Goal: Task Accomplishment & Management: Manage account settings

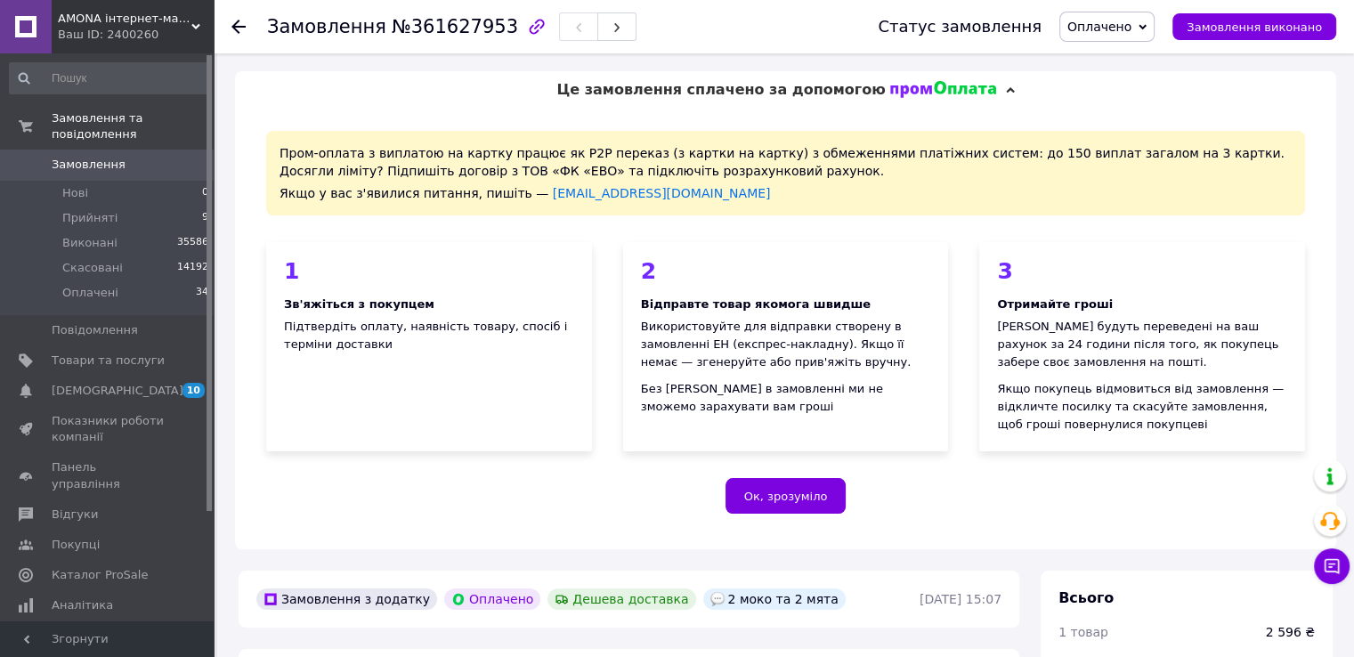
click at [808, 500] on span "Ок, зрозуміло" at bounding box center [786, 496] width 84 height 13
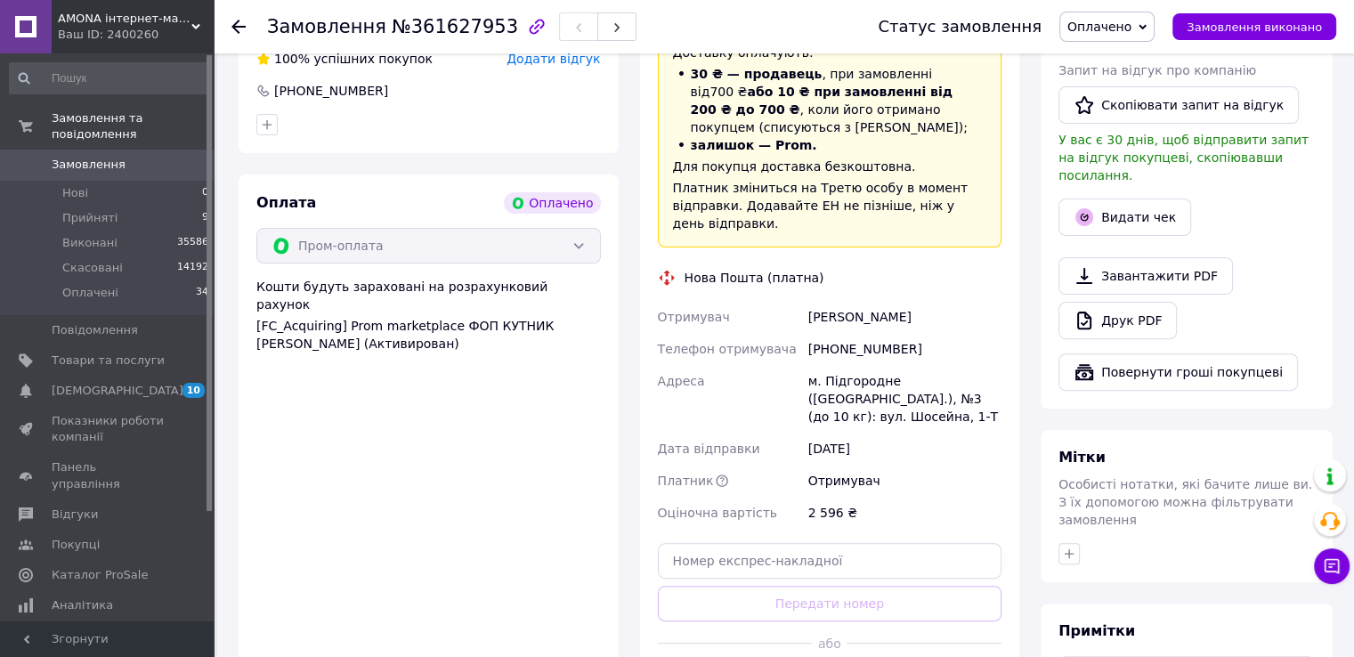
scroll to position [623, 0]
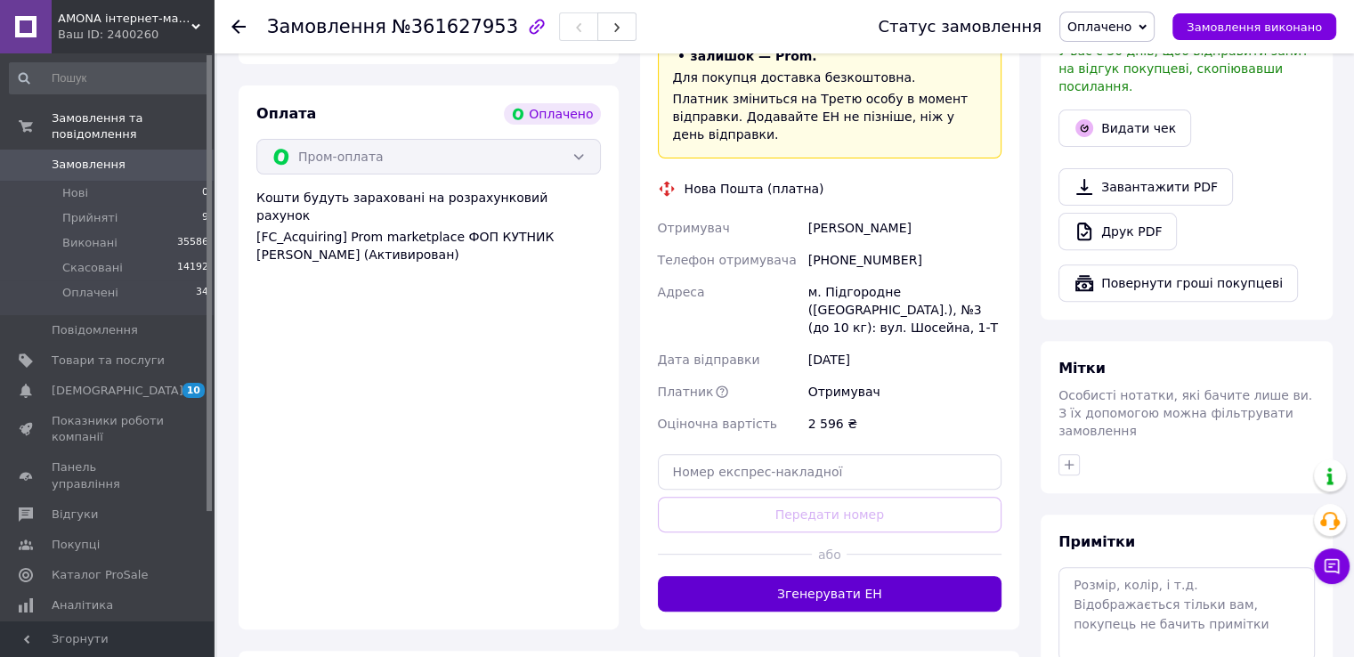
click at [825, 576] on button "Згенерувати ЕН" at bounding box center [830, 594] width 344 height 36
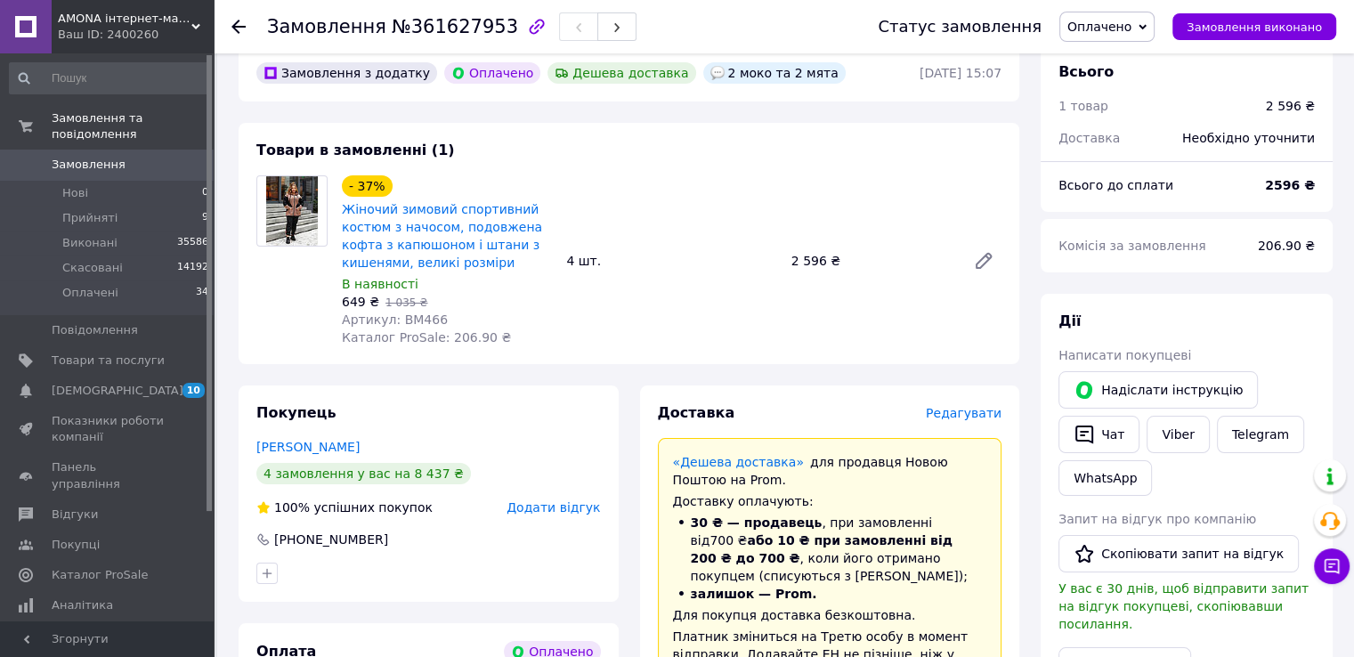
scroll to position [0, 0]
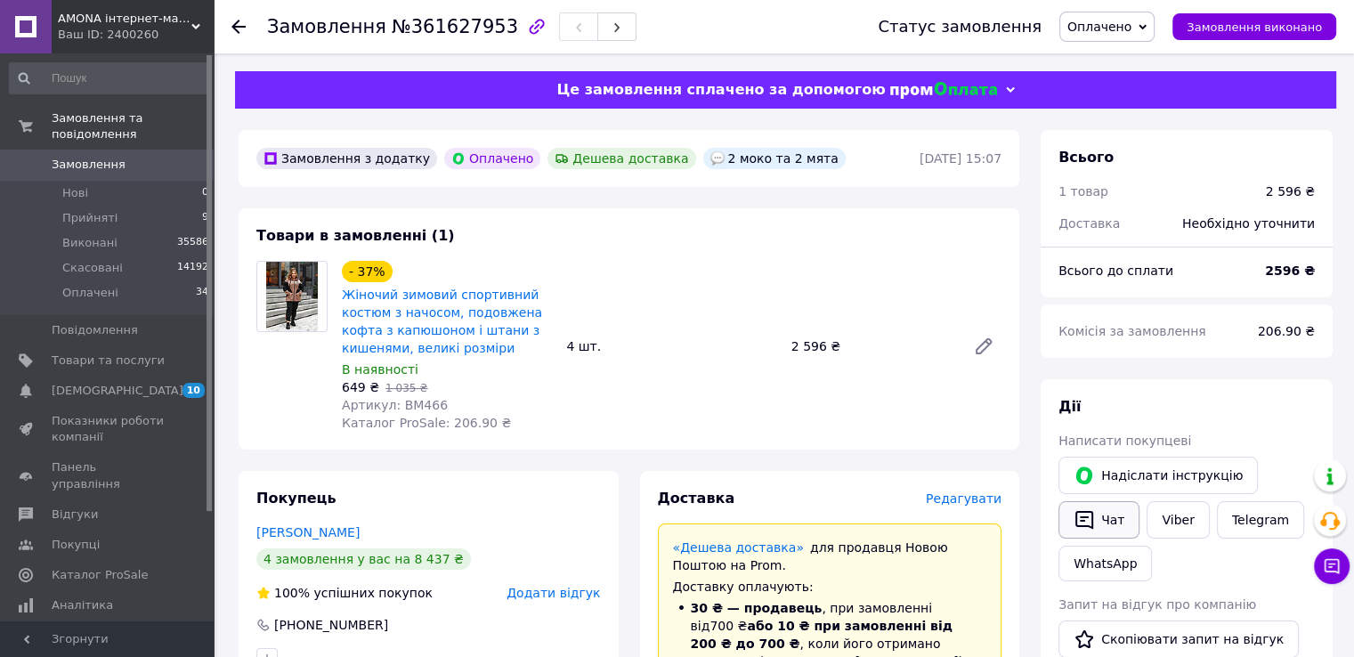
click at [1125, 517] on button "Чат" at bounding box center [1098, 519] width 81 height 37
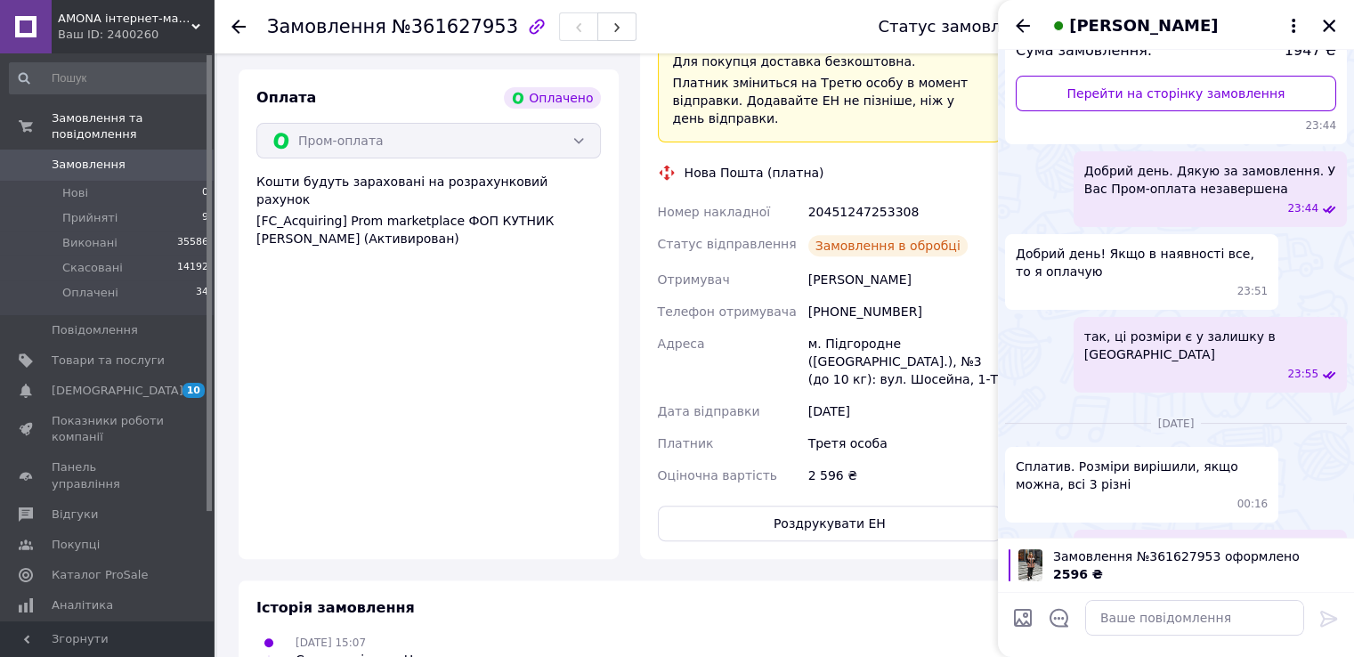
scroll to position [712, 0]
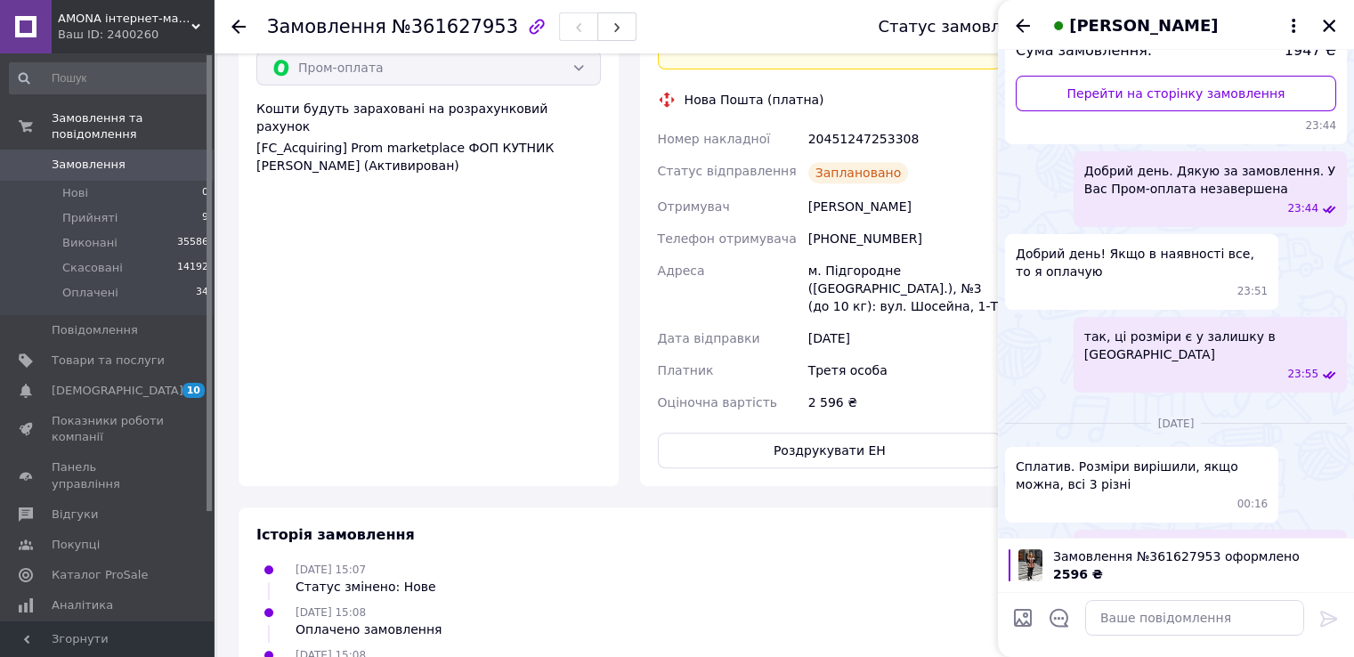
drag, startPoint x: 808, startPoint y: 191, endPoint x: 901, endPoint y: 289, distance: 134.7
click at [901, 289] on div "Номер накладної 20451247253308 Статус відправлення Заплановано Отримувач Орлюк …" at bounding box center [830, 271] width 352 height 296
copy div "Орлюк Дмитро Телефон отримувача +380957332211 Адреса м. Підгородне (Дніпропетро…"
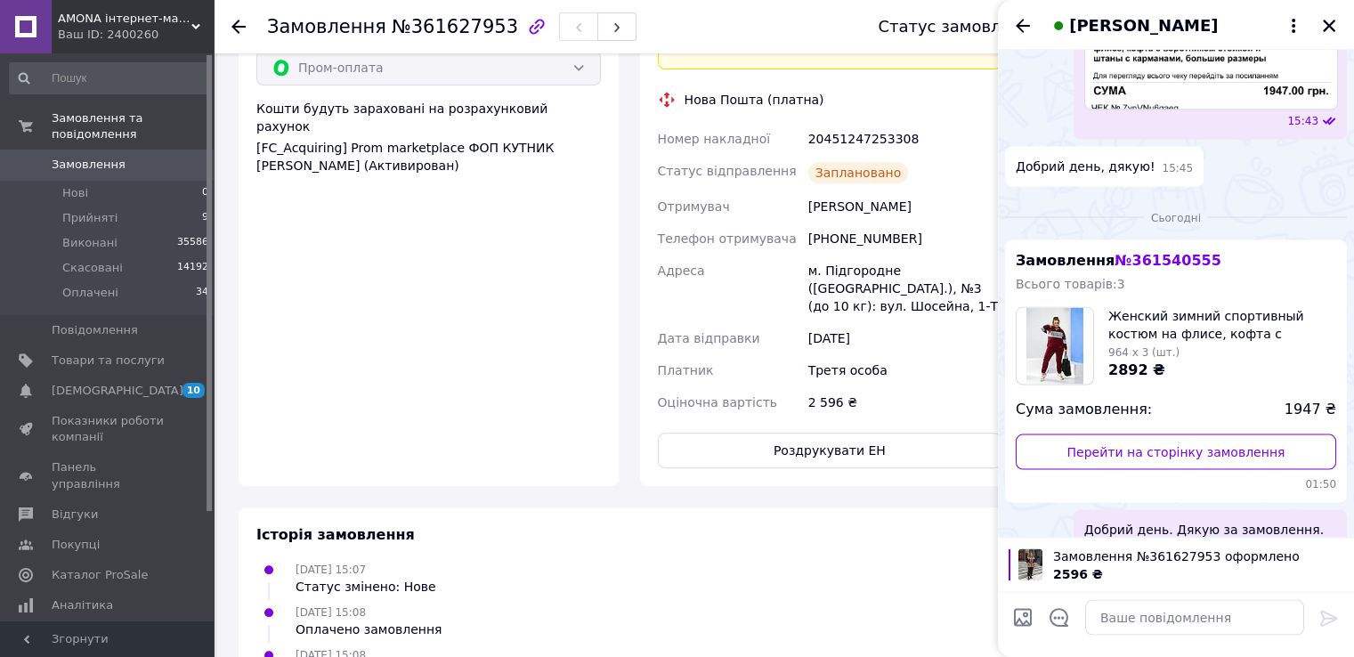
scroll to position [3537, 0]
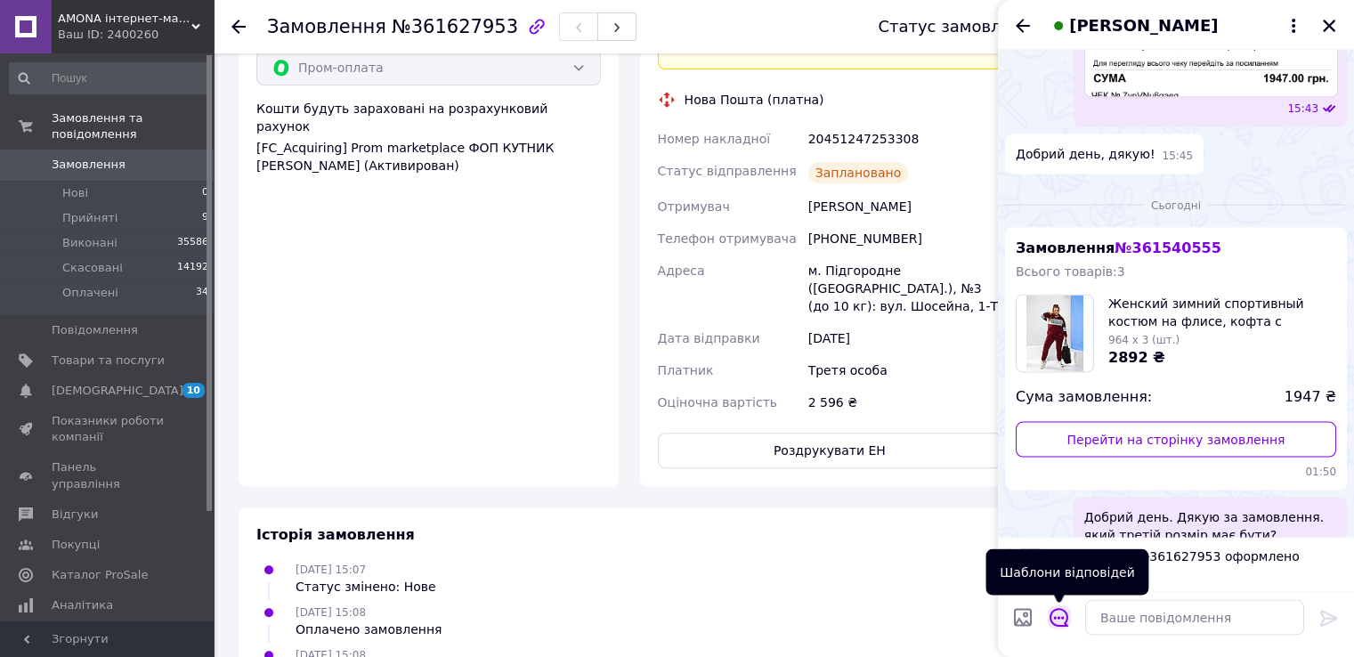
click at [1069, 617] on button "Відкрити шаблони відповідей" at bounding box center [1059, 617] width 23 height 23
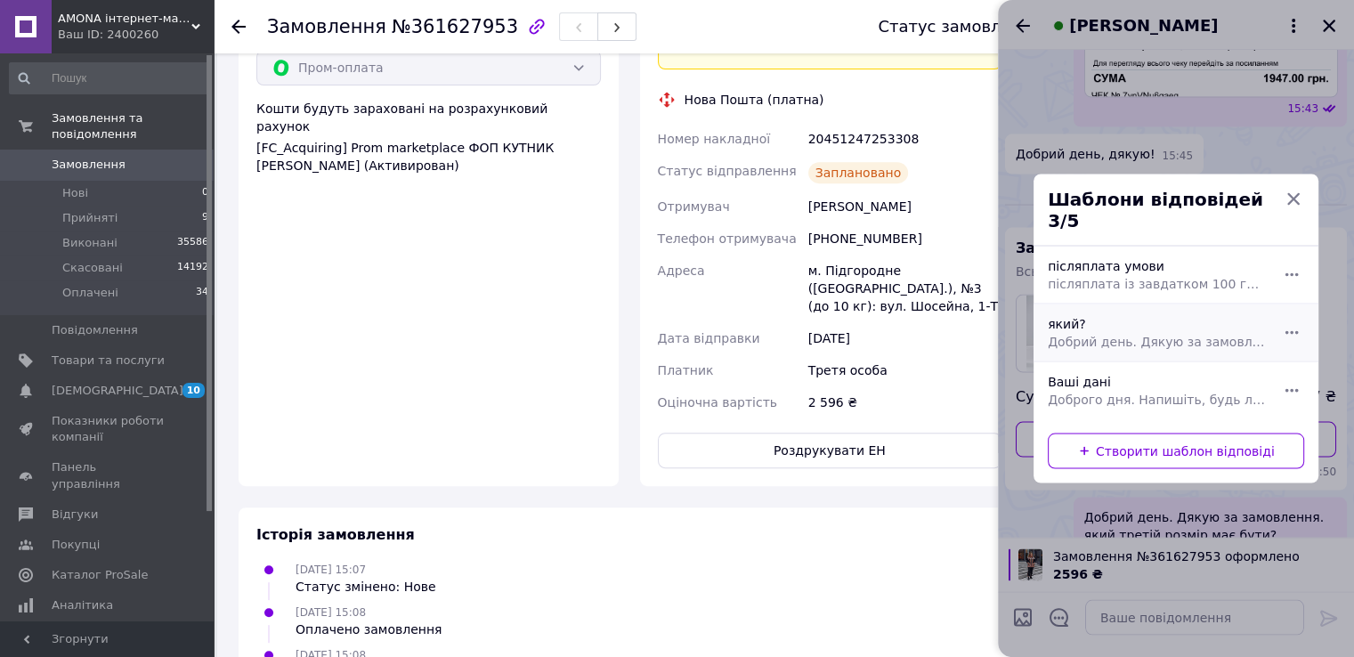
click at [1112, 333] on span "Добрий день. Дякую за замовлення. Який колір та розмір для Вас?" at bounding box center [1156, 342] width 217 height 18
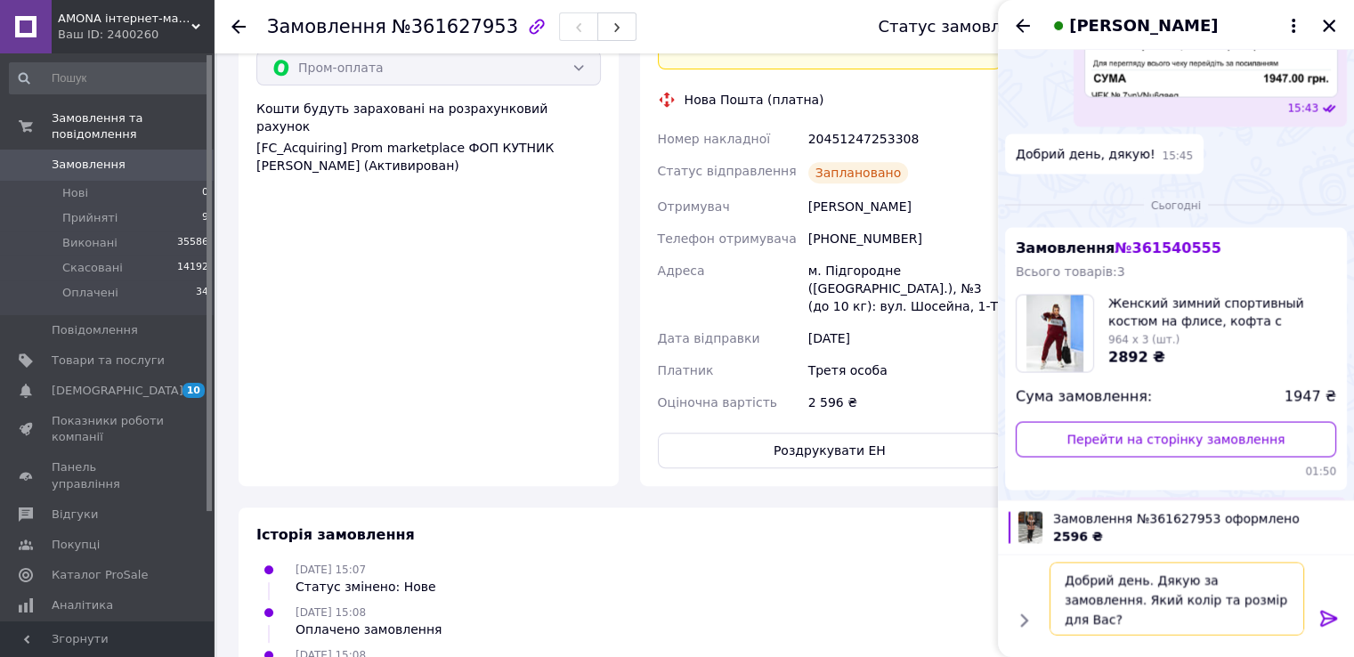
drag, startPoint x: 1068, startPoint y: 578, endPoint x: 1148, endPoint y: 575, distance: 80.2
click at [1148, 575] on textarea "Добрий день. Дякую за замовлення. Який колір та розмір для Вас?" at bounding box center [1176, 599] width 255 height 73
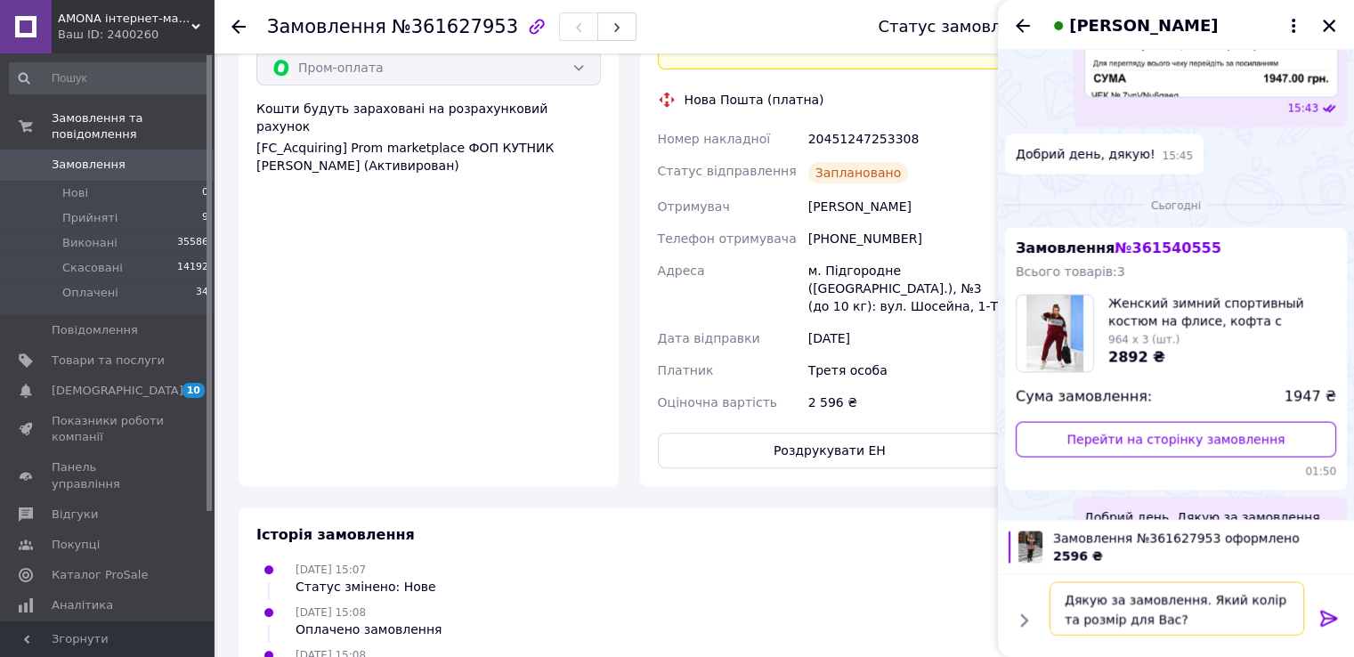
scroll to position [1, 0]
drag, startPoint x: 1193, startPoint y: 595, endPoint x: 1200, endPoint y: 634, distance: 39.8
click at [1200, 634] on textarea "Дякую за замовлення. Який колір та розмір для Вас?" at bounding box center [1176, 608] width 255 height 53
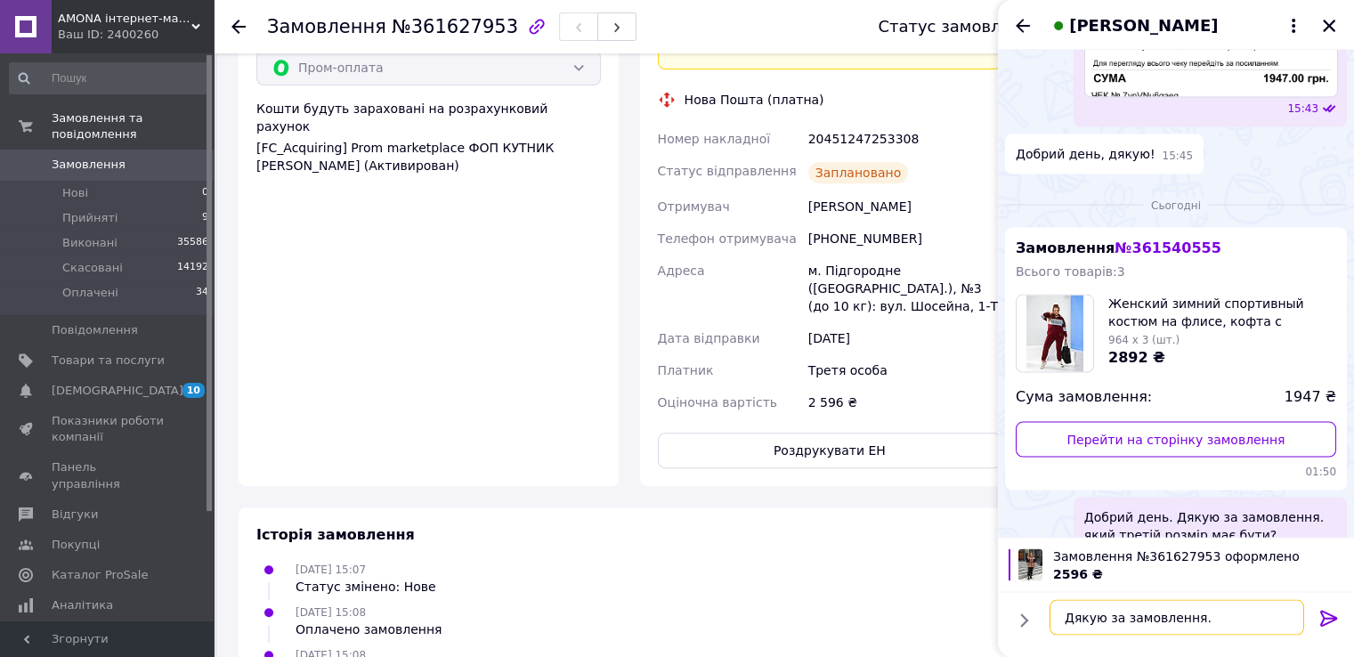
scroll to position [11, 0]
paste textarea "Орлюк Дмитро Телефон отримувача +380957332211 Адреса м. Підгородне (Дніпропетро…"
type textarea "Дякую за замовлення. Готую відправку [PERSON_NAME] Телефон отримувача [PHONE_NU…"
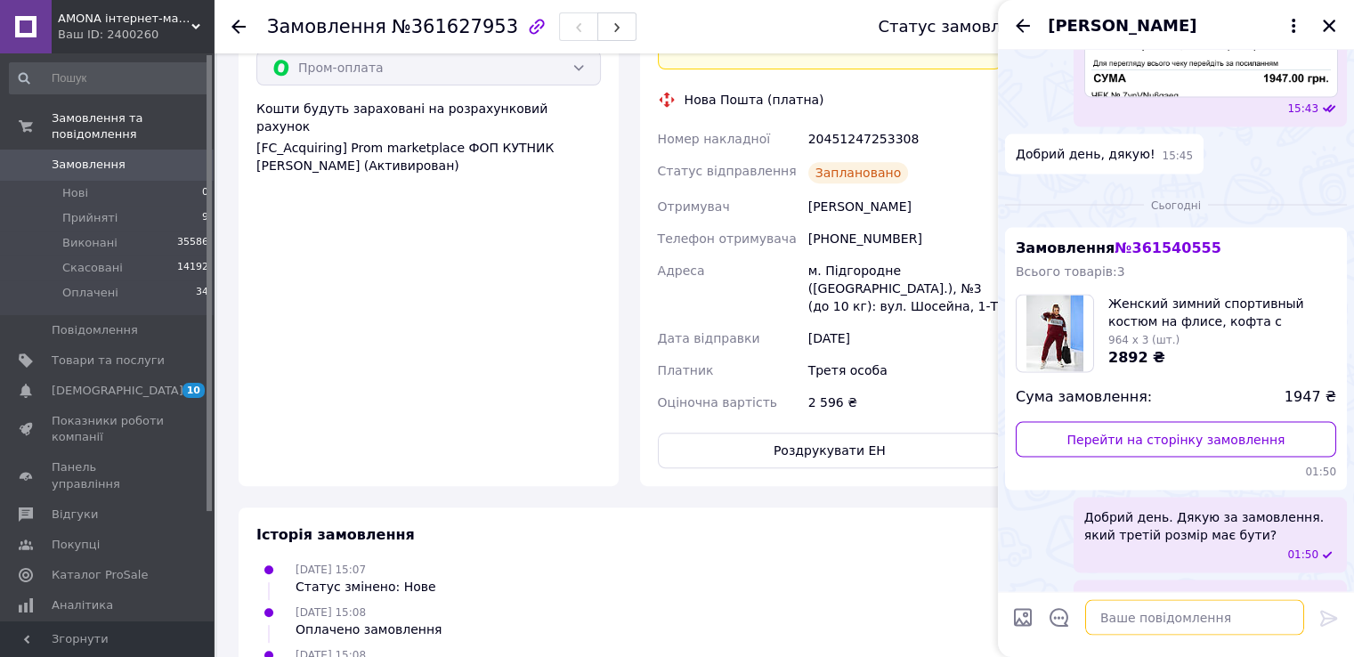
scroll to position [0, 0]
click at [1017, 15] on icon "Назад" at bounding box center [1022, 25] width 21 height 21
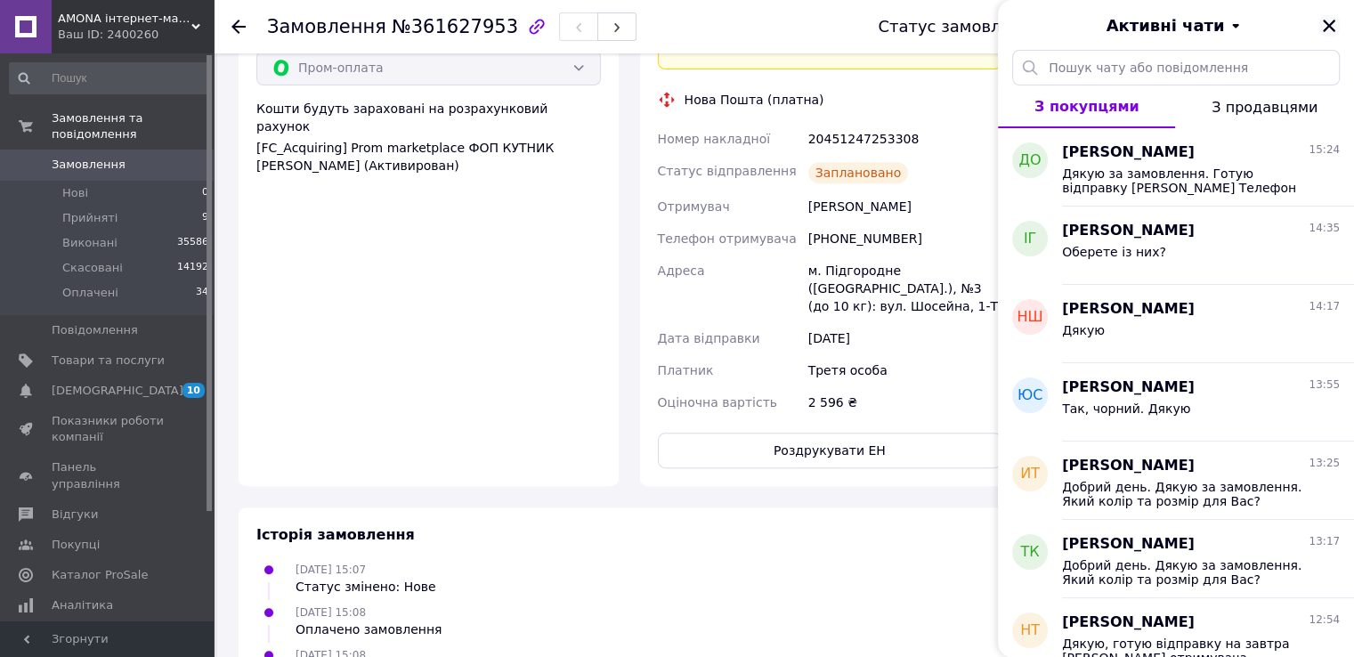
click at [1321, 22] on icon "Закрити" at bounding box center [1329, 26] width 16 height 16
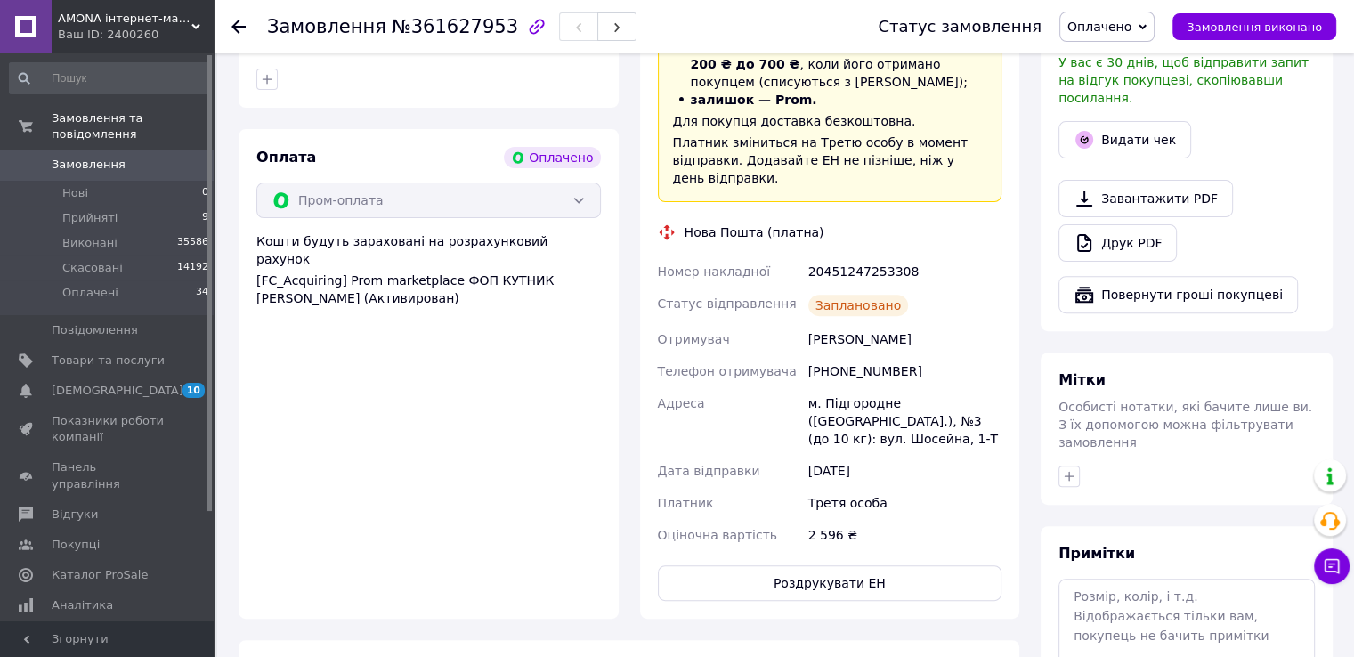
scroll to position [712, 0]
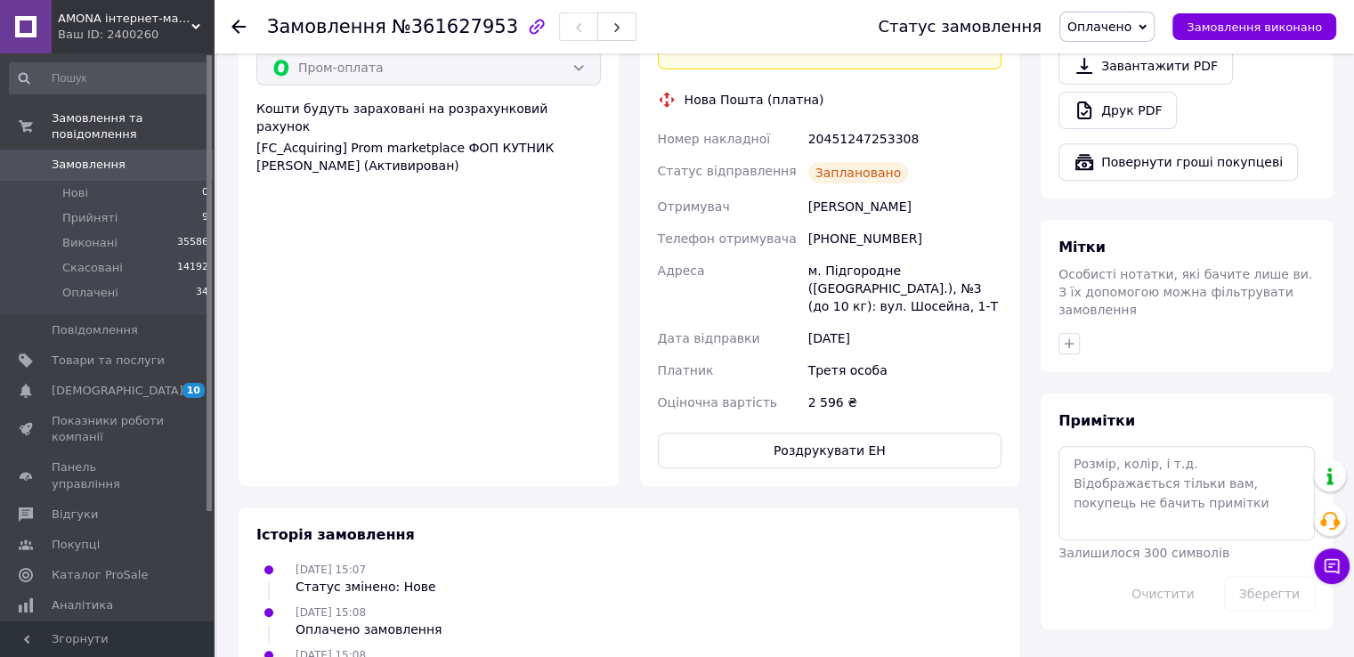
click at [821, 190] on div "Орлюк Дмитро" at bounding box center [905, 206] width 200 height 32
copy div "Орлюк"
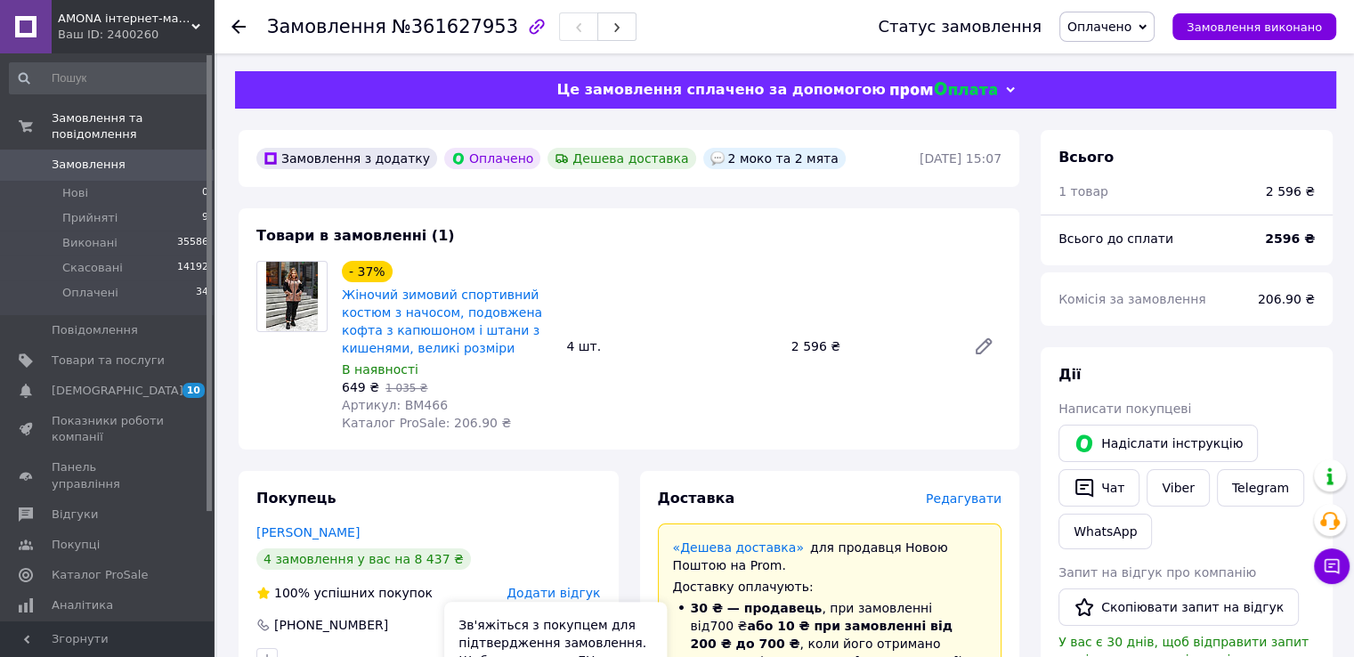
scroll to position [0, 0]
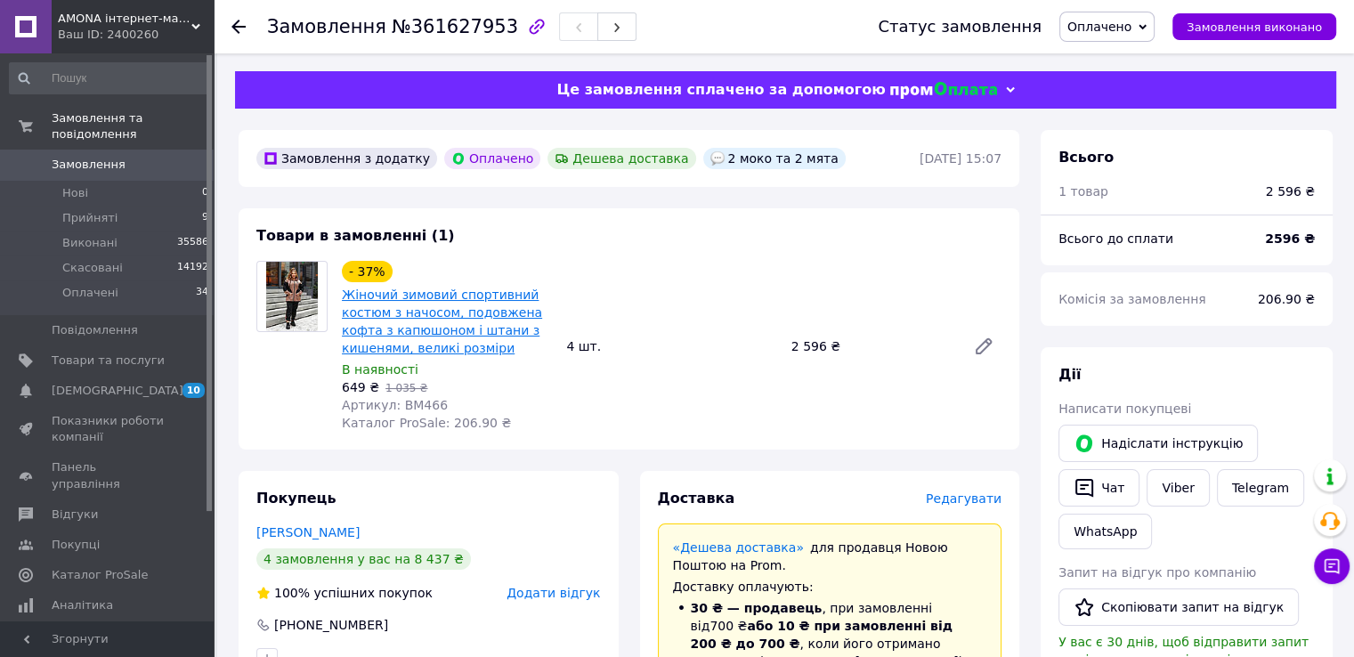
click at [440, 324] on link "Жіночий зимовий спортивний костюм з начосом, подовжена кофта з капюшоном і штан…" at bounding box center [442, 322] width 200 height 68
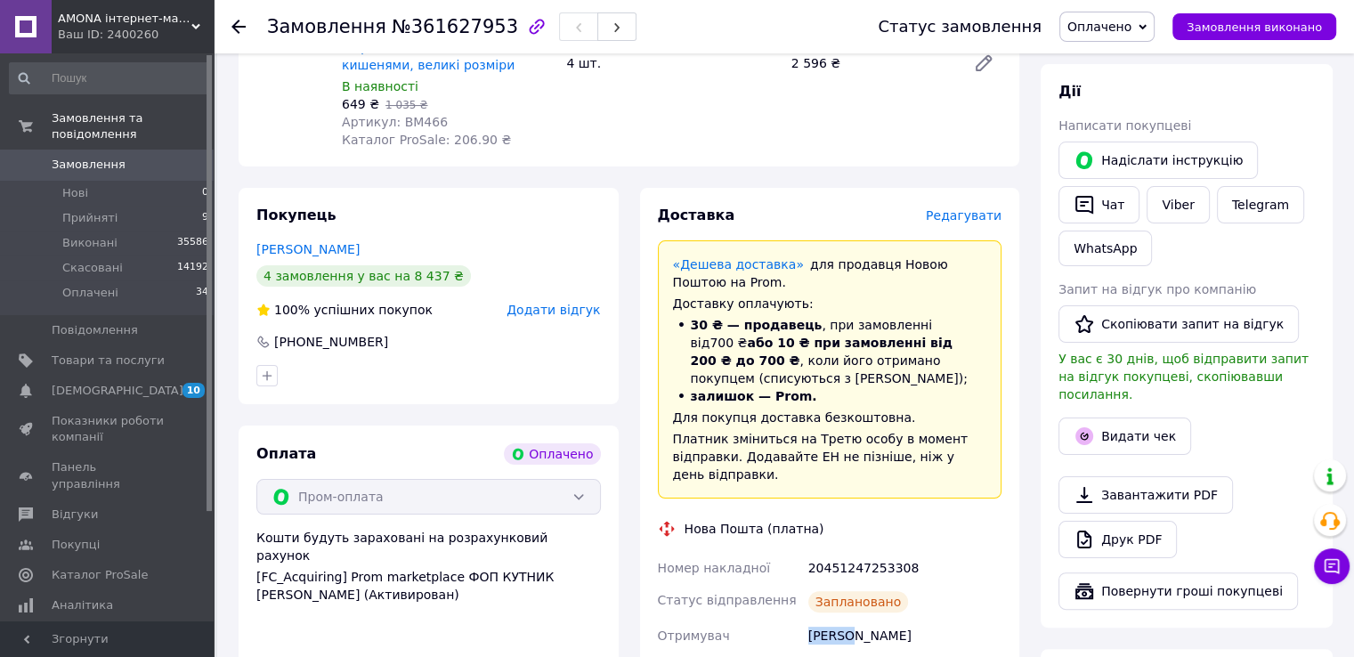
scroll to position [445, 0]
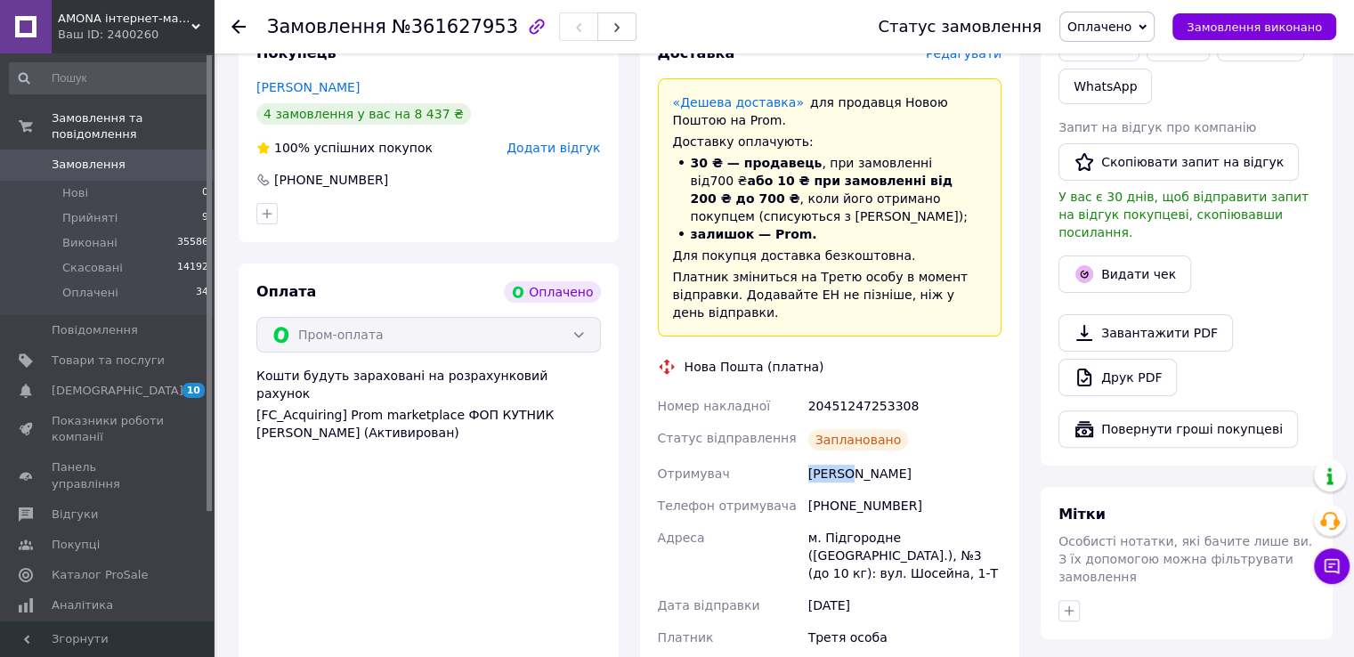
copy div "Орлюк"
click at [860, 393] on div "20451247253308" at bounding box center [905, 406] width 200 height 32
copy div "20451247253308"
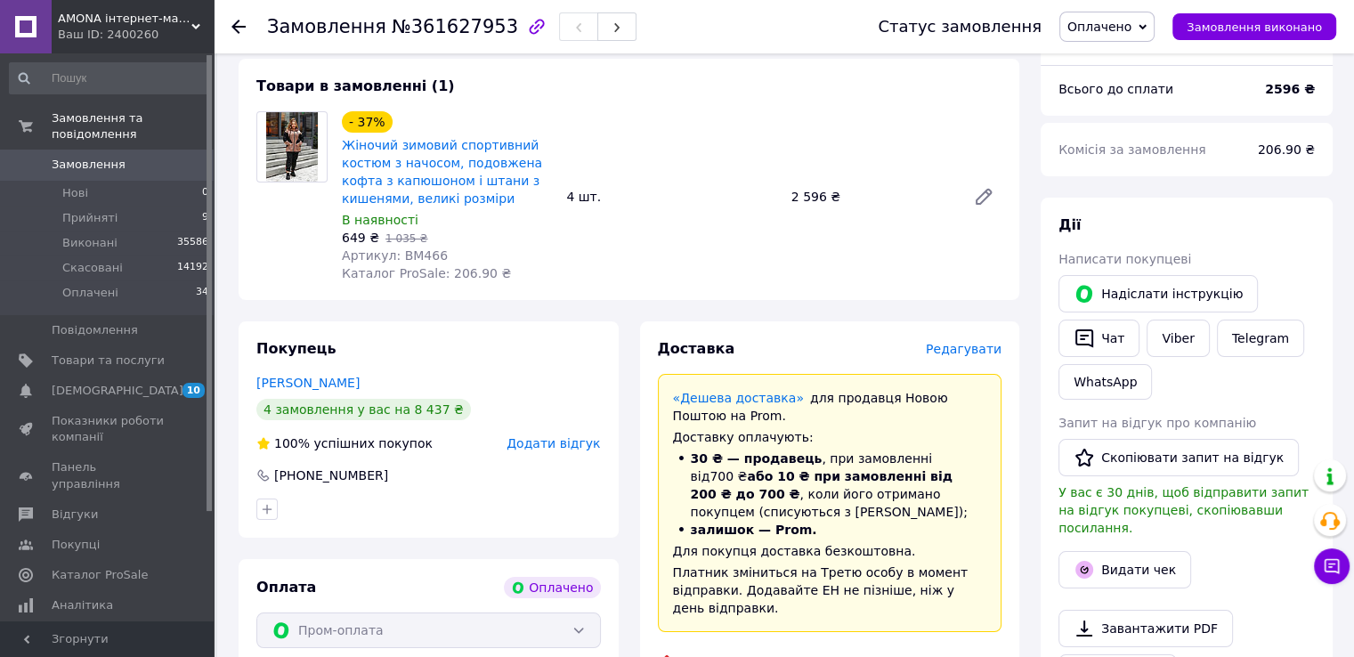
scroll to position [0, 0]
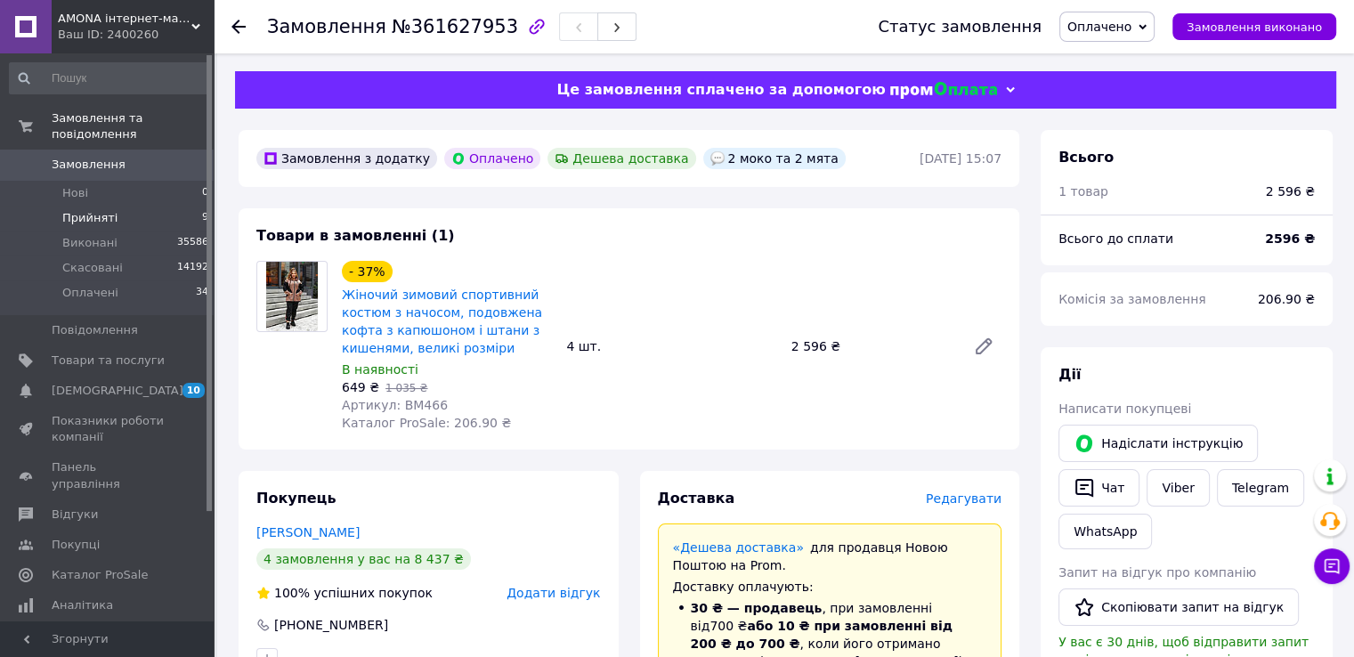
click at [162, 206] on li "Прийняті 9" at bounding box center [109, 218] width 219 height 25
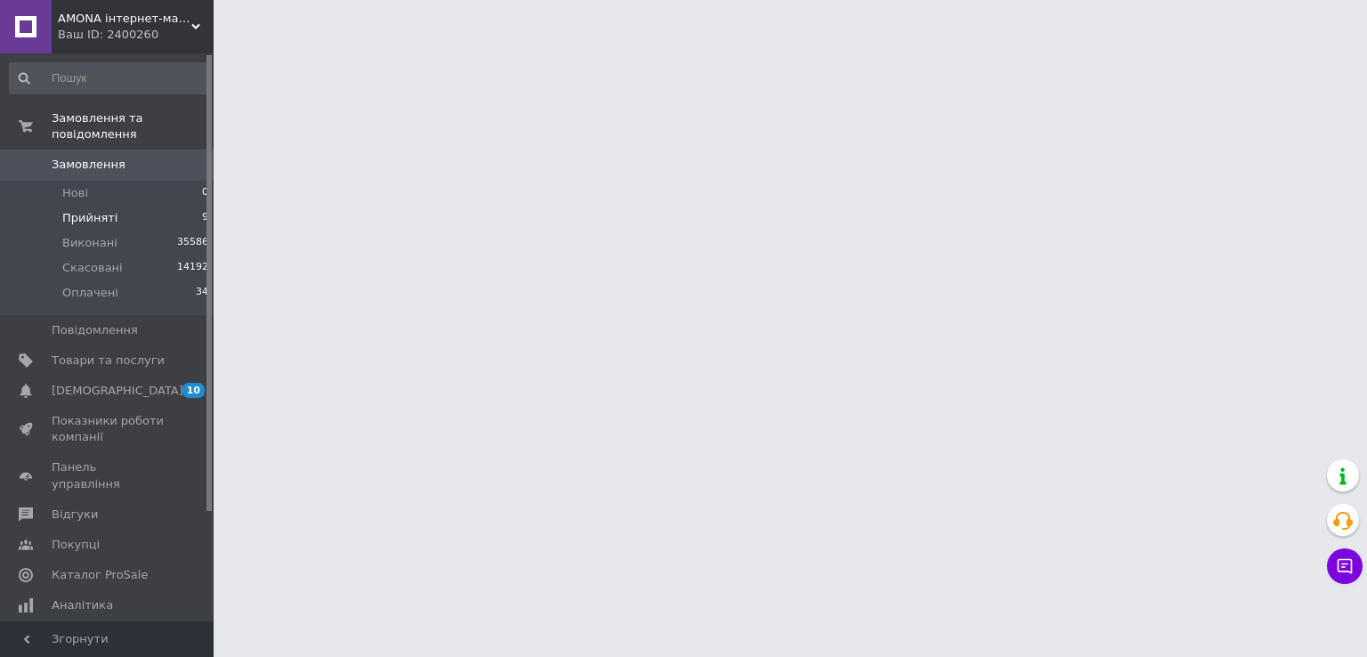
click at [170, 206] on li "Прийняті 9" at bounding box center [109, 218] width 219 height 25
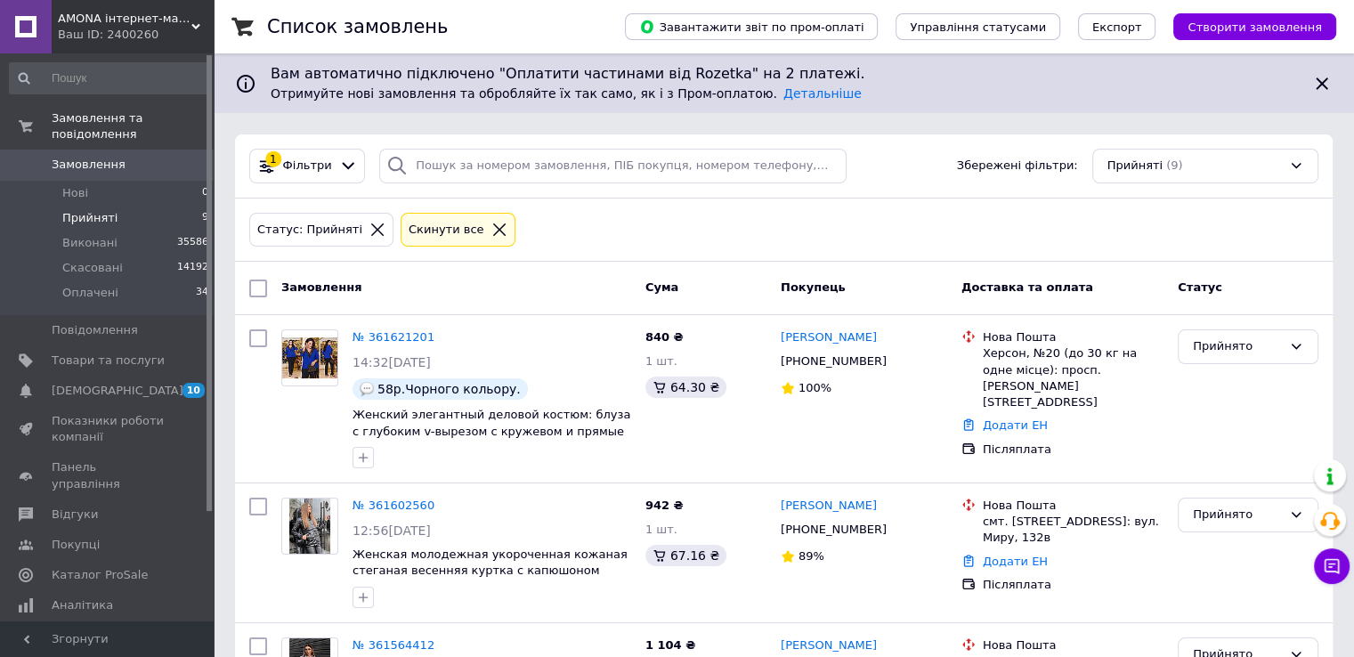
click at [1317, 89] on icon at bounding box center [1321, 83] width 21 height 21
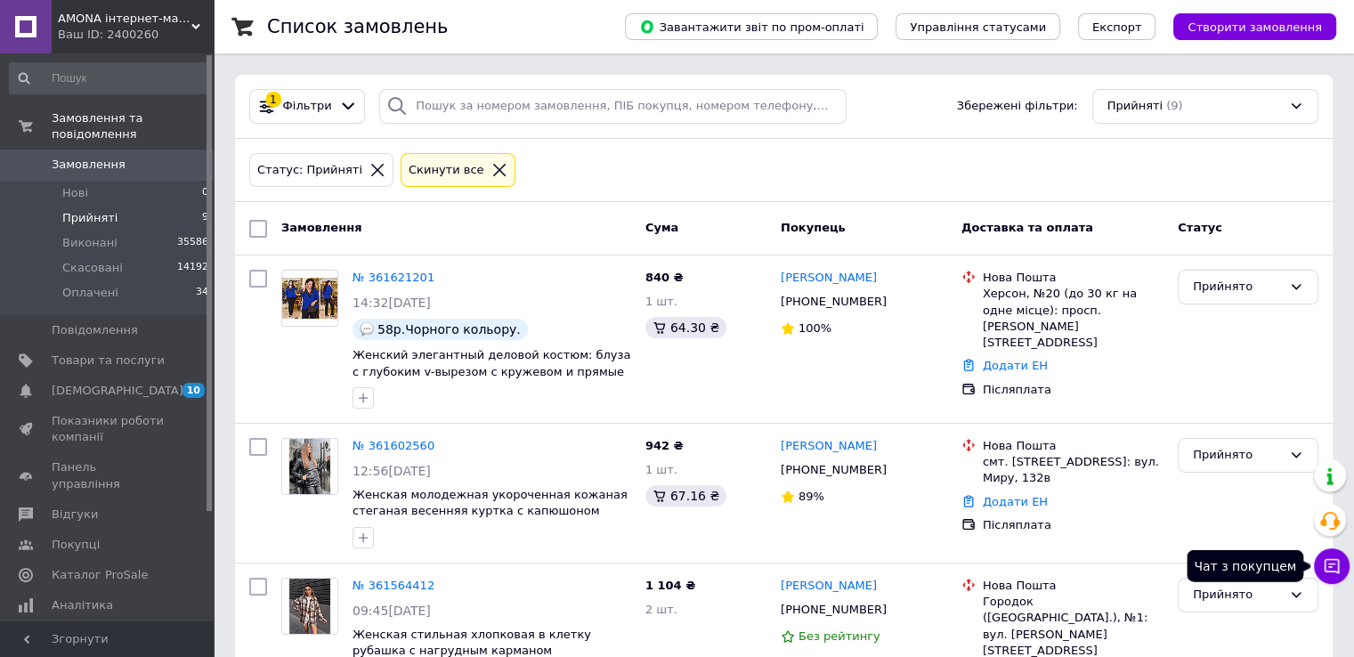
click at [1336, 571] on icon at bounding box center [1332, 566] width 15 height 15
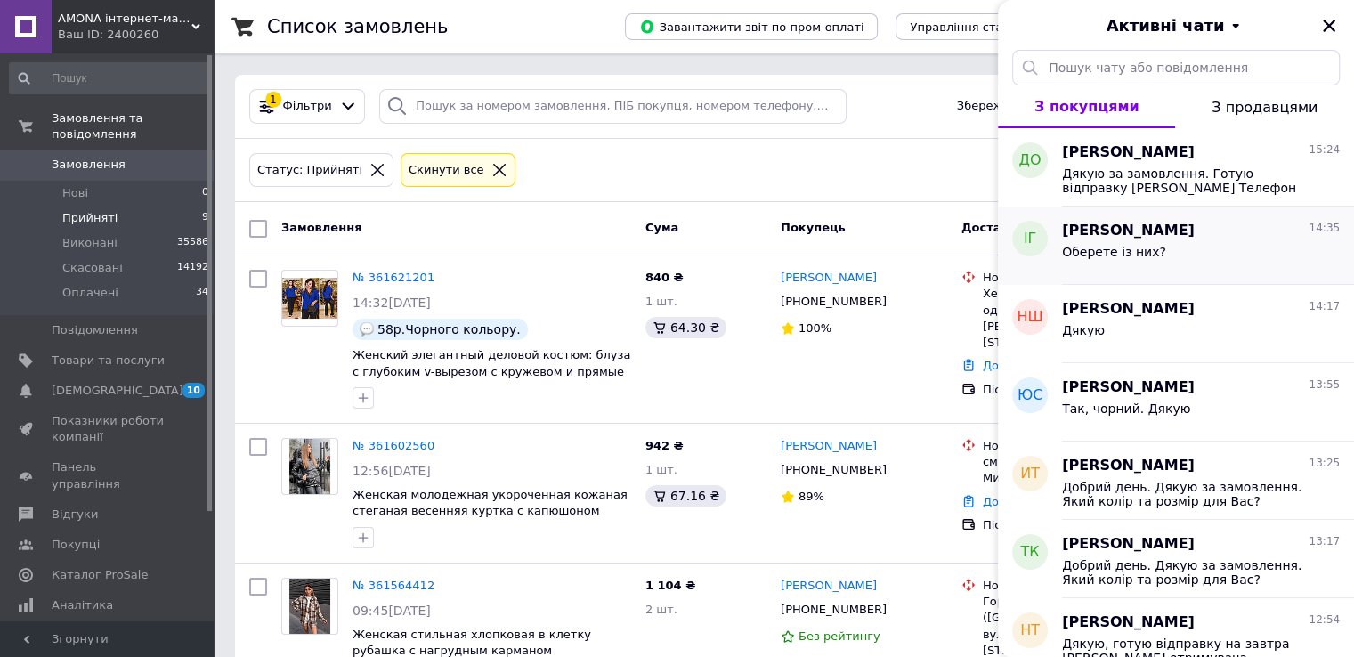
click at [1081, 241] on div "Оберете із них?" at bounding box center [1201, 255] width 278 height 28
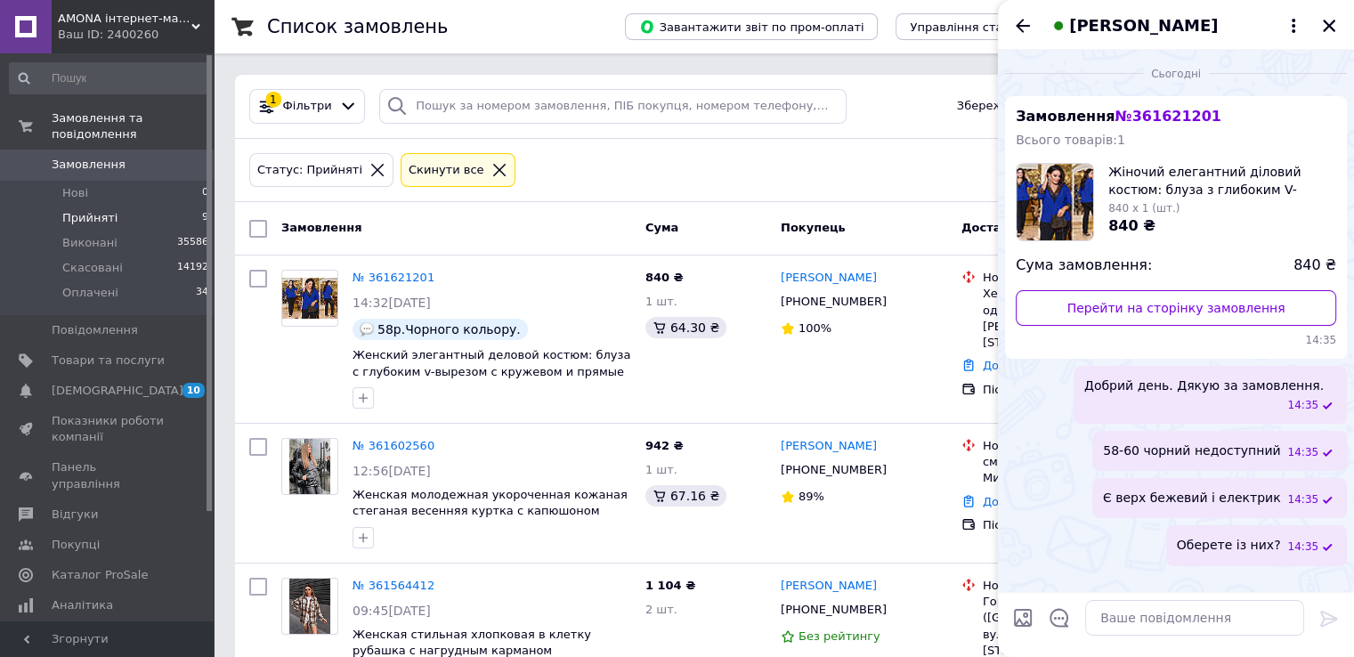
drag, startPoint x: 1328, startPoint y: 20, endPoint x: 1216, endPoint y: 67, distance: 121.3
click at [1323, 25] on icon "Закрити" at bounding box center [1329, 26] width 16 height 16
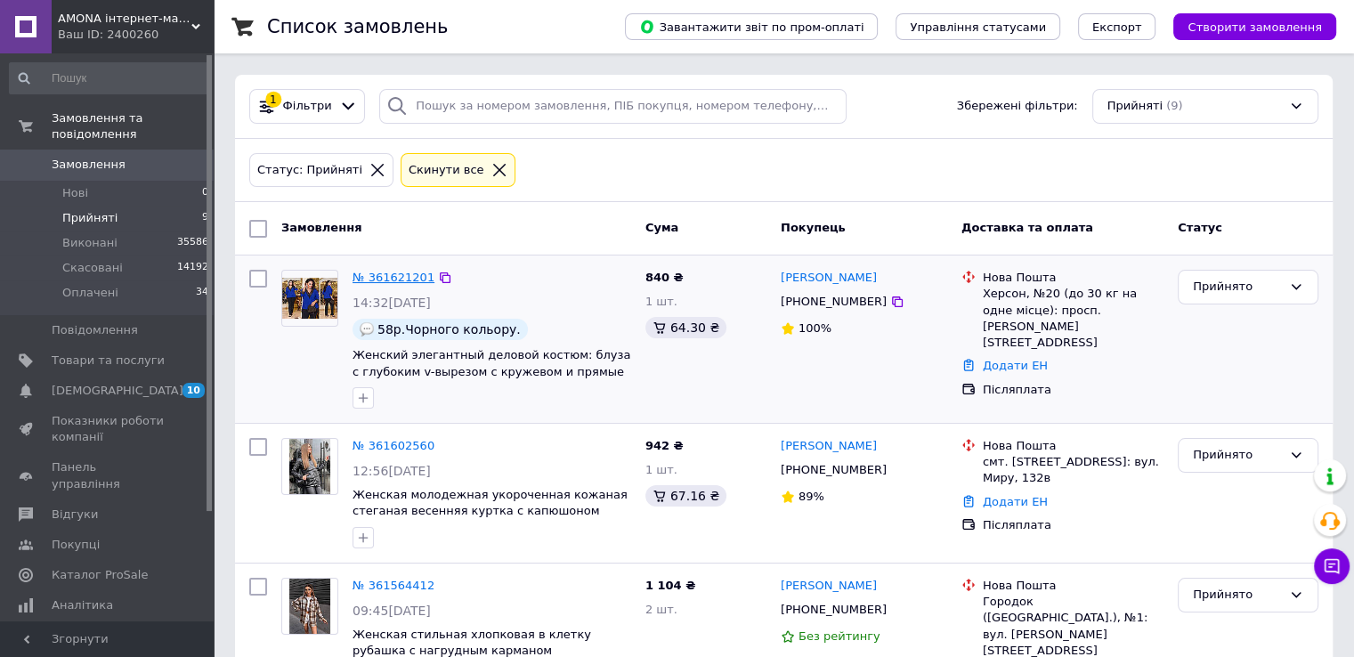
click at [369, 271] on link "№ 361621201" at bounding box center [393, 277] width 82 height 13
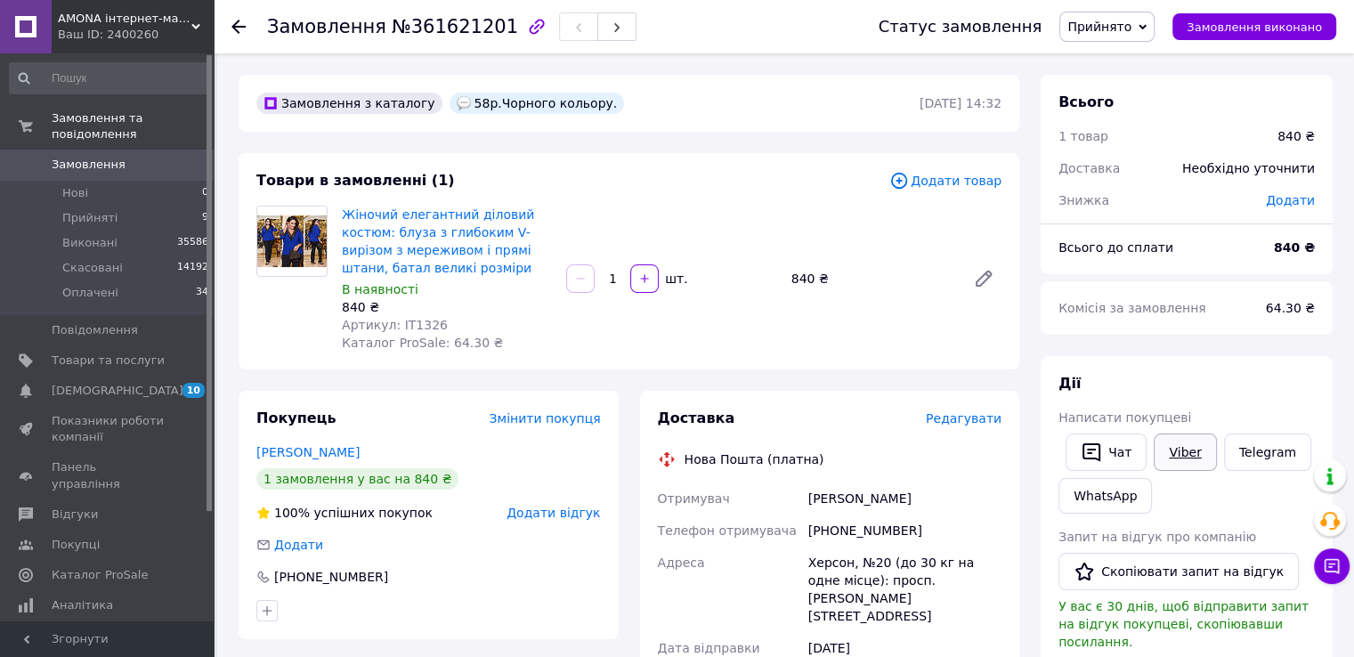
click at [1177, 442] on link "Viber" at bounding box center [1185, 451] width 62 height 37
click at [1077, 438] on button "Чат" at bounding box center [1105, 451] width 81 height 37
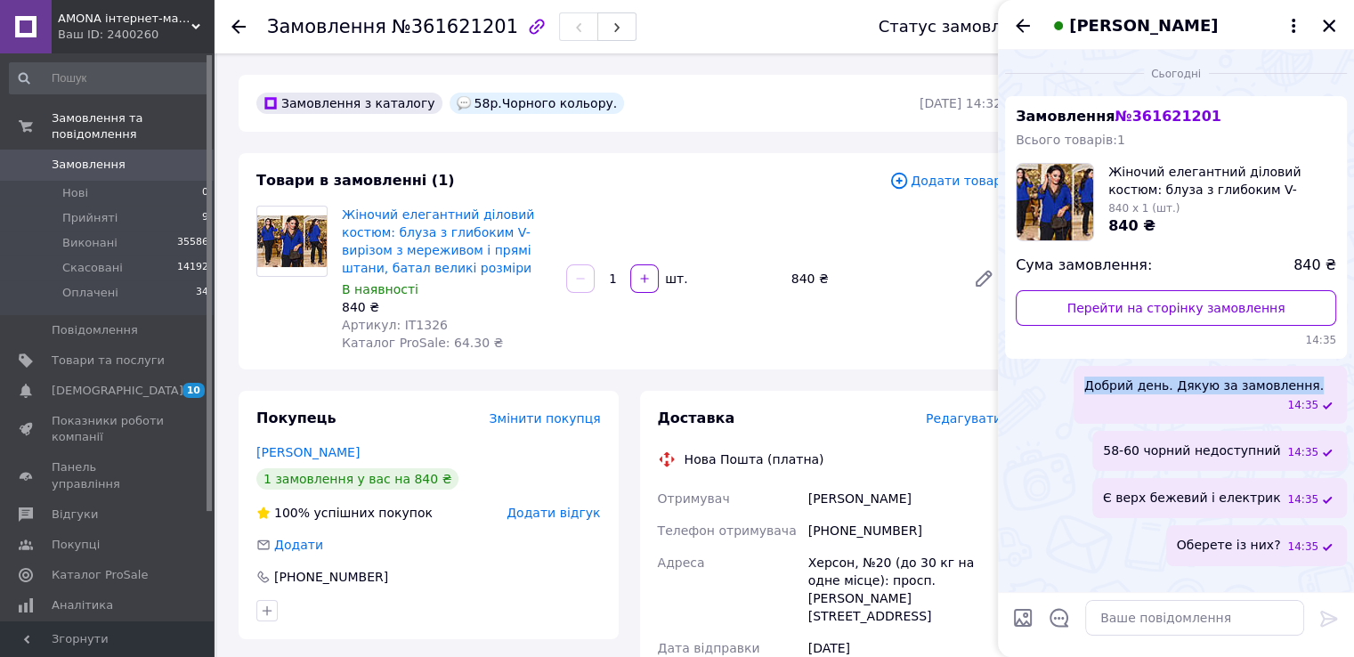
drag, startPoint x: 1292, startPoint y: 381, endPoint x: 1081, endPoint y: 386, distance: 211.0
click at [1081, 386] on div "Добрий день. Дякую за замовлення. 14:35" at bounding box center [1209, 395] width 273 height 58
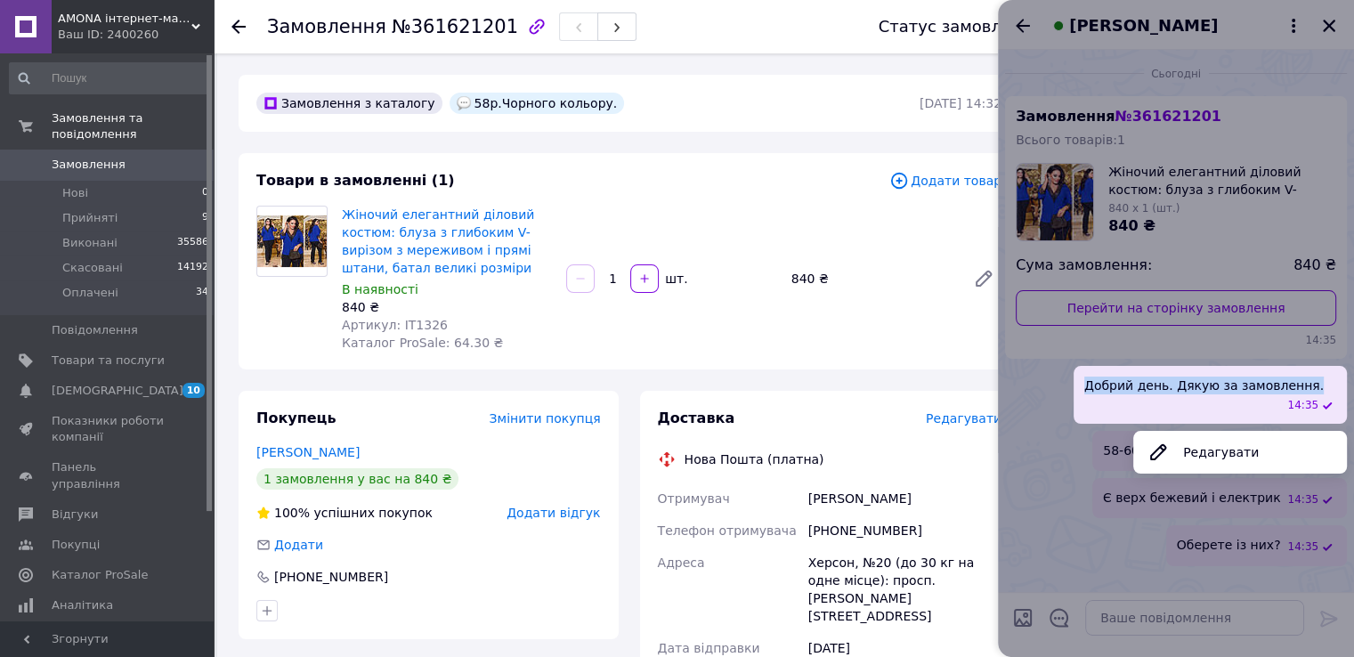
copy span "Добрий день. Дякую за замовлення."
click at [529, 32] on icon "button" at bounding box center [536, 26] width 15 height 15
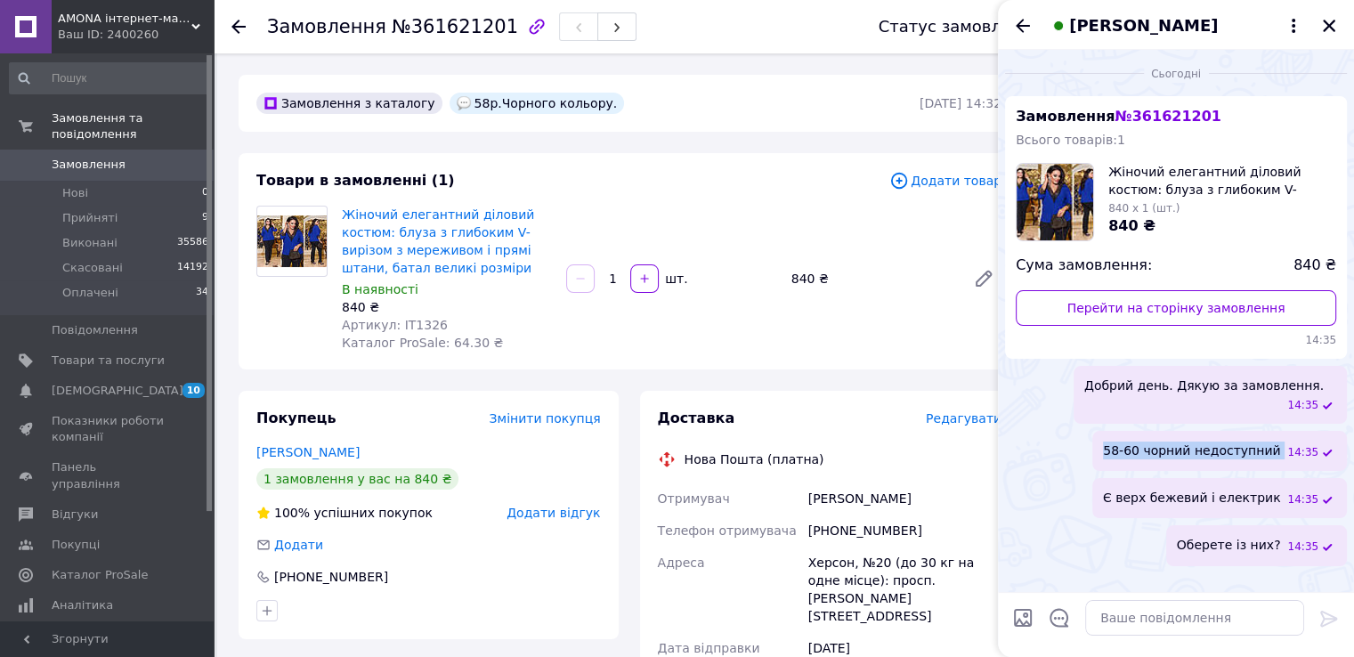
drag, startPoint x: 1131, startPoint y: 450, endPoint x: 1289, endPoint y: 450, distance: 157.6
click at [1289, 450] on div "58-60 чорний недоступний 14:35" at bounding box center [1219, 451] width 255 height 40
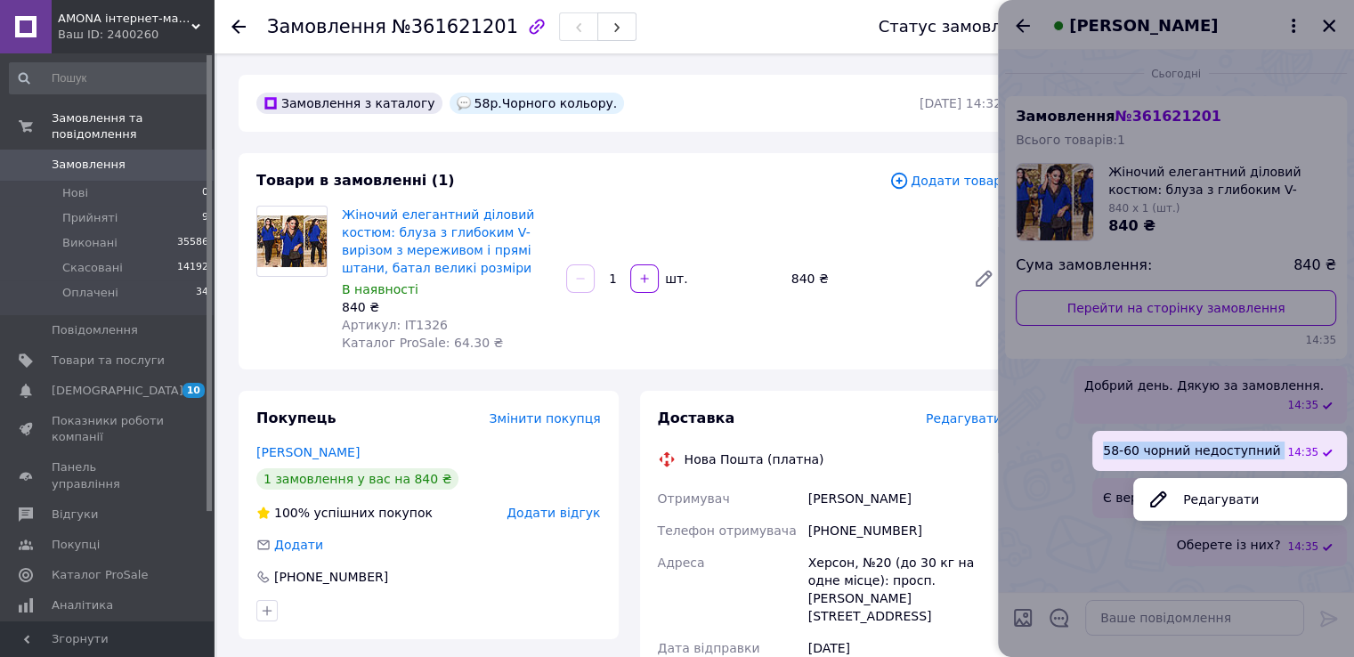
copy span "58-60 чорний недоступний"
click at [1075, 477] on div at bounding box center [1176, 328] width 356 height 657
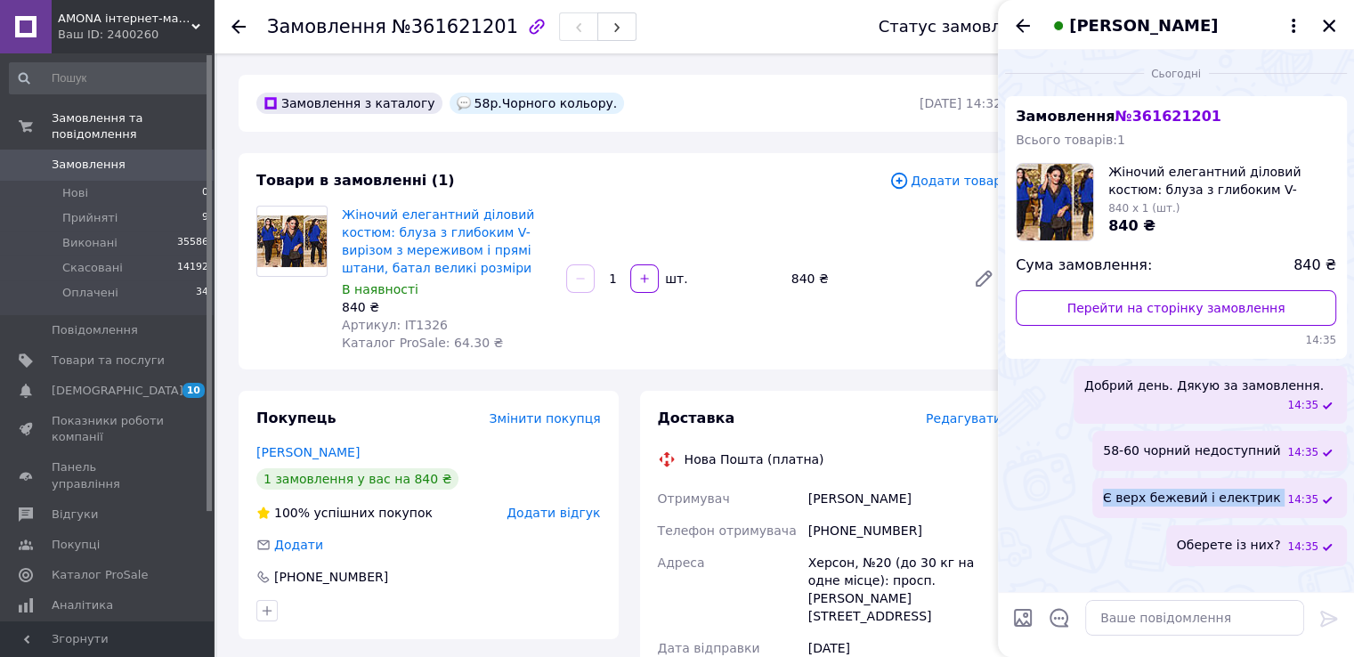
drag, startPoint x: 1131, startPoint y: 498, endPoint x: 1289, endPoint y: 492, distance: 157.6
click at [1289, 492] on div "Є верх бежевий і електрик 14:35" at bounding box center [1219, 498] width 255 height 40
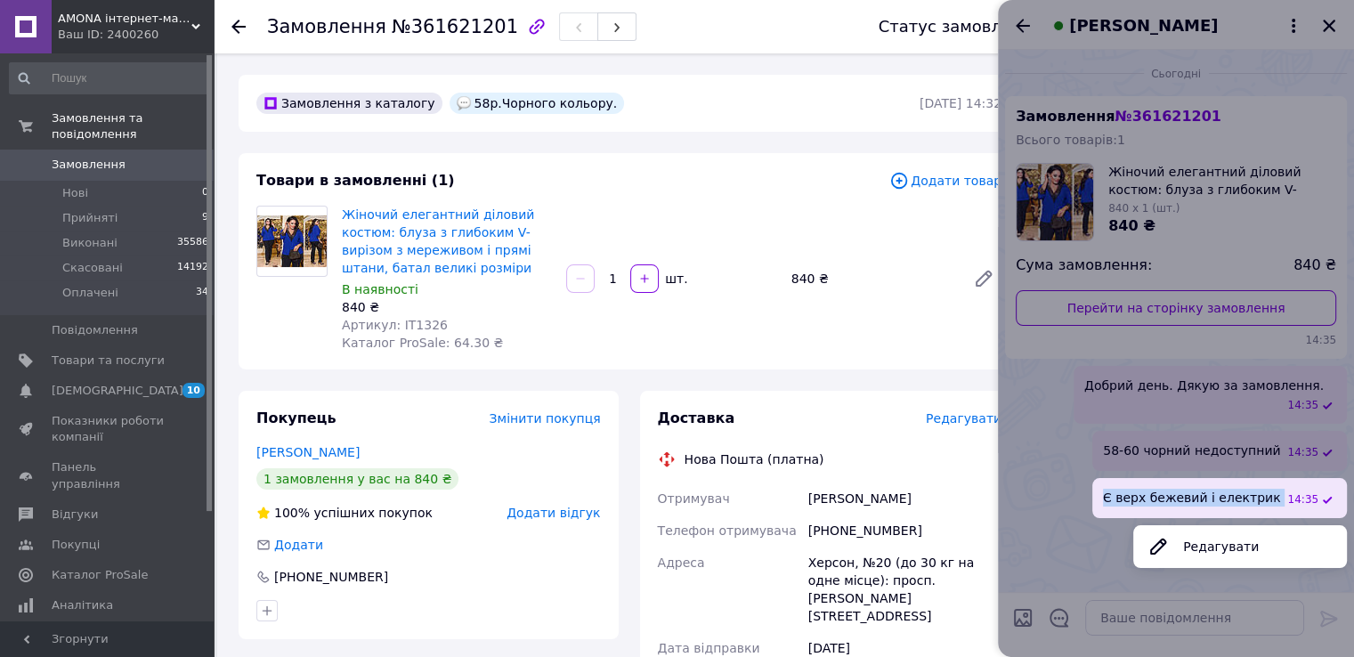
copy span "Є верх бежевий і електрик"
click at [1021, 505] on div at bounding box center [1176, 328] width 356 height 657
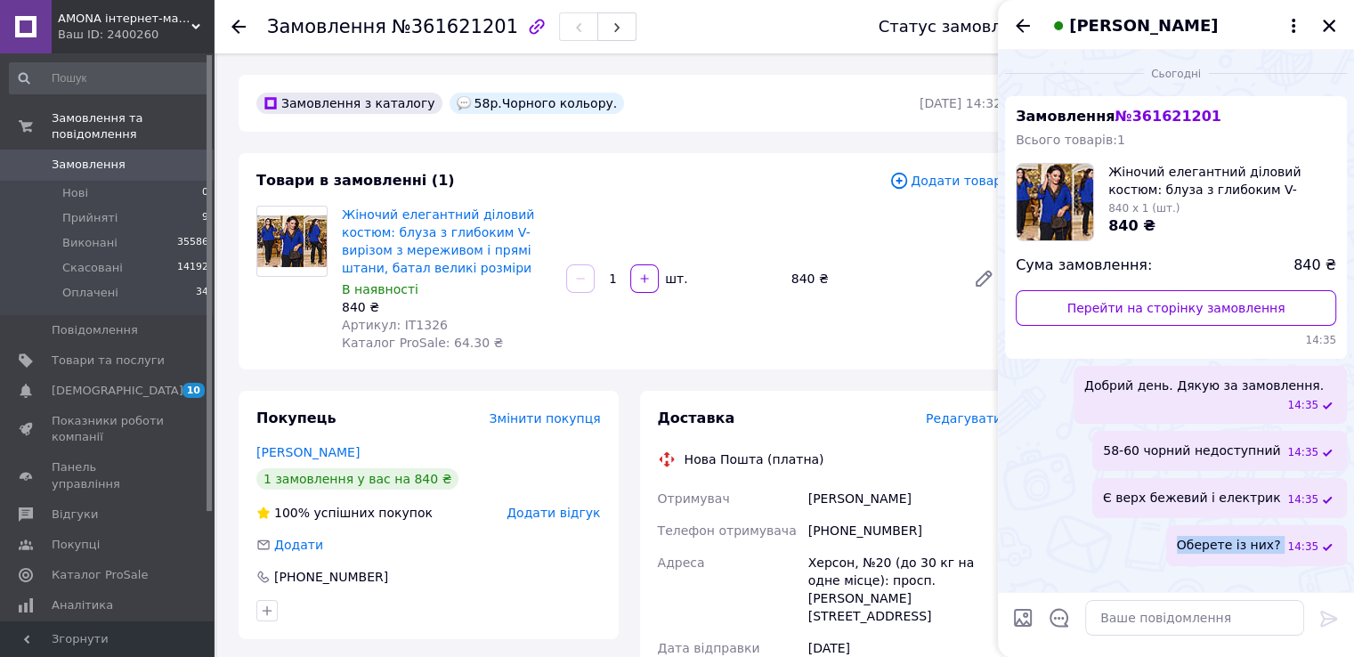
drag, startPoint x: 1199, startPoint y: 546, endPoint x: 1292, endPoint y: 546, distance: 93.5
click at [1292, 546] on div "Оберете із них? 14:35" at bounding box center [1256, 545] width 181 height 40
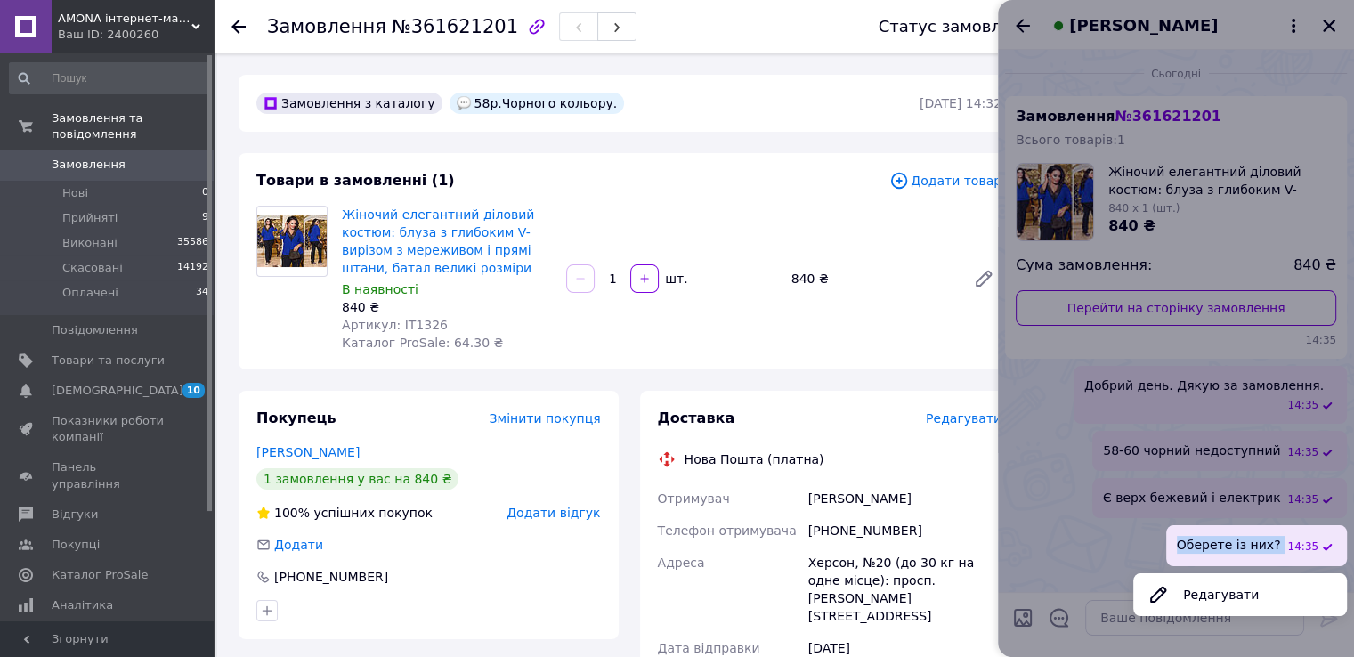
copy span "Оберете із них?"
click at [681, 199] on div "Товари в замовленні (1) Додати товар Жіночий елегантний діловий костюм: блуза з…" at bounding box center [629, 261] width 781 height 216
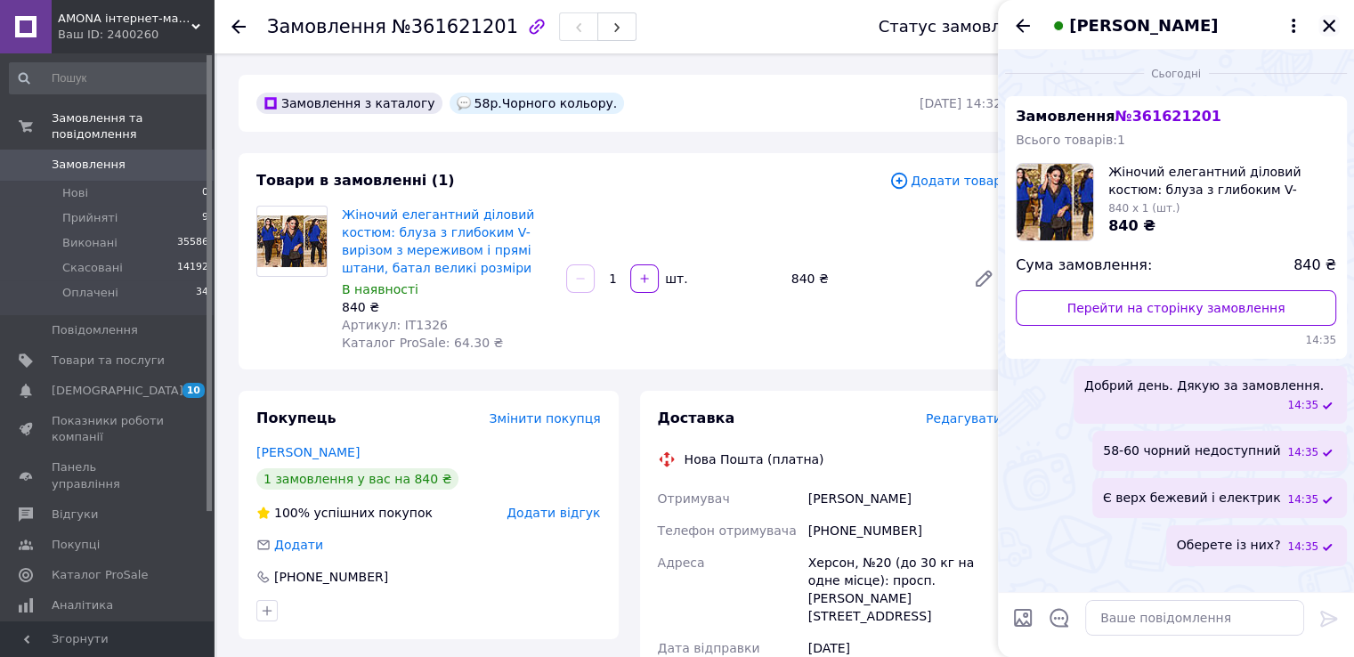
click at [1324, 28] on icon "Закрити" at bounding box center [1329, 26] width 16 height 16
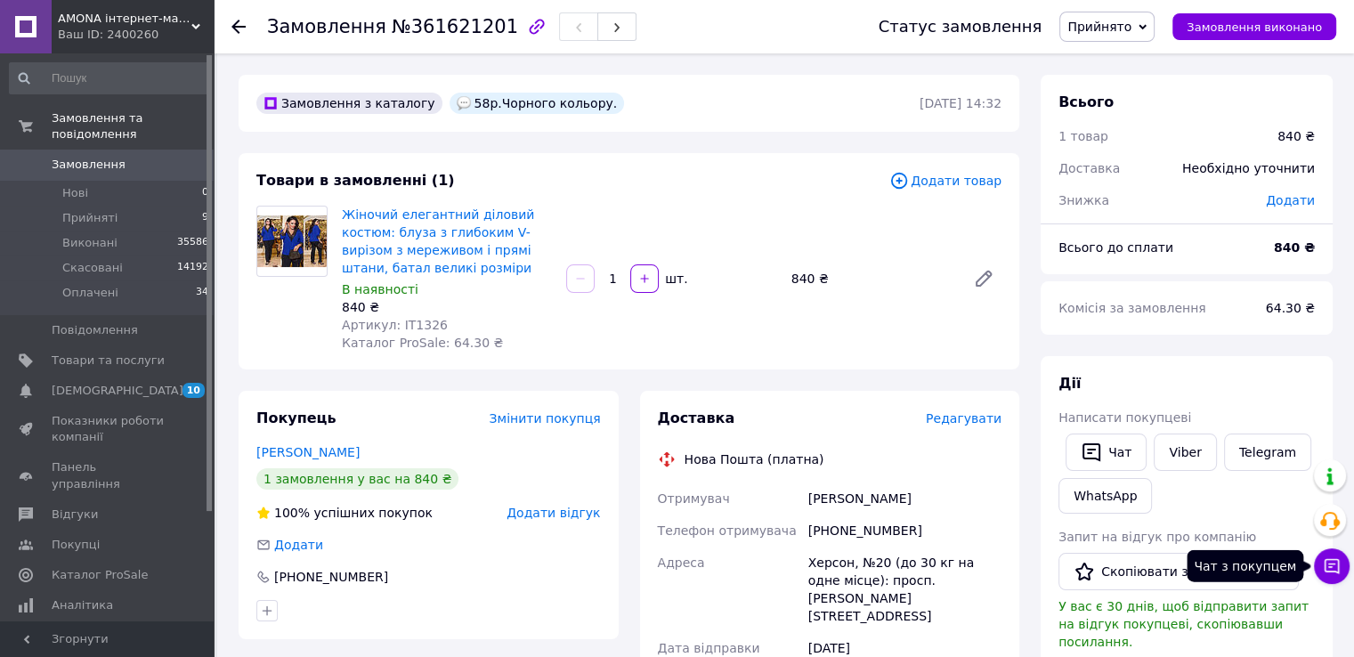
click at [1324, 565] on icon at bounding box center [1332, 566] width 18 height 18
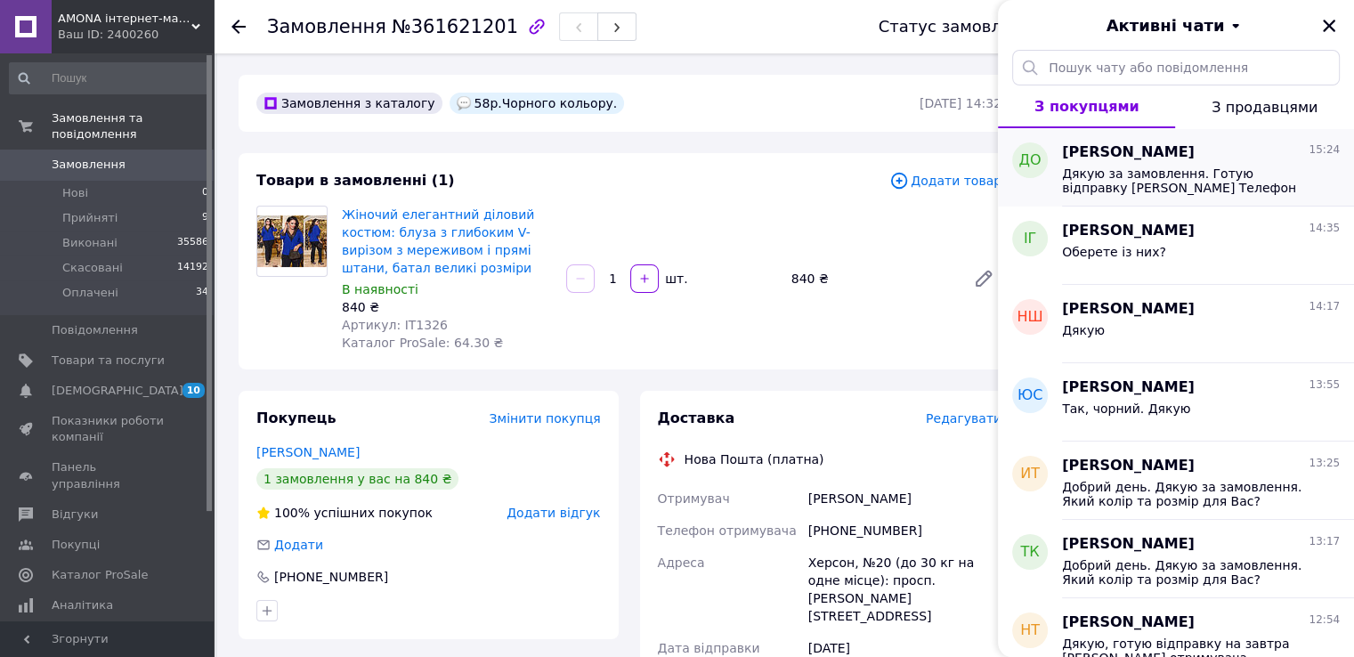
click at [1158, 150] on span "[PERSON_NAME]" at bounding box center [1128, 152] width 133 height 20
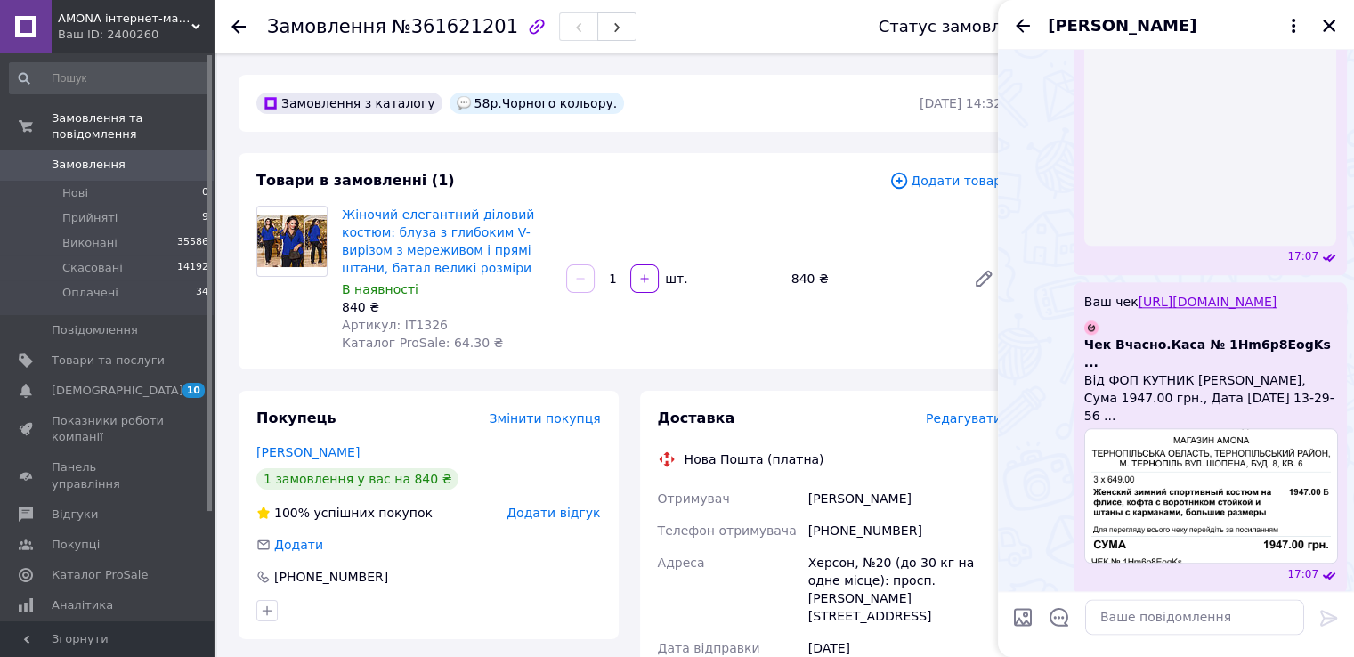
scroll to position [1894, 0]
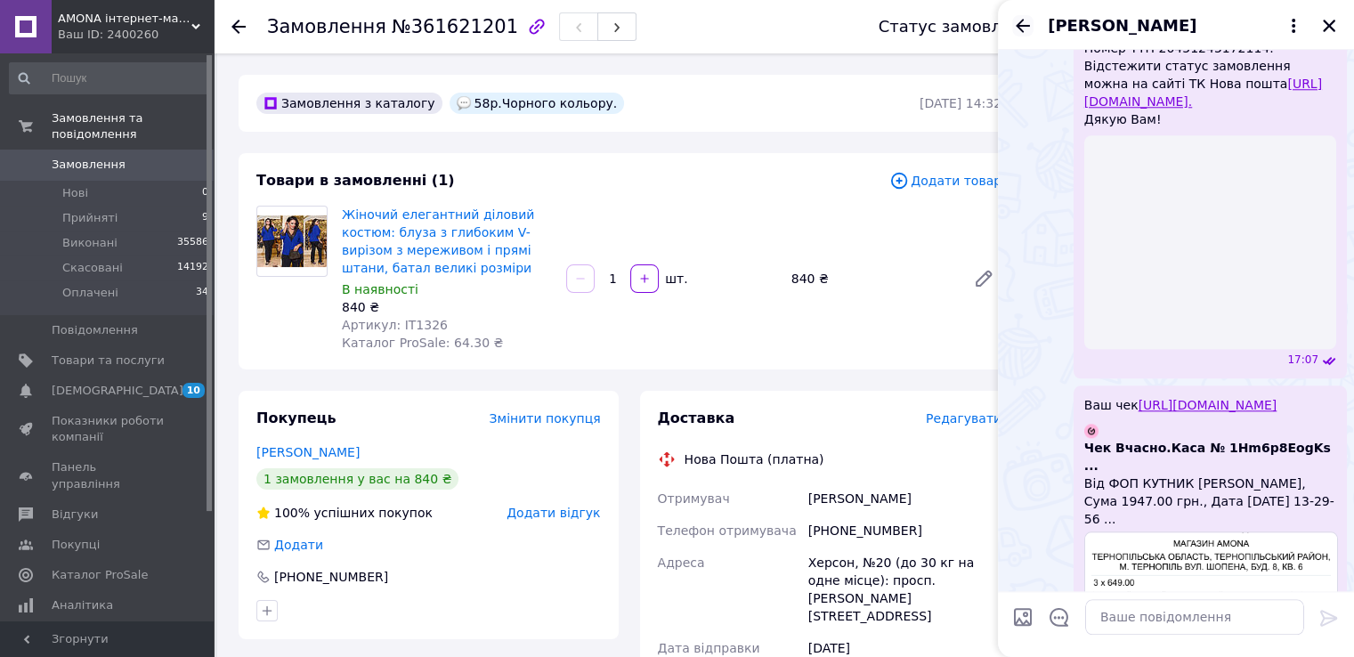
click at [1018, 26] on icon "Назад" at bounding box center [1023, 25] width 14 height 13
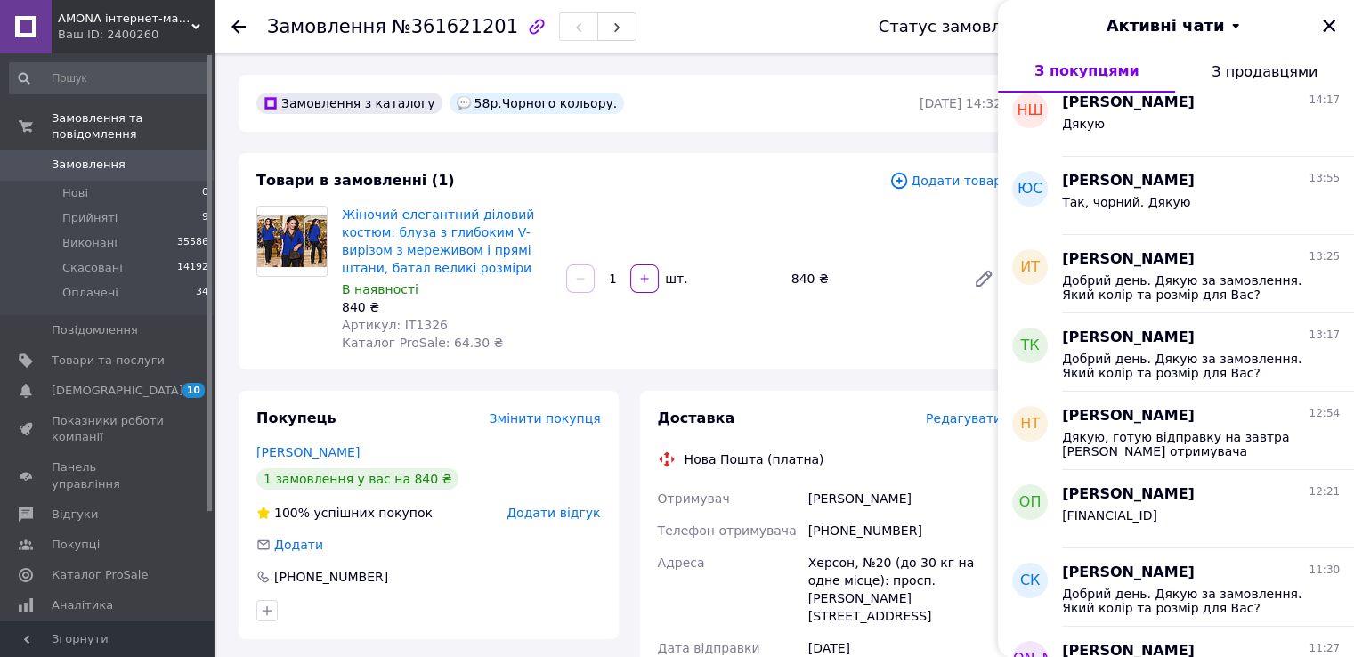
scroll to position [0, 0]
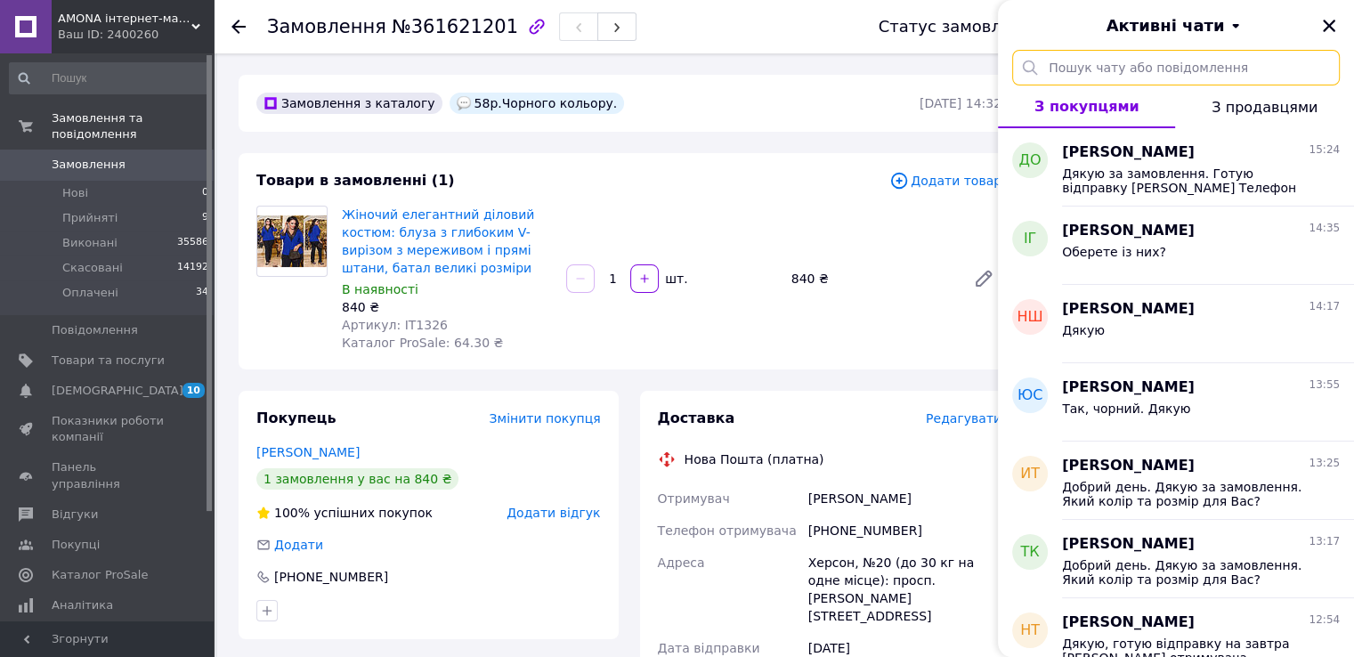
click at [1171, 54] on input "text" at bounding box center [1176, 68] width 328 height 36
type input "бордо"
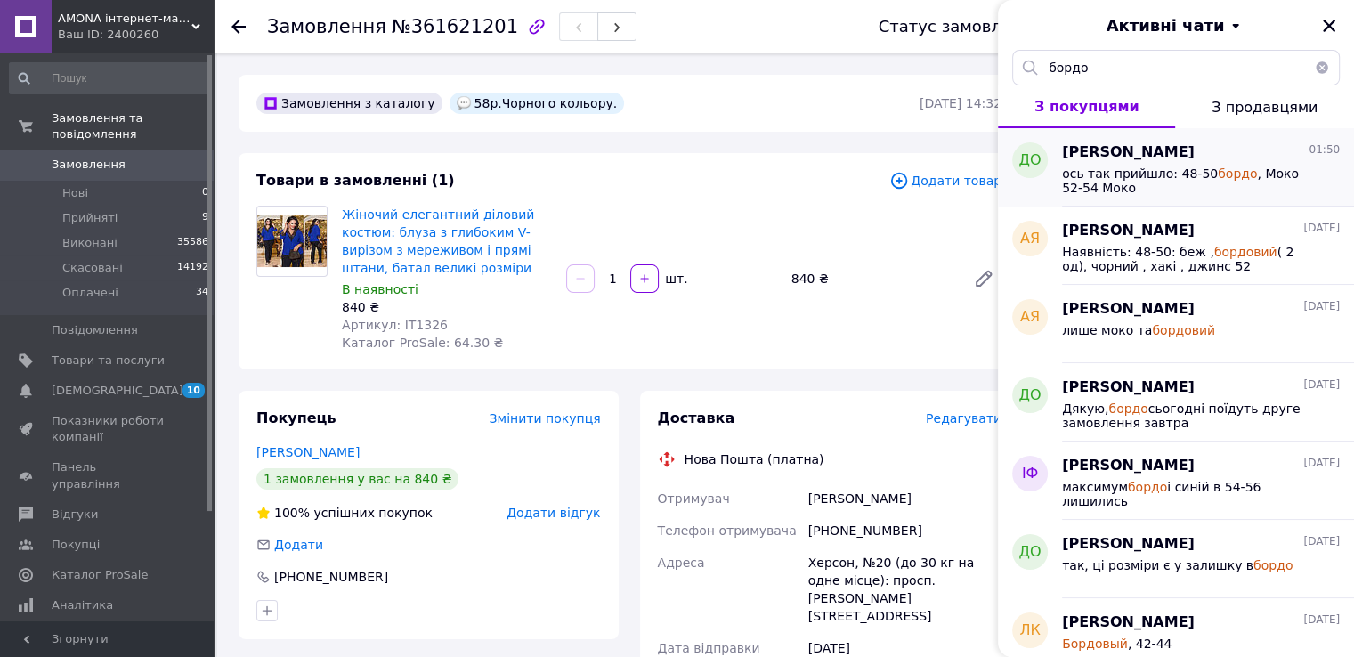
click at [1130, 168] on span "ось так прийшло: 48-50 бордо , Моко 52-54 Моко" at bounding box center [1188, 180] width 253 height 28
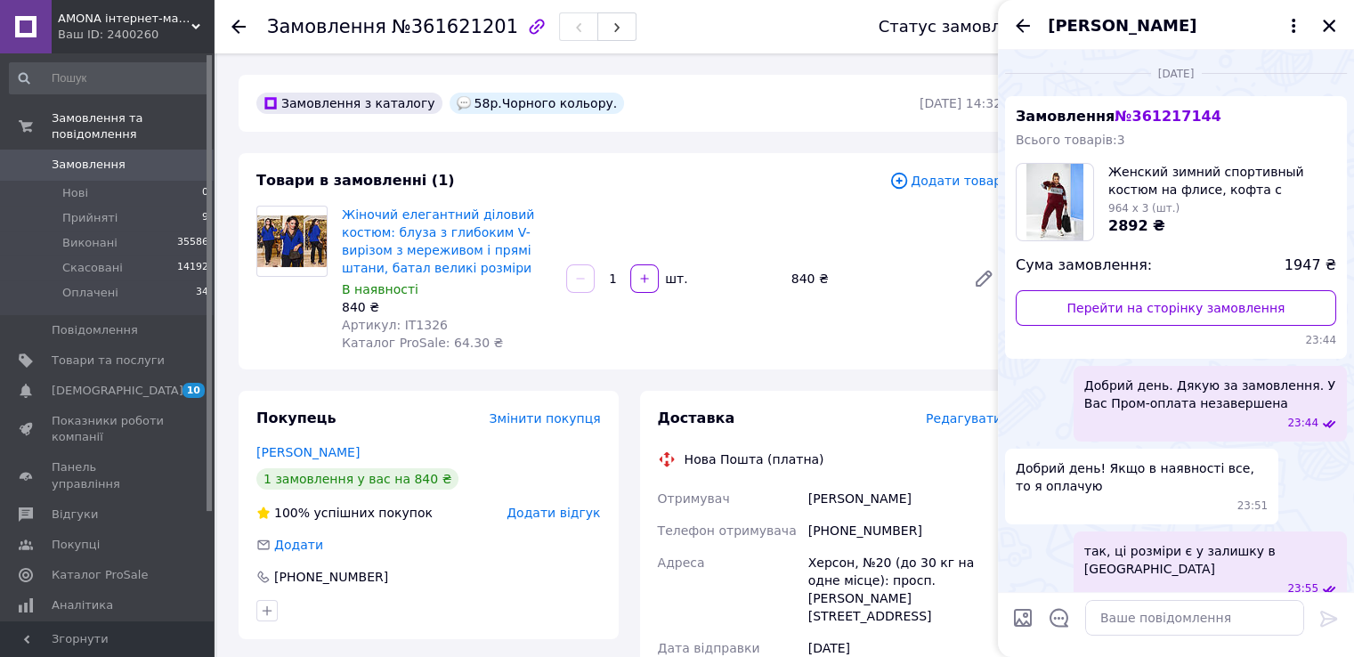
scroll to position [3627, 0]
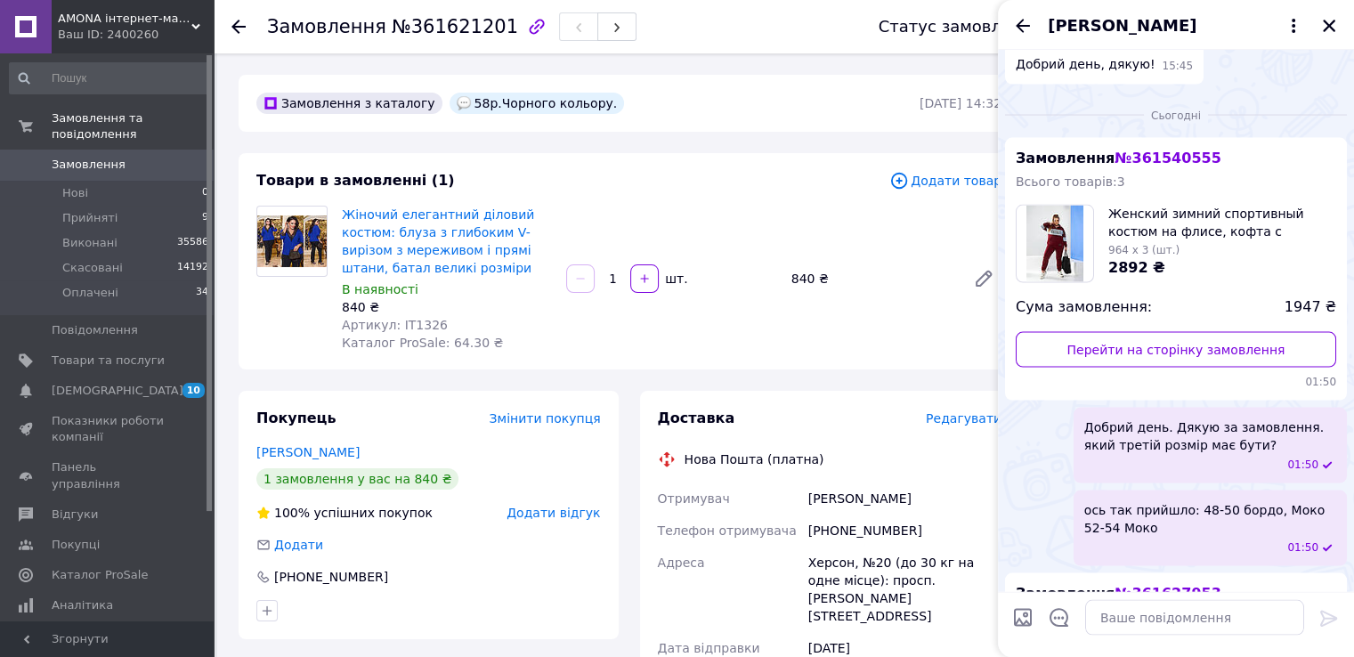
click at [1032, 13] on div "[PERSON_NAME]" at bounding box center [1176, 25] width 356 height 50
click at [1023, 18] on icon "Назад" at bounding box center [1022, 25] width 21 height 21
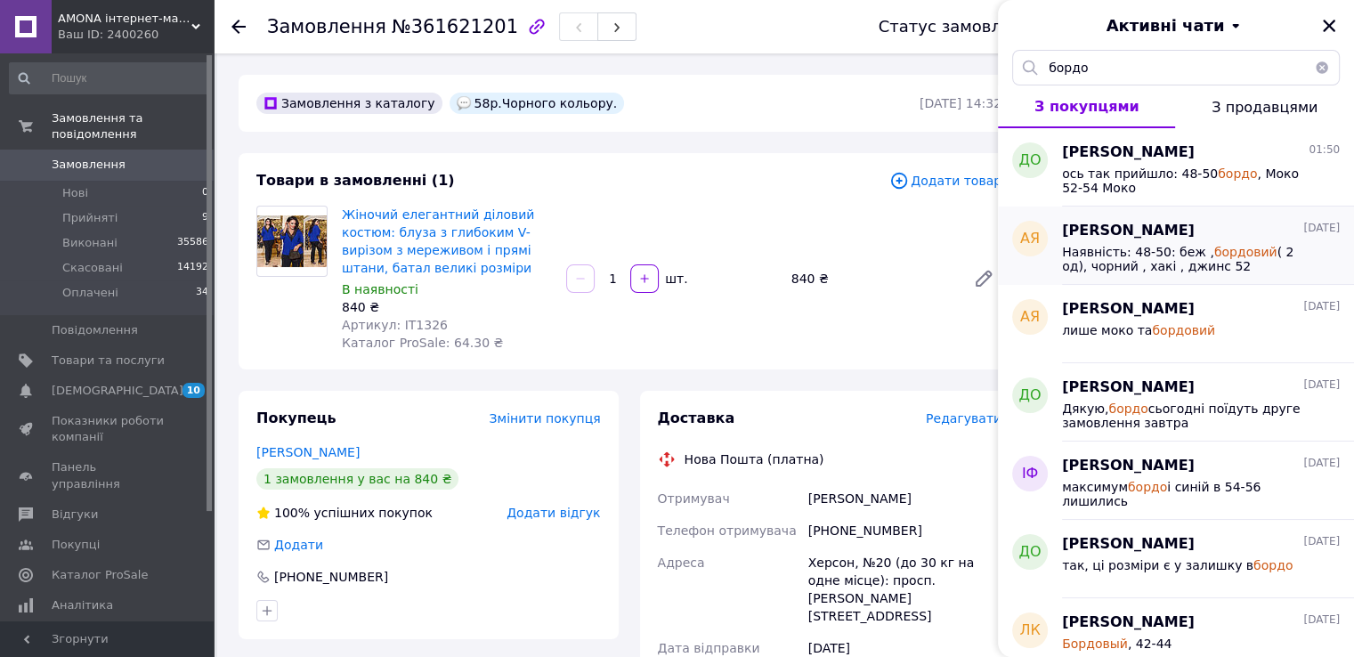
click at [1120, 254] on span "Наявність: 48-50: беж , бордовий ( 2 од), чорний , хакі , джинс 52" at bounding box center [1188, 259] width 253 height 28
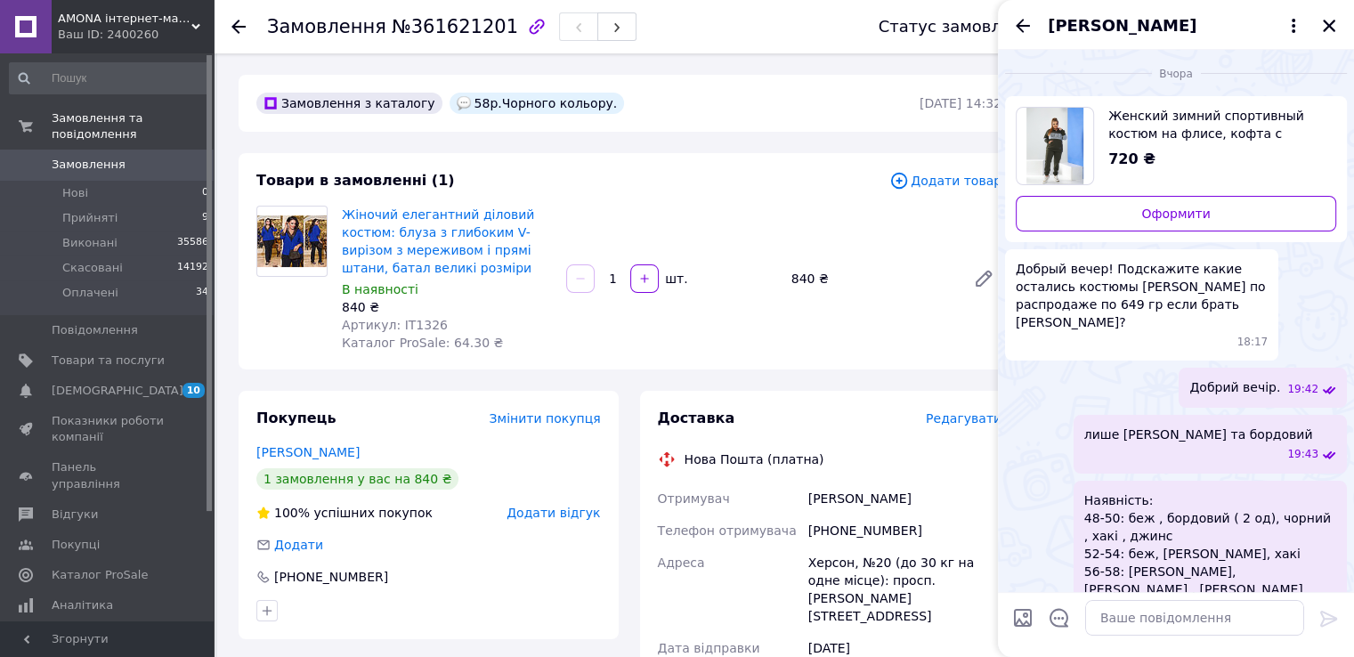
scroll to position [307, 0]
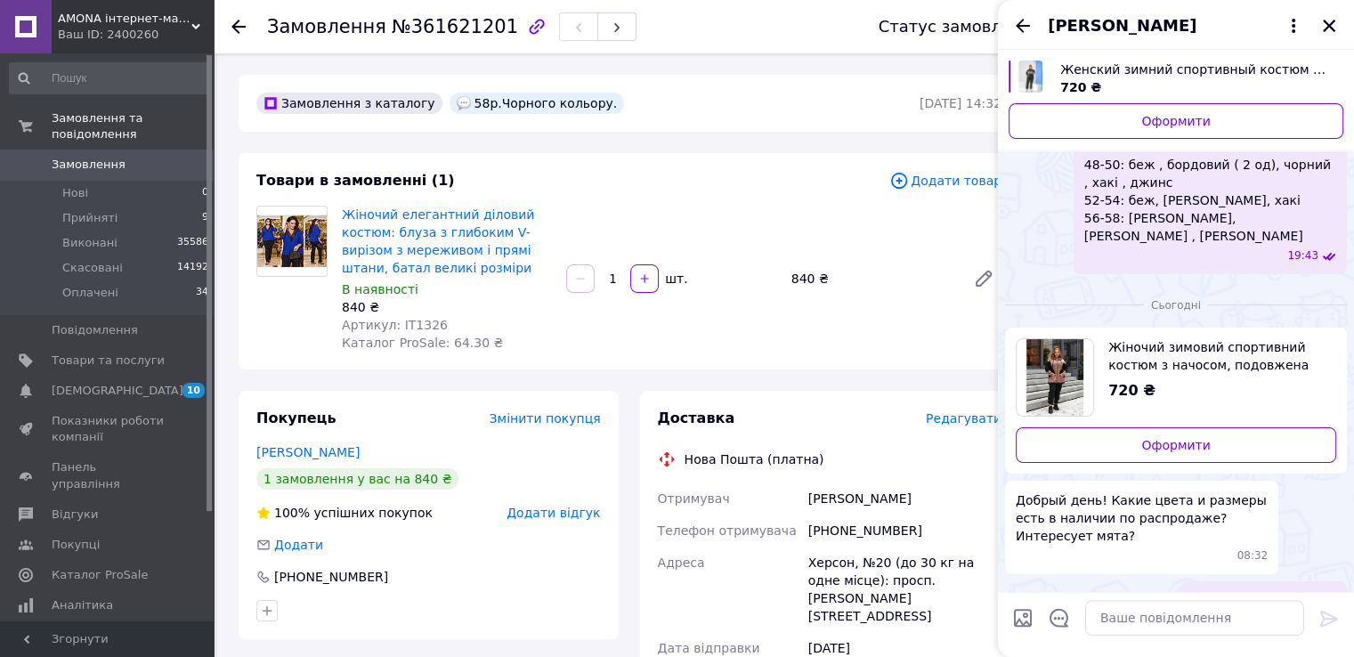
click at [126, 157] on span "Замовлення" at bounding box center [108, 165] width 113 height 16
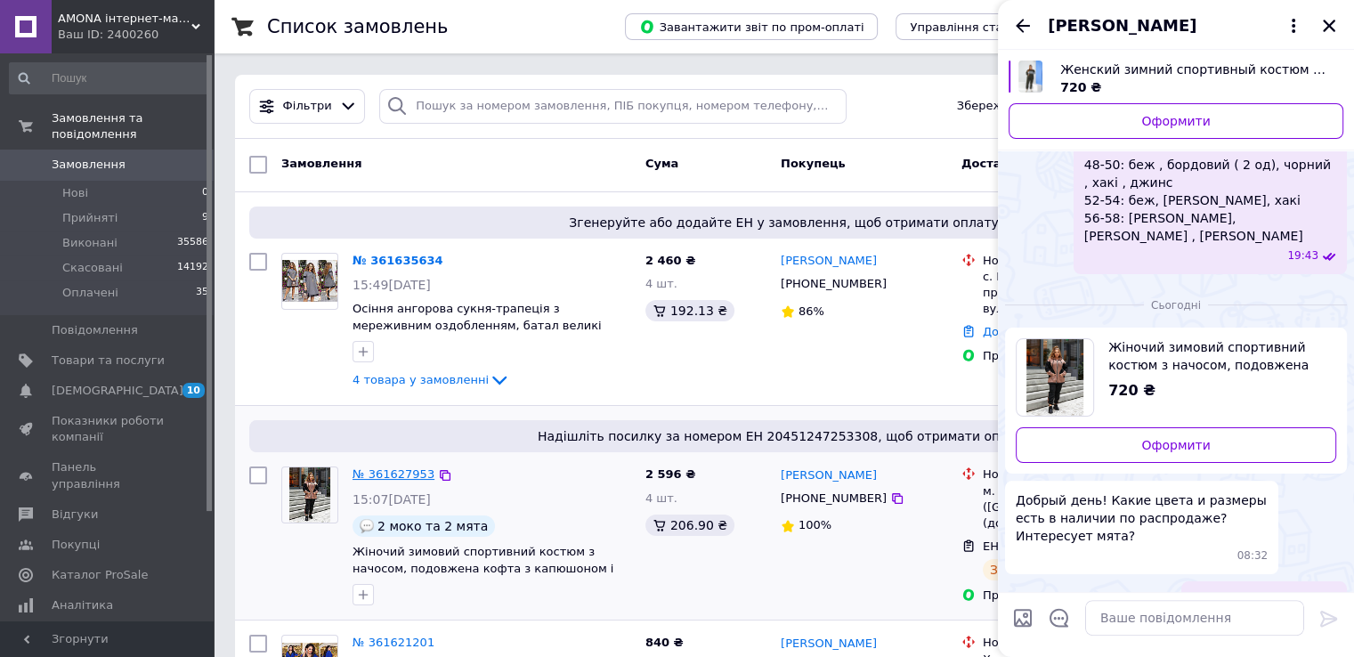
click at [367, 475] on link "№ 361627953" at bounding box center [393, 473] width 82 height 13
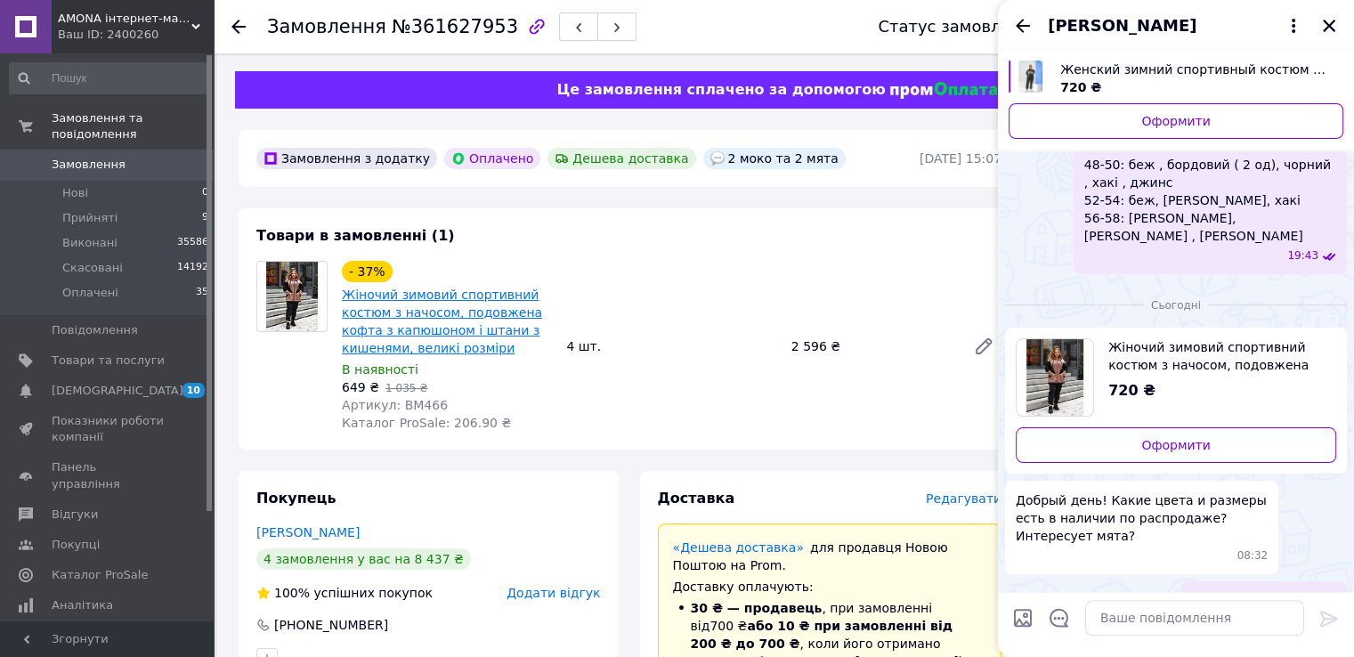
click at [395, 293] on link "Жіночий зимовий спортивний костюм з начосом, подовжена кофта з капюшоном і штан…" at bounding box center [442, 322] width 200 height 68
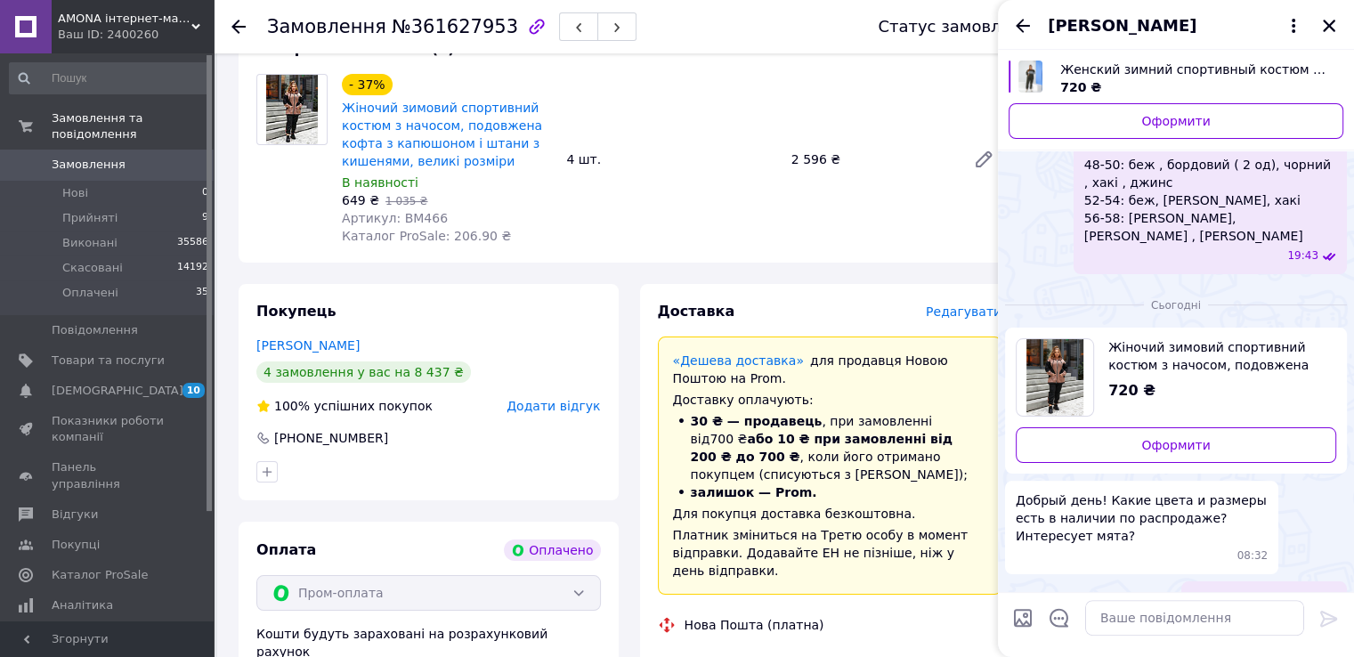
scroll to position [356, 0]
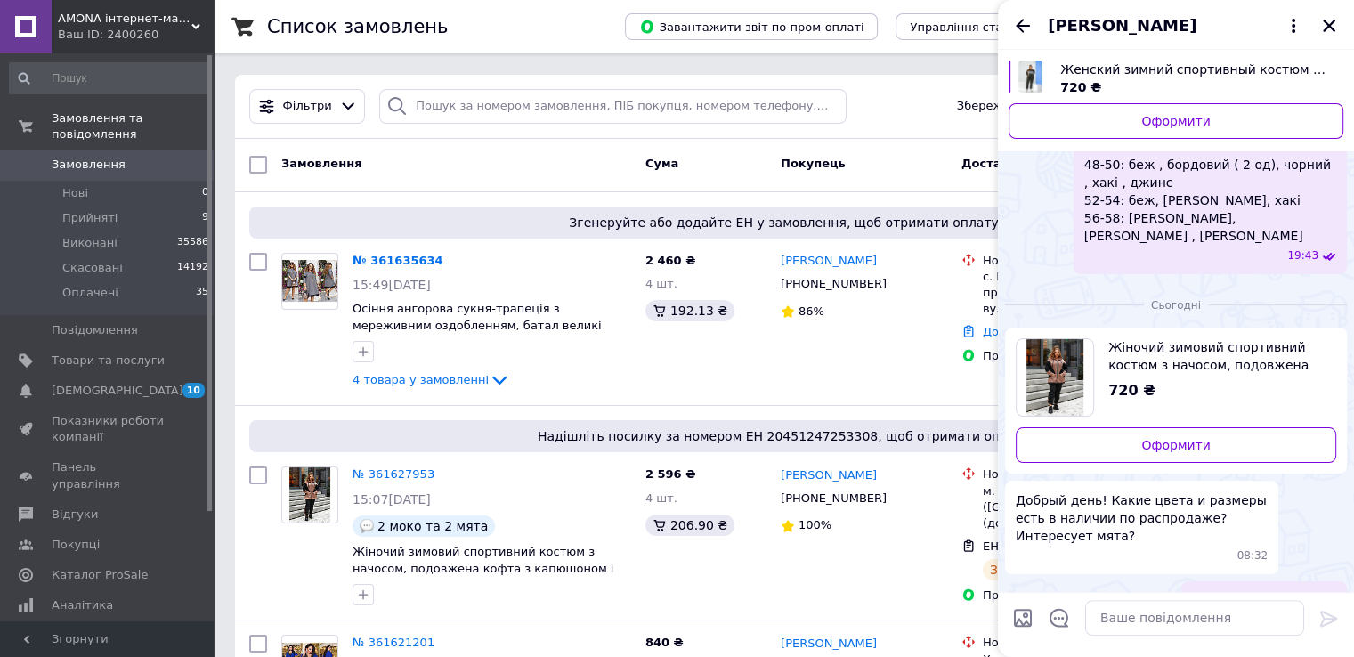
scroll to position [356, 0]
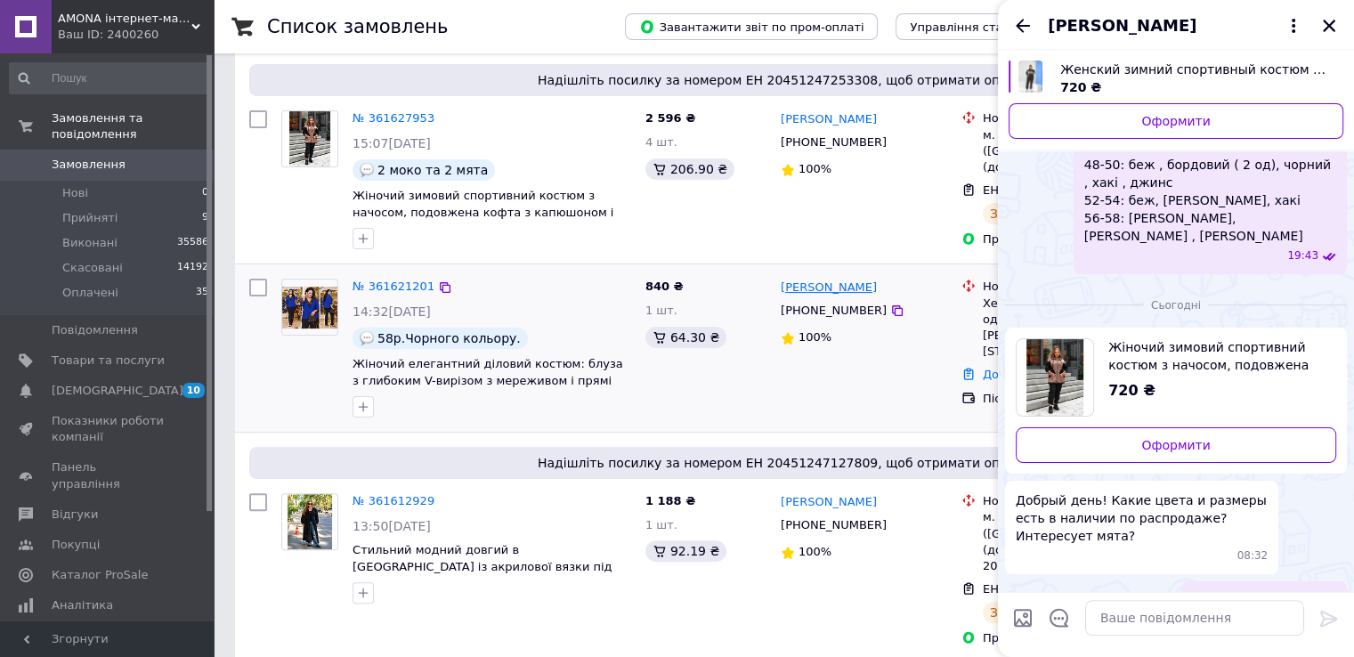
click at [812, 289] on link "[PERSON_NAME]" at bounding box center [829, 288] width 96 height 17
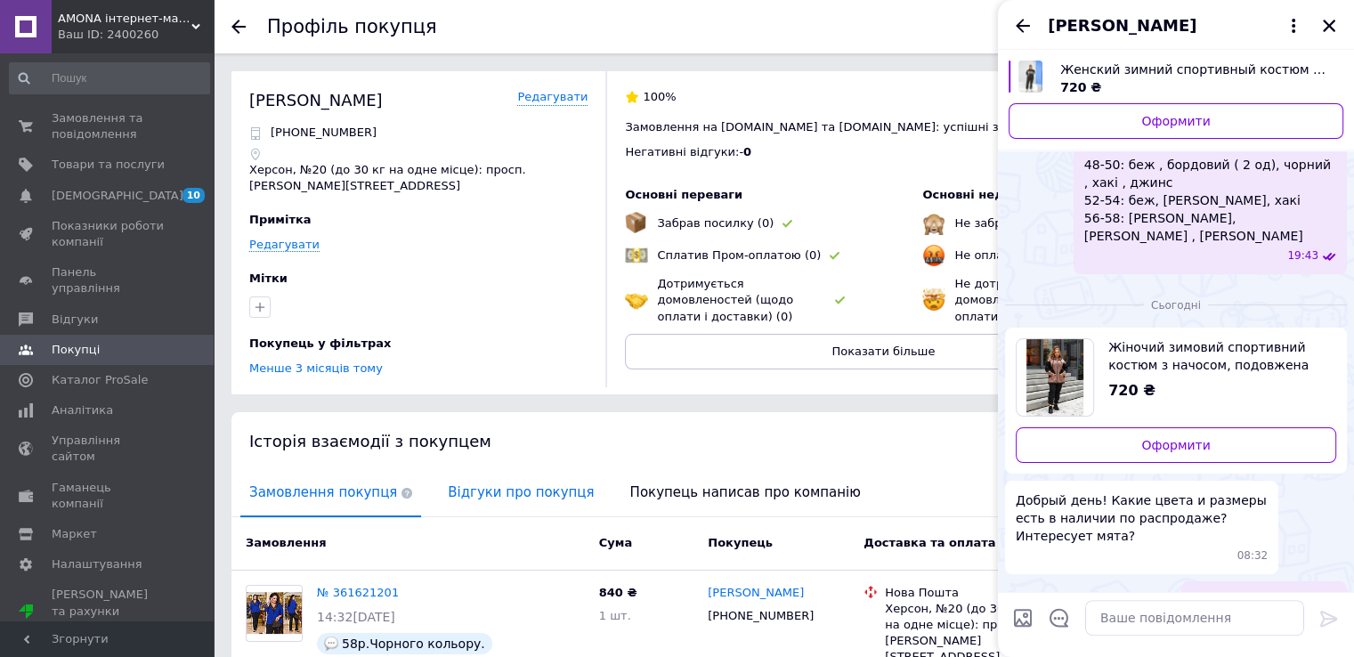
click at [513, 487] on span "Відгуки про покупця" at bounding box center [521, 492] width 164 height 45
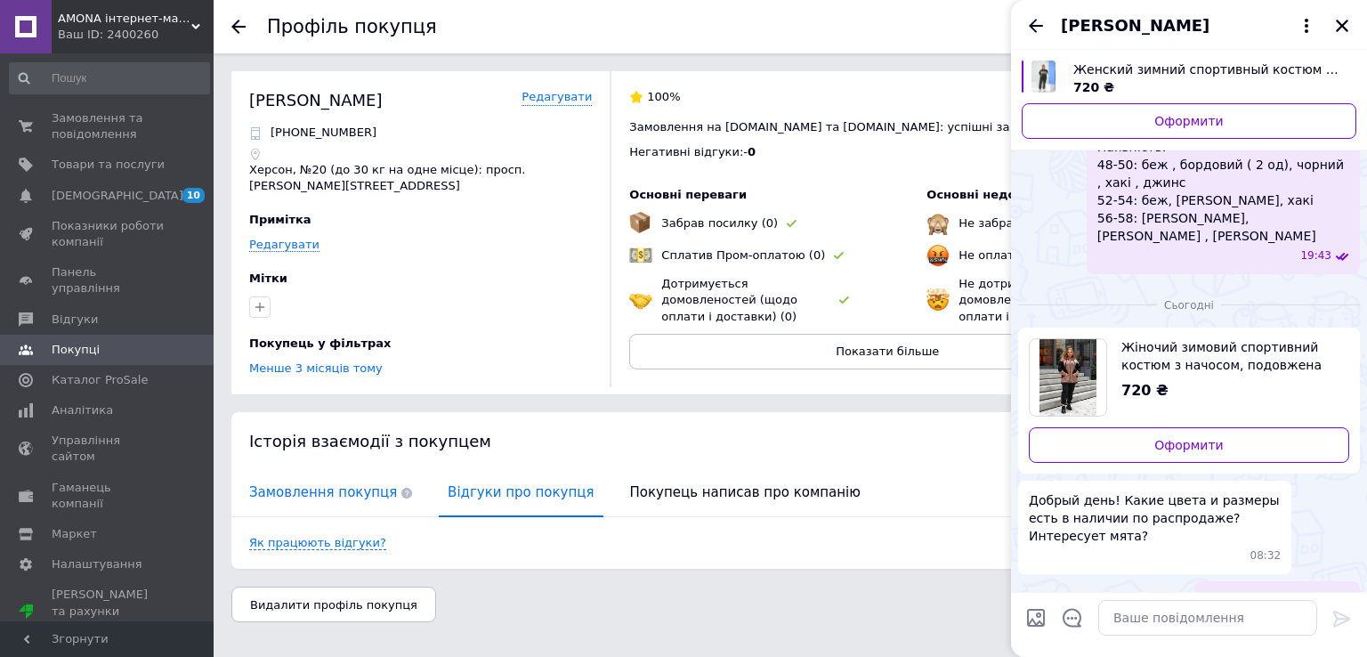
click at [290, 476] on span "Замовлення покупця" at bounding box center [330, 492] width 181 height 45
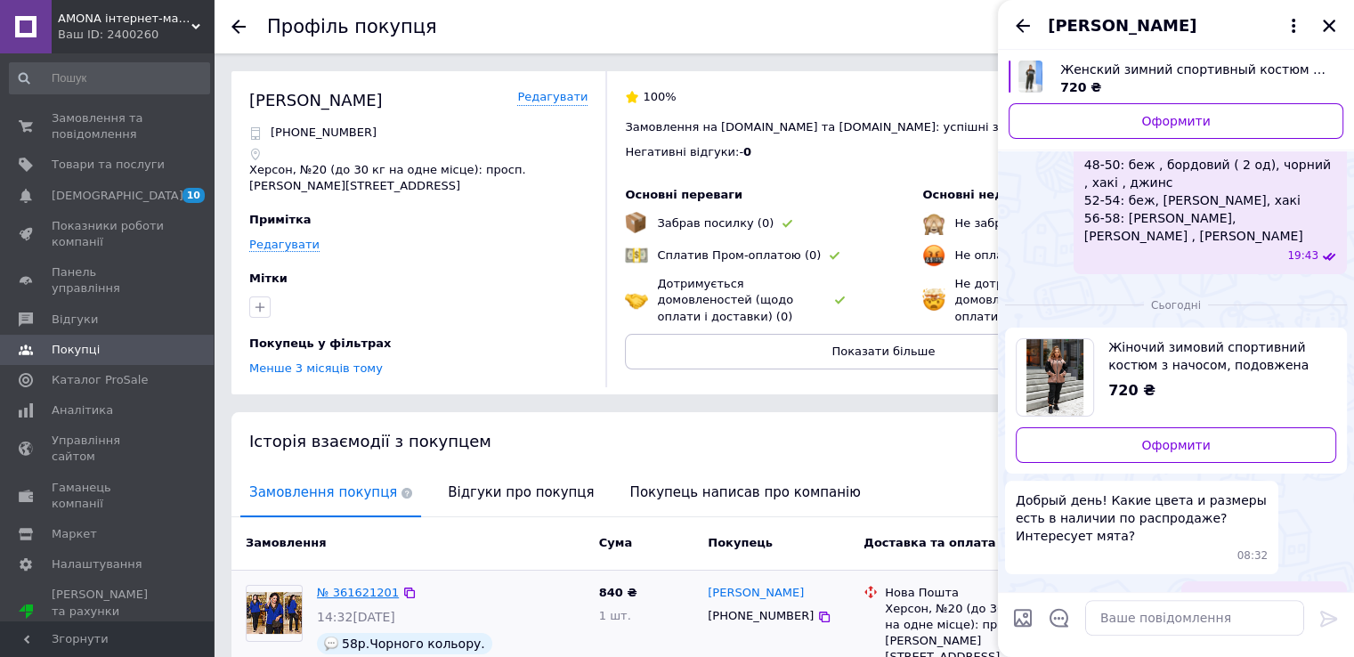
click at [351, 586] on link "№ 361621201" at bounding box center [358, 592] width 82 height 13
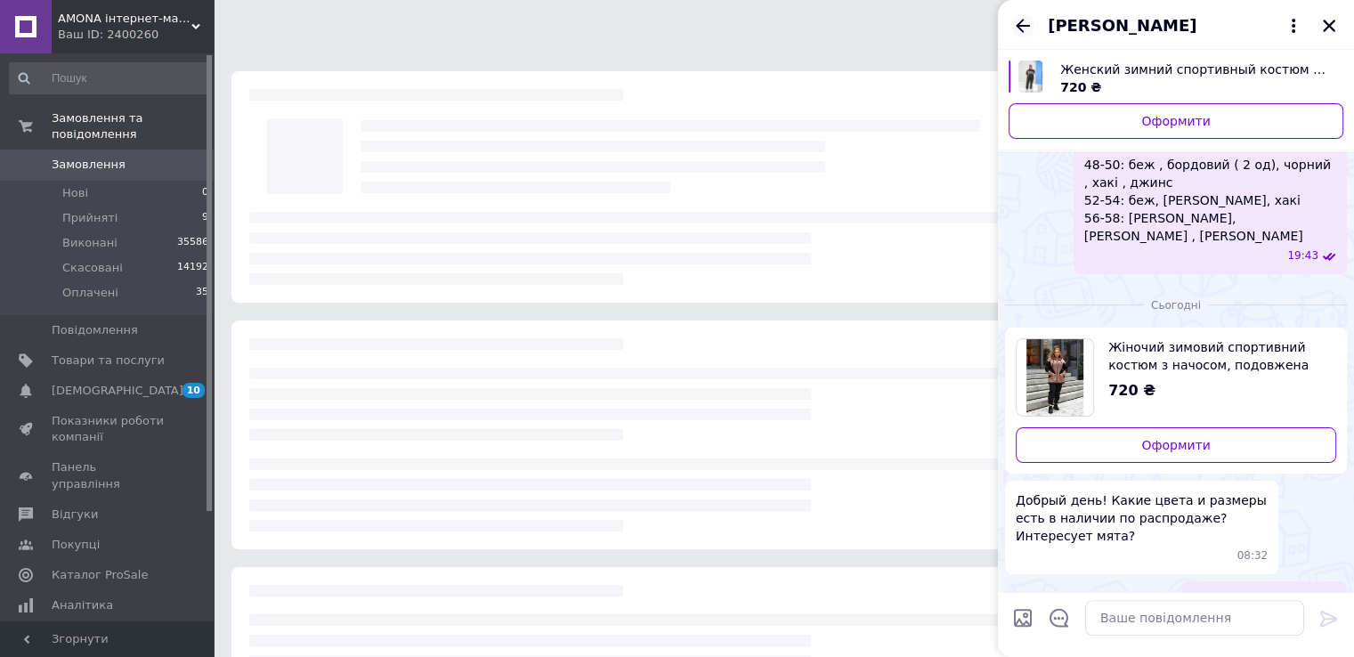
click at [1021, 19] on icon "Назад" at bounding box center [1022, 25] width 21 height 21
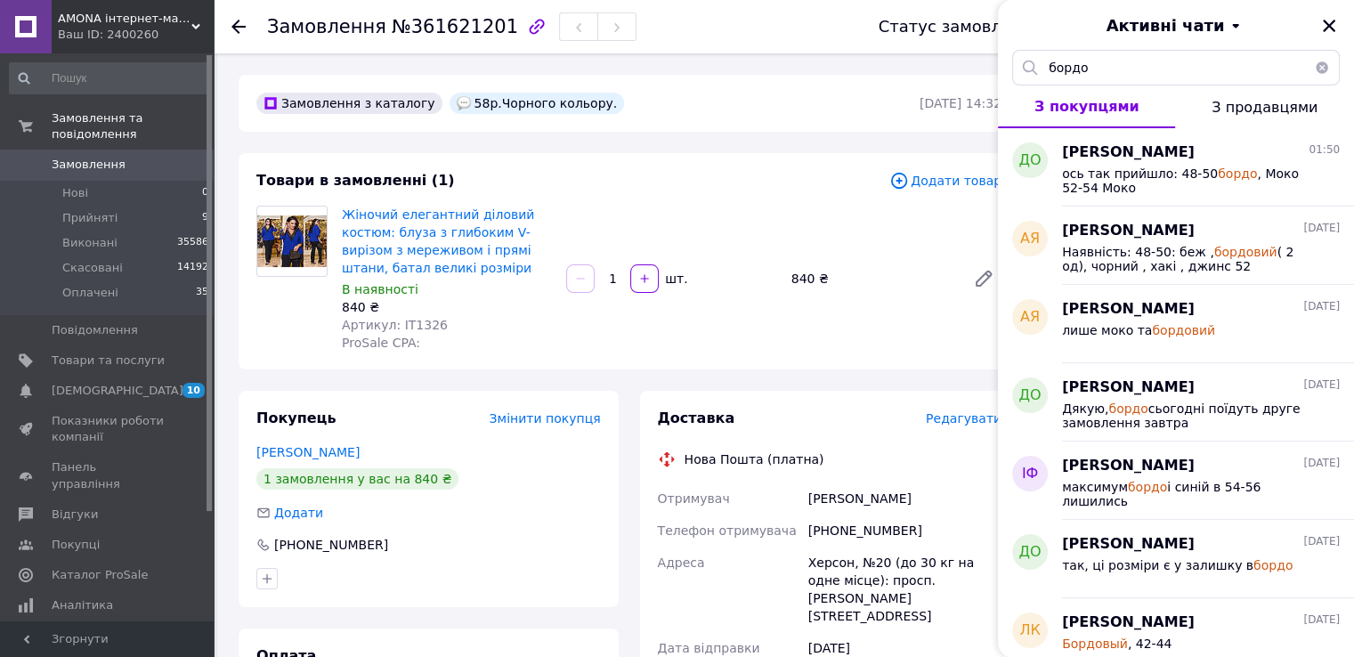
drag, startPoint x: 1321, startPoint y: 25, endPoint x: 1231, endPoint y: 90, distance: 110.9
click at [1322, 25] on icon "Закрити" at bounding box center [1329, 26] width 16 height 16
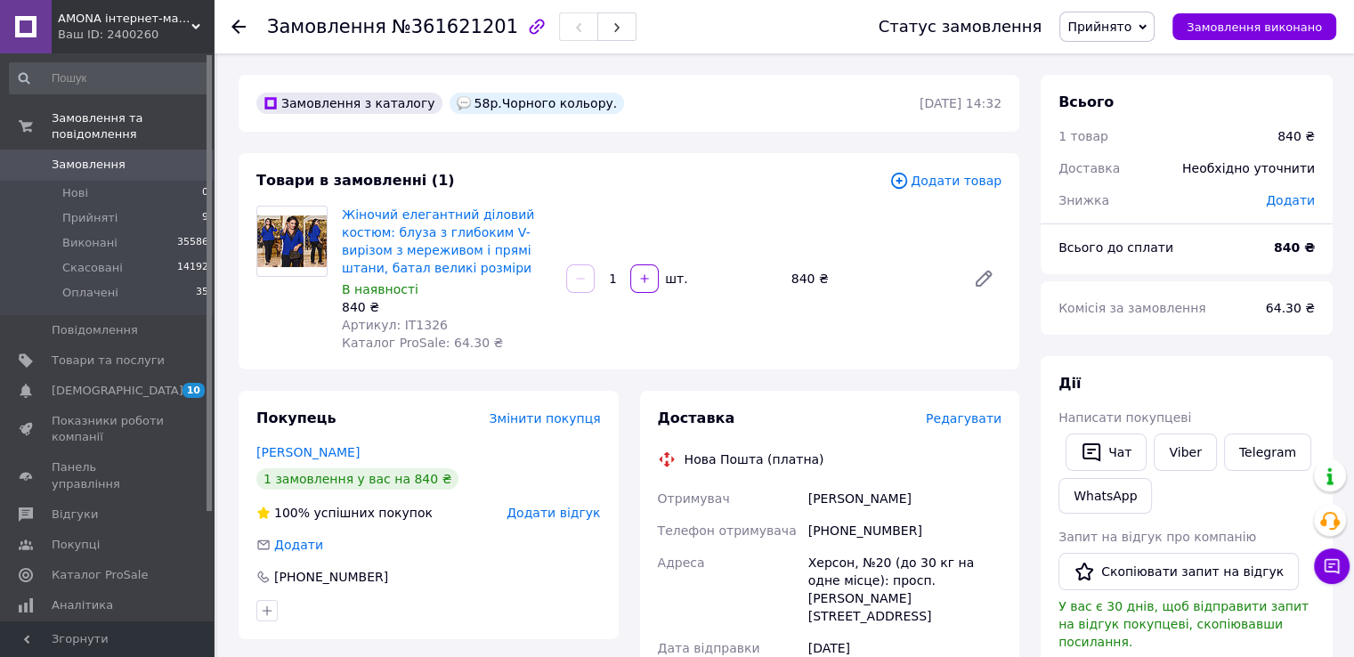
click at [74, 150] on link "Замовлення 0" at bounding box center [109, 165] width 219 height 30
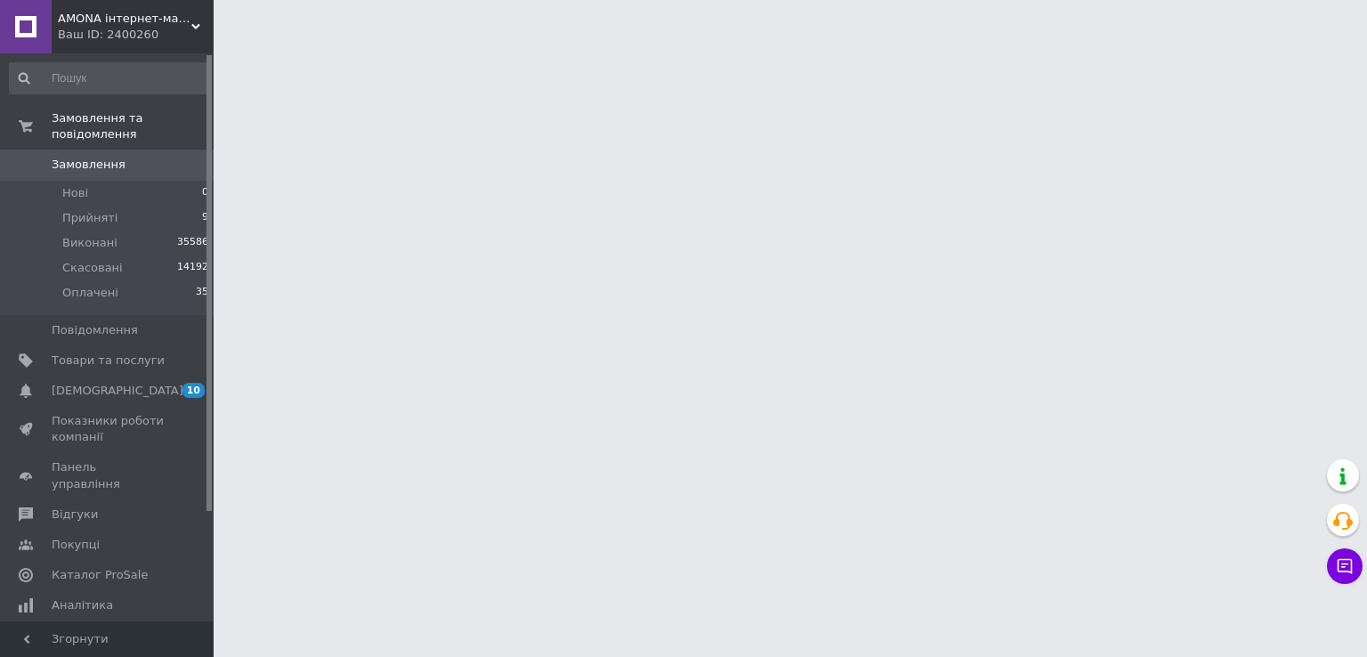
click at [99, 157] on span "Замовлення" at bounding box center [89, 165] width 74 height 16
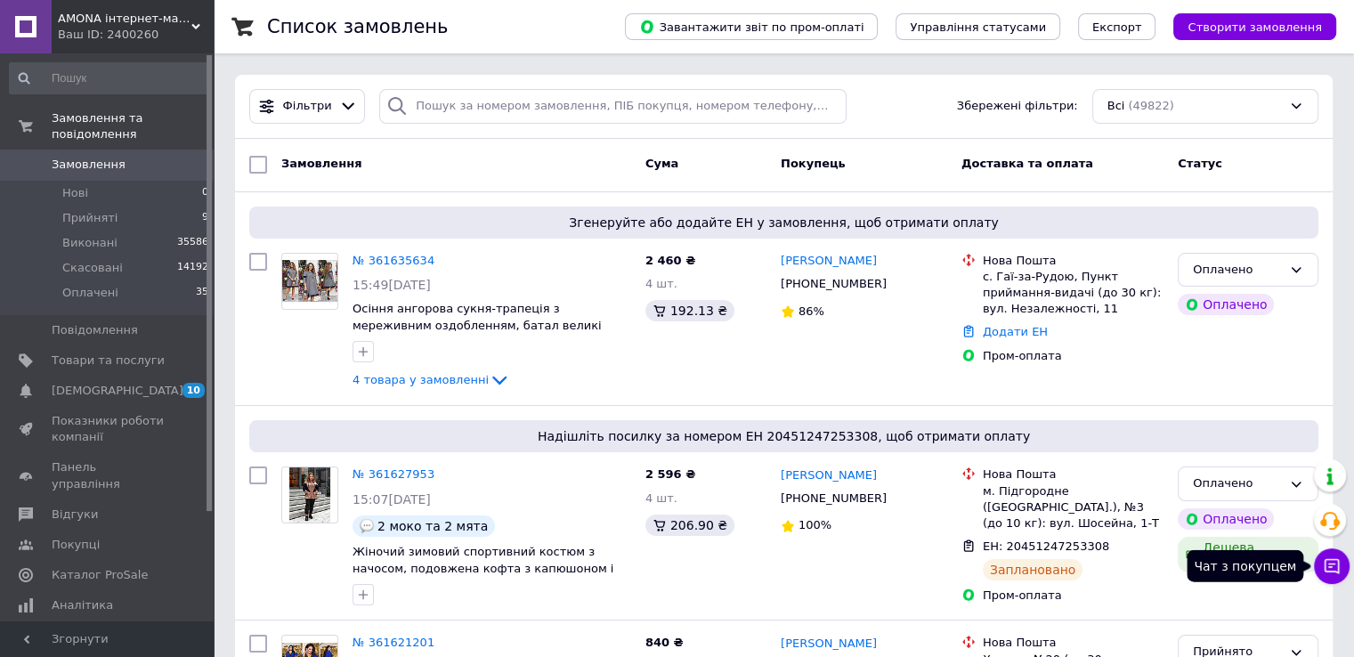
click at [1335, 565] on icon at bounding box center [1332, 566] width 18 height 18
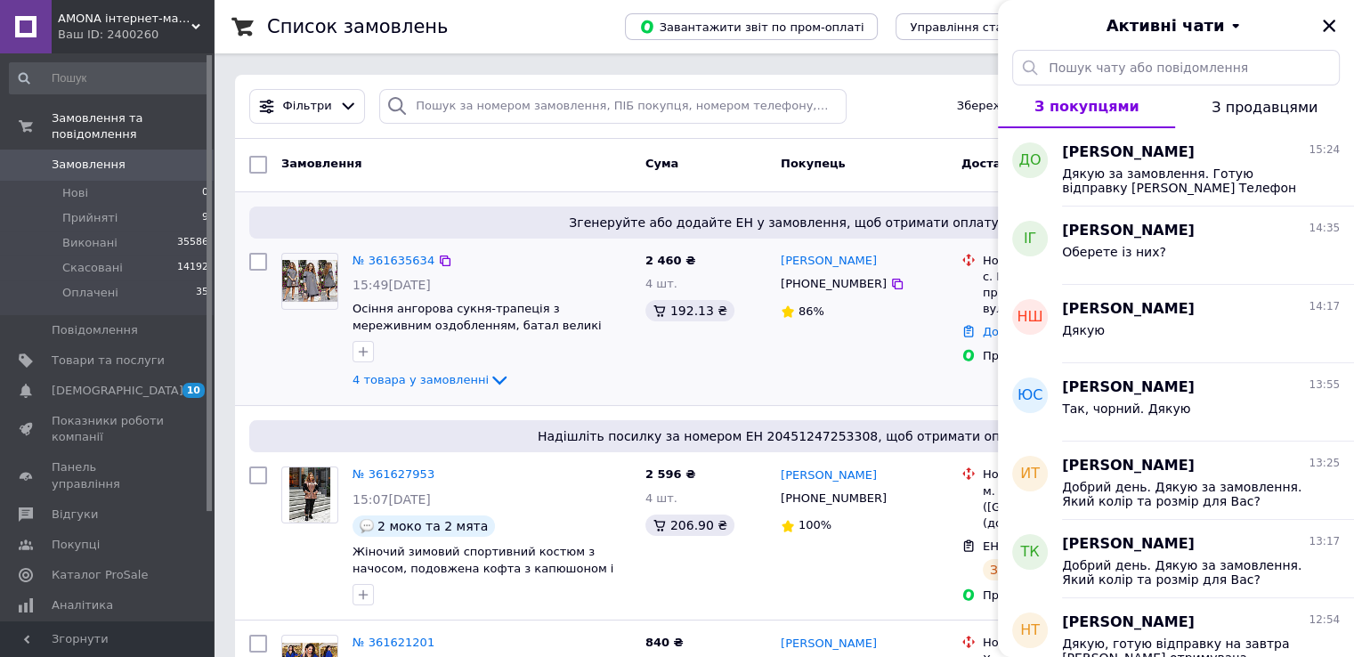
drag, startPoint x: 1326, startPoint y: 28, endPoint x: 917, endPoint y: 258, distance: 469.9
click at [1326, 28] on icon "Закрити" at bounding box center [1329, 26] width 12 height 12
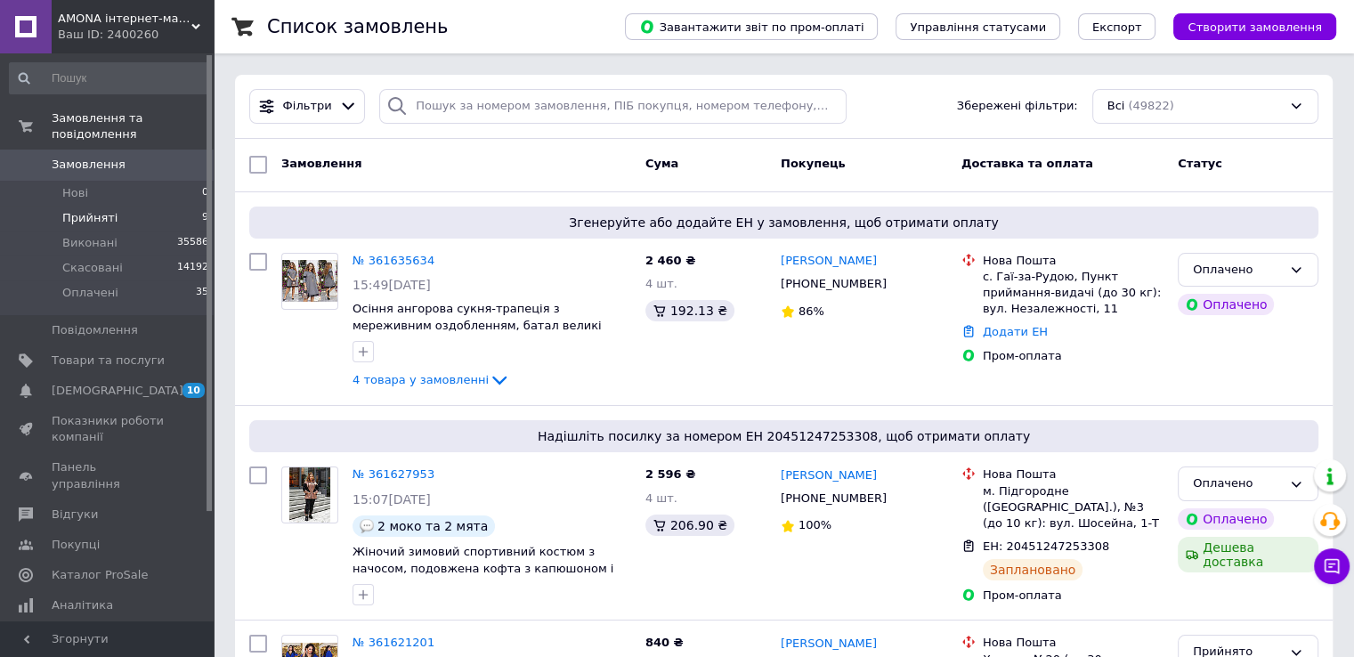
click at [185, 206] on li "Прийняті 9" at bounding box center [109, 218] width 219 height 25
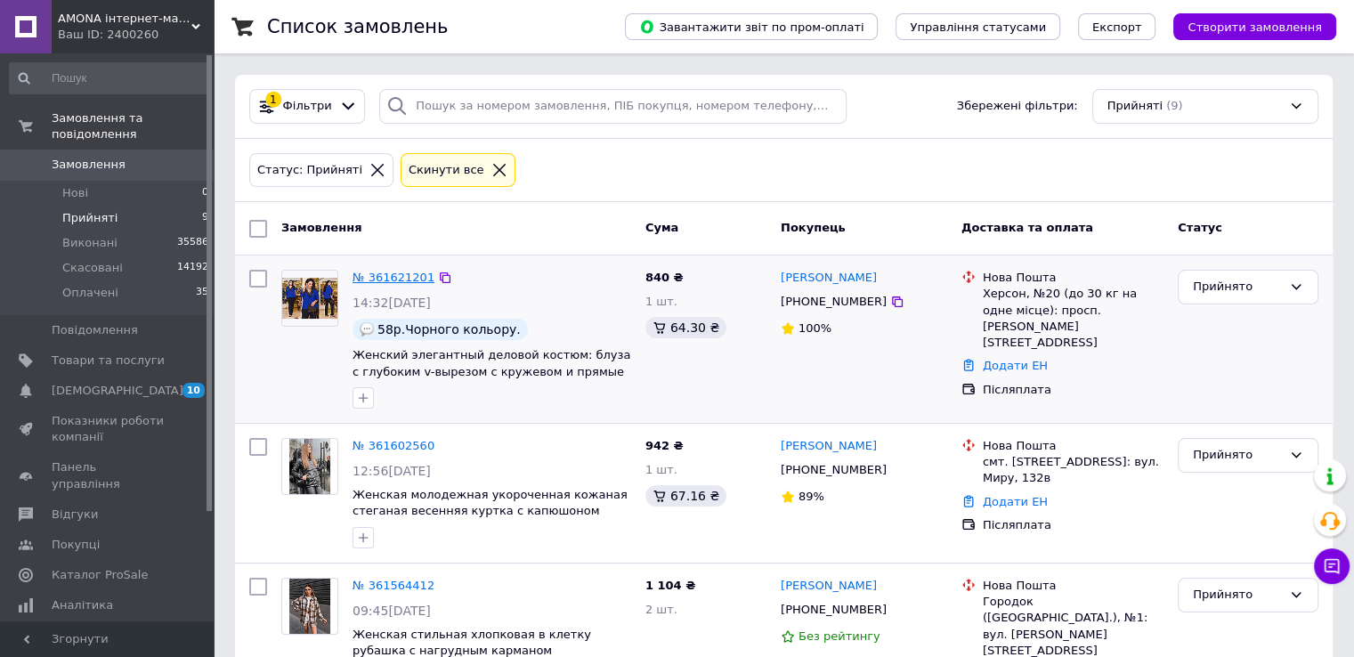
click at [382, 271] on link "№ 361621201" at bounding box center [393, 277] width 82 height 13
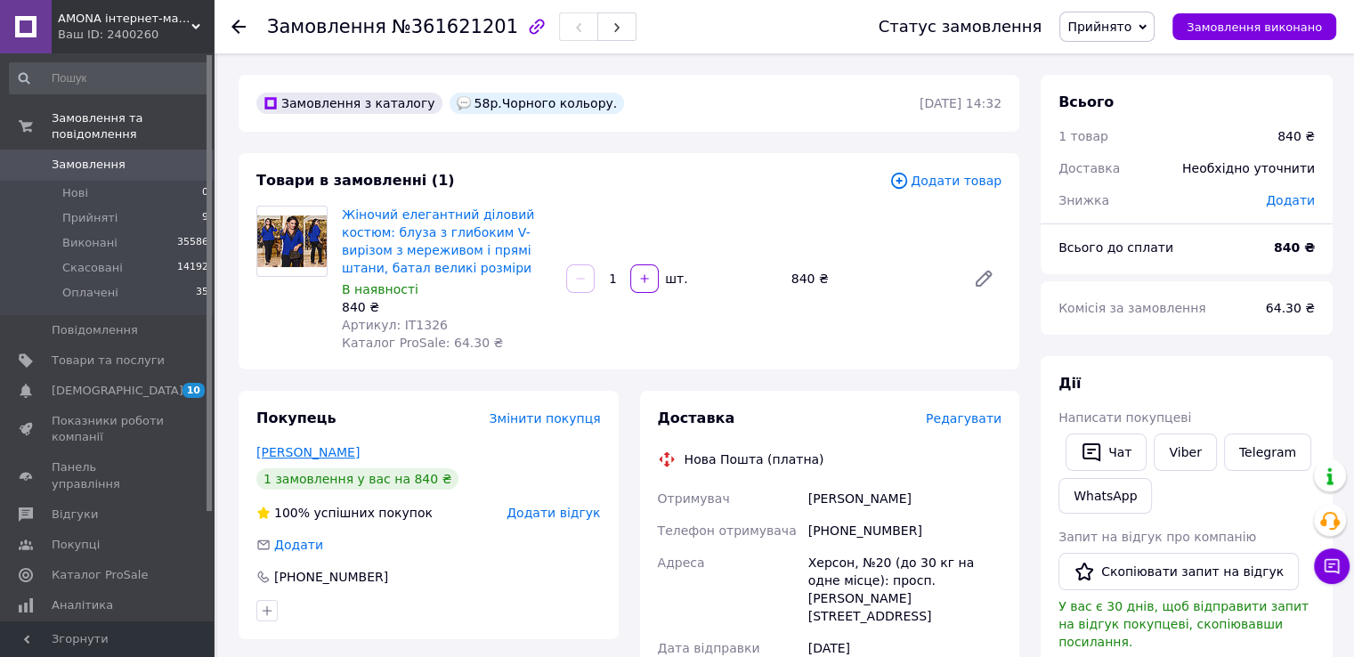
click at [326, 453] on link "Гришанова Інна" at bounding box center [307, 452] width 103 height 14
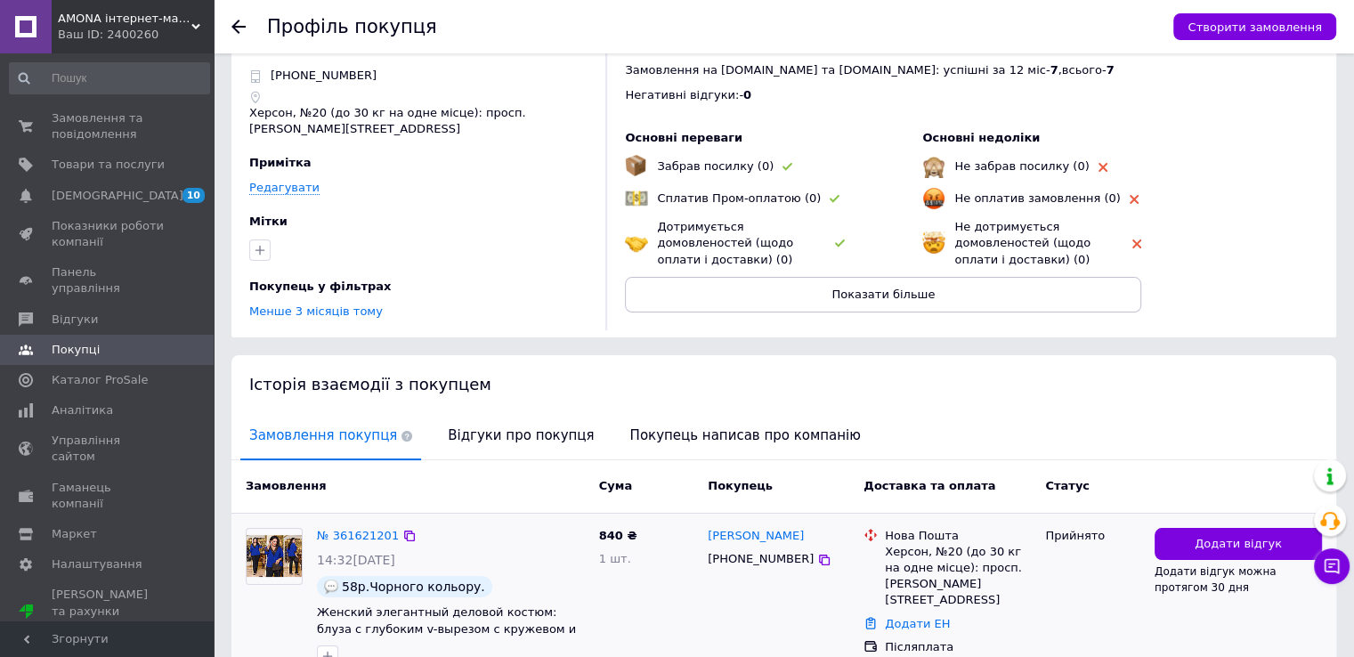
scroll to position [143, 0]
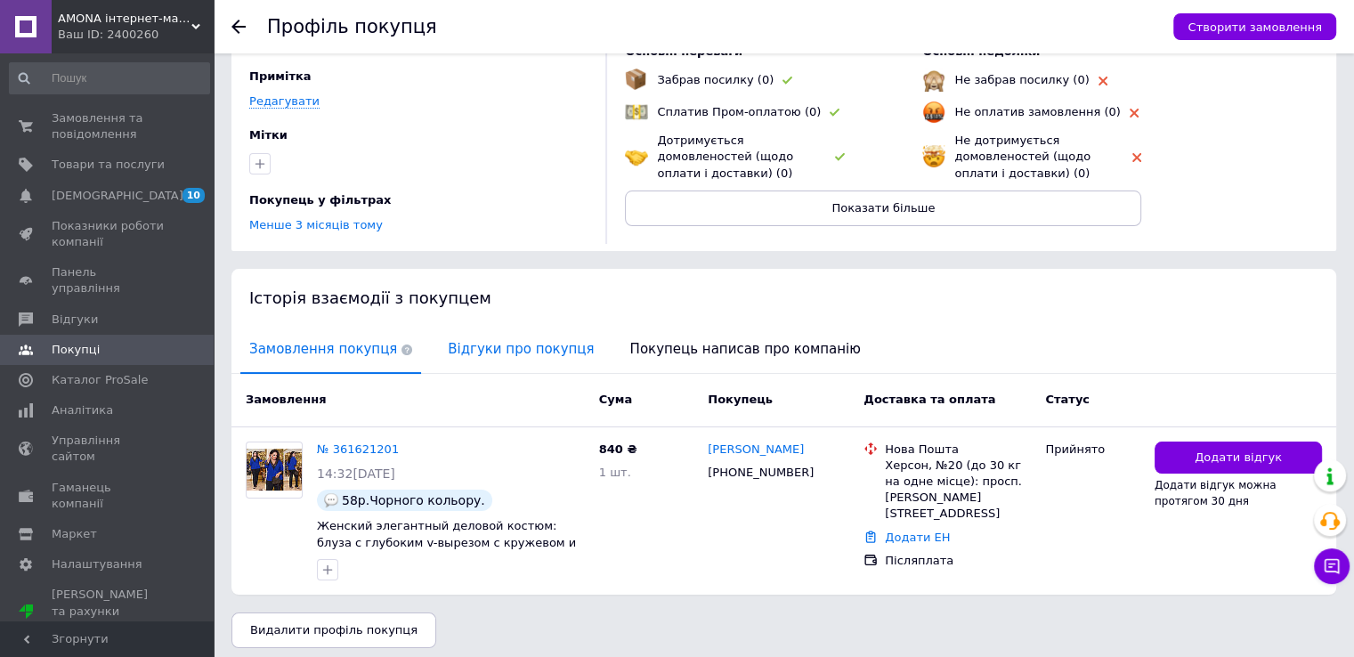
click at [496, 340] on span "Відгуки про покупця" at bounding box center [521, 349] width 164 height 45
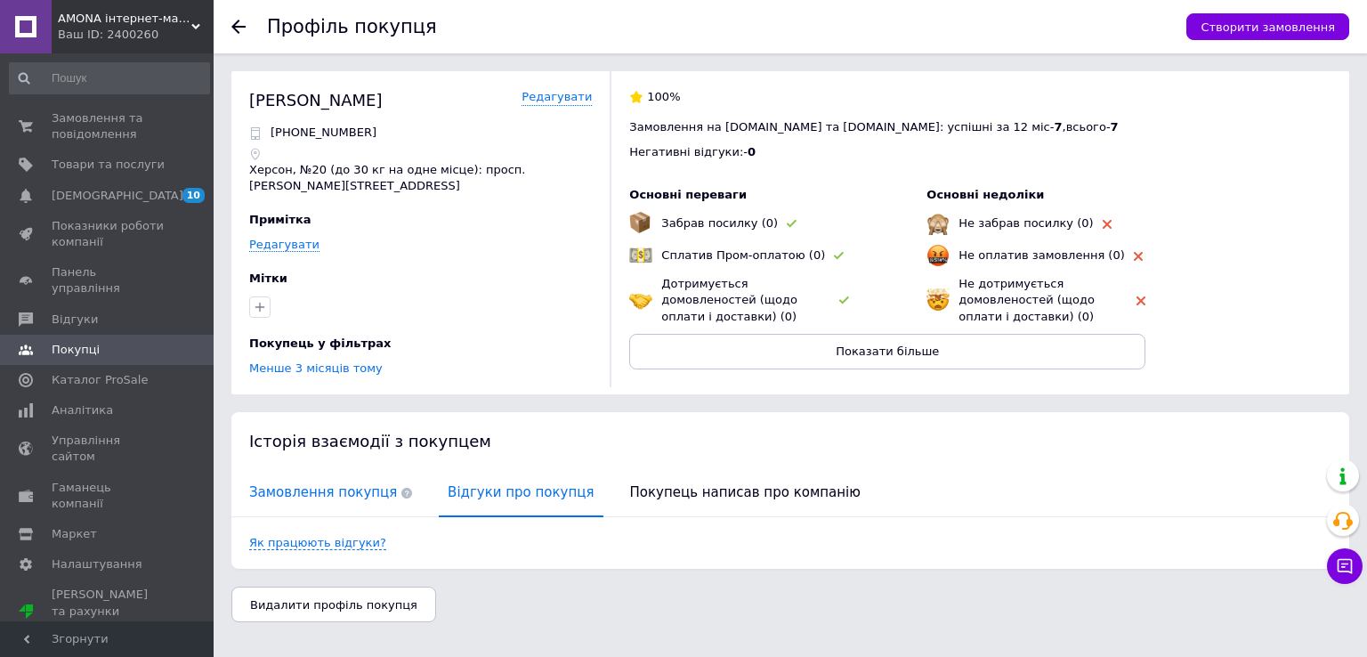
click at [309, 484] on span "Замовлення покупця" at bounding box center [330, 492] width 181 height 45
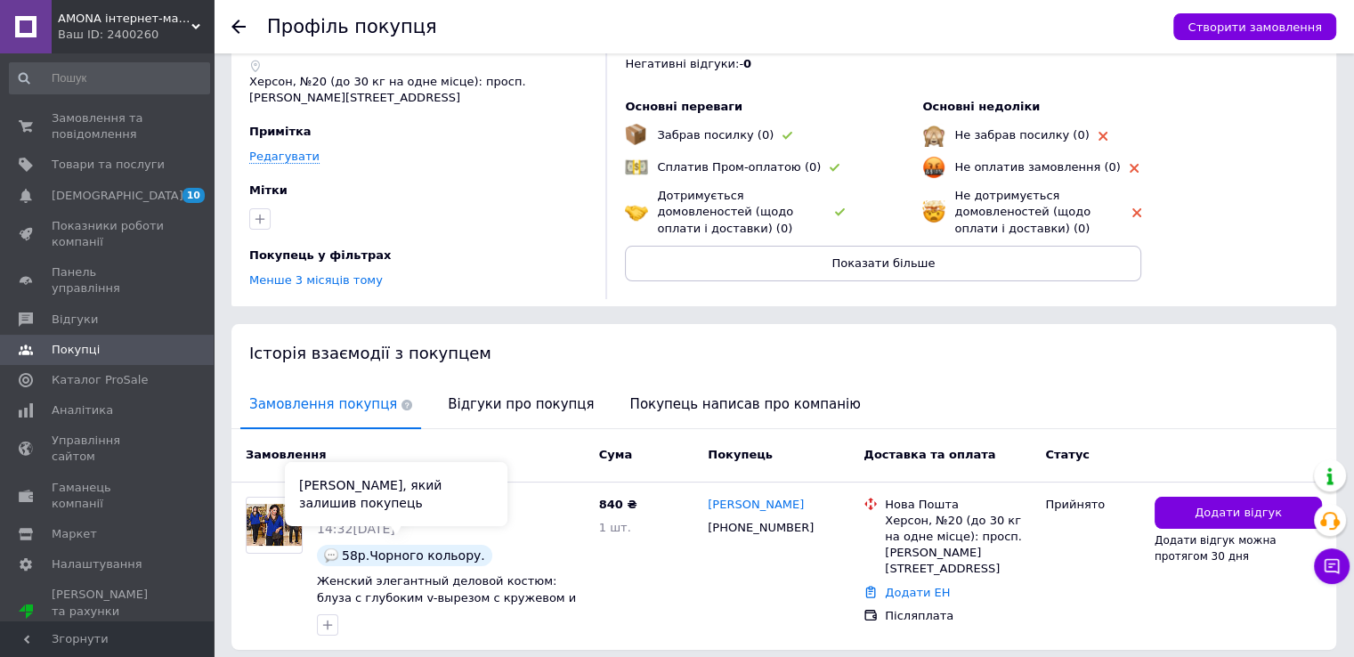
scroll to position [143, 0]
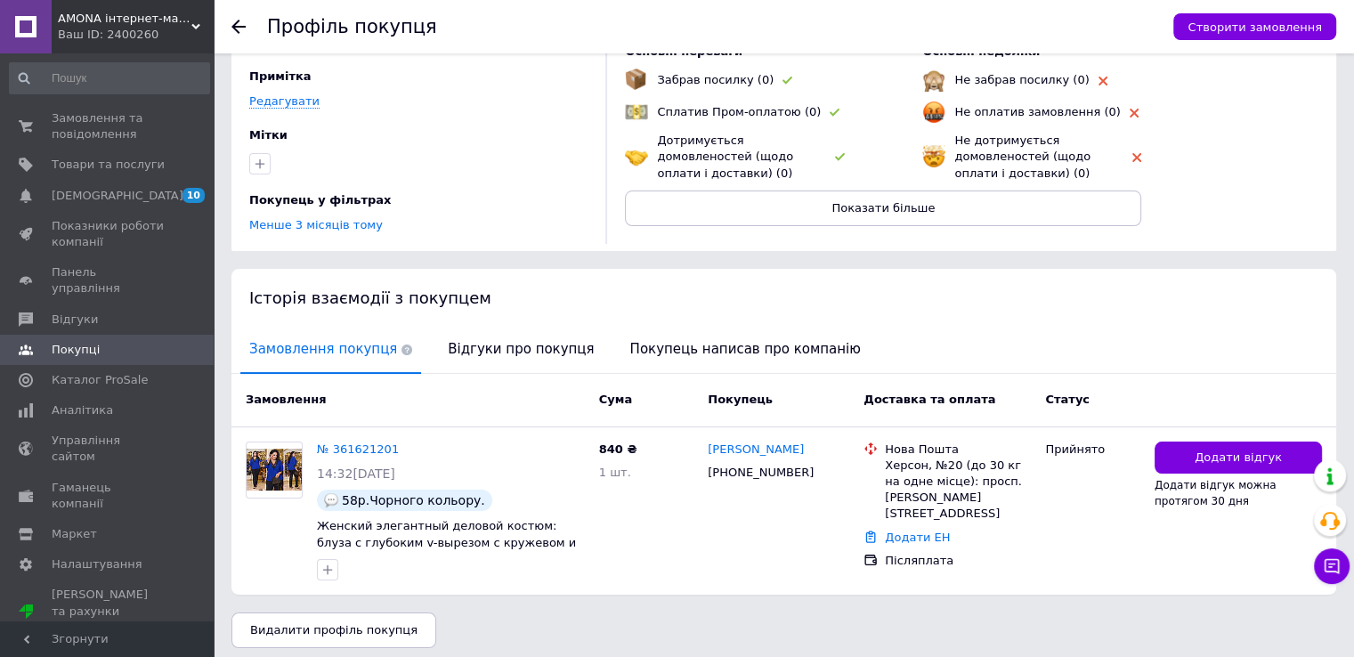
click at [493, 300] on div "Історія взаємодії з покупцем" at bounding box center [783, 298] width 1105 height 58
click at [491, 344] on span "Відгуки про покупця" at bounding box center [521, 349] width 164 height 45
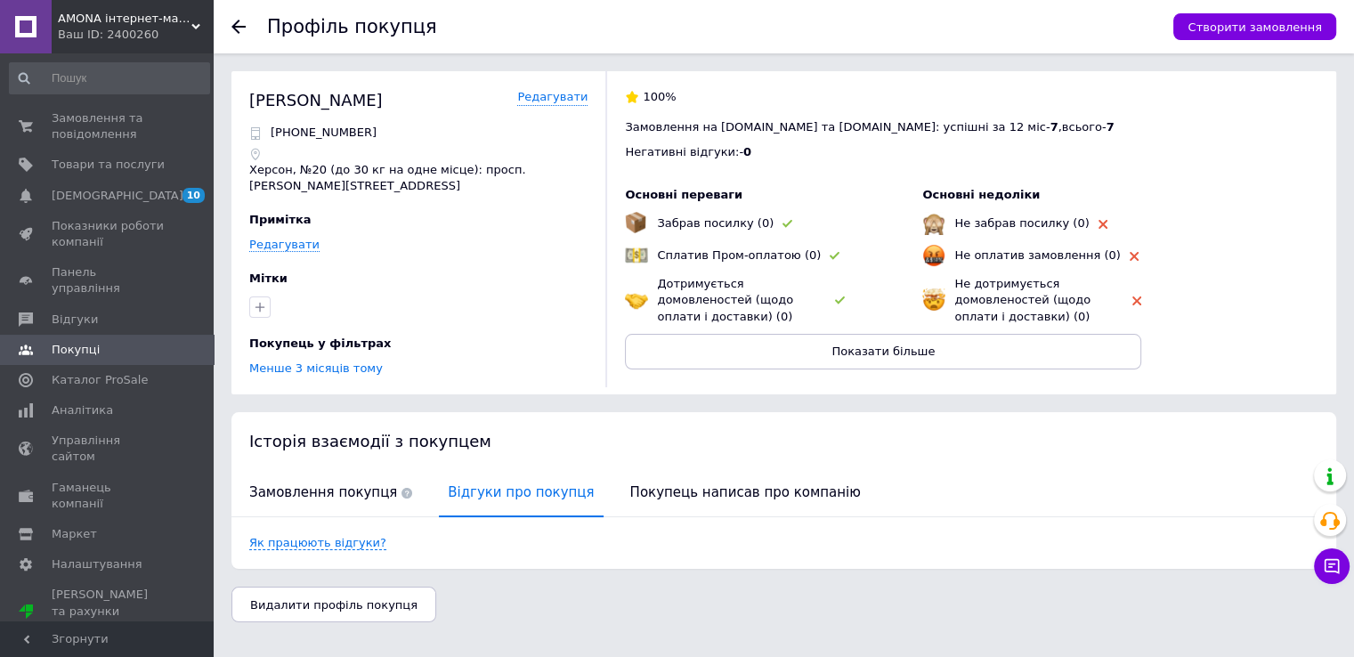
scroll to position [0, 0]
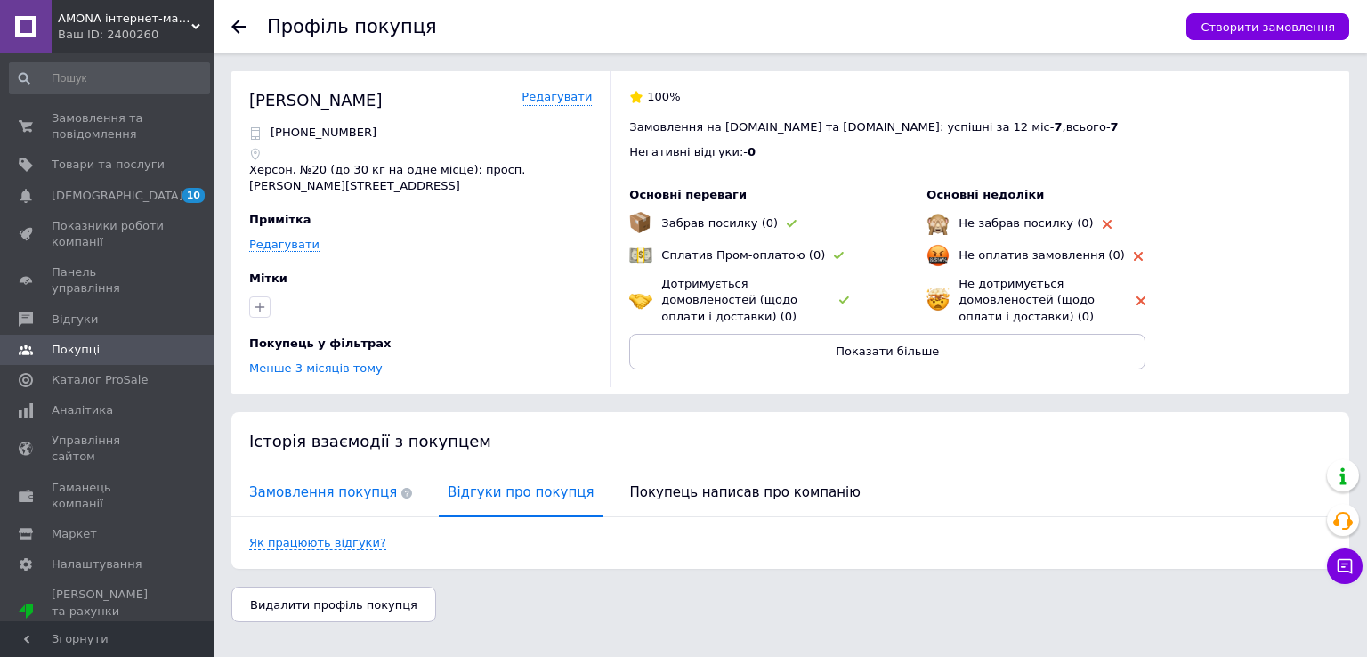
click at [348, 478] on span "Замовлення покупця" at bounding box center [330, 492] width 181 height 45
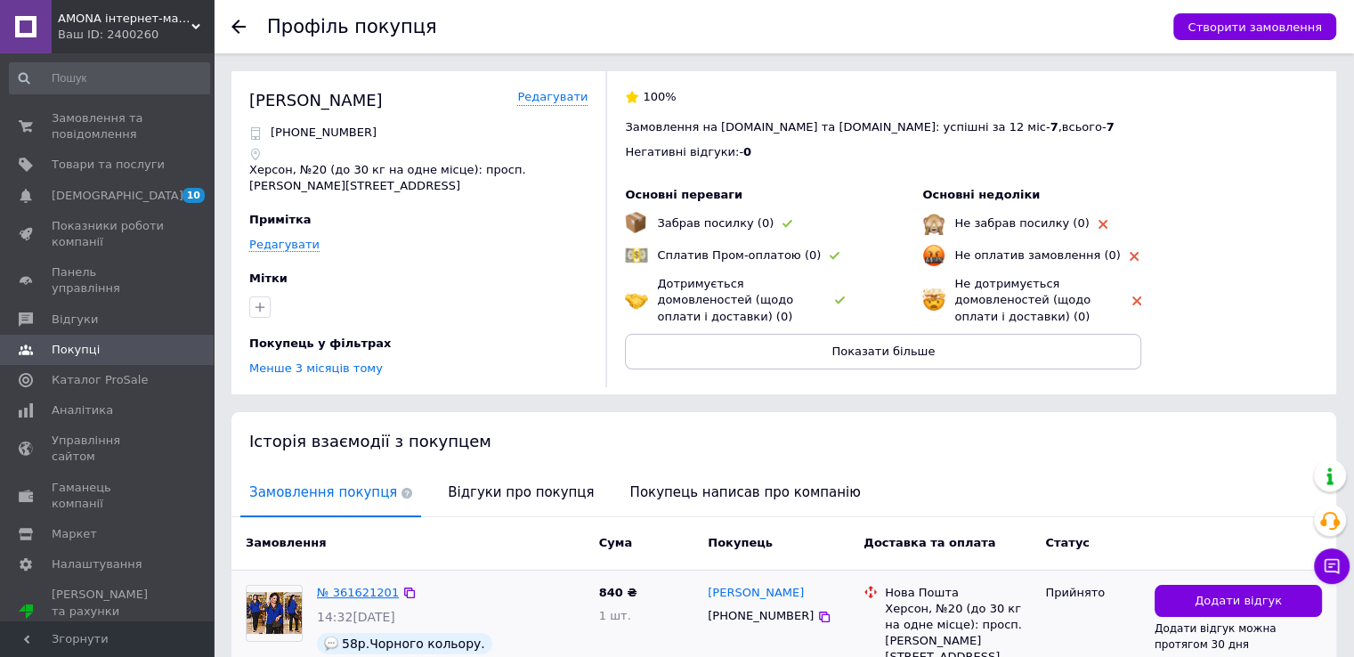
click at [349, 586] on link "№ 361621201" at bounding box center [358, 592] width 82 height 13
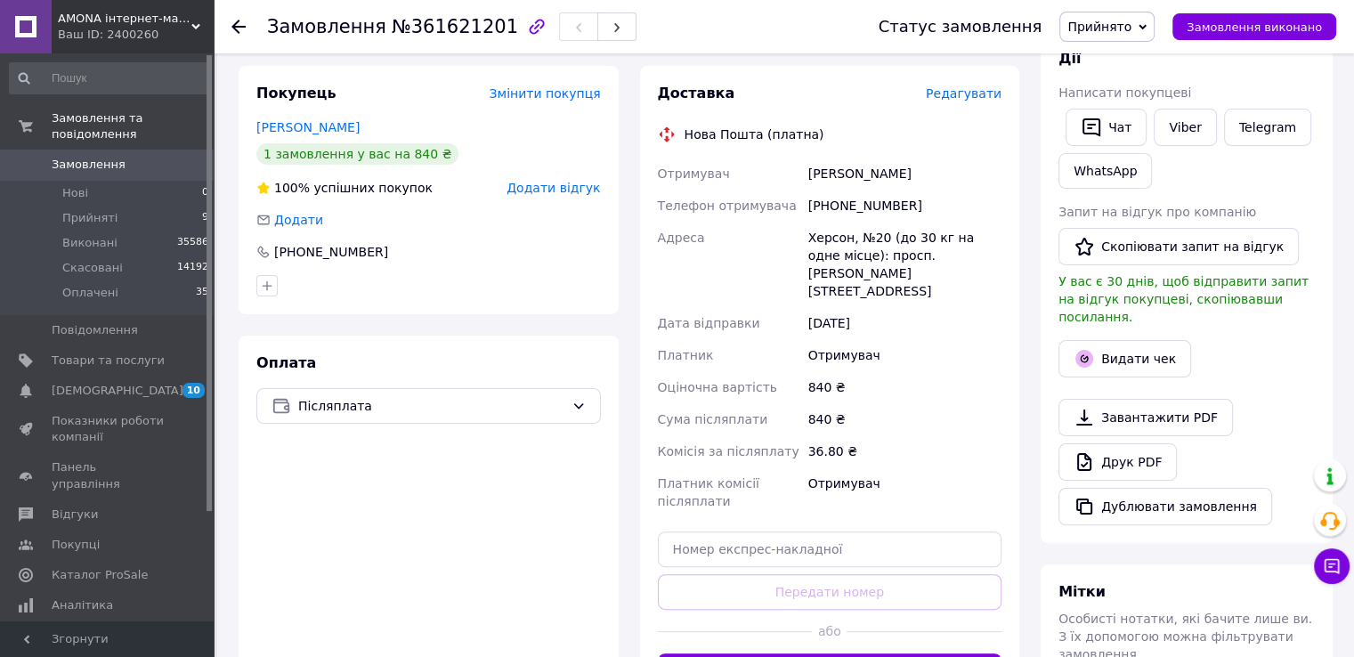
scroll to position [335, 0]
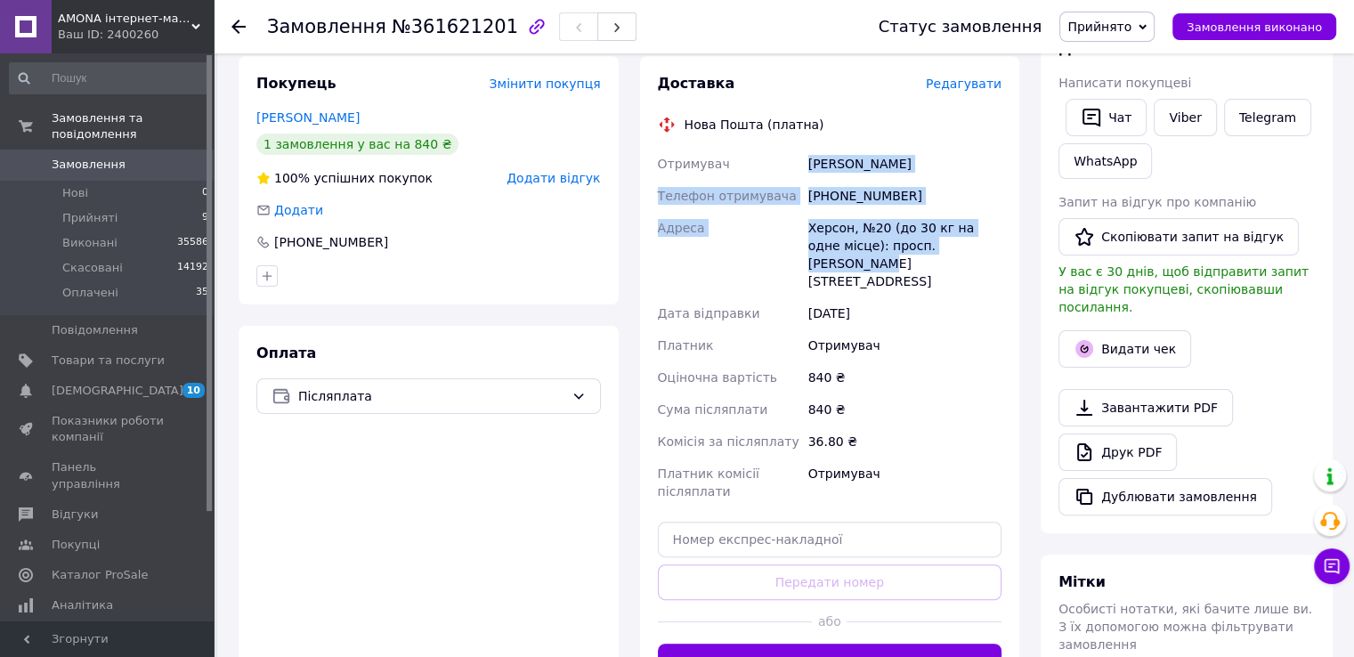
drag, startPoint x: 806, startPoint y: 165, endPoint x: 881, endPoint y: 225, distance: 96.9
click at [972, 241] on div "Отримувач Гришанова Інна Телефон отримувача +380509766968 Адреса Херсон, №20 (д…" at bounding box center [830, 328] width 352 height 360
copy div "Гришанова Інна Телефон отримувача +380509766968 Адреса Херсон, №20 (до 30 кг на…"
click at [808, 644] on button "Згенерувати ЕН" at bounding box center [830, 662] width 344 height 36
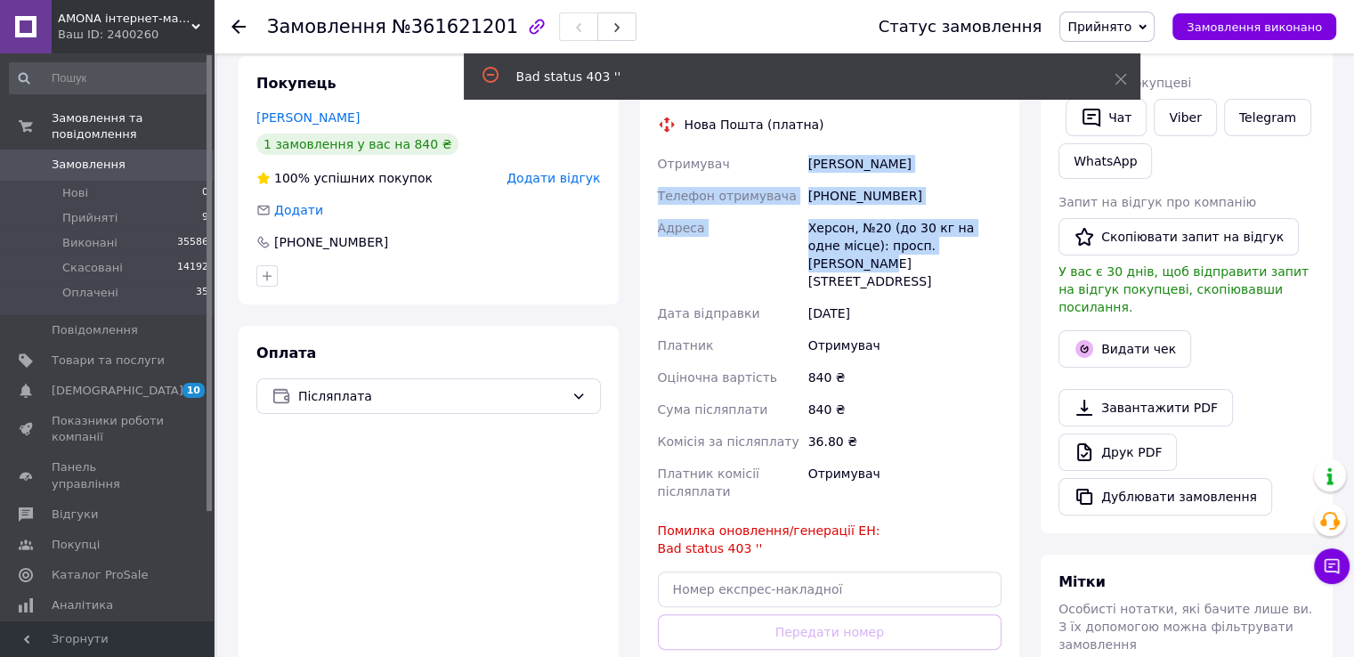
click at [1131, 25] on span "Прийнято" at bounding box center [1099, 27] width 64 height 14
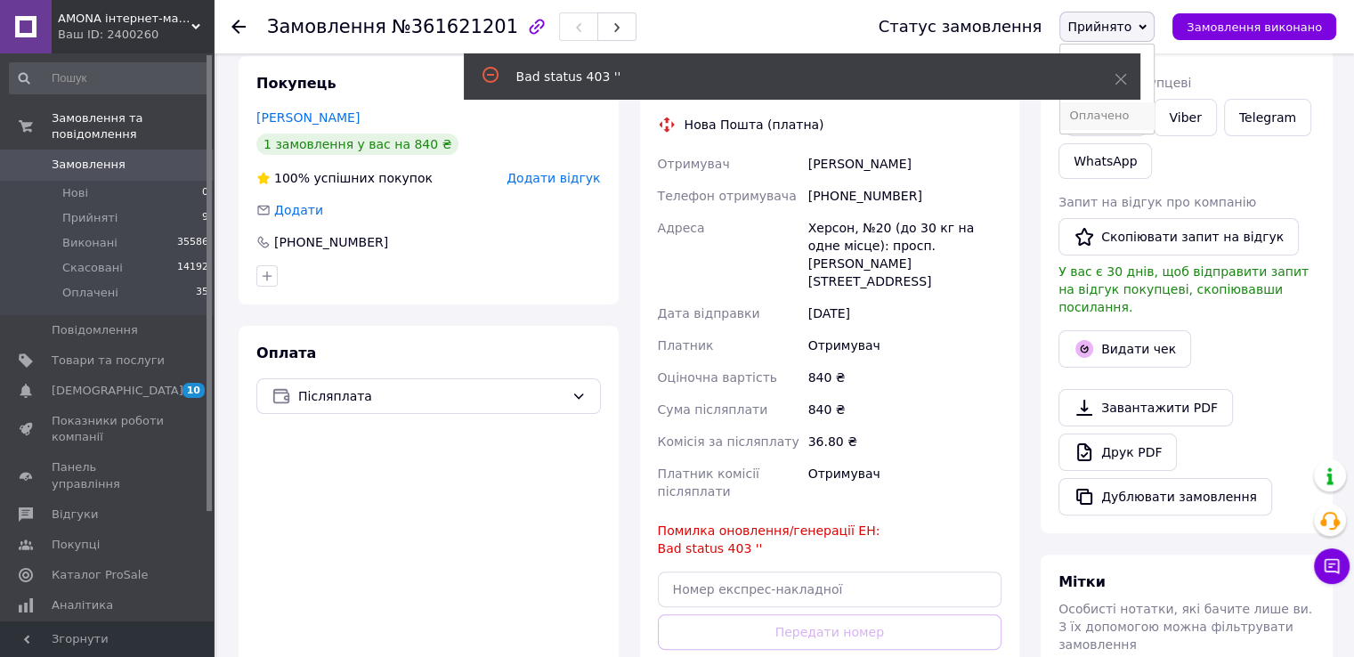
click at [1150, 117] on li "Оплачено" at bounding box center [1106, 115] width 93 height 27
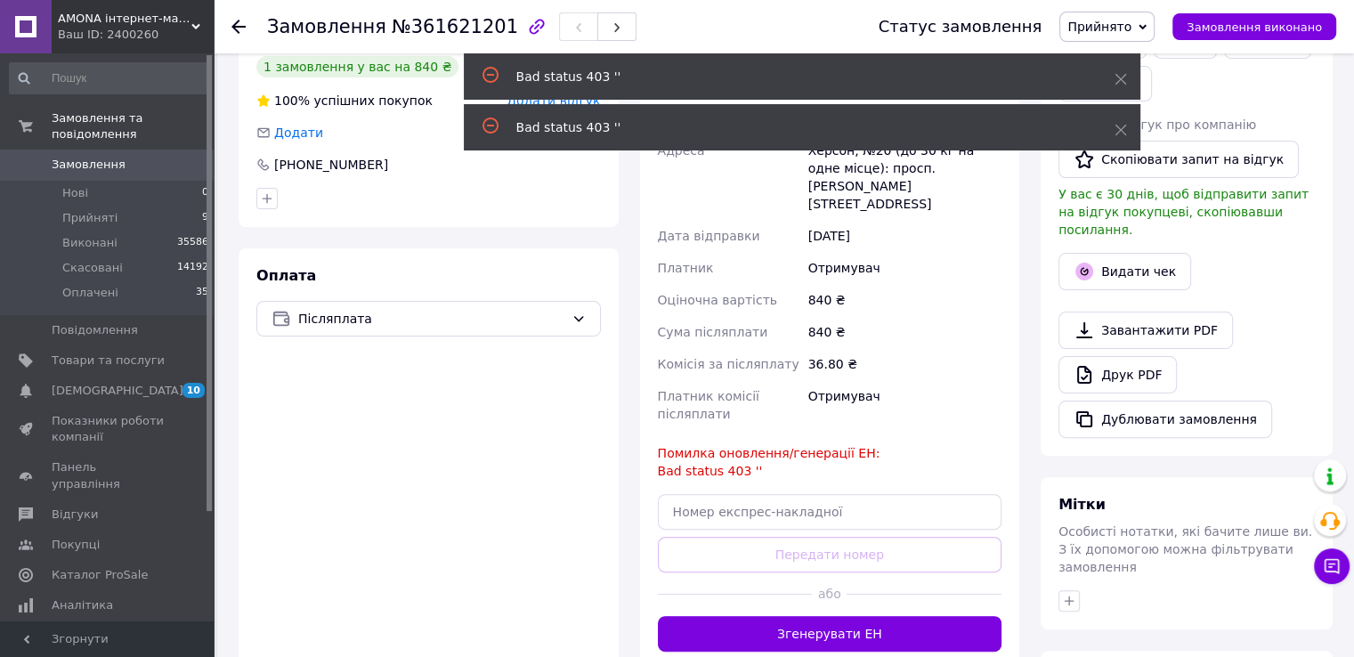
scroll to position [269, 0]
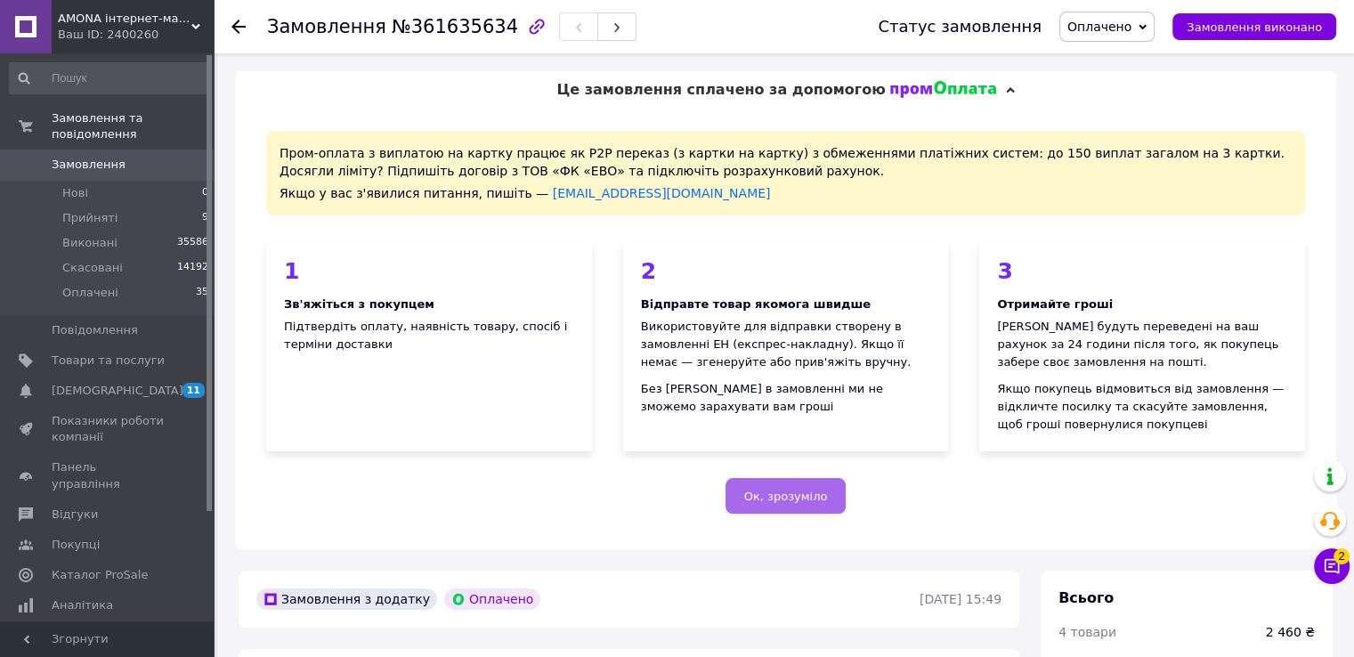
click at [765, 488] on button "Ок, зрозуміло" at bounding box center [785, 496] width 121 height 36
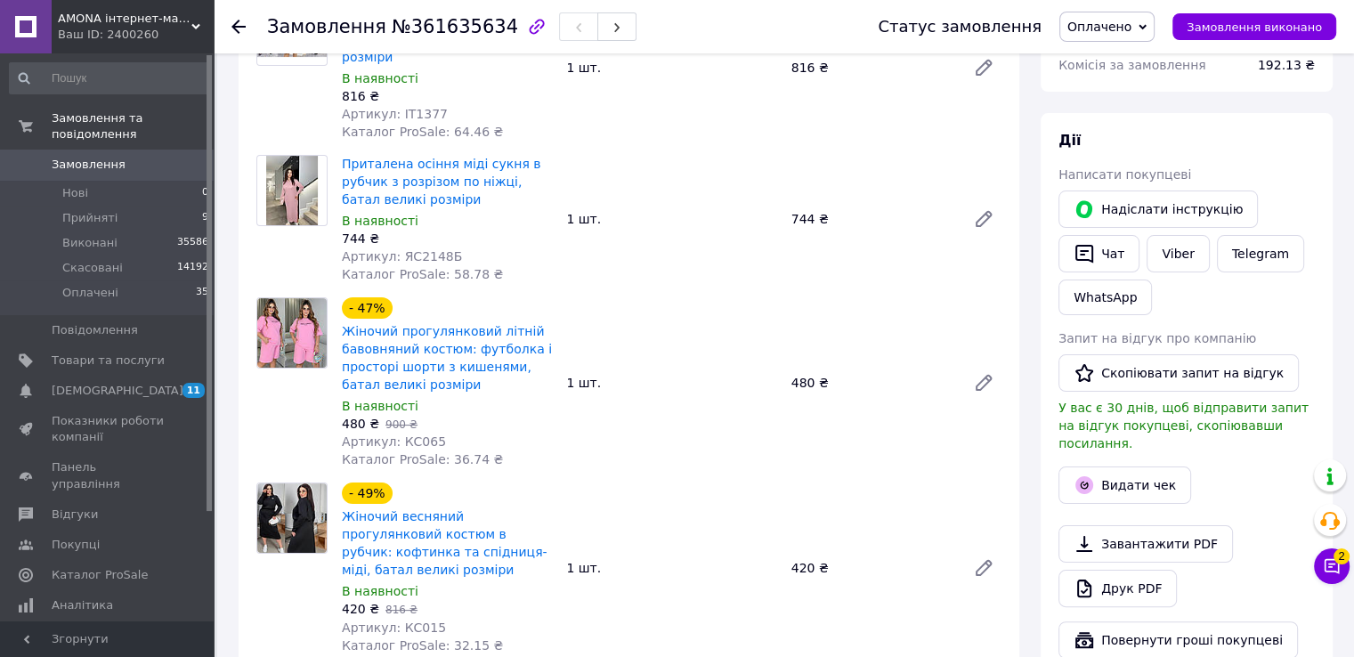
scroll to position [267, 0]
click at [1120, 255] on button "Чат" at bounding box center [1098, 252] width 81 height 37
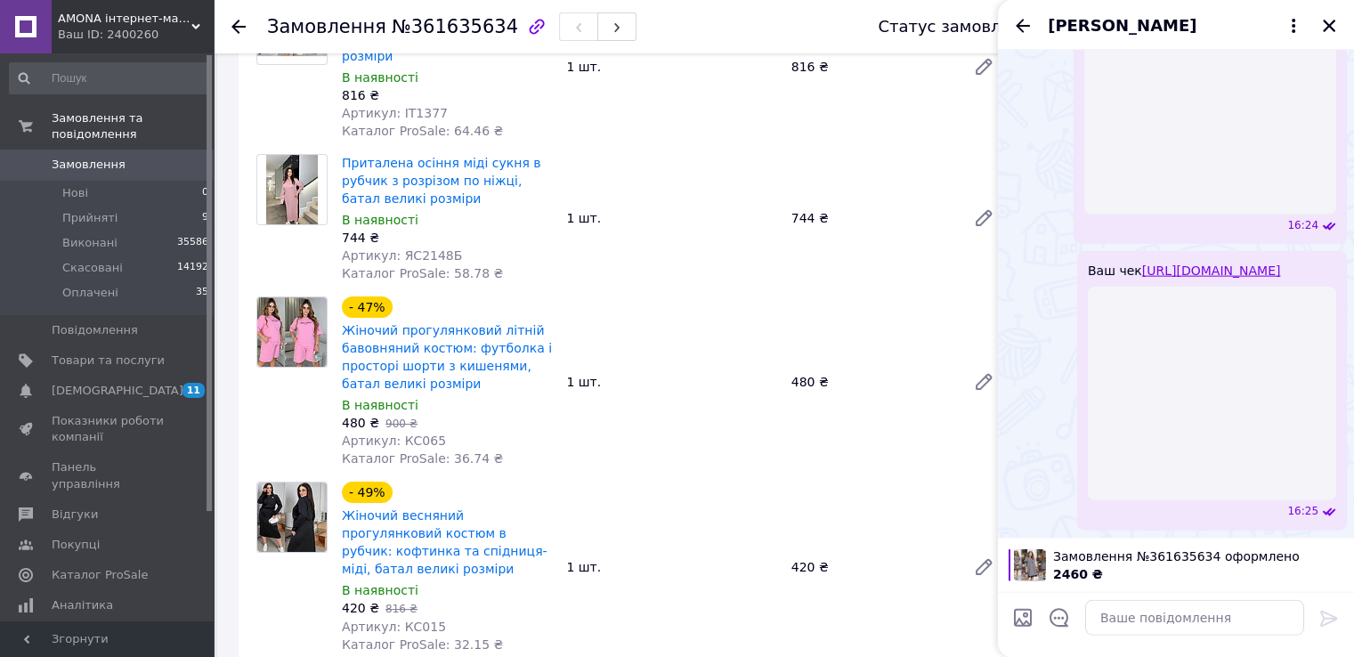
scroll to position [4444, 0]
click at [1050, 617] on icon "Відкрити шаблони відповідей" at bounding box center [1058, 617] width 19 height 19
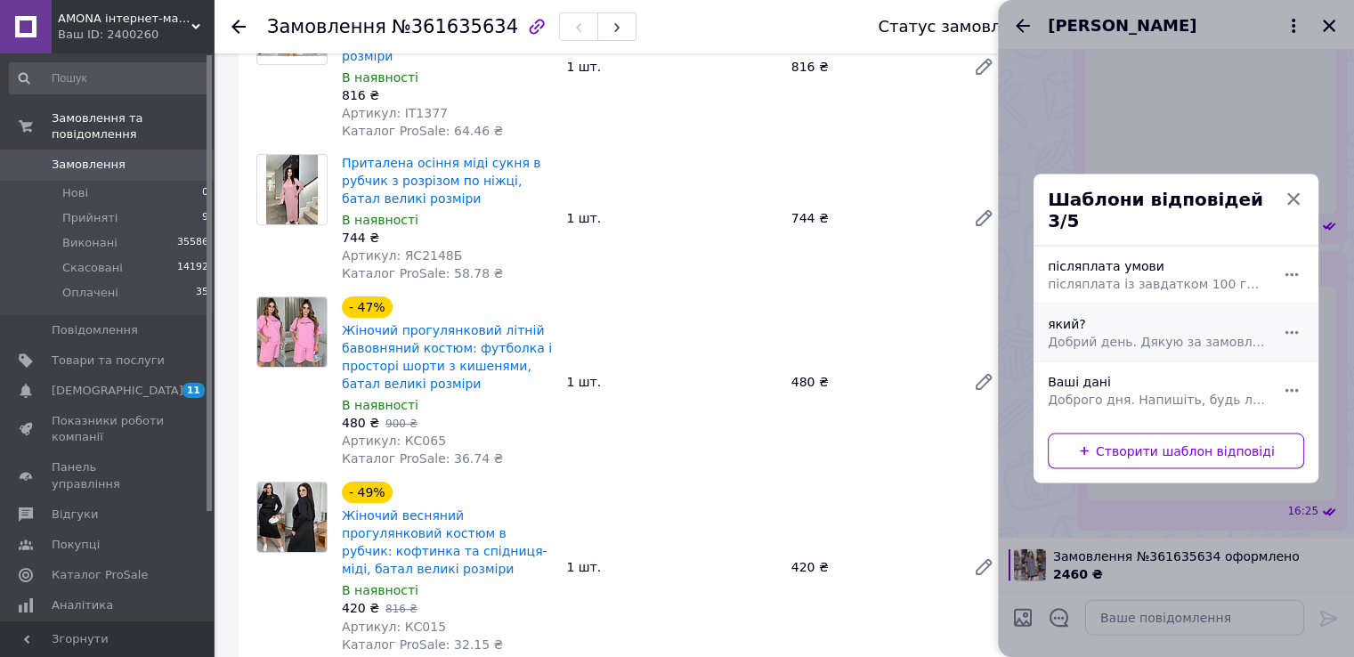
click at [1094, 320] on div "який? Добрий день. Дякую за замовлення. Який колір та розмір для Вас?" at bounding box center [1156, 333] width 231 height 50
type textarea "Добрий день. Дякую за замовлення. Який колір та розмір для Вас?"
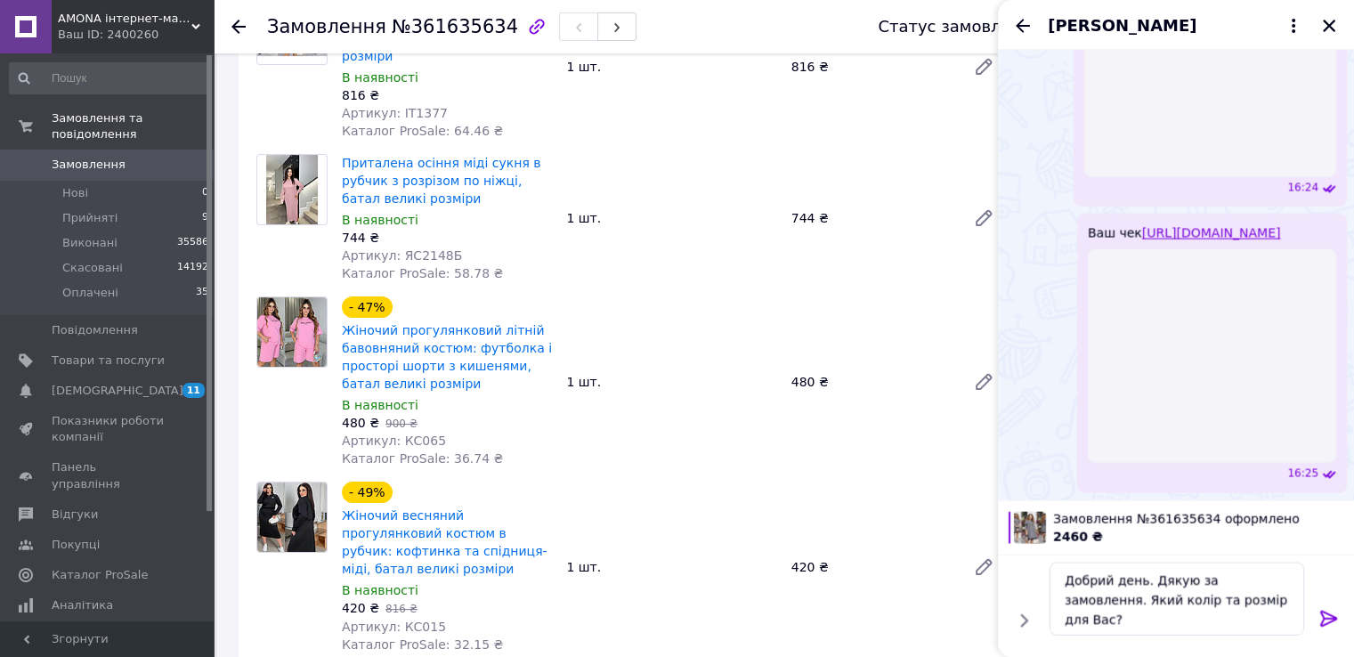
drag, startPoint x: 1325, startPoint y: 603, endPoint x: 1327, endPoint y: 614, distance: 11.7
click at [1325, 607] on div at bounding box center [1329, 622] width 36 height 42
click at [1329, 619] on icon at bounding box center [1328, 619] width 17 height 16
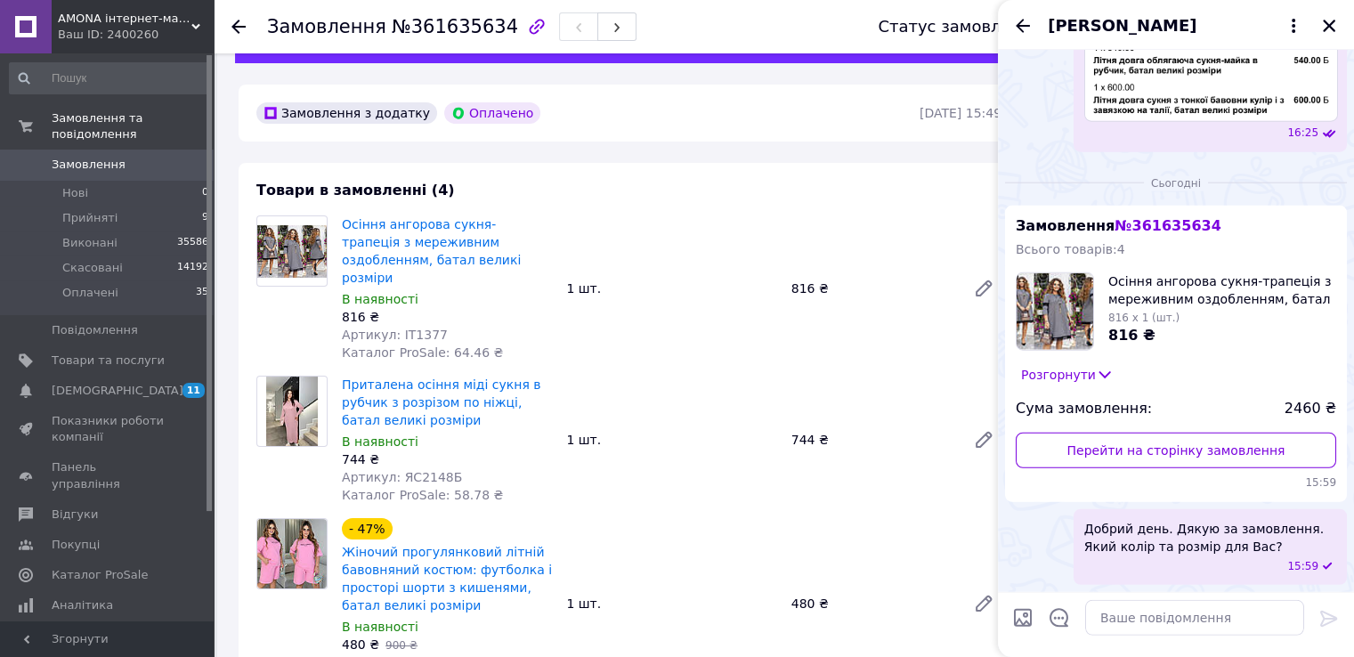
scroll to position [0, 0]
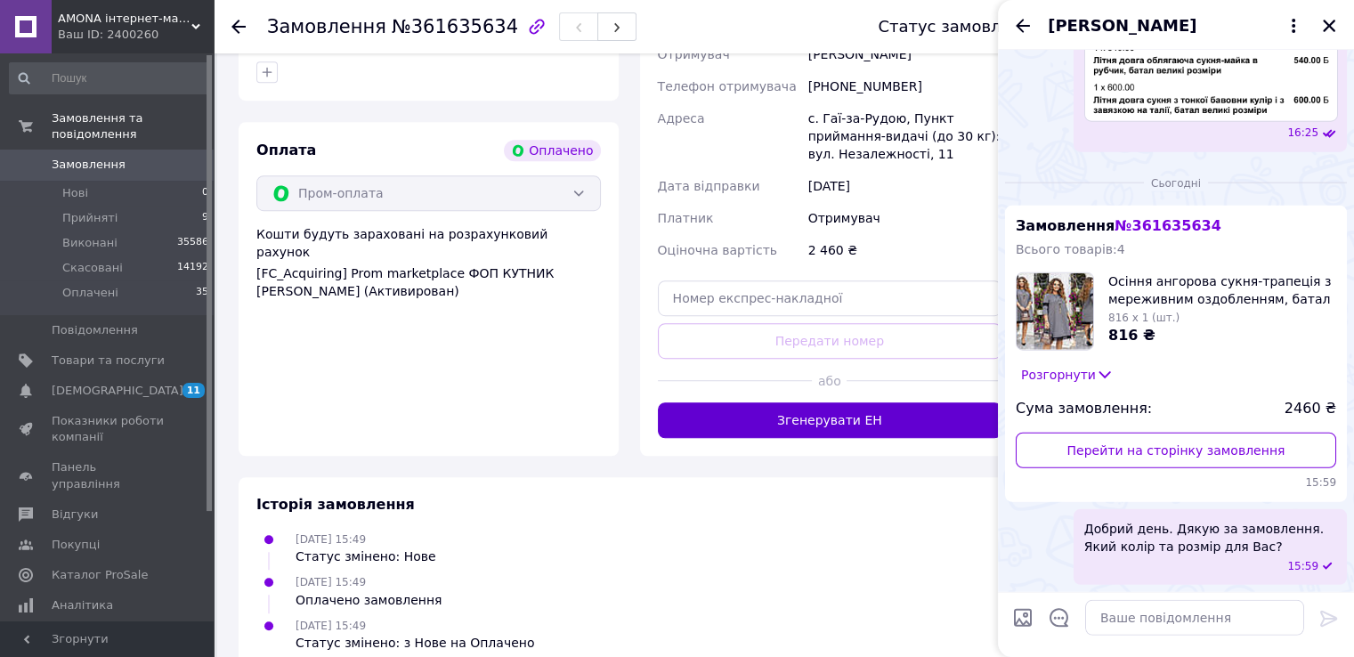
click at [819, 402] on button "Згенерувати ЕН" at bounding box center [830, 420] width 344 height 36
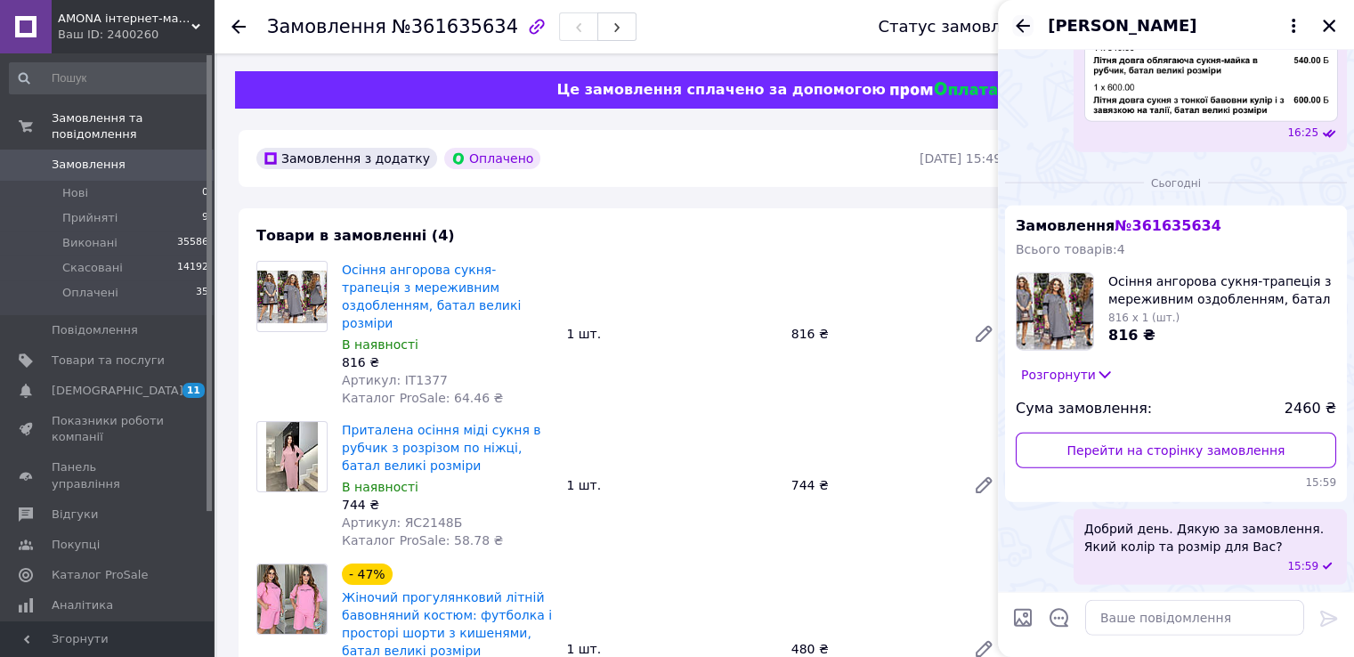
click at [1022, 26] on icon "Назад" at bounding box center [1023, 25] width 14 height 13
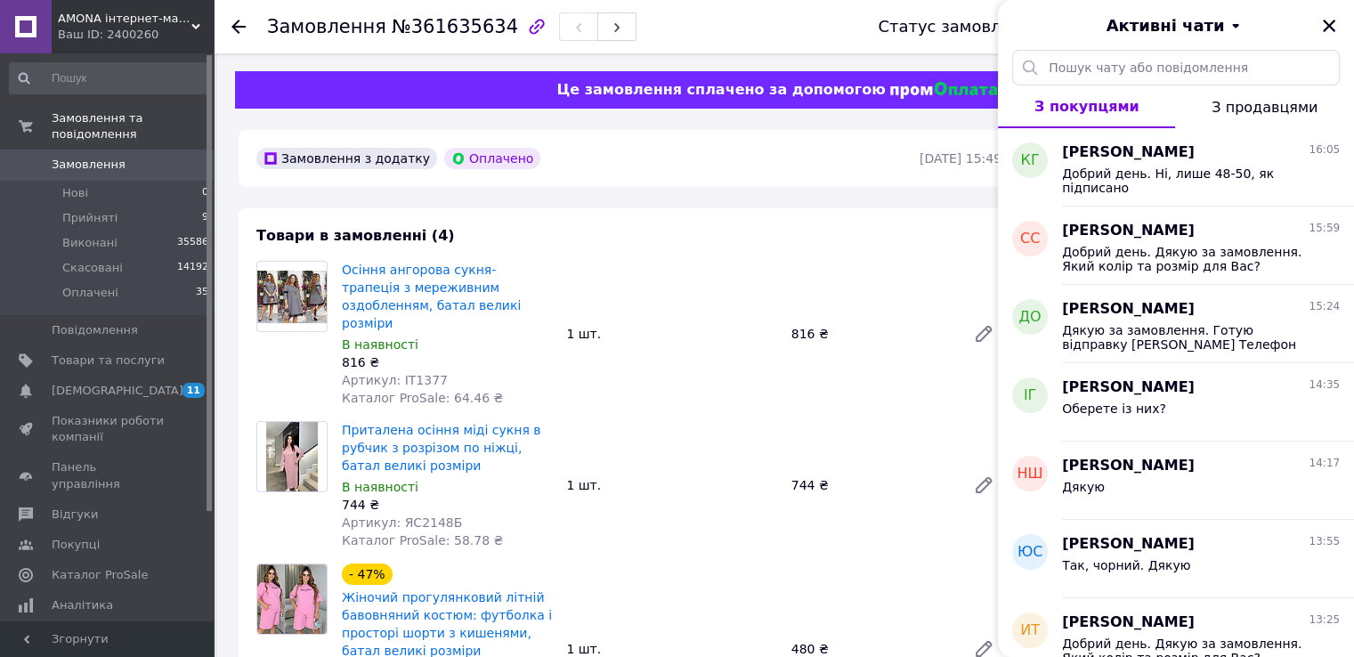
click at [1333, 24] on icon "Закрити" at bounding box center [1329, 26] width 16 height 16
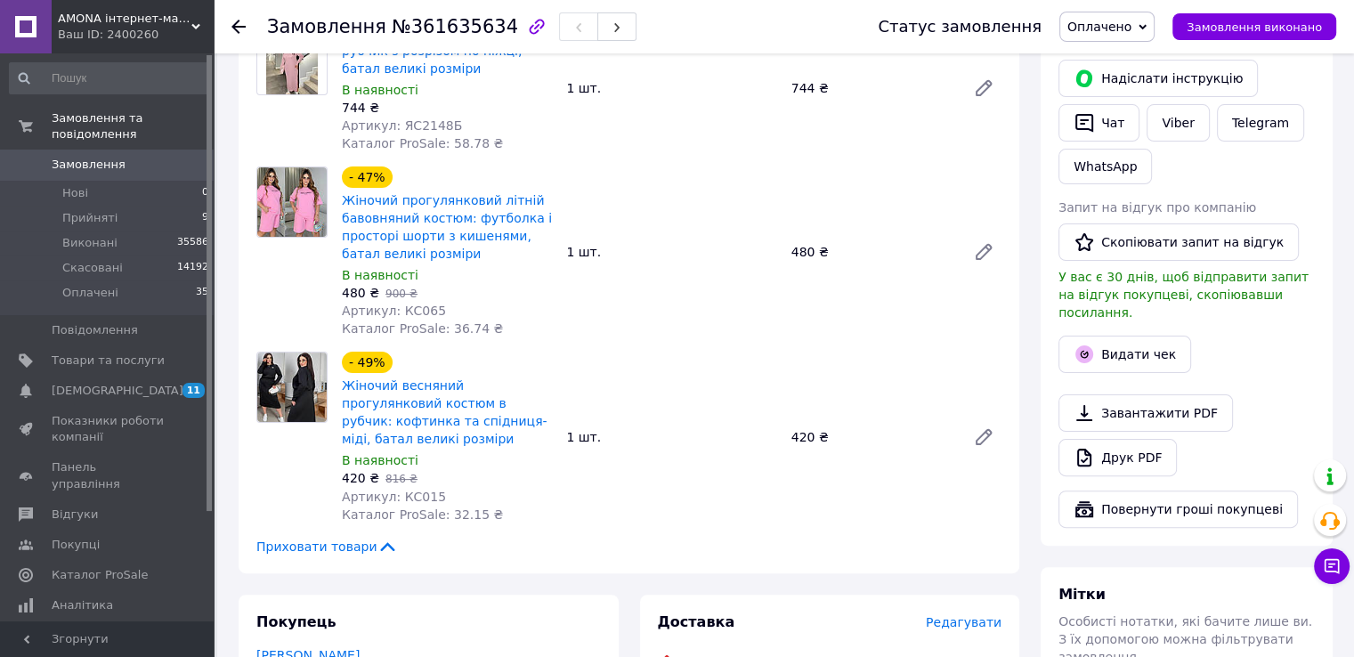
scroll to position [445, 0]
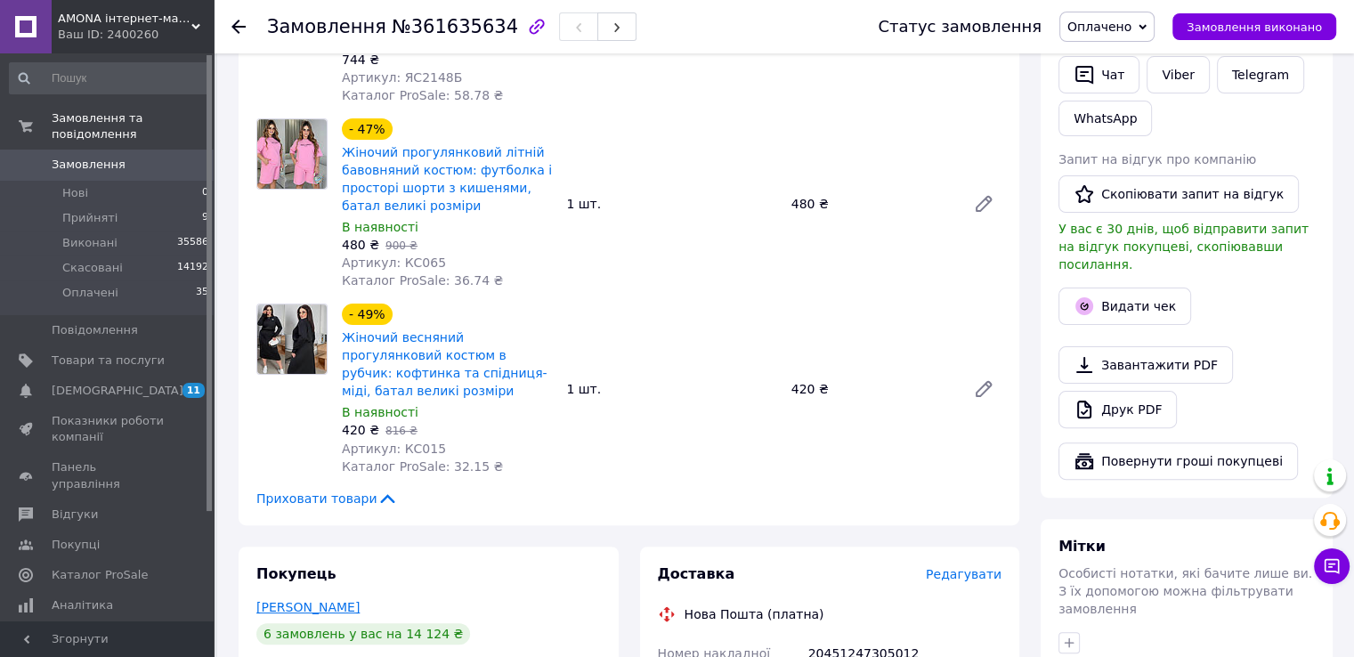
click at [305, 600] on link "Семенова Світлана" at bounding box center [307, 607] width 103 height 14
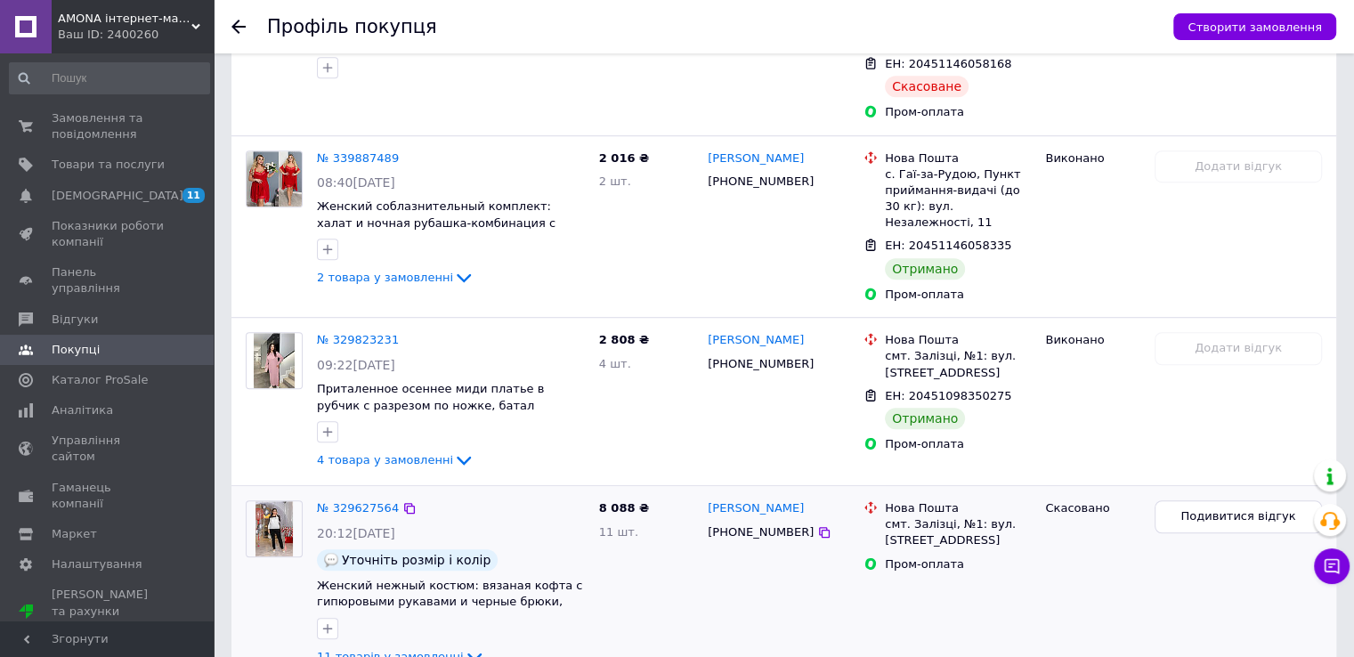
scroll to position [918, 0]
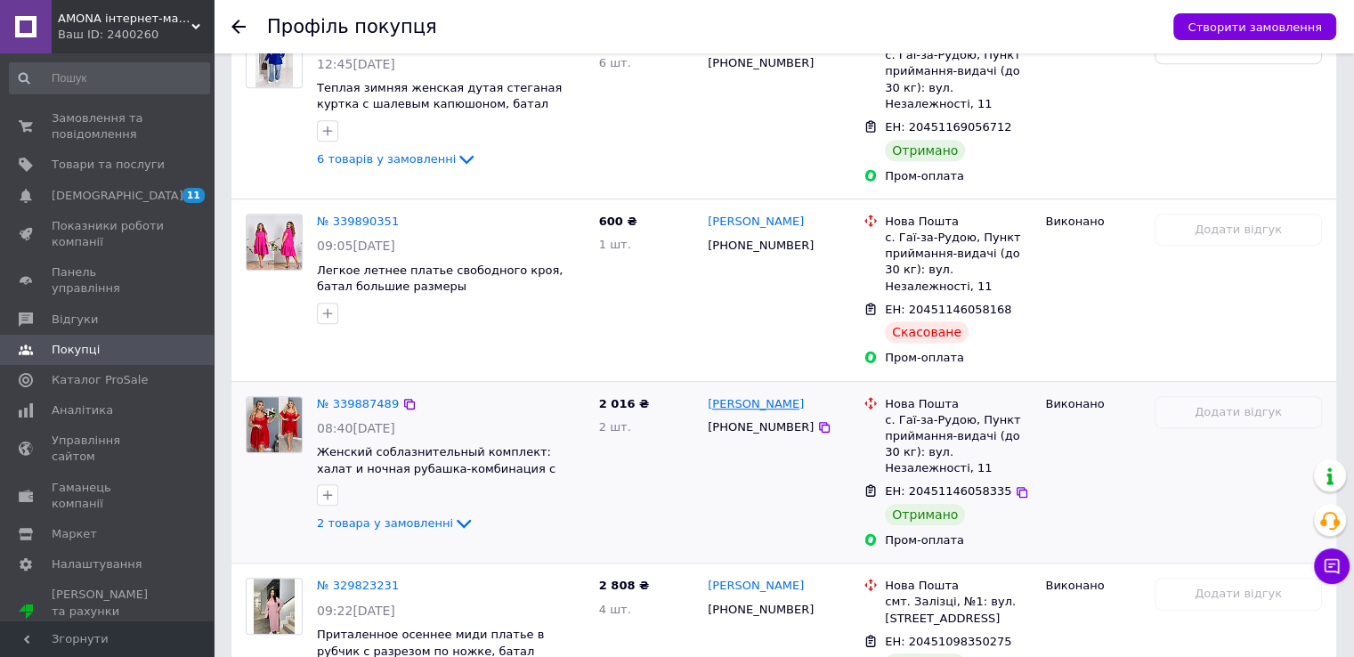
drag, startPoint x: 822, startPoint y: 346, endPoint x: 755, endPoint y: 347, distance: 66.8
click at [755, 394] on div "[PERSON_NAME]" at bounding box center [778, 404] width 145 height 20
copy link "Семенова"
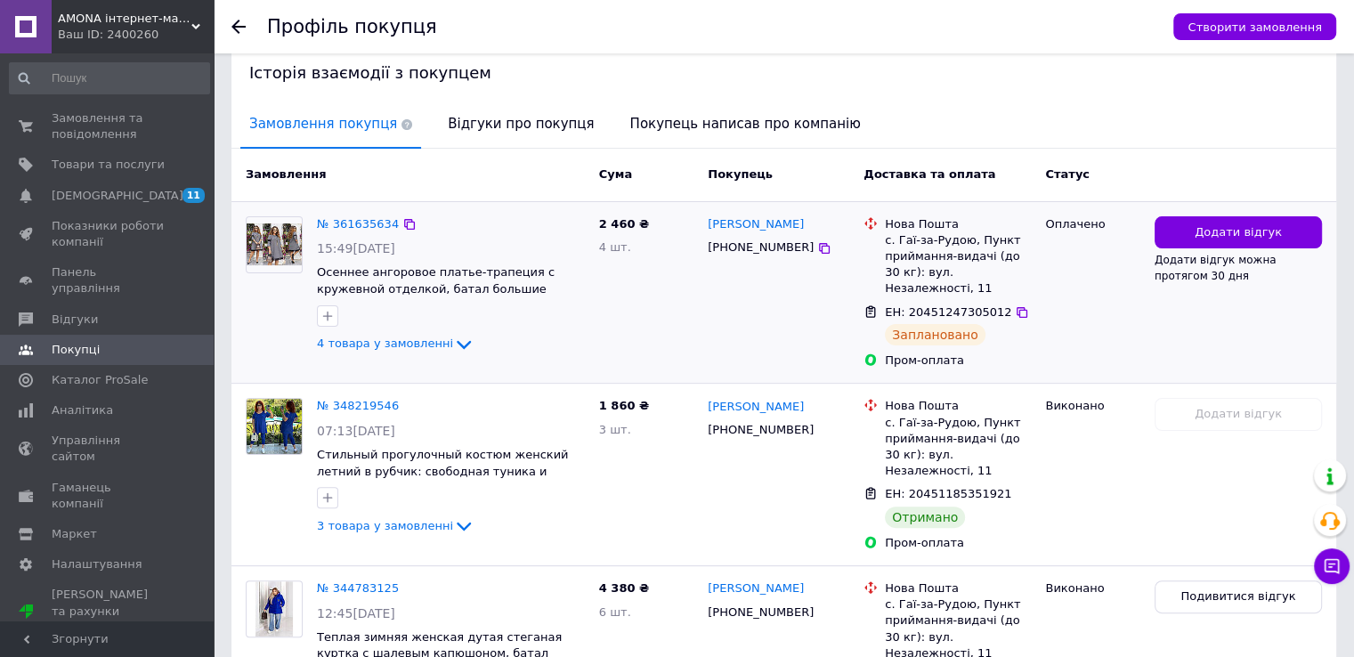
scroll to position [295, 0]
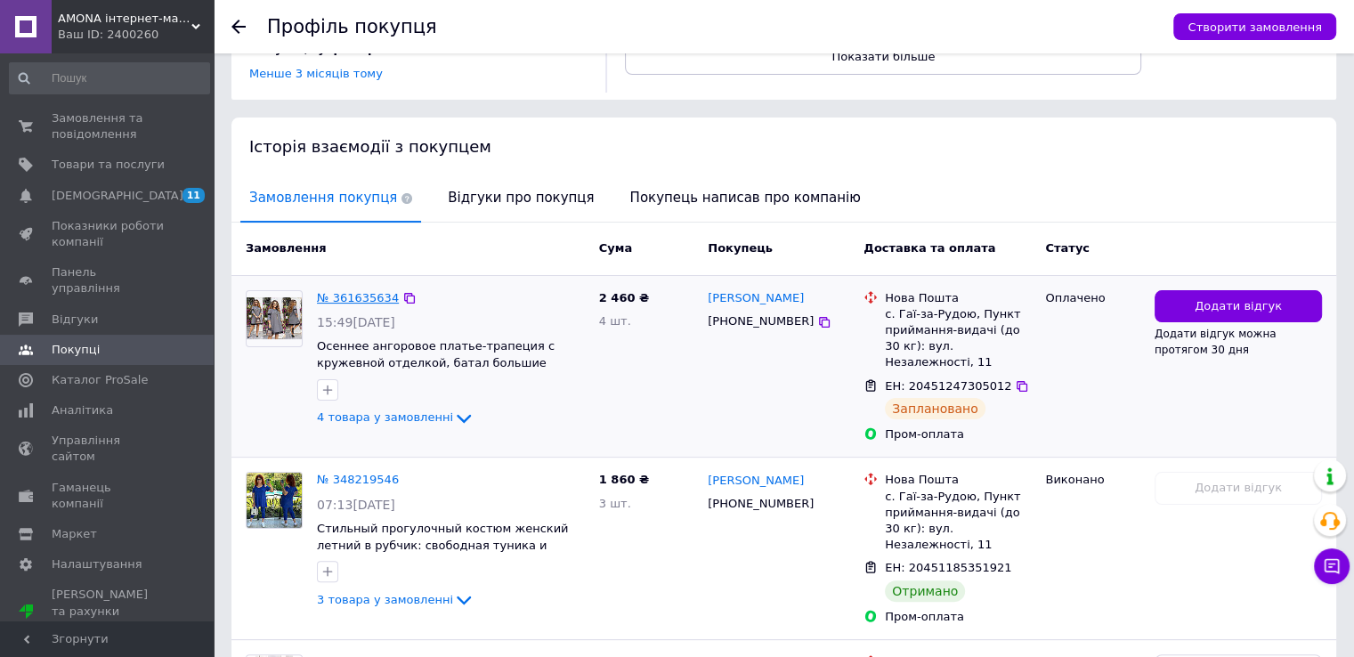
click at [352, 300] on link "№ 361635634" at bounding box center [358, 297] width 82 height 13
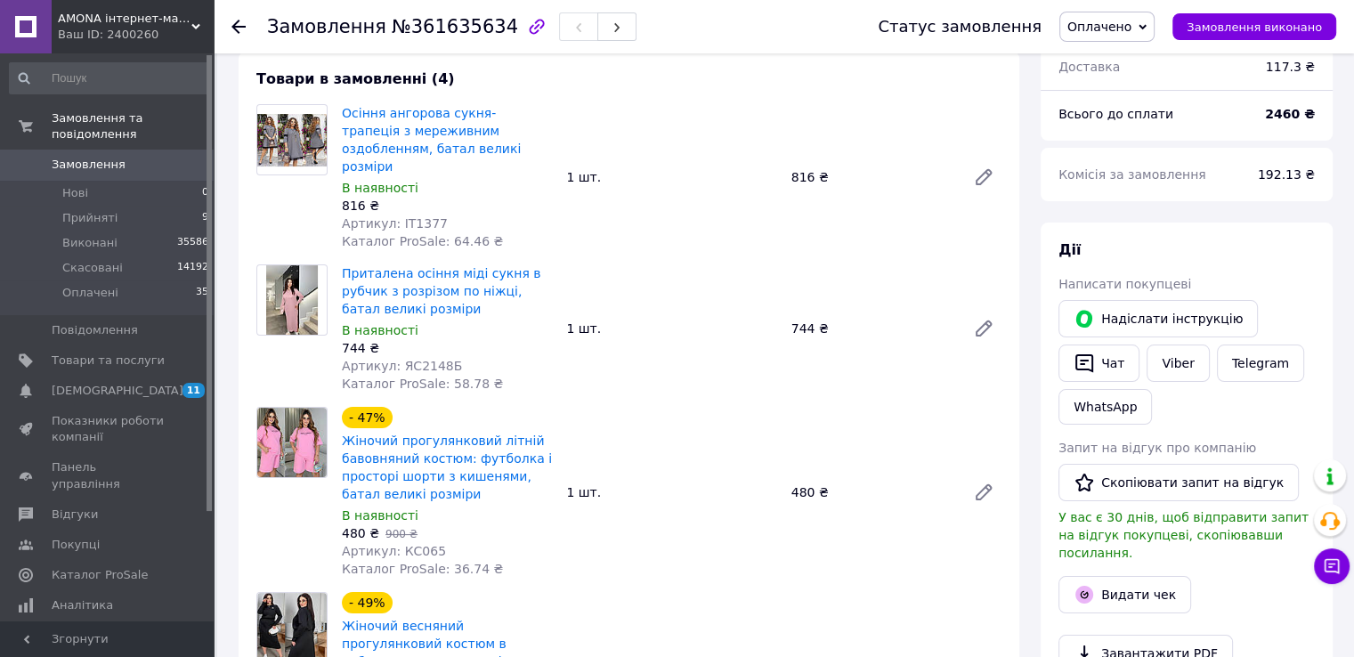
scroll to position [335, 0]
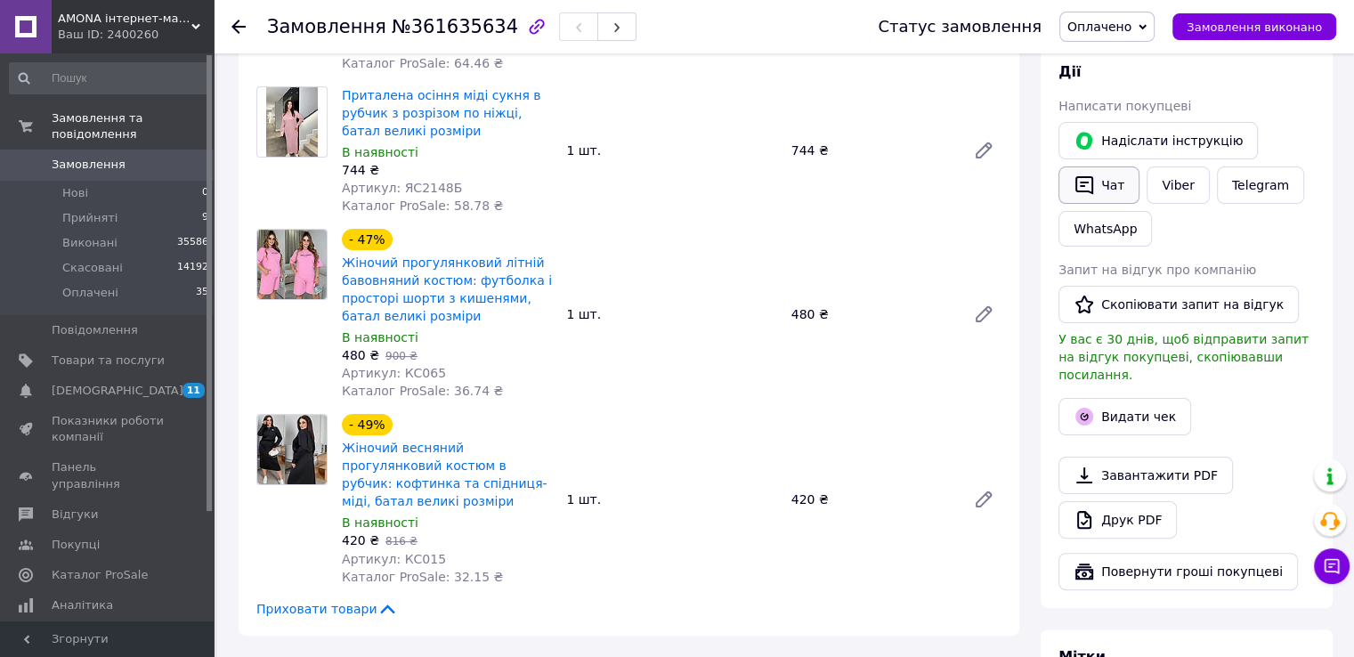
drag, startPoint x: 1104, startPoint y: 158, endPoint x: 1107, endPoint y: 175, distance: 18.2
click at [1107, 175] on div "Надіслати інструкцію   Чат Viber Telegram WhatsApp" at bounding box center [1186, 184] width 263 height 132
click at [1106, 179] on button "Чат" at bounding box center [1098, 184] width 81 height 37
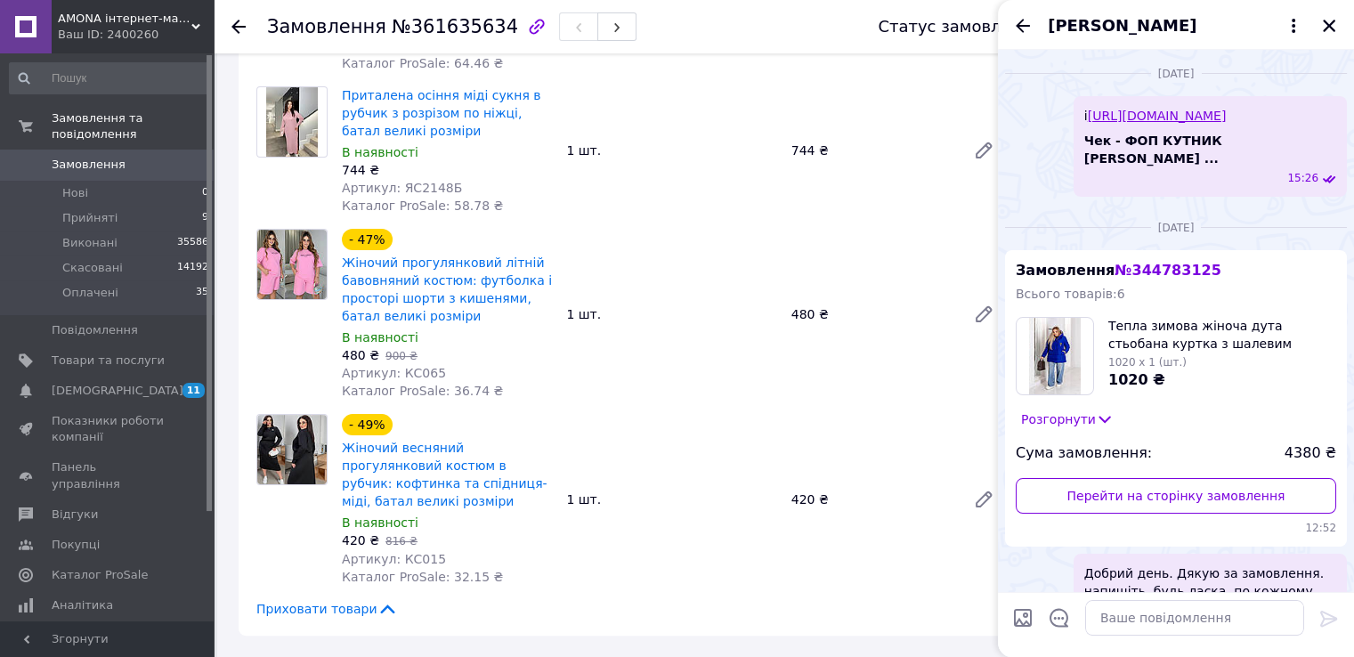
scroll to position [4873, 0]
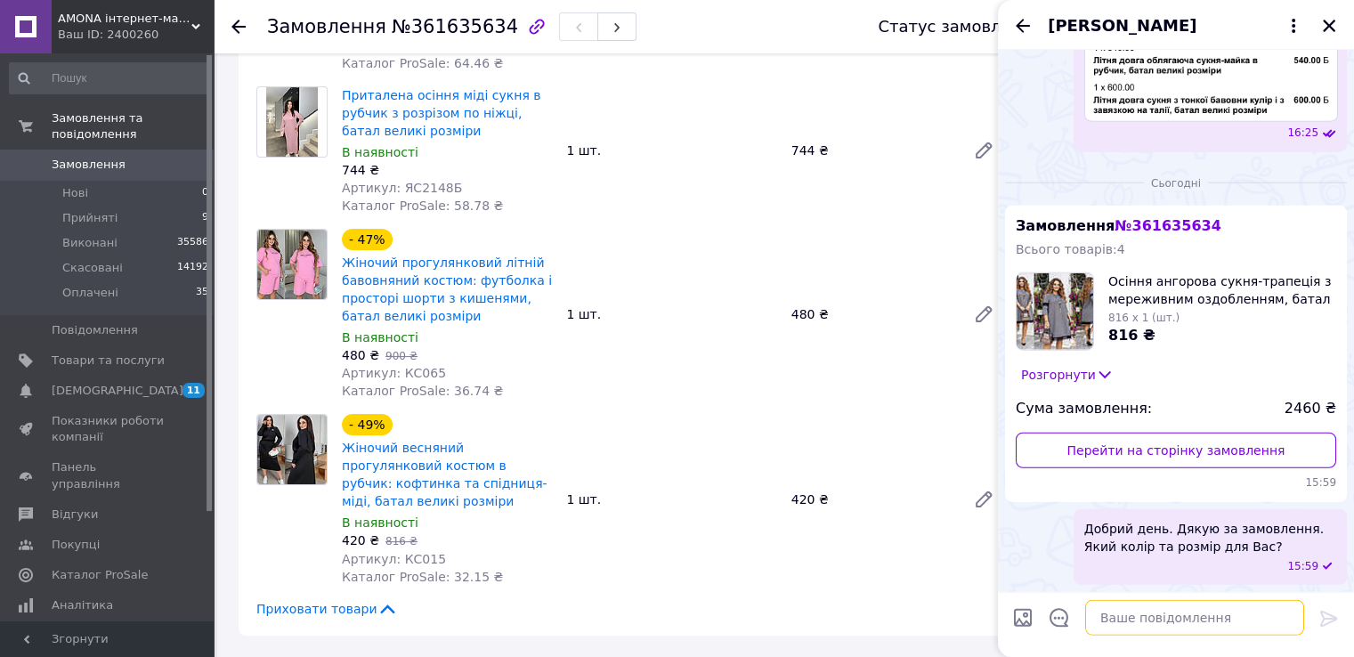
click at [1125, 626] on textarea at bounding box center [1194, 618] width 219 height 36
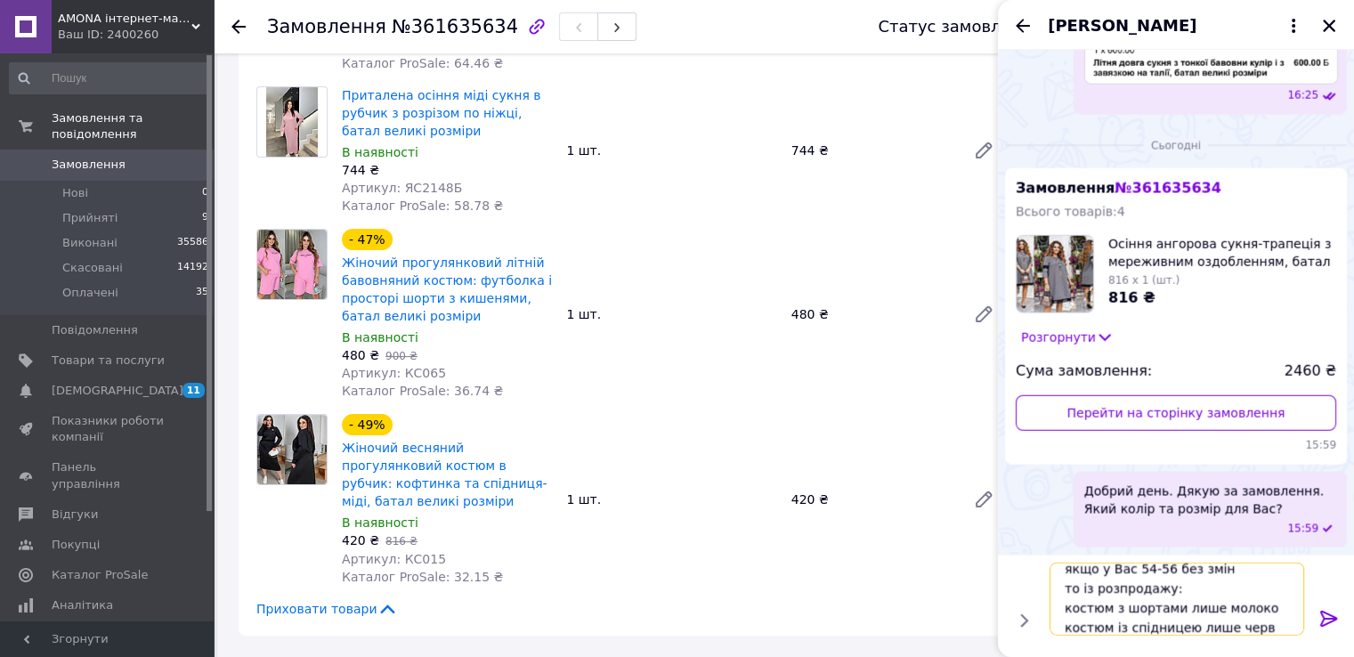
scroll to position [1, 0]
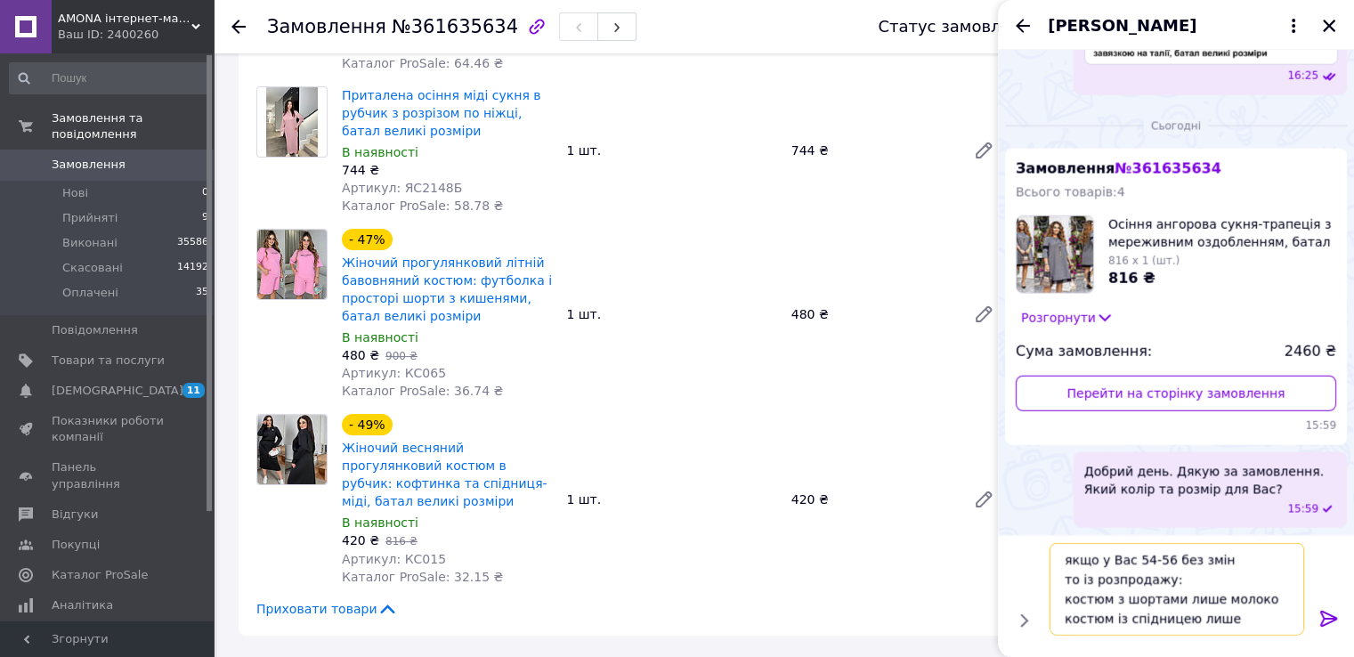
type textarea "якщо у Вас 54-56 без змін то із розпродажу: костюм з шортами лише молоко костюм…"
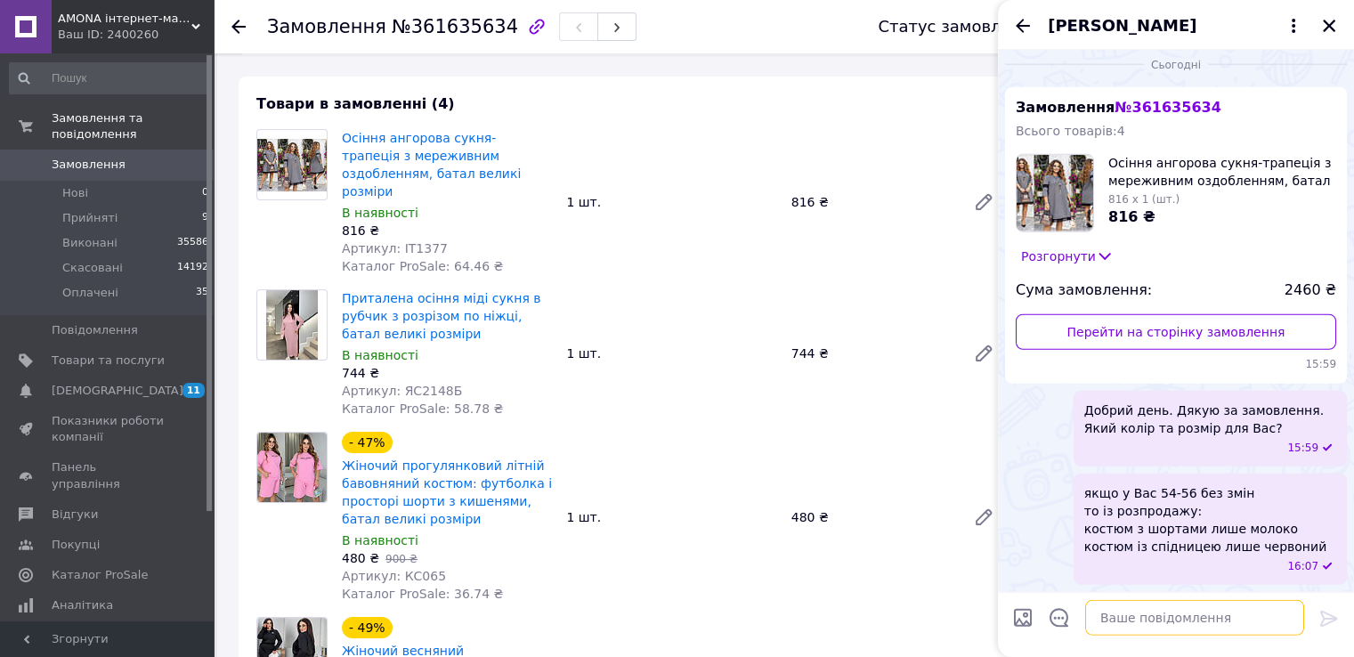
scroll to position [68, 0]
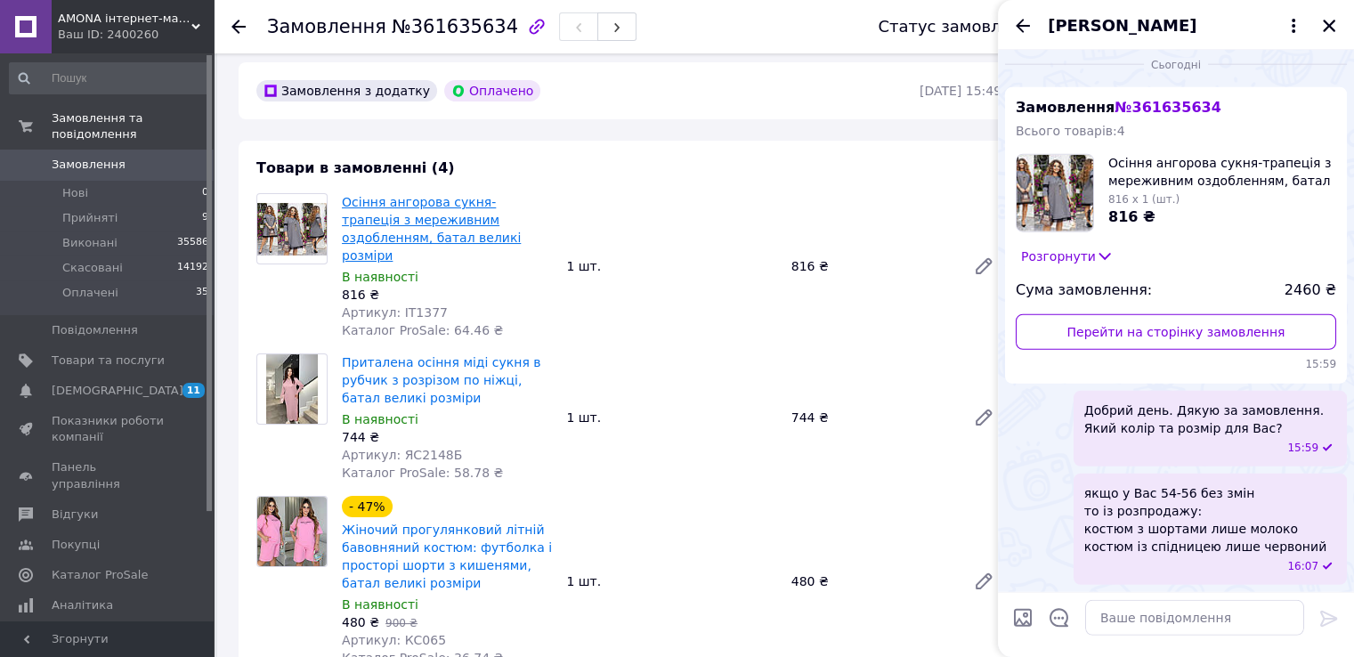
click at [377, 208] on link "Осіння ангорова сукня-трапеція з мереживним оздобленням, батал великі розміри" at bounding box center [431, 229] width 179 height 68
click at [1016, 22] on icon "Назад" at bounding box center [1022, 25] width 21 height 21
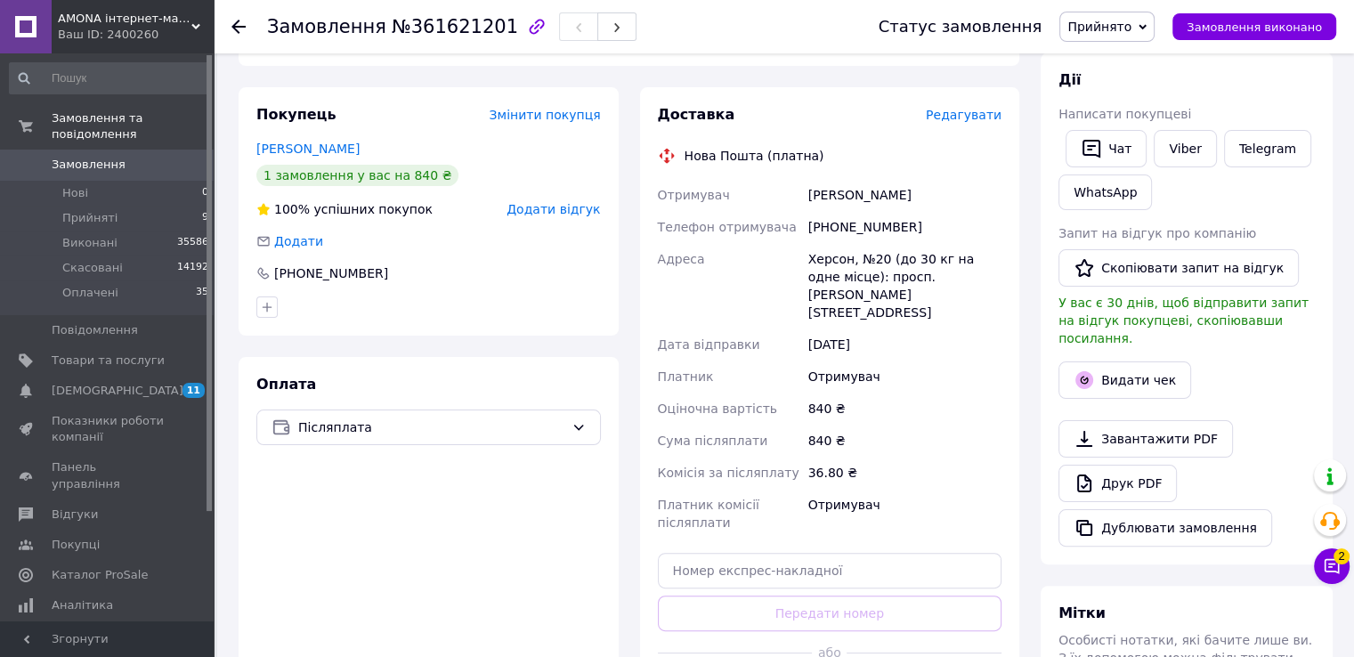
scroll to position [335, 0]
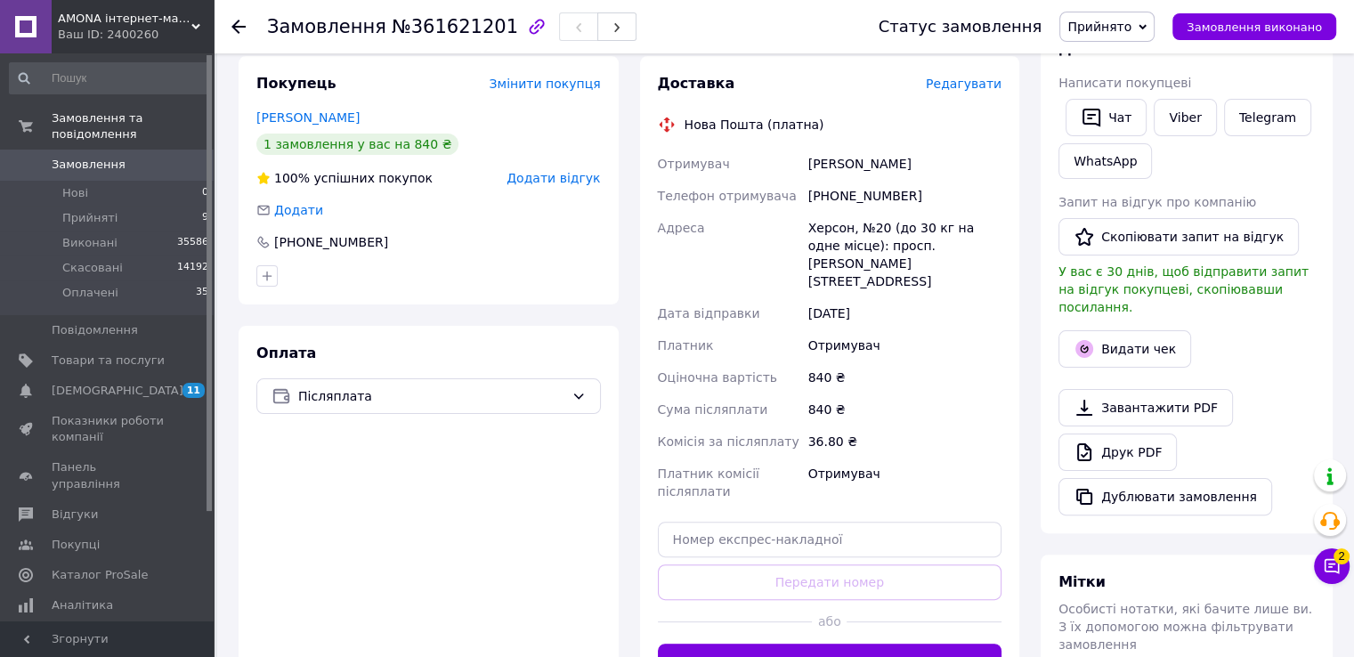
drag, startPoint x: 815, startPoint y: 621, endPoint x: 814, endPoint y: 579, distance: 42.8
click at [815, 644] on button "Згенерувати ЕН" at bounding box center [830, 662] width 344 height 36
click at [851, 157] on div "Гришанова Інна" at bounding box center [905, 164] width 200 height 32
click at [851, 157] on div "[PERSON_NAME]" at bounding box center [905, 164] width 200 height 32
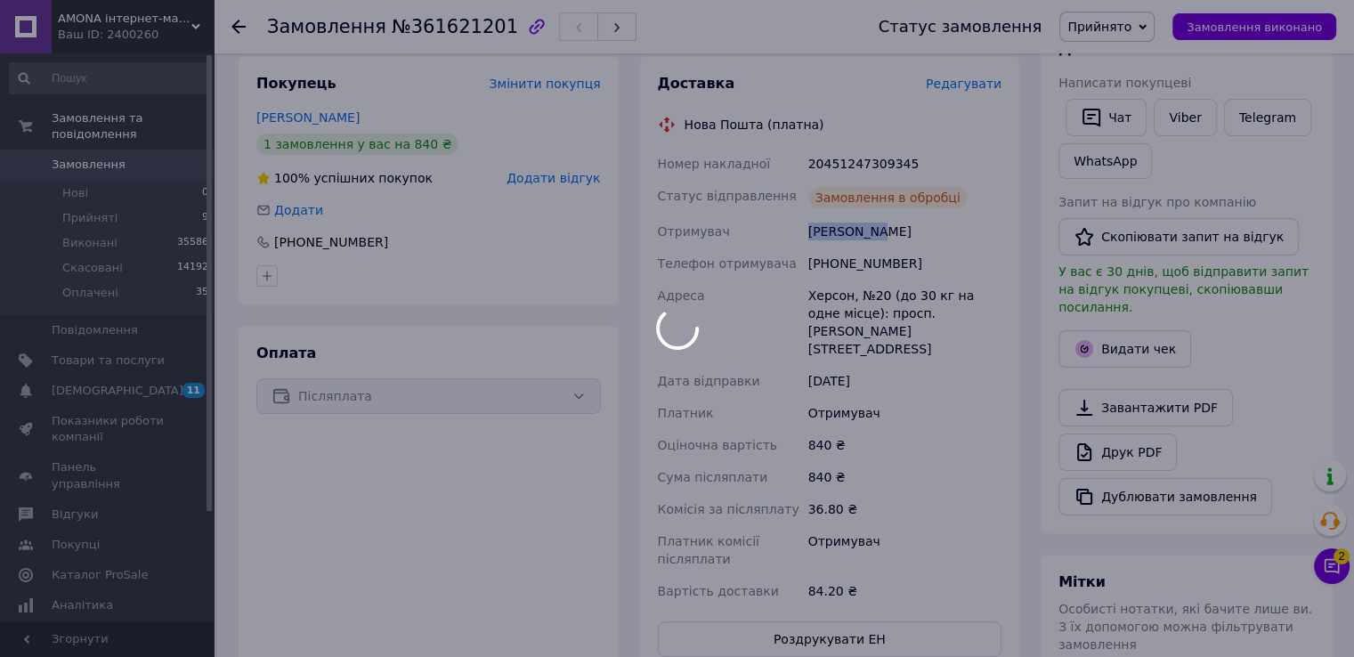
copy div "[PERSON_NAME]"
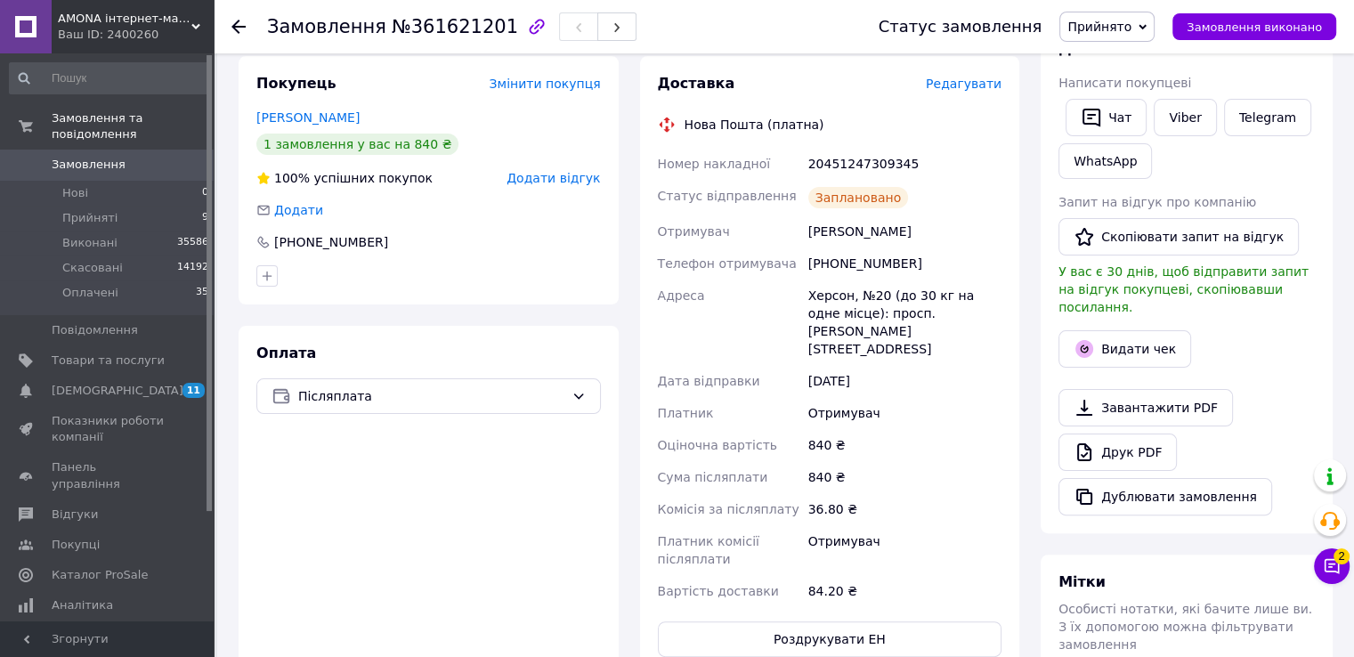
click at [844, 167] on div "20451247309345" at bounding box center [905, 164] width 200 height 32
copy div "20451247309345"
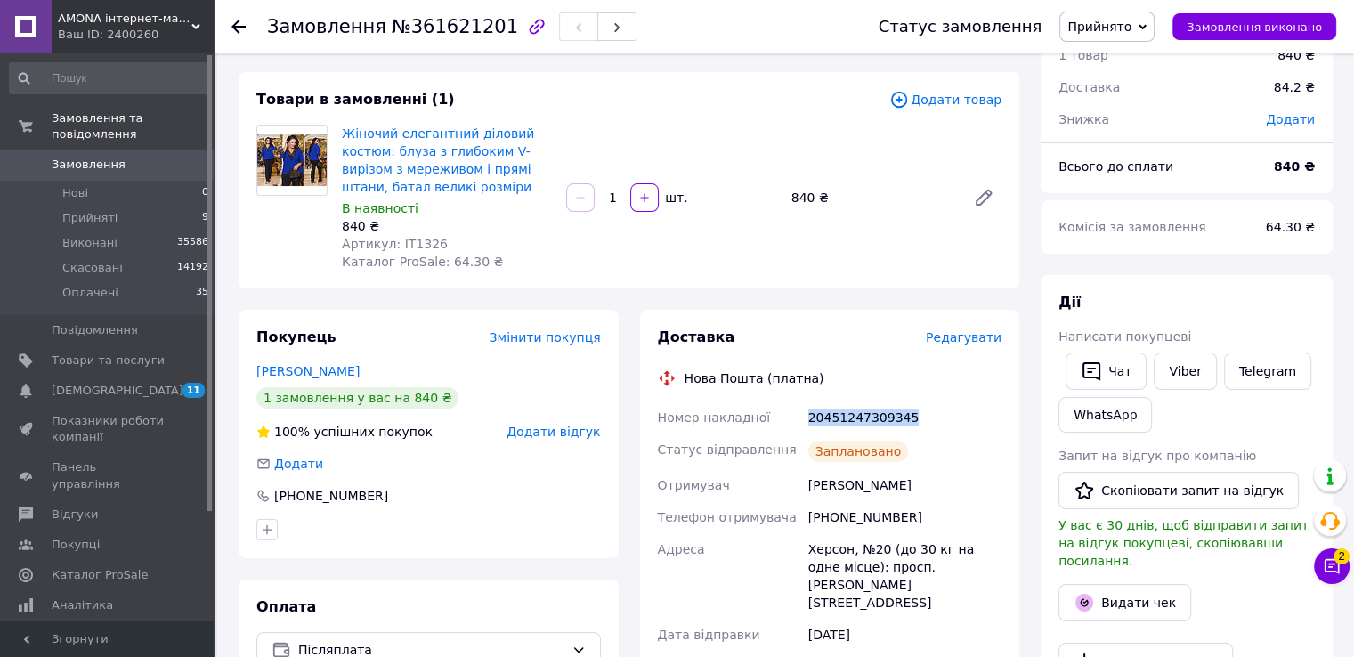
scroll to position [0, 0]
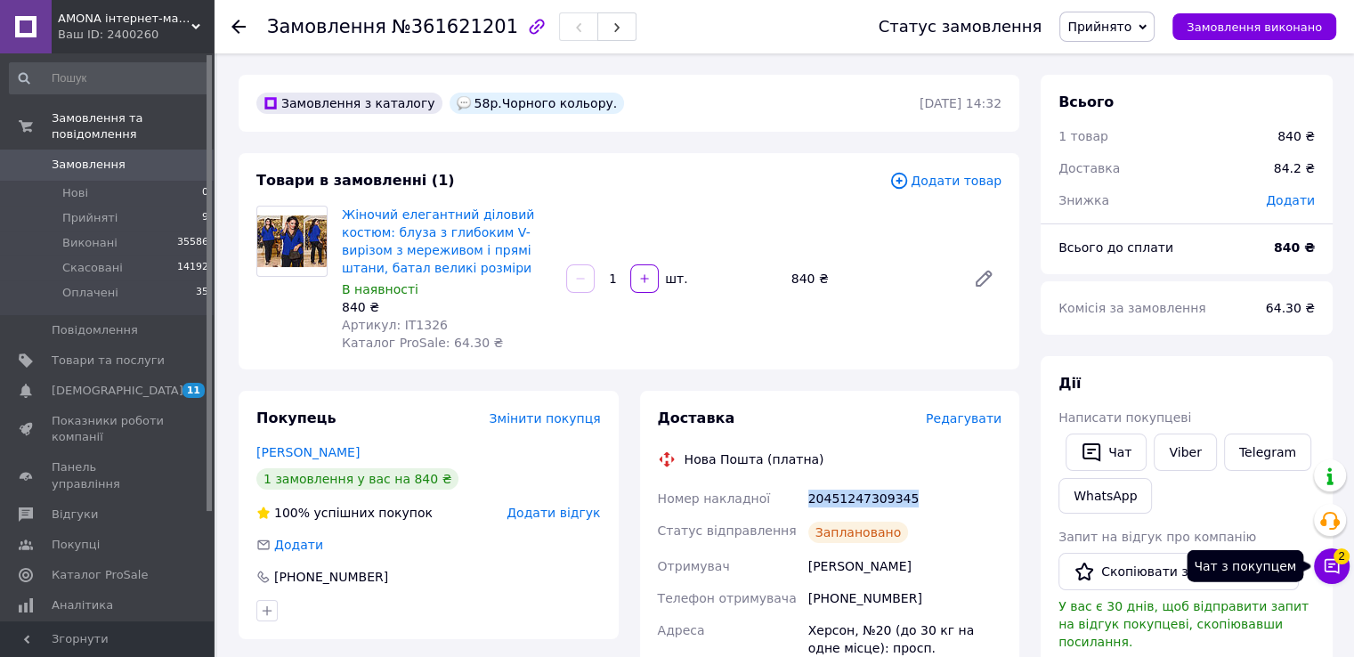
click at [1344, 559] on span "2" at bounding box center [1341, 556] width 16 height 16
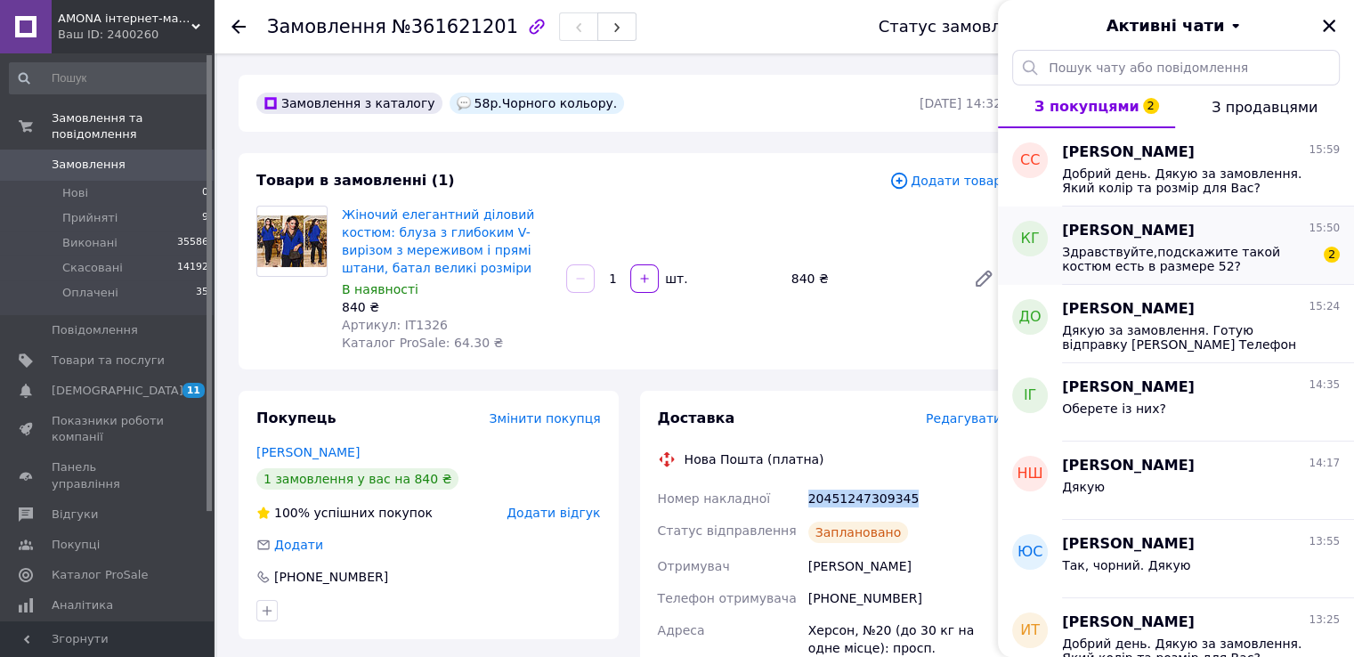
click at [1209, 236] on div "Карина Гупало 15:50" at bounding box center [1201, 231] width 278 height 20
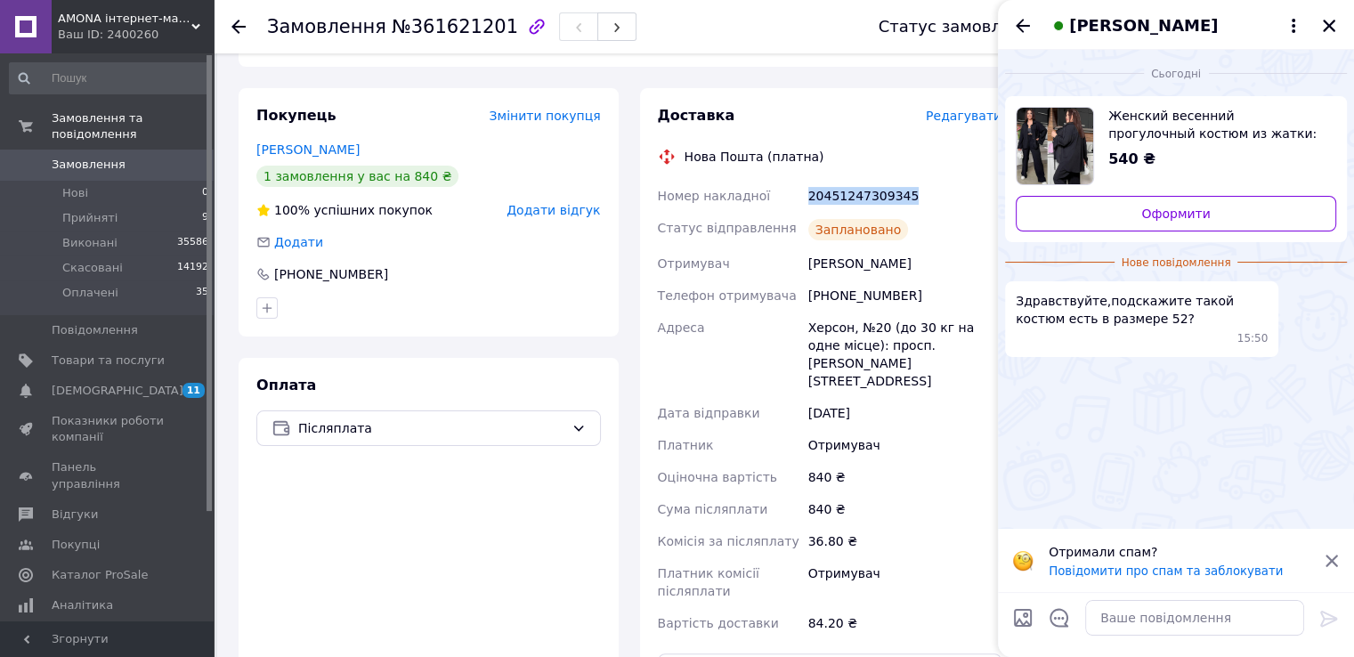
scroll to position [178, 0]
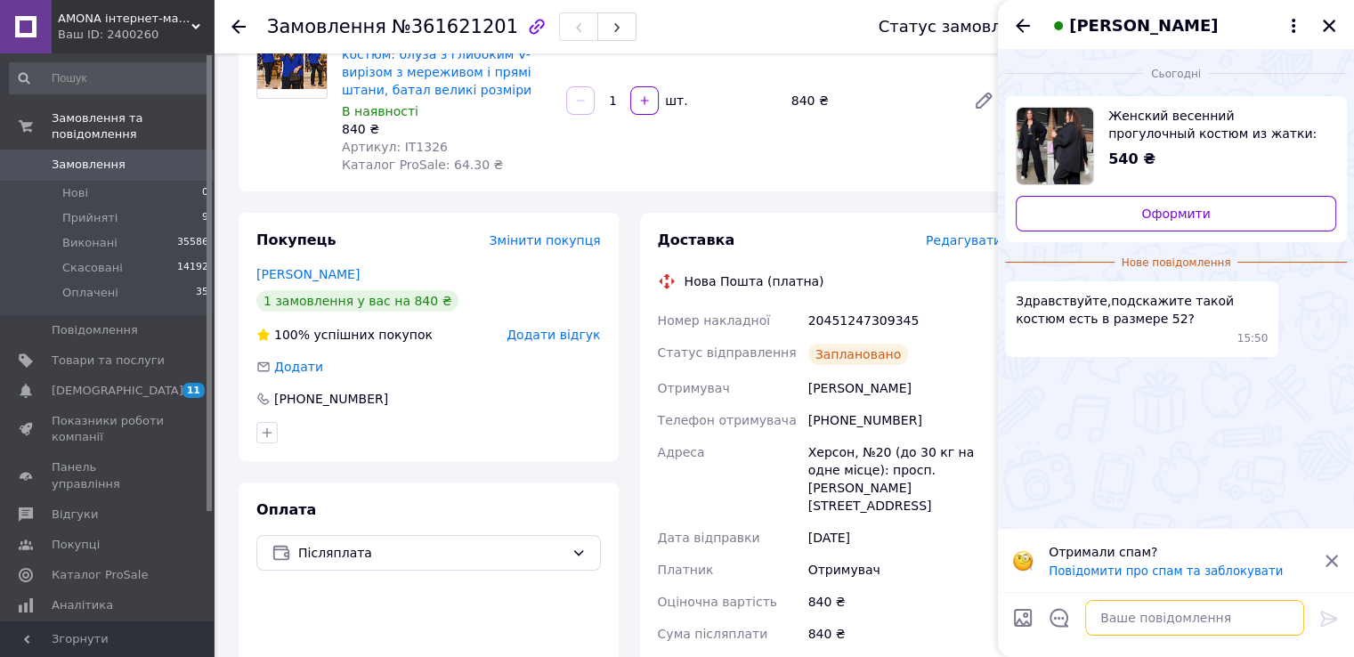
click at [1146, 619] on textarea at bounding box center [1194, 618] width 219 height 36
click at [1161, 620] on textarea "Добрий день. Ні" at bounding box center [1176, 618] width 255 height 36
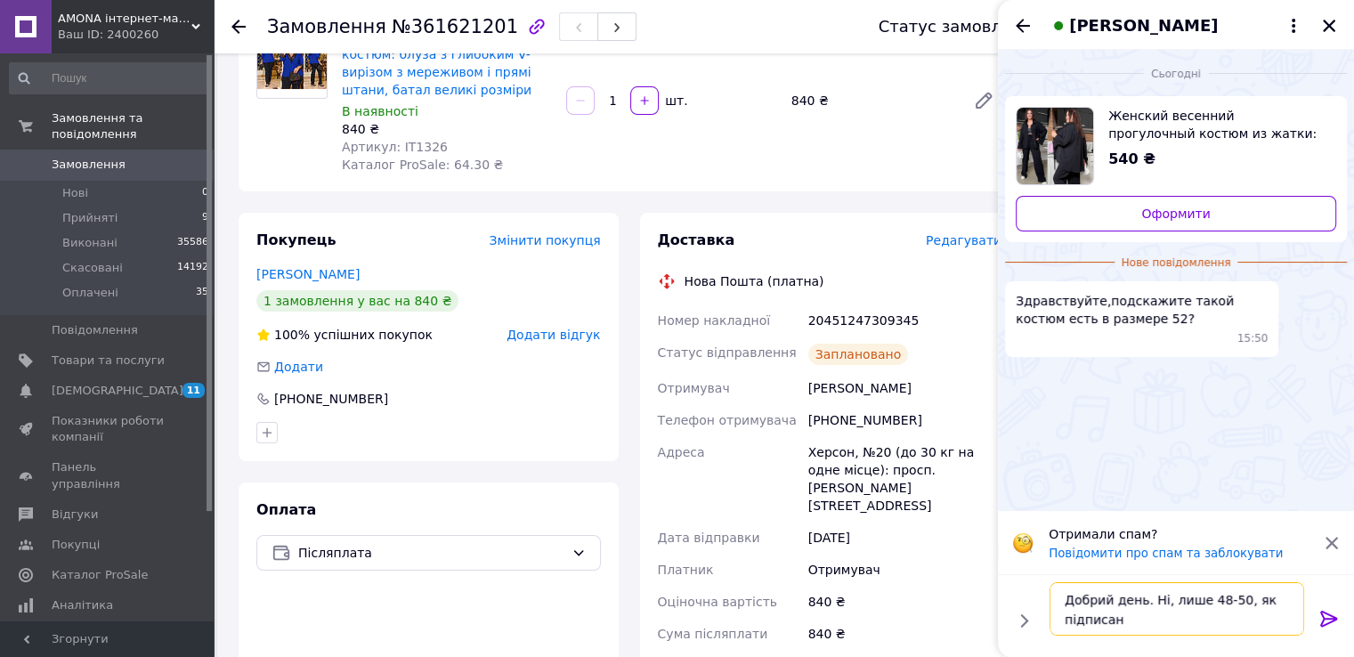
type textarea "Добрий день. Ні, лише 48-50, як підписано"
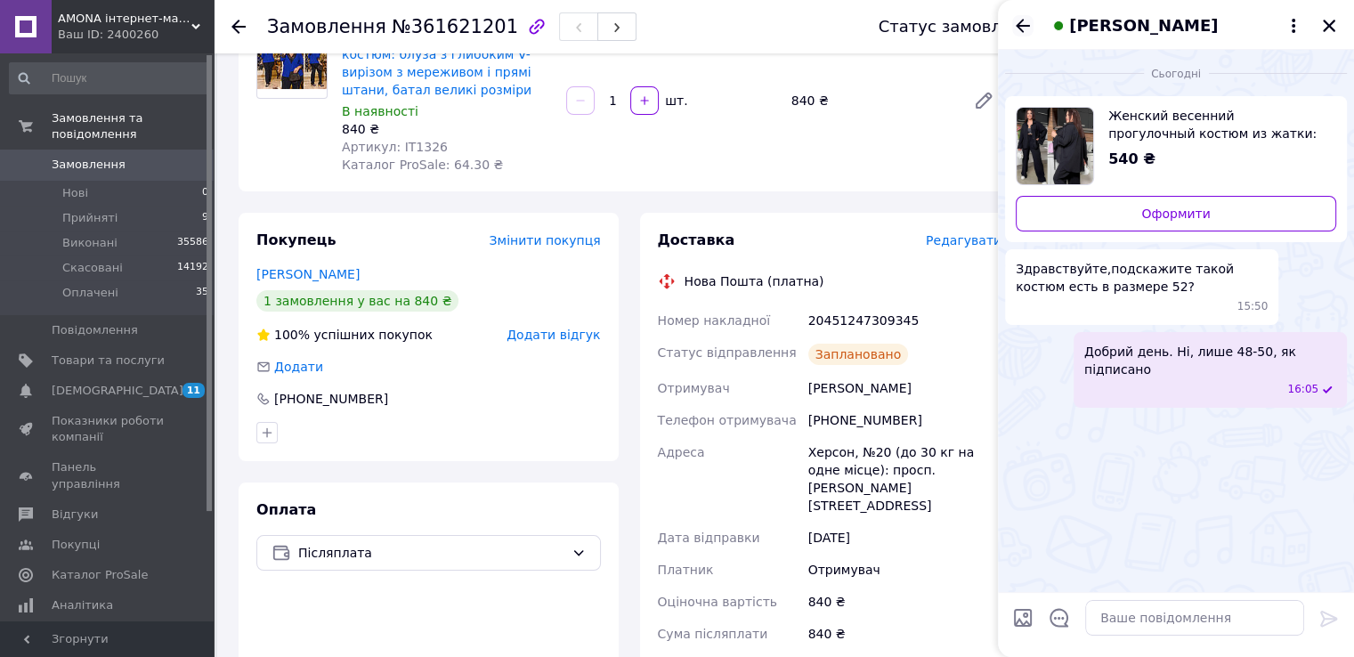
click at [1033, 28] on div "Карина Гупало" at bounding box center [1176, 25] width 356 height 50
click at [1037, 25] on div "Карина Гупало" at bounding box center [1176, 25] width 356 height 50
click at [1021, 29] on icon "Назад" at bounding box center [1023, 25] width 14 height 13
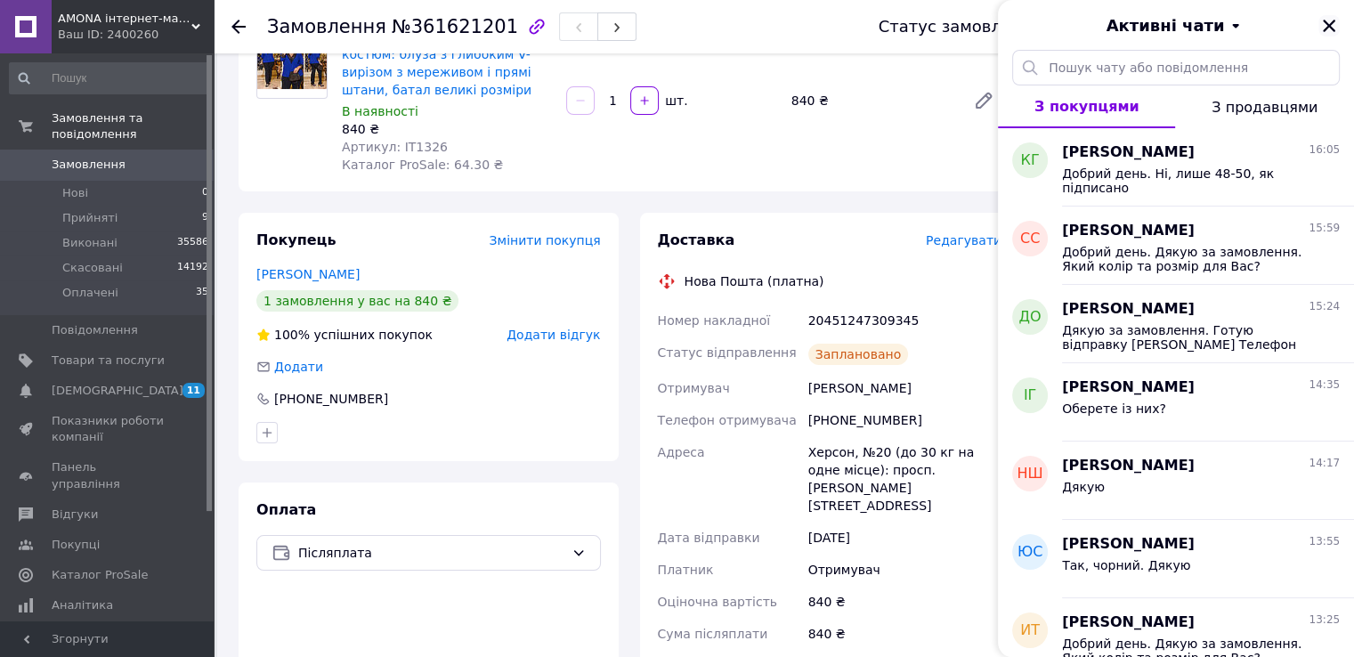
click at [1325, 28] on icon "Закрити" at bounding box center [1329, 26] width 12 height 12
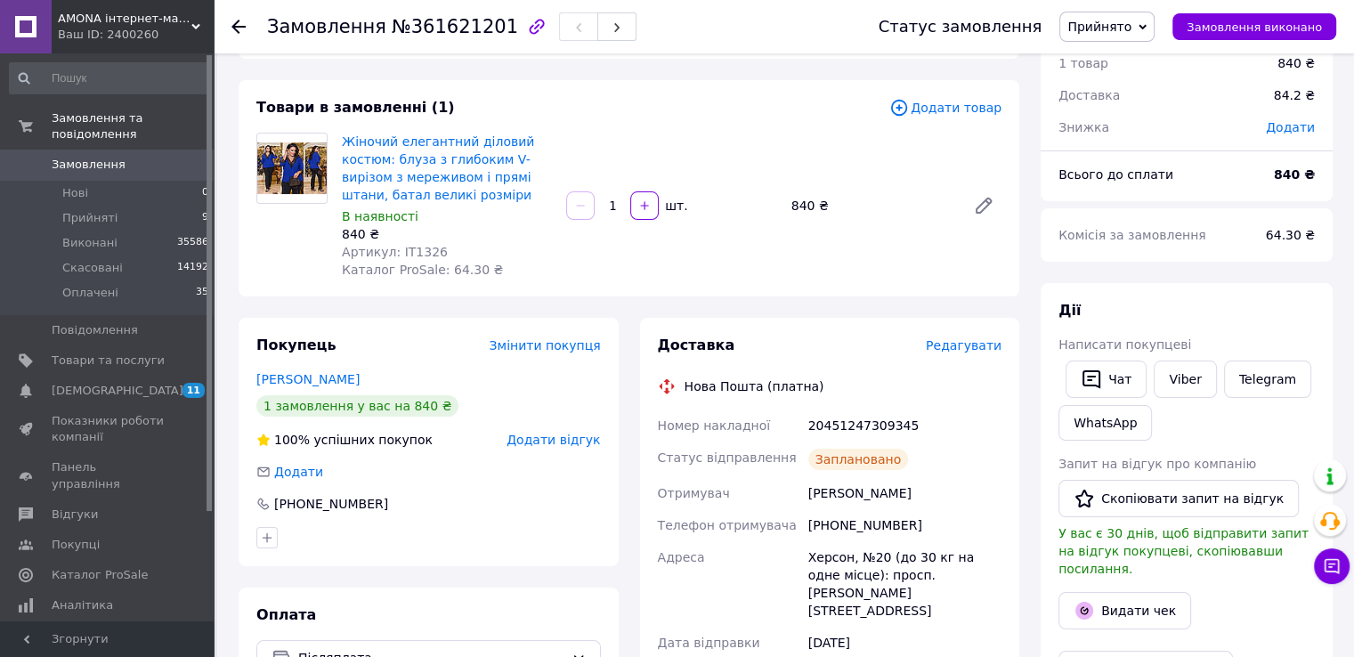
scroll to position [0, 0]
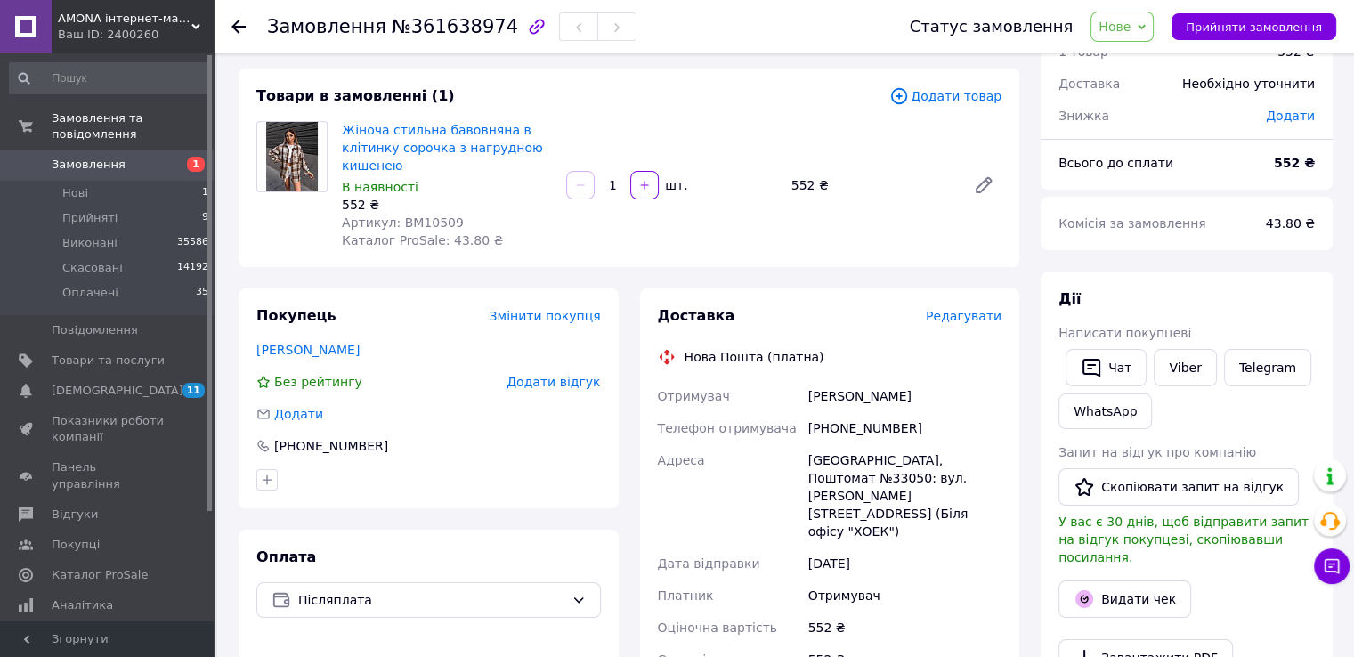
scroll to position [89, 0]
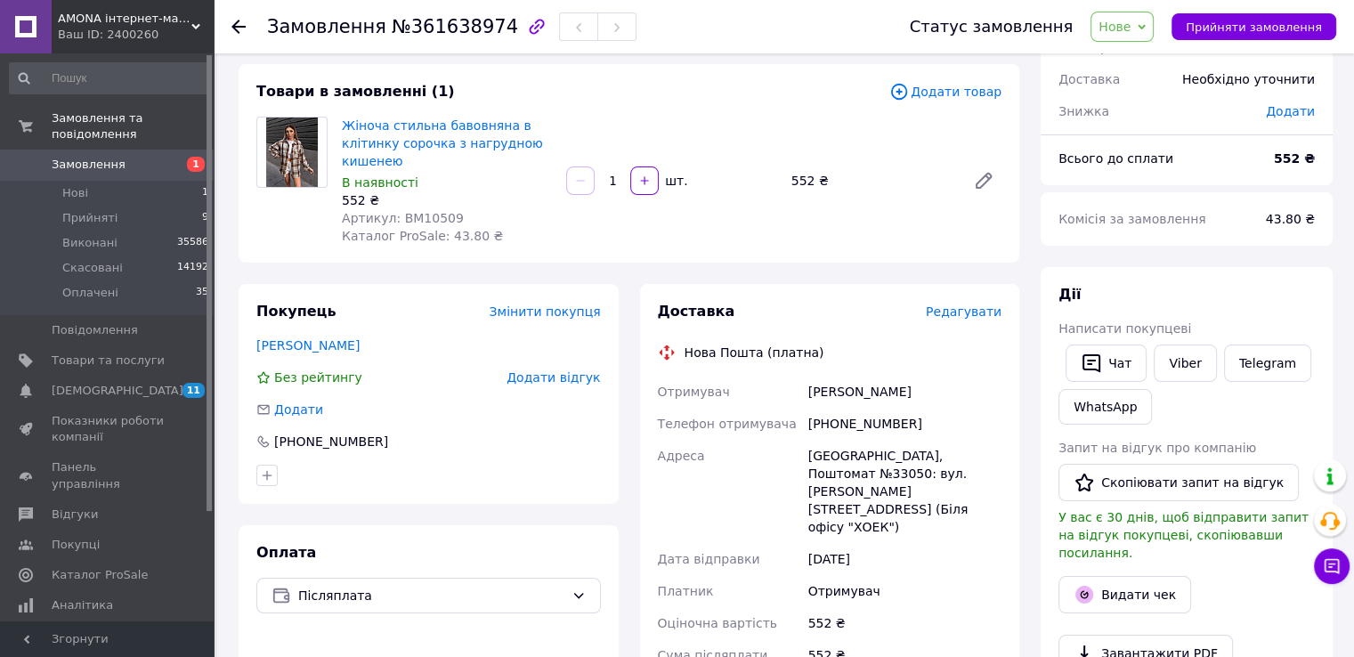
drag, startPoint x: 1279, startPoint y: 34, endPoint x: 1208, endPoint y: 91, distance: 91.2
click at [1277, 34] on span "Прийняти замовлення" at bounding box center [1254, 26] width 136 height 13
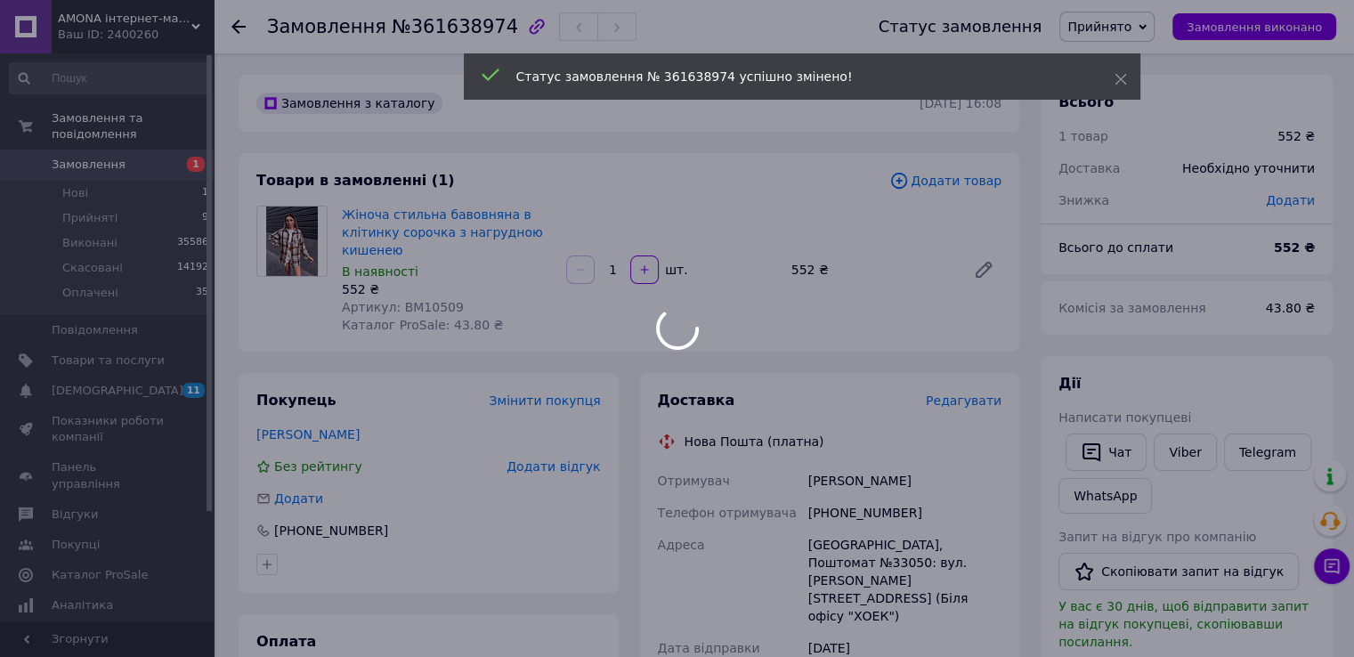
click at [1094, 458] on div at bounding box center [677, 328] width 1354 height 657
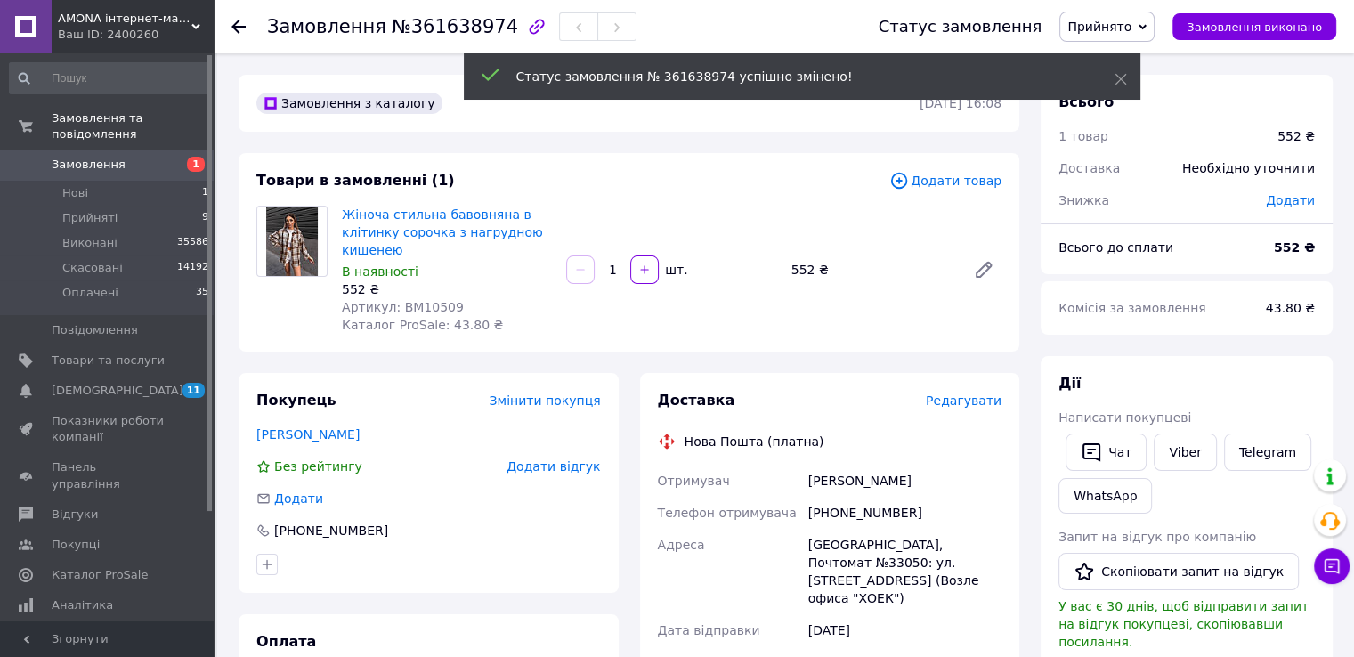
click at [1085, 422] on span "Написати покупцеві" at bounding box center [1124, 417] width 133 height 14
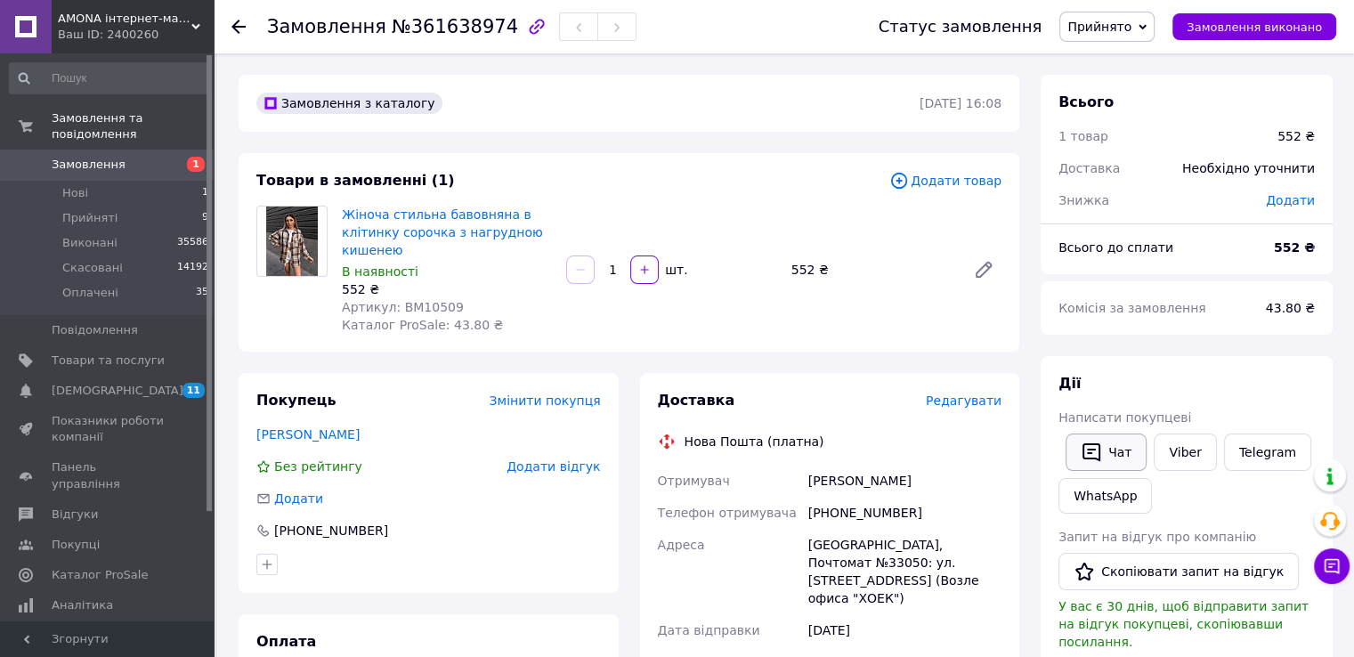
click at [1107, 458] on button "Чат" at bounding box center [1105, 451] width 81 height 37
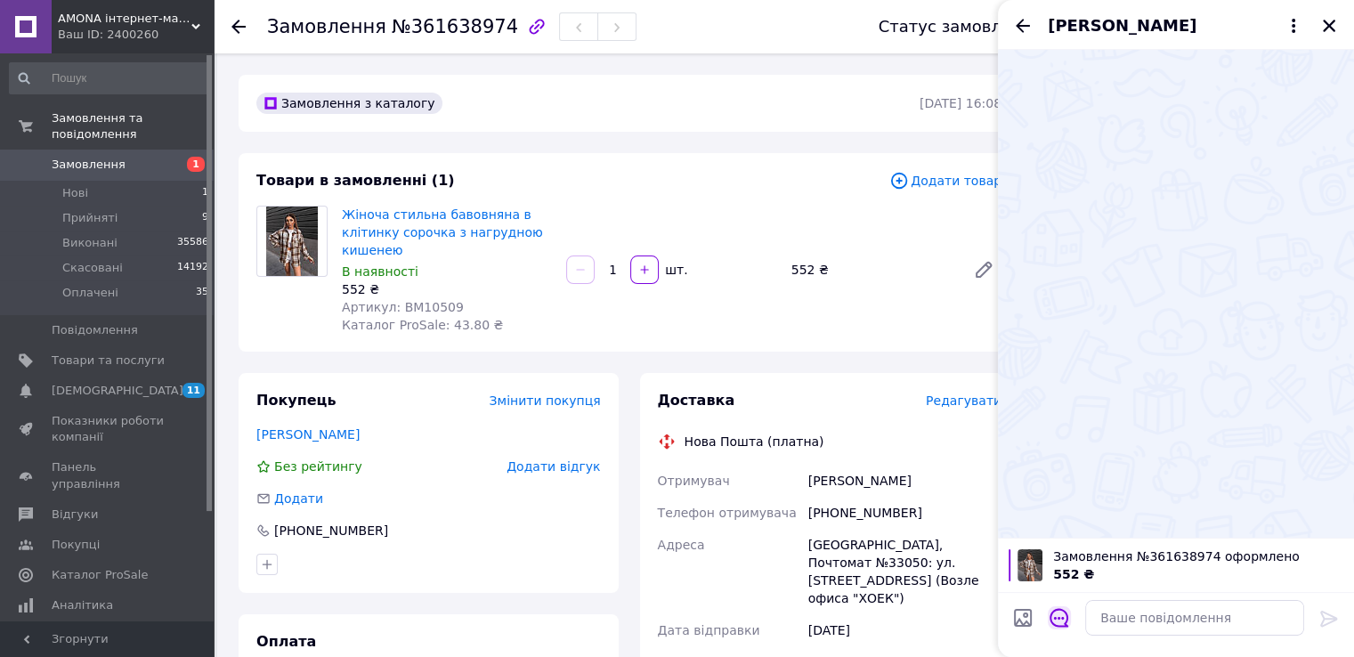
click at [1068, 617] on div at bounding box center [1059, 621] width 37 height 44
click at [1057, 616] on icon "Відкрити шаблони відповідей" at bounding box center [1059, 618] width 20 height 20
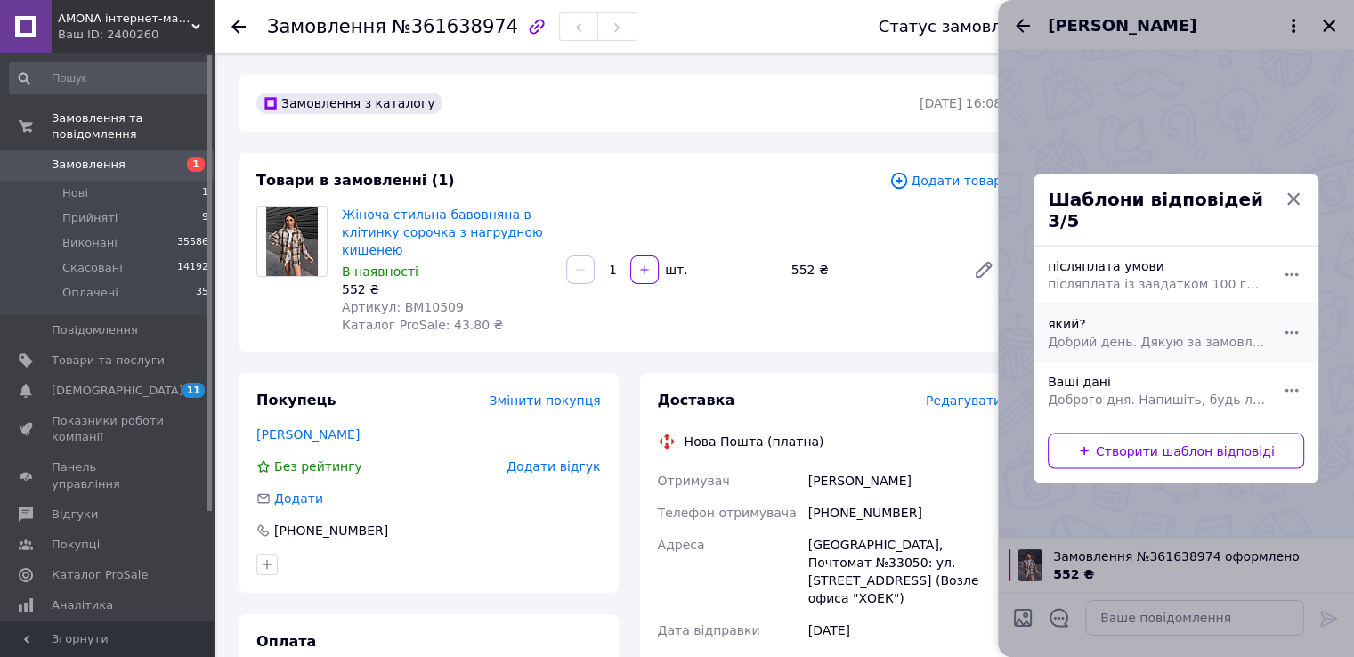
click at [1157, 320] on div "який? Добрий день. Дякую за замовлення. Який колір та розмір для Вас?" at bounding box center [1156, 333] width 231 height 50
type textarea "Добрий день. Дякую за замовлення. Який колір та розмір для Вас?"
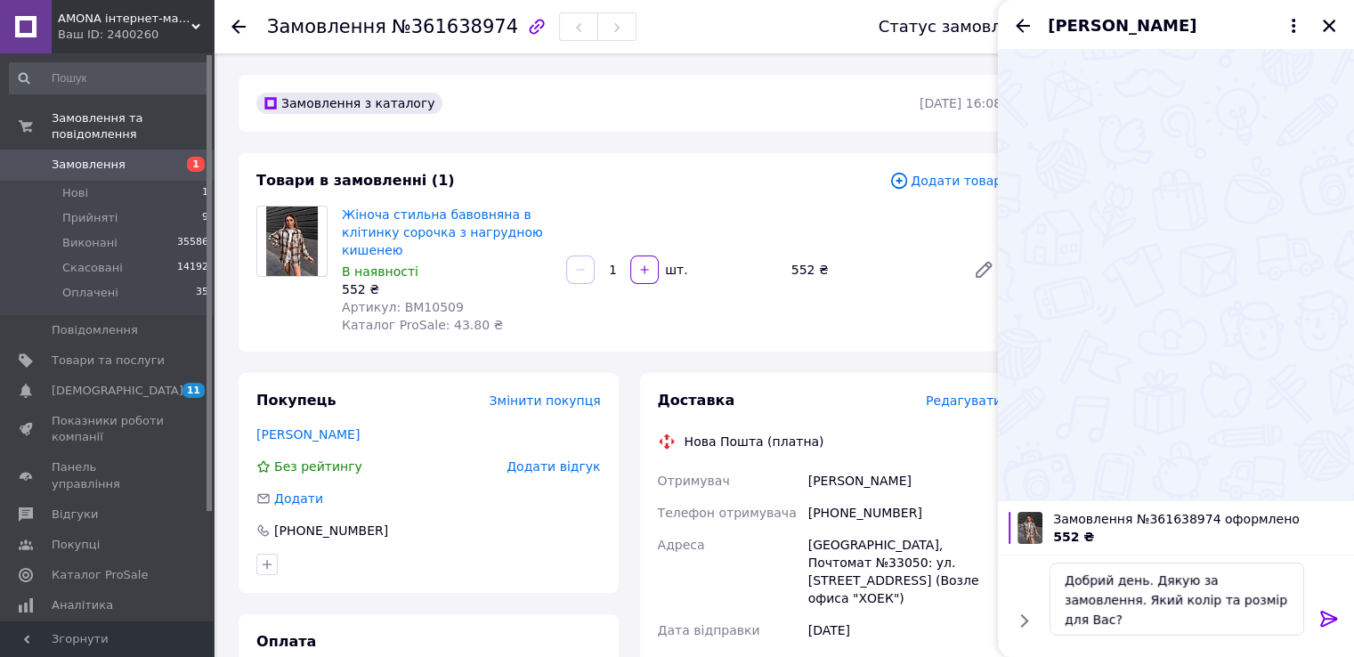
drag, startPoint x: 1333, startPoint y: 618, endPoint x: 1312, endPoint y: 614, distance: 21.7
click at [1332, 615] on icon at bounding box center [1328, 619] width 17 height 16
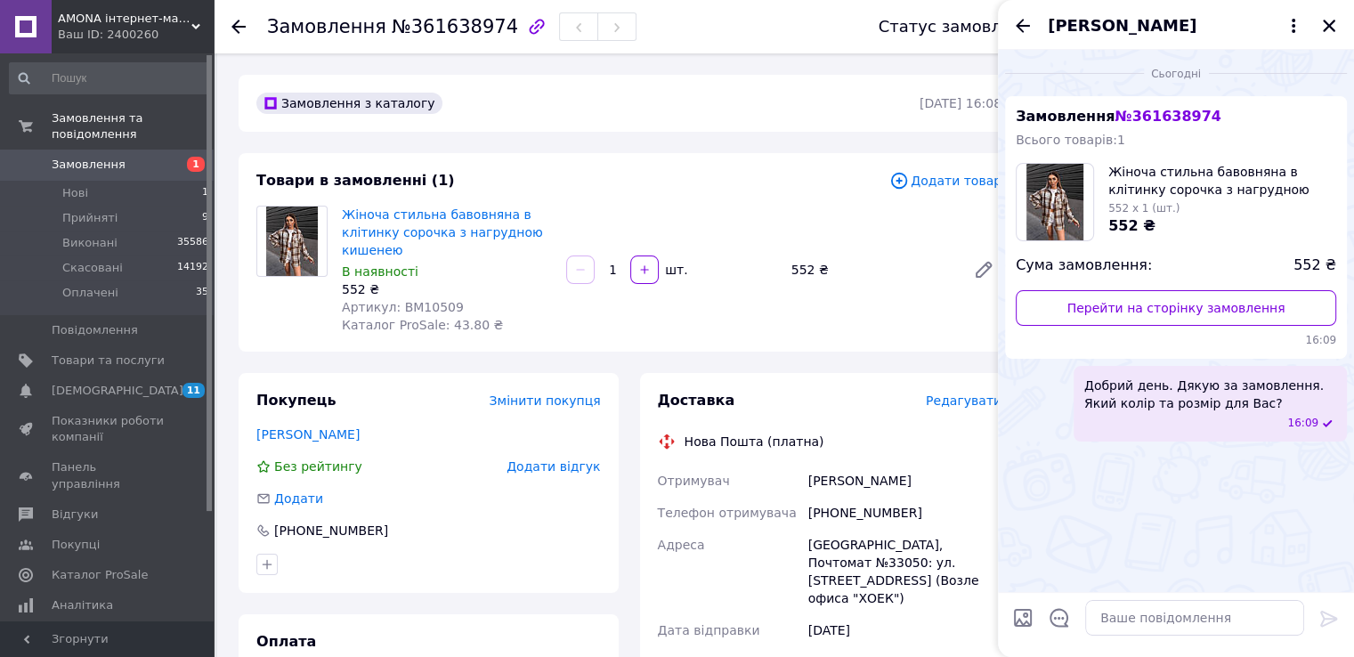
drag, startPoint x: 1332, startPoint y: 26, endPoint x: 1225, endPoint y: 96, distance: 127.9
click at [1332, 27] on icon "Закрити" at bounding box center [1329, 26] width 16 height 16
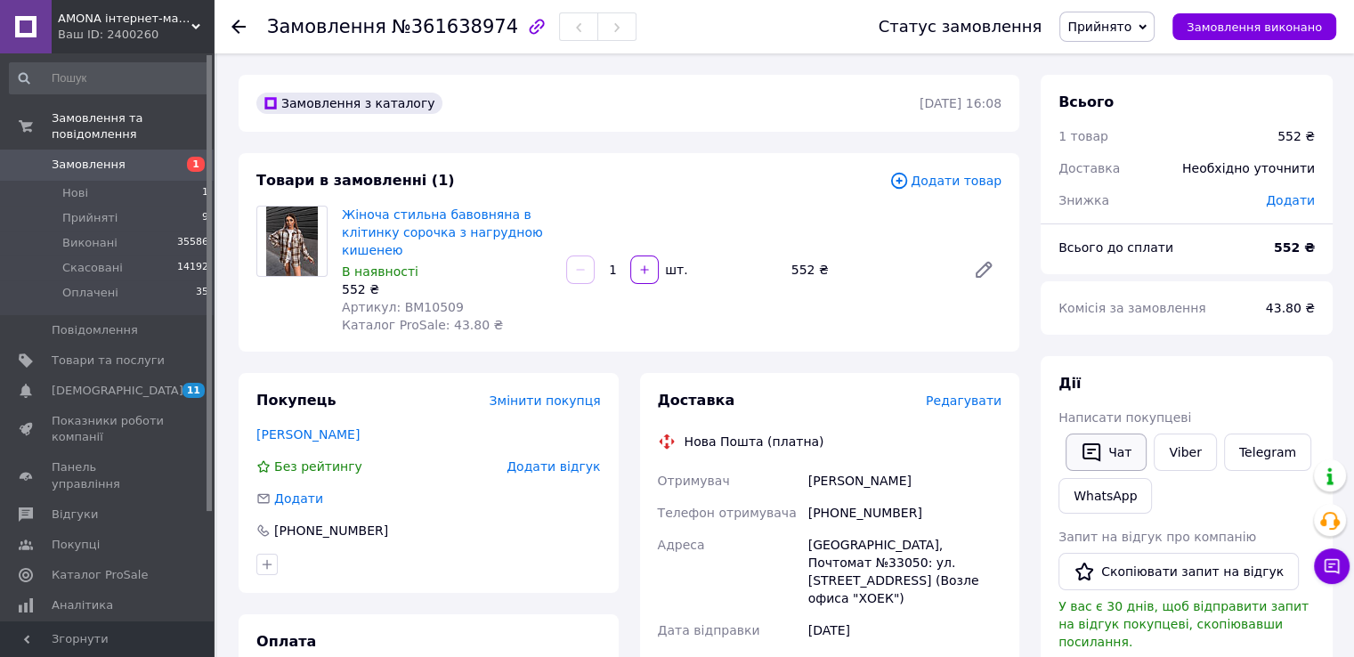
click at [1094, 446] on icon "button" at bounding box center [1091, 452] width 21 height 21
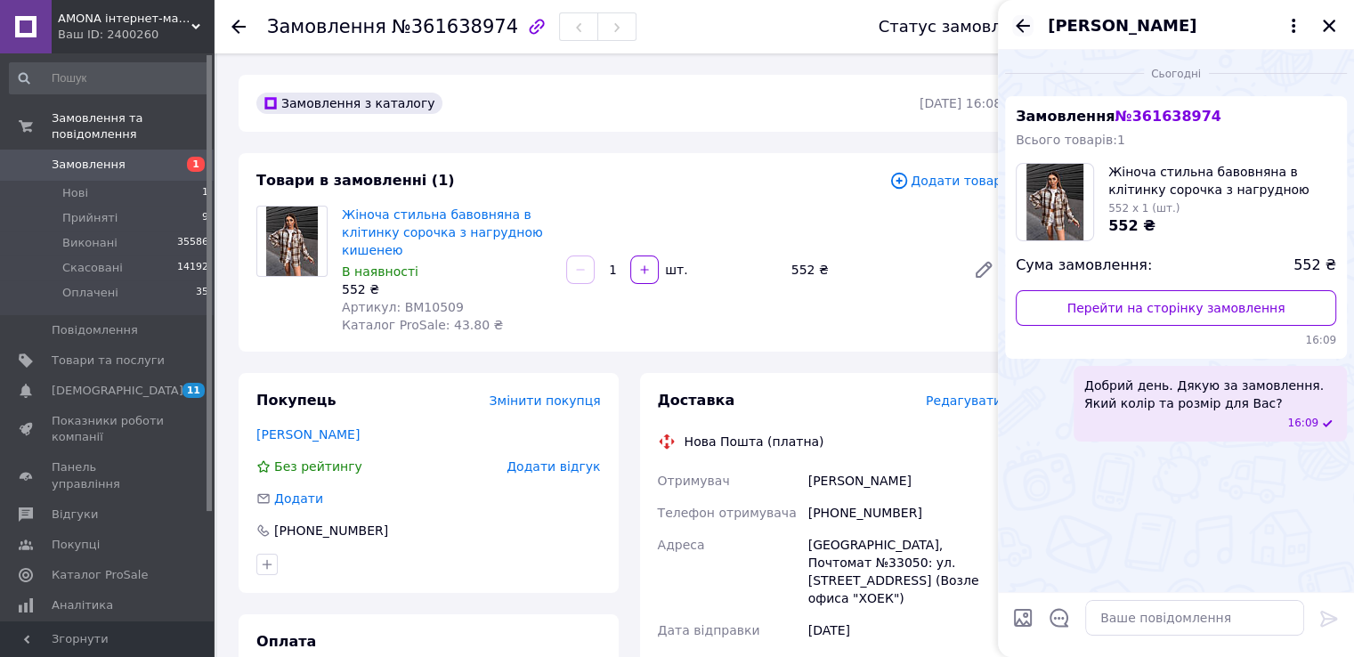
click at [1018, 20] on icon "Назад" at bounding box center [1022, 25] width 21 height 21
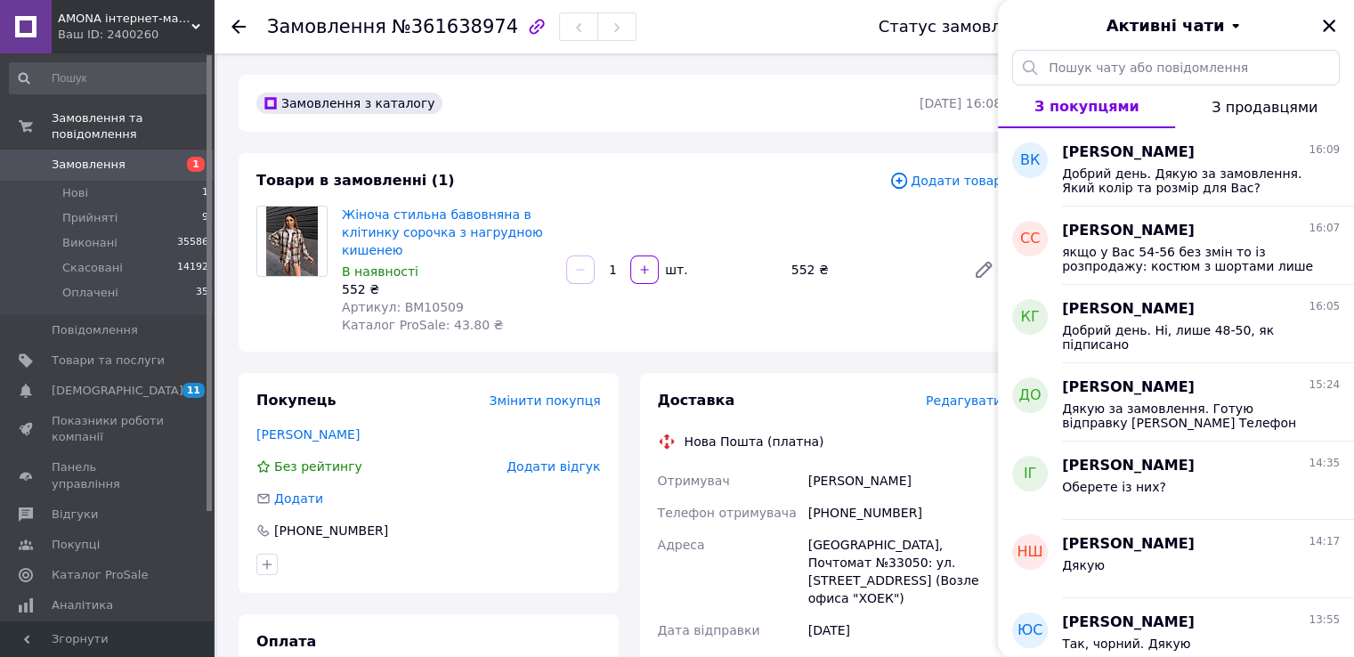
click at [1340, 22] on div "Активні чати" at bounding box center [1176, 25] width 356 height 50
click at [1332, 23] on icon "Закрити" at bounding box center [1329, 26] width 12 height 12
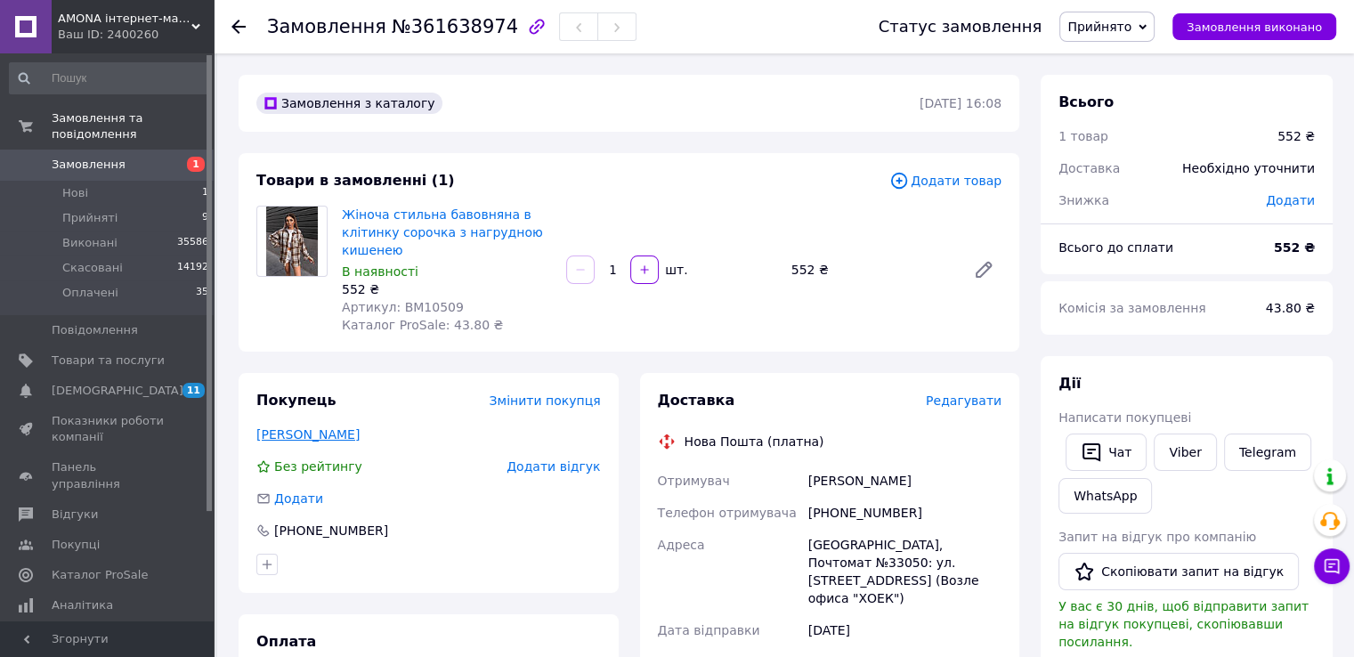
click at [337, 427] on link "Каминская Вера" at bounding box center [307, 434] width 103 height 14
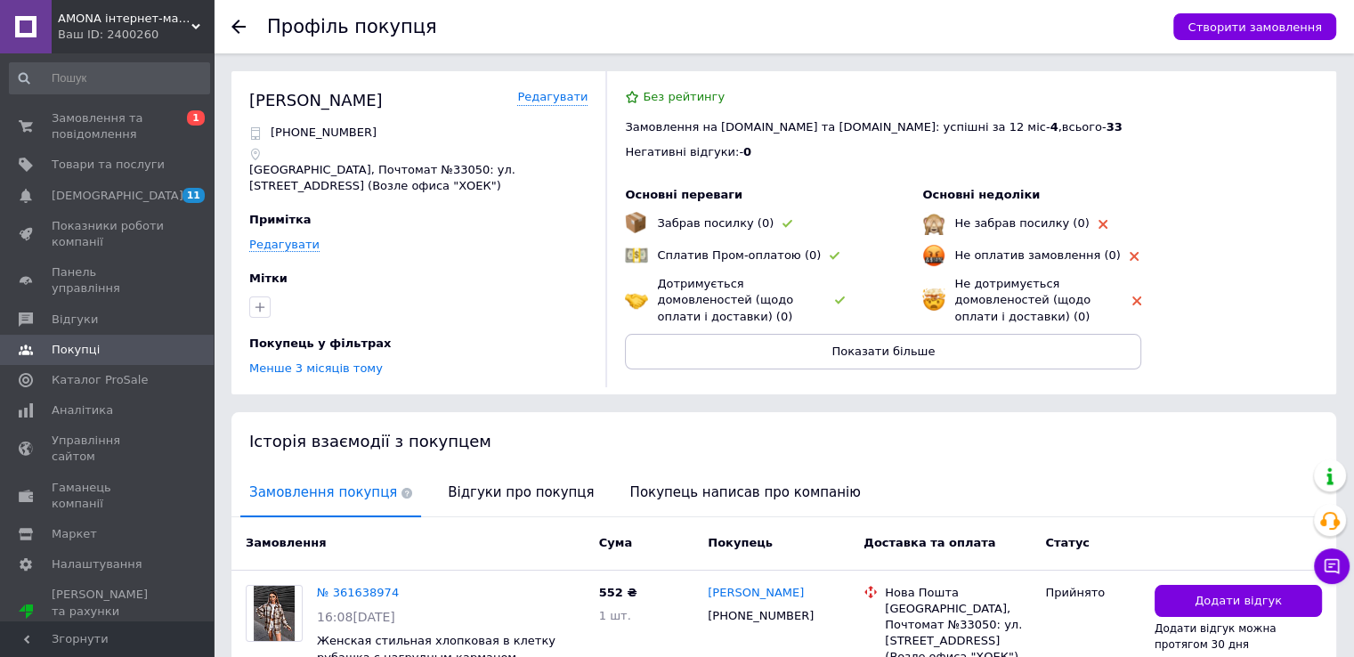
click at [481, 464] on div "Історія взаємодії з покупцем" at bounding box center [783, 441] width 1105 height 58
click at [492, 490] on span "Відгуки про покупця" at bounding box center [521, 492] width 164 height 45
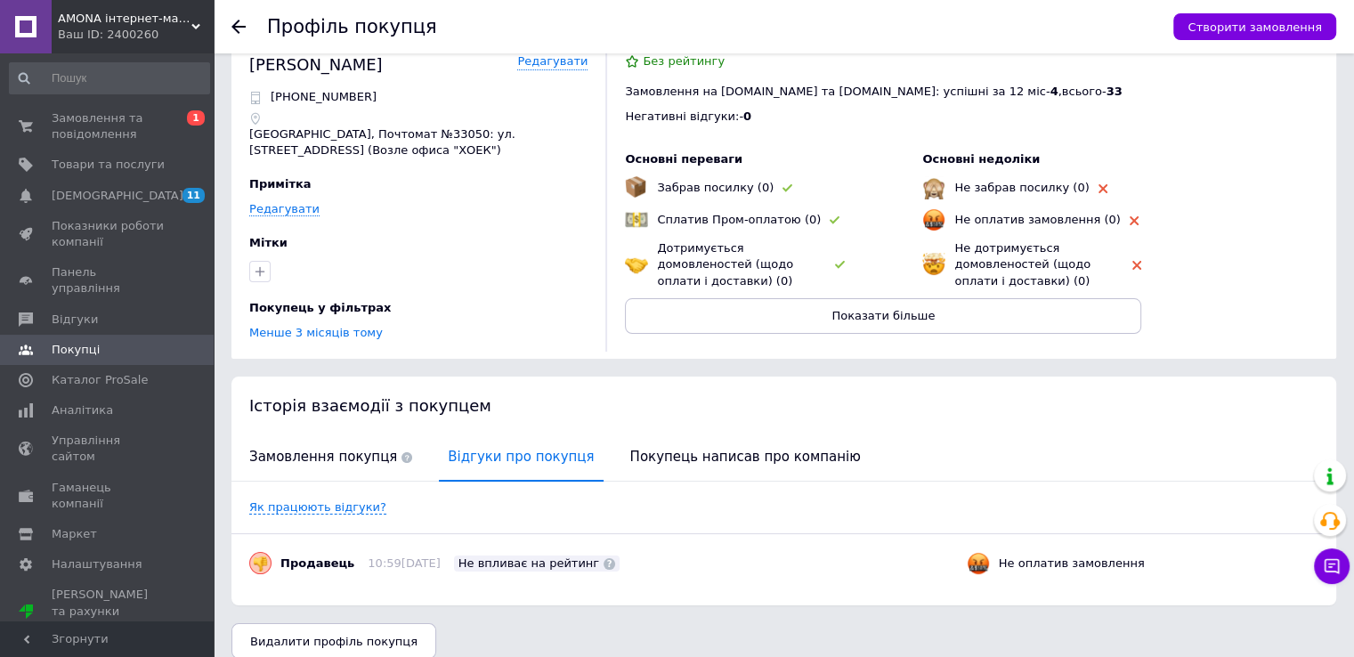
scroll to position [55, 0]
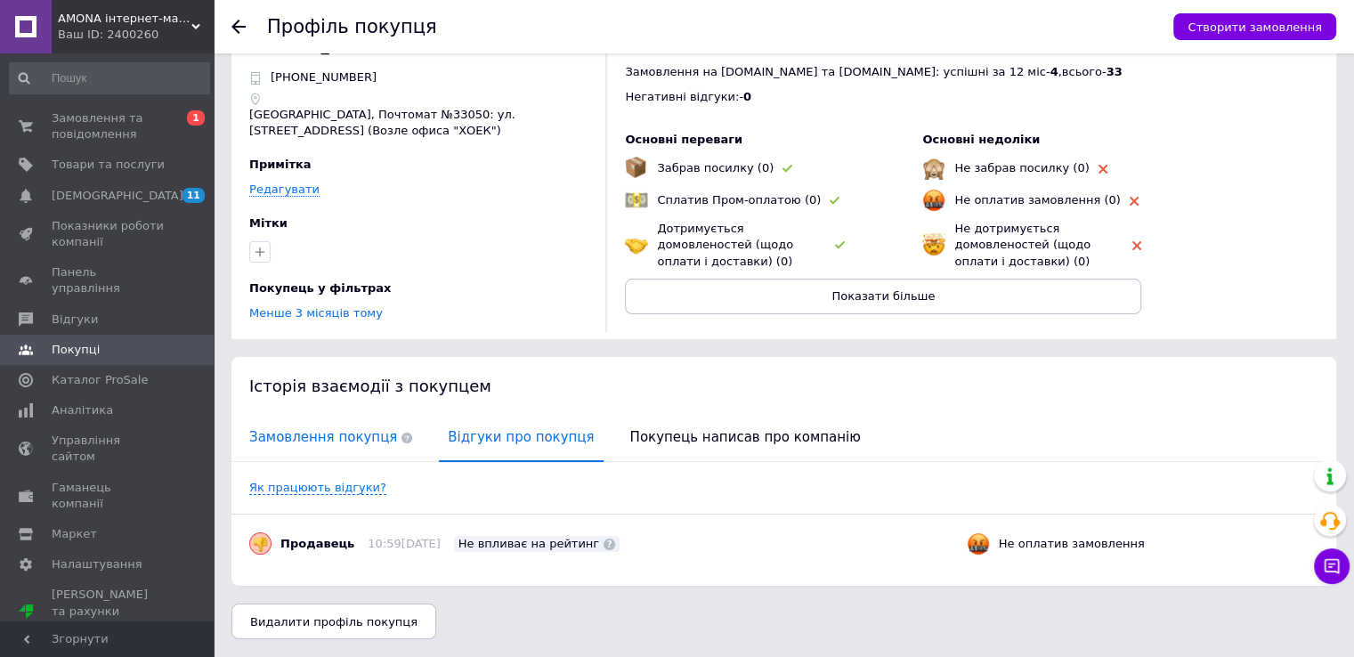
click at [344, 427] on span "Замовлення покупця" at bounding box center [330, 437] width 181 height 45
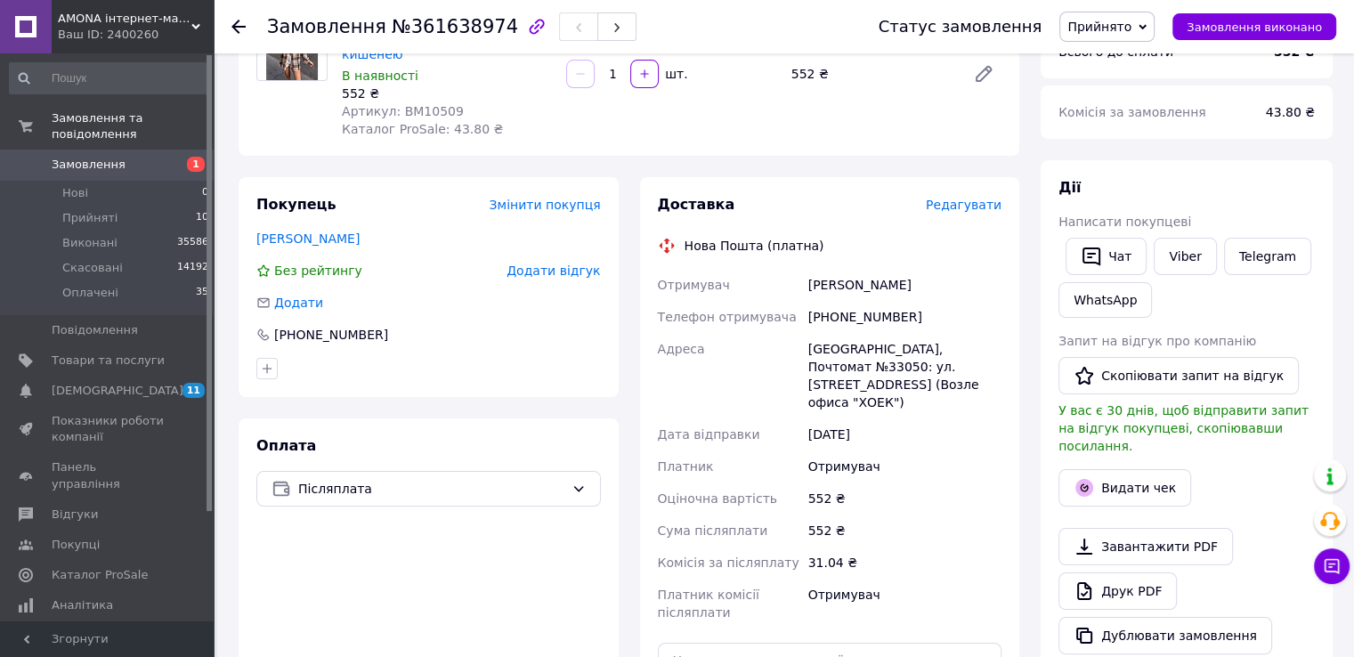
scroll to position [198, 0]
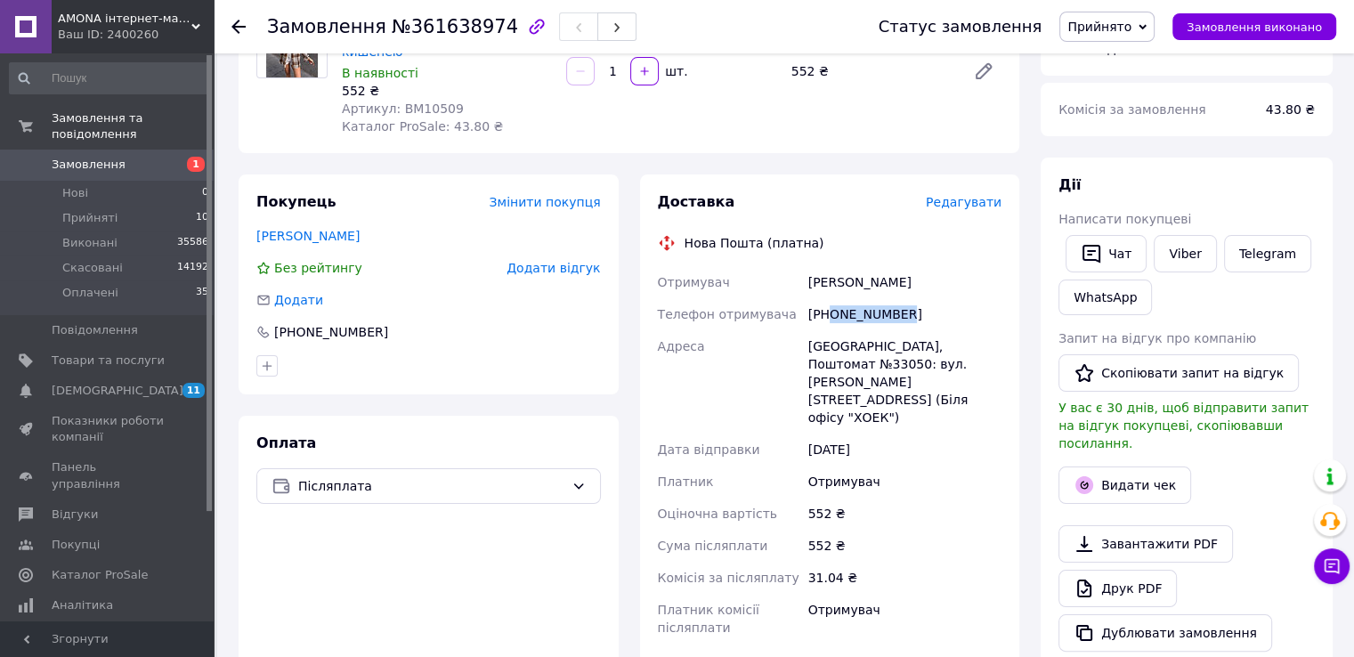
drag, startPoint x: 887, startPoint y: 310, endPoint x: 830, endPoint y: 310, distance: 57.0
click at [830, 310] on div "+380669466197" at bounding box center [905, 314] width 200 height 32
copy div "0669466197"
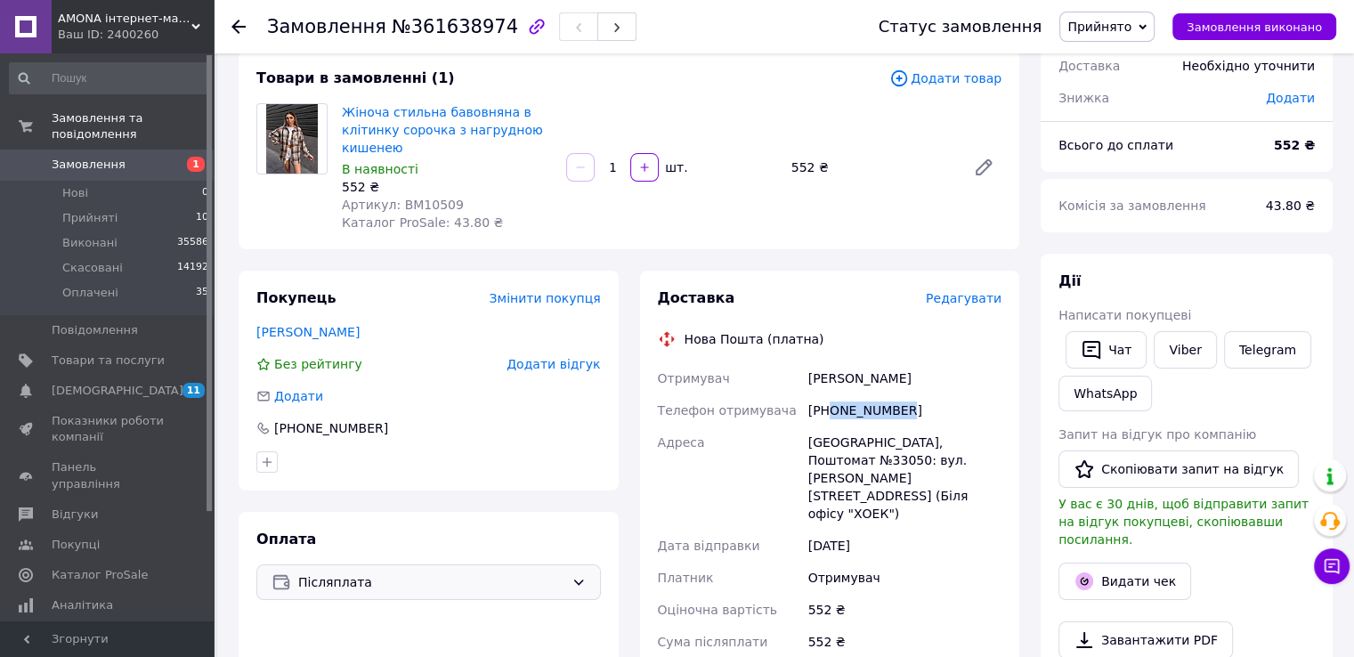
scroll to position [0, 0]
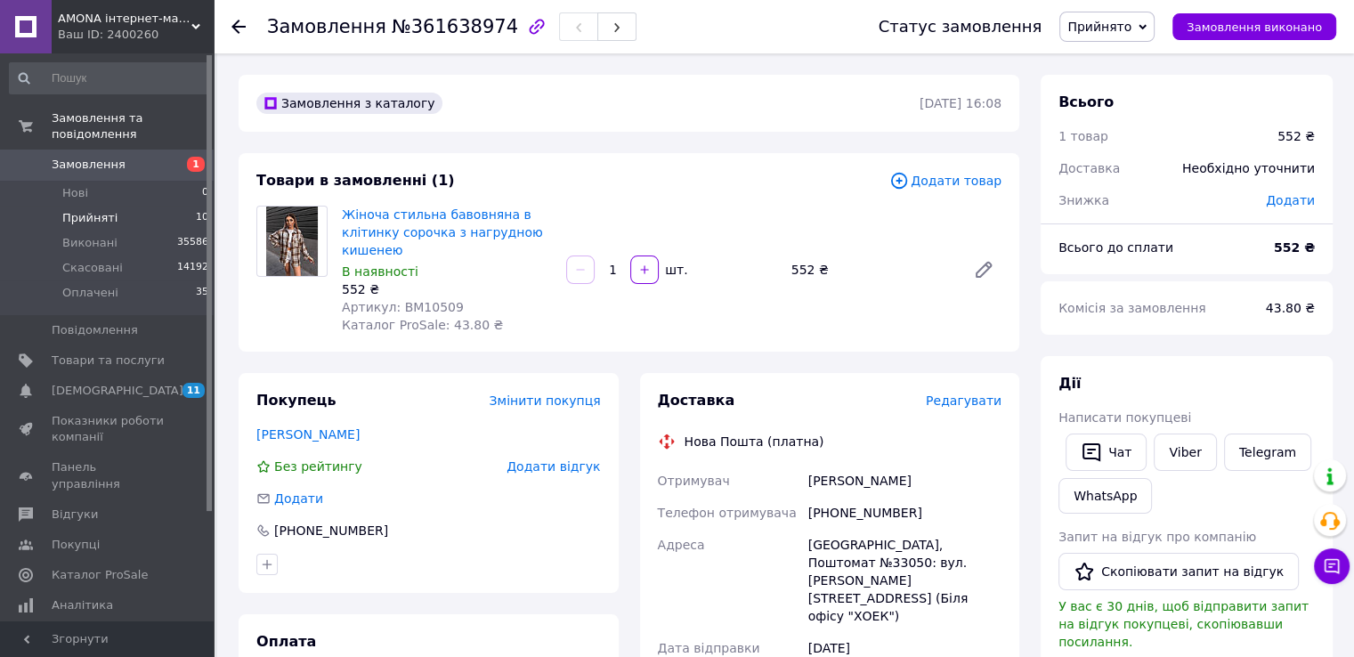
click at [190, 206] on li "Прийняті 10" at bounding box center [109, 218] width 219 height 25
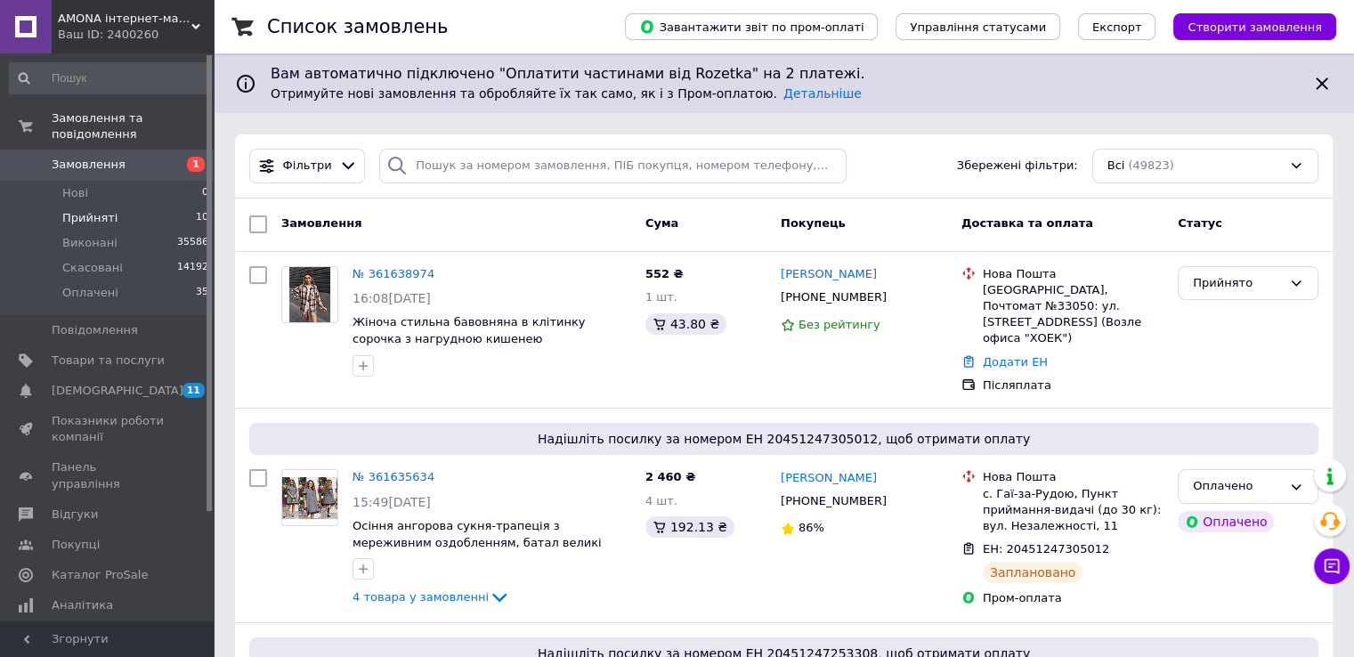
click at [179, 206] on li "Прийняті 10" at bounding box center [109, 218] width 219 height 25
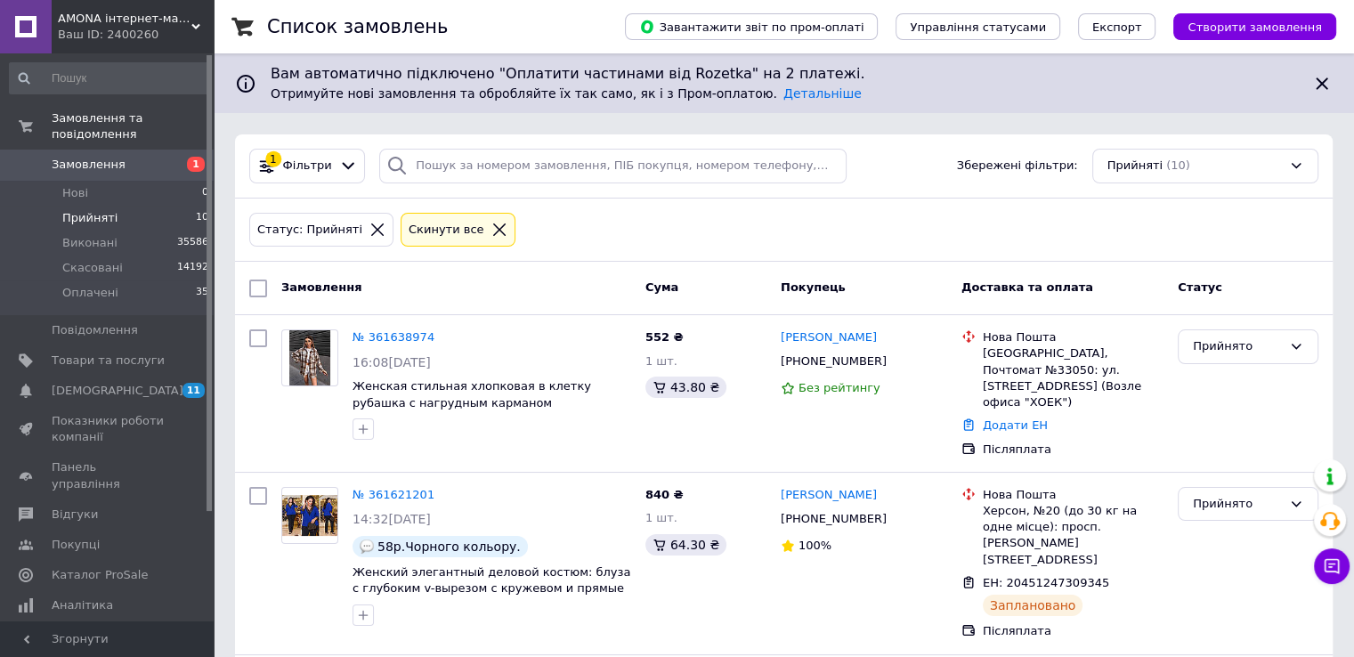
click at [1320, 82] on icon at bounding box center [1322, 83] width 12 height 12
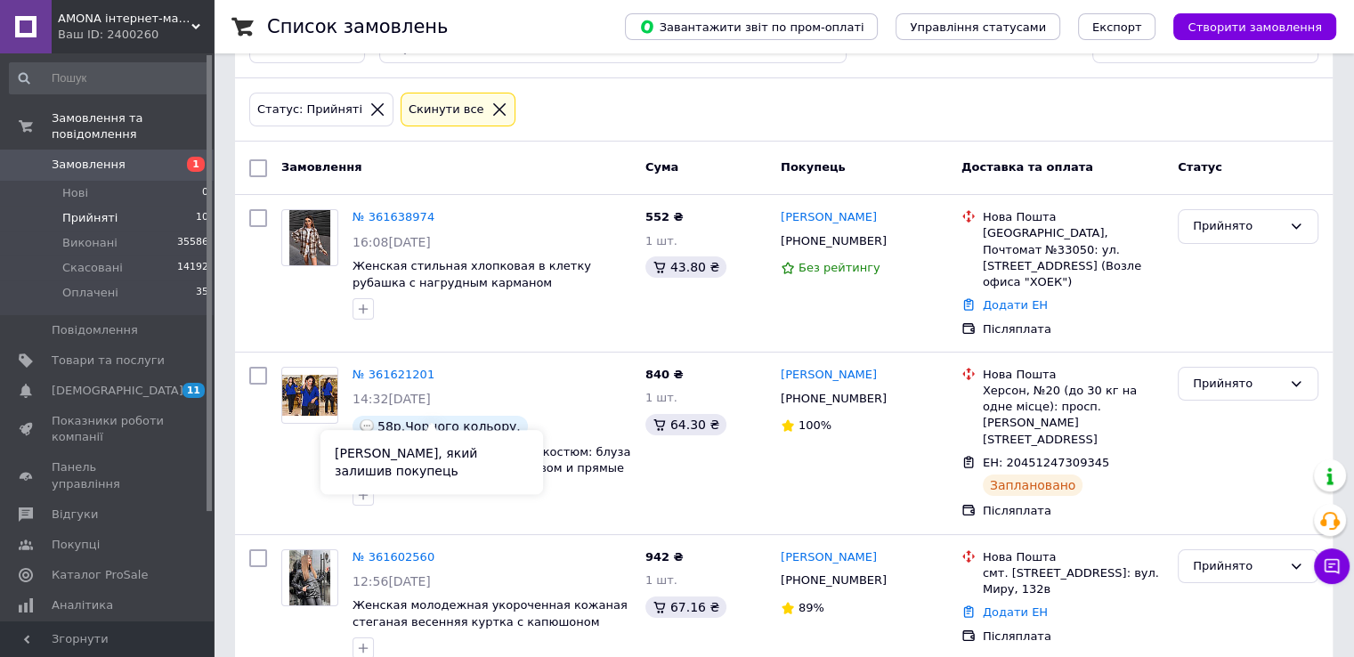
scroll to position [178, 0]
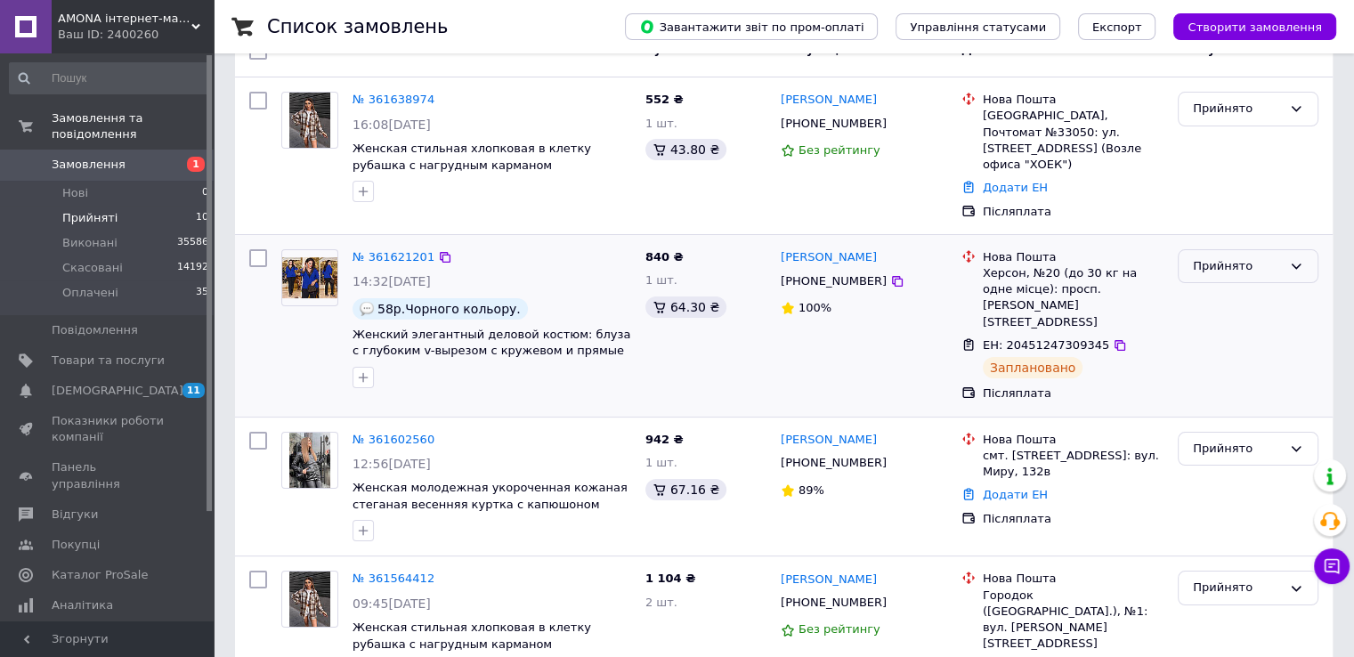
click at [1218, 257] on div "Прийнято" at bounding box center [1237, 266] width 89 height 19
click at [1215, 352] on li "Оплачено" at bounding box center [1248, 368] width 139 height 33
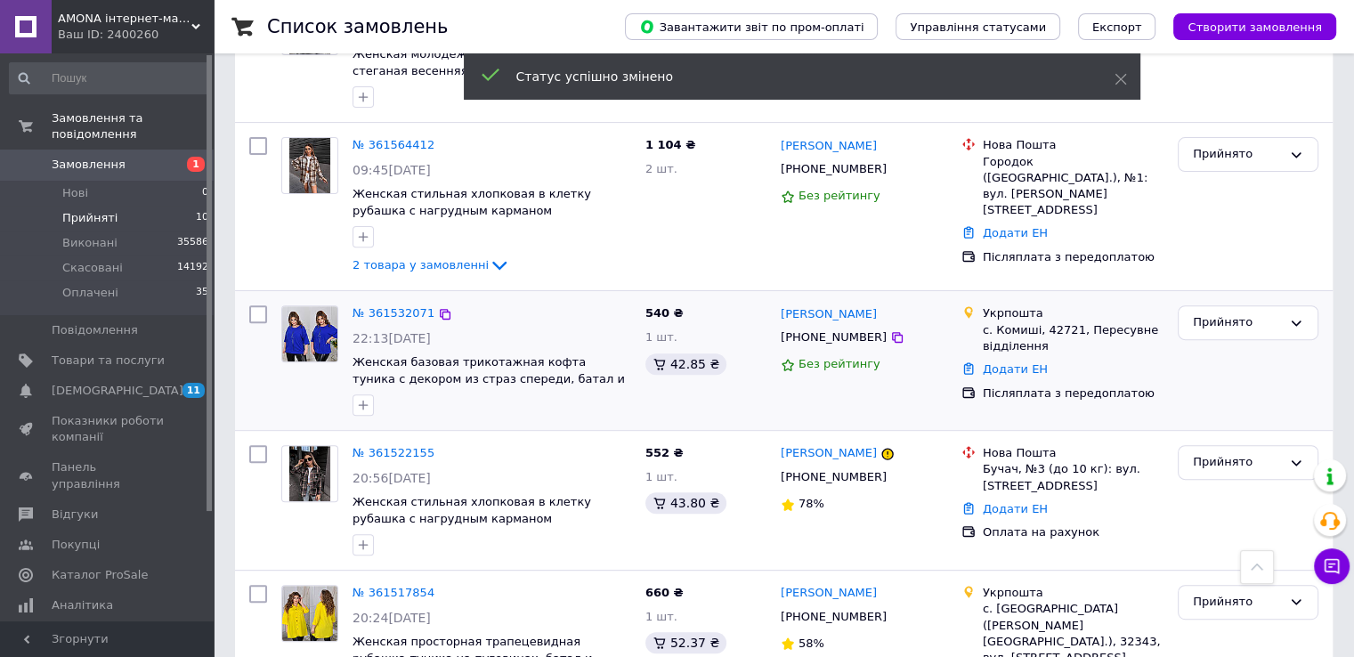
scroll to position [623, 0]
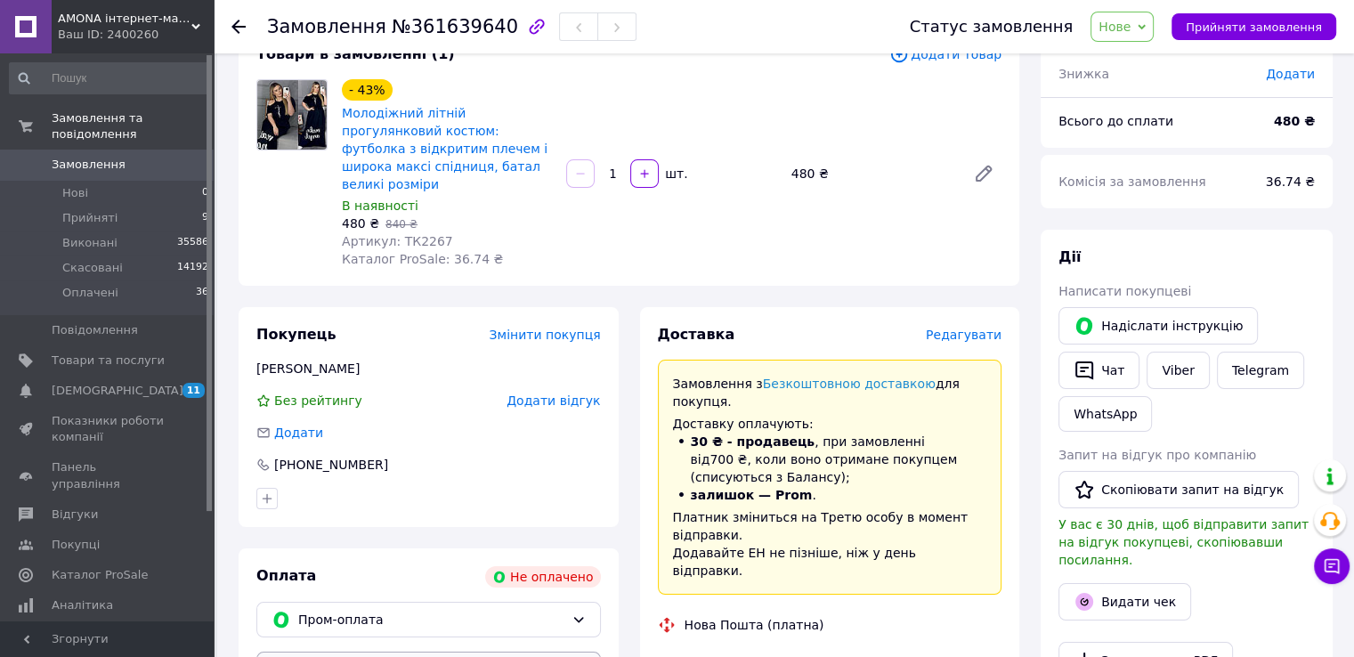
scroll to position [356, 0]
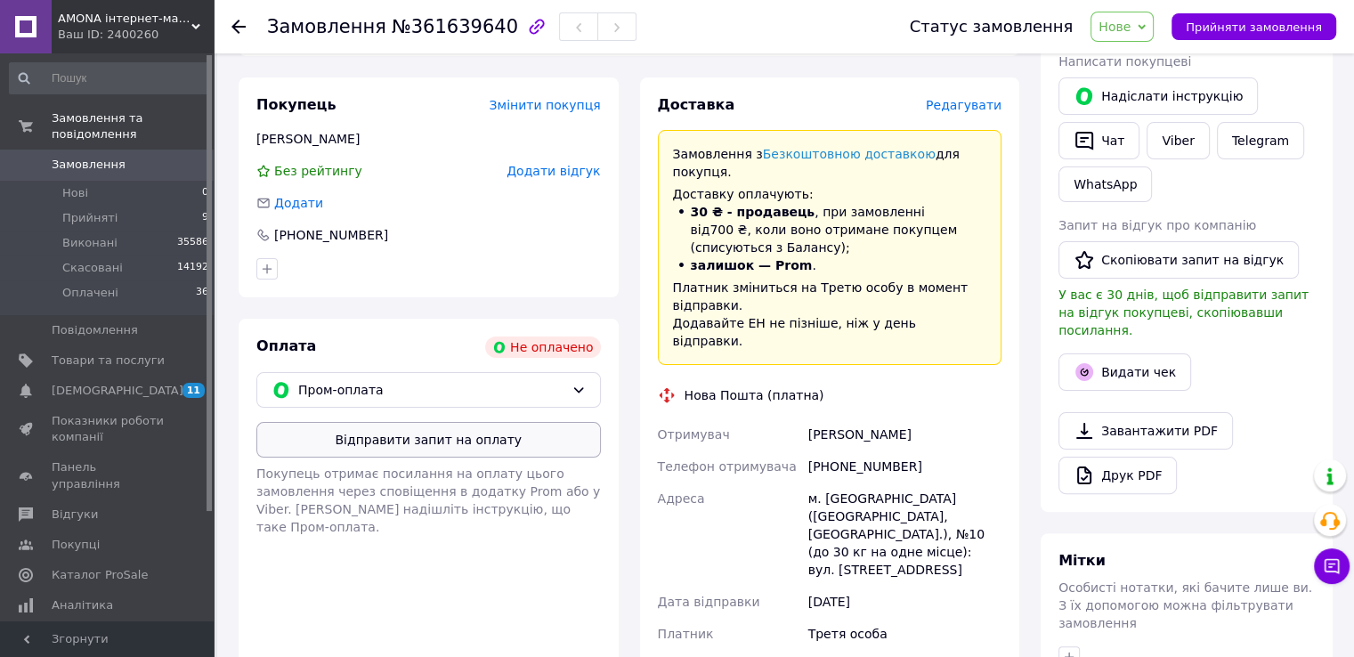
click at [419, 426] on button "Відправити запит на оплату" at bounding box center [428, 440] width 344 height 36
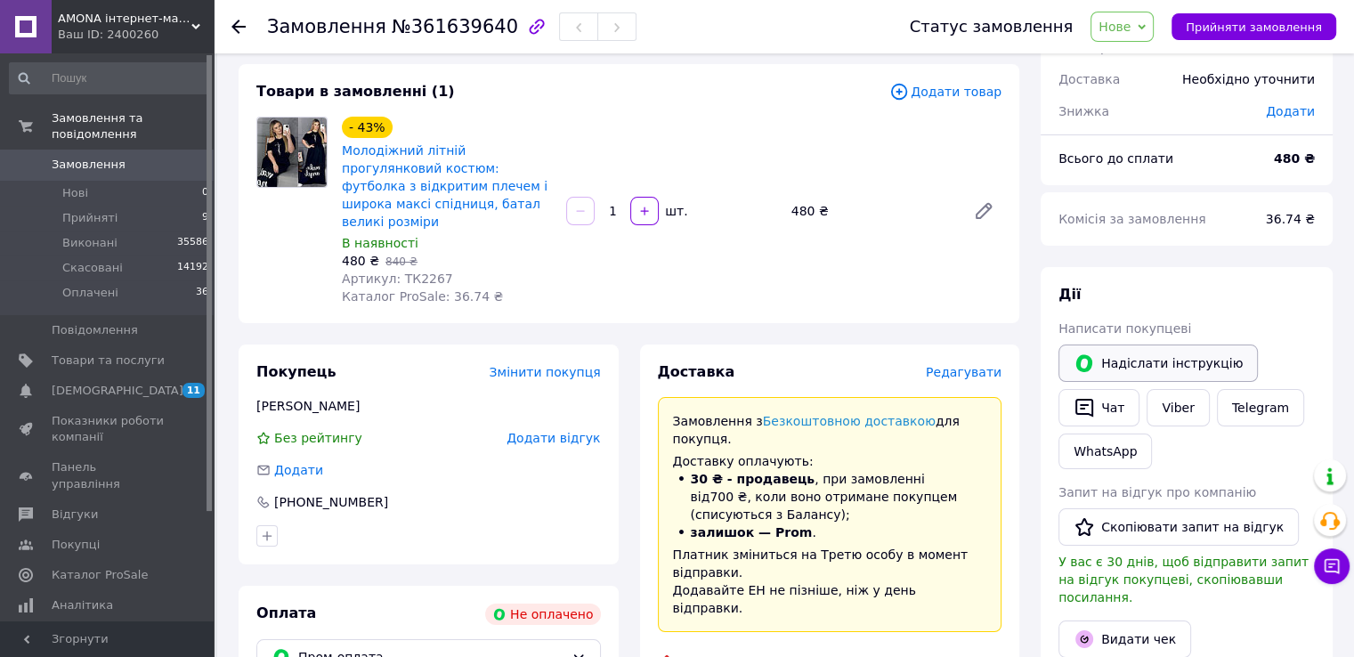
click at [1132, 375] on button "Надіслати інструкцію" at bounding box center [1157, 362] width 199 height 37
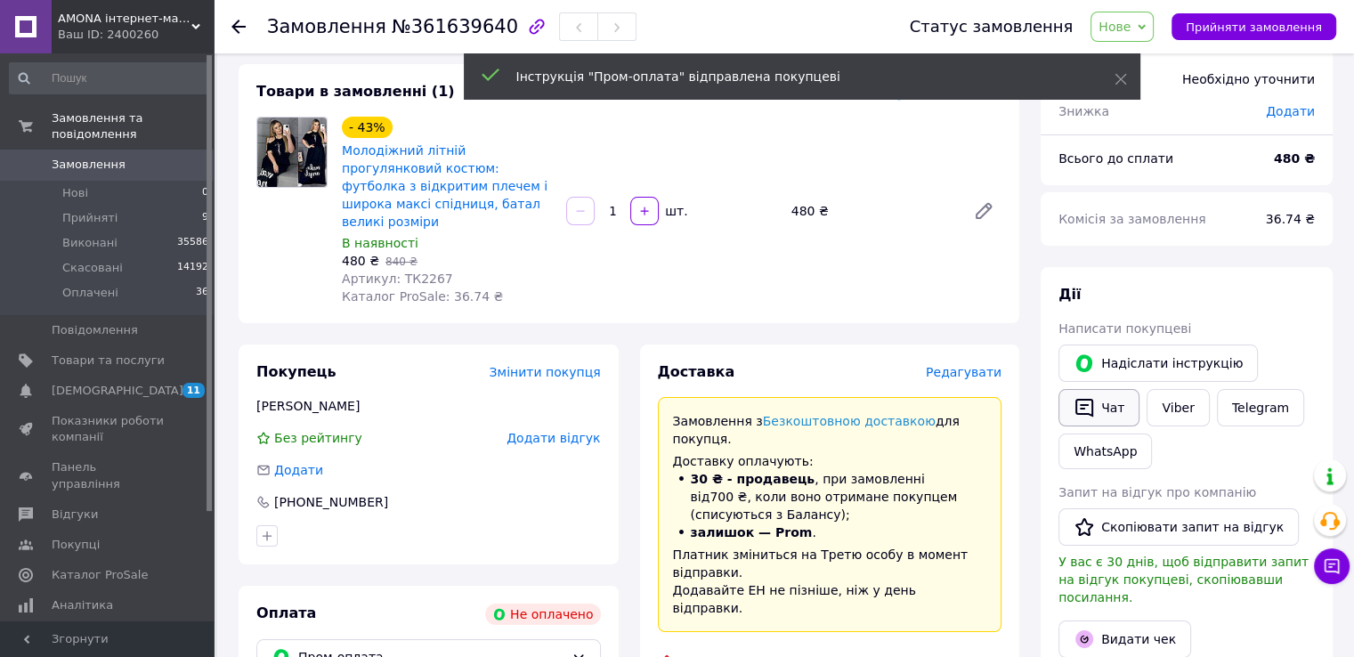
click at [1087, 400] on icon "button" at bounding box center [1083, 407] width 21 height 21
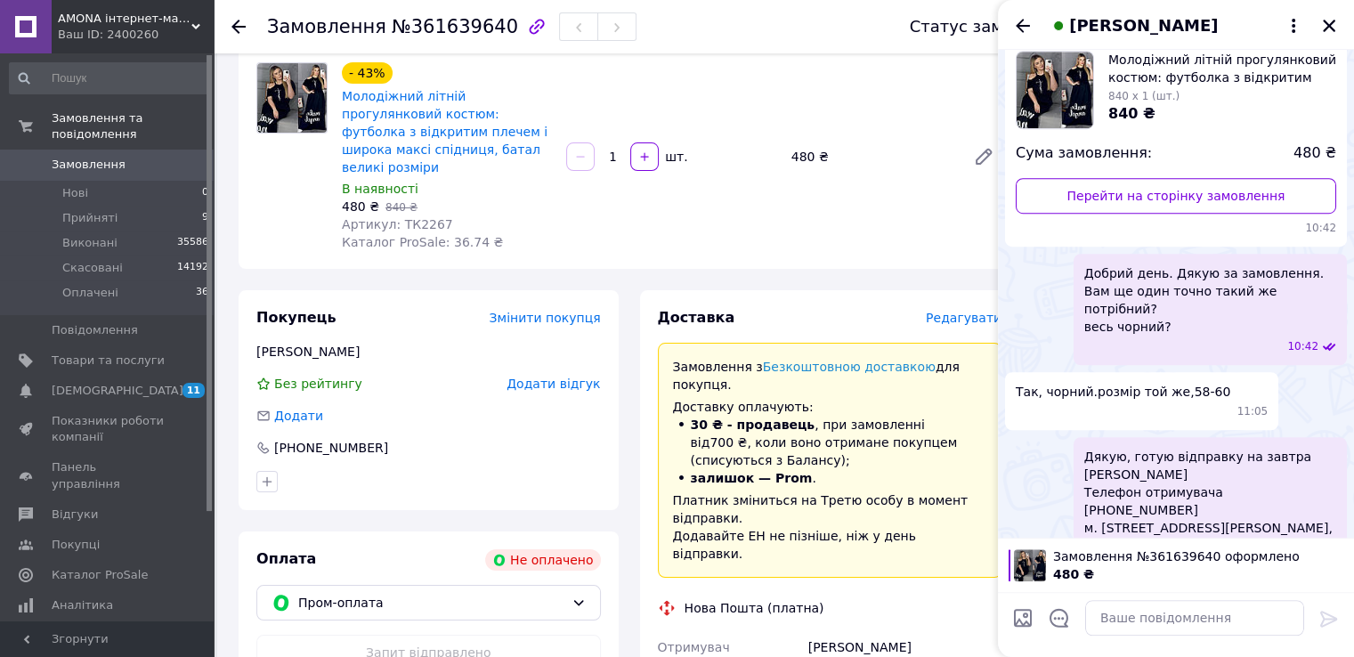
scroll to position [0, 0]
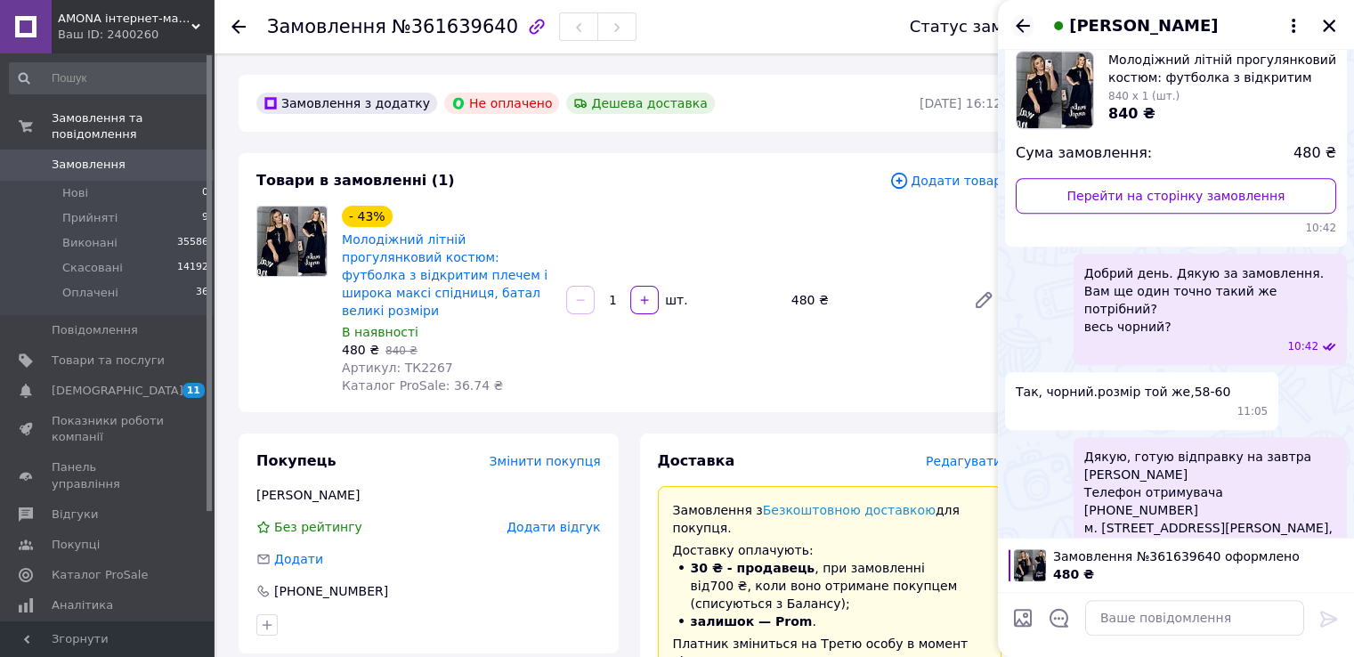
click at [1024, 15] on icon "Назад" at bounding box center [1022, 25] width 21 height 21
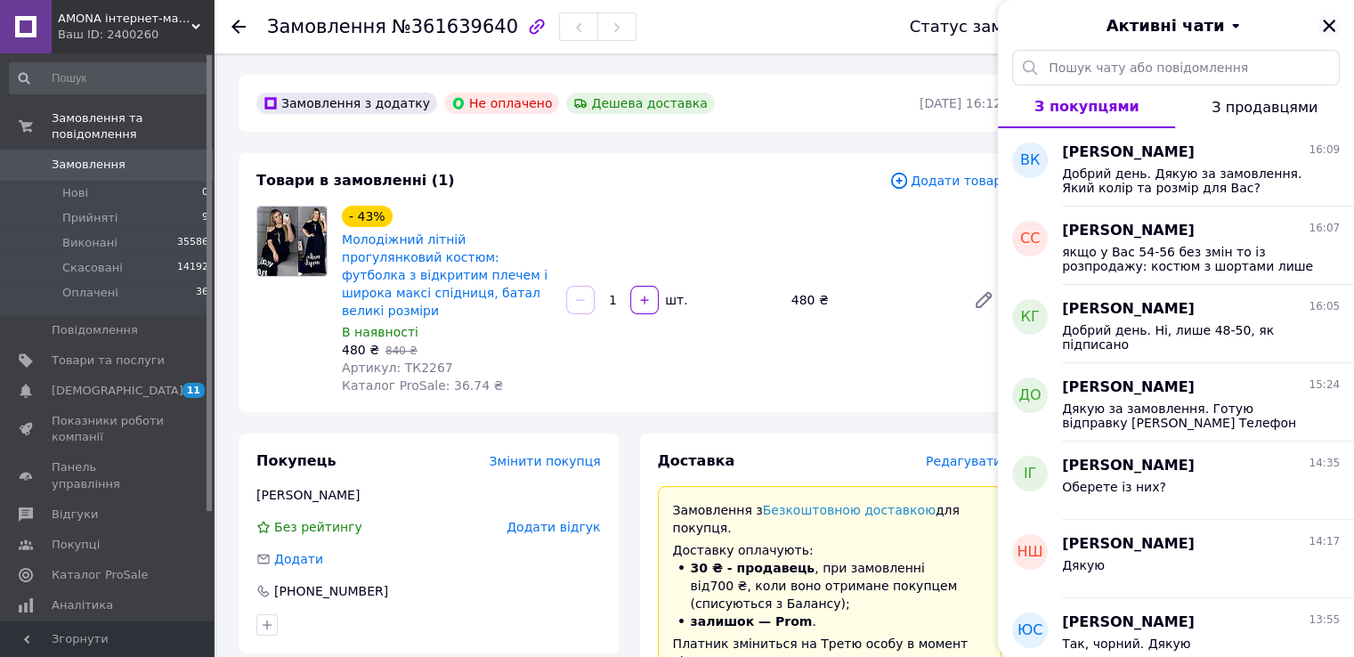
click at [1325, 29] on icon "Закрити" at bounding box center [1329, 26] width 12 height 12
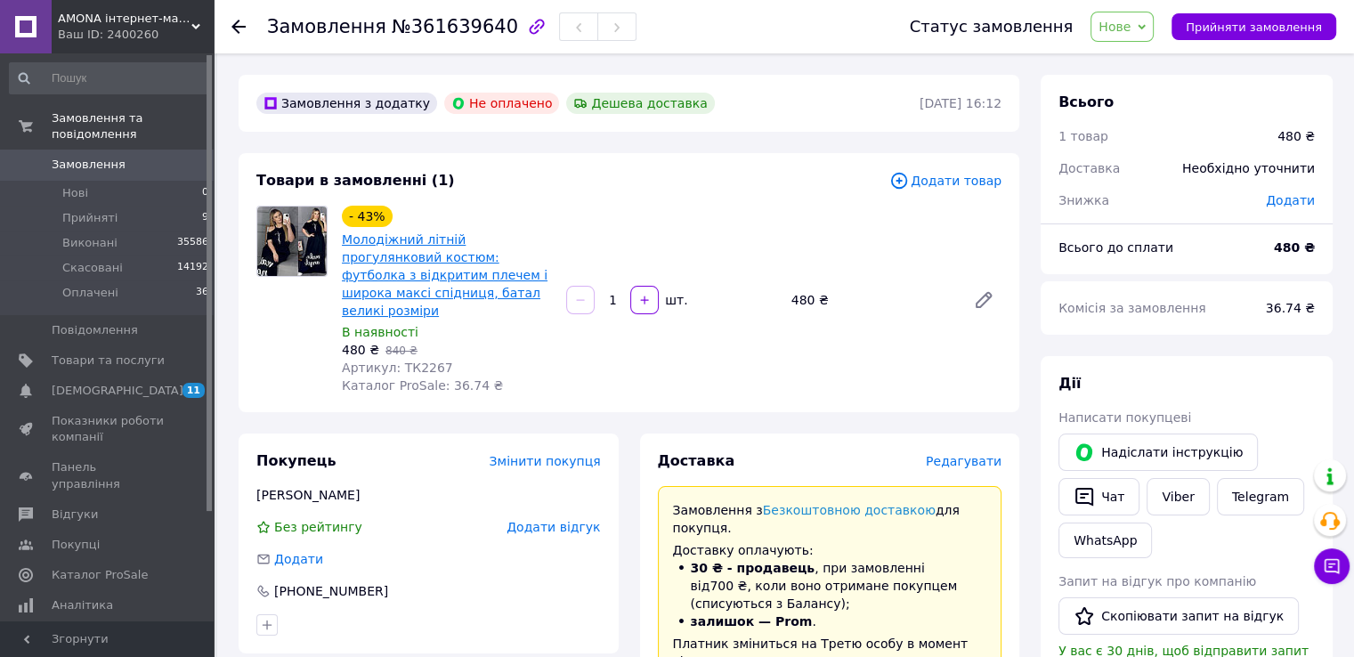
click at [373, 261] on link "Молодіжний літній прогулянковий костюм: футболка з відкритим плечем і широка ма…" at bounding box center [445, 274] width 206 height 85
click at [1111, 509] on button "Чат" at bounding box center [1098, 496] width 81 height 37
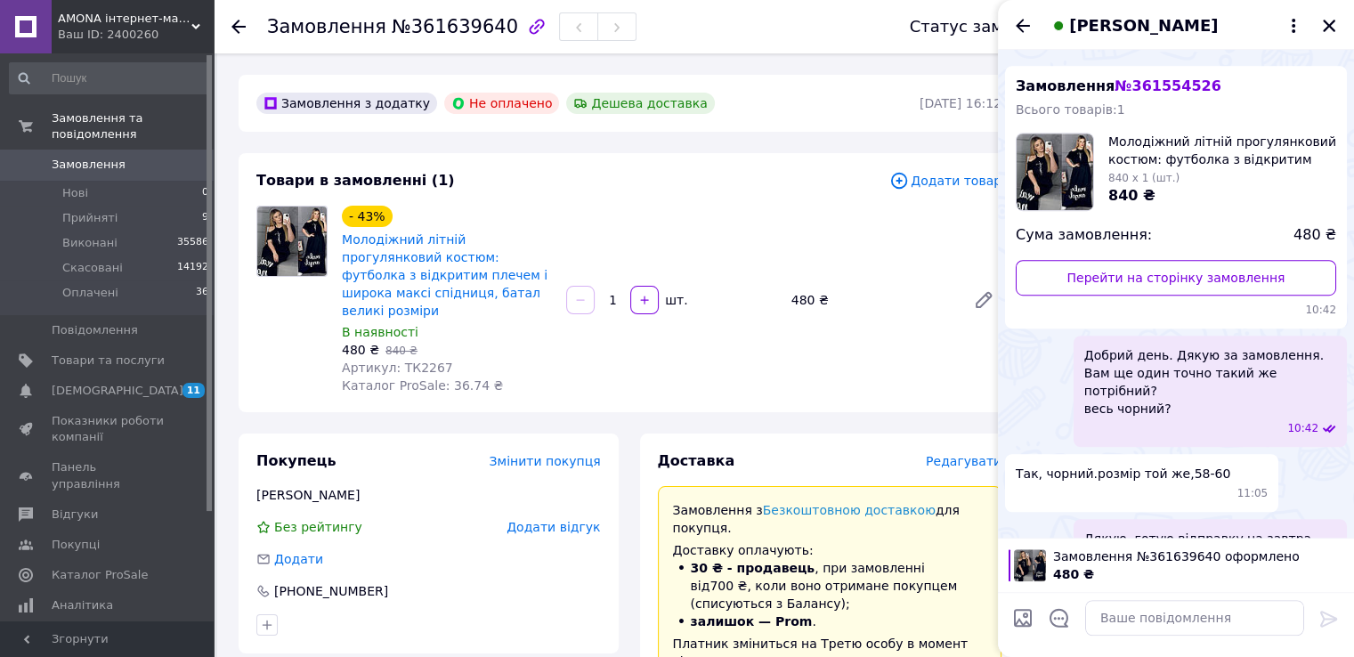
scroll to position [1275, 0]
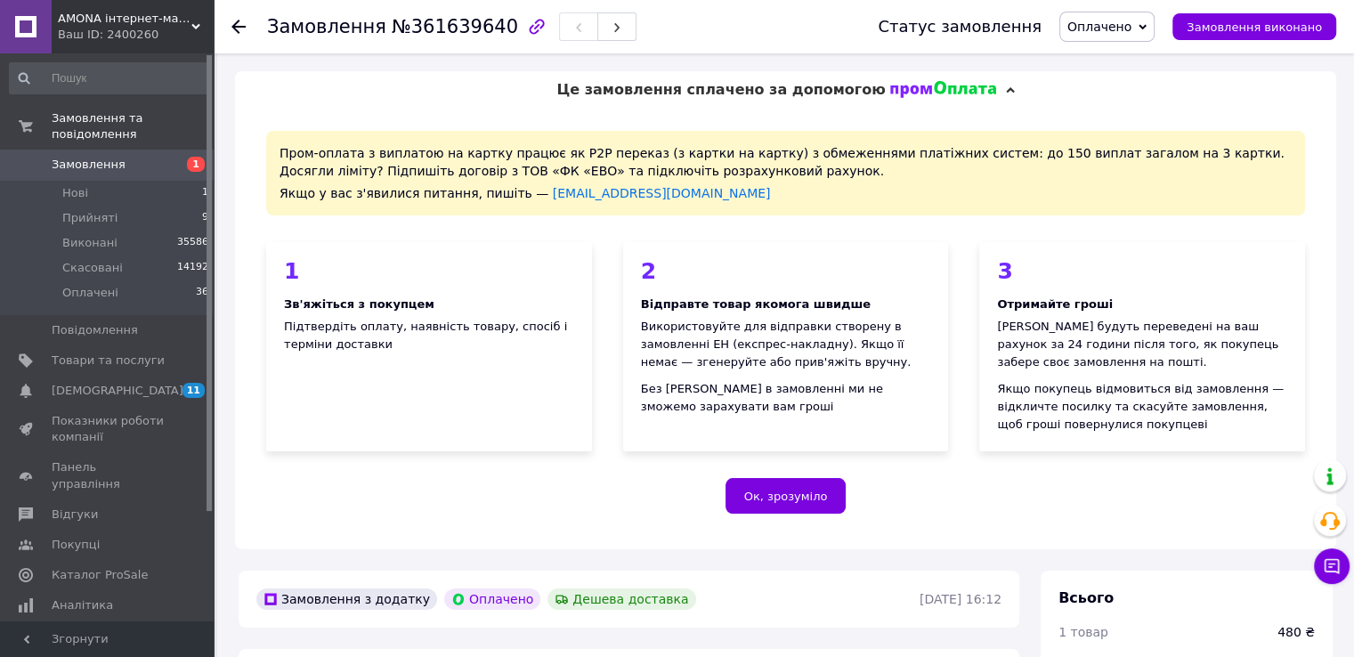
click at [756, 515] on div "Пром-оплата з виплатою на картку працює як P2P переказ (з картки на картку) з о…" at bounding box center [785, 329] width 1101 height 441
click at [769, 496] on span "Ок, зрозуміло" at bounding box center [786, 496] width 84 height 13
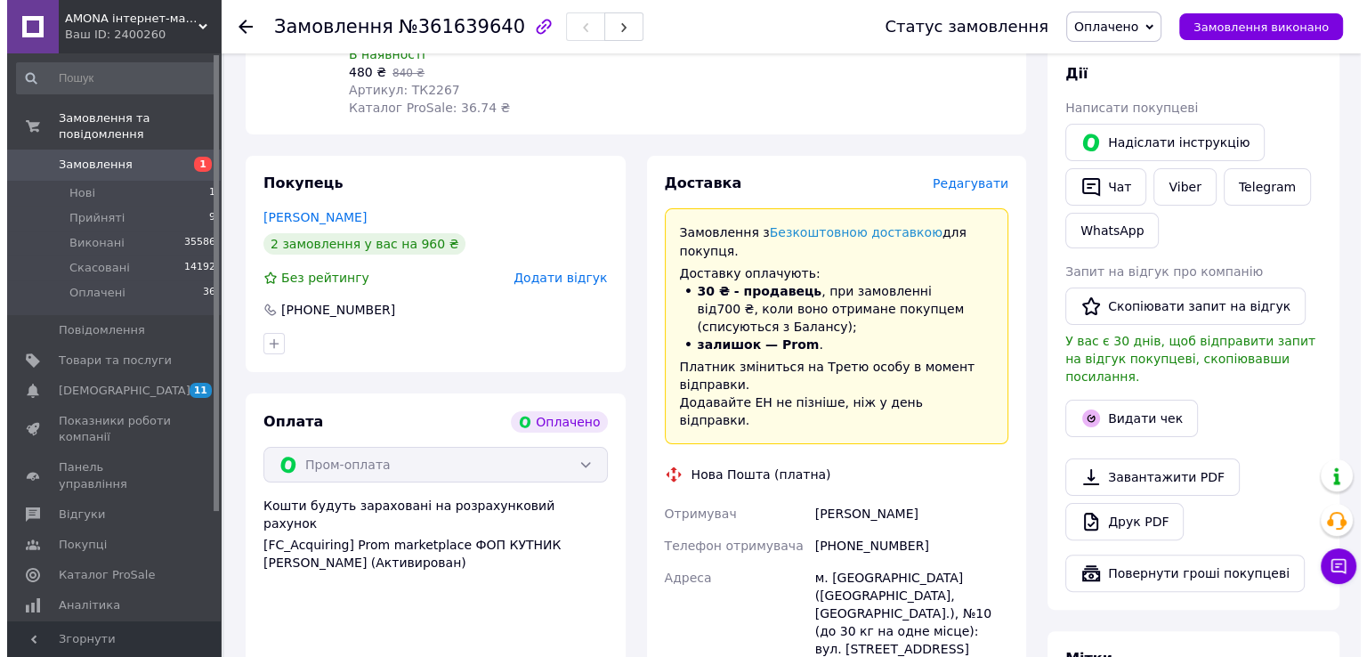
scroll to position [267, 0]
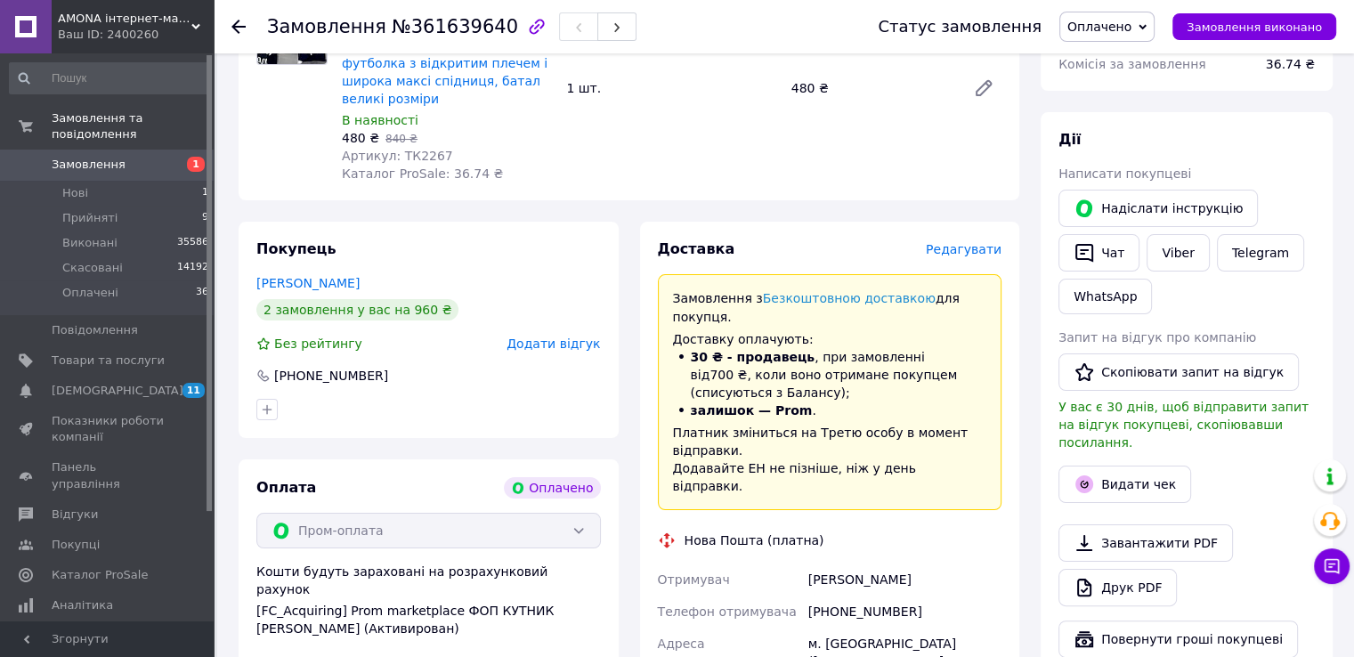
click at [978, 242] on span "Редагувати" at bounding box center [964, 249] width 76 height 14
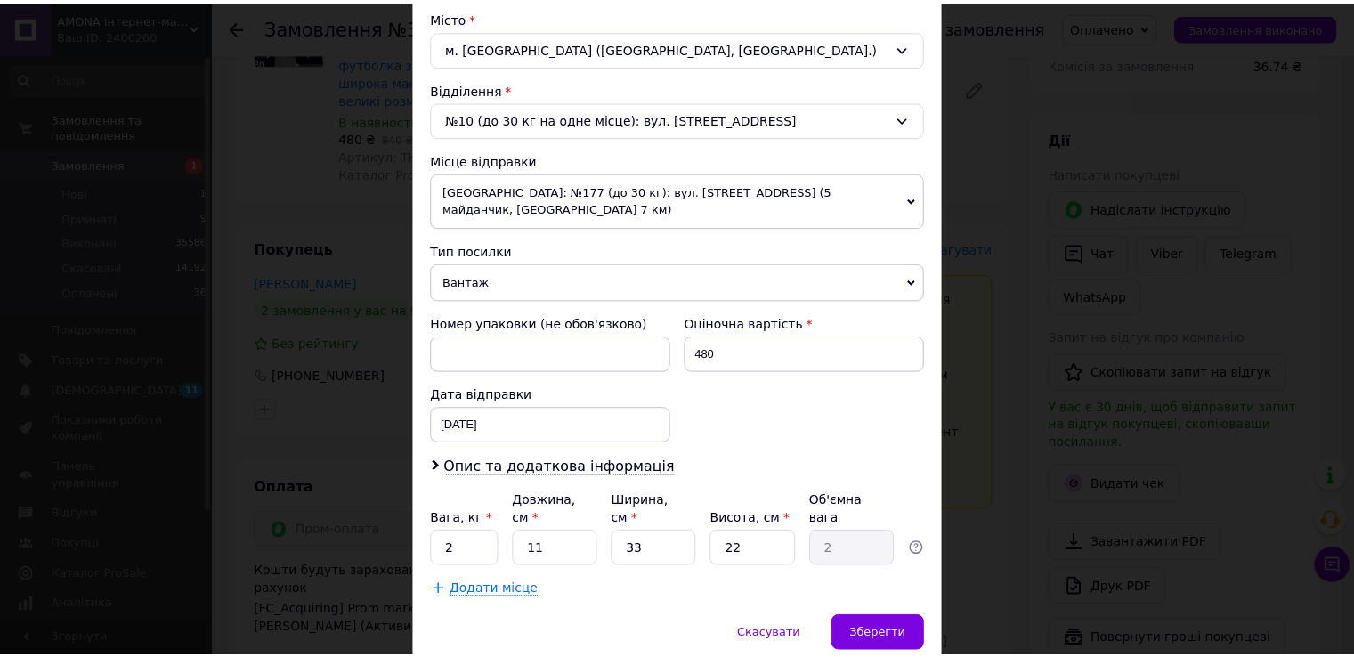
scroll to position [520, 0]
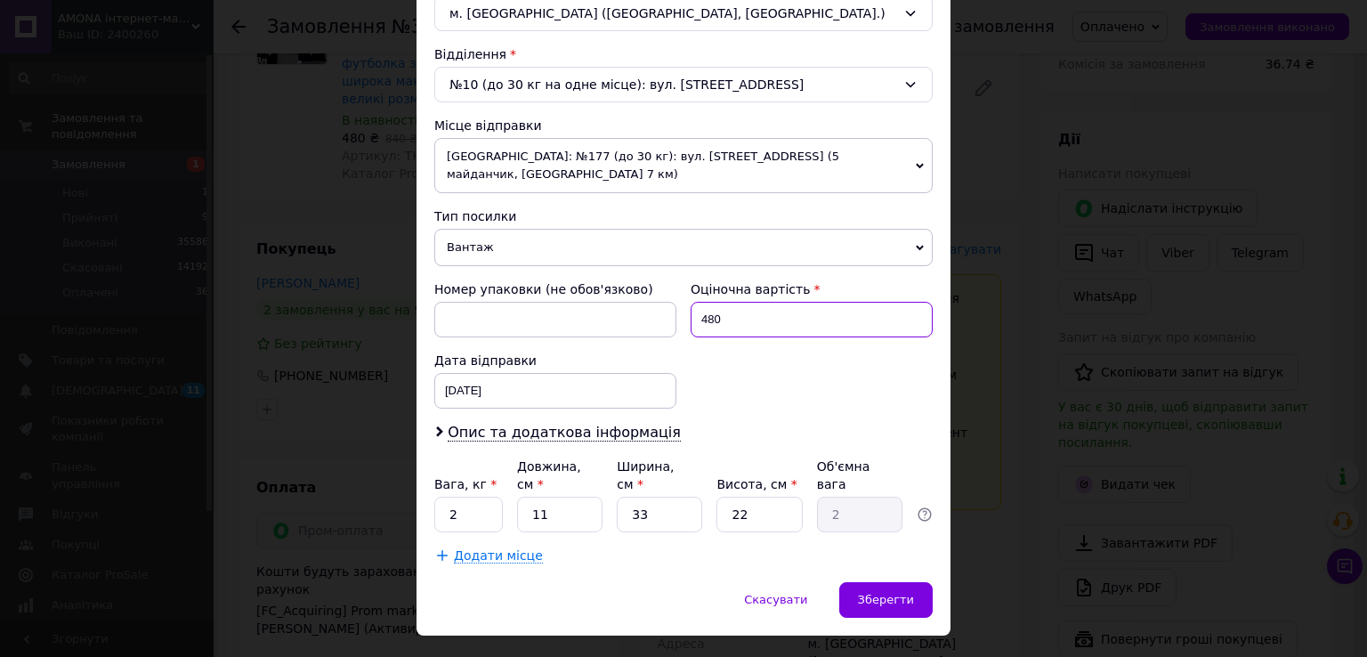
drag, startPoint x: 707, startPoint y: 296, endPoint x: 690, endPoint y: 296, distance: 16.9
click at [691, 302] on input "480" at bounding box center [812, 320] width 242 height 36
type input "580"
click at [909, 582] on div "Скасувати   Зберегти" at bounding box center [684, 608] width 534 height 53
click at [894, 593] on span "Зберегти" at bounding box center [886, 599] width 56 height 13
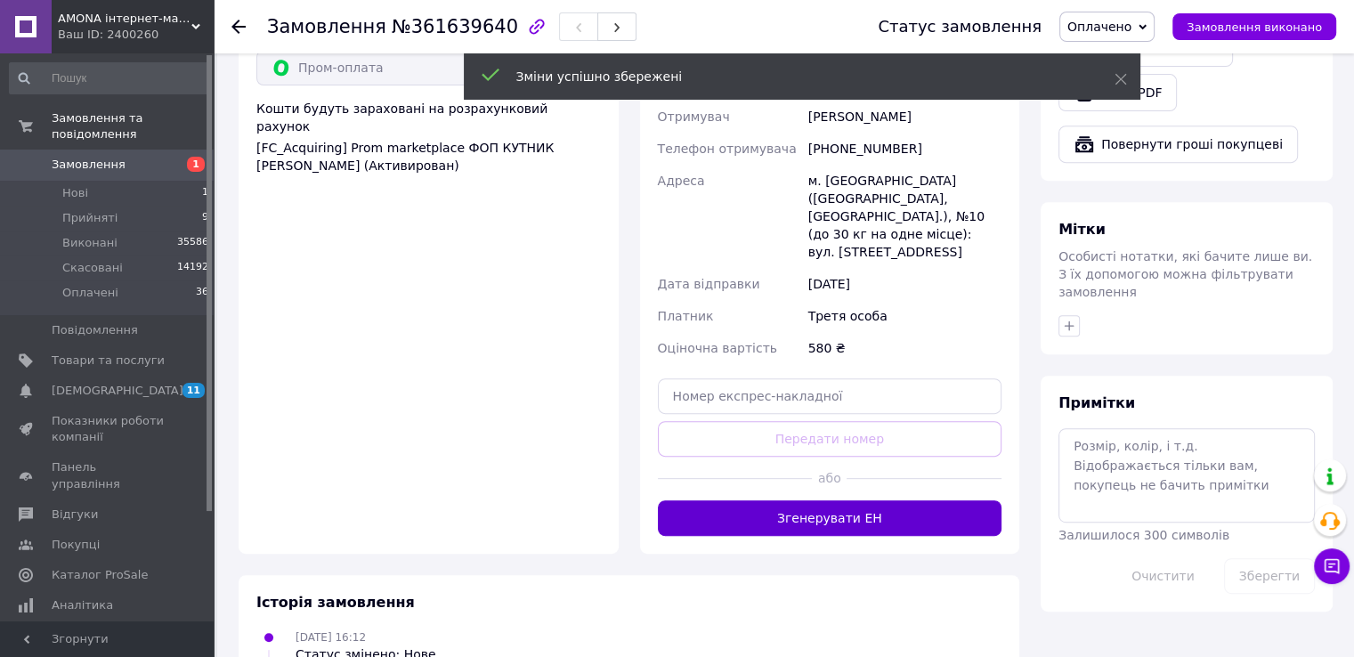
click at [793, 500] on button "Згенерувати ЕН" at bounding box center [830, 518] width 344 height 36
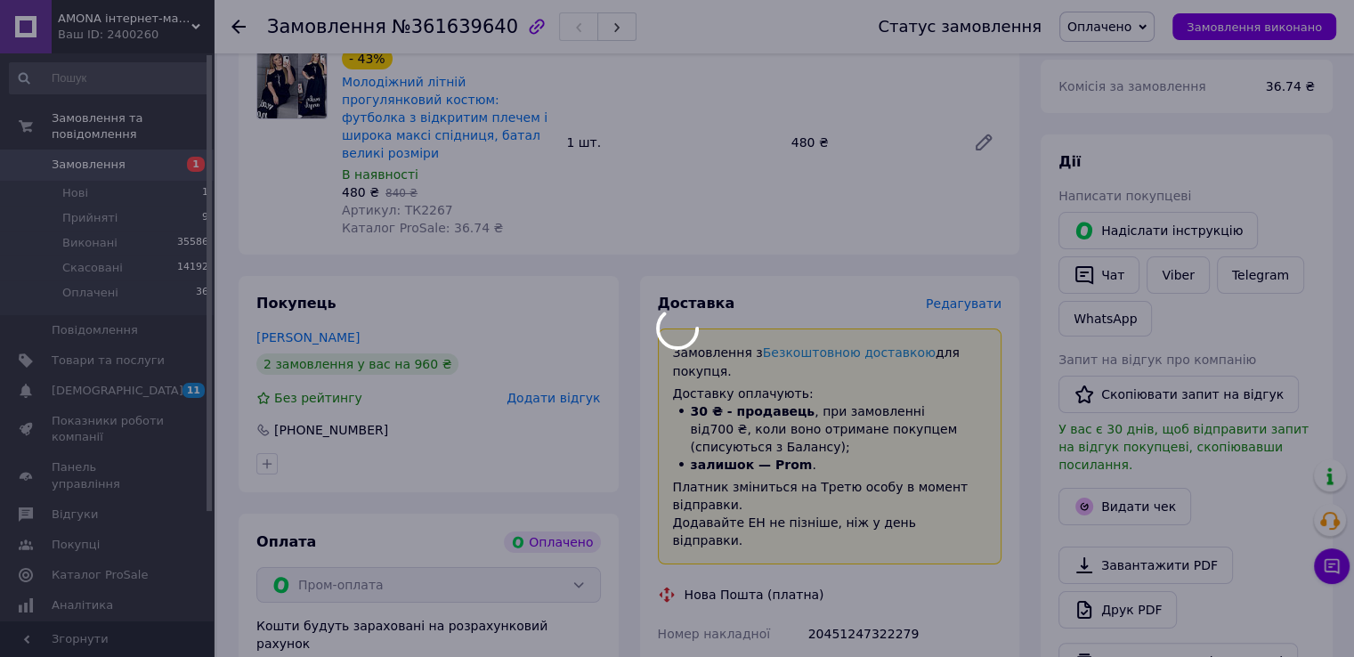
scroll to position [196, 0]
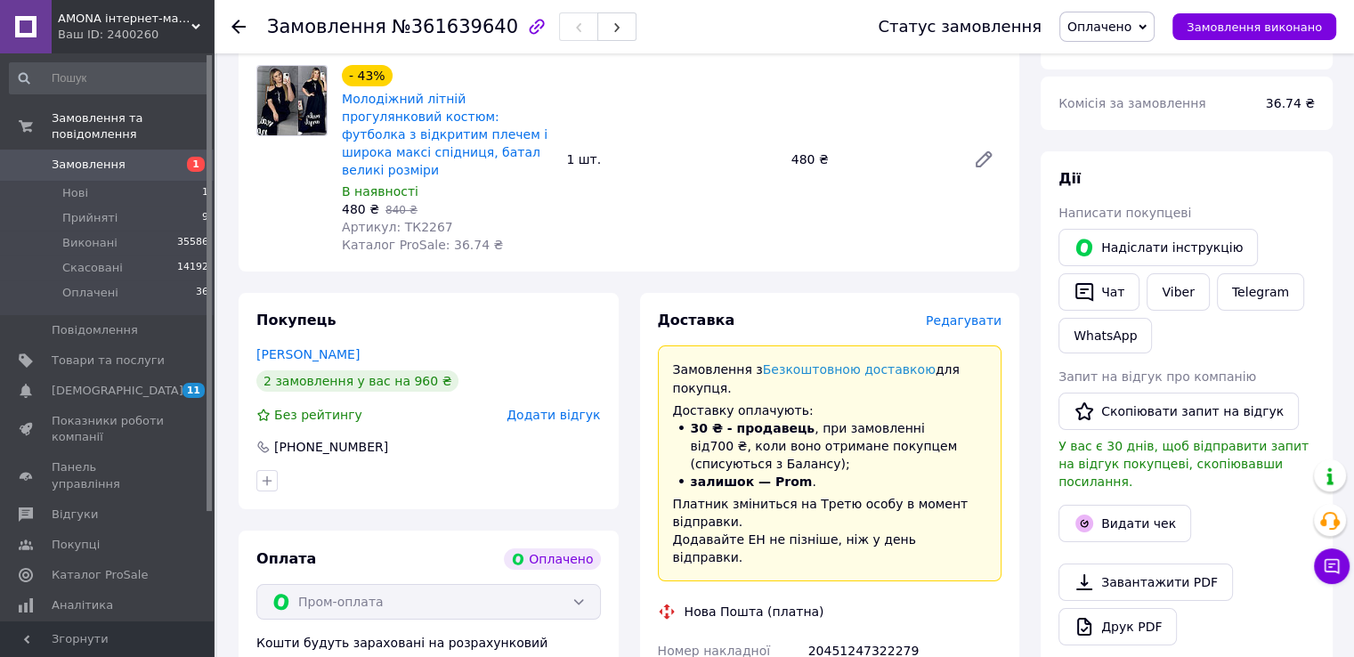
click at [1092, 289] on icon "button" at bounding box center [1084, 292] width 18 height 19
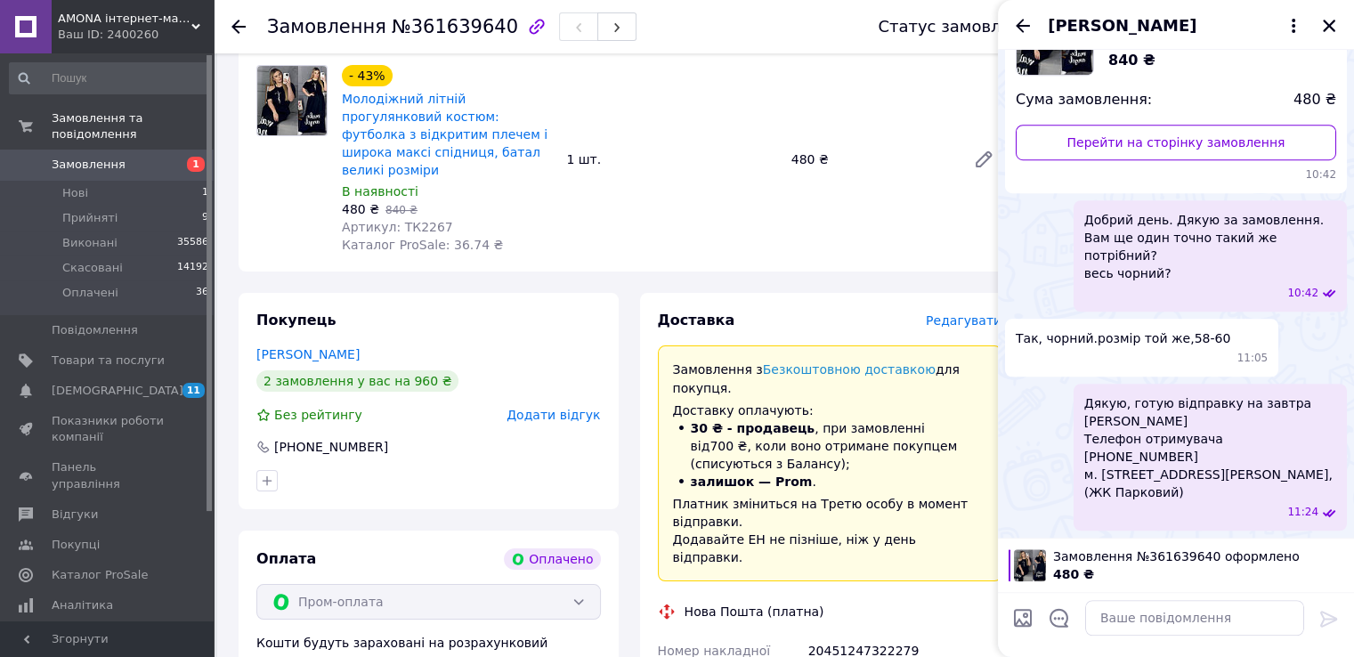
scroll to position [1221, 0]
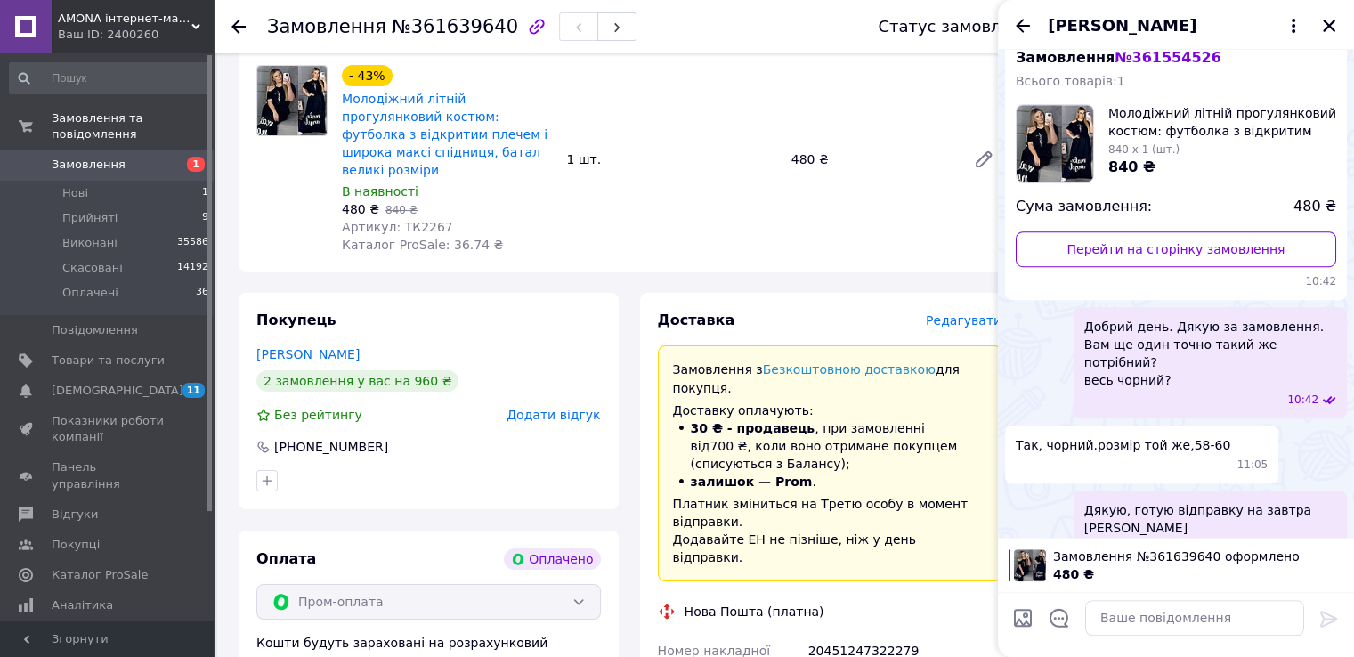
drag, startPoint x: 1071, startPoint y: 618, endPoint x: 1082, endPoint y: 588, distance: 31.6
click at [1071, 617] on div at bounding box center [1059, 621] width 37 height 44
click at [1057, 617] on icon "Відкрити шаблони відповідей" at bounding box center [1058, 618] width 19 height 19
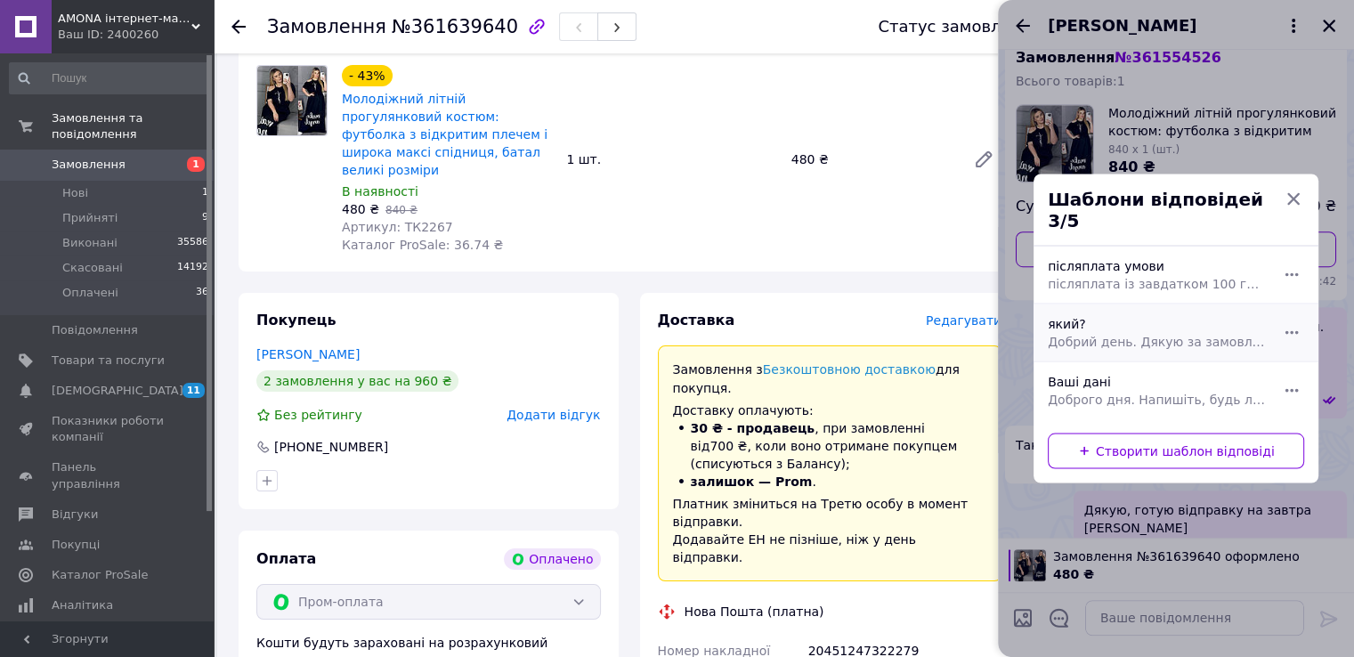
click at [1119, 336] on span "Добрий день. Дякую за замовлення. Який колір та розмір для Вас?" at bounding box center [1156, 342] width 217 height 18
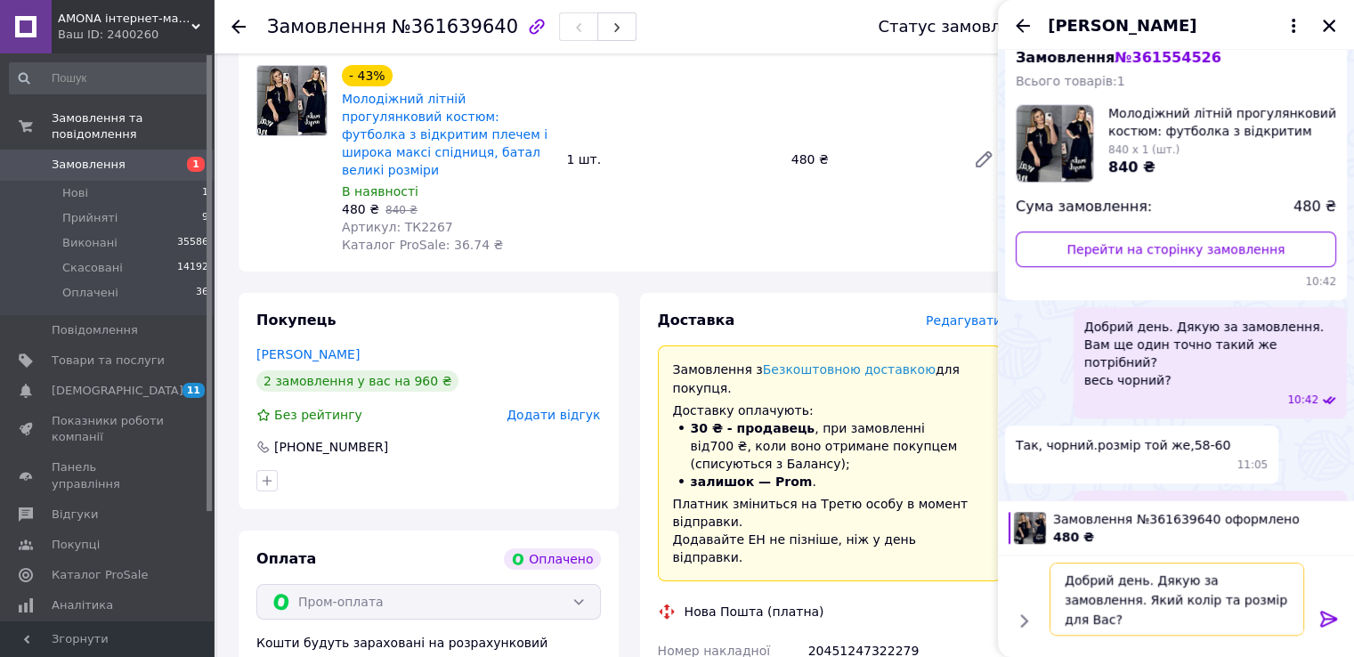
drag, startPoint x: 1086, startPoint y: 585, endPoint x: 1142, endPoint y: 585, distance: 56.1
click at [1142, 585] on textarea "Добрий день. Дякую за замовлення. Який колір та розмір для Вас?" at bounding box center [1176, 599] width 255 height 73
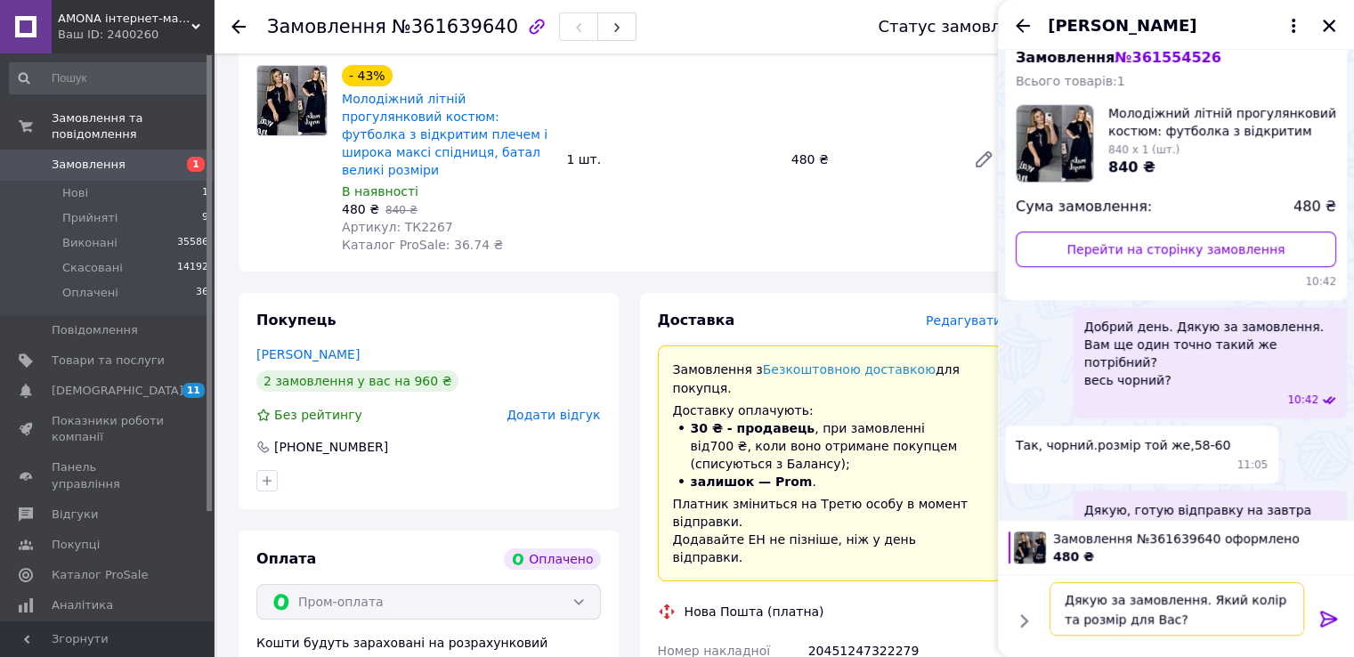
scroll to position [1, 0]
drag, startPoint x: 1201, startPoint y: 603, endPoint x: 1209, endPoint y: 630, distance: 28.7
click at [1209, 630] on textarea "Дякую за замовлення. Який колір та розмір для Вас?" at bounding box center [1176, 608] width 255 height 53
type textarea "Дякую за замовлення. Тут теж весь чорний р. 58-60?"
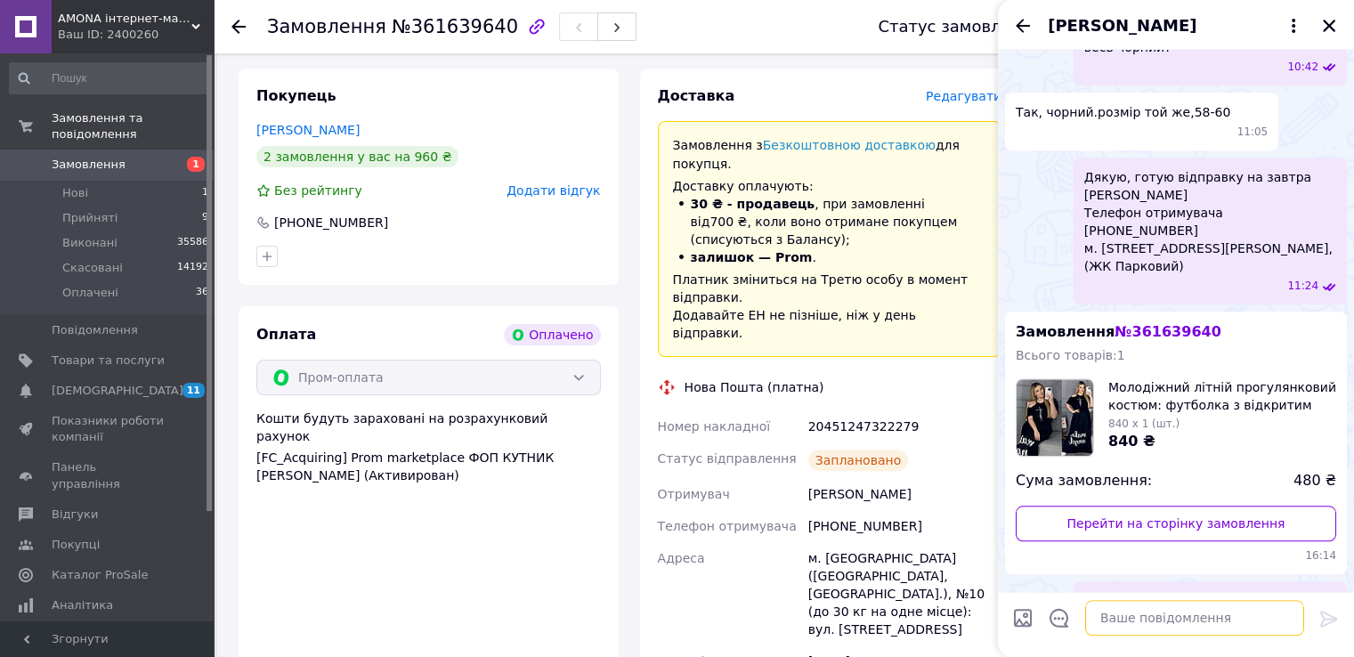
scroll to position [445, 0]
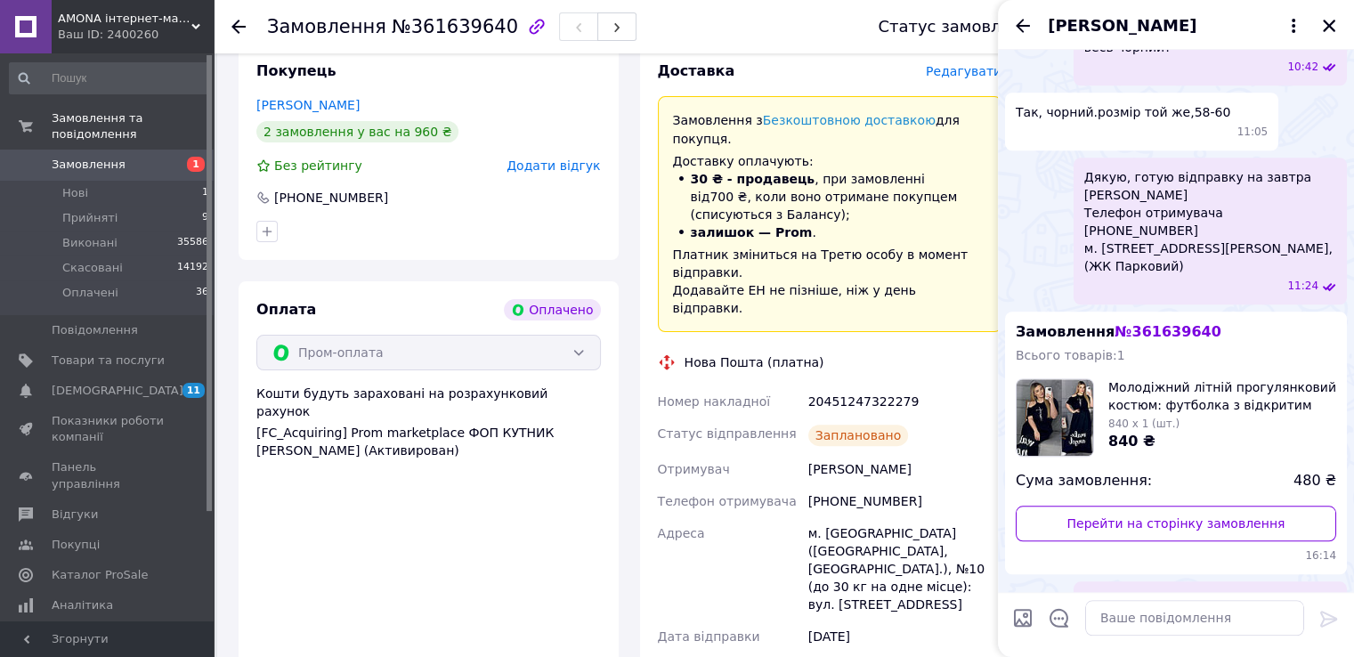
click at [821, 453] on div "Хлань Людмила" at bounding box center [905, 469] width 200 height 32
copy div "Хлань"
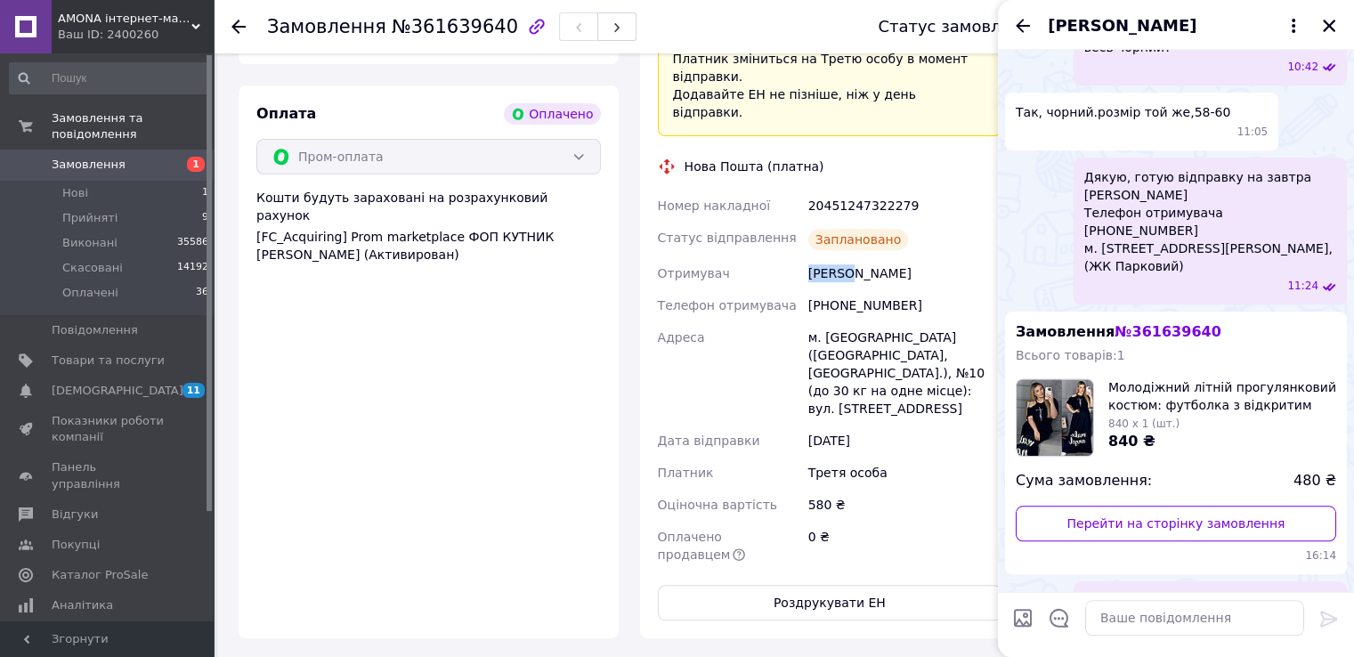
scroll to position [534, 0]
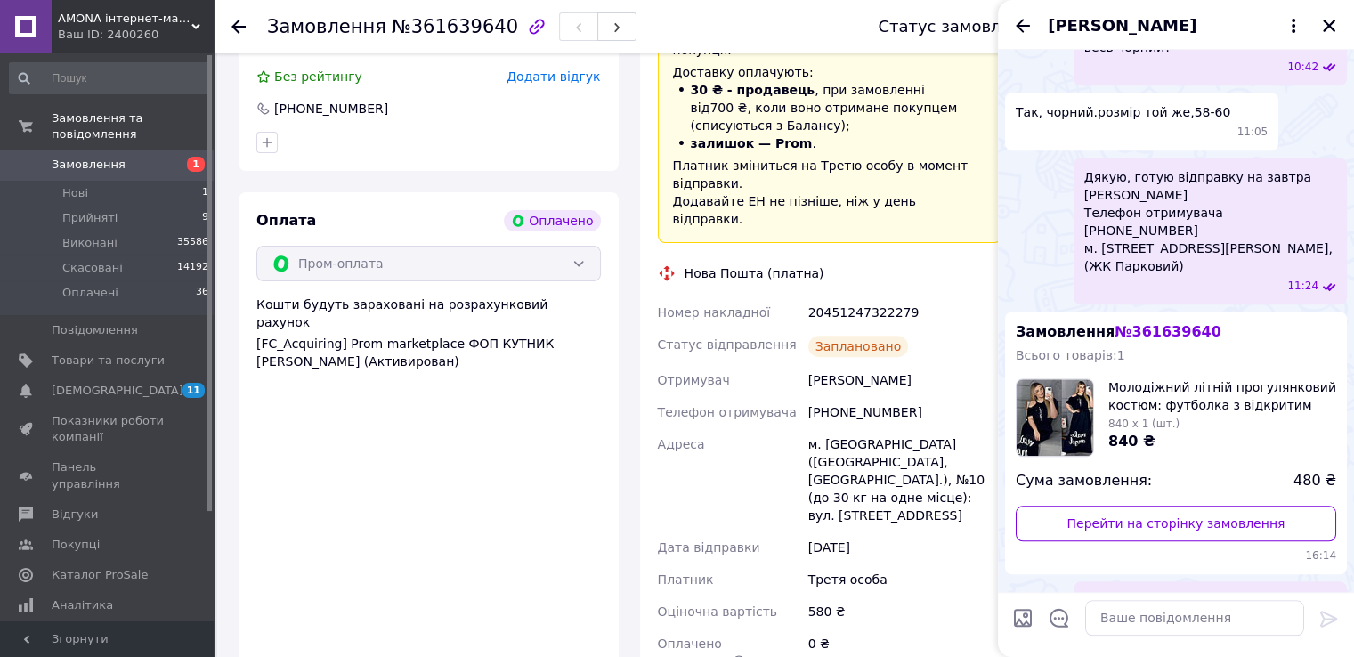
click at [851, 336] on div "Заплановано" at bounding box center [858, 346] width 101 height 21
click at [861, 296] on div "20451247322279" at bounding box center [905, 312] width 200 height 32
copy div "20451247322279"
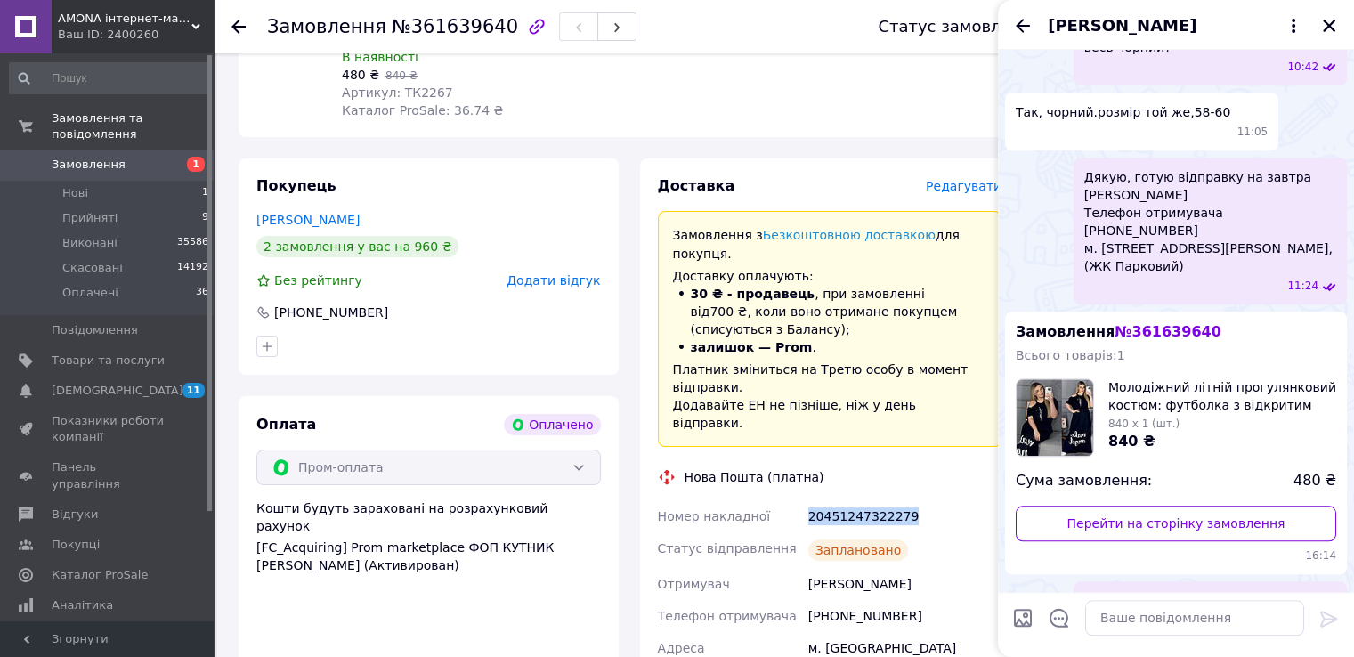
scroll to position [178, 0]
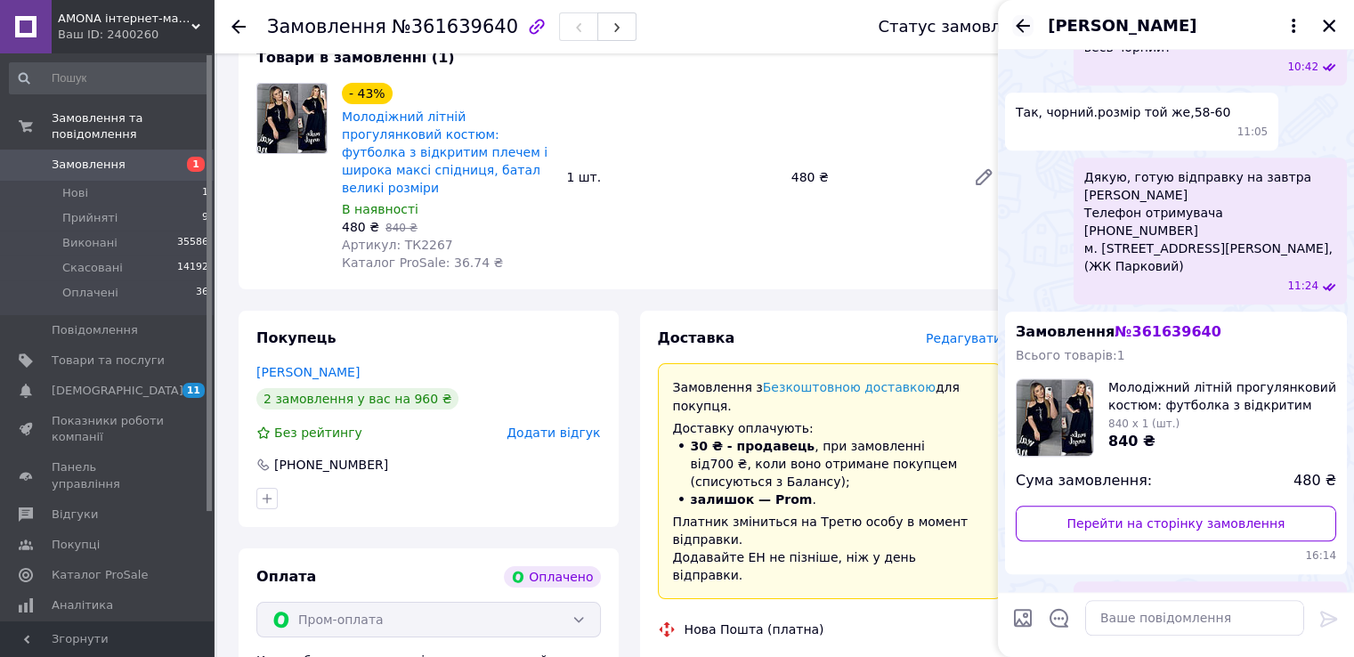
click at [1018, 19] on icon "Назад" at bounding box center [1022, 25] width 21 height 21
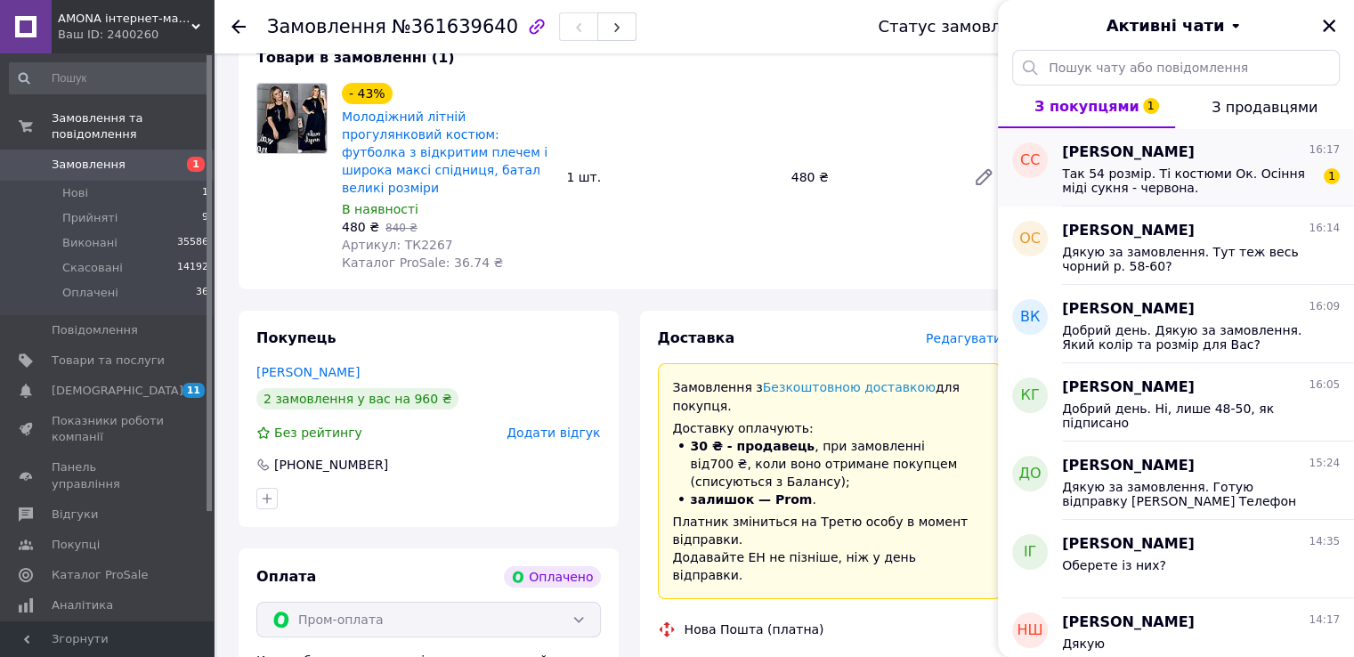
click at [1156, 166] on span "Так 54 розмір. Ті костюми Ок. Осіння міді сукня - червона." at bounding box center [1188, 180] width 253 height 28
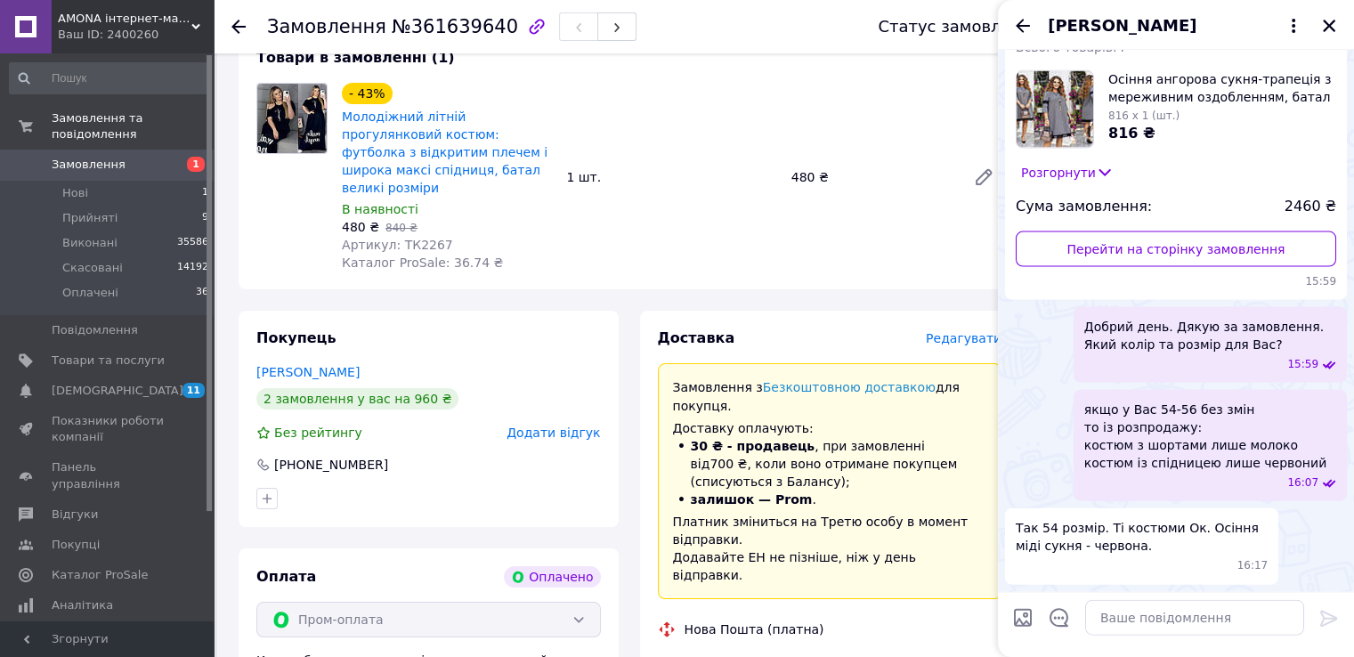
scroll to position [4322, 0]
click at [1153, 636] on div at bounding box center [1194, 618] width 233 height 50
click at [1153, 624] on textarea at bounding box center [1194, 618] width 219 height 36
click at [1148, 619] on textarea at bounding box center [1194, 618] width 219 height 36
click at [1138, 626] on textarea at bounding box center [1194, 618] width 219 height 36
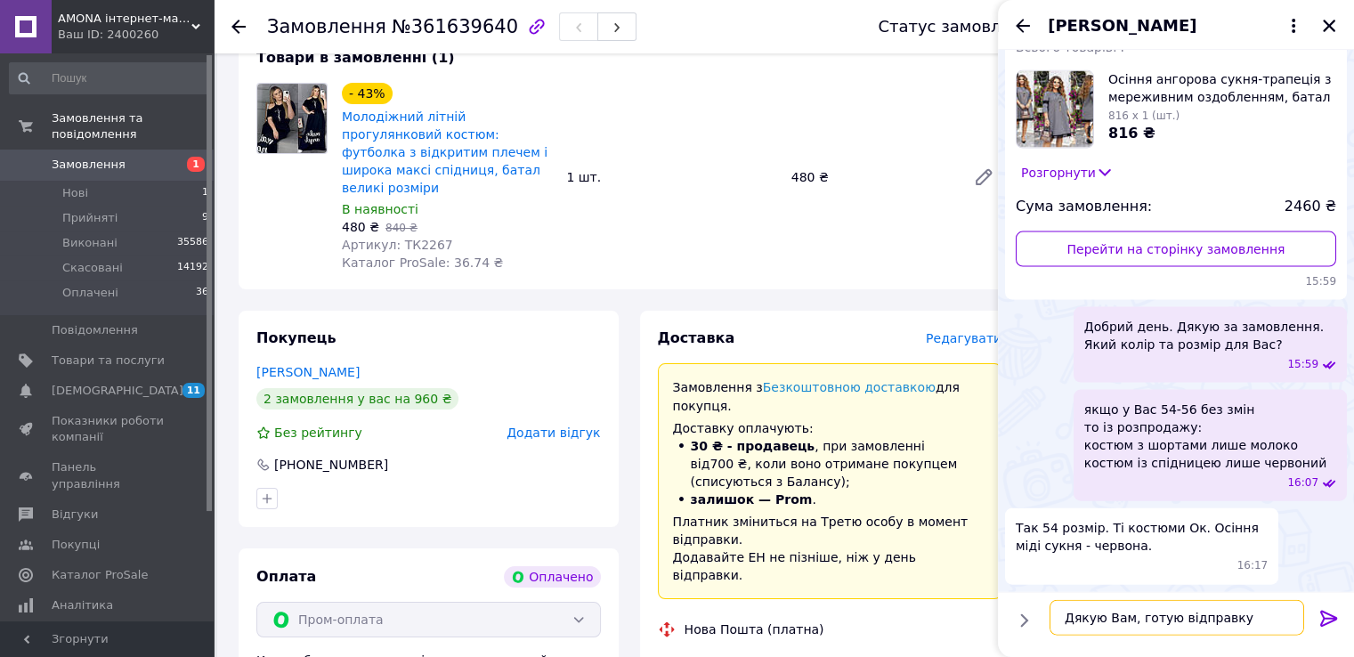
scroll to position [11, 0]
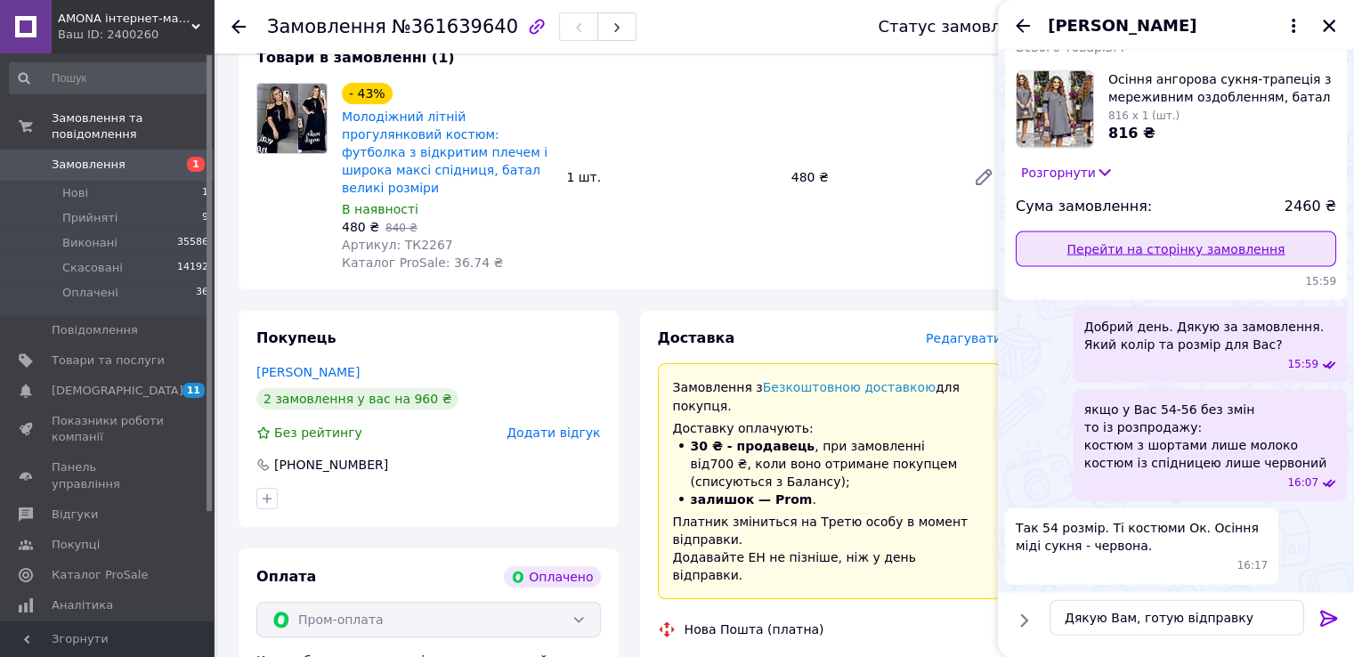
click at [1125, 243] on link "Перейти на сторінку замовлення" at bounding box center [1176, 249] width 320 height 36
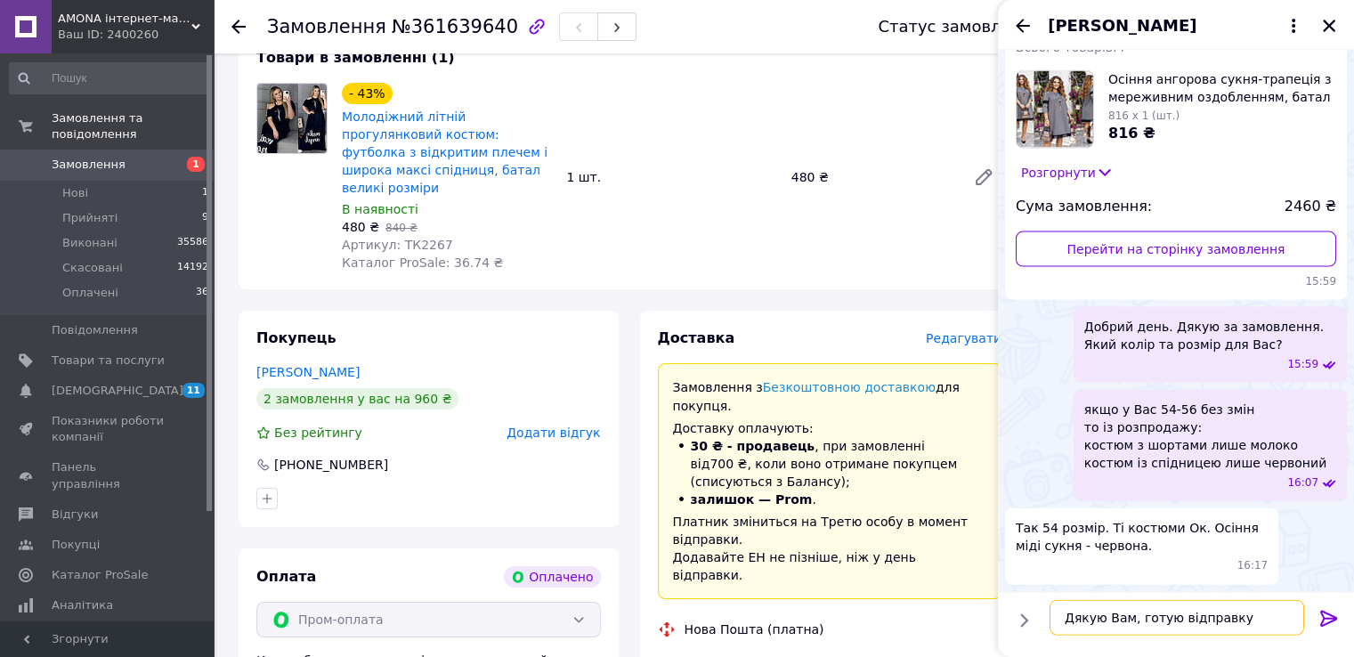
drag, startPoint x: 1159, startPoint y: 612, endPoint x: 1155, endPoint y: 622, distance: 11.6
click at [1157, 615] on textarea "Дякую Вам, готую відправку" at bounding box center [1176, 618] width 255 height 36
click at [1155, 622] on textarea "Дякую Вам, готую відправку" at bounding box center [1176, 618] width 255 height 36
paste textarea "Семенова Світлана Телефон отримувача +380974947394 Адреса с. Гаї-за-Рудою, Пунк…"
type textarea "Дякую Вам, готую відправку Семенова Світлана Телефон отримувача +380974947394 А…"
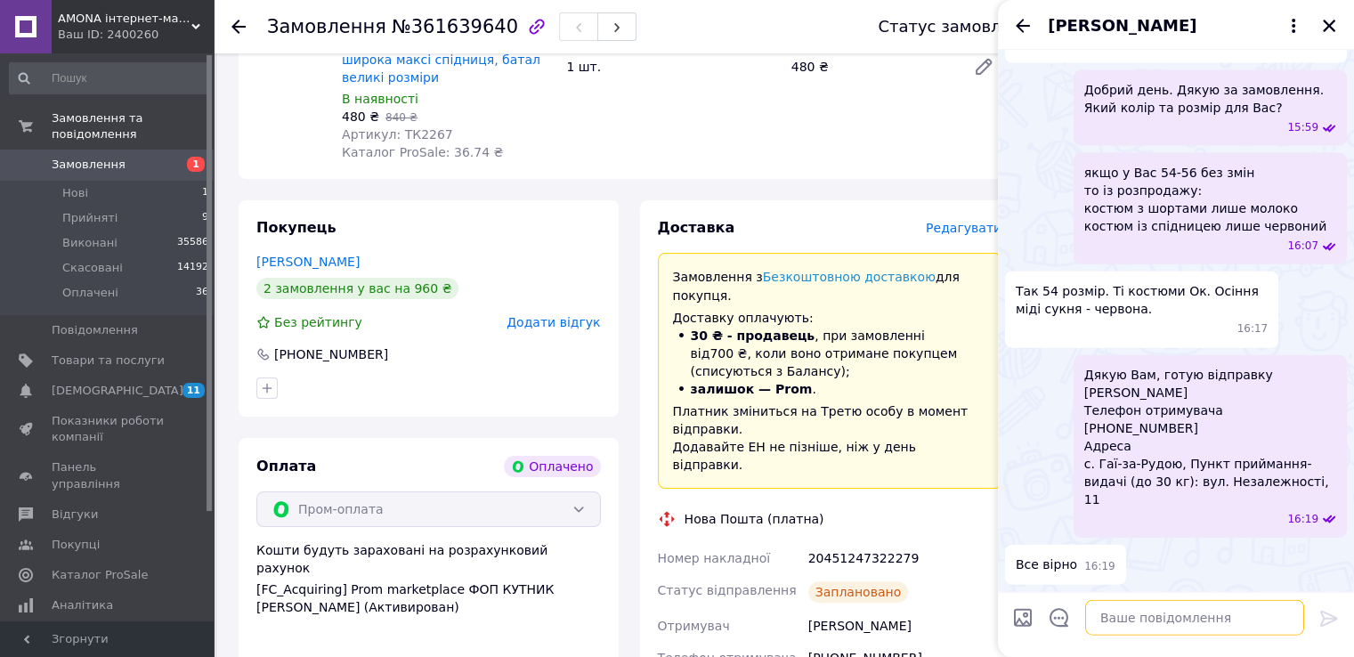
scroll to position [178, 0]
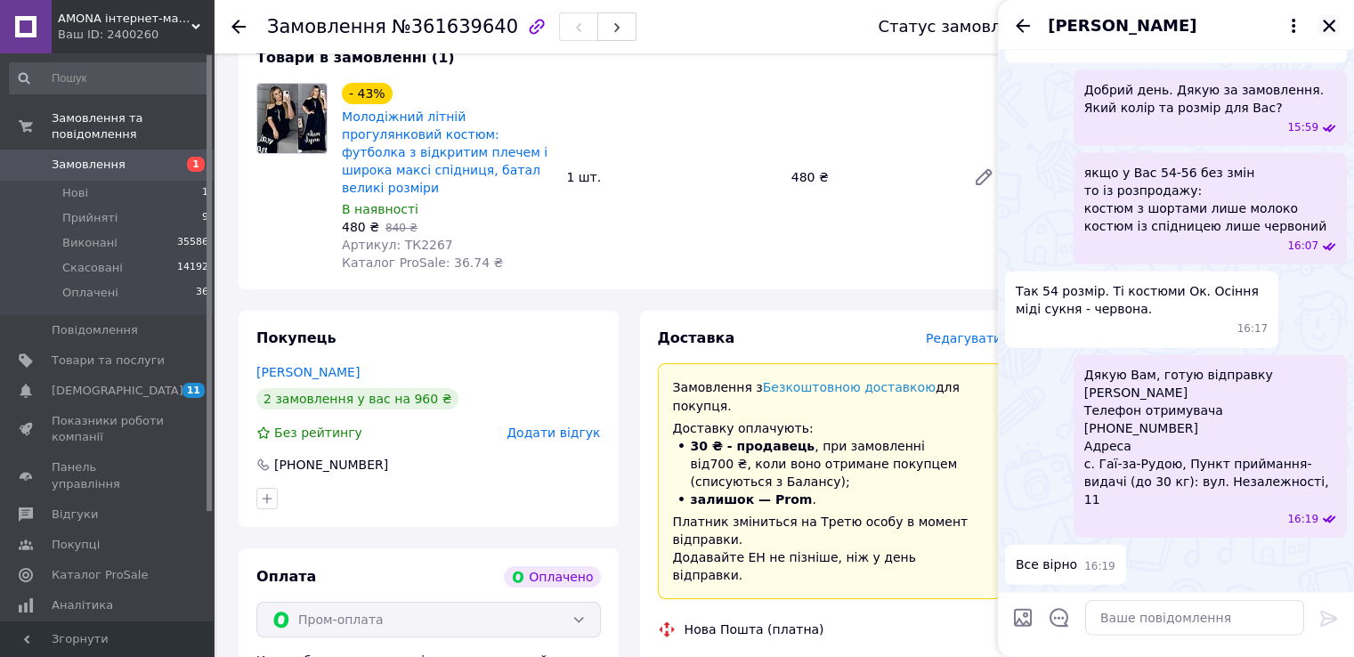
click at [1330, 19] on icon "Закрити" at bounding box center [1329, 26] width 16 height 16
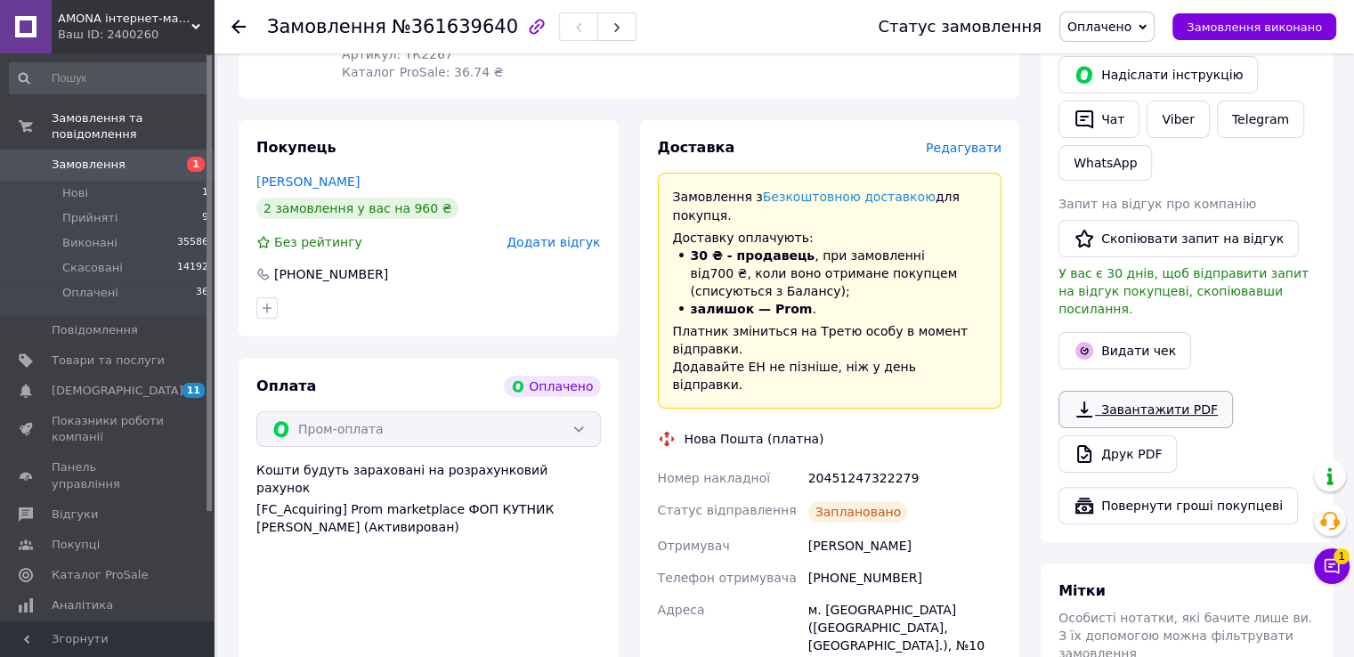
scroll to position [267, 0]
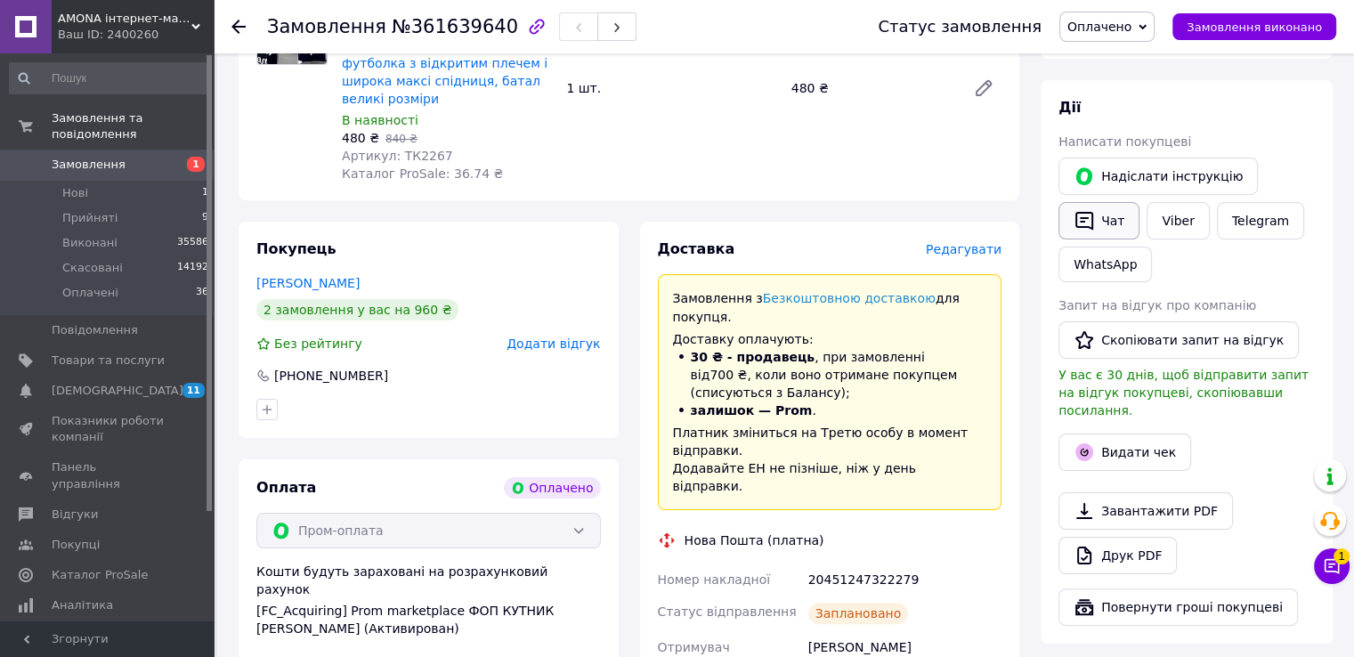
click at [1094, 211] on button "Чат" at bounding box center [1098, 220] width 81 height 37
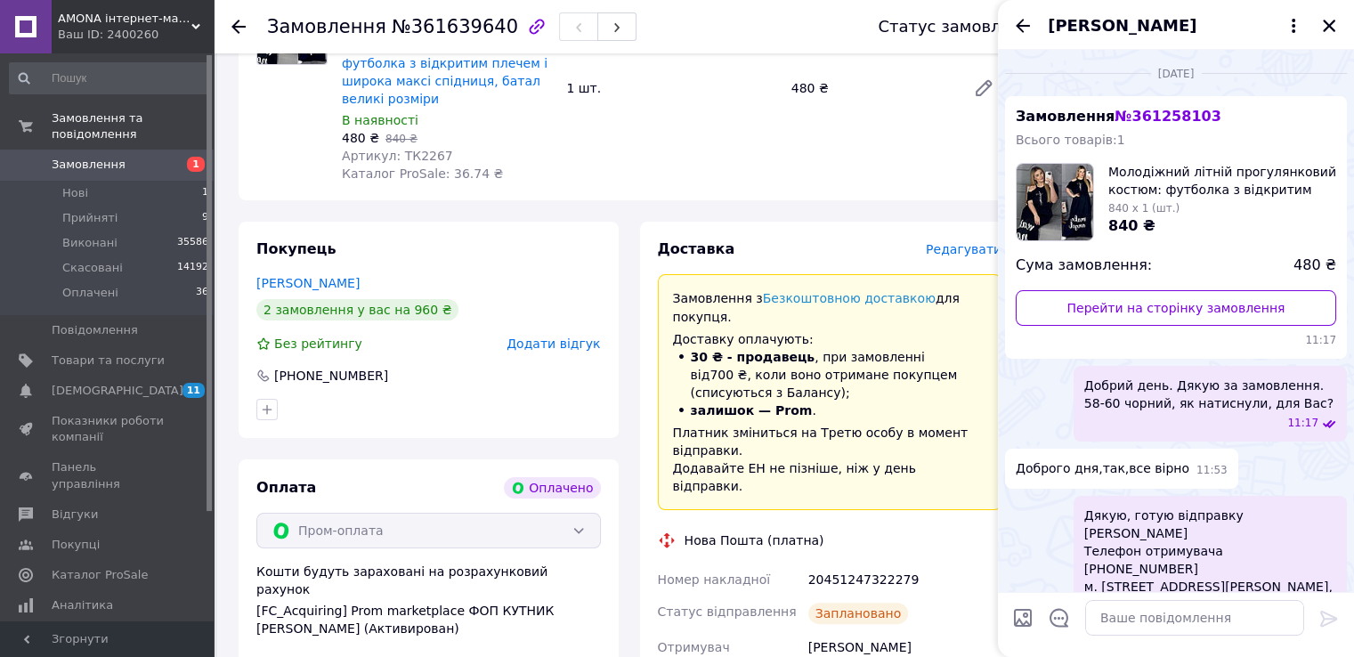
scroll to position [1601, 0]
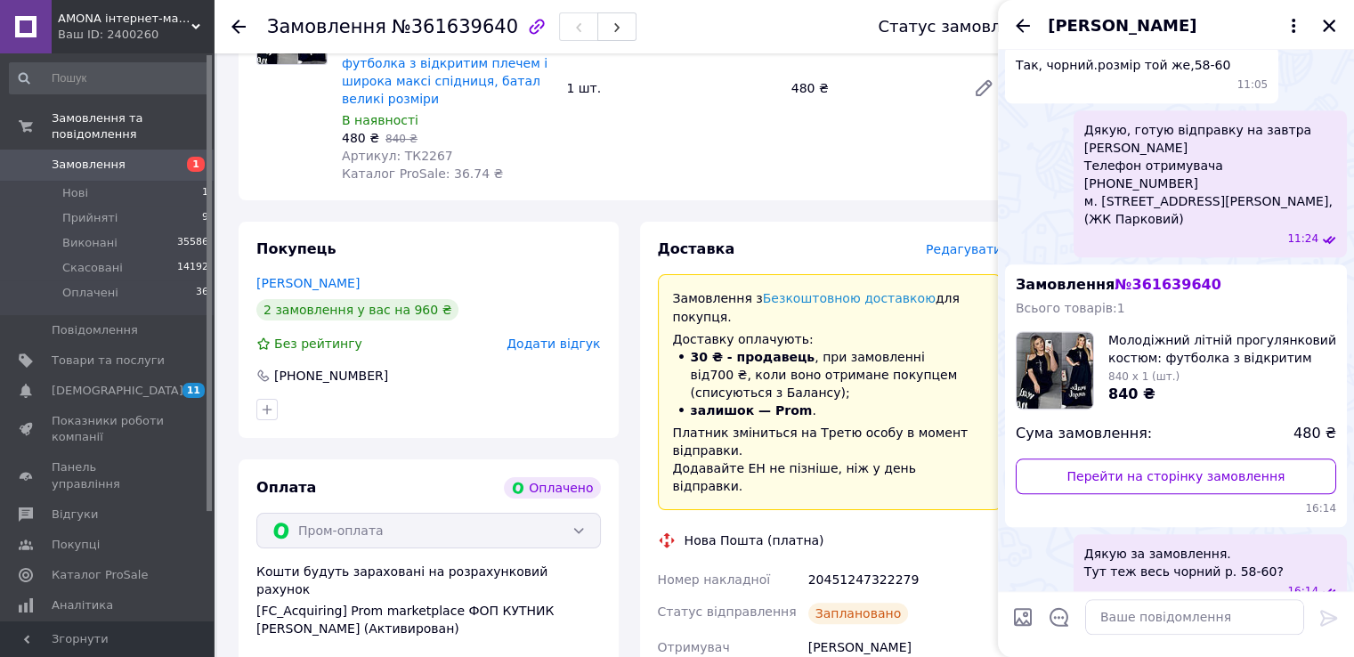
click at [1123, 637] on div at bounding box center [1194, 618] width 233 height 50
click at [1111, 613] on textarea at bounding box center [1194, 618] width 219 height 36
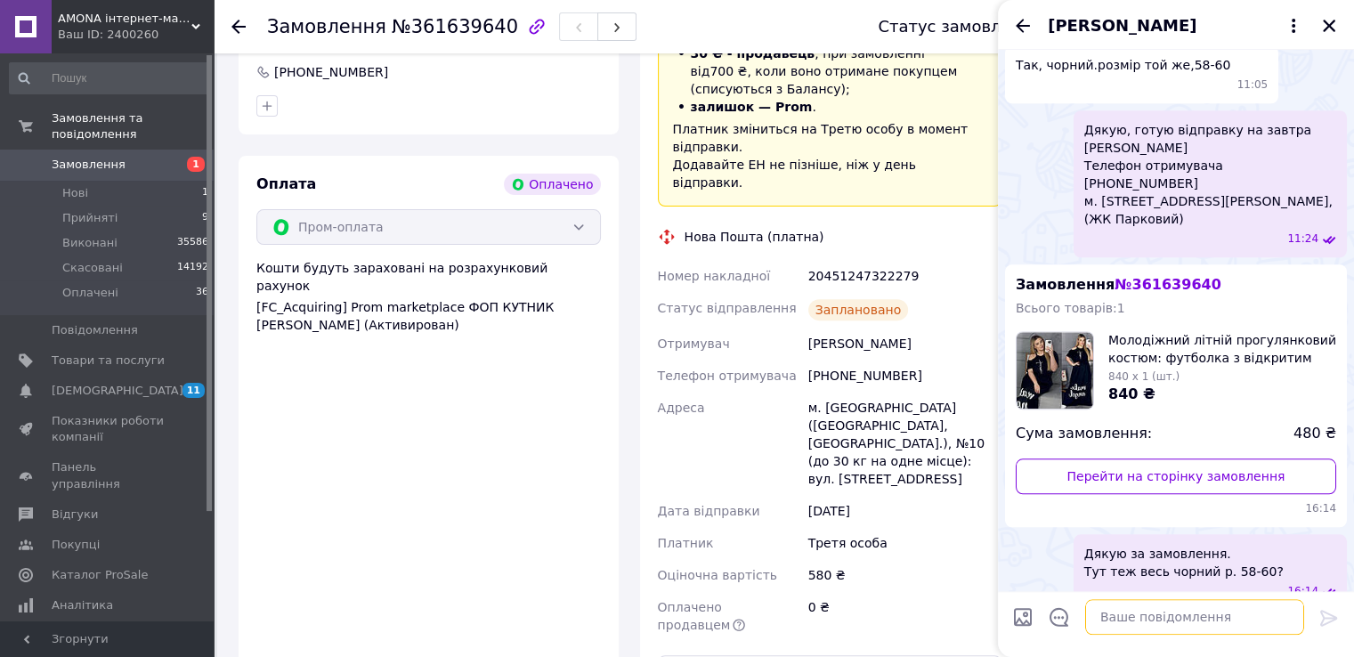
scroll to position [623, 0]
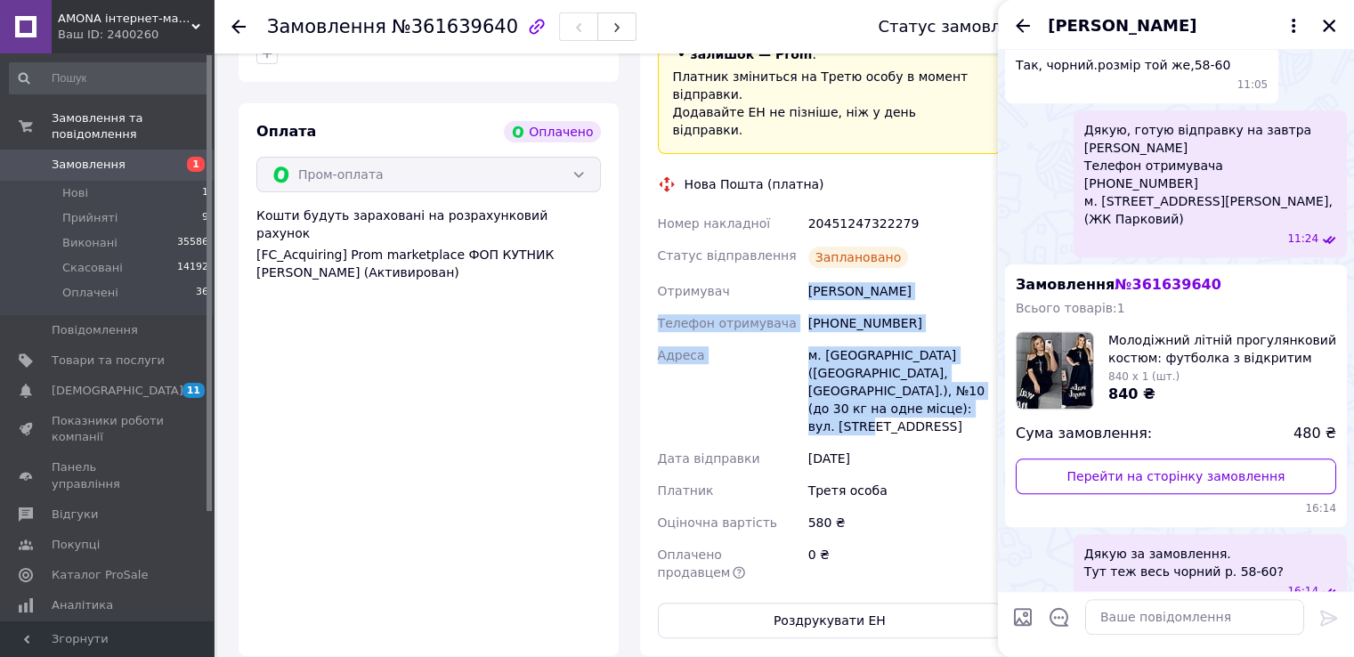
drag, startPoint x: 808, startPoint y: 218, endPoint x: 948, endPoint y: 348, distance: 190.8
click at [948, 348] on div "Номер накладної 20451247322279 Статус відправлення Заплановано Отримувач Хлань …" at bounding box center [830, 397] width 352 height 381
copy div "Хлань Людмила Телефон отримувача +380501642180 Адреса м. Вишневе (Київська обл.…"
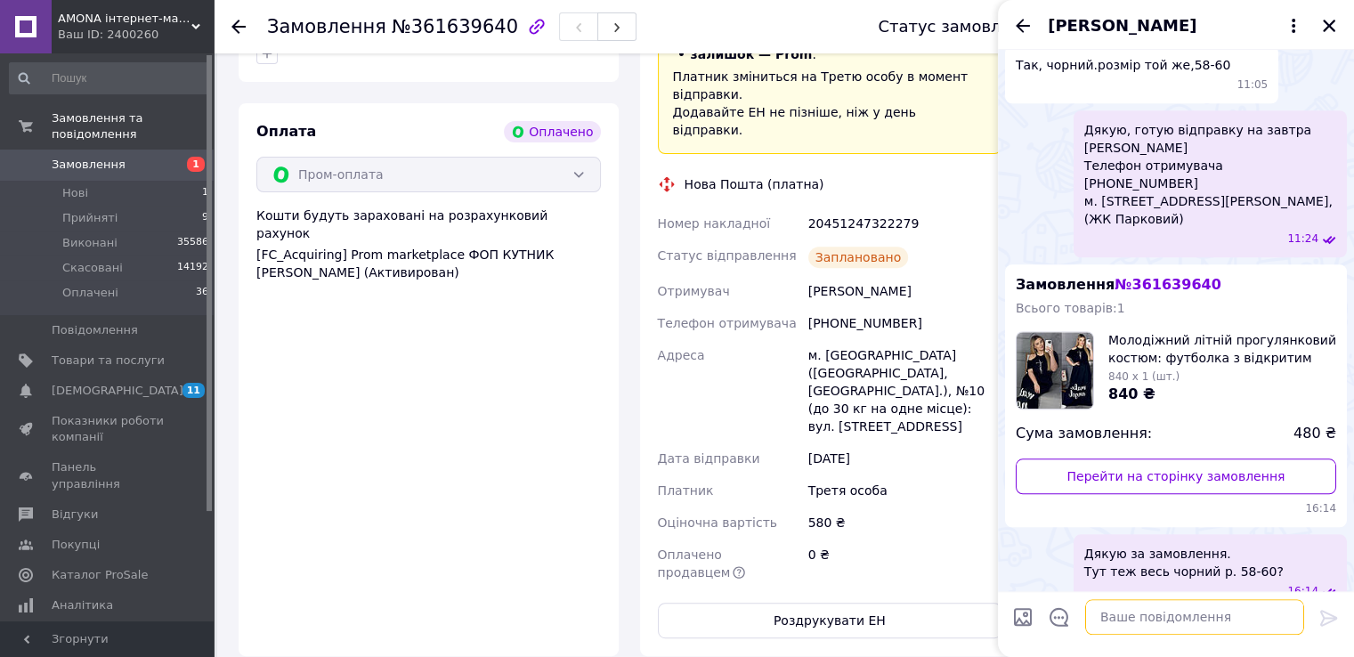
click at [1156, 612] on textarea at bounding box center [1194, 618] width 219 height 36
paste textarea "Хлань Людмила Телефон отримувача +380501642180 Адреса м. Вишневе (Київська обл.…"
type textarea "Дякую, готую відправку Хлань Людмила Телефон отримувача +380501642180 Адреса м.…"
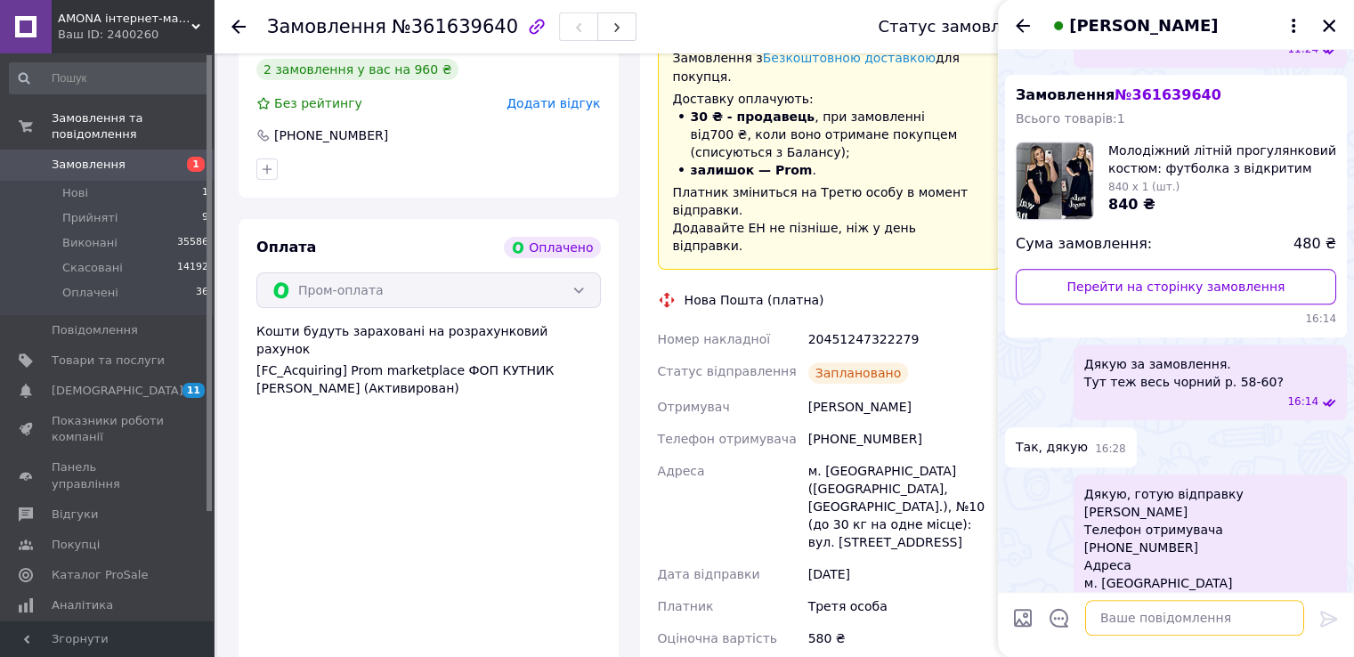
scroll to position [445, 0]
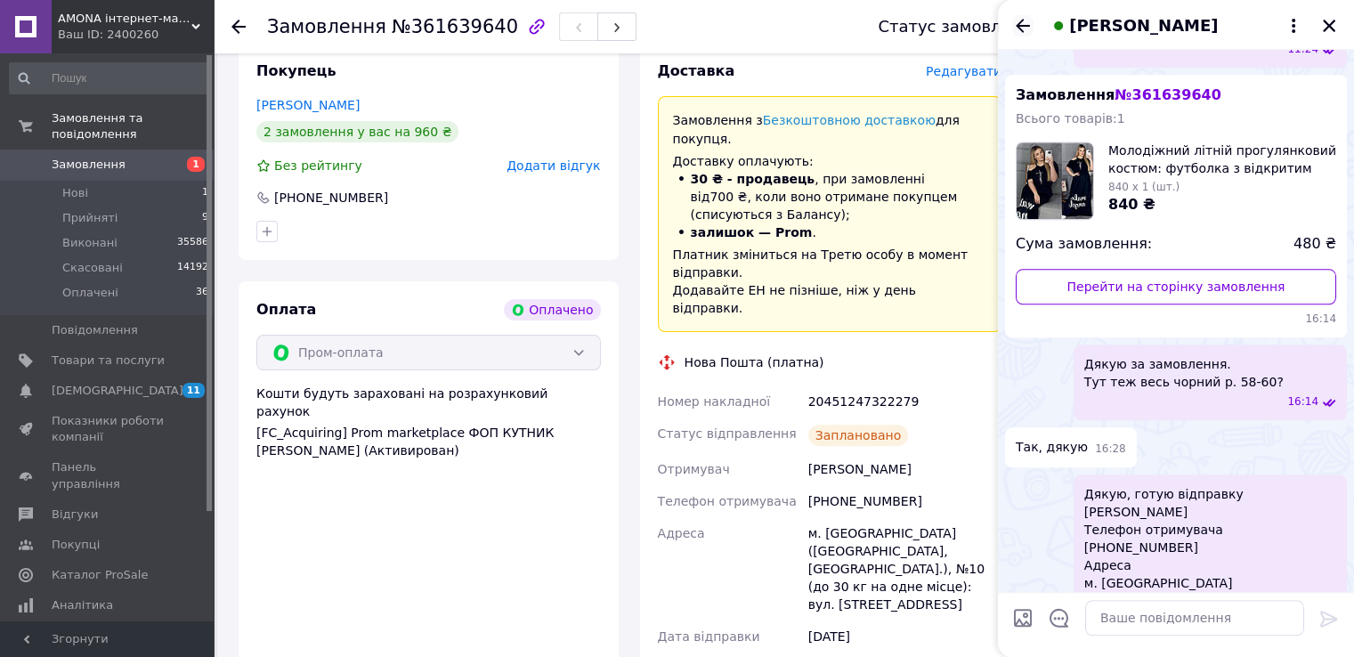
click at [1022, 22] on icon "Назад" at bounding box center [1022, 25] width 21 height 21
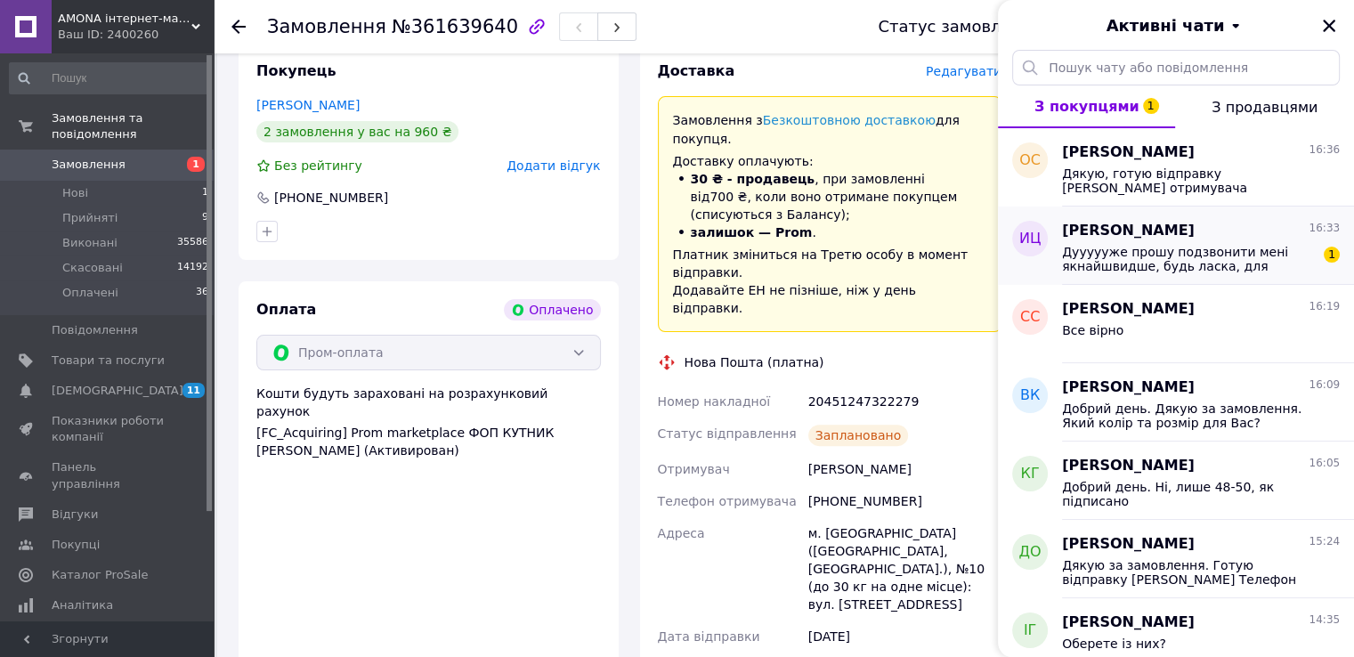
click at [1196, 245] on span "Дуууууже прошу подзвонити мені якнайшвидше, будь ласка, для уточнення замовленн…" at bounding box center [1188, 259] width 253 height 28
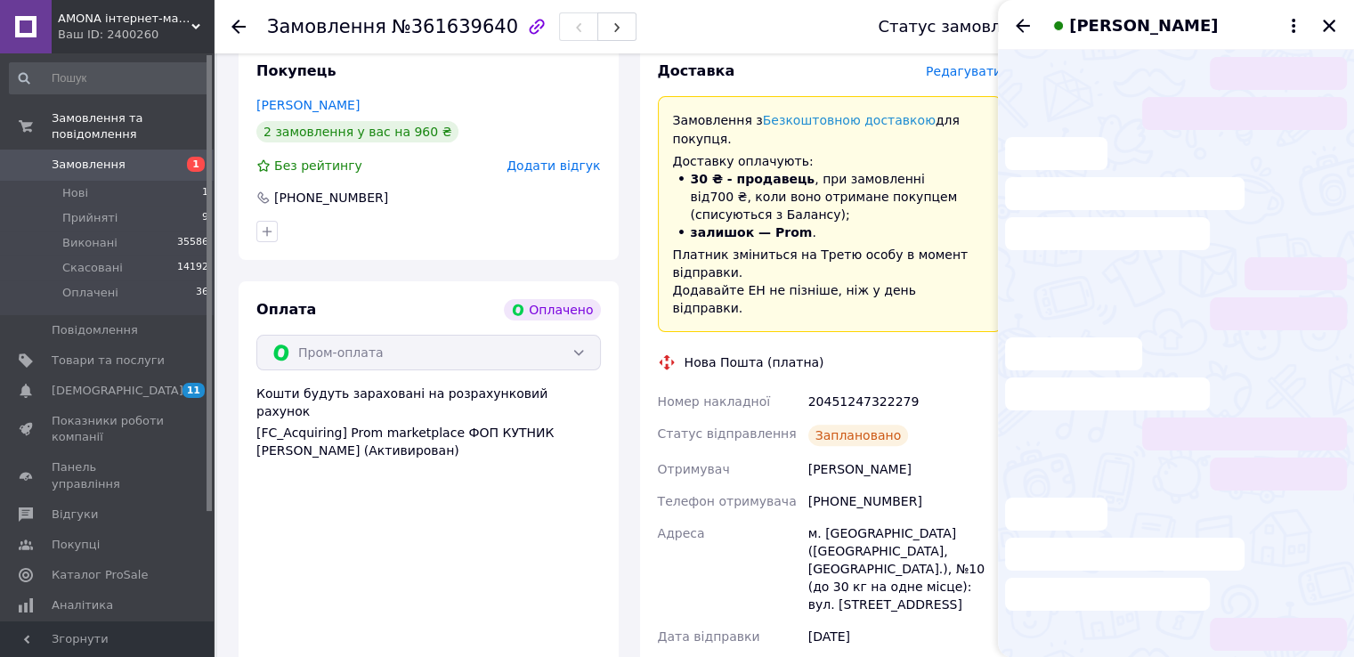
scroll to position [138, 0]
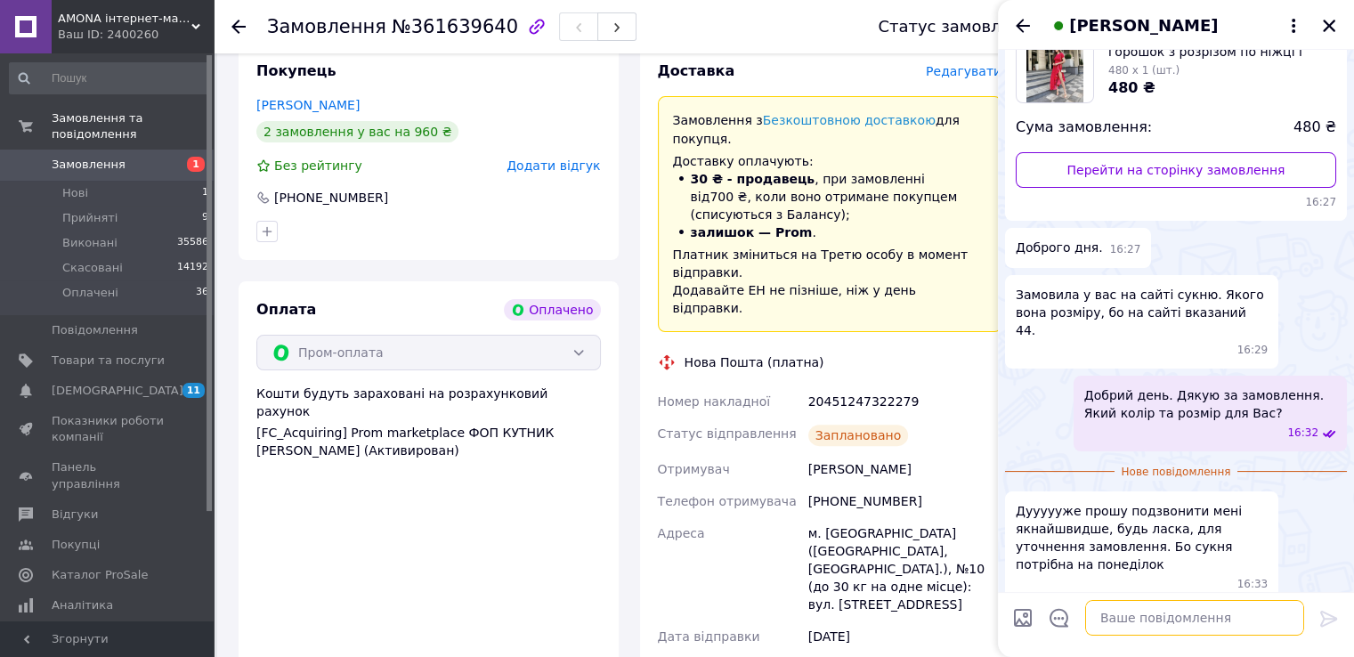
click at [1144, 625] on textarea at bounding box center [1194, 618] width 219 height 36
click at [1143, 619] on textarea at bounding box center [1194, 618] width 219 height 36
drag, startPoint x: 1135, startPoint y: 620, endPoint x: 1128, endPoint y: 604, distance: 17.5
click at [1134, 620] on textarea at bounding box center [1194, 618] width 219 height 36
type textarea "ч"
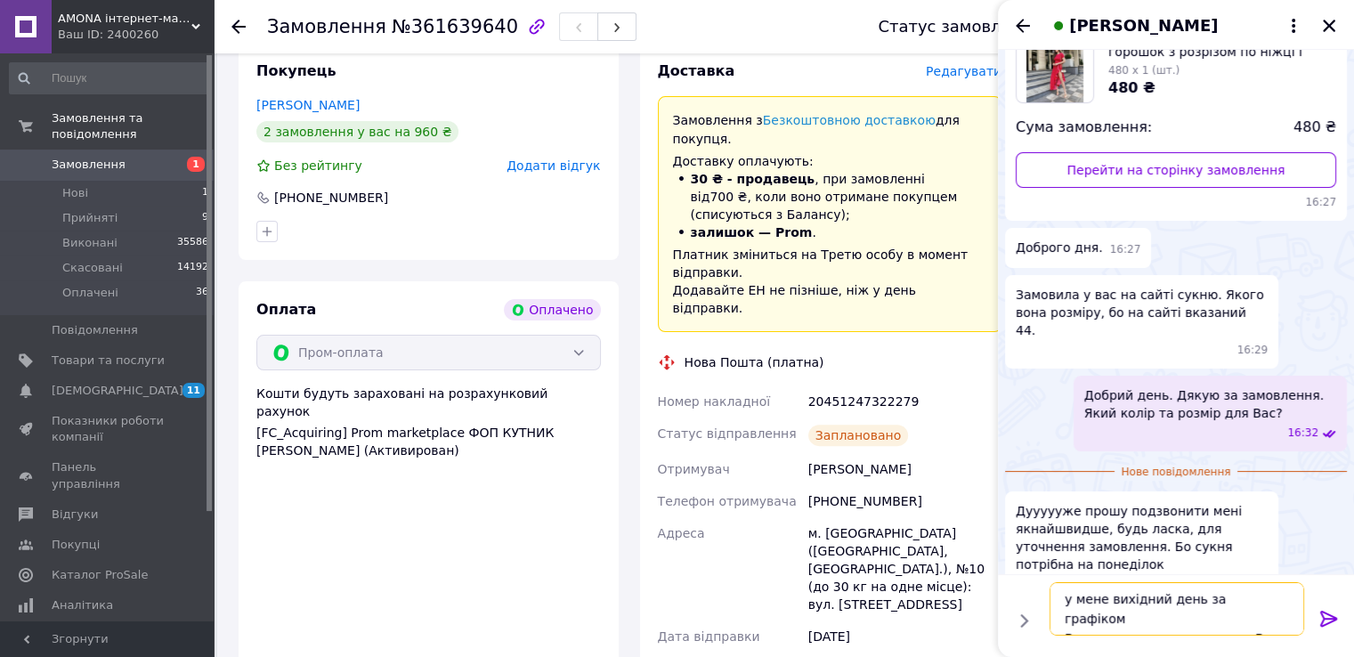
scroll to position [12, 0]
type textarea "у мене вихідний день за графіком Ви можете написати тут що Вам потрібно"
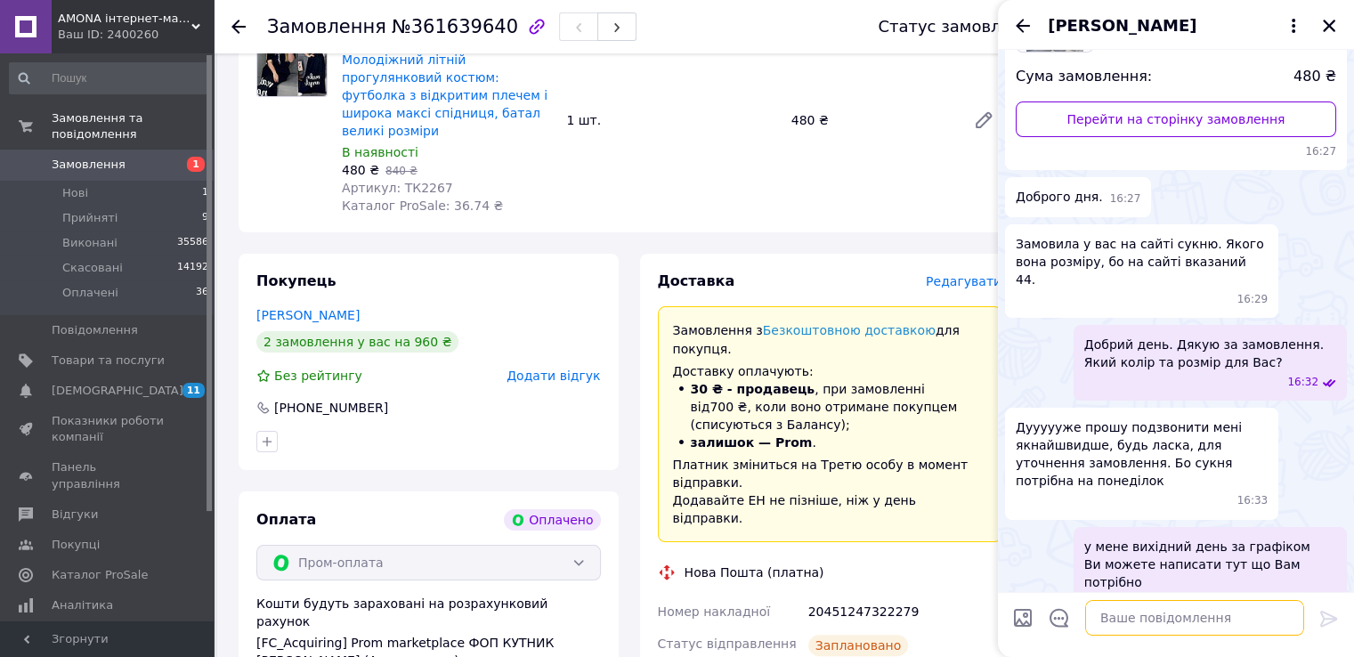
scroll to position [0, 0]
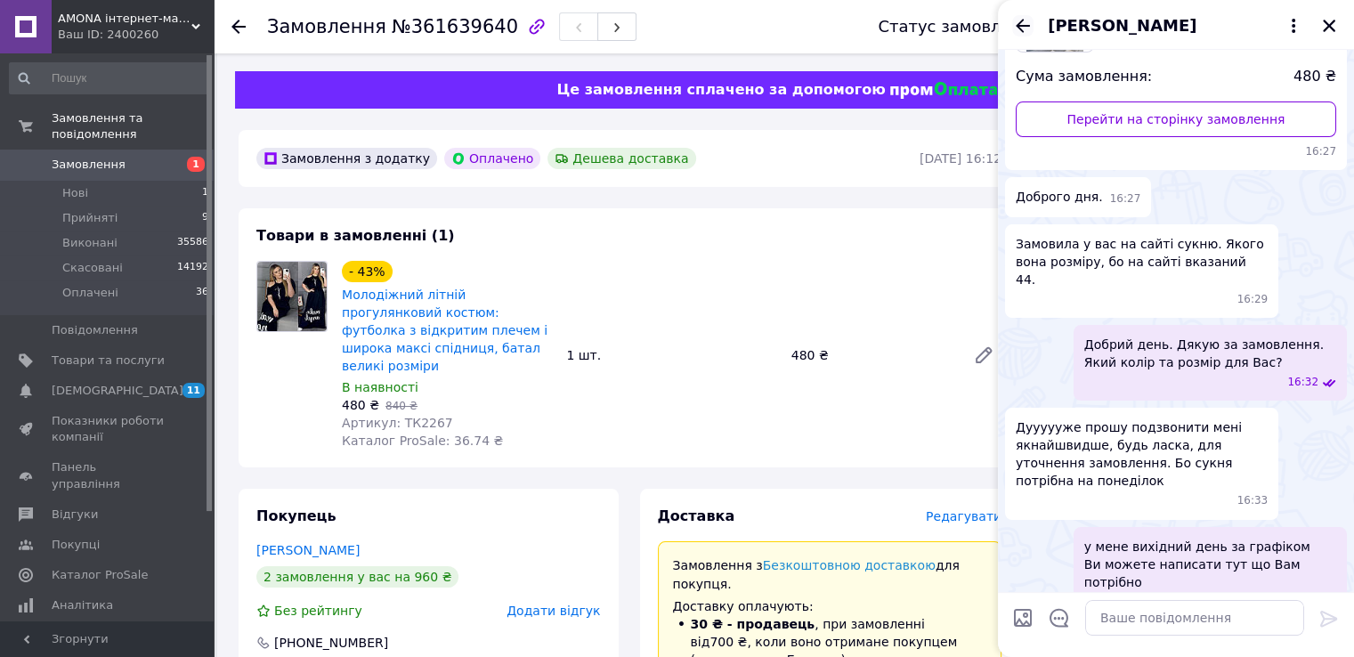
click at [1015, 19] on icon "Назад" at bounding box center [1022, 25] width 21 height 21
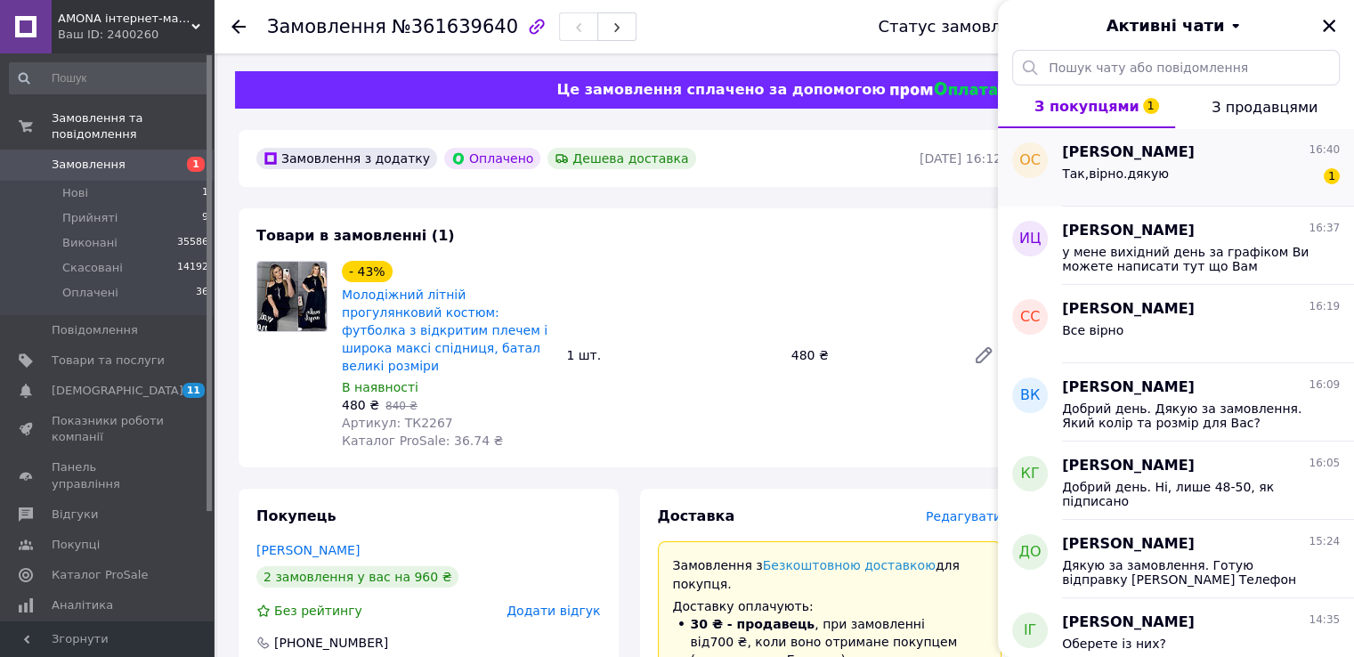
click at [1219, 164] on div "Так,вірно.дякую 1" at bounding box center [1201, 177] width 278 height 28
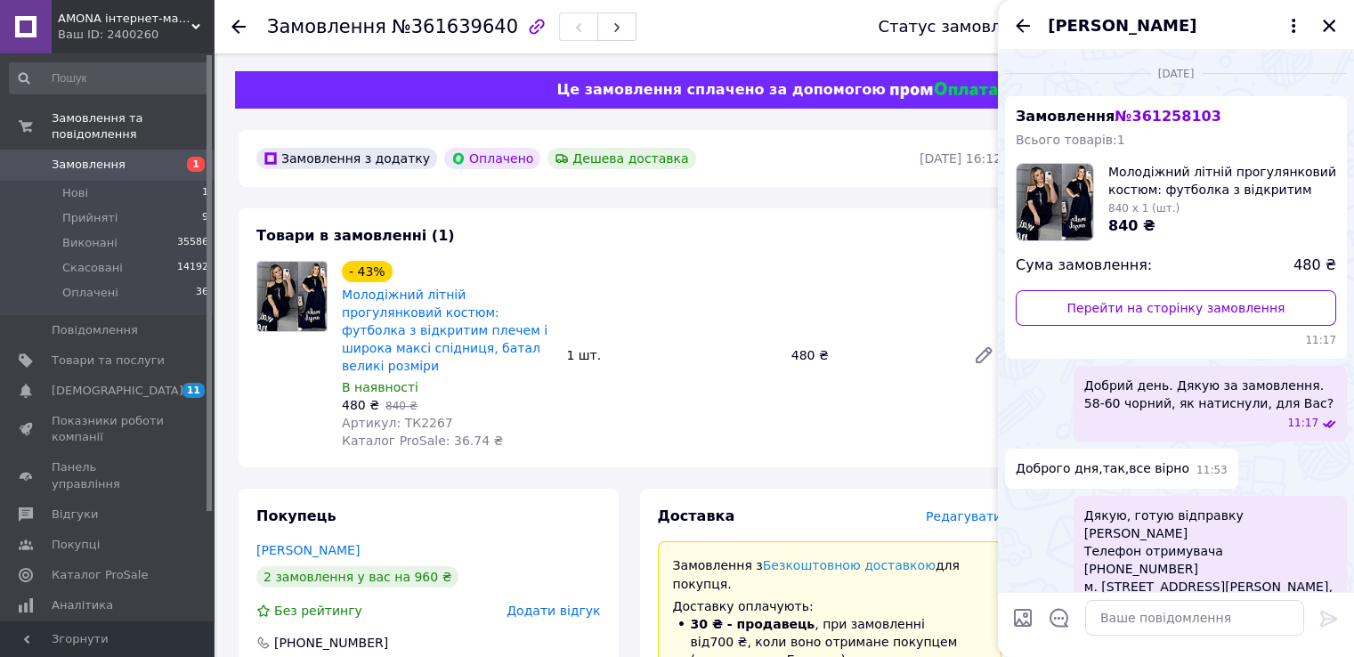
scroll to position [1871, 0]
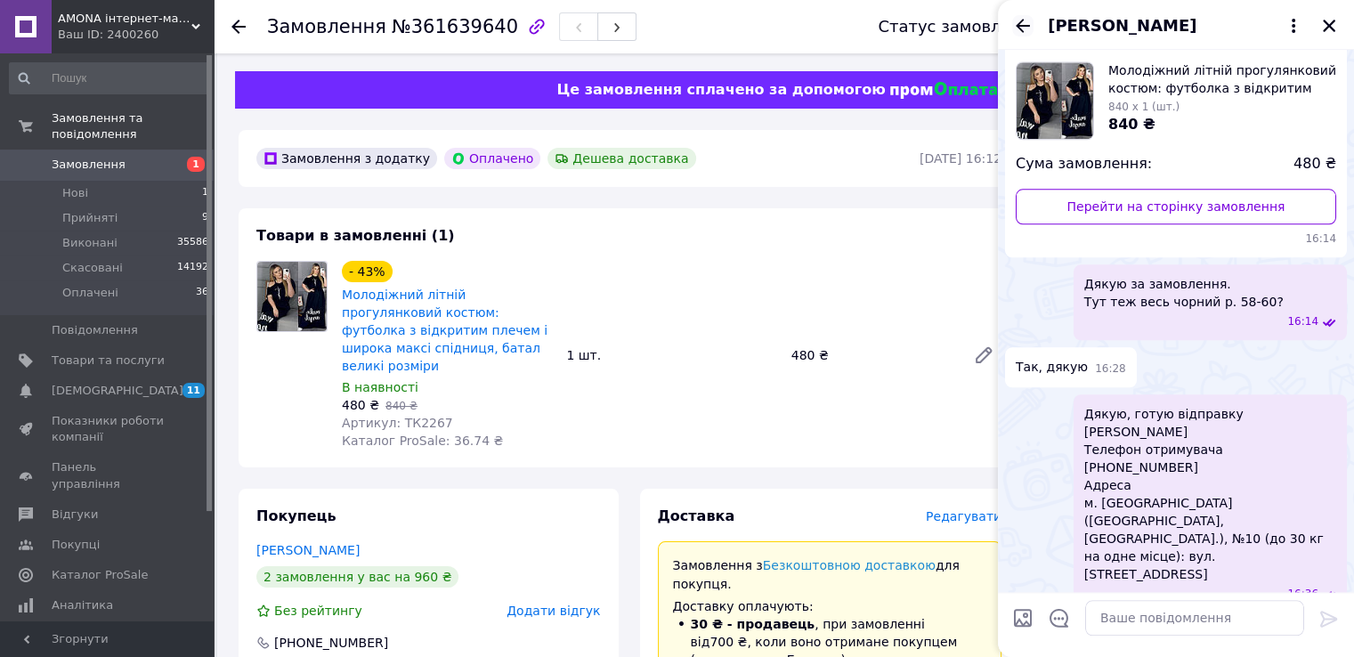
click at [1025, 20] on icon "Назад" at bounding box center [1022, 25] width 21 height 21
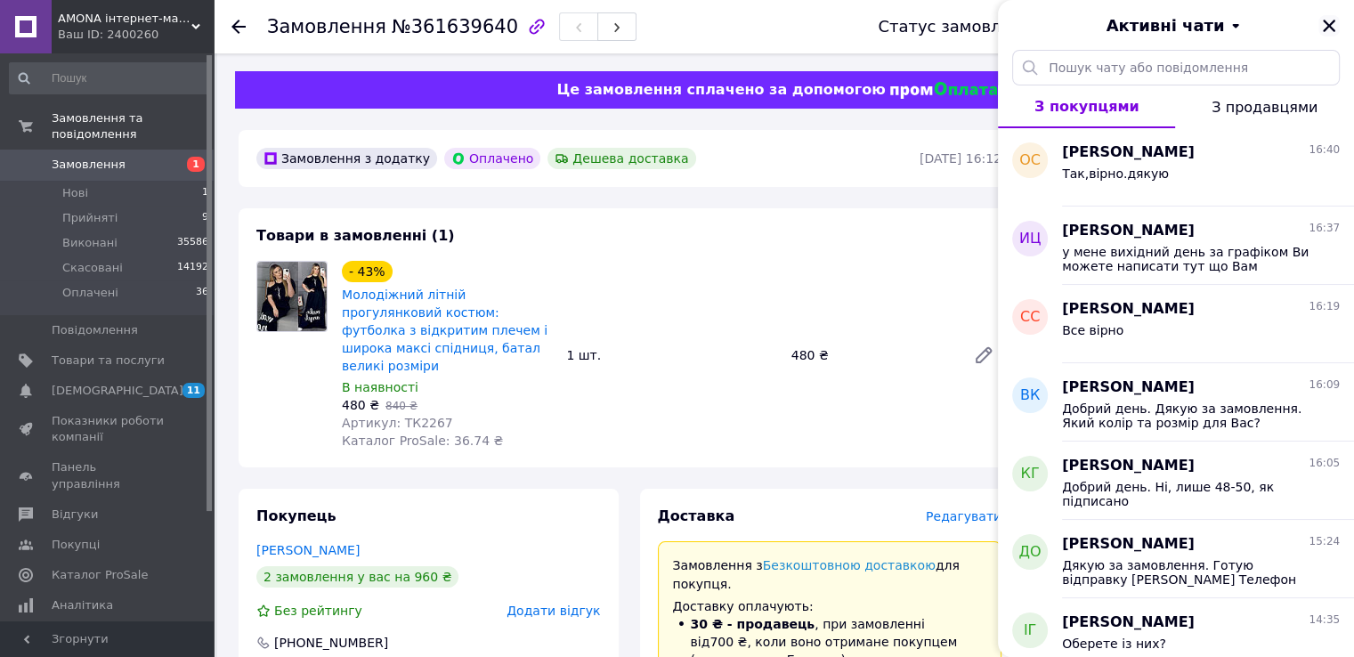
click at [1325, 20] on icon "Закрити" at bounding box center [1329, 26] width 16 height 16
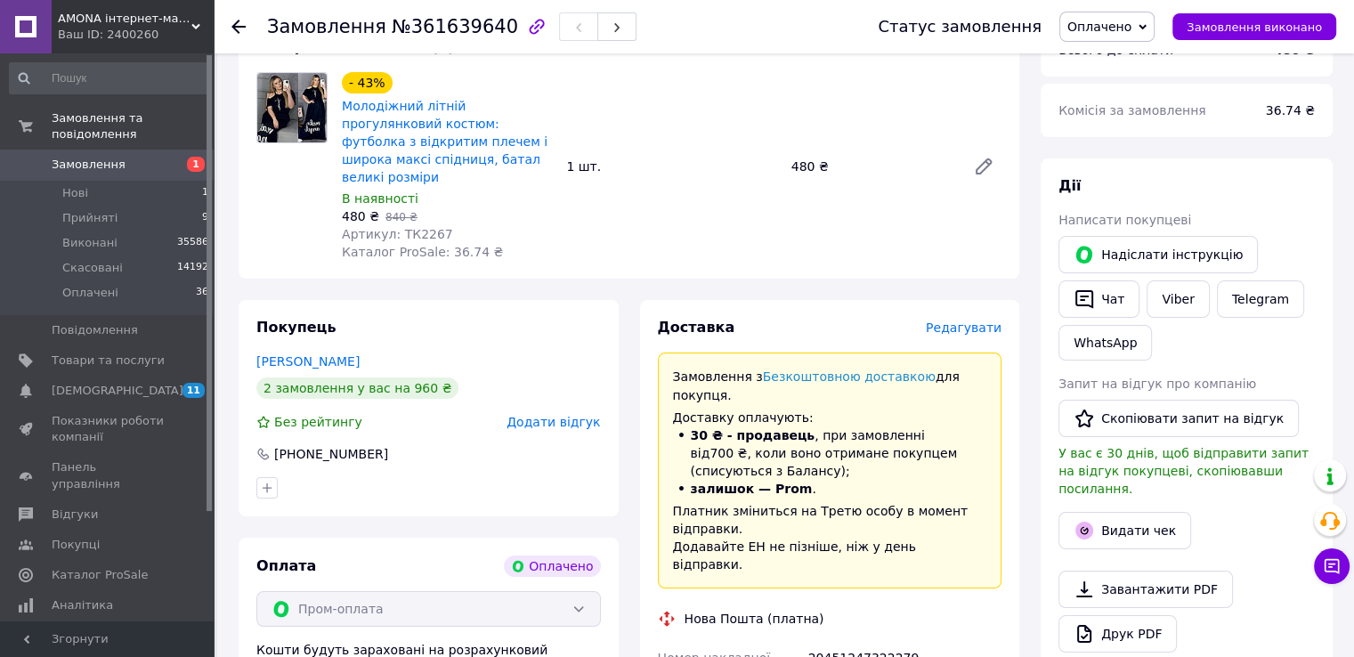
scroll to position [0, 0]
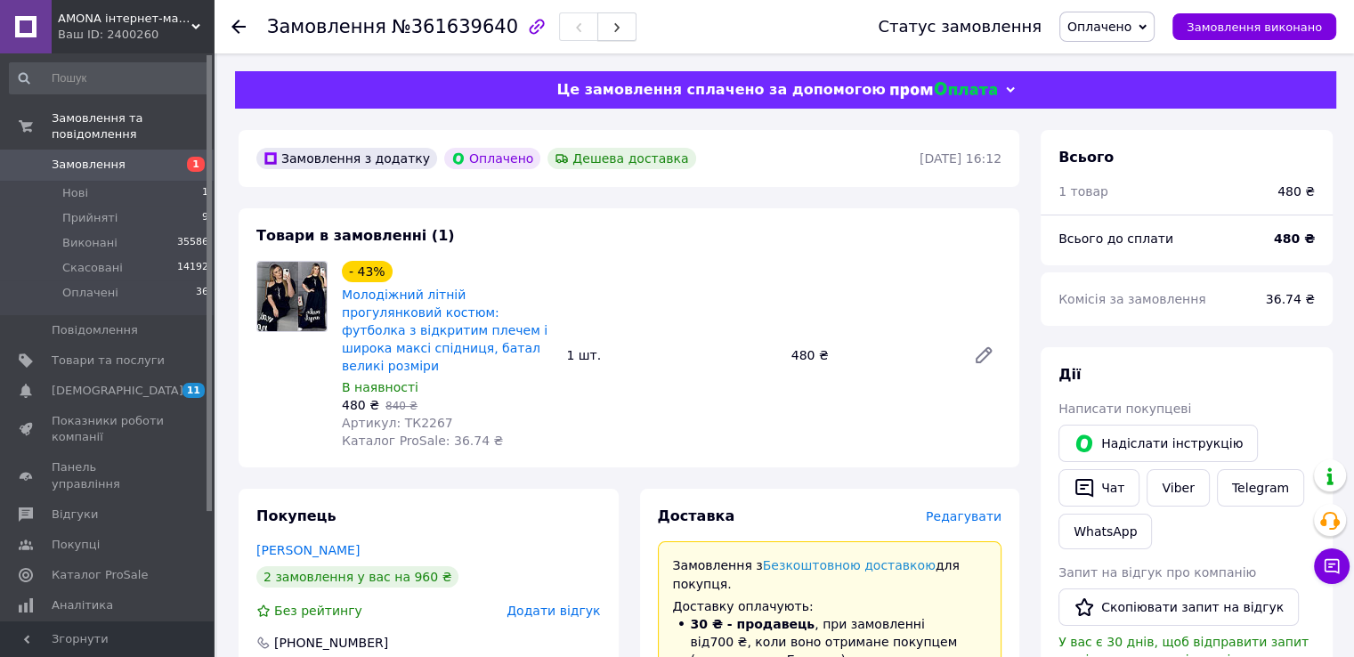
click at [600, 29] on button "button" at bounding box center [616, 26] width 39 height 28
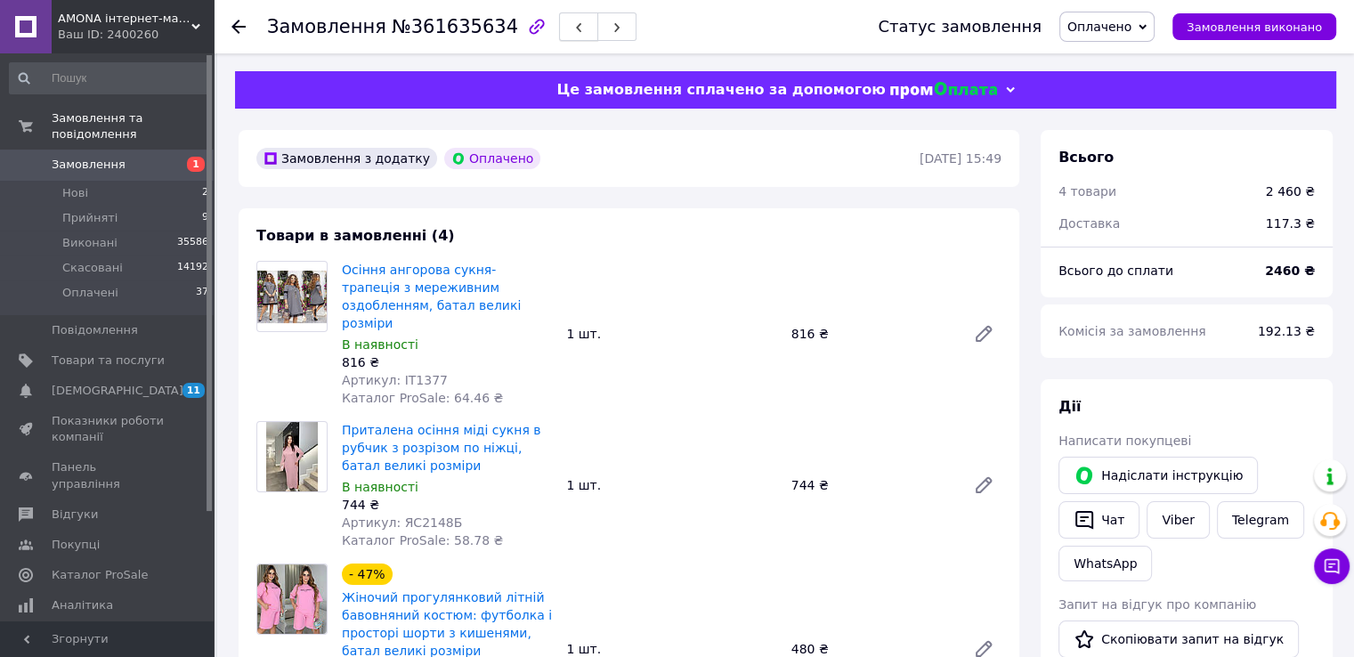
click at [573, 26] on icon "button" at bounding box center [578, 27] width 11 height 11
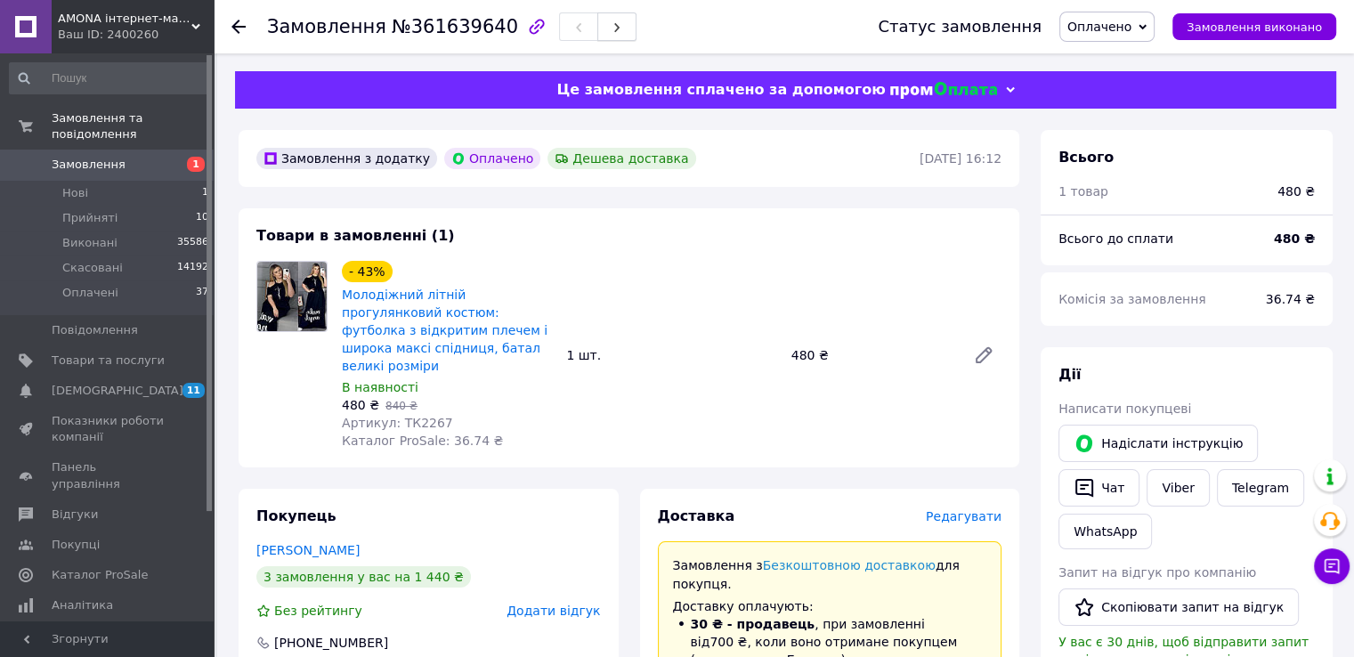
click at [597, 17] on button "button" at bounding box center [616, 26] width 39 height 28
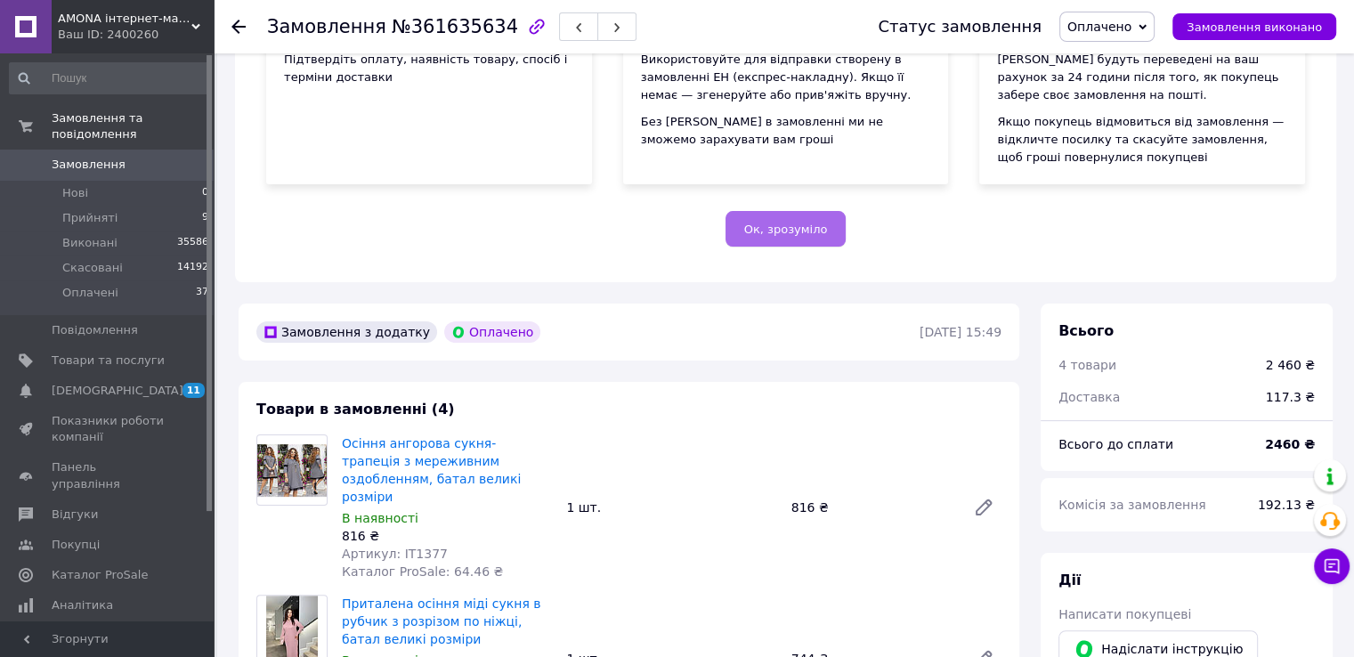
click at [785, 231] on span "Ок, зрозуміло" at bounding box center [786, 229] width 84 height 13
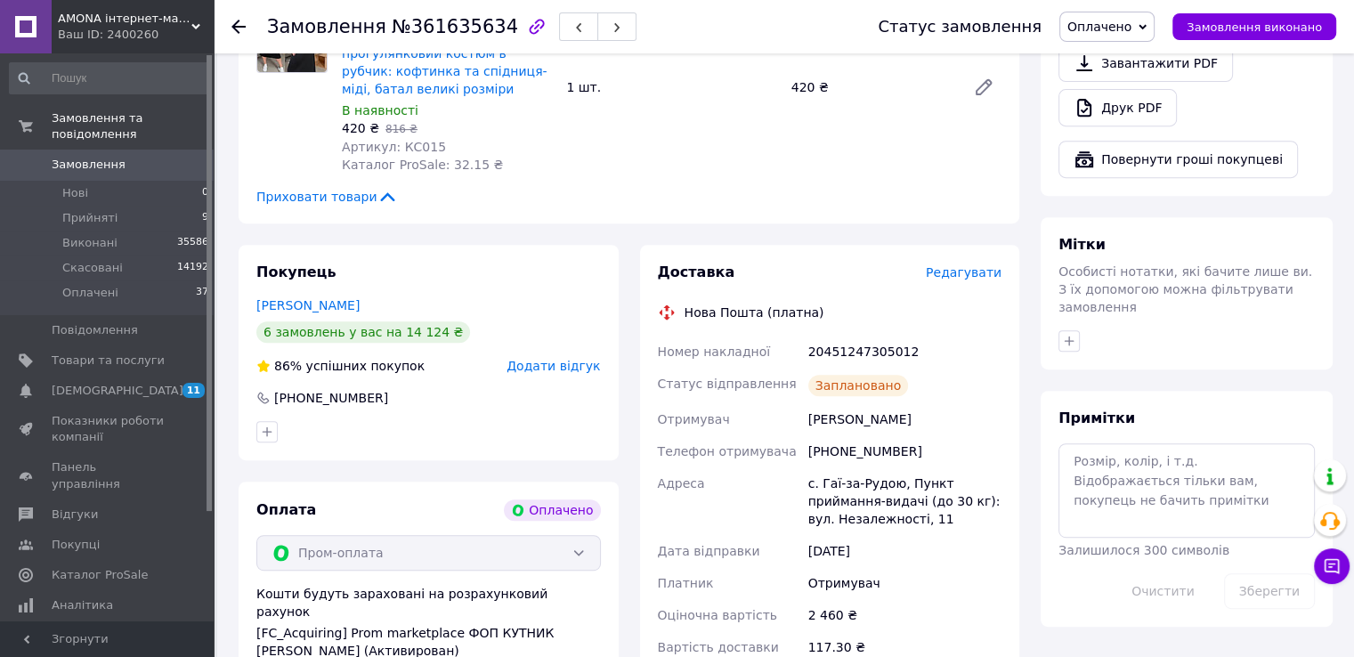
scroll to position [890, 0]
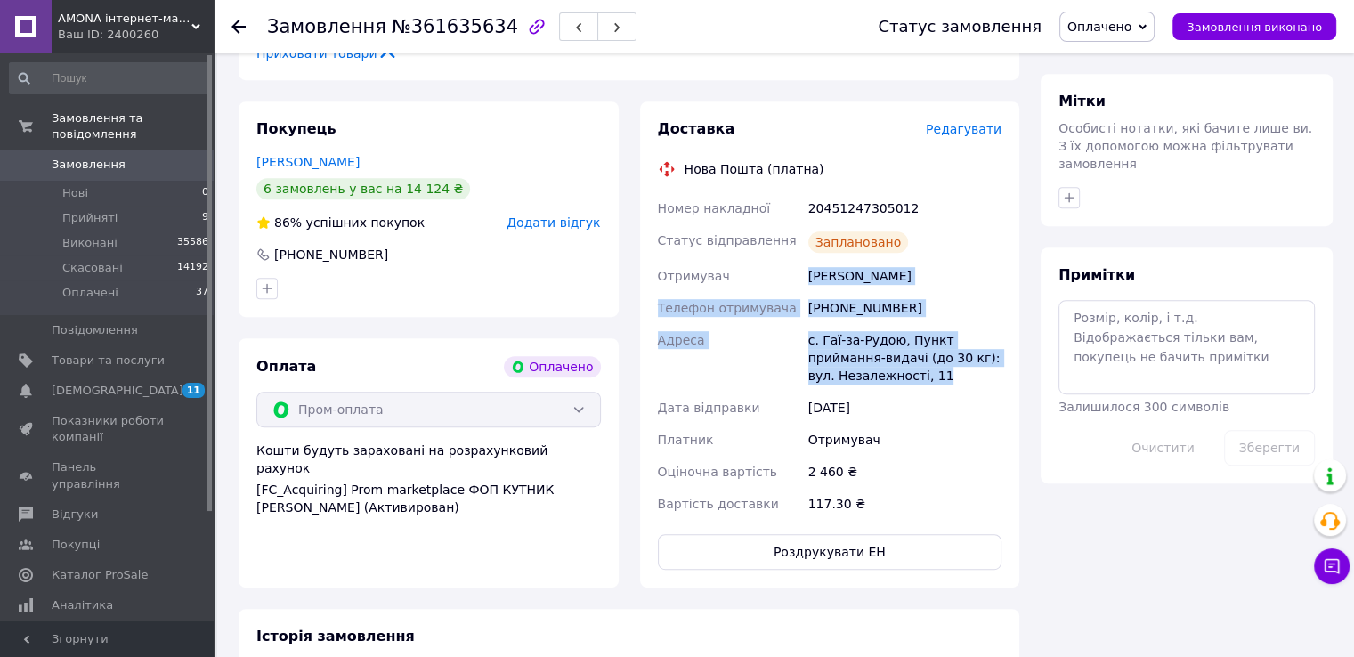
drag, startPoint x: 810, startPoint y: 246, endPoint x: 908, endPoint y: 347, distance: 141.0
click at [908, 347] on div "Номер накладної 20451247305012 Статус відправлення Заплановано Отримувач Семено…" at bounding box center [830, 356] width 352 height 328
copy div "Семенова Світлана Телефон отримувача +380974947394 Адреса с. Гаї-за-Рудою, Пунк…"
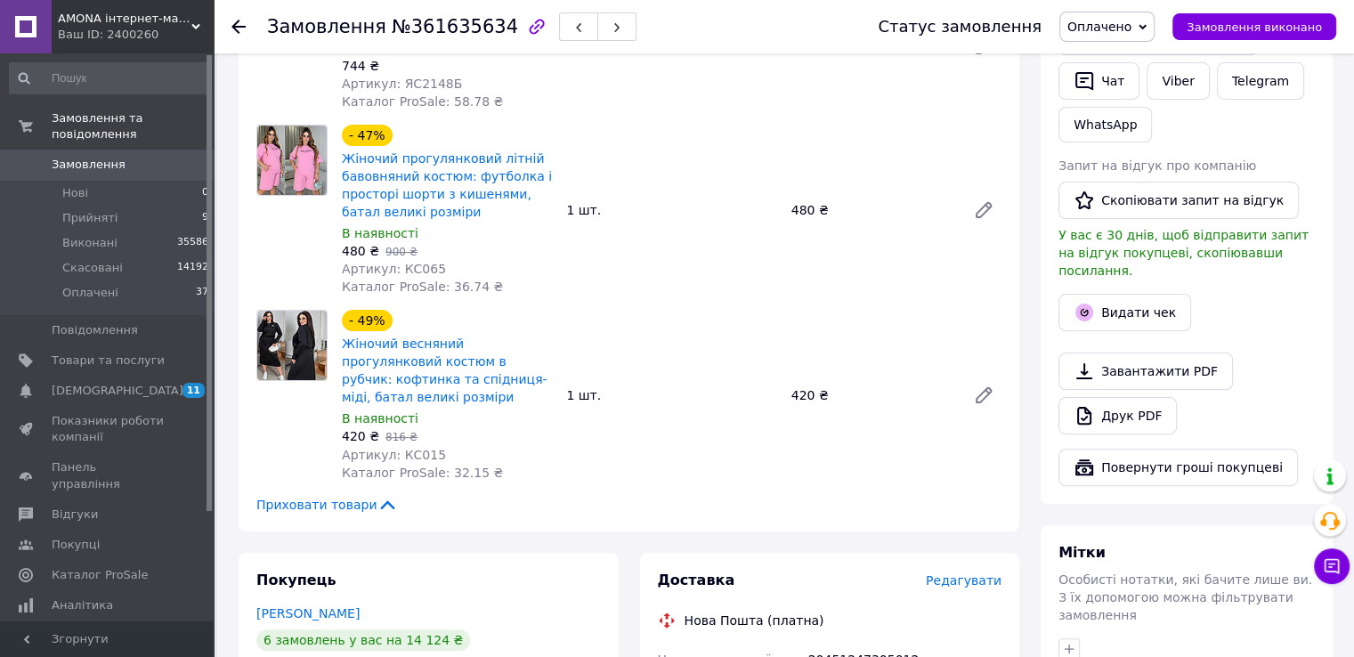
scroll to position [534, 0]
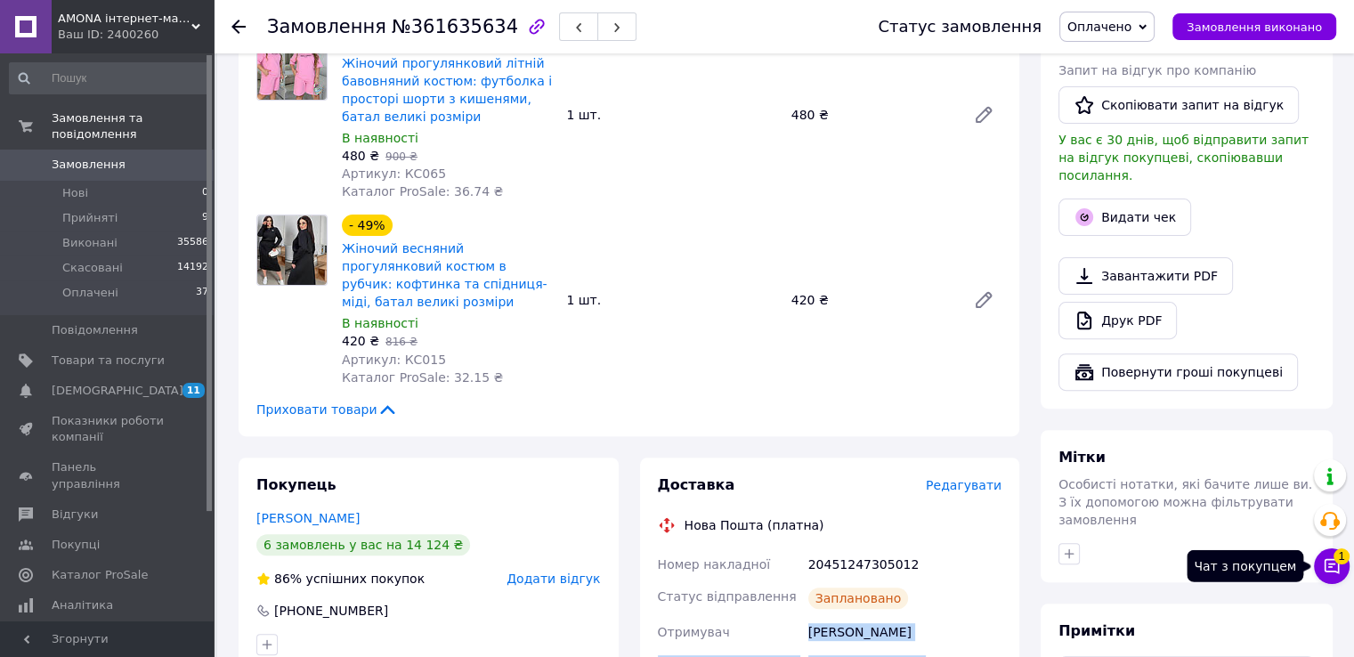
click at [1333, 568] on icon at bounding box center [1332, 566] width 18 height 18
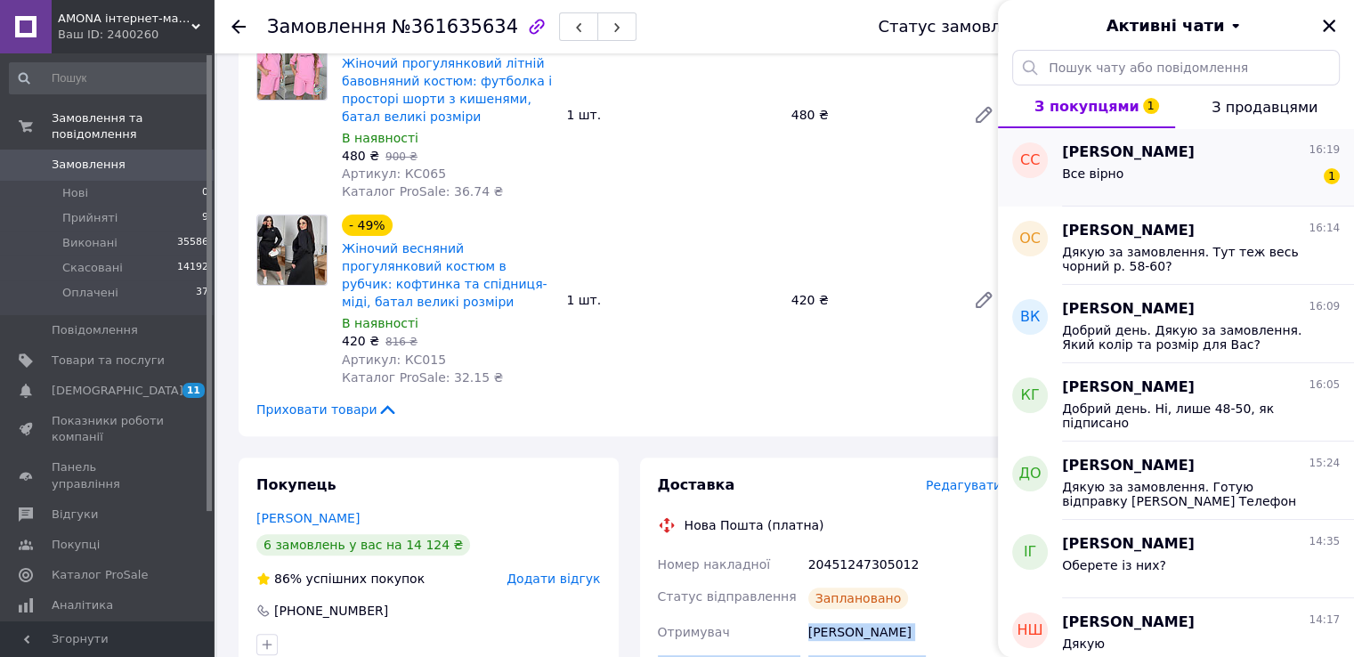
click at [1146, 158] on span "[PERSON_NAME]" at bounding box center [1128, 152] width 133 height 20
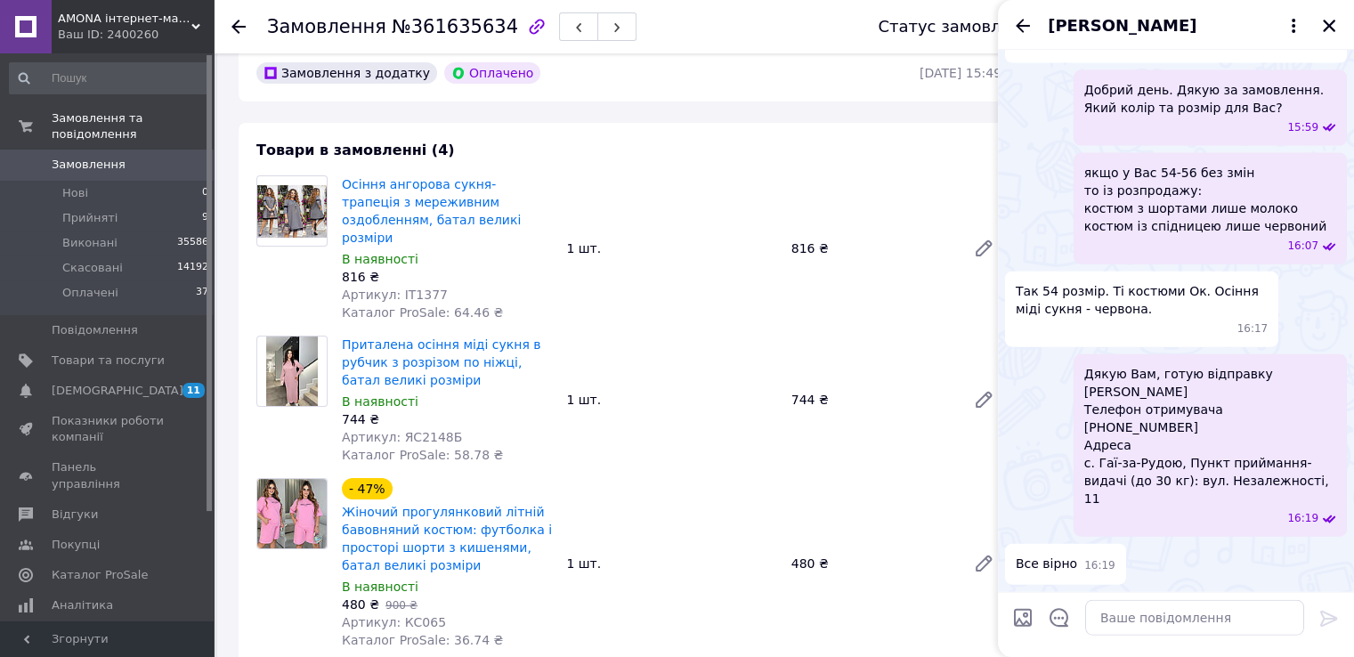
scroll to position [89, 0]
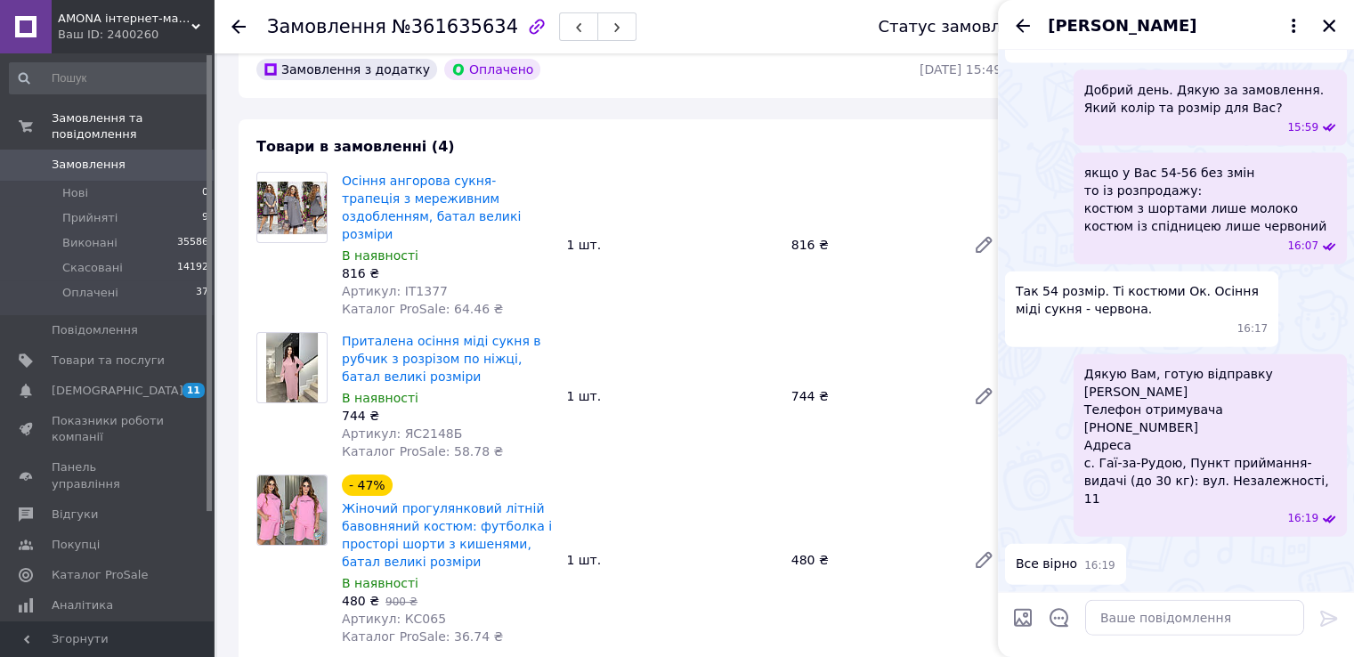
drag, startPoint x: 107, startPoint y: 16, endPoint x: 117, endPoint y: 42, distance: 27.6
click at [107, 16] on span "AMONA інтернет-магазин модного одягу" at bounding box center [125, 19] width 134 height 16
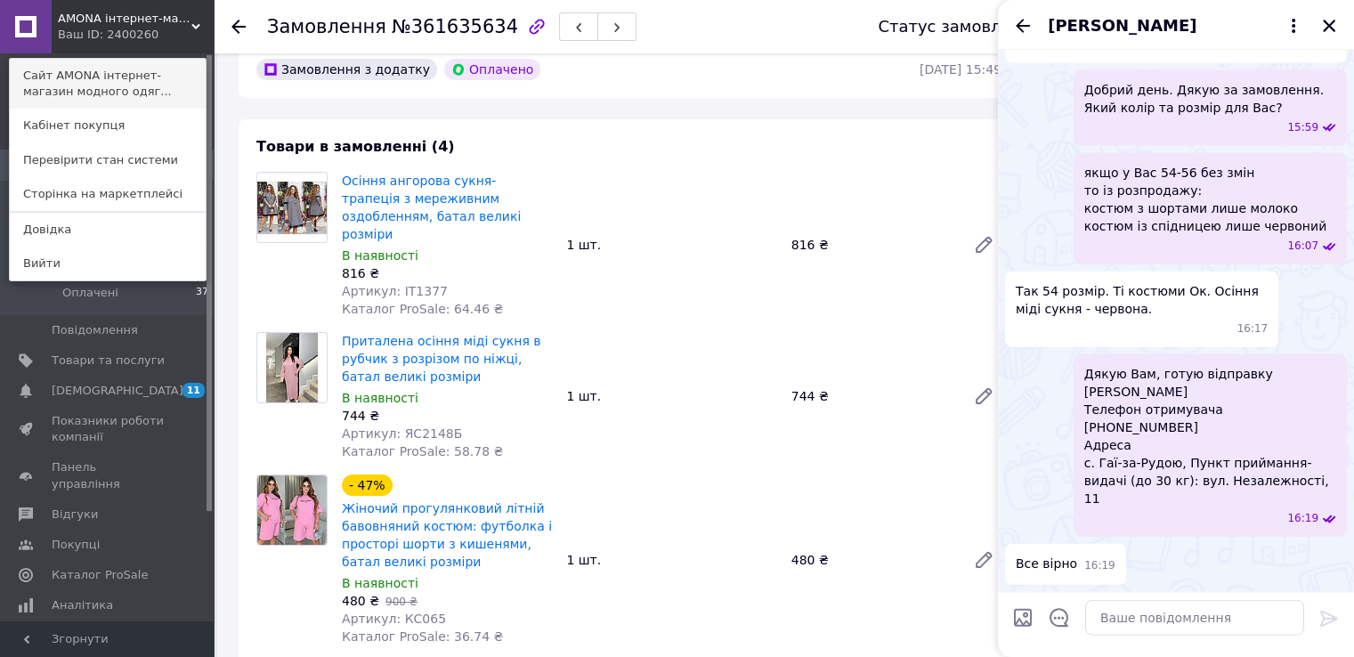
click at [118, 63] on link "Сайт AMONA інтернет-магазин модного одяг..." at bounding box center [108, 84] width 196 height 50
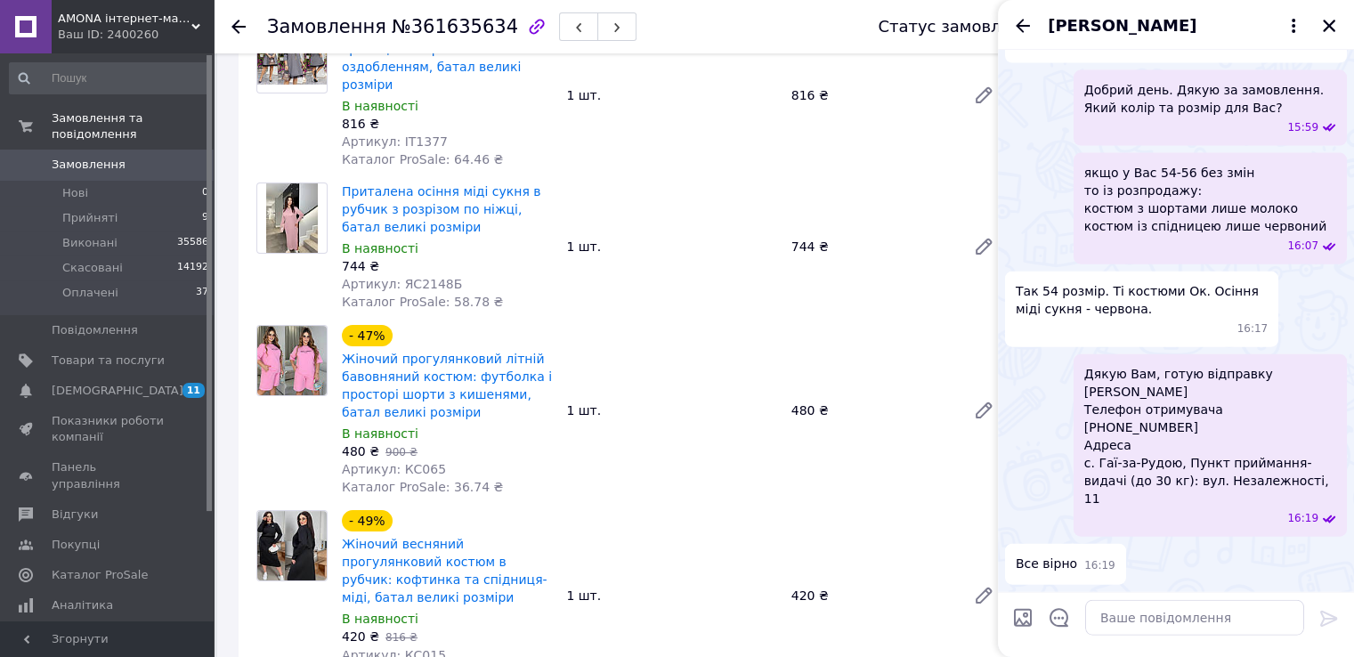
scroll to position [356, 0]
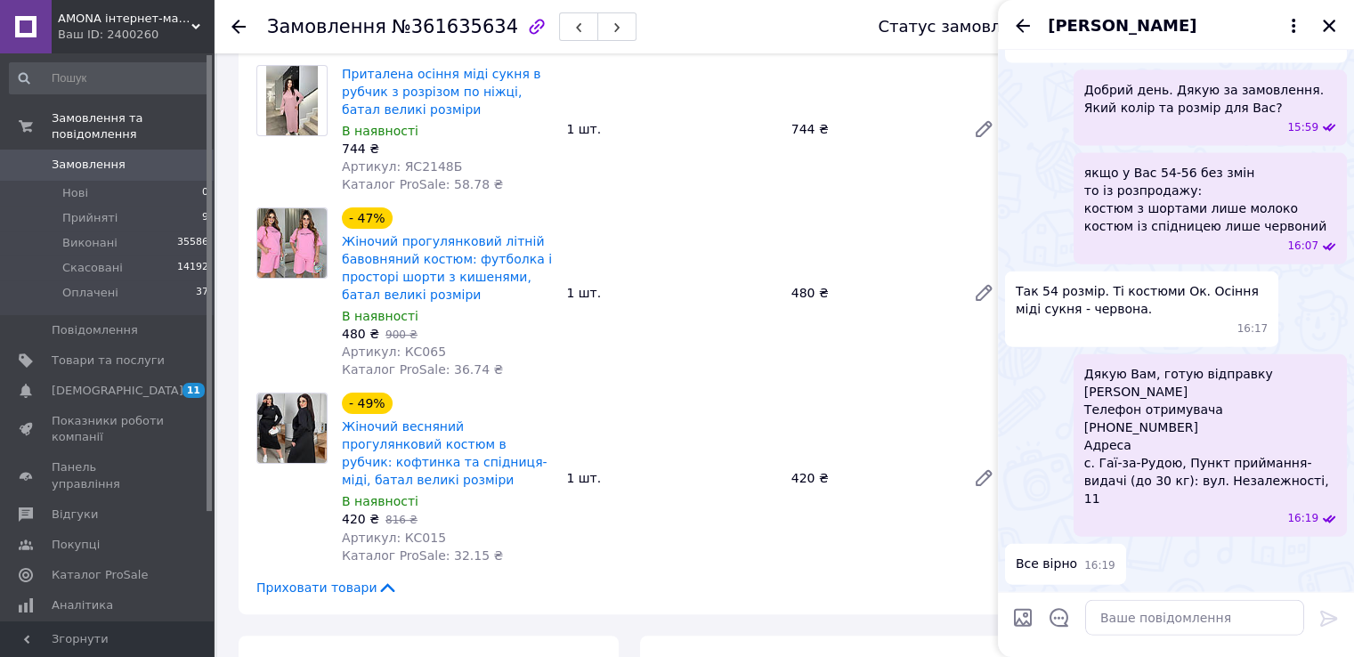
drag, startPoint x: 1013, startPoint y: 19, endPoint x: 1033, endPoint y: 23, distance: 20.1
click at [1014, 19] on icon "Назад" at bounding box center [1022, 25] width 21 height 21
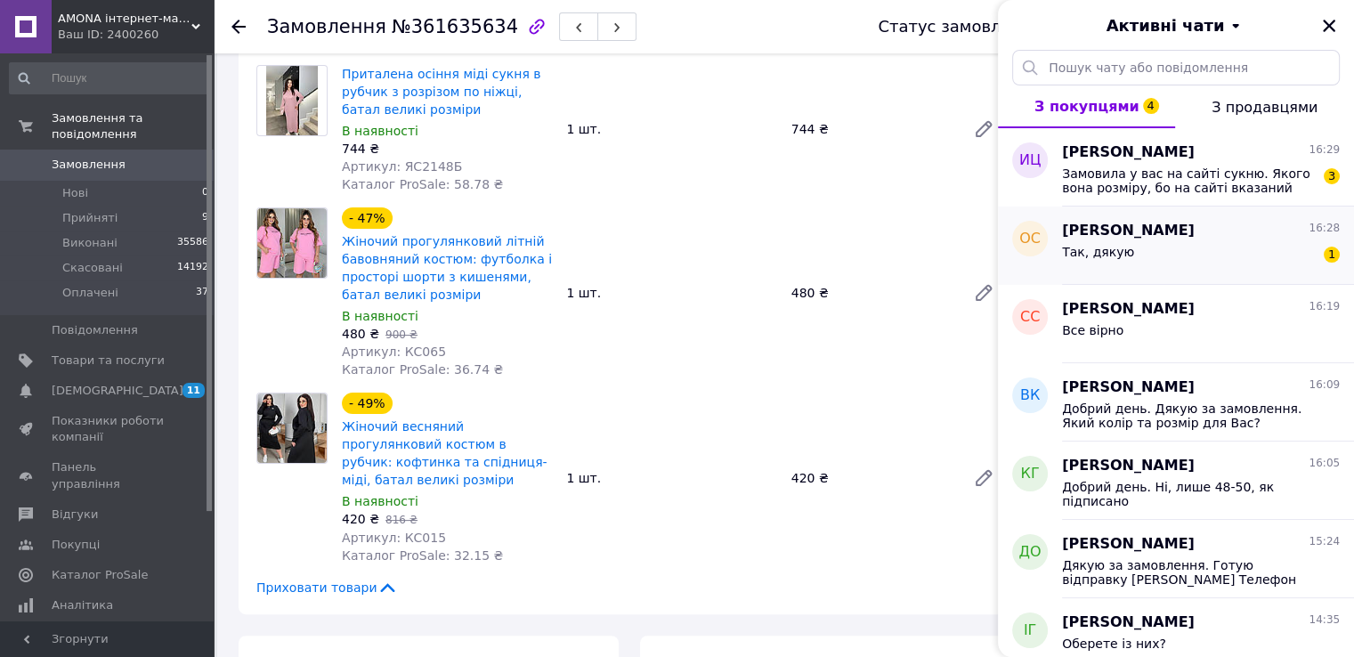
click at [1168, 255] on div "Так, дякую 1" at bounding box center [1201, 255] width 278 height 28
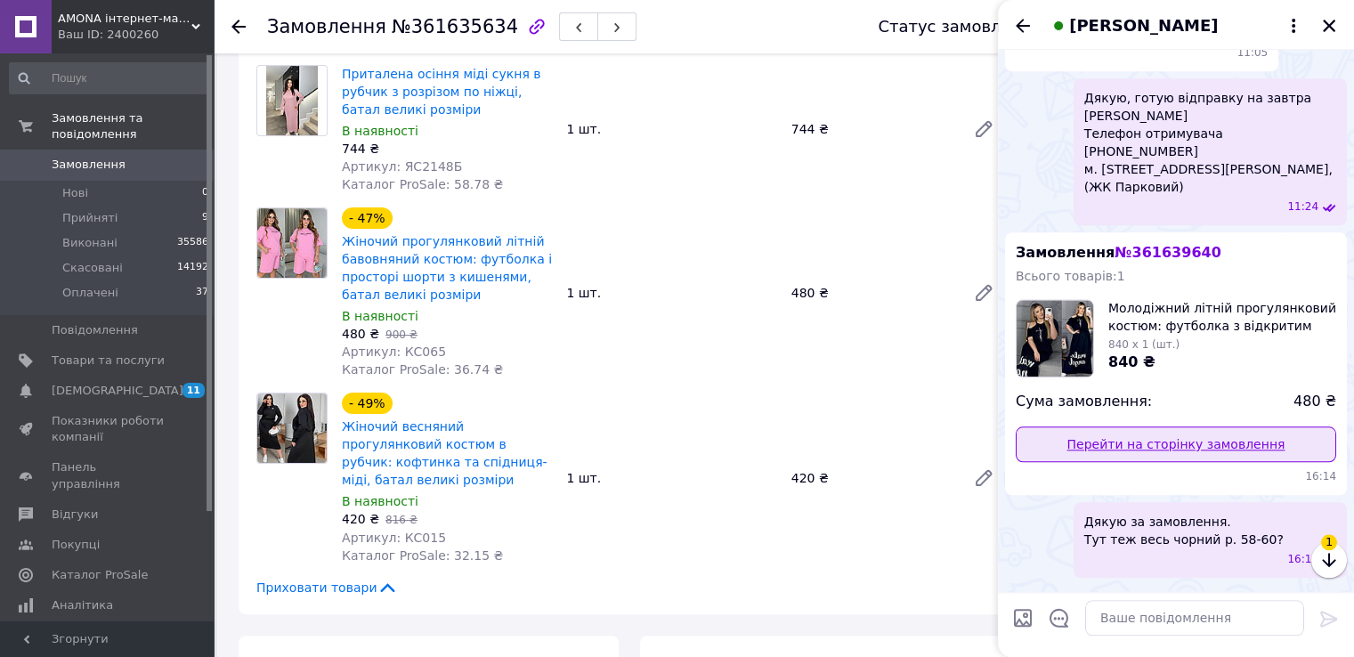
scroll to position [1634, 0]
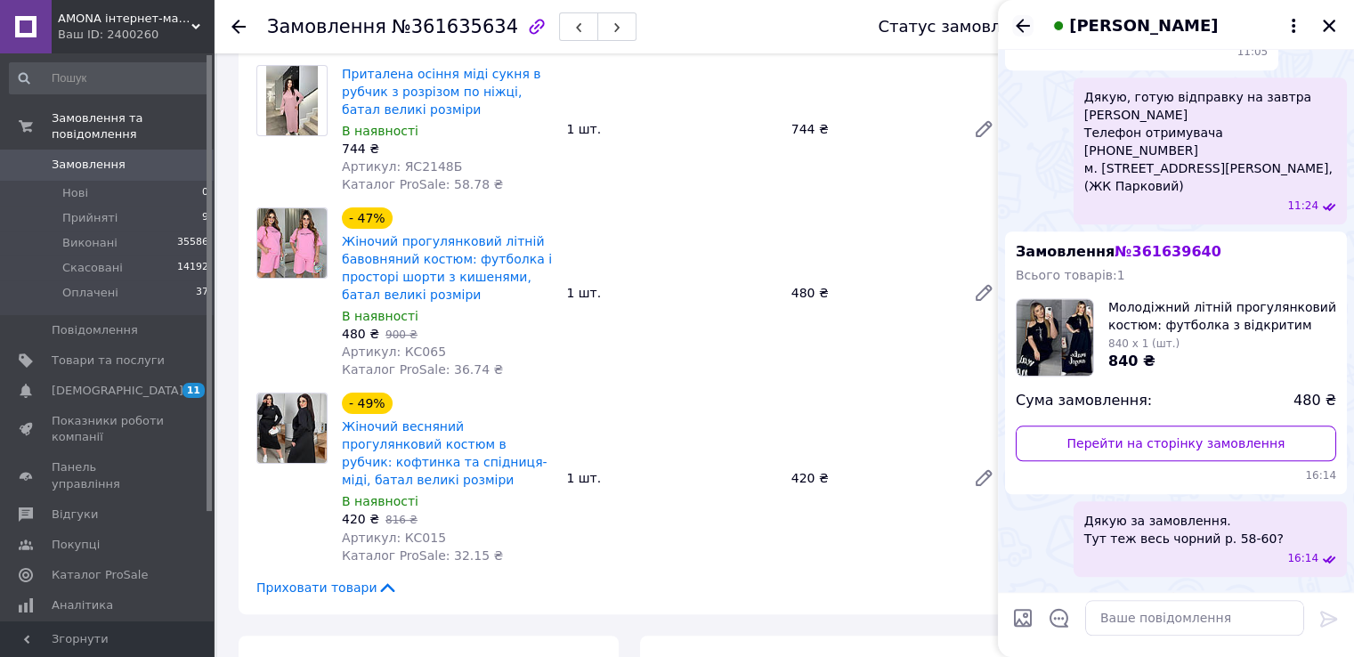
click at [1024, 23] on icon "Назад" at bounding box center [1022, 25] width 21 height 21
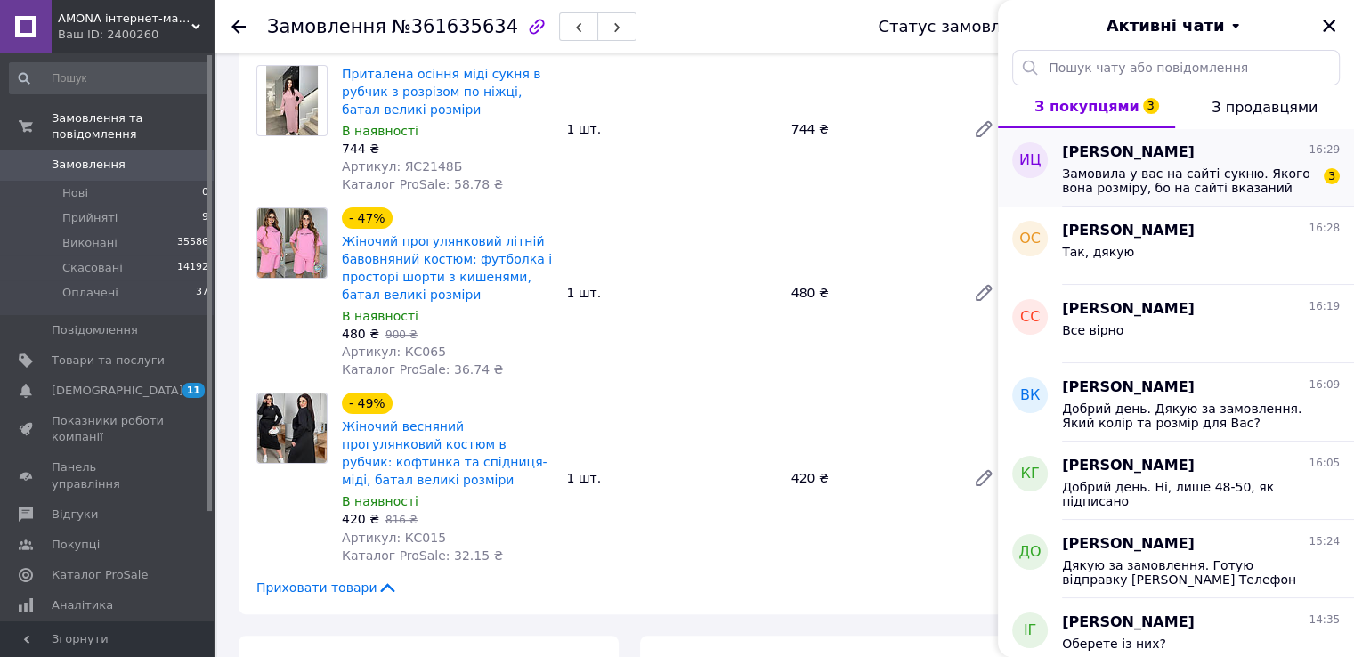
click at [1121, 151] on span "[PERSON_NAME]" at bounding box center [1128, 152] width 133 height 20
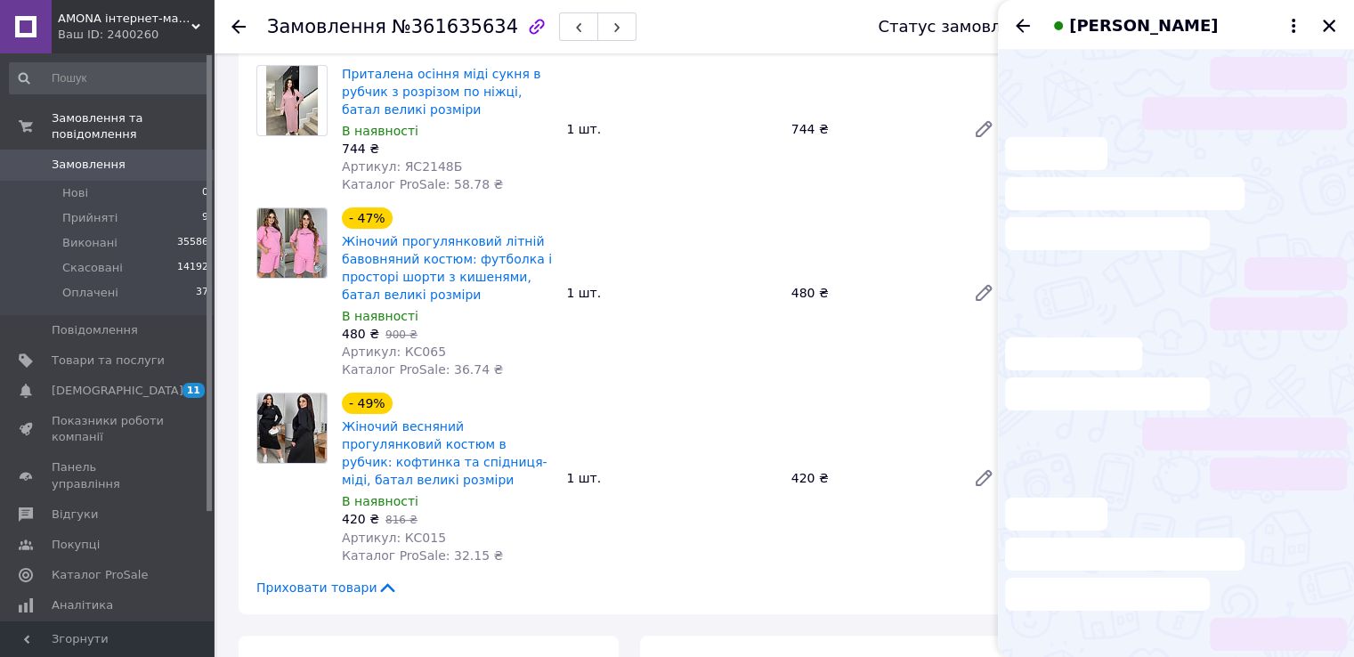
scroll to position [2, 0]
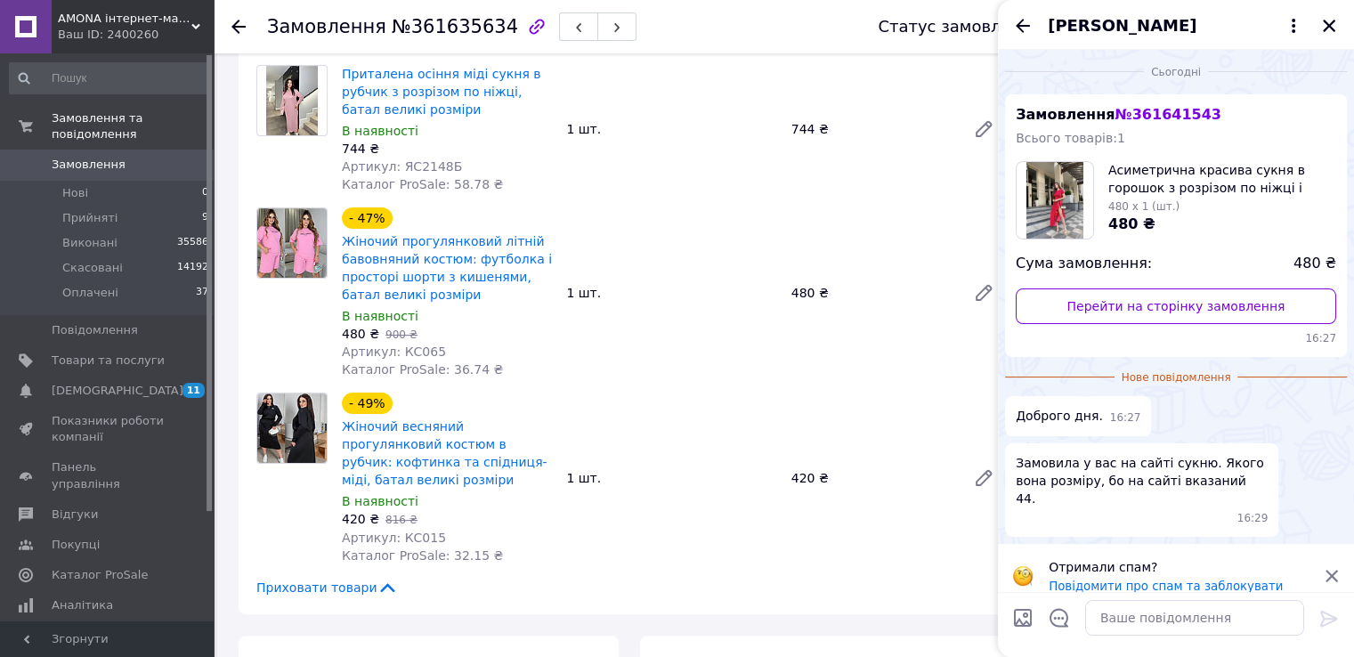
click at [1333, 570] on icon at bounding box center [1331, 576] width 12 height 12
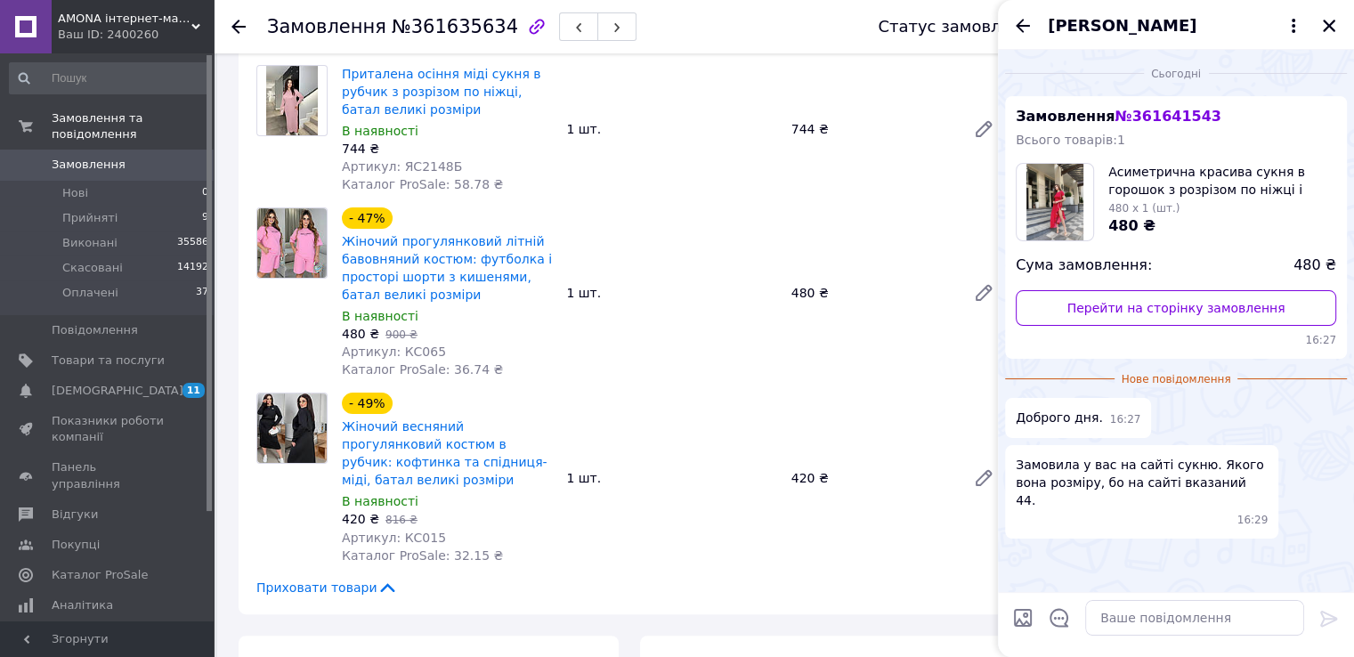
scroll to position [0, 0]
click at [1164, 217] on div "480 ₴" at bounding box center [1222, 226] width 228 height 20
click at [1160, 304] on link "Перейти на сторінку замовлення" at bounding box center [1176, 308] width 320 height 36
click at [1062, 620] on icon "Відкрити шаблони відповідей" at bounding box center [1059, 618] width 20 height 20
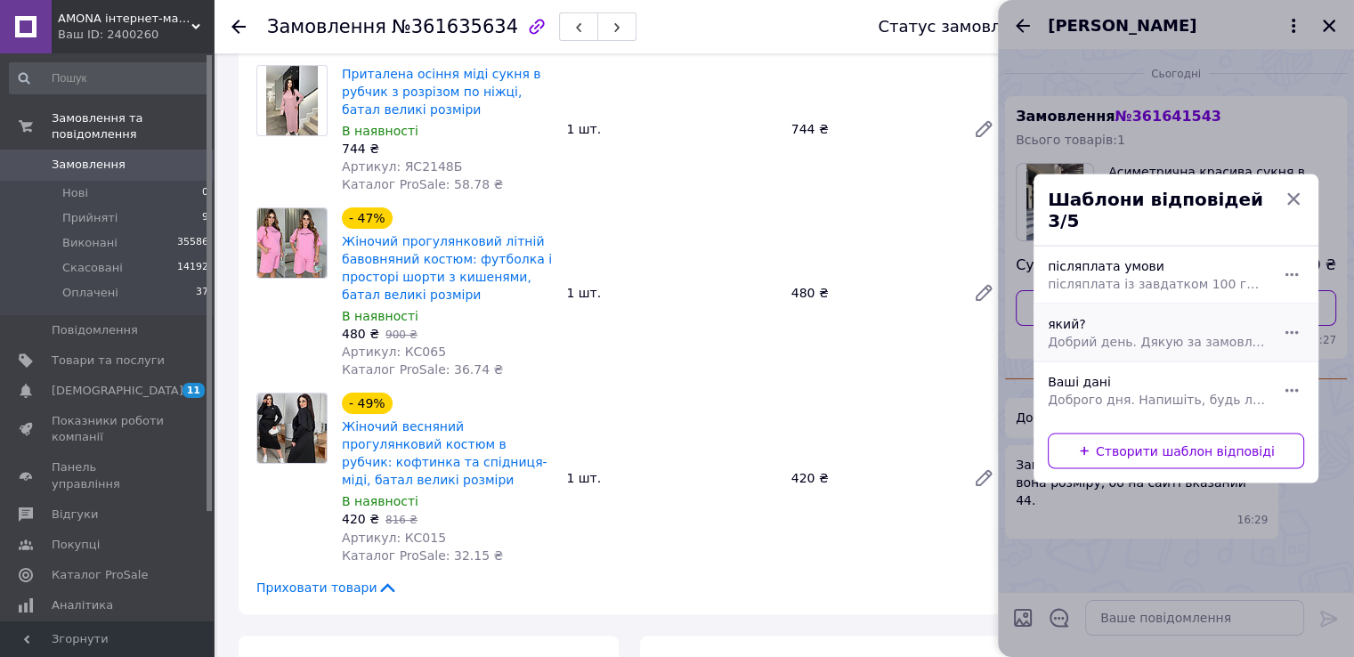
click at [1169, 312] on div "який? Добрий день. Дякую за замовлення. Який колір та розмір для Вас?" at bounding box center [1156, 333] width 231 height 50
type textarea "Добрий день. Дякую за замовлення. Який колір та розмір для Вас?"
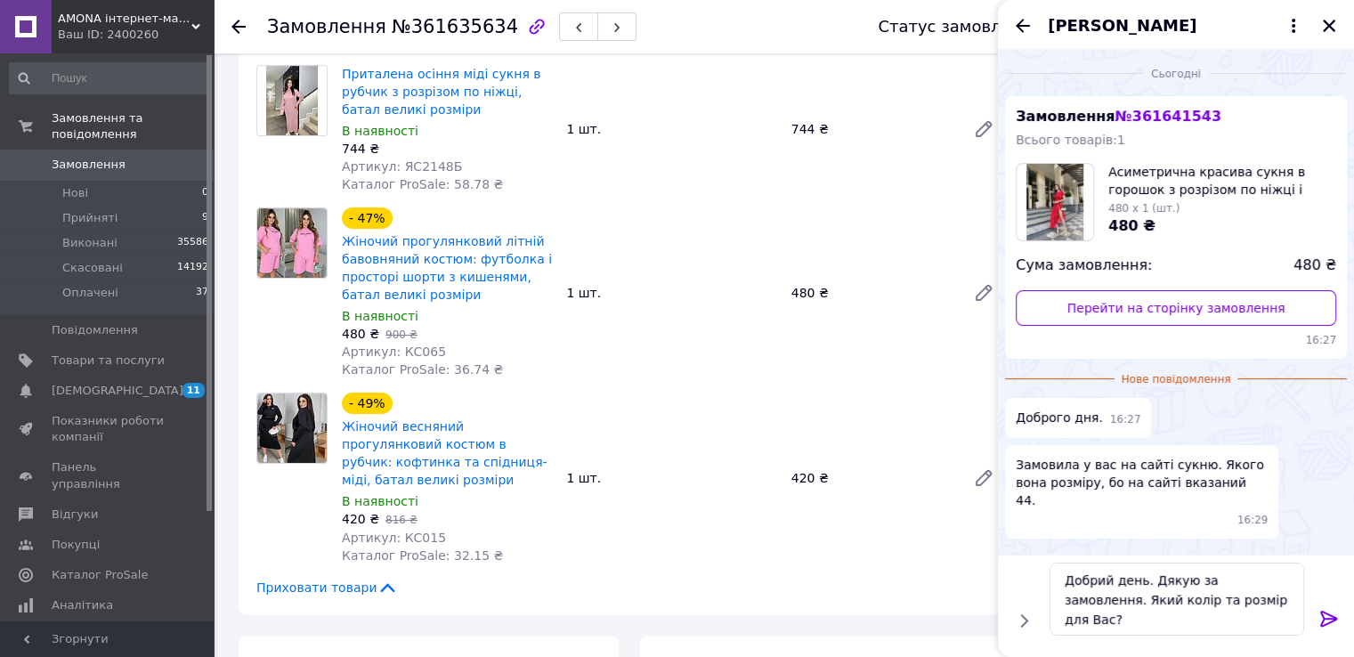
drag, startPoint x: 1326, startPoint y: 622, endPoint x: 1313, endPoint y: 618, distance: 14.1
click at [1325, 622] on icon at bounding box center [1328, 618] width 21 height 21
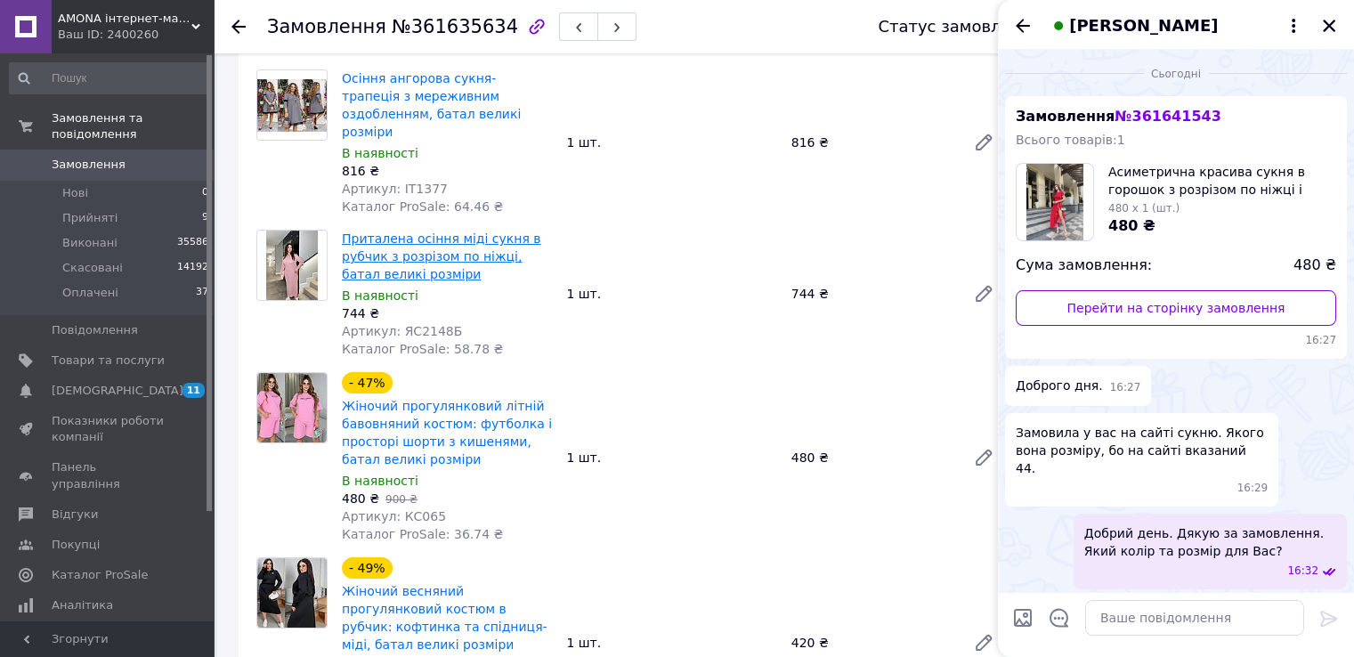
scroll to position [89, 0]
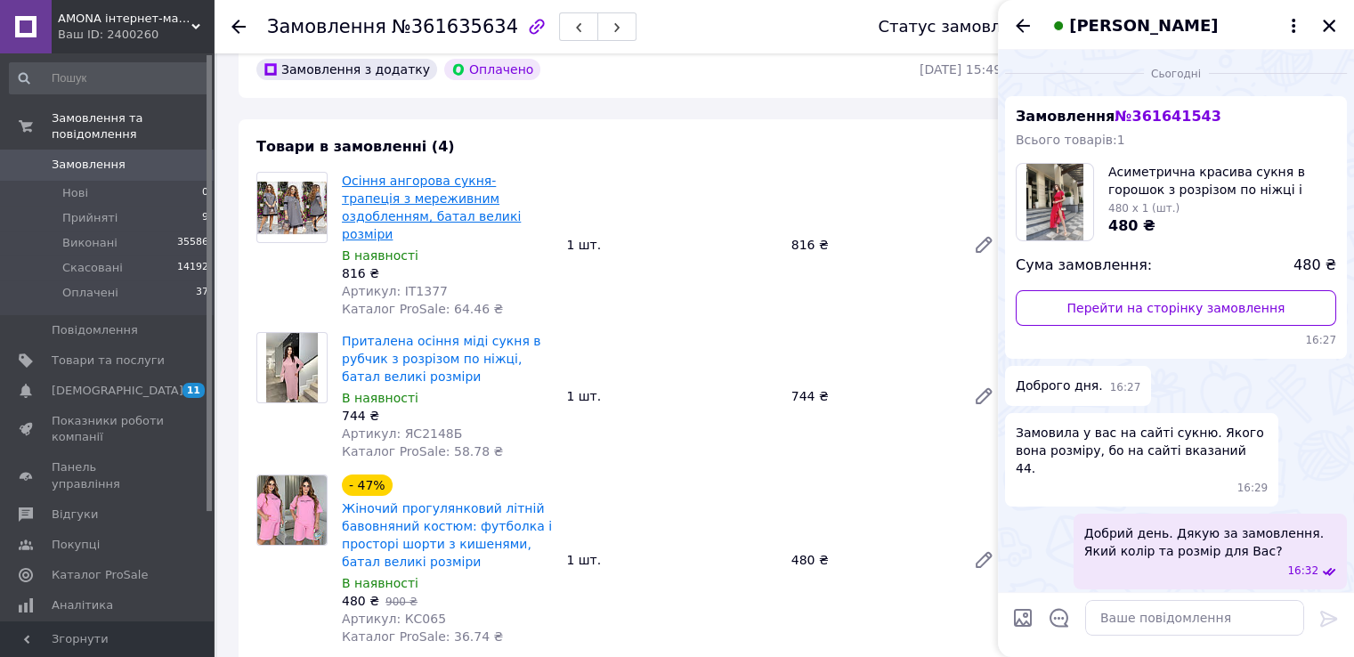
click at [405, 196] on link "Осіння ангорова сукня-трапеція з мереживним оздобленням, батал великі розміри" at bounding box center [431, 208] width 179 height 68
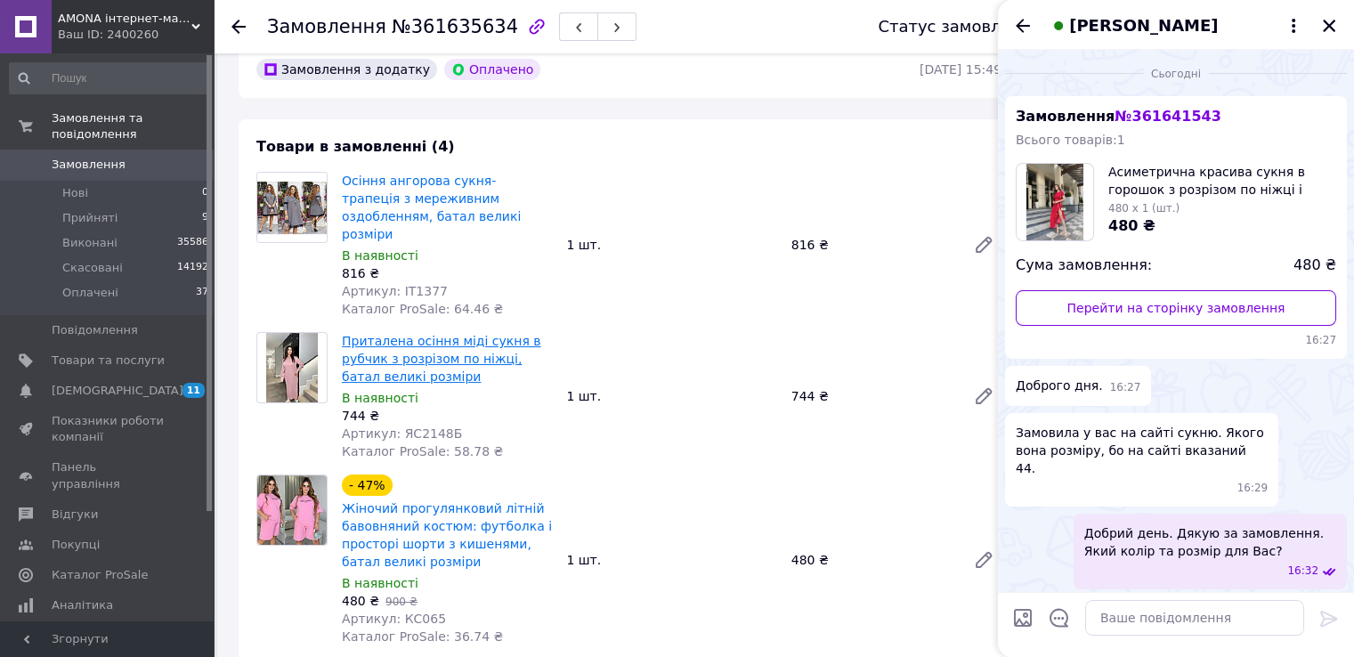
click at [393, 334] on link "Приталена осіння міді сукня в рубчик з розрізом по ніжці, батал великі розміри" at bounding box center [441, 359] width 199 height 50
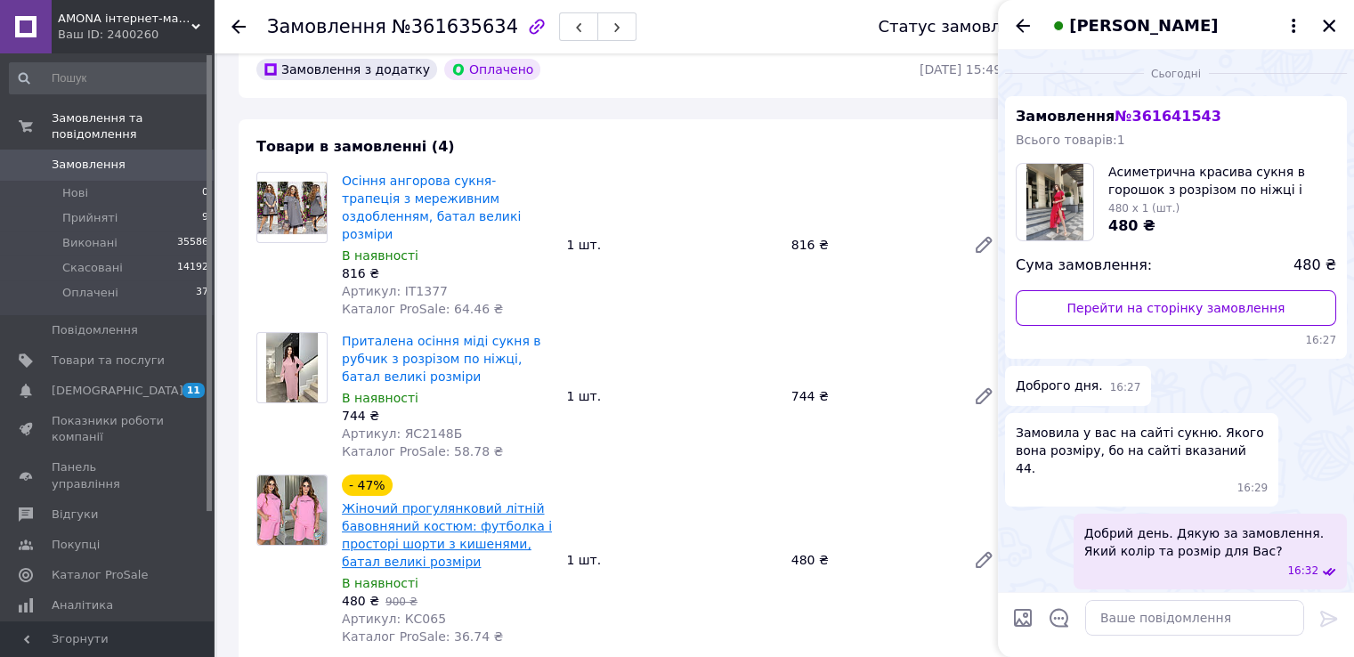
click at [418, 506] on link "Жіночий прогулянковий літній бавовняний костюм: футболка і просторі шорти з киш…" at bounding box center [447, 535] width 210 height 68
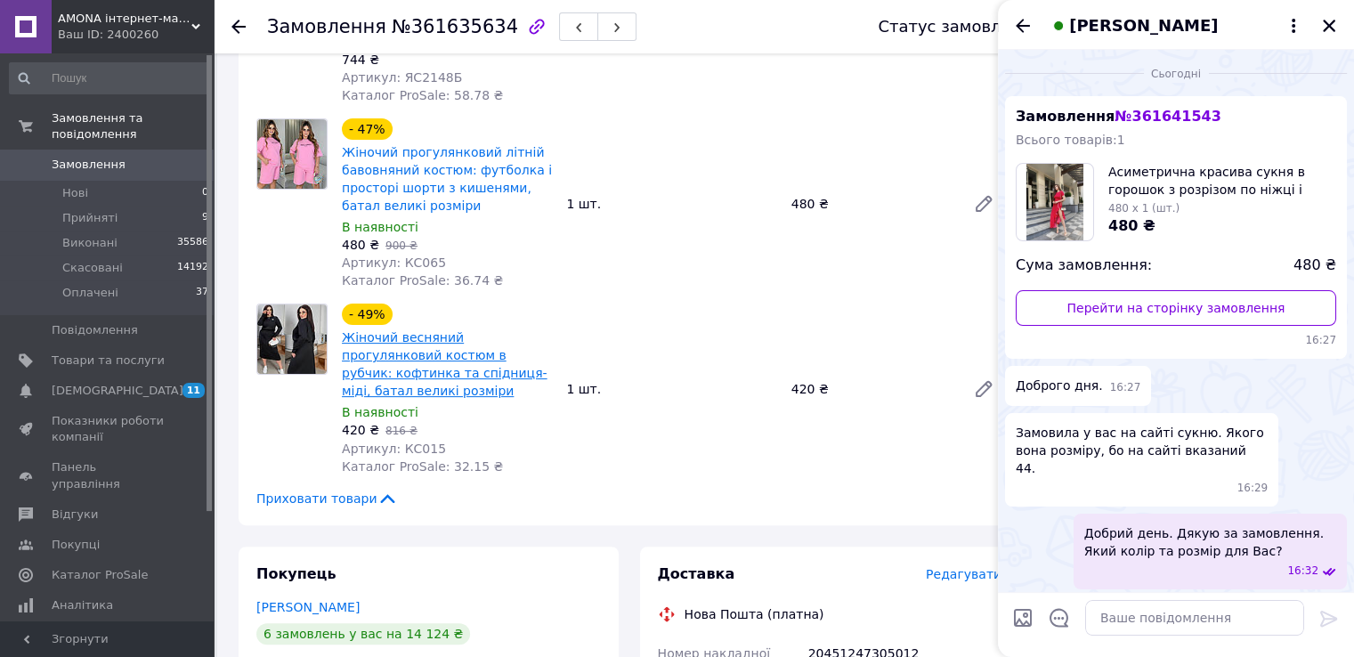
click at [409, 339] on link "Жіночий весняний прогулянковий костюм в рубчик: кофтинка та спідниця-міді, бата…" at bounding box center [445, 364] width 206 height 68
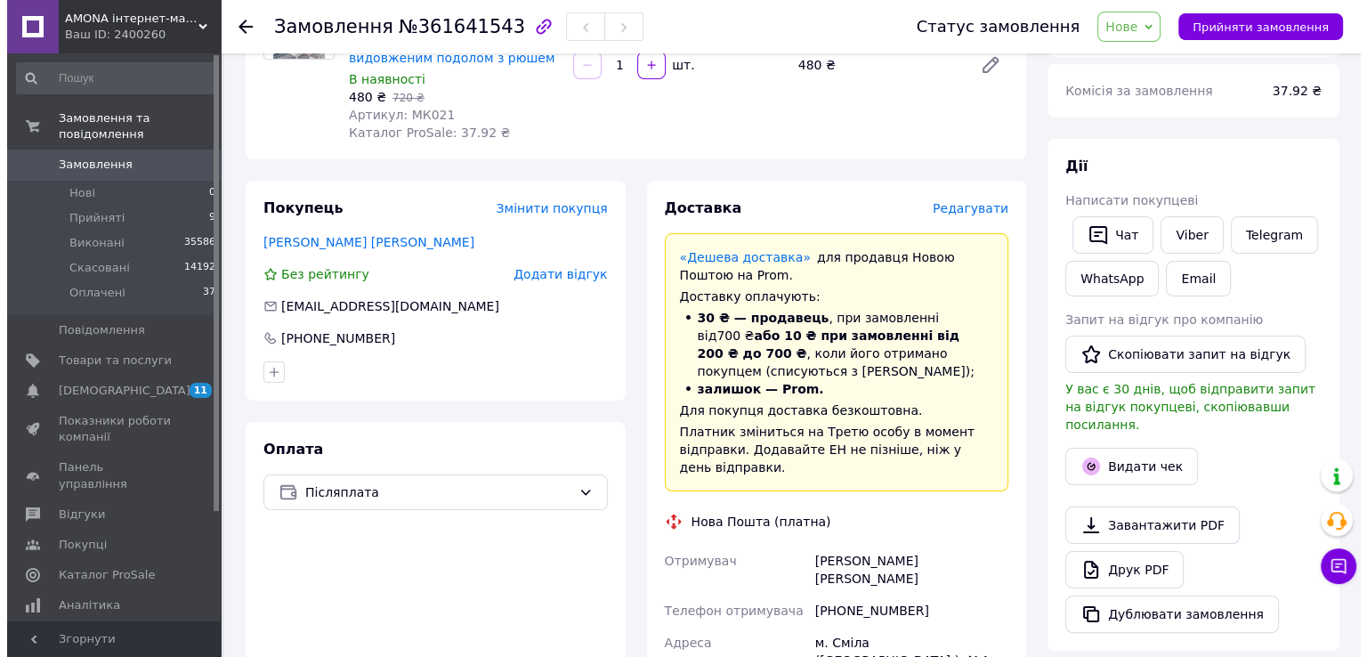
scroll to position [89, 0]
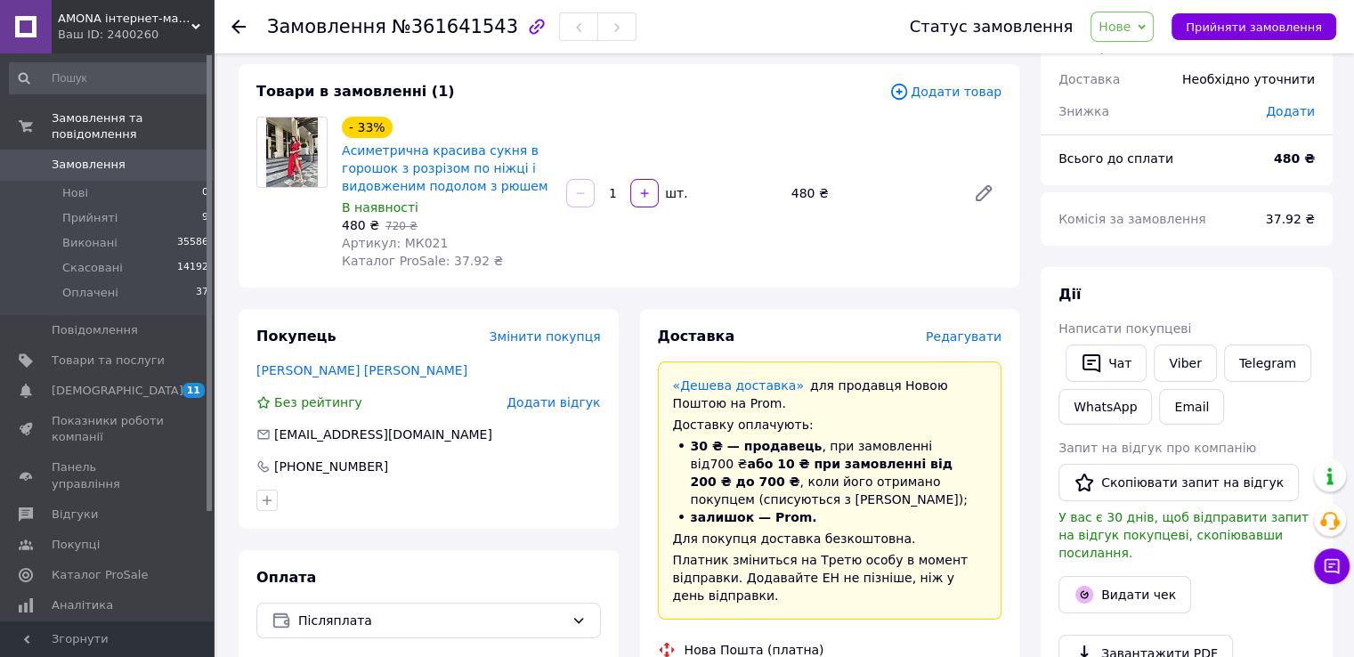
click at [960, 329] on span "Редагувати" at bounding box center [964, 336] width 76 height 14
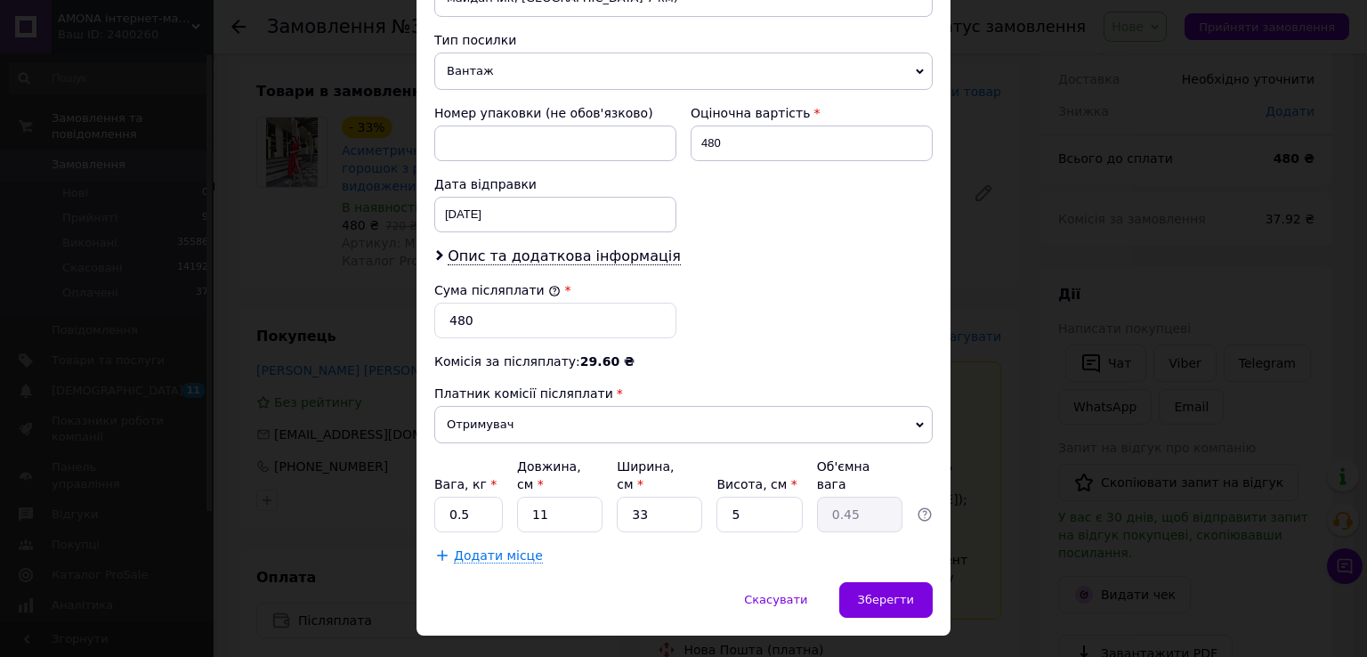
scroll to position [518, 0]
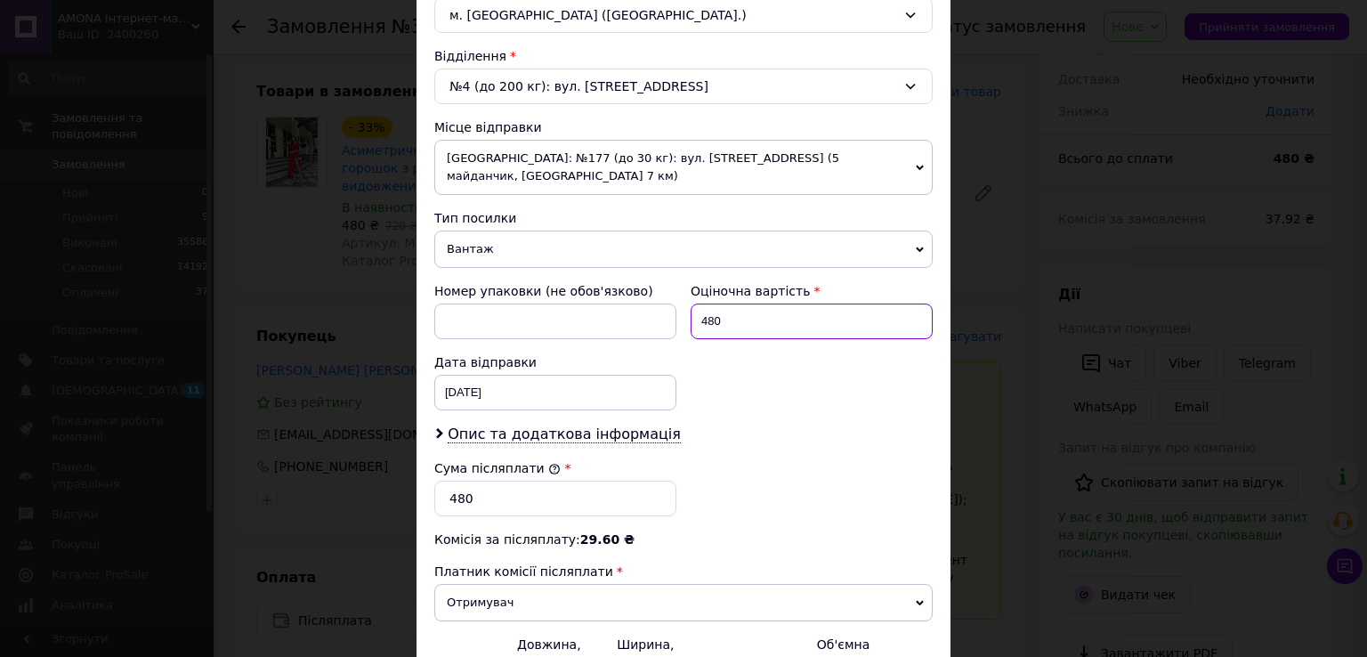
drag, startPoint x: 705, startPoint y: 306, endPoint x: 687, endPoint y: 303, distance: 18.2
click at [691, 304] on input "480" at bounding box center [812, 322] width 242 height 36
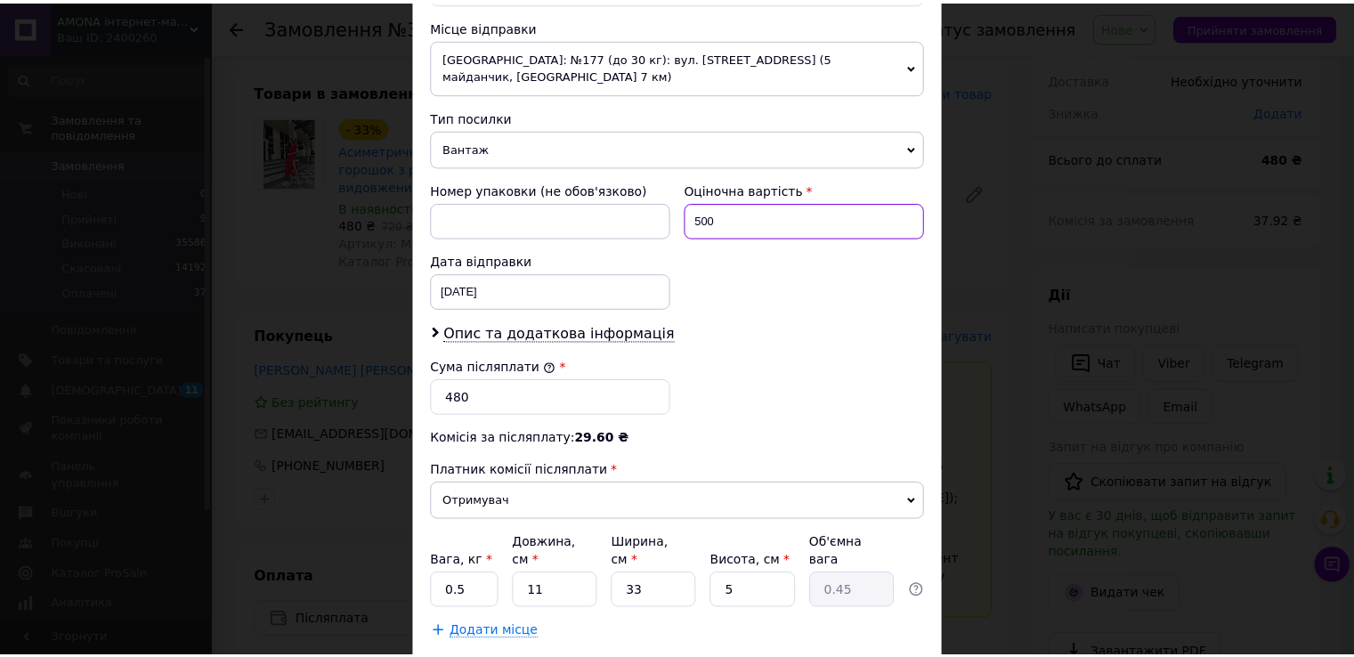
scroll to position [696, 0]
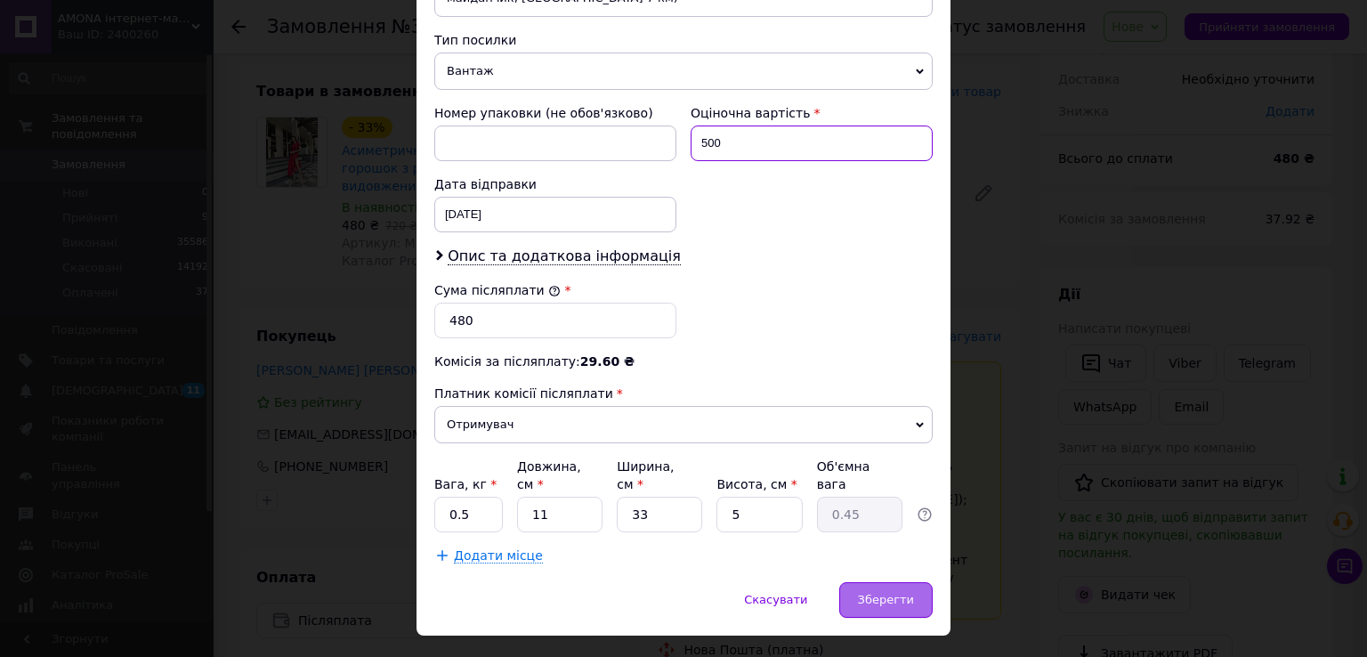
type input "500"
click at [858, 582] on div "Зберегти" at bounding box center [885, 600] width 93 height 36
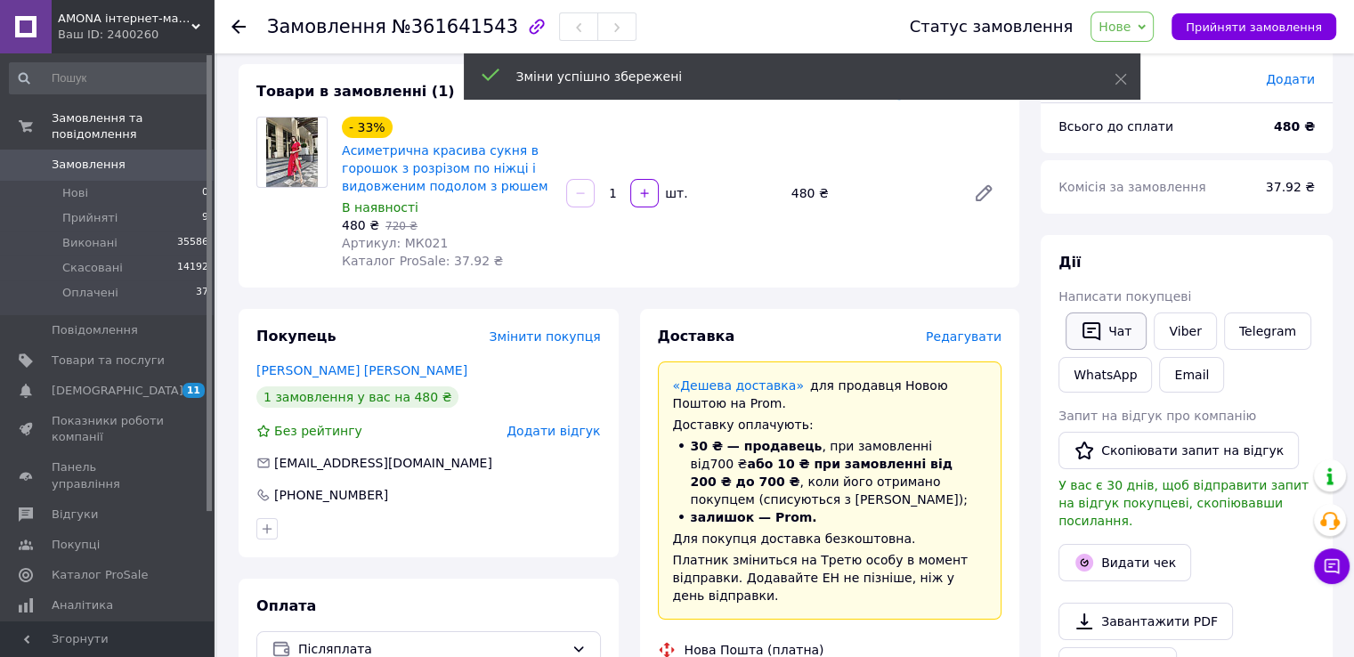
click at [1091, 332] on icon "button" at bounding box center [1091, 330] width 21 height 21
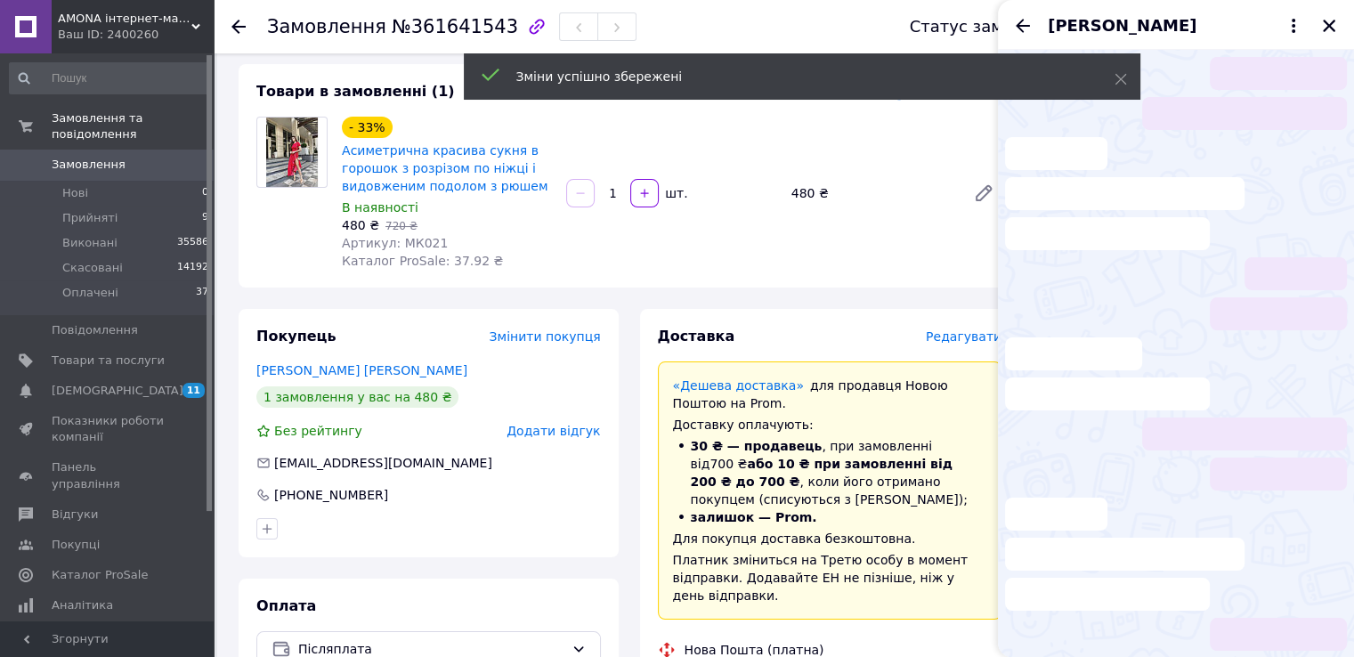
scroll to position [189, 0]
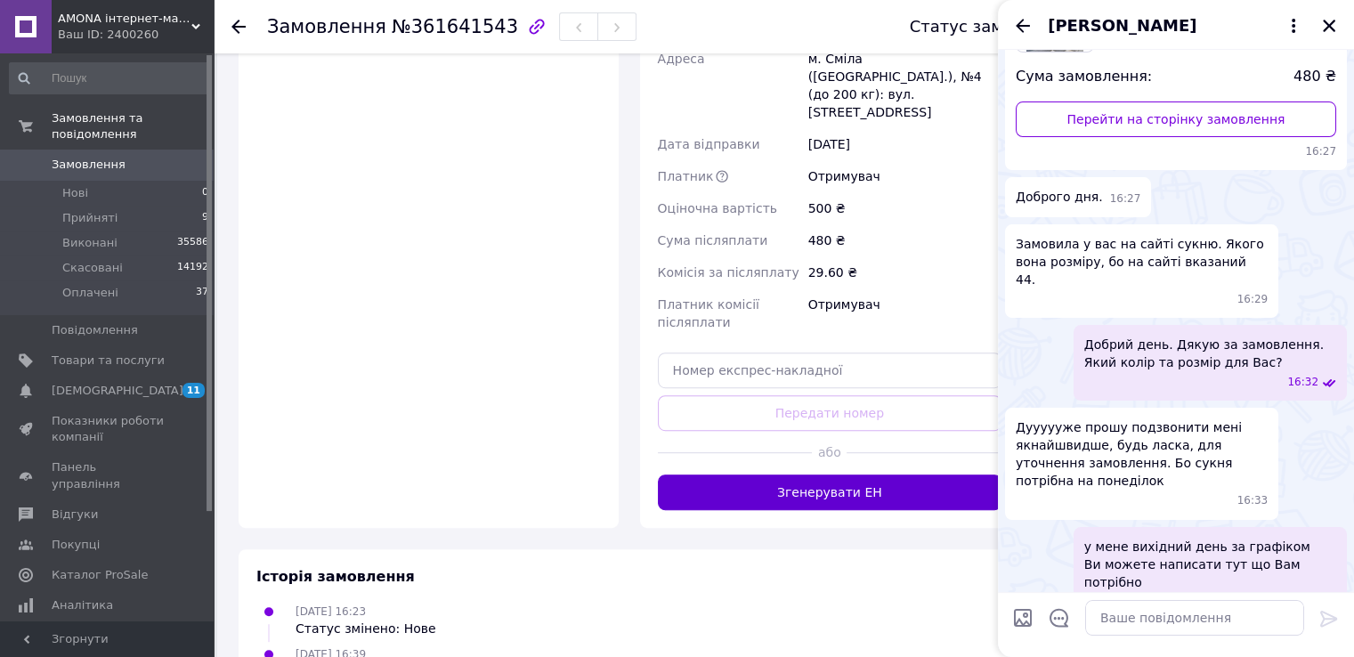
click at [809, 474] on button "Згенерувати ЕН" at bounding box center [830, 492] width 344 height 36
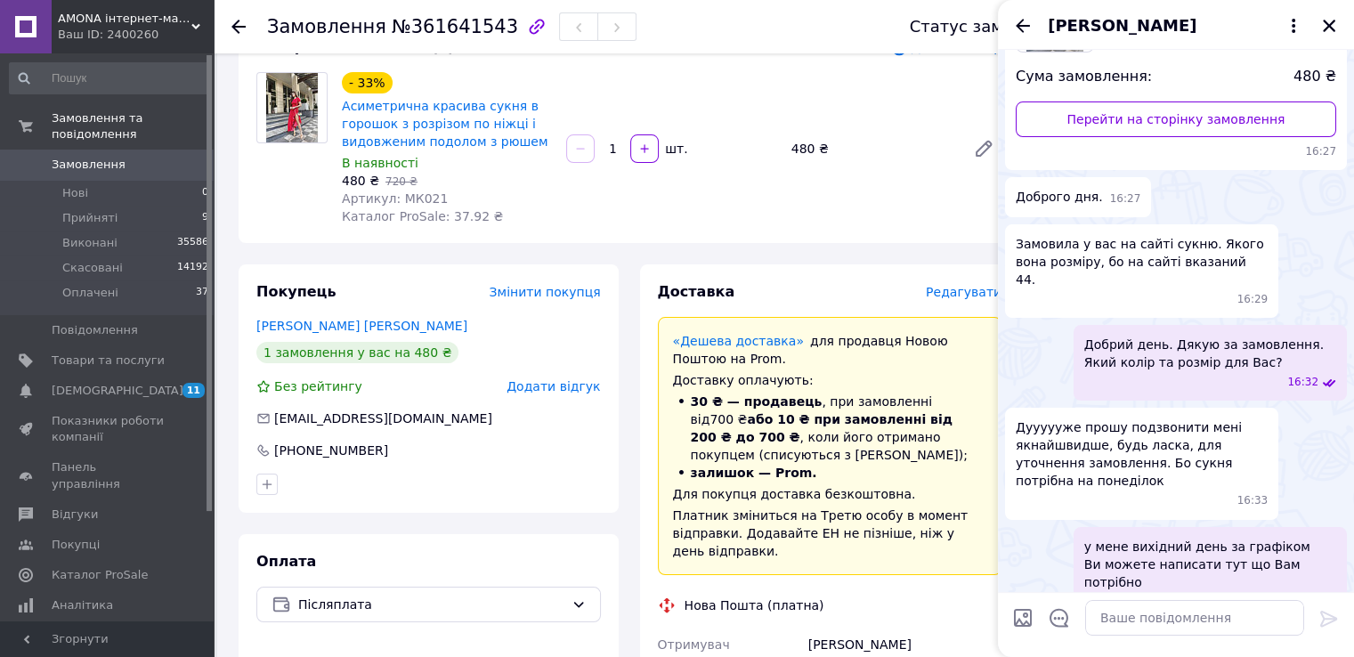
scroll to position [0, 0]
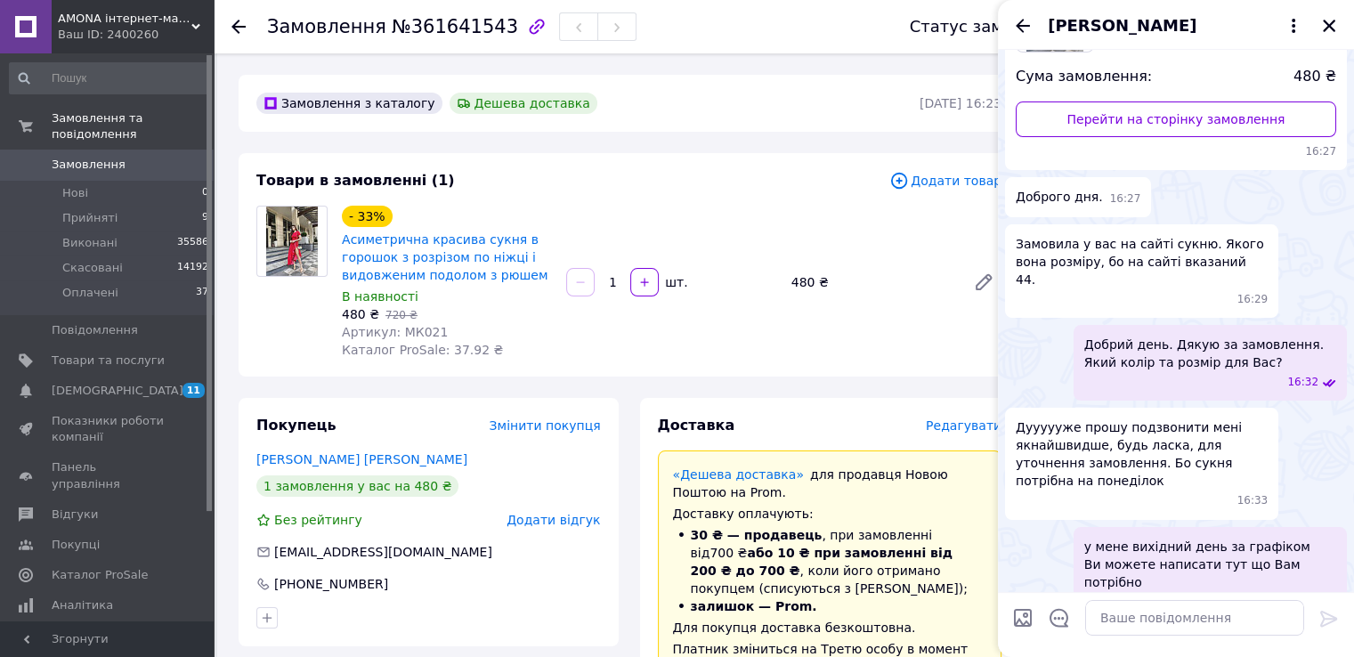
click at [442, 224] on div "- 33% Асиметрична красива сукня в горошок з розрізом по ніжці і видовженим подо…" at bounding box center [447, 245] width 214 height 82
click at [450, 239] on link "Асиметрична красива сукня в горошок з розрізом по ніжці і видовженим подолом з …" at bounding box center [445, 257] width 206 height 50
click at [1333, 26] on icon "Закрити" at bounding box center [1329, 26] width 16 height 16
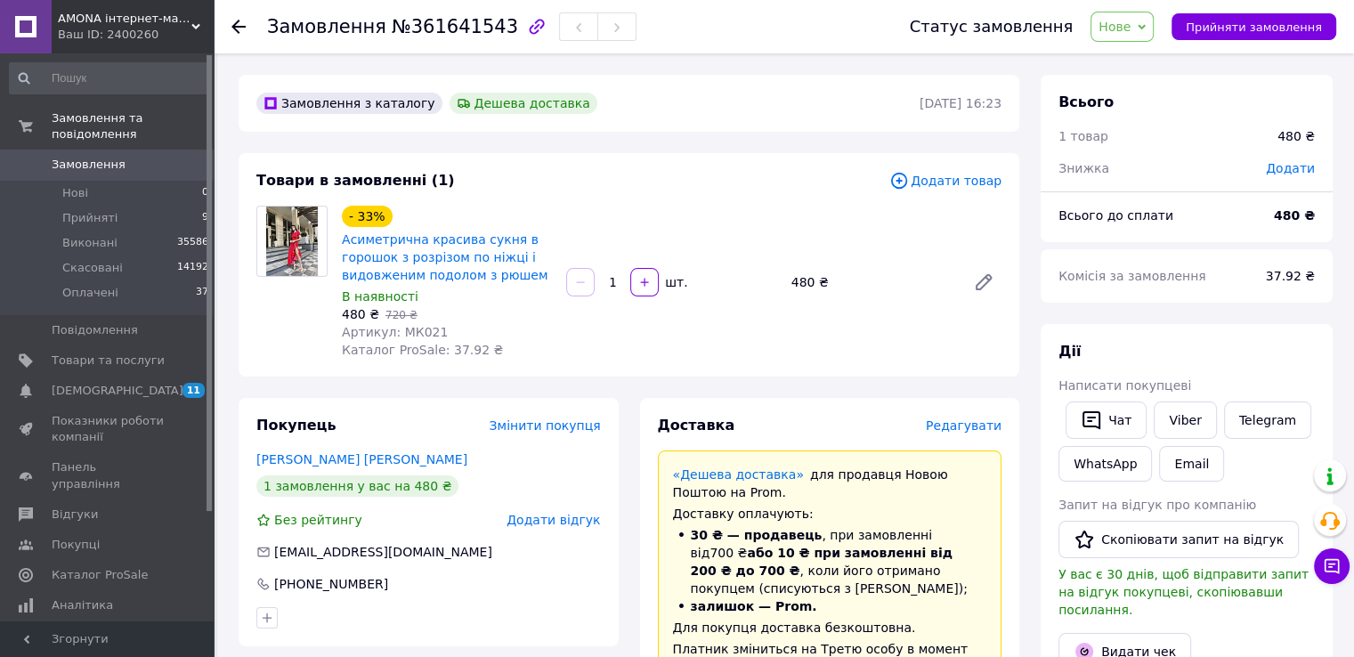
click at [323, 450] on div "Покупець Змінити покупця Цебрієнко [PERSON_NAME] 1 замовлення у вас на 480 ₴ Бе…" at bounding box center [429, 522] width 380 height 248
click at [314, 455] on link "[PERSON_NAME] [PERSON_NAME]" at bounding box center [361, 459] width 211 height 14
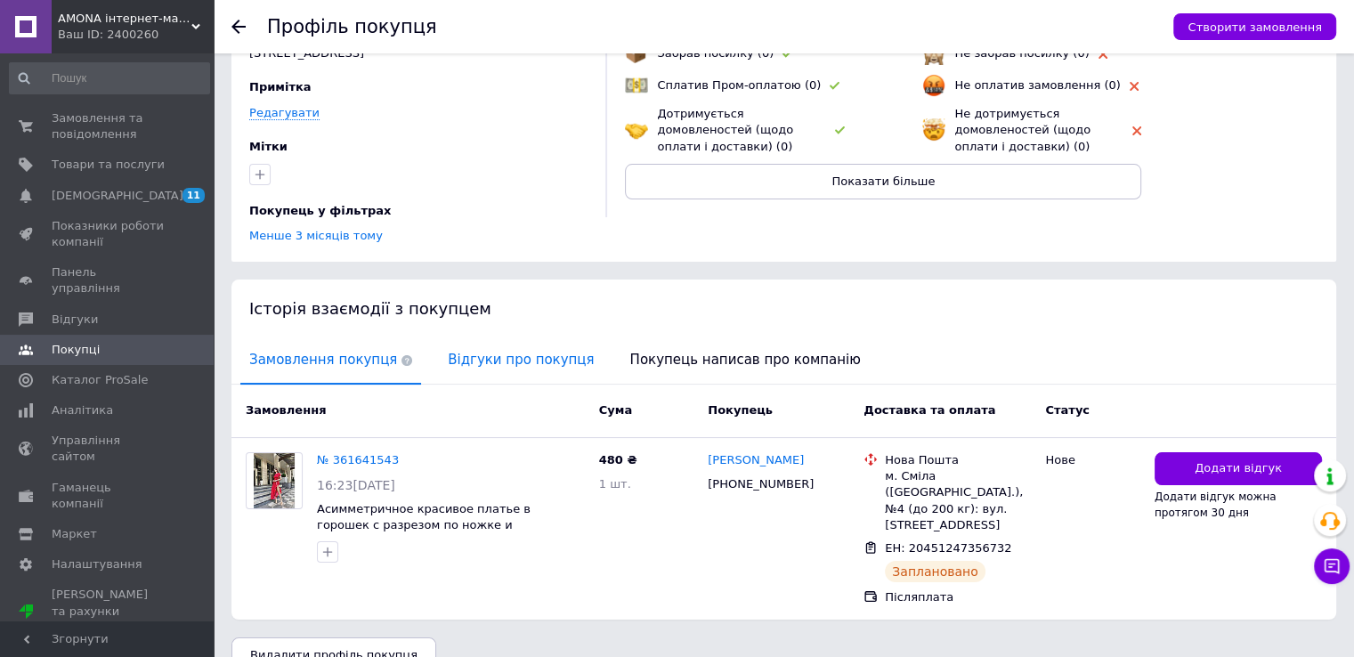
drag, startPoint x: 458, startPoint y: 375, endPoint x: 464, endPoint y: 340, distance: 35.3
click at [457, 385] on div "Замовлення Cума Покупець Доставка та оплата Статус" at bounding box center [783, 411] width 1105 height 53
click at [466, 337] on span "Відгуки про покупця" at bounding box center [521, 359] width 164 height 45
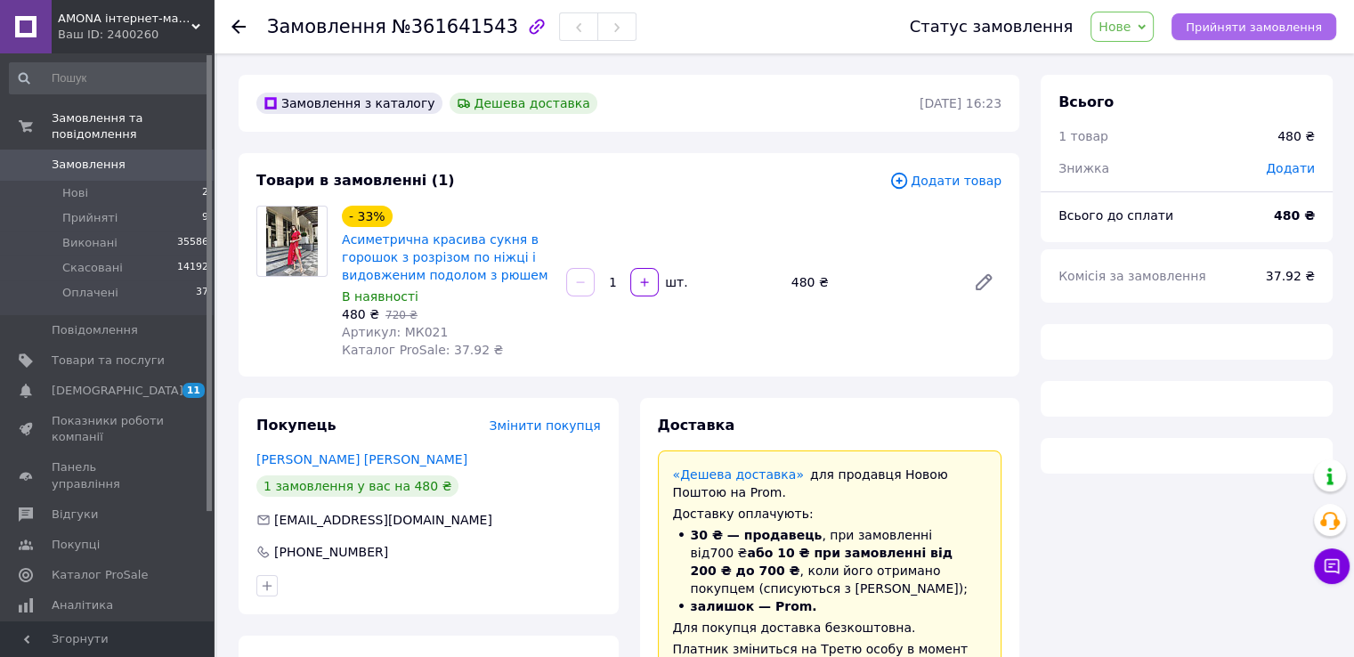
click at [1243, 20] on span "Прийняти замовлення" at bounding box center [1254, 26] width 136 height 13
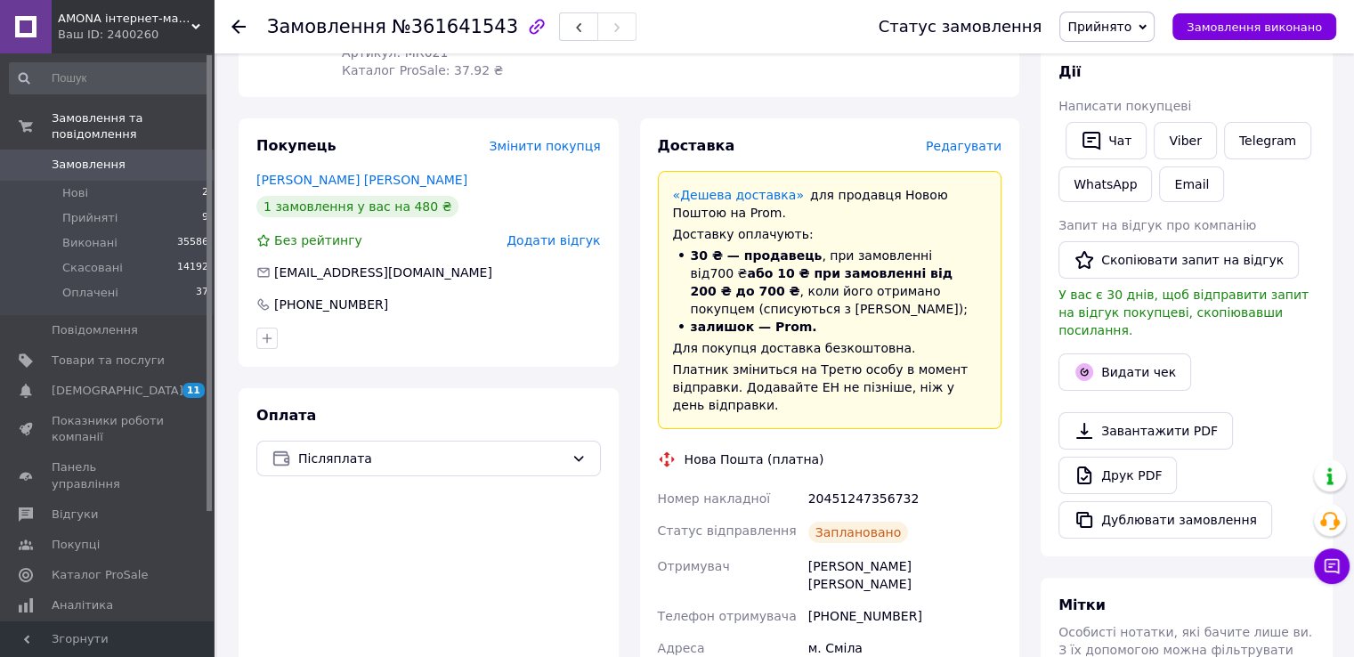
scroll to position [89, 0]
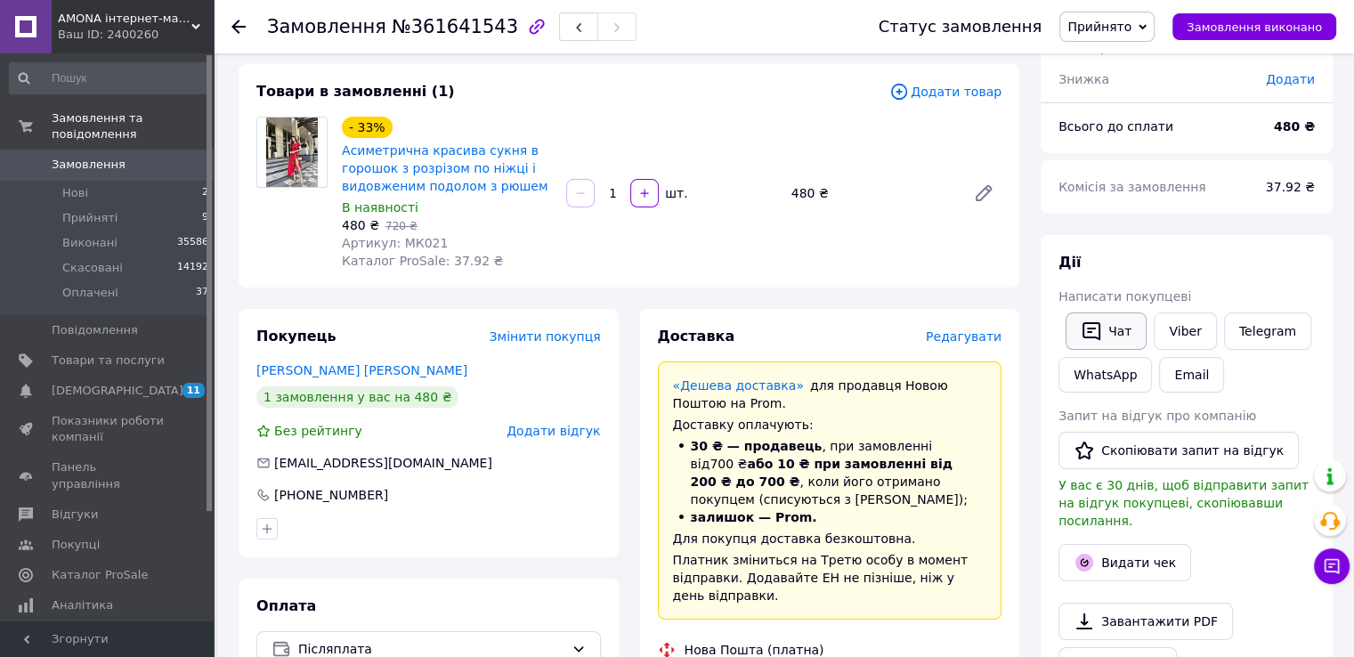
click at [1104, 320] on button "Чат" at bounding box center [1105, 330] width 81 height 37
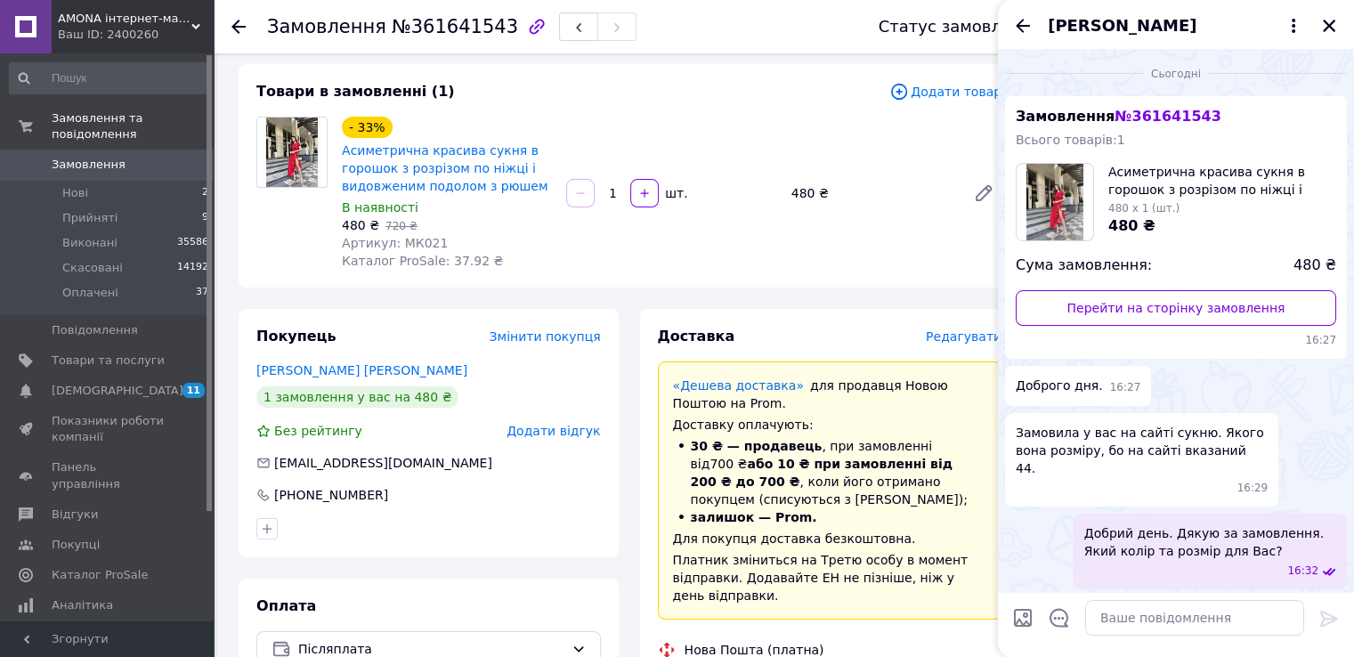
scroll to position [189, 0]
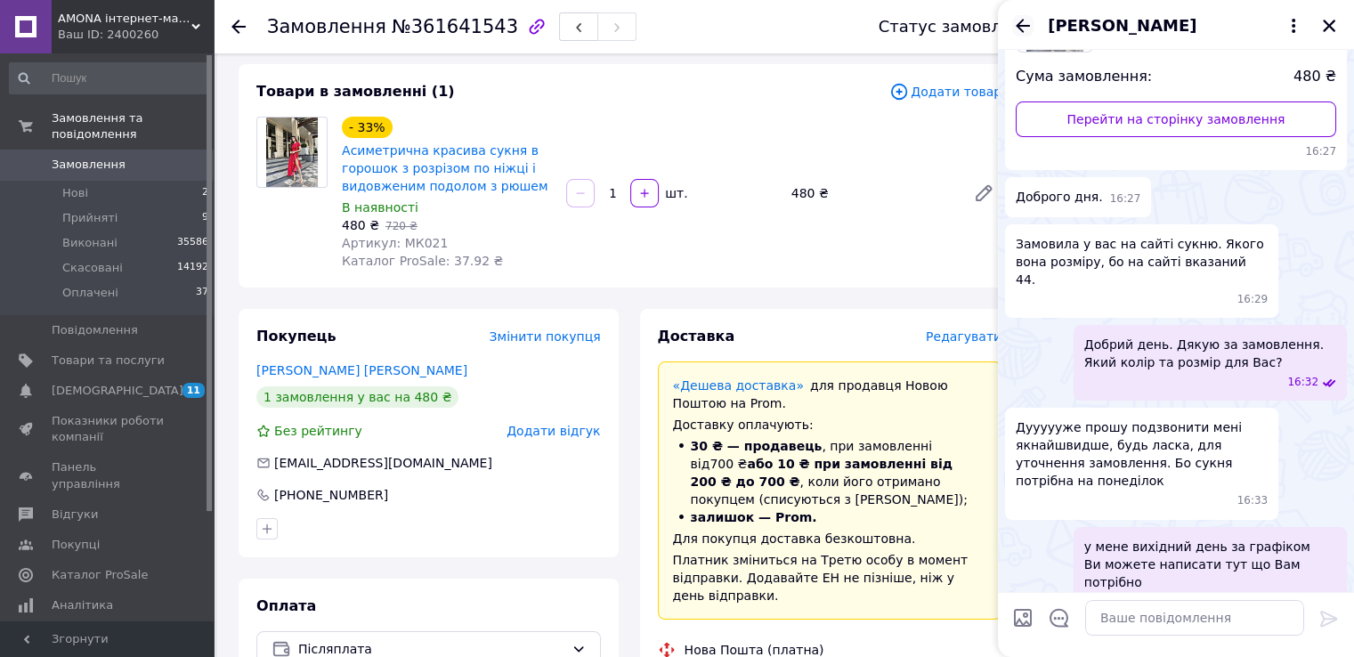
click at [1022, 28] on icon "Назад" at bounding box center [1022, 25] width 21 height 21
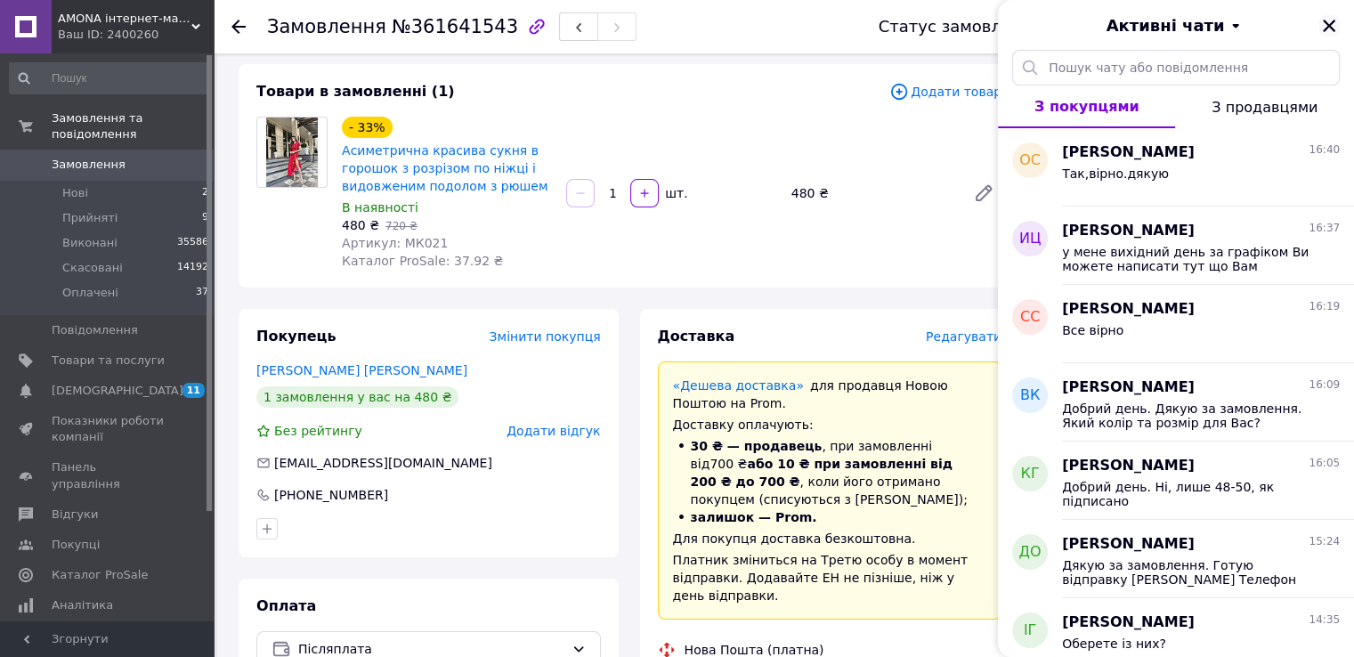
click at [1325, 24] on icon "Закрити" at bounding box center [1329, 26] width 16 height 16
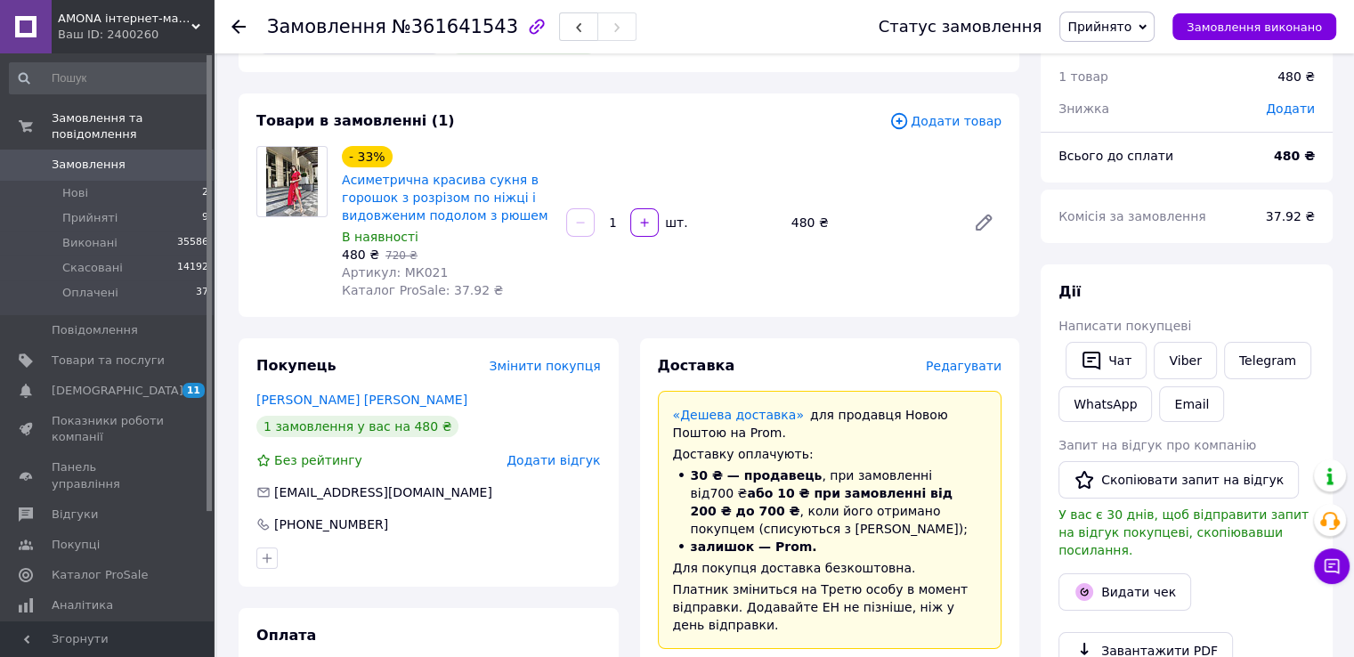
scroll to position [0, 0]
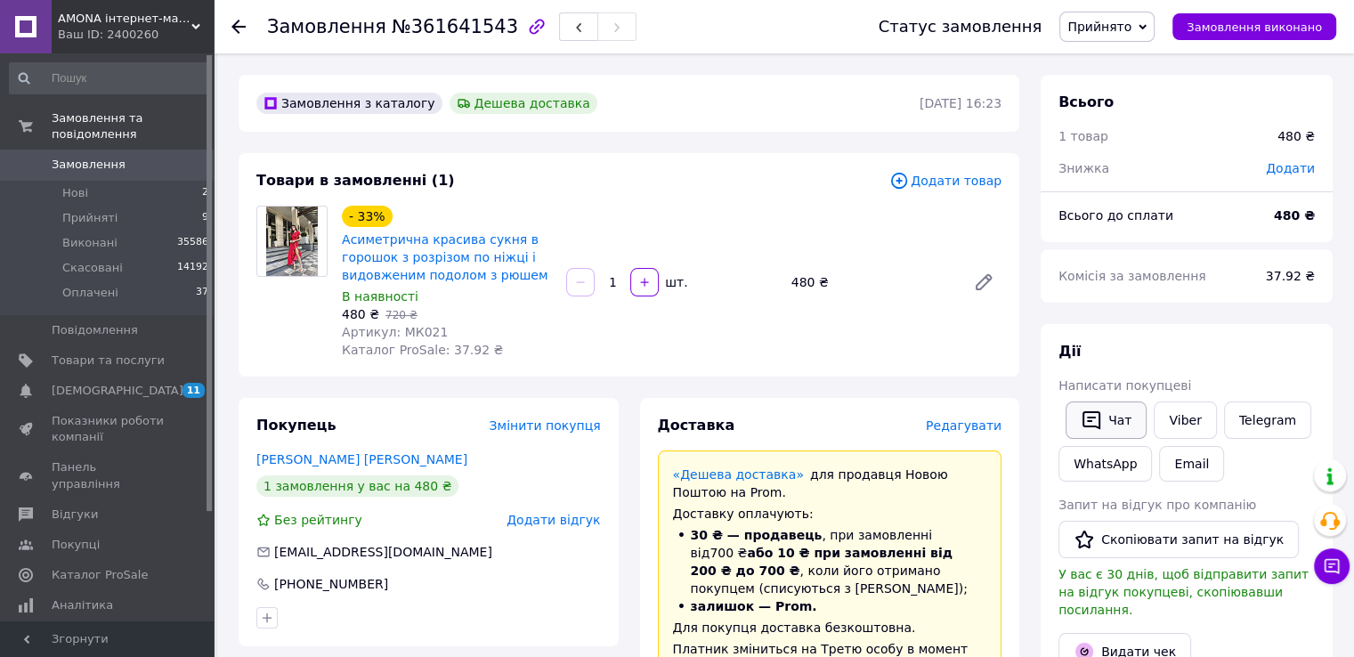
click at [1096, 424] on icon "button" at bounding box center [1091, 419] width 21 height 21
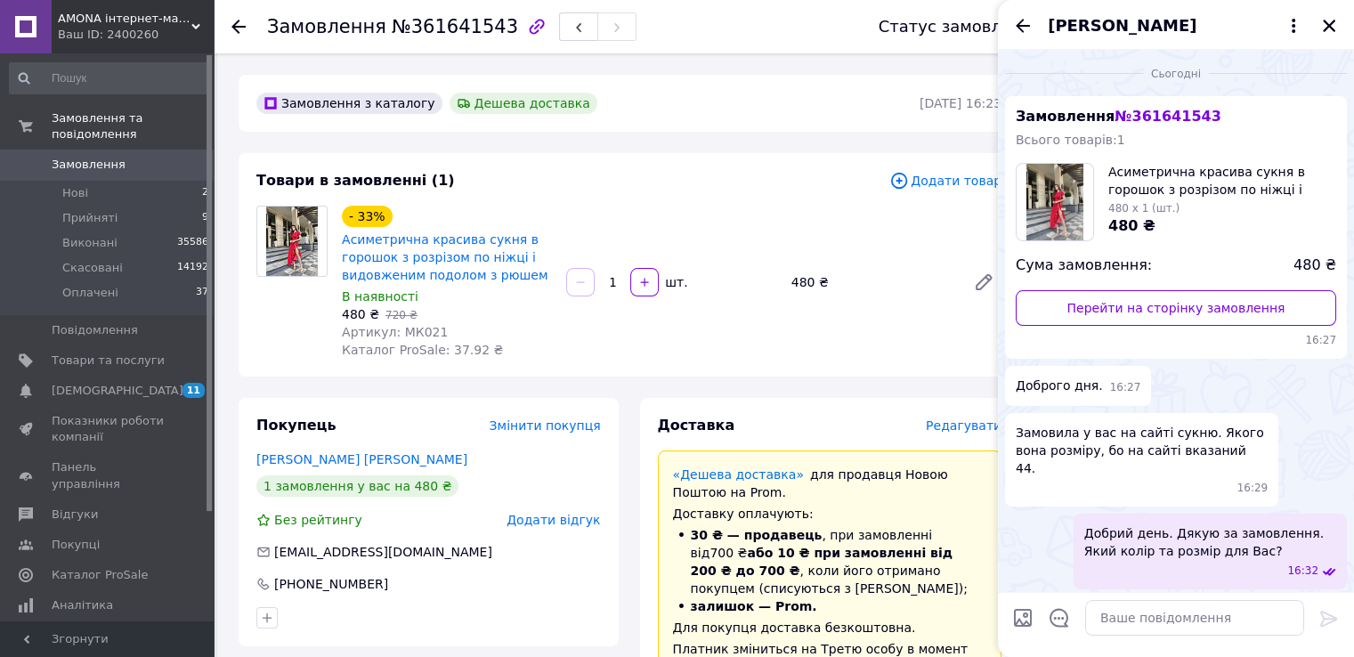
scroll to position [189, 0]
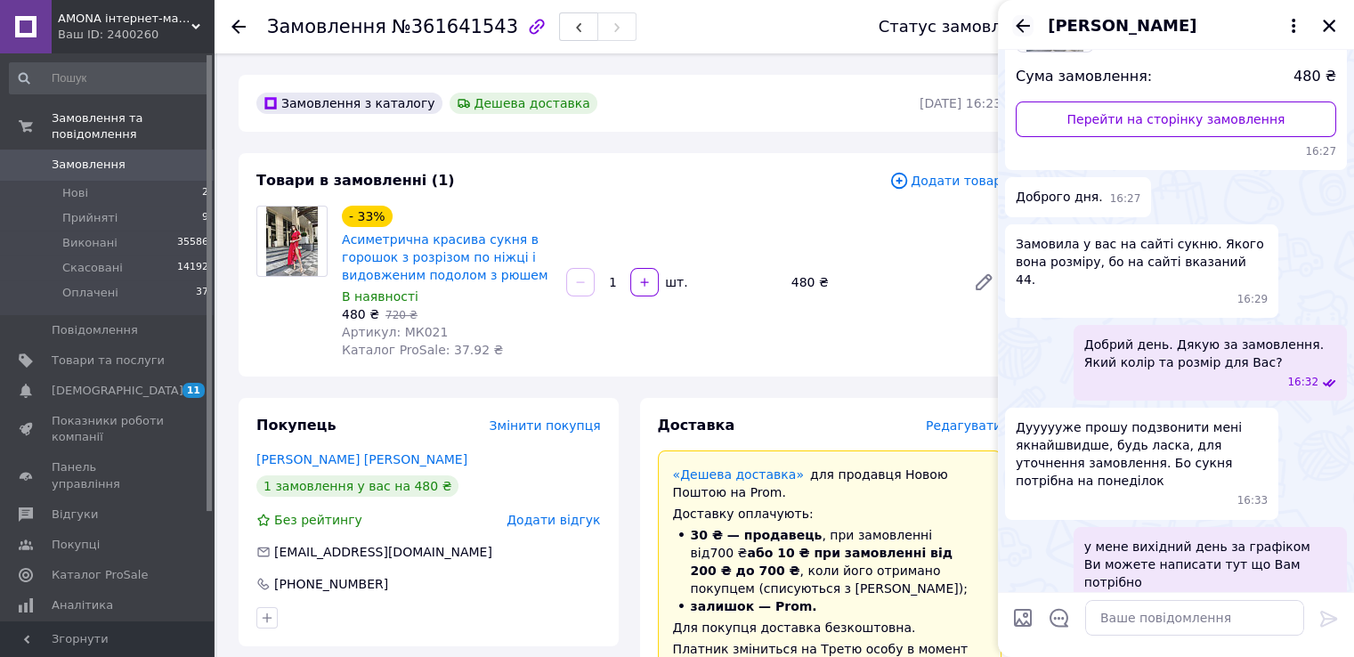
click at [1020, 36] on icon "Назад" at bounding box center [1022, 25] width 21 height 21
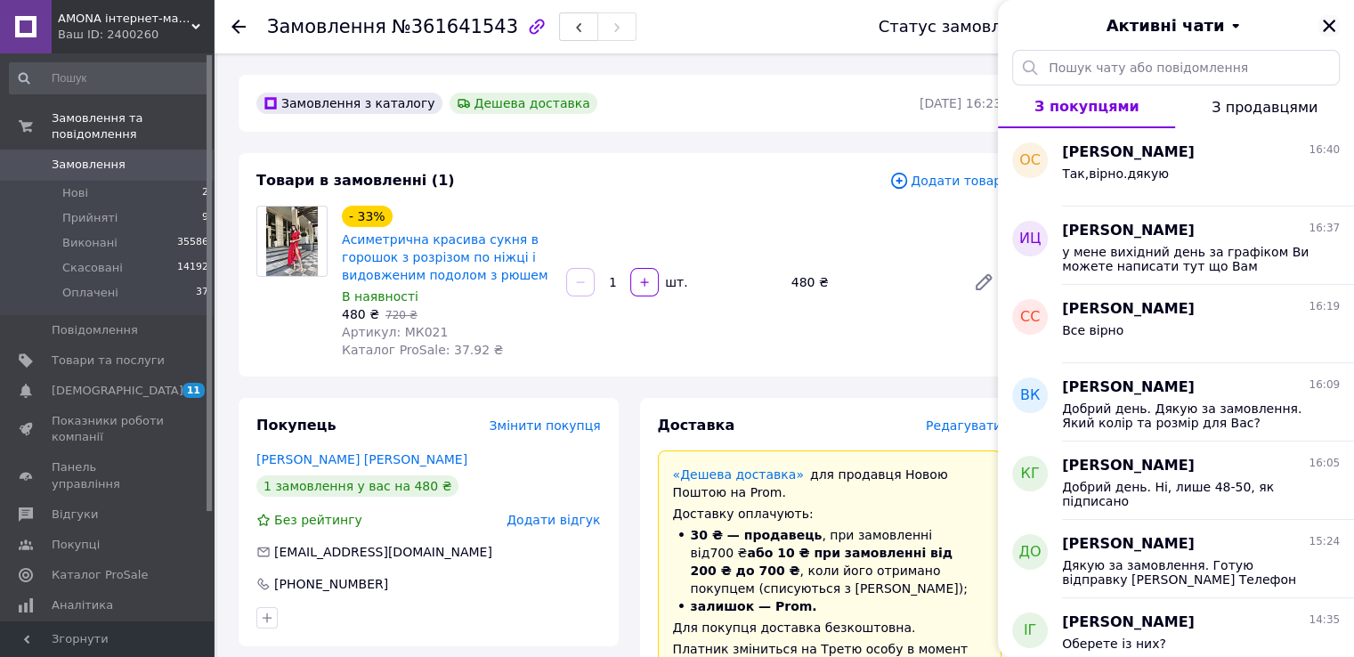
click at [1325, 25] on icon "Закрити" at bounding box center [1329, 26] width 16 height 16
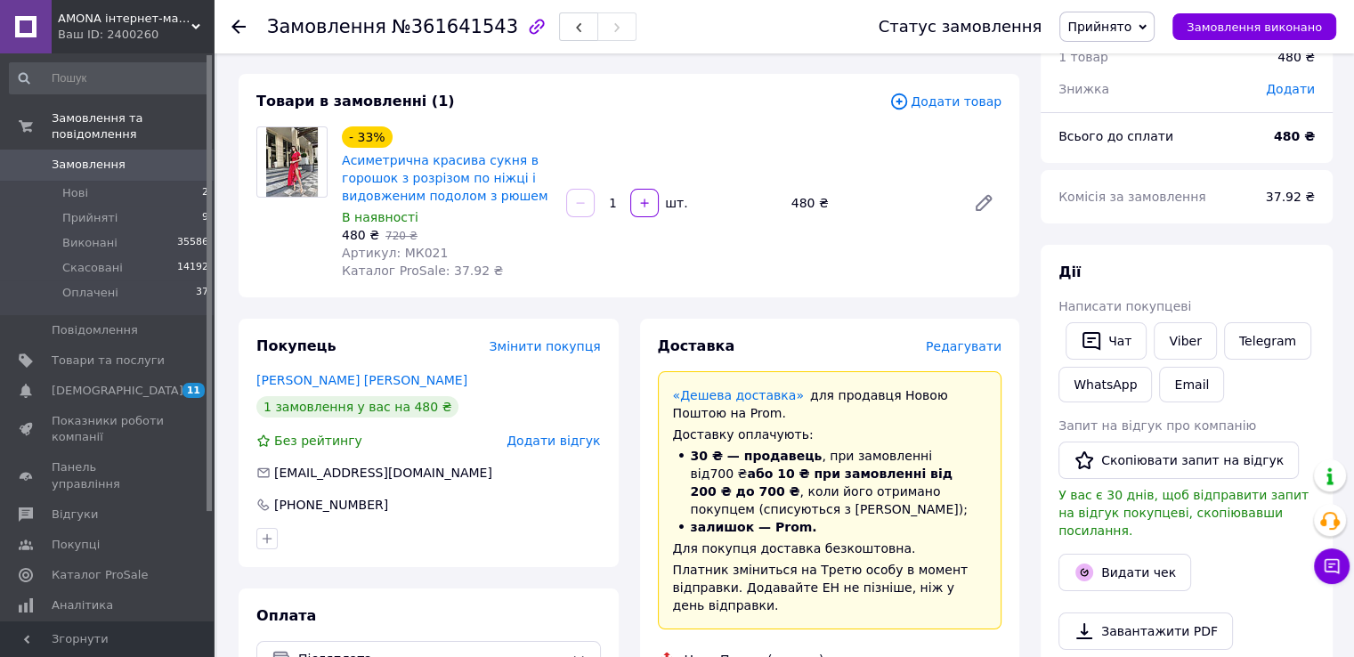
scroll to position [0, 0]
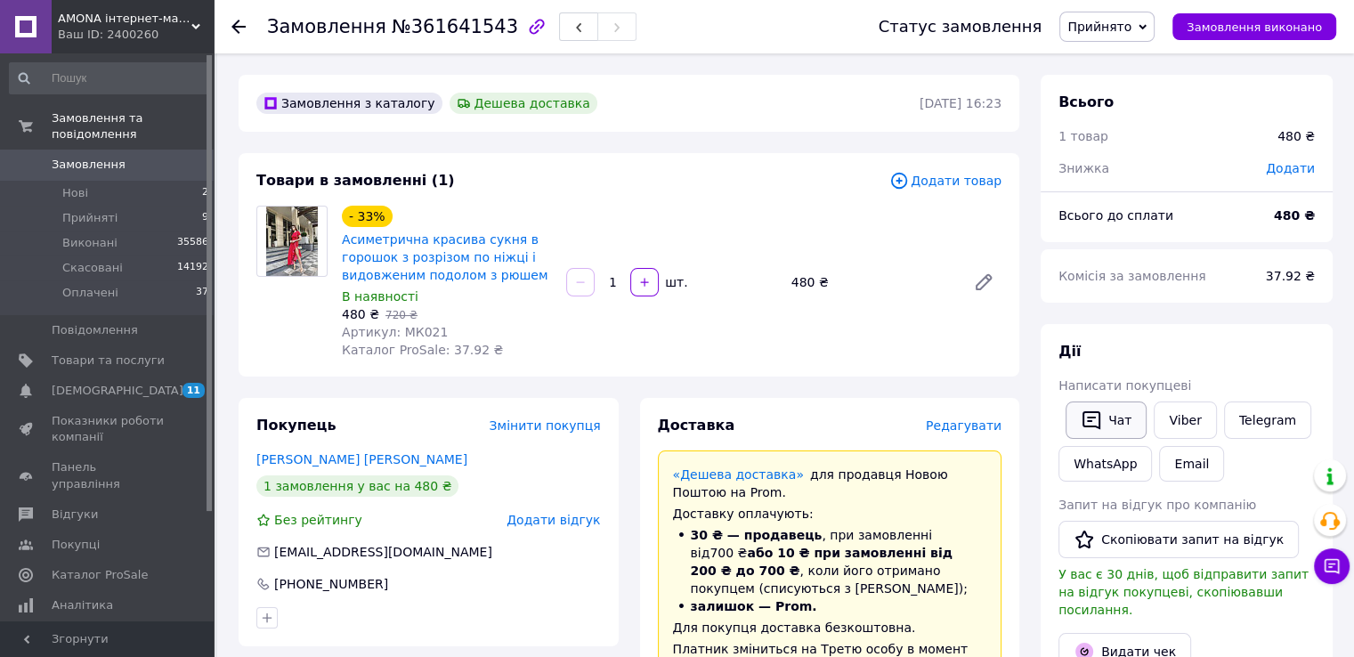
click at [1071, 417] on button "Чат" at bounding box center [1105, 419] width 81 height 37
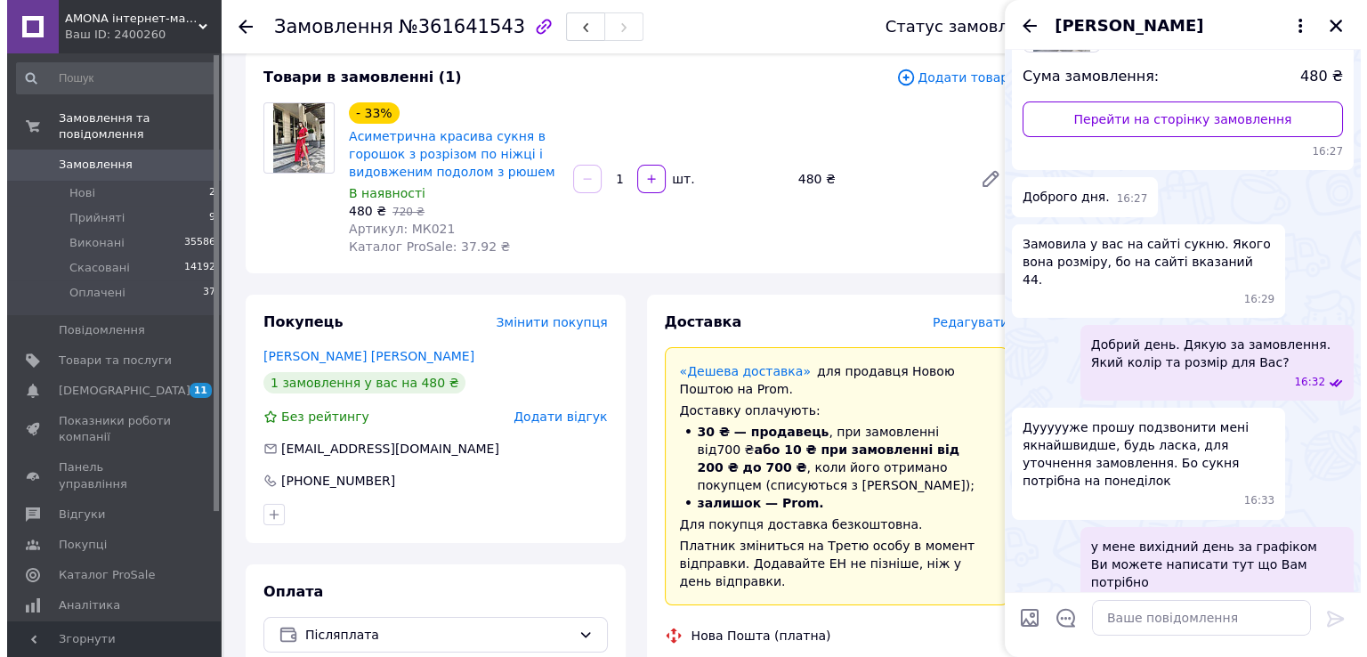
scroll to position [178, 0]
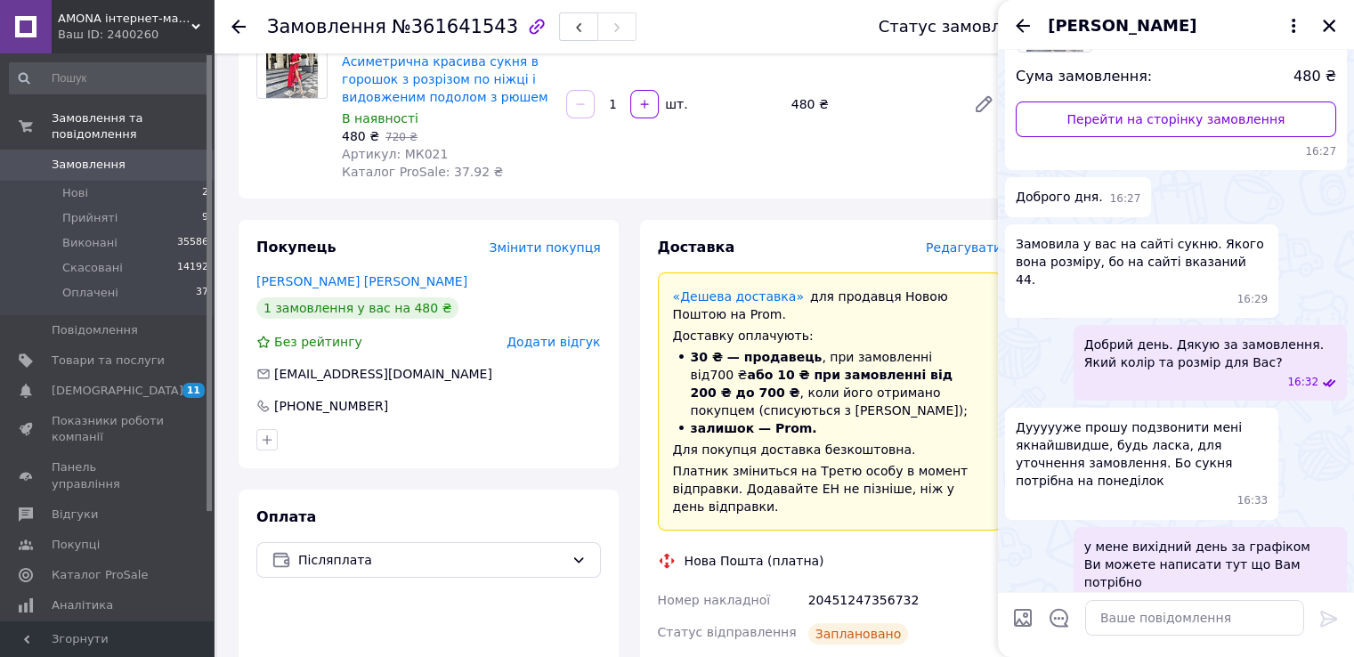
click at [967, 252] on span "Редагувати" at bounding box center [964, 247] width 76 height 14
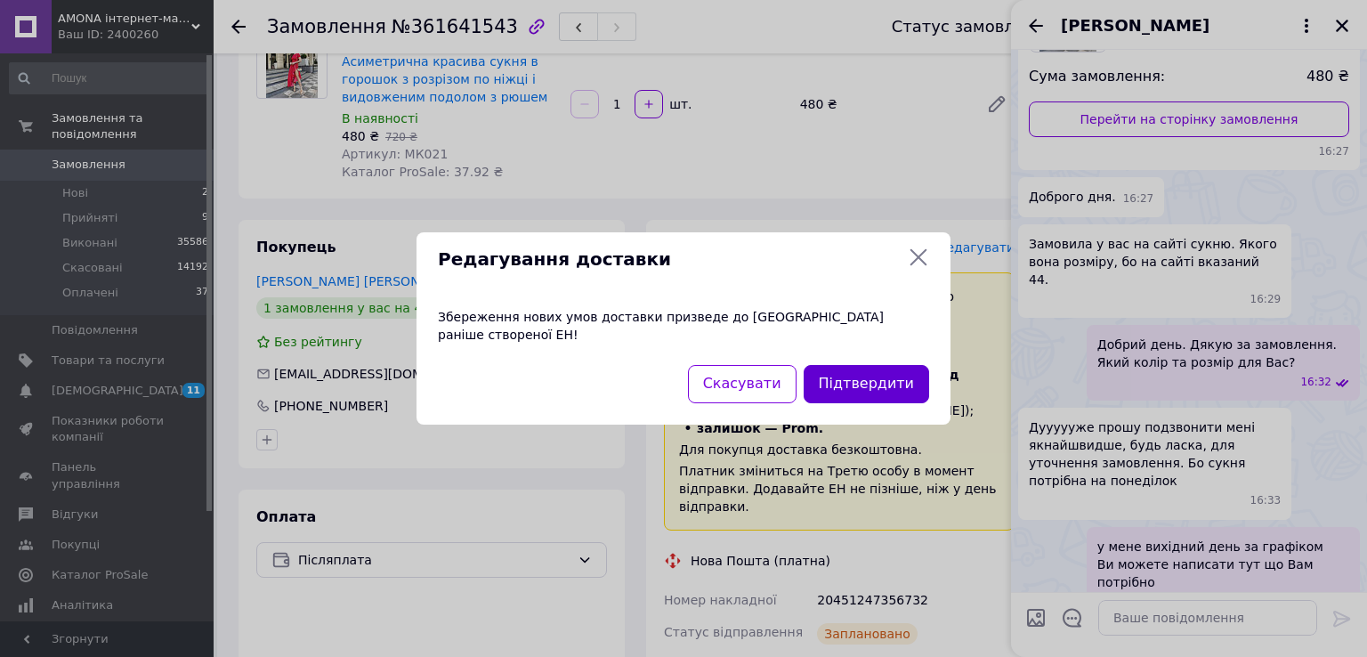
click at [854, 389] on button "Підтвердити" at bounding box center [867, 384] width 126 height 38
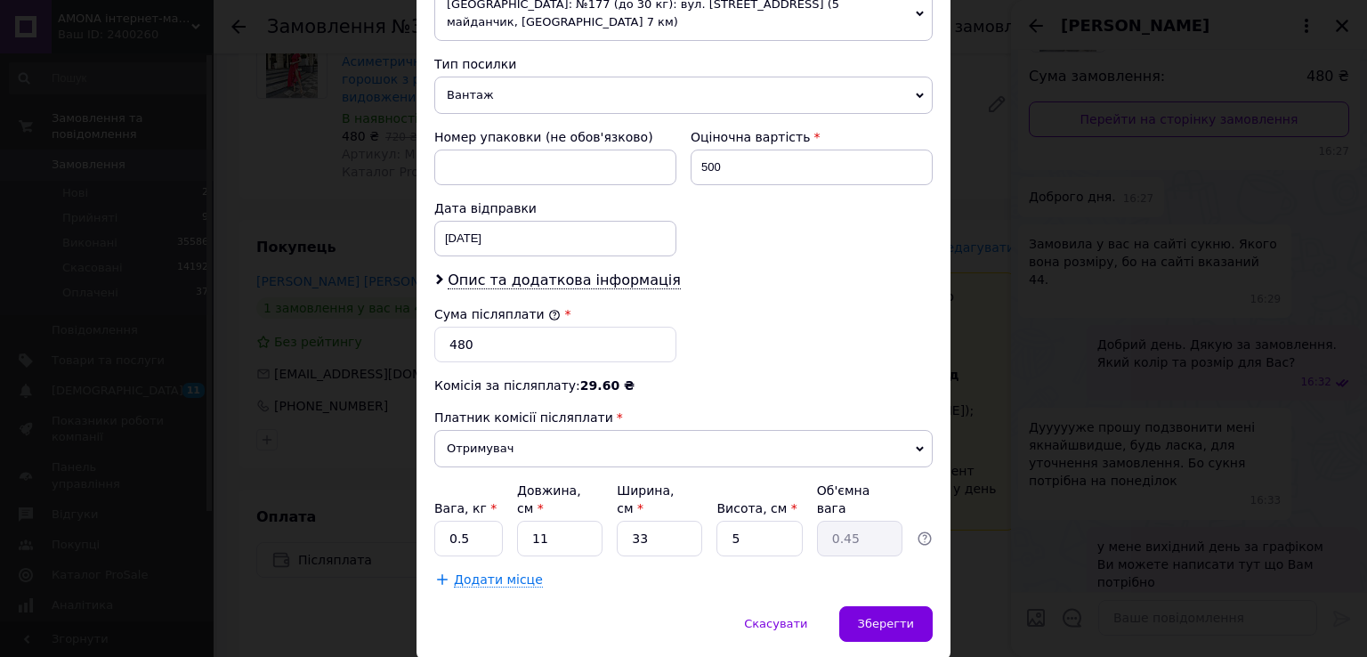
scroll to position [696, 0]
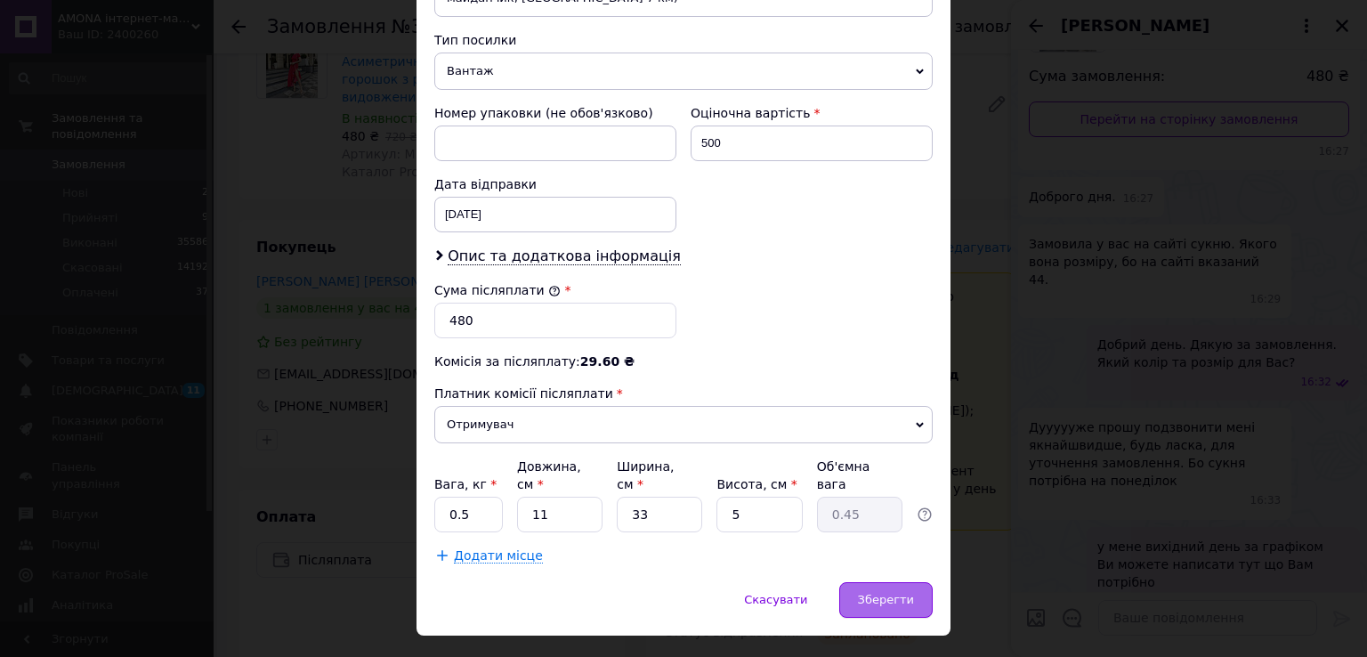
click at [884, 593] on span "Зберегти" at bounding box center [886, 599] width 56 height 13
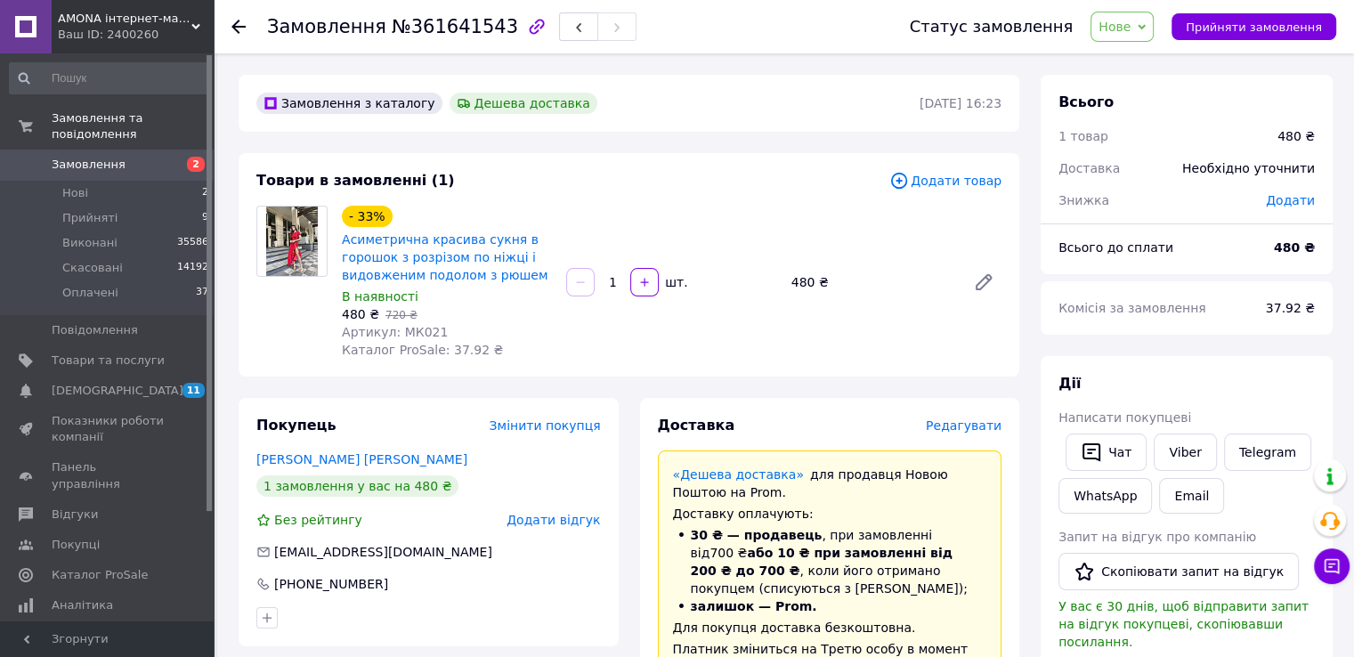
click at [484, 223] on div "- 33% Асиметрична красива сукня в горошок з розрізом по ніжці і видовженим подо…" at bounding box center [447, 245] width 214 height 82
click at [481, 235] on link "Асиметрична красива сукня в горошок з розрізом по ніжці і видовженим подолом з …" at bounding box center [445, 257] width 206 height 50
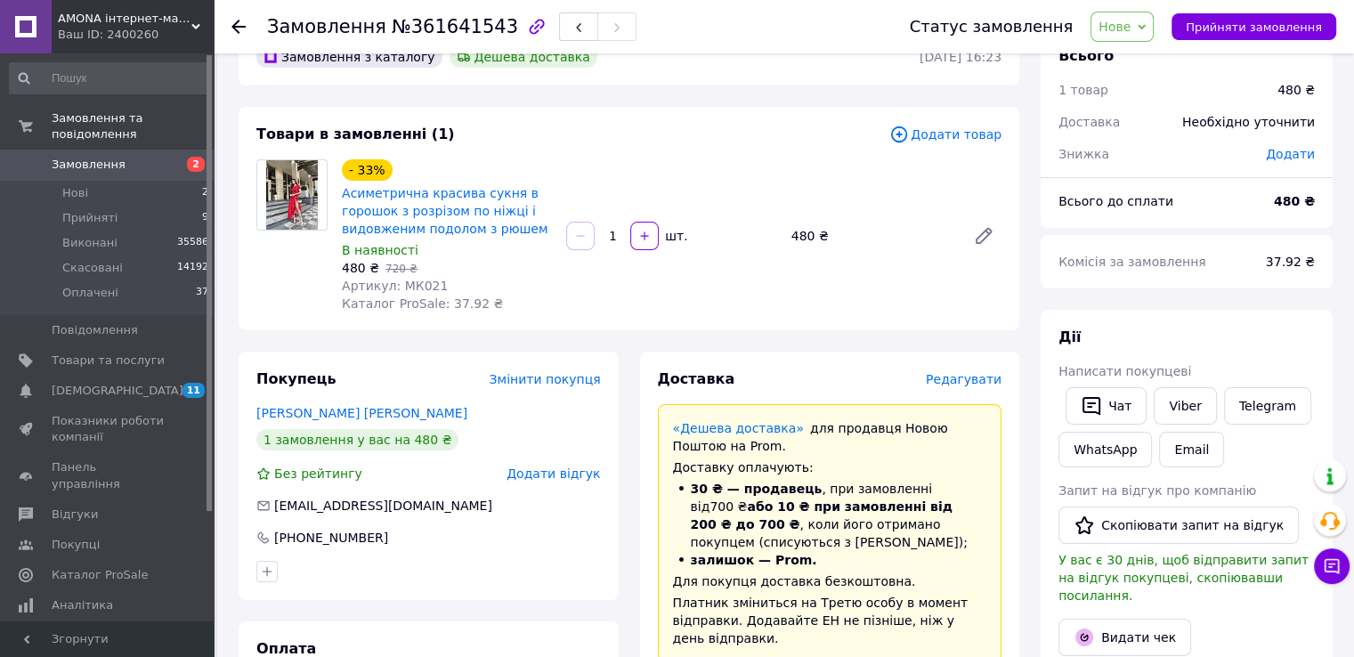
scroll to position [534, 0]
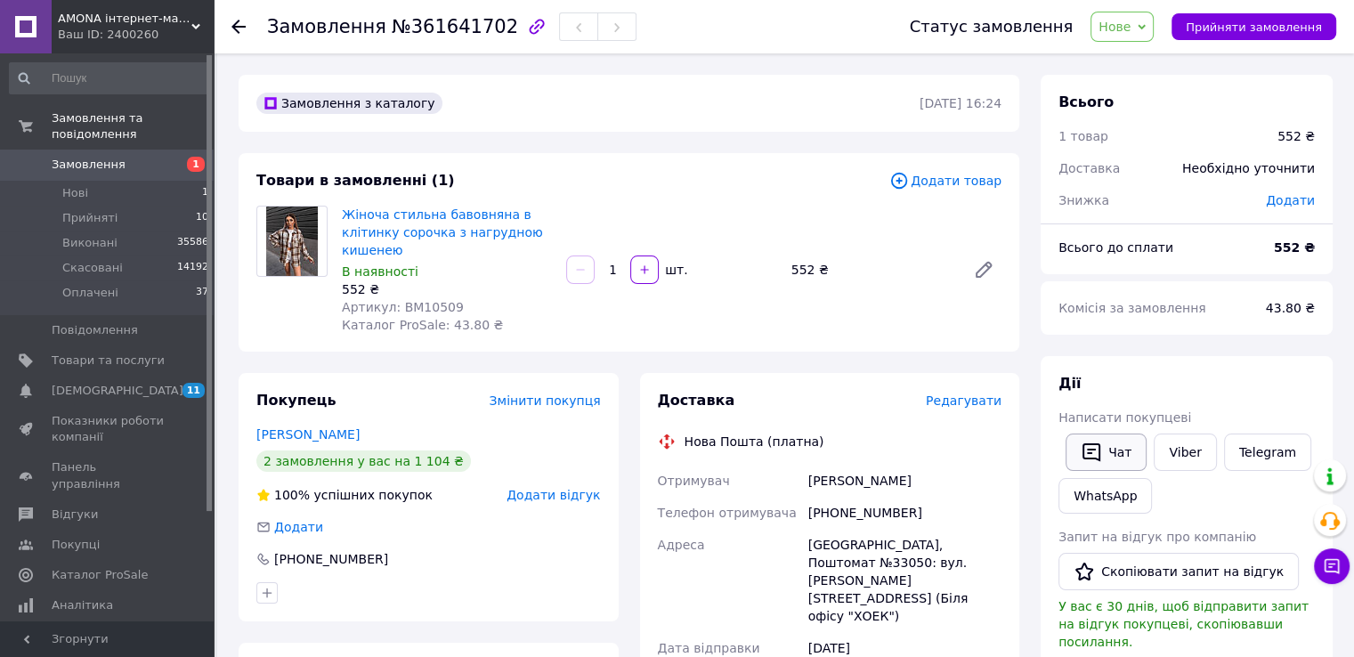
click at [1085, 451] on icon "button" at bounding box center [1091, 452] width 21 height 21
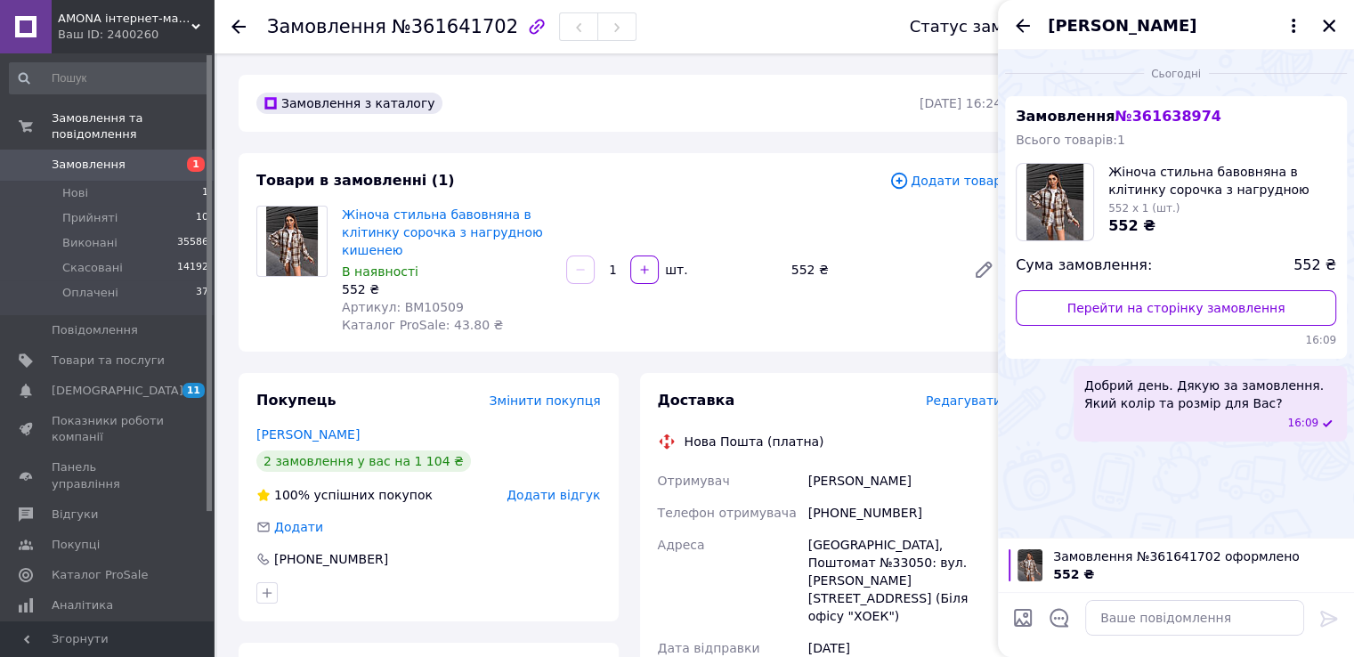
click at [1319, 8] on div "[PERSON_NAME]" at bounding box center [1176, 25] width 356 height 50
click at [1325, 26] on icon "Закрити" at bounding box center [1329, 26] width 16 height 16
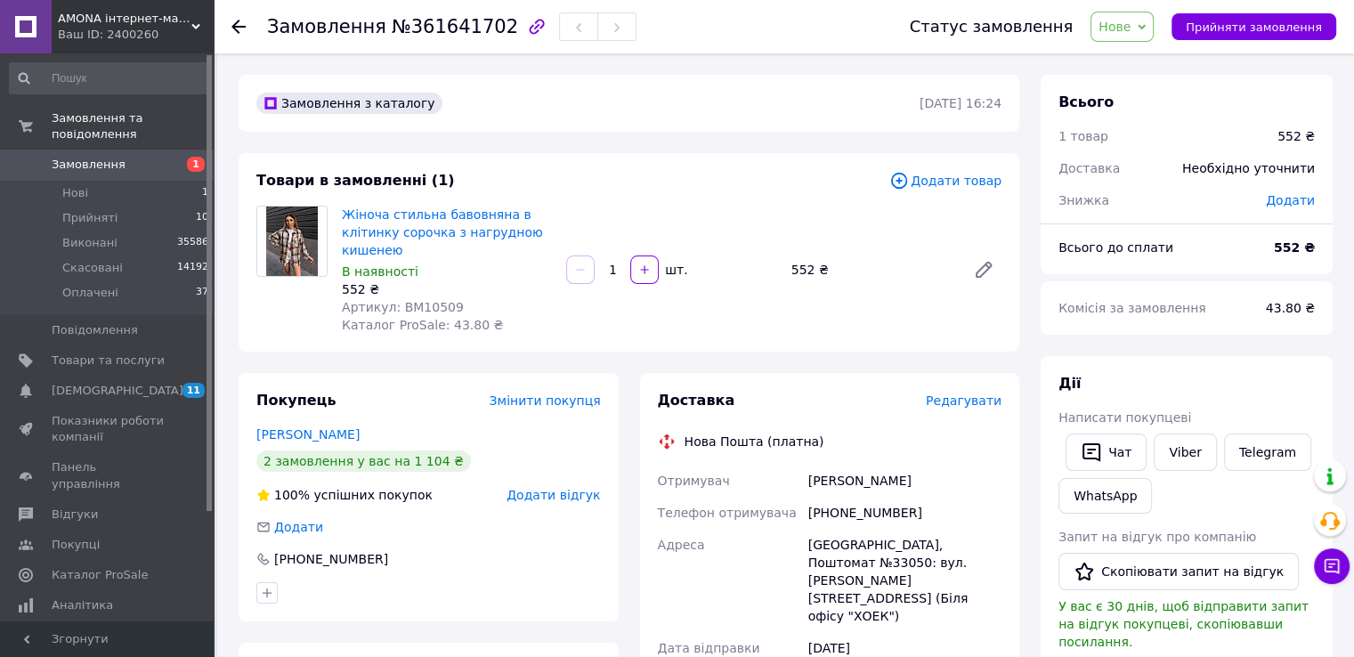
drag, startPoint x: 1229, startPoint y: 30, endPoint x: 1089, endPoint y: 217, distance: 233.9
click at [1236, 33] on span "Прийняти замовлення" at bounding box center [1254, 26] width 136 height 13
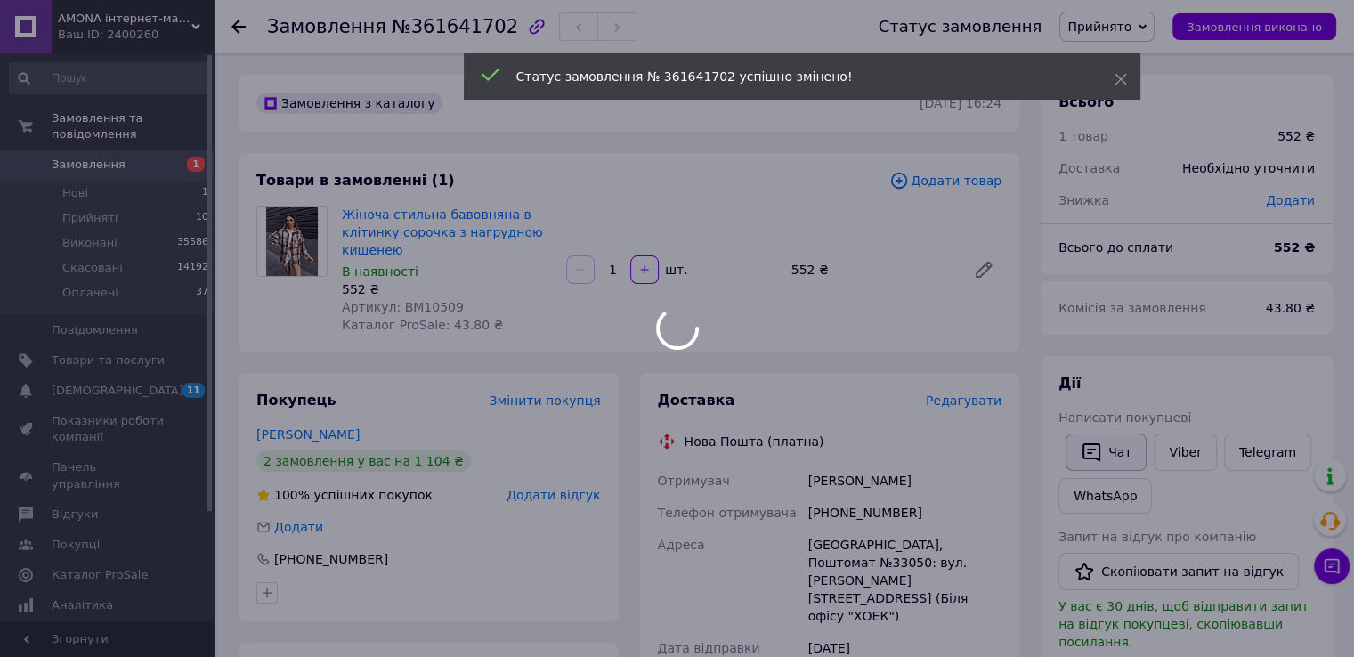
click at [1101, 447] on div at bounding box center [677, 328] width 1354 height 657
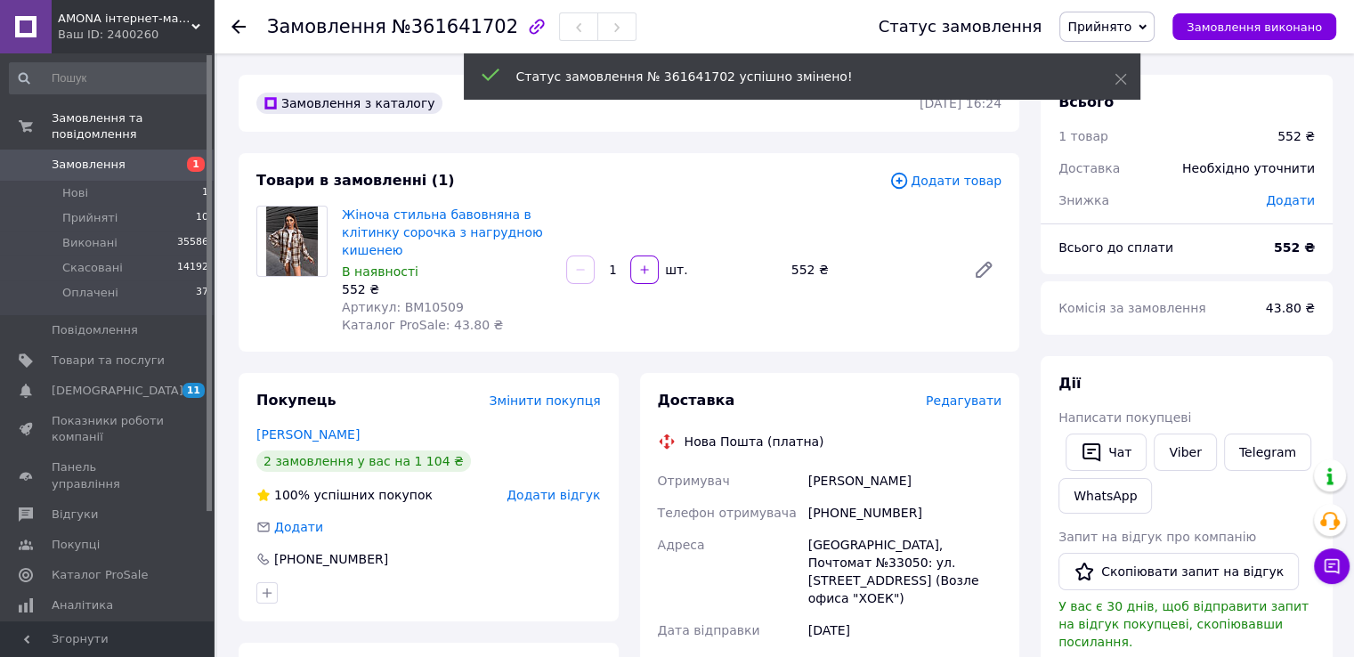
click at [1108, 421] on span "Написати покупцеві" at bounding box center [1124, 417] width 133 height 14
click at [1098, 455] on icon "button" at bounding box center [1091, 452] width 18 height 19
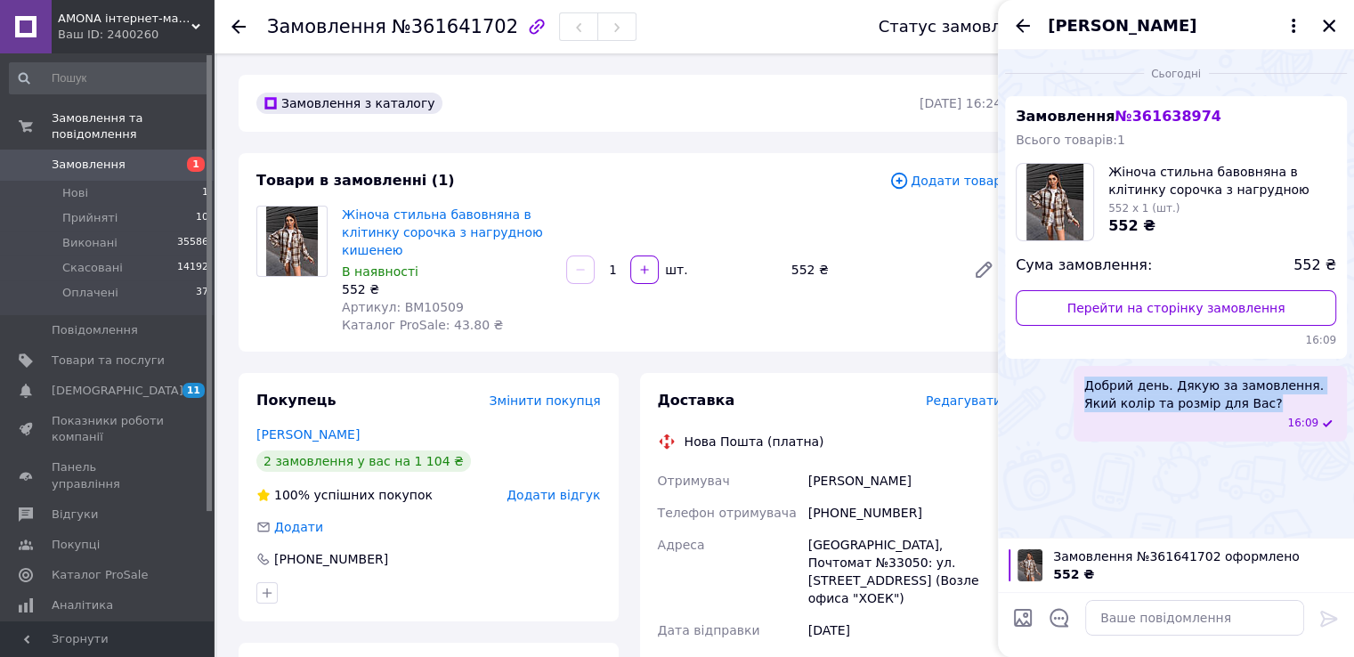
drag, startPoint x: 1229, startPoint y: 401, endPoint x: 1087, endPoint y: 382, distance: 143.8
click at [1087, 382] on span "Добрий день. Дякую за замовлення. Який колір та розмір для Вас?" at bounding box center [1210, 395] width 252 height 36
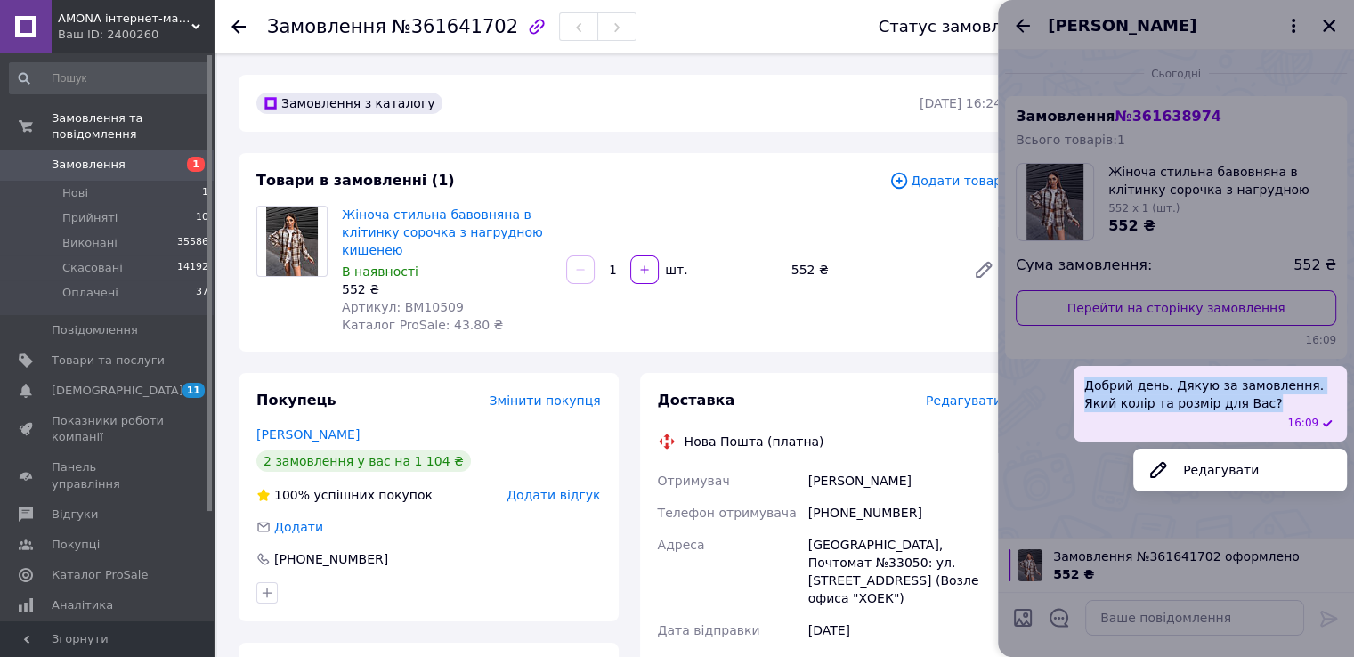
copy span "Добрий день. Дякую за замовлення. Який колір та розмір для Вас?"
click at [1326, 28] on div at bounding box center [1176, 328] width 356 height 657
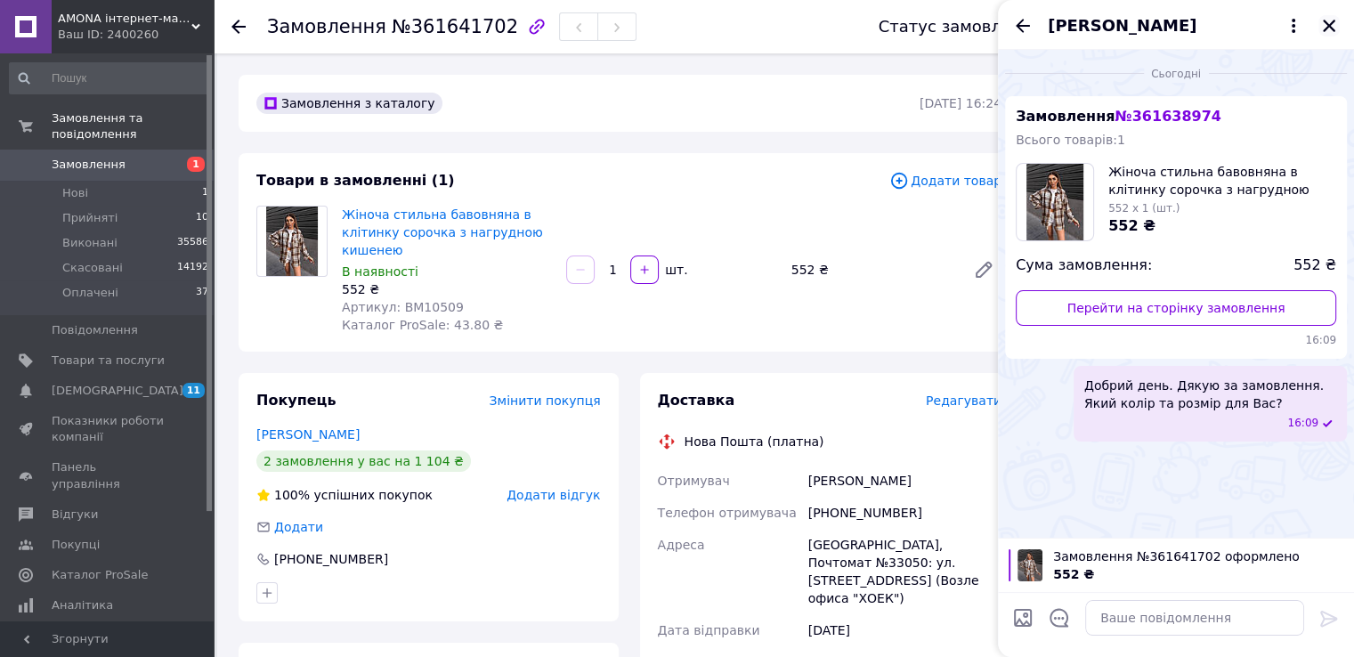
click at [1328, 23] on icon "Закрити" at bounding box center [1329, 26] width 16 height 16
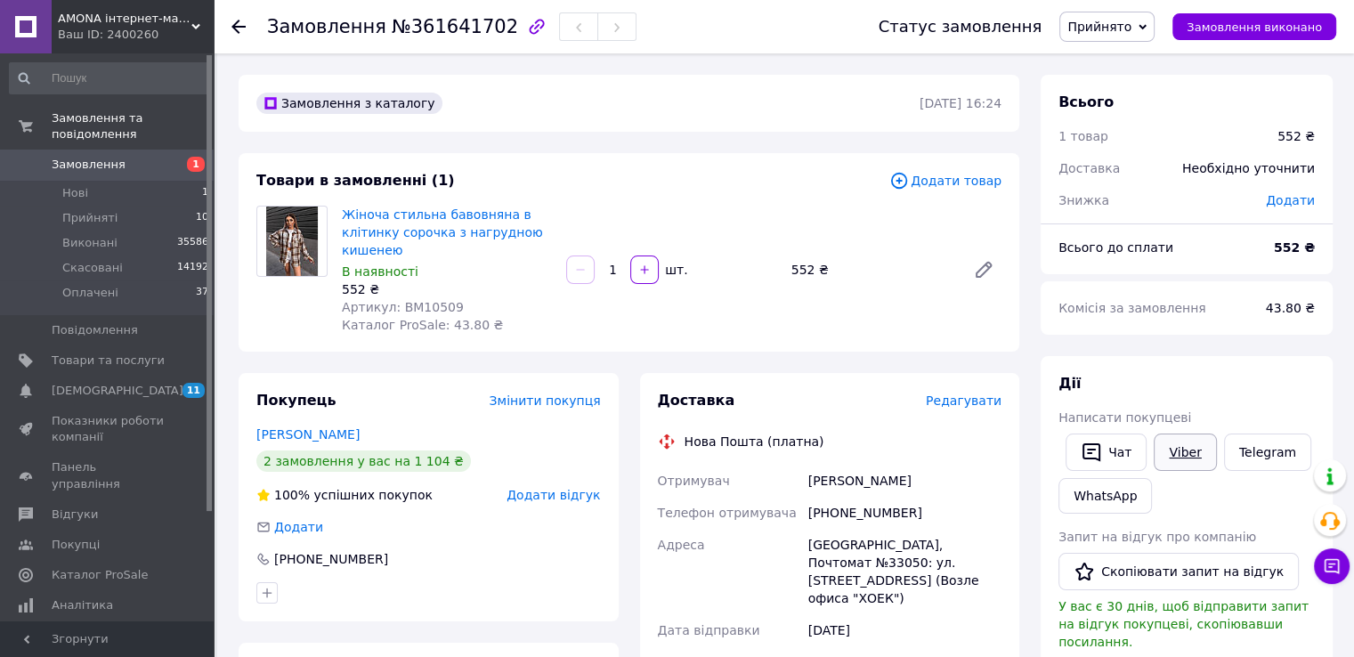
click at [1154, 460] on link "Viber" at bounding box center [1185, 451] width 62 height 37
drag, startPoint x: 139, startPoint y: 149, endPoint x: 388, endPoint y: 28, distance: 276.7
click at [139, 157] on span "Замовлення" at bounding box center [108, 165] width 113 height 16
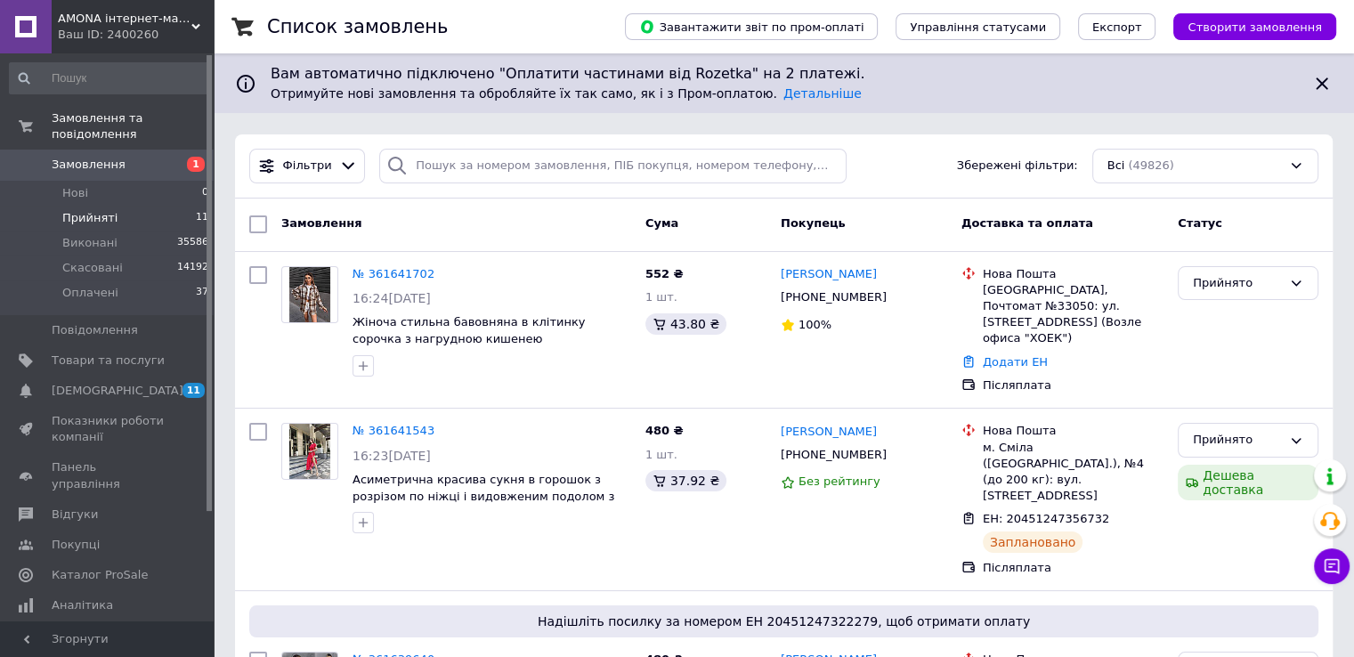
click at [61, 206] on li "Прийняті 11" at bounding box center [109, 218] width 219 height 25
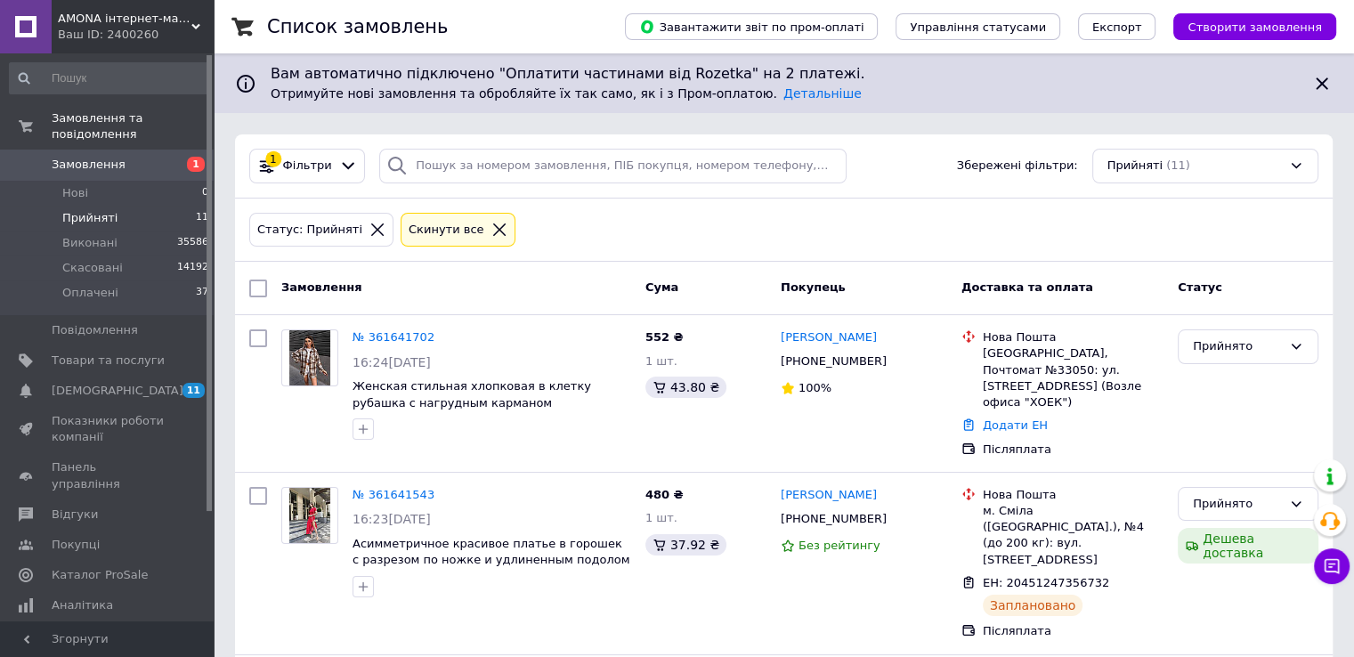
click at [491, 227] on icon at bounding box center [499, 230] width 16 height 16
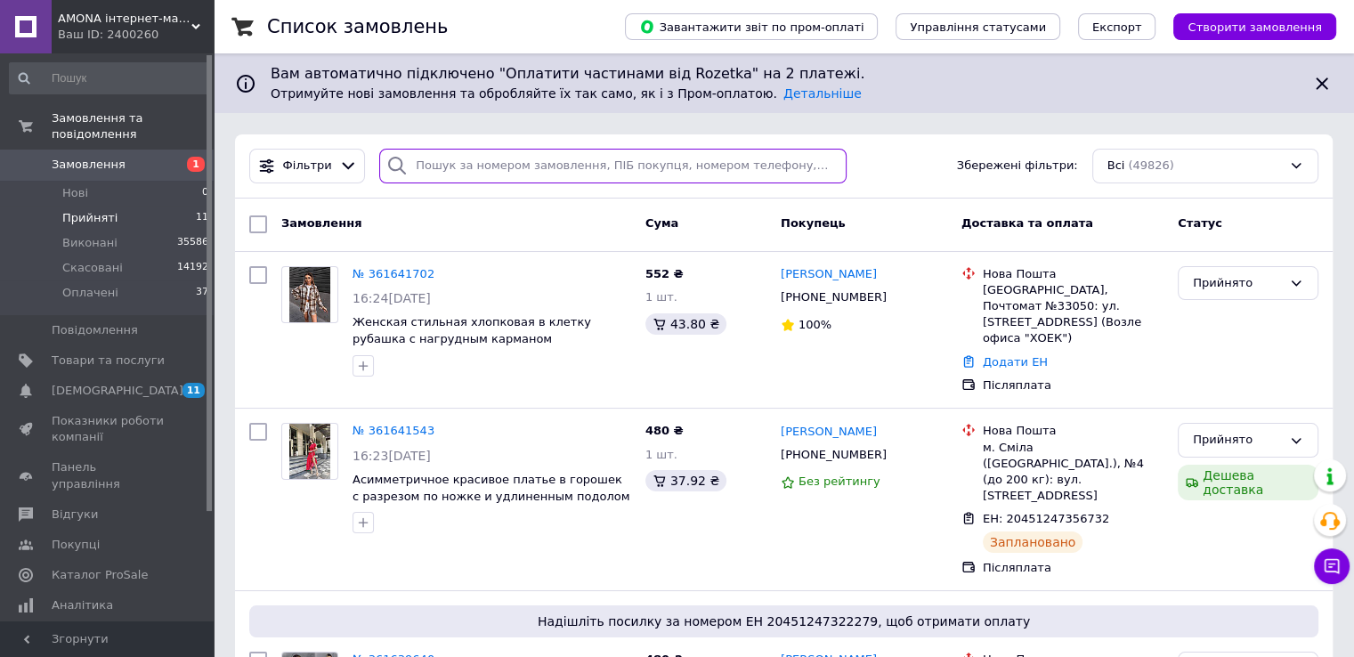
click at [473, 166] on input "search" at bounding box center [612, 166] width 467 height 35
paste input "20451244314300"
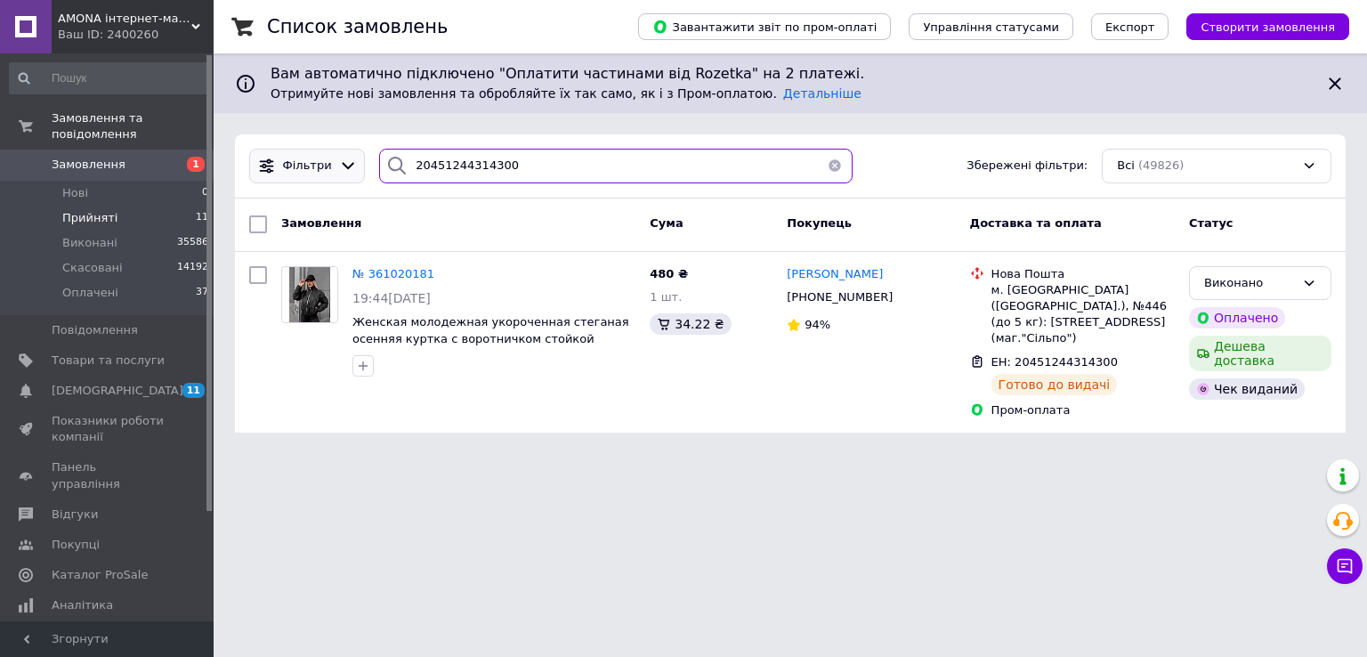
drag, startPoint x: 506, startPoint y: 174, endPoint x: 343, endPoint y: 158, distance: 163.7
click at [344, 165] on div "Фільтри 20451244314300 Збережені фільтри: Всі (49826)" at bounding box center [790, 166] width 1097 height 35
paste input "Мазур"
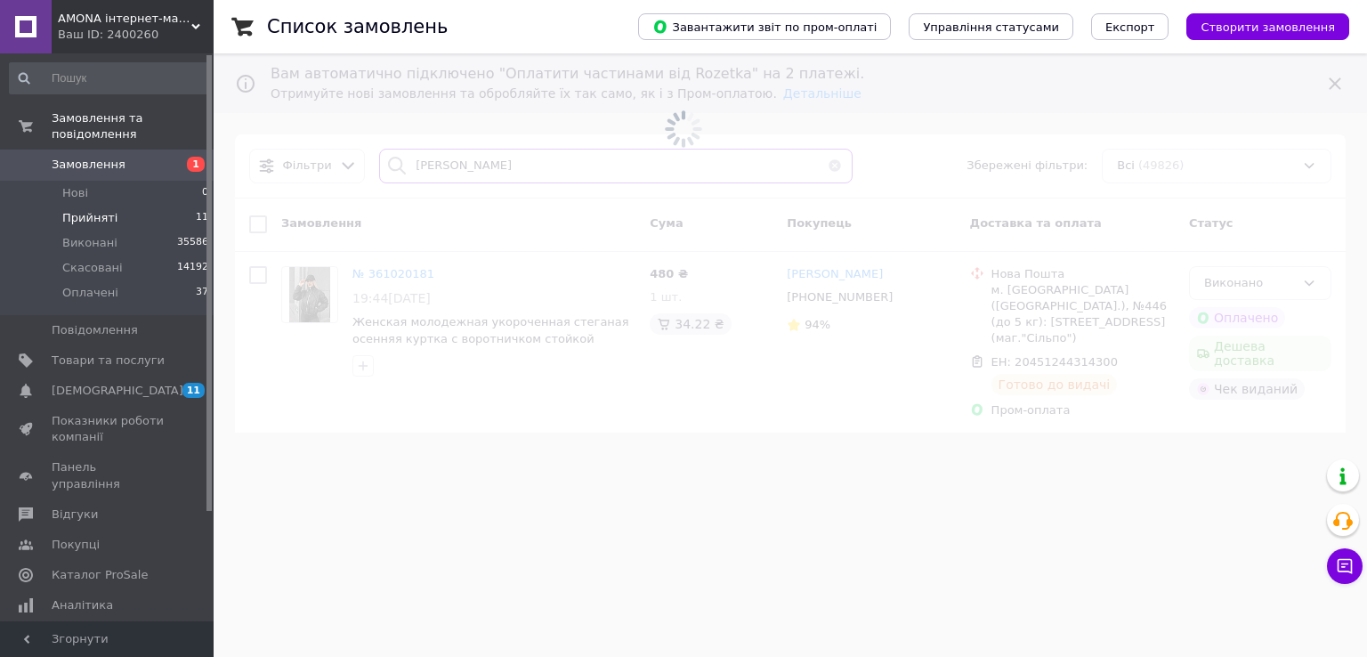
type input "Мазур"
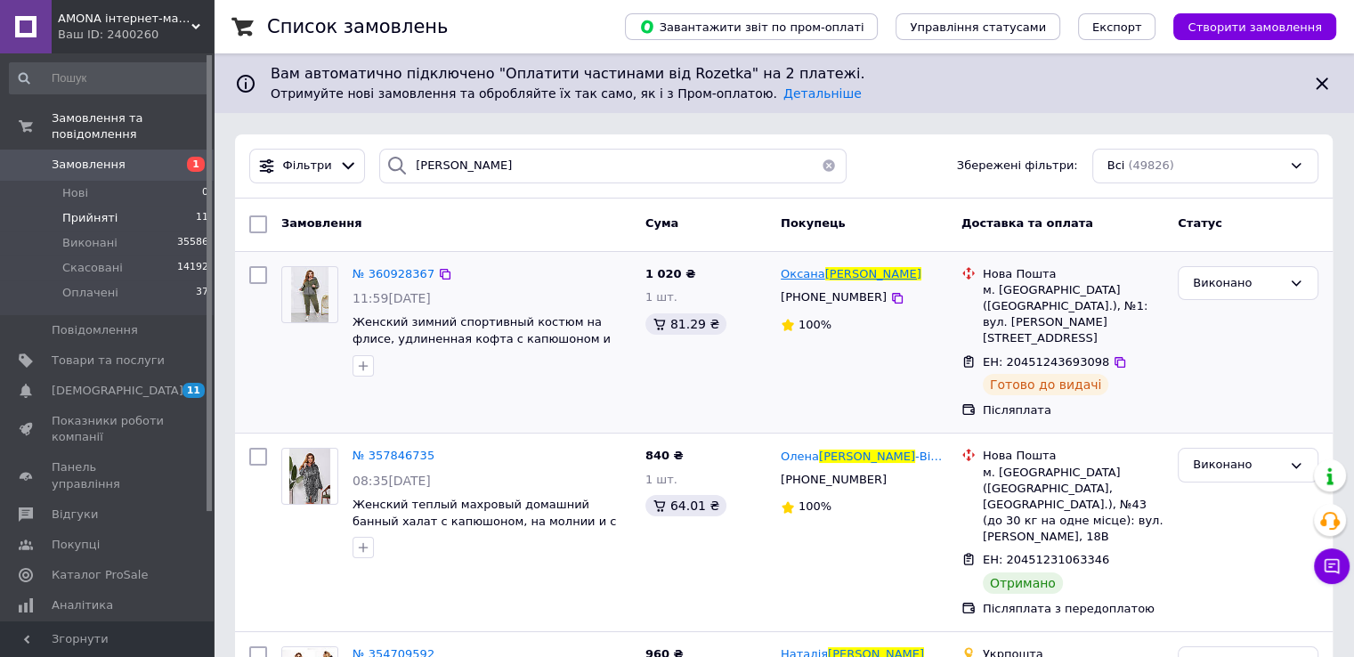
click at [836, 273] on span "Мазур" at bounding box center [873, 273] width 96 height 13
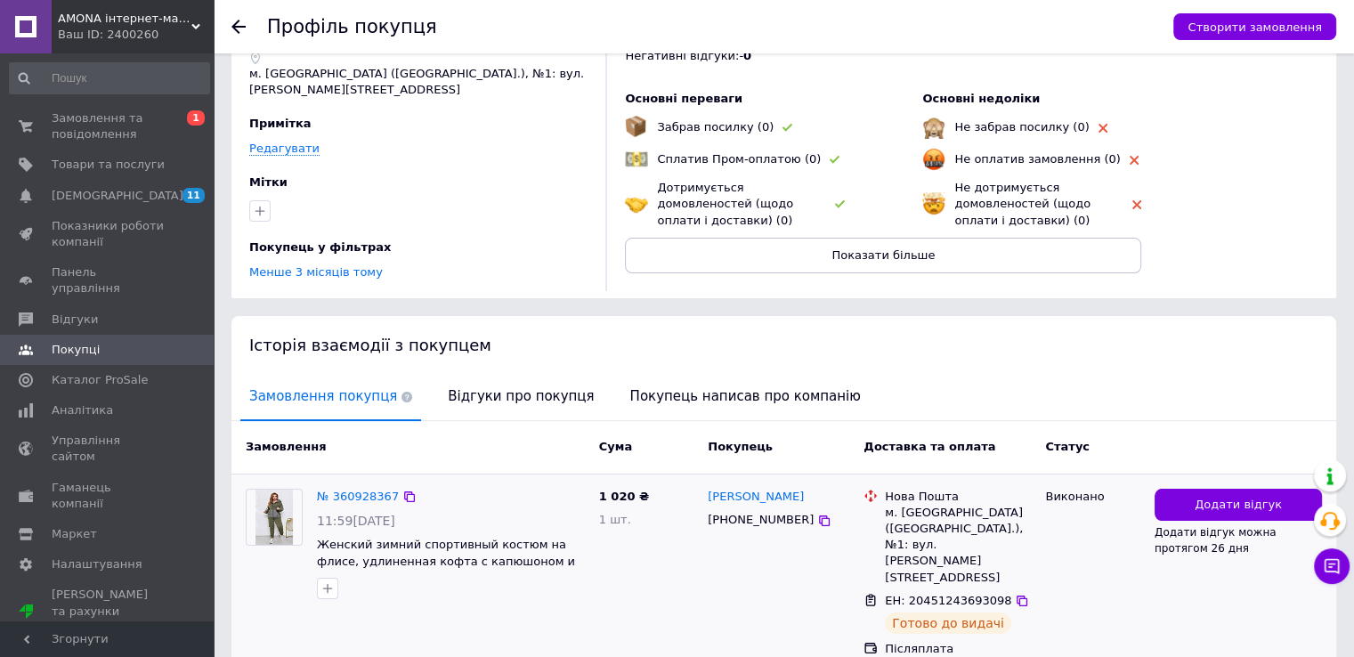
scroll to position [142, 0]
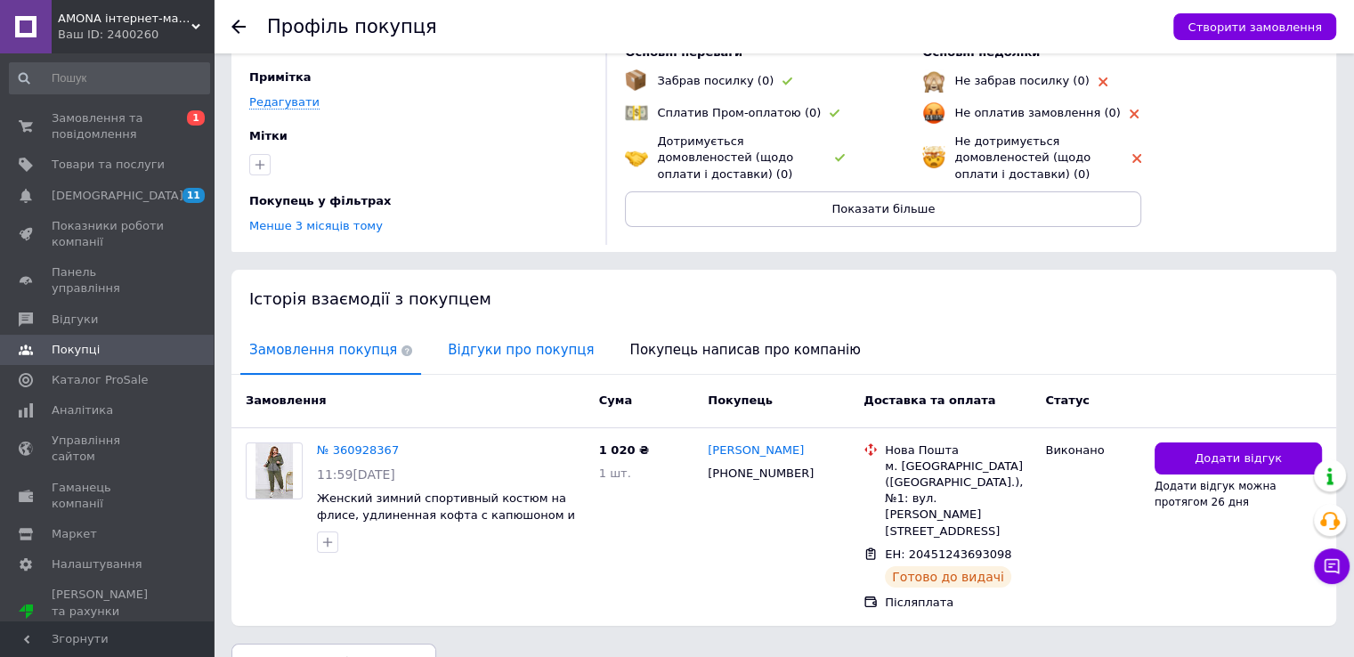
click at [499, 354] on span "Відгуки про покупця" at bounding box center [521, 350] width 164 height 45
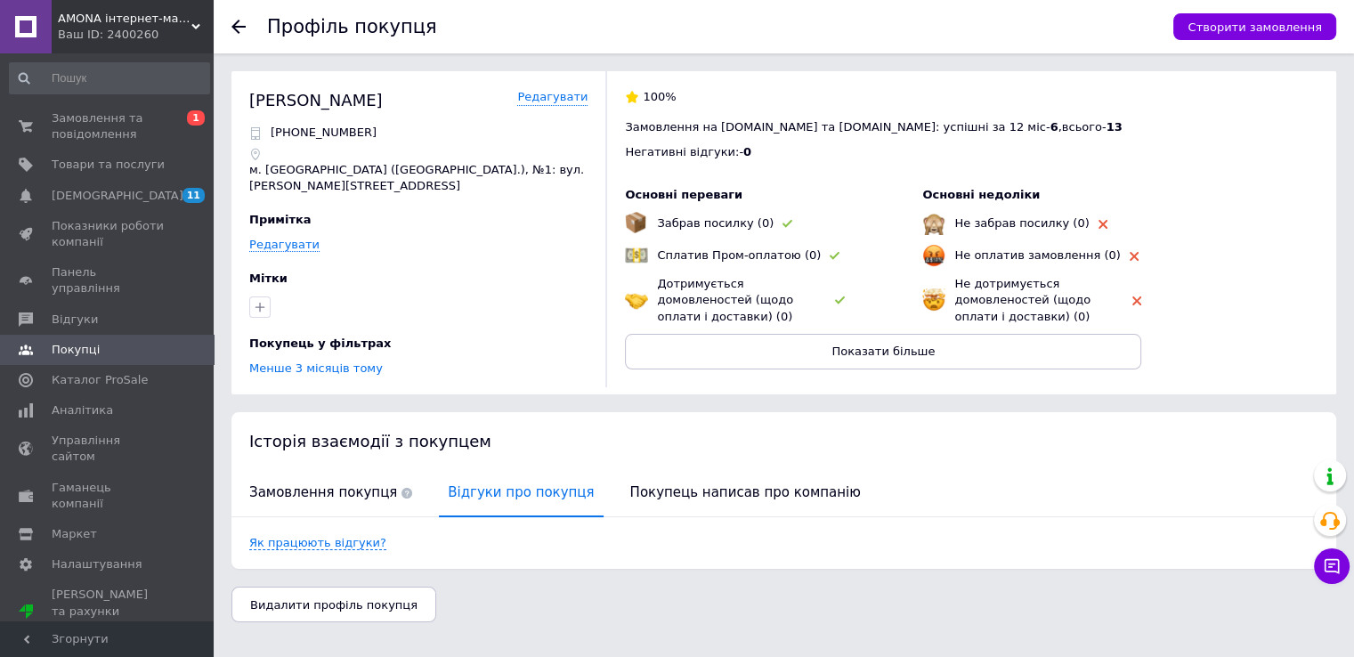
scroll to position [0, 0]
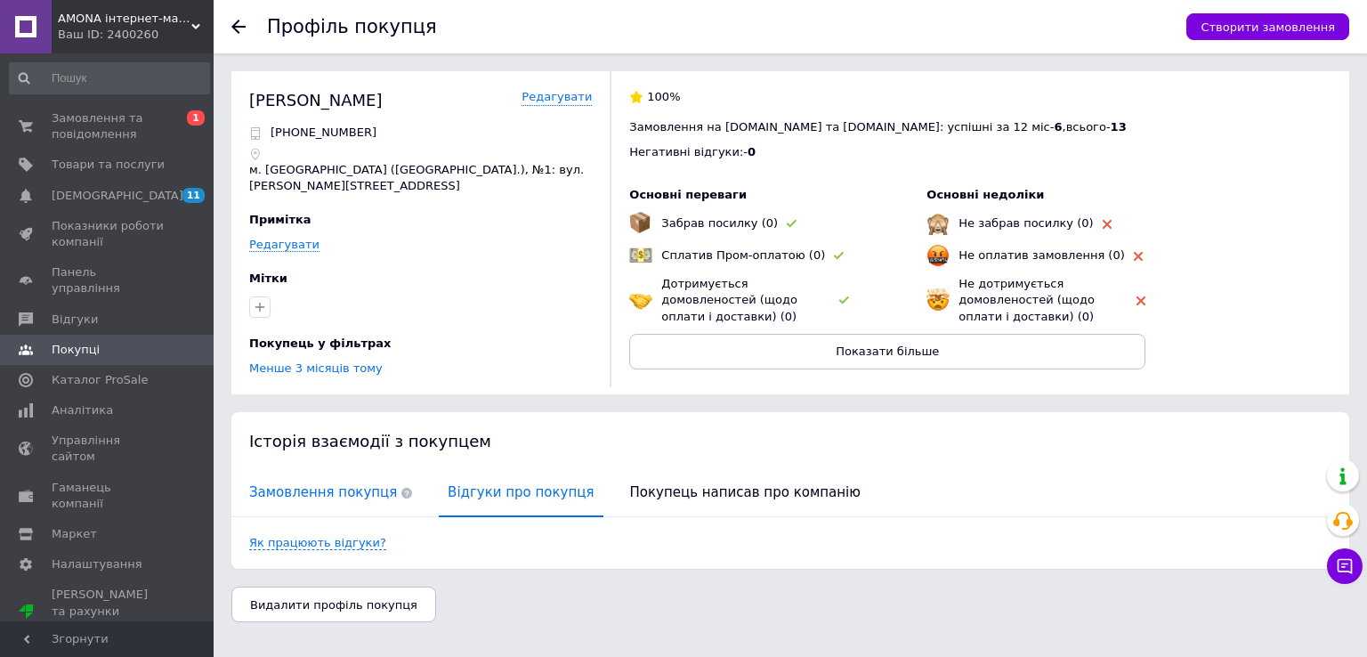
click at [266, 470] on span "Замовлення покупця" at bounding box center [330, 492] width 181 height 45
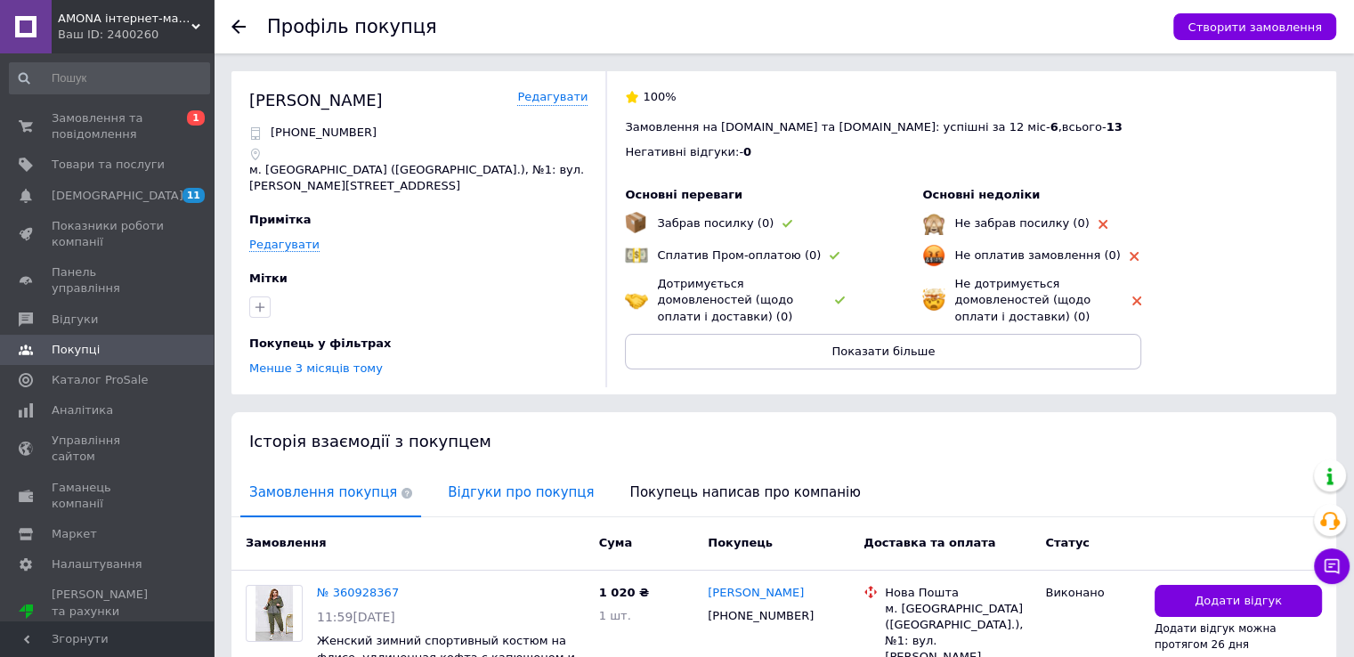
click at [530, 474] on span "Відгуки про покупця" at bounding box center [521, 492] width 164 height 45
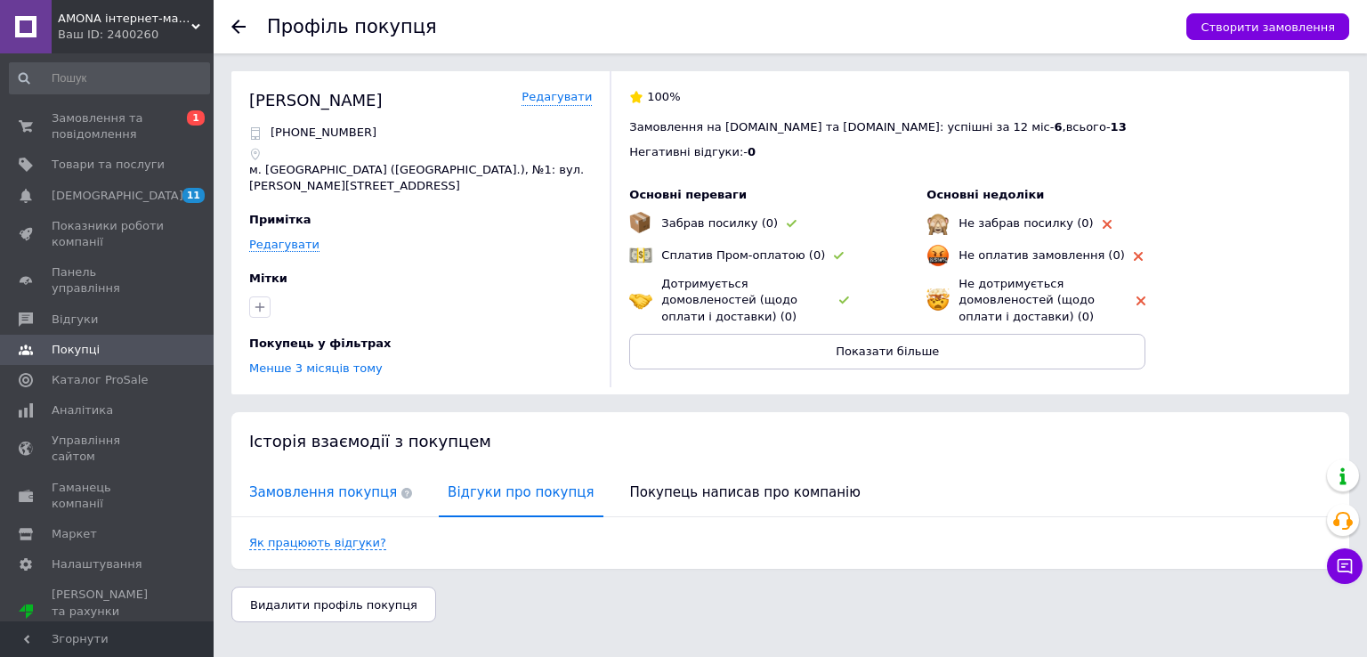
click at [288, 474] on span "Замовлення покупця" at bounding box center [330, 492] width 181 height 45
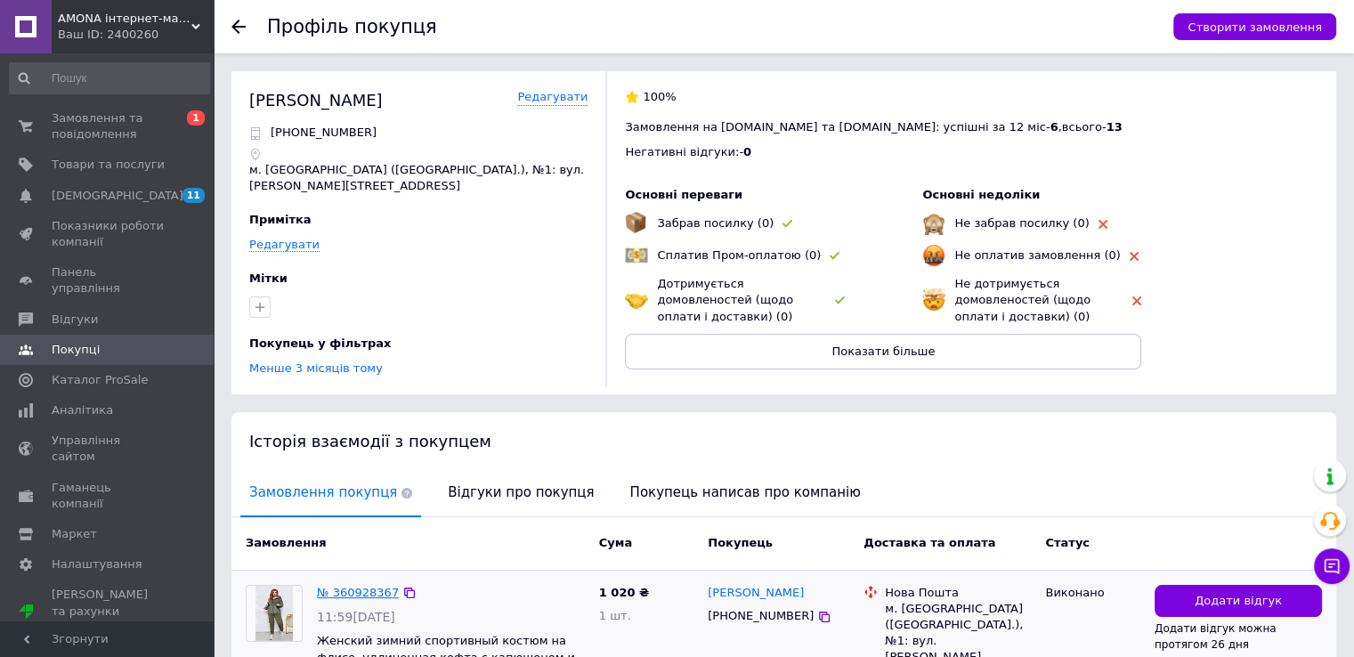
click at [345, 586] on link "№ 360928367" at bounding box center [358, 592] width 82 height 13
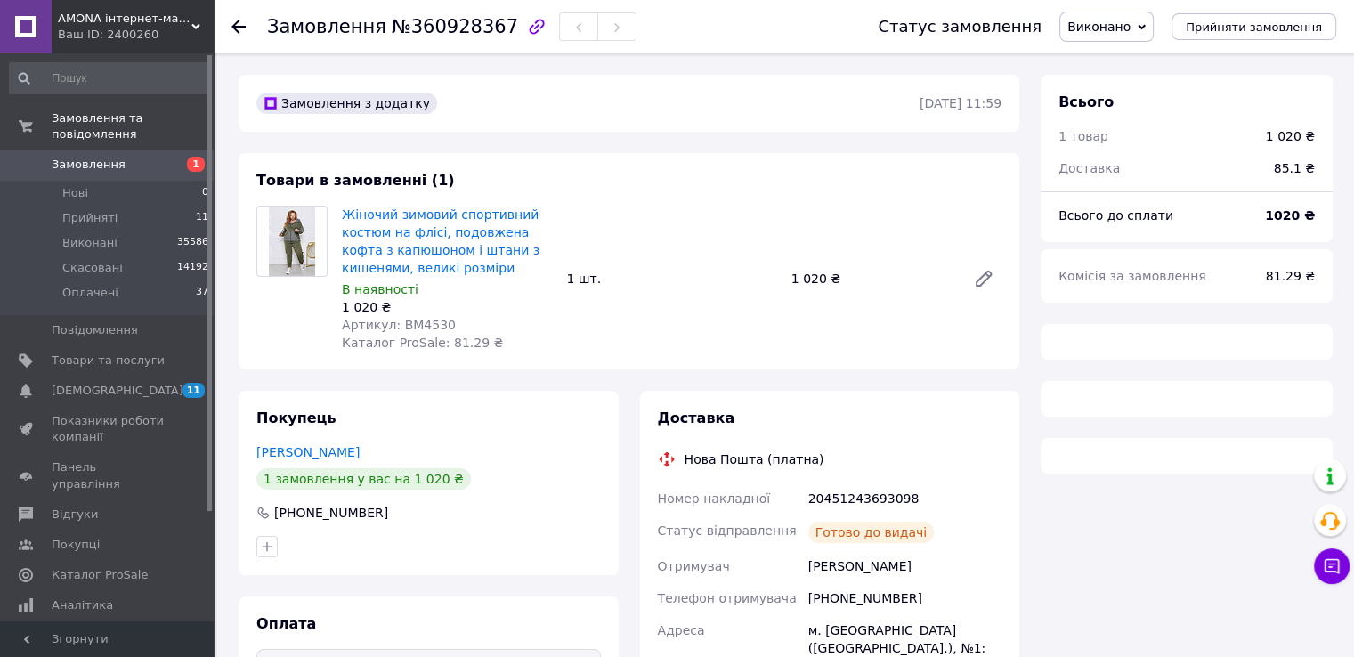
scroll to position [178, 0]
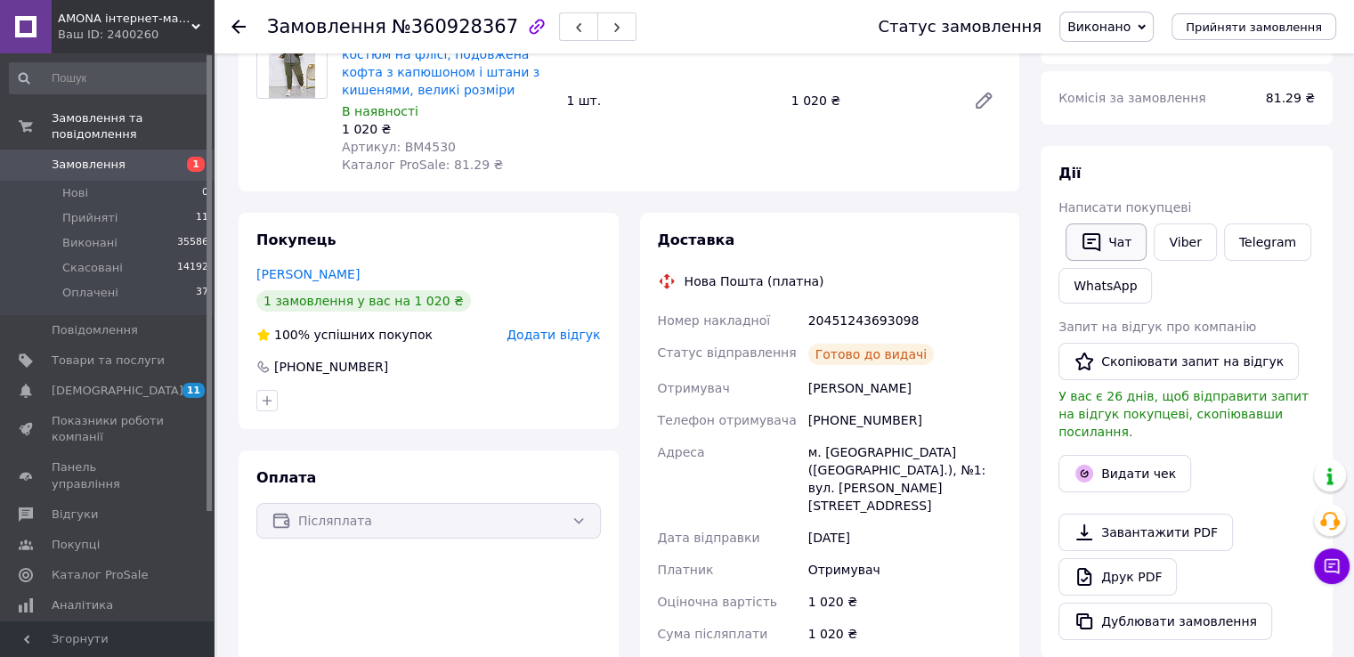
click at [1115, 237] on button "Чат" at bounding box center [1105, 241] width 81 height 37
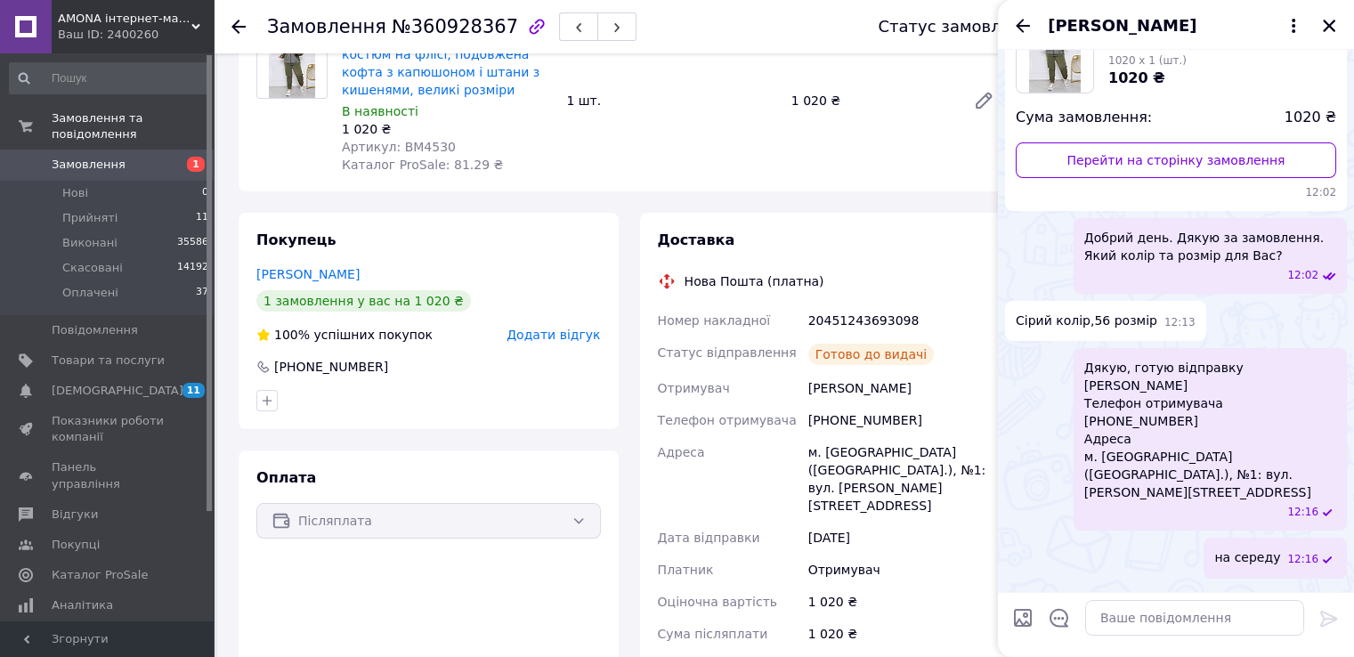
scroll to position [117, 0]
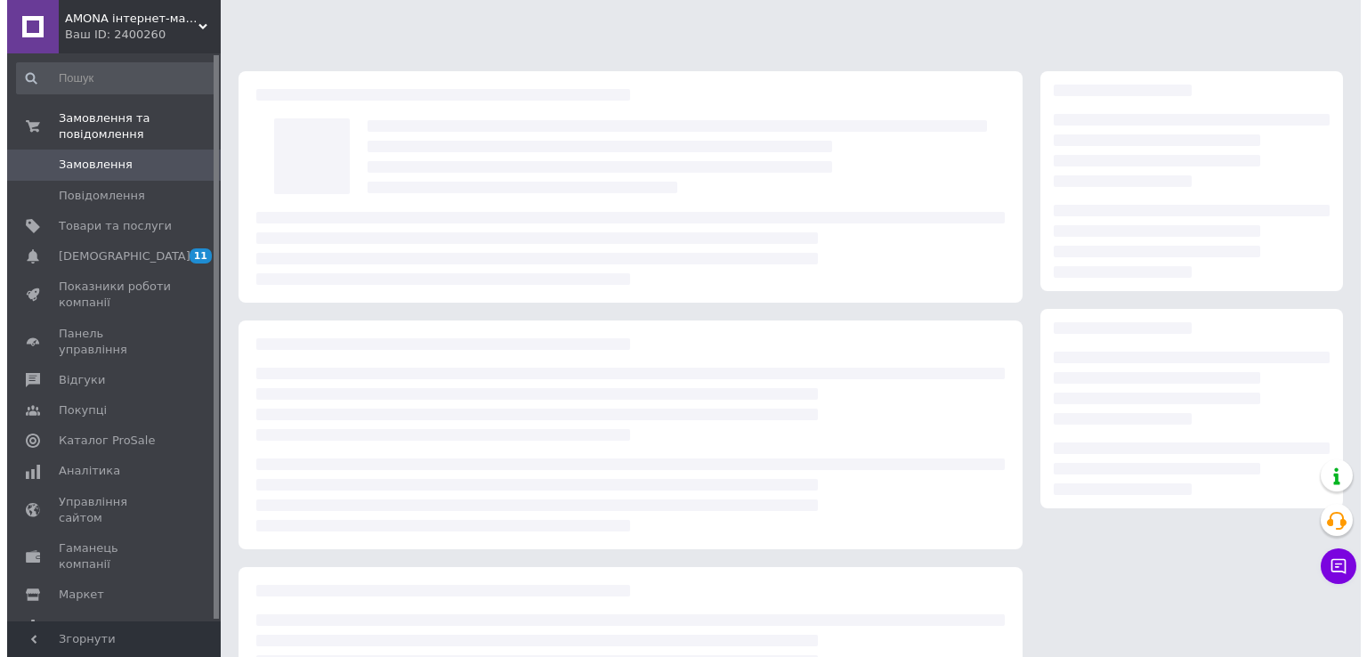
scroll to position [157, 0]
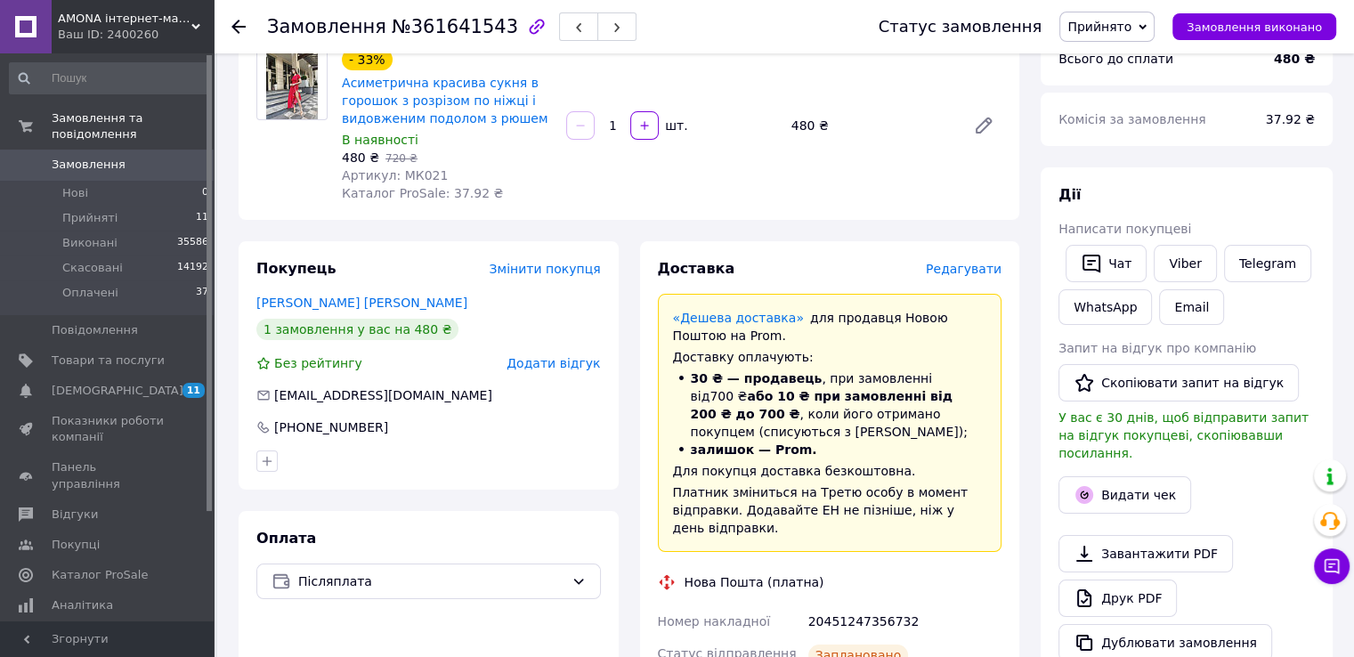
click at [960, 265] on span "Редагувати" at bounding box center [964, 269] width 76 height 14
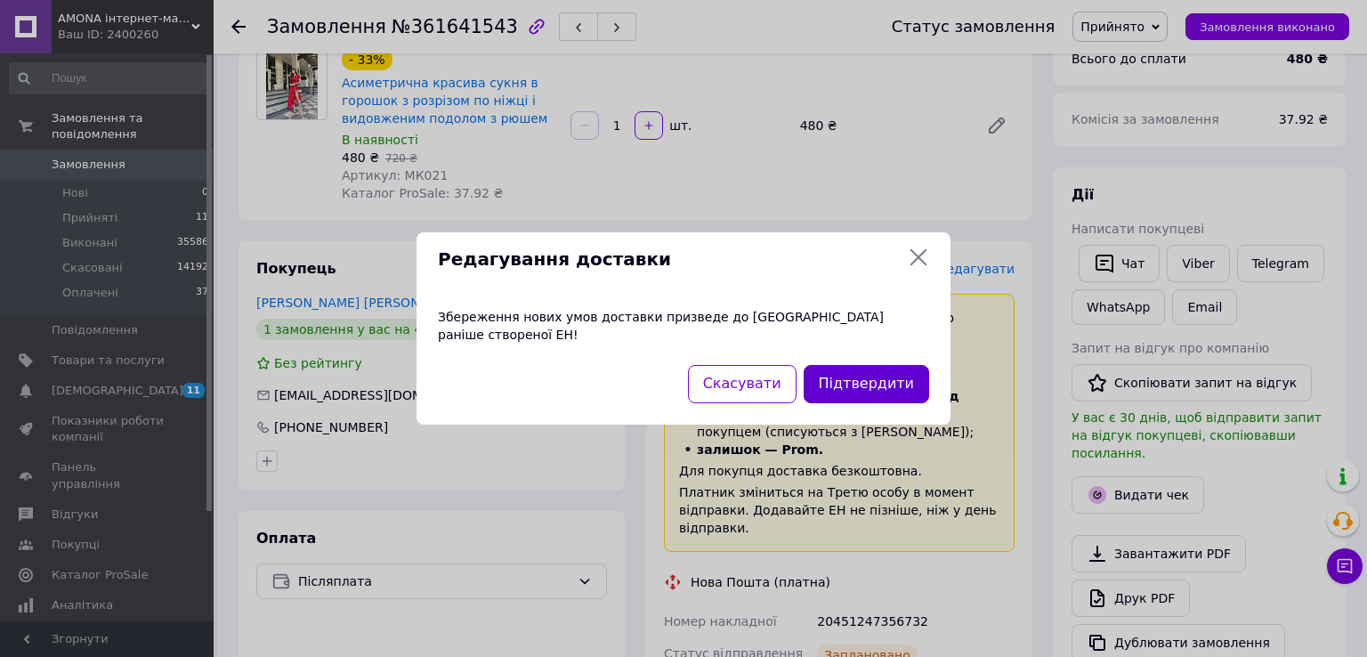
click at [887, 367] on button "Підтвердити" at bounding box center [867, 384] width 126 height 38
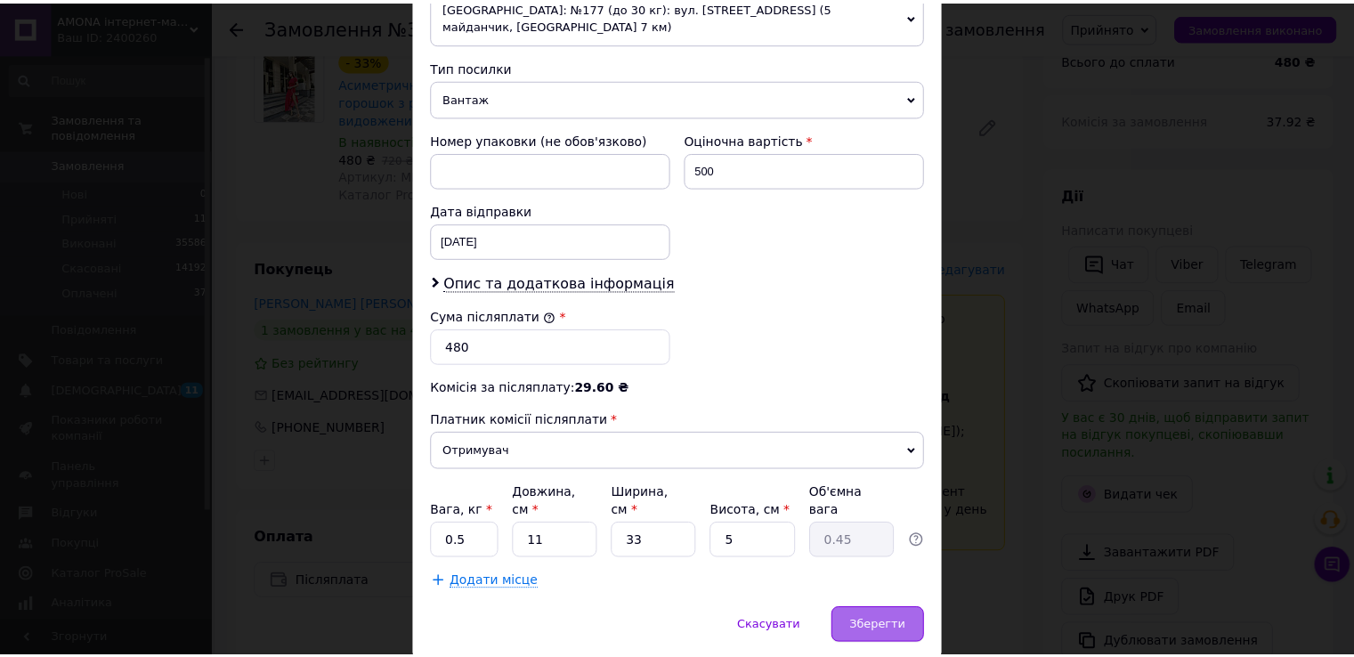
scroll to position [696, 0]
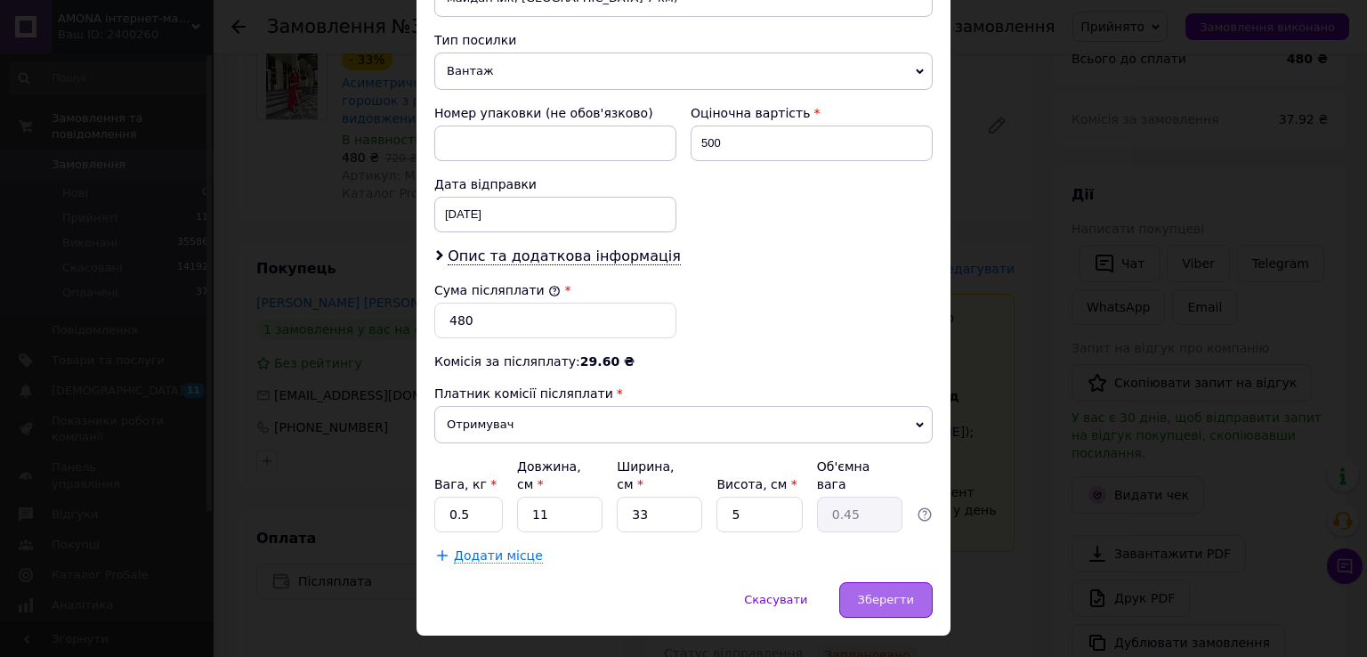
click at [906, 582] on div "Зберегти" at bounding box center [885, 600] width 93 height 36
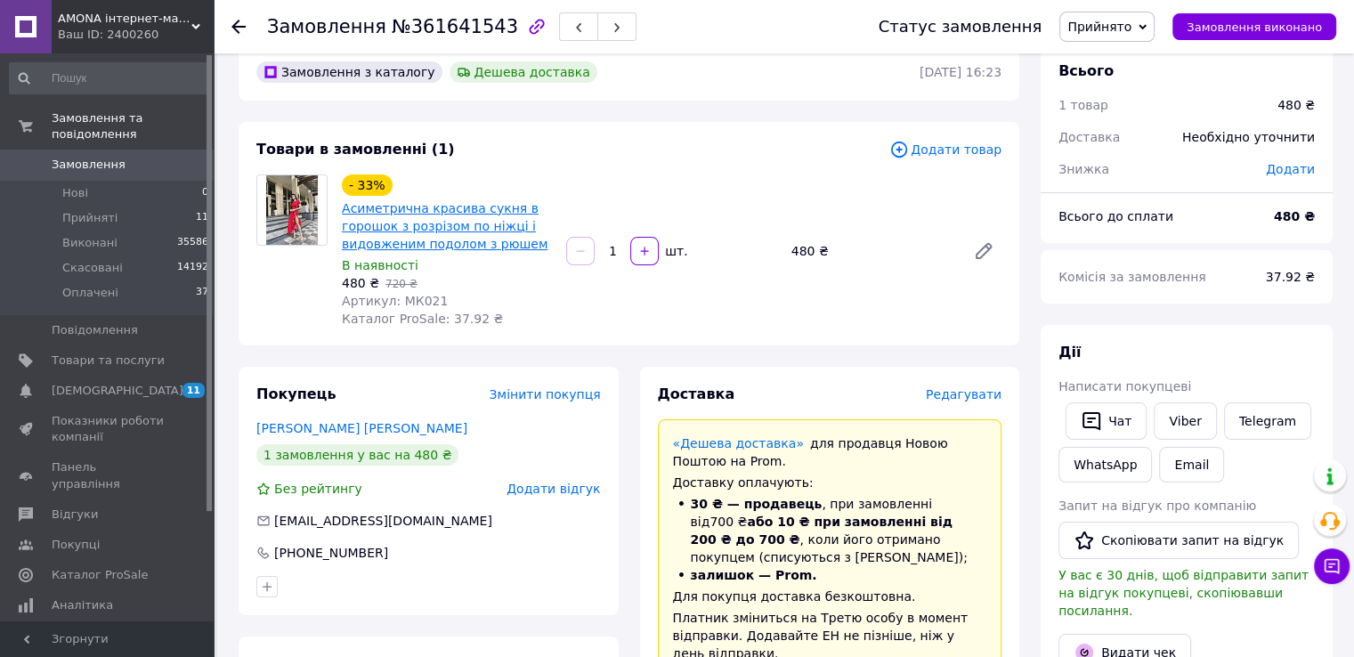
scroll to position [0, 0]
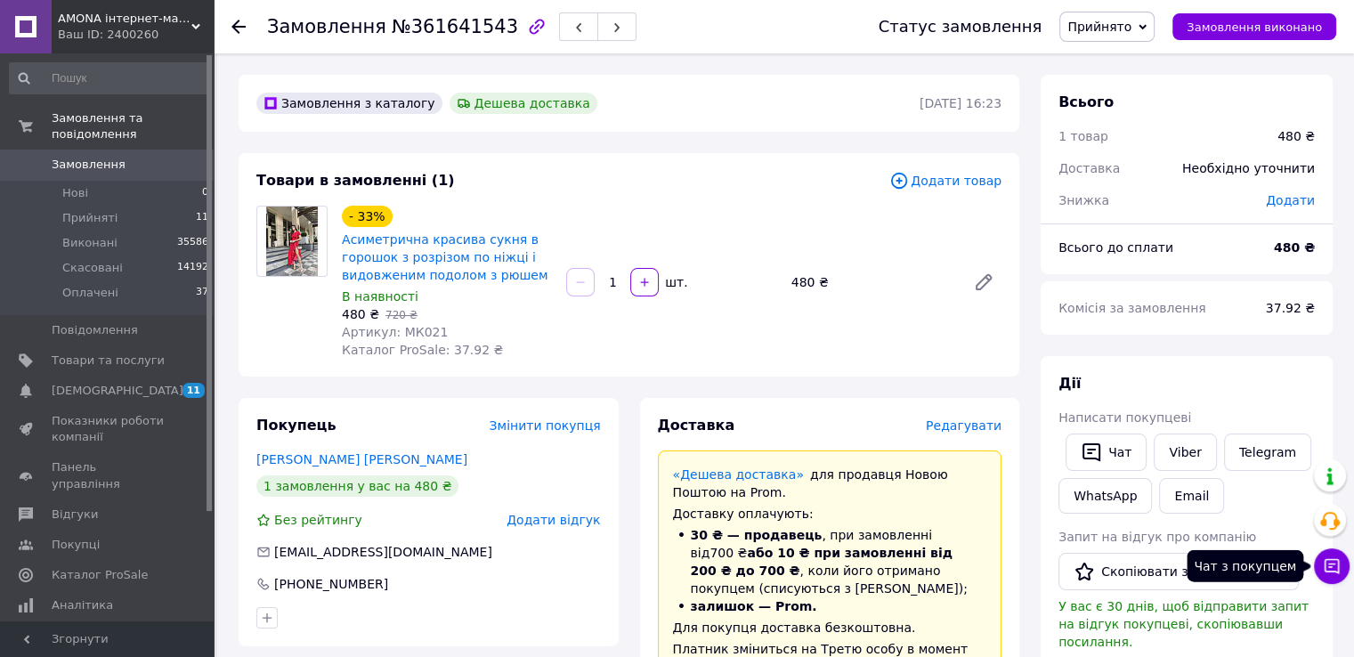
click at [1340, 560] on icon at bounding box center [1332, 566] width 18 height 18
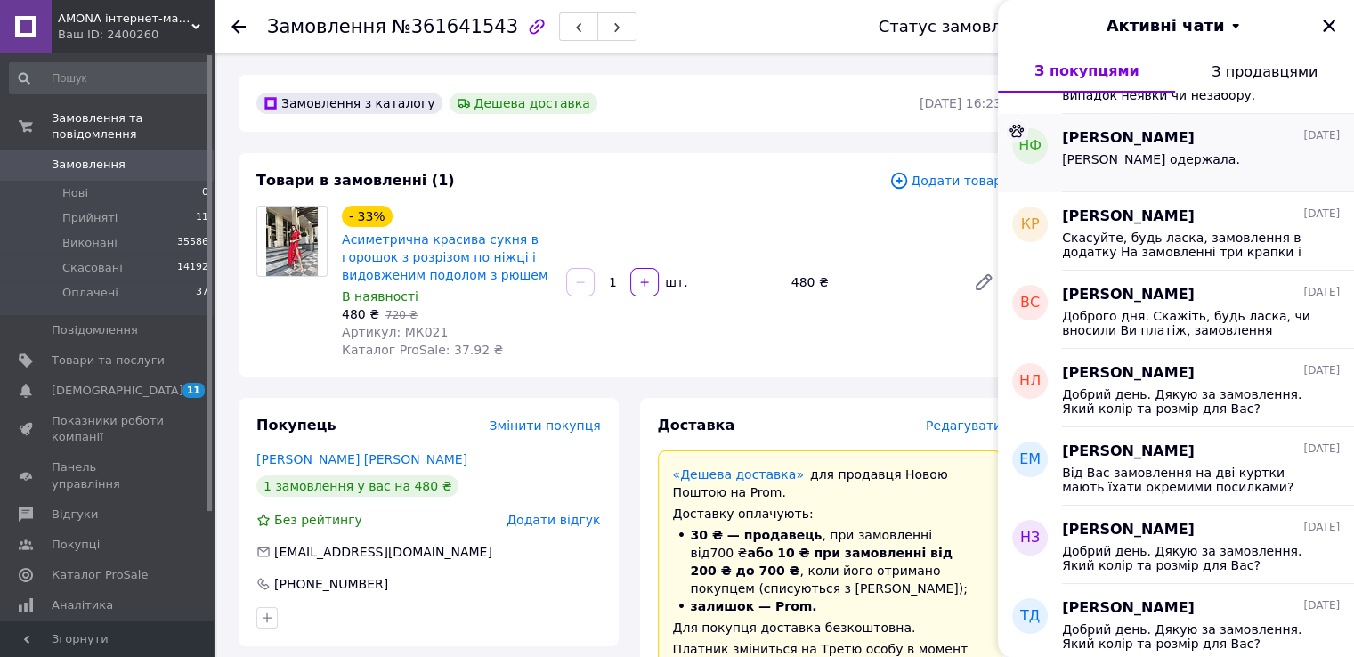
scroll to position [6236, 0]
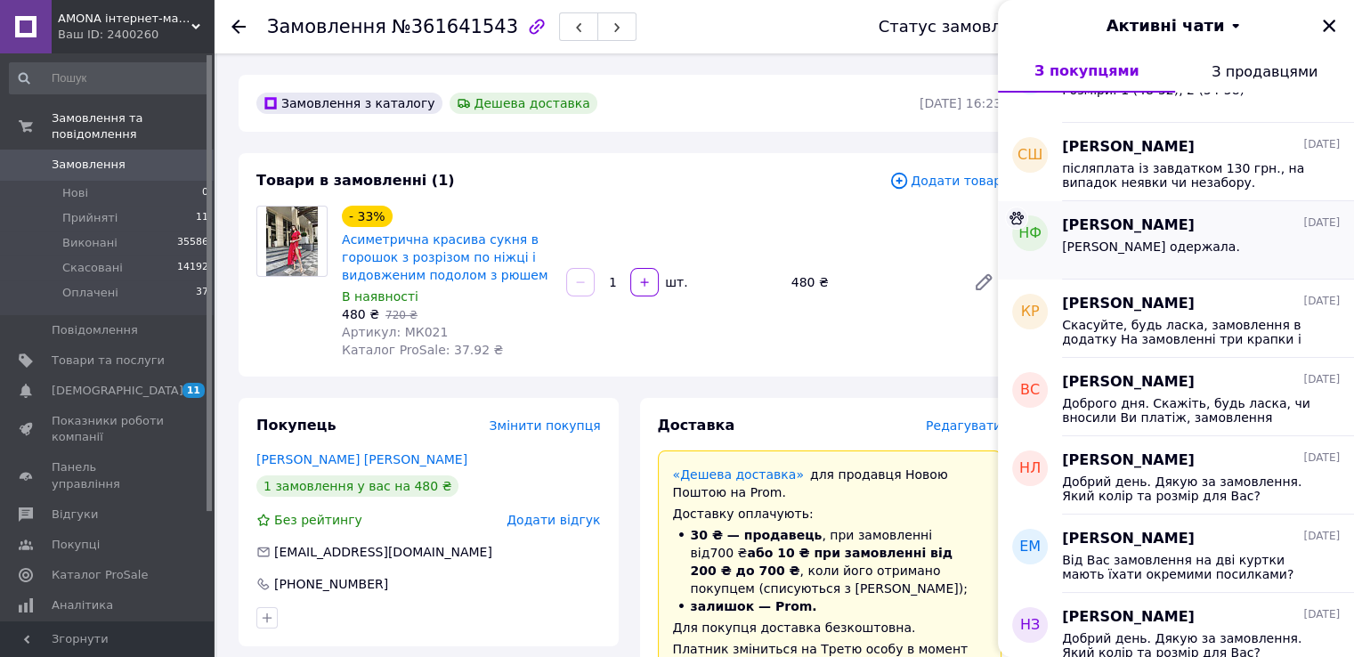
click at [1161, 228] on span "[PERSON_NAME]" at bounding box center [1128, 225] width 133 height 20
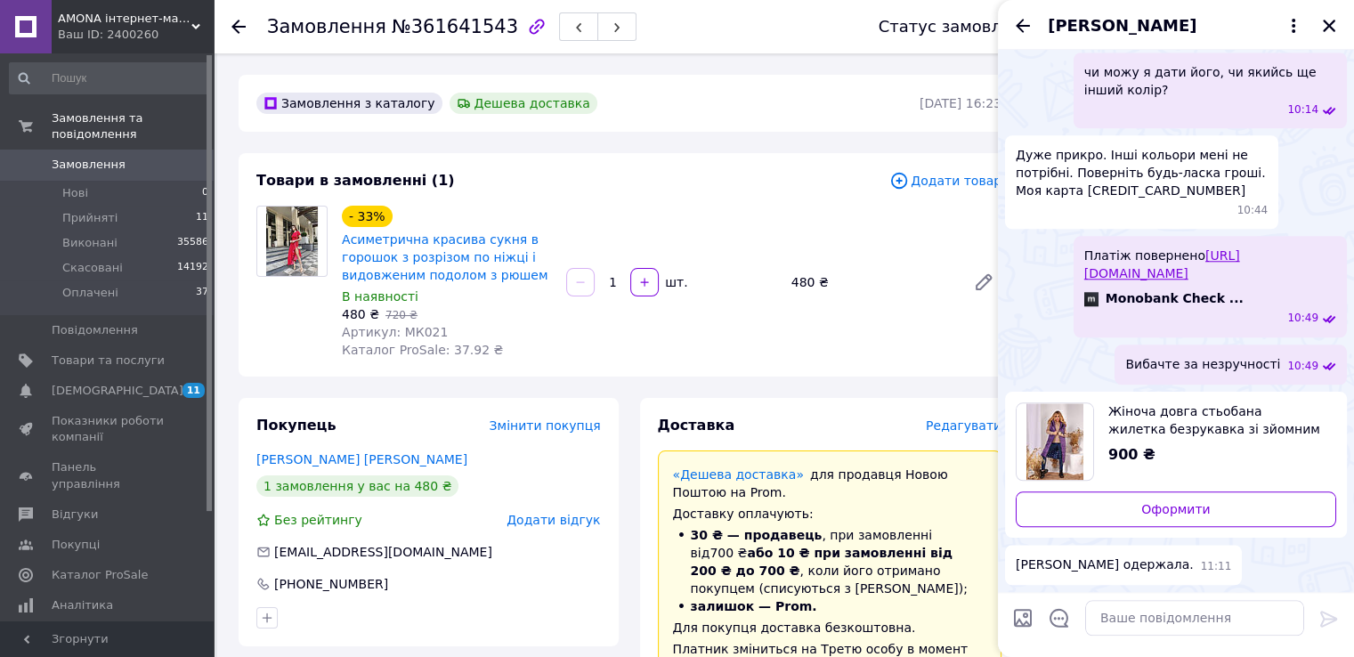
scroll to position [2216, 0]
click at [1025, 26] on icon "Назад" at bounding box center [1023, 25] width 14 height 13
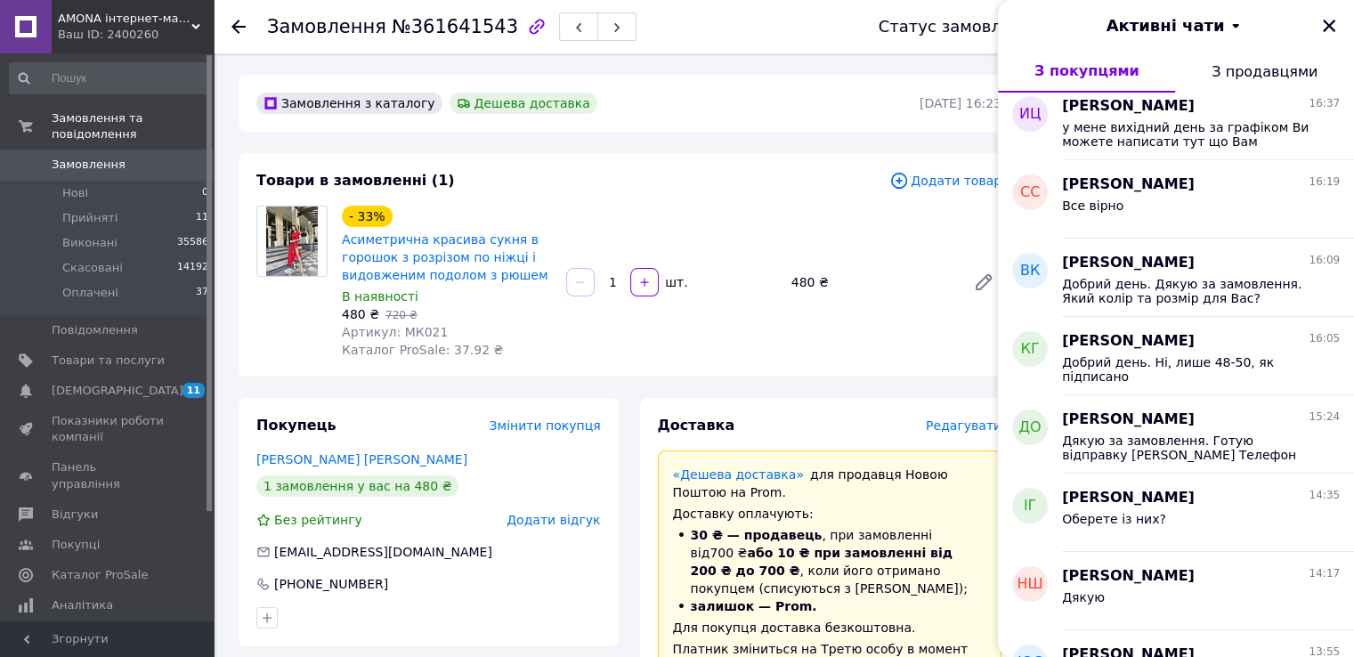
scroll to position [0, 0]
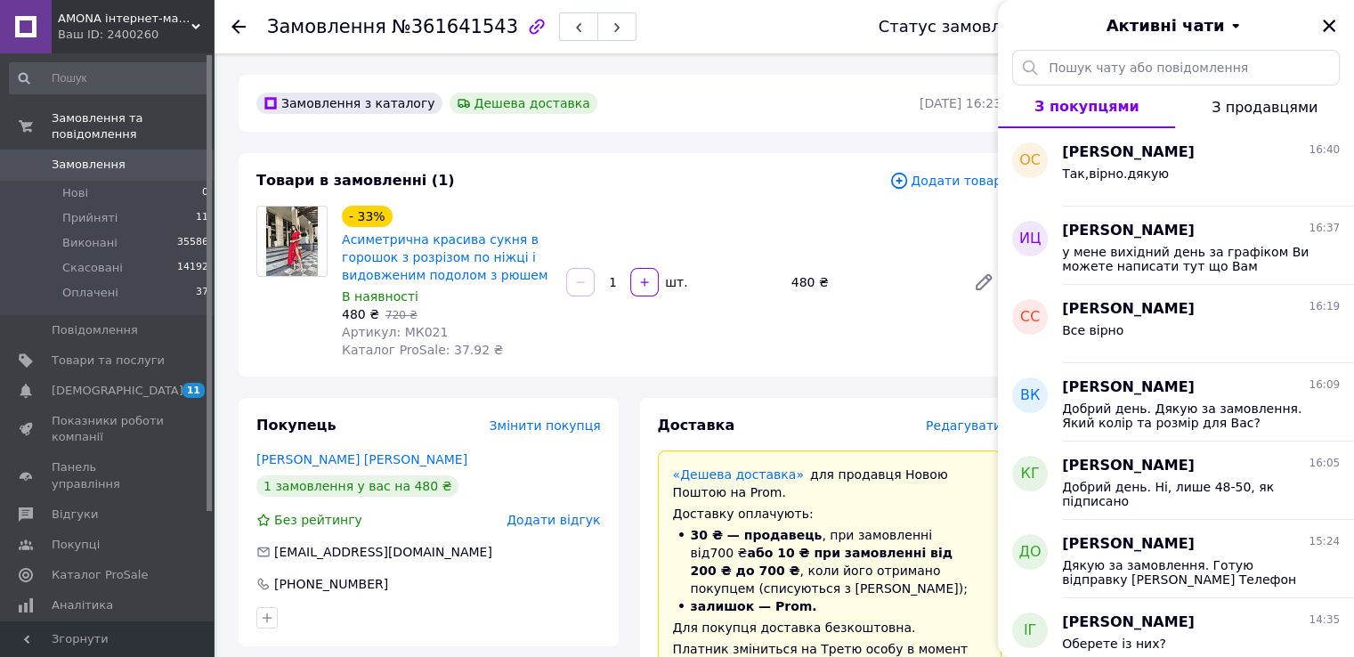
click at [78, 157] on span "Замовлення" at bounding box center [89, 165] width 74 height 16
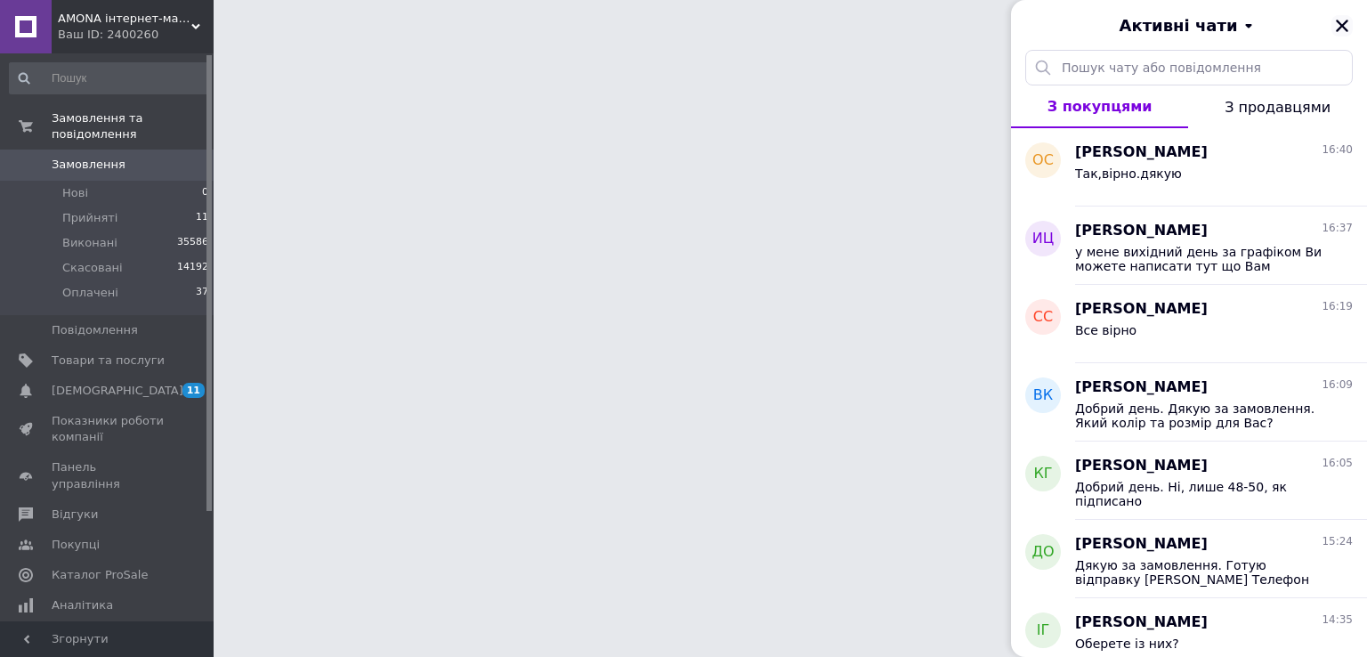
click at [1350, 19] on button "Закрити" at bounding box center [1342, 25] width 21 height 21
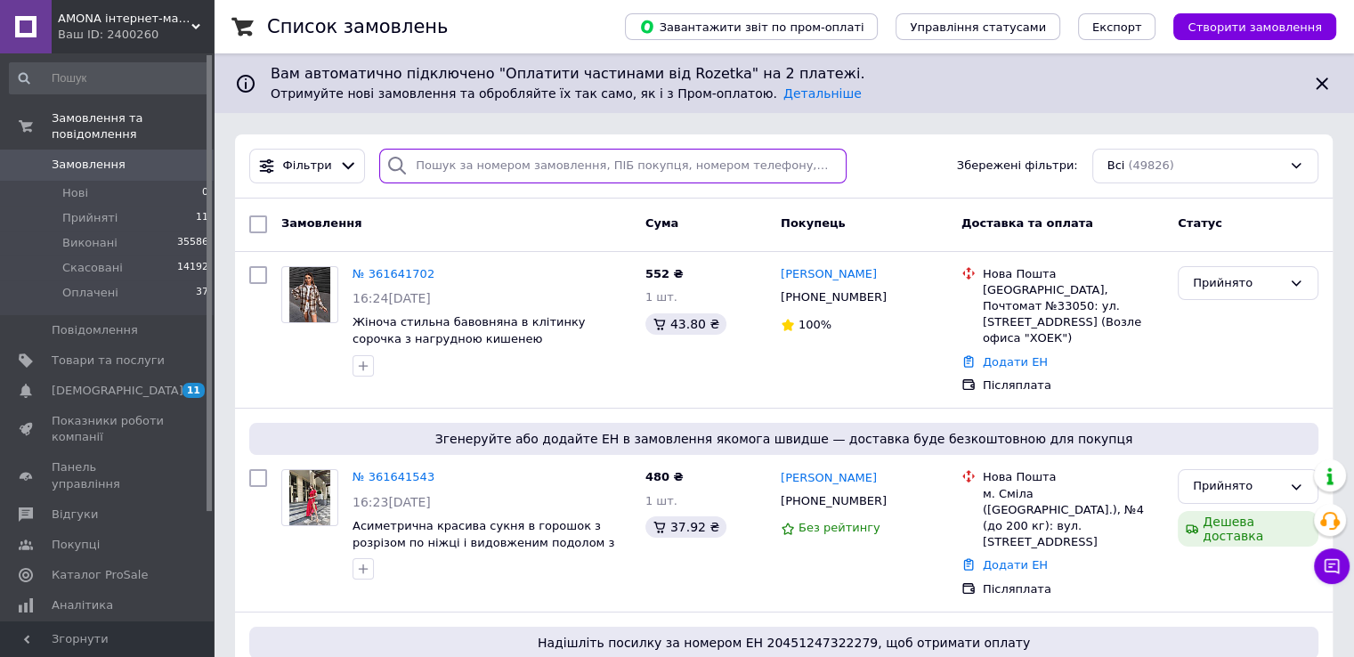
click at [486, 153] on input "search" at bounding box center [612, 166] width 467 height 35
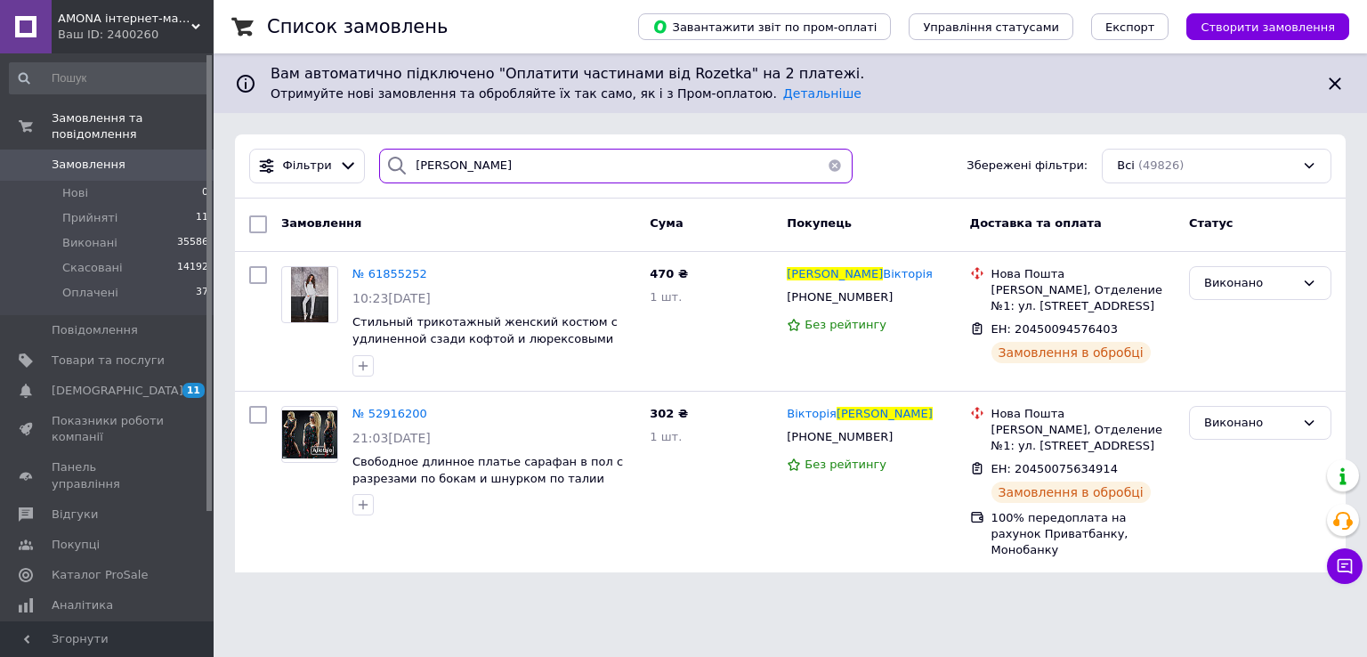
drag, startPoint x: 491, startPoint y: 168, endPoint x: 449, endPoint y: 168, distance: 42.7
click at [449, 168] on input "[PERSON_NAME]" at bounding box center [616, 166] width 474 height 35
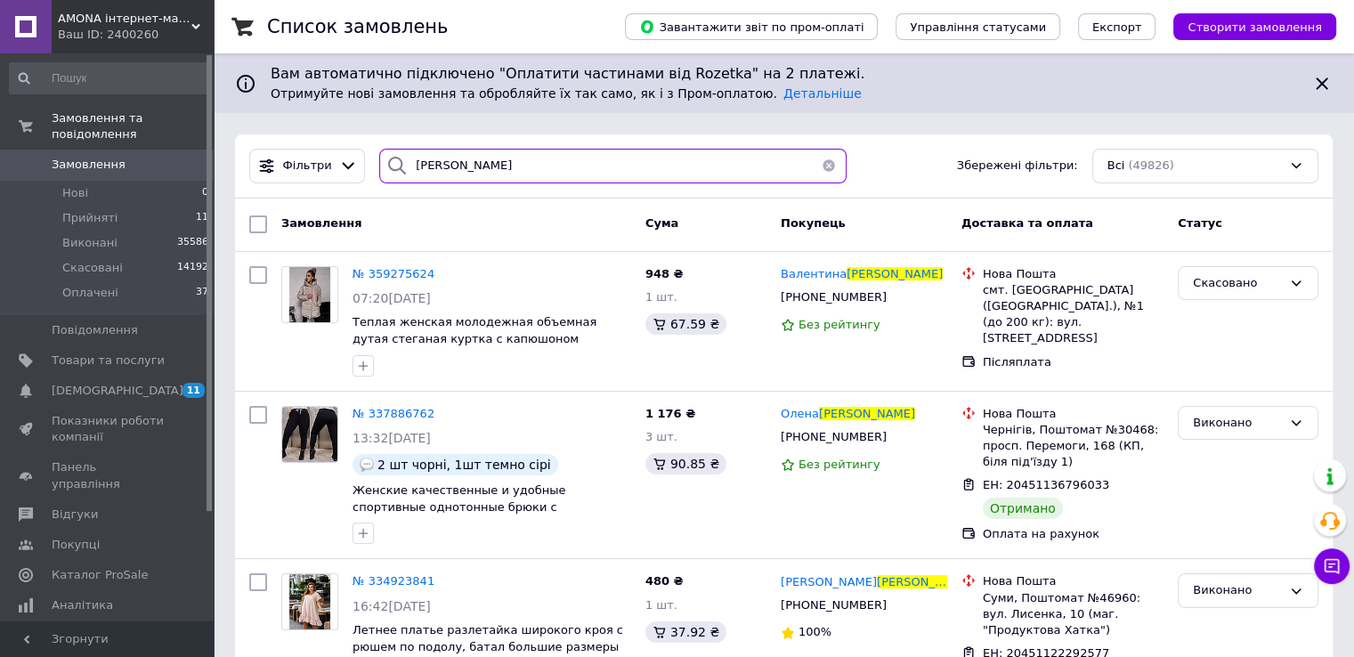
drag, startPoint x: 449, startPoint y: 170, endPoint x: 518, endPoint y: 169, distance: 69.4
click at [518, 169] on input "[PERSON_NAME]" at bounding box center [612, 166] width 467 height 35
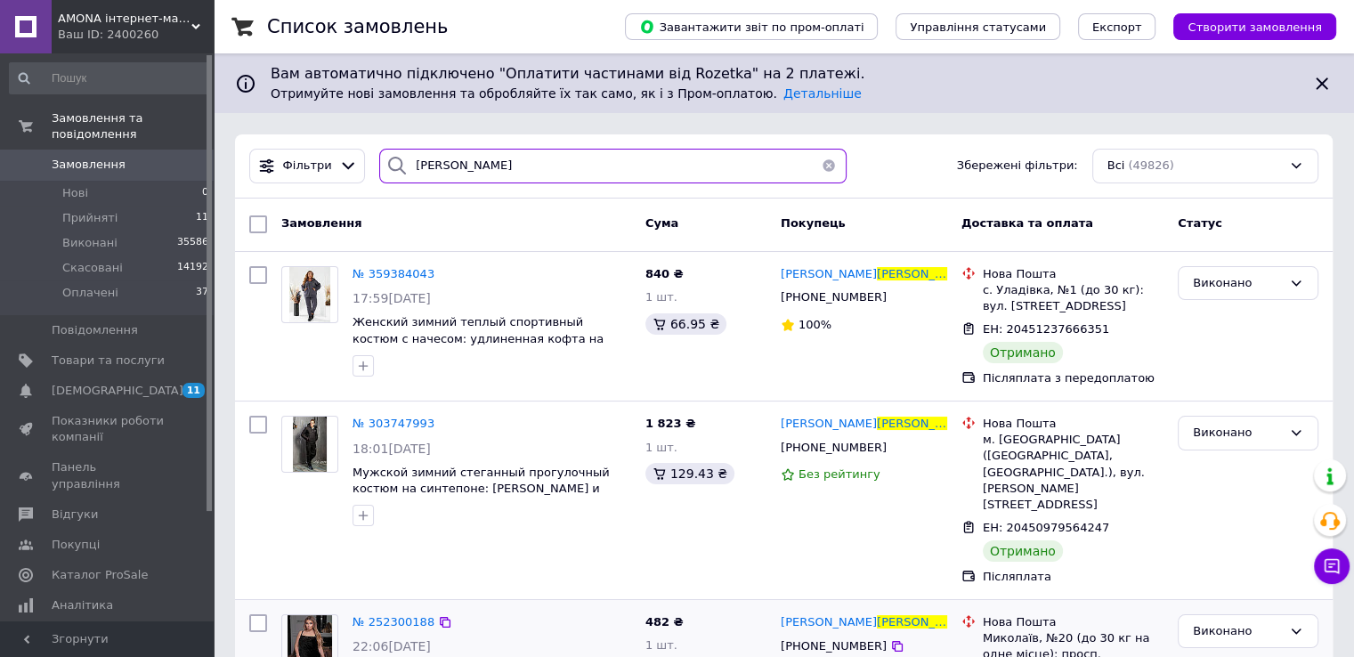
type input "[PERSON_NAME]"
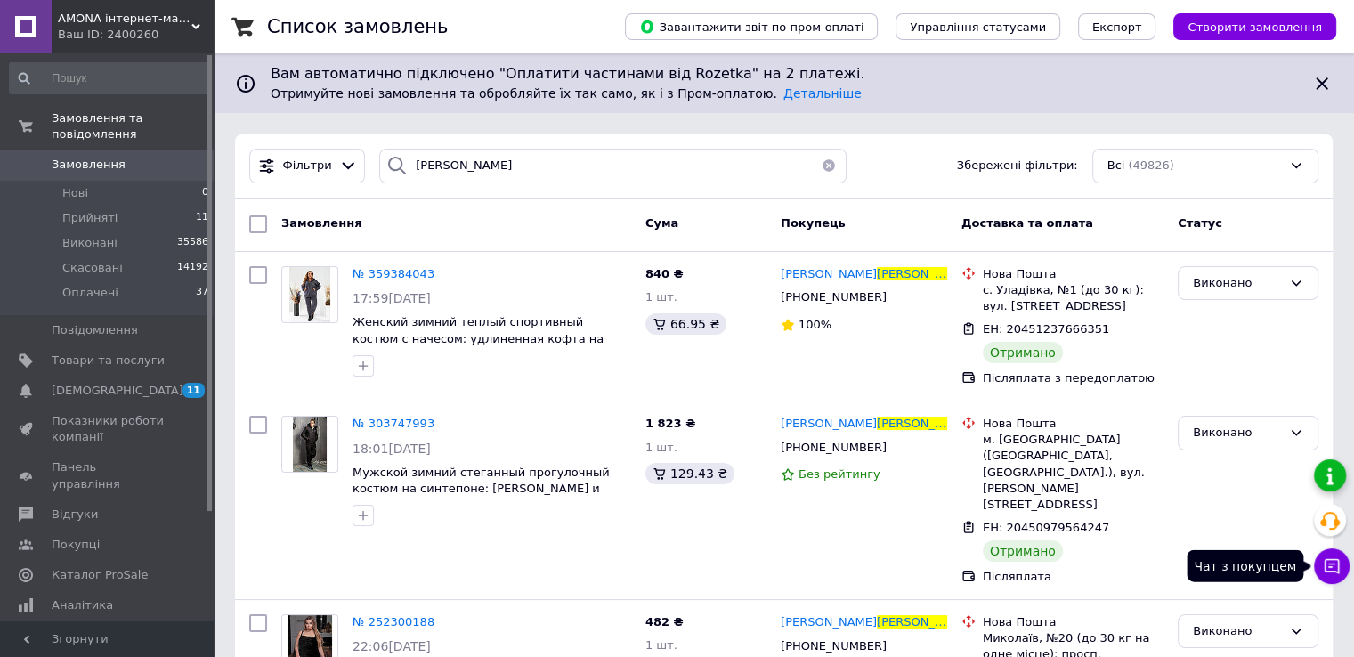
click at [1333, 570] on icon at bounding box center [1332, 566] width 18 height 18
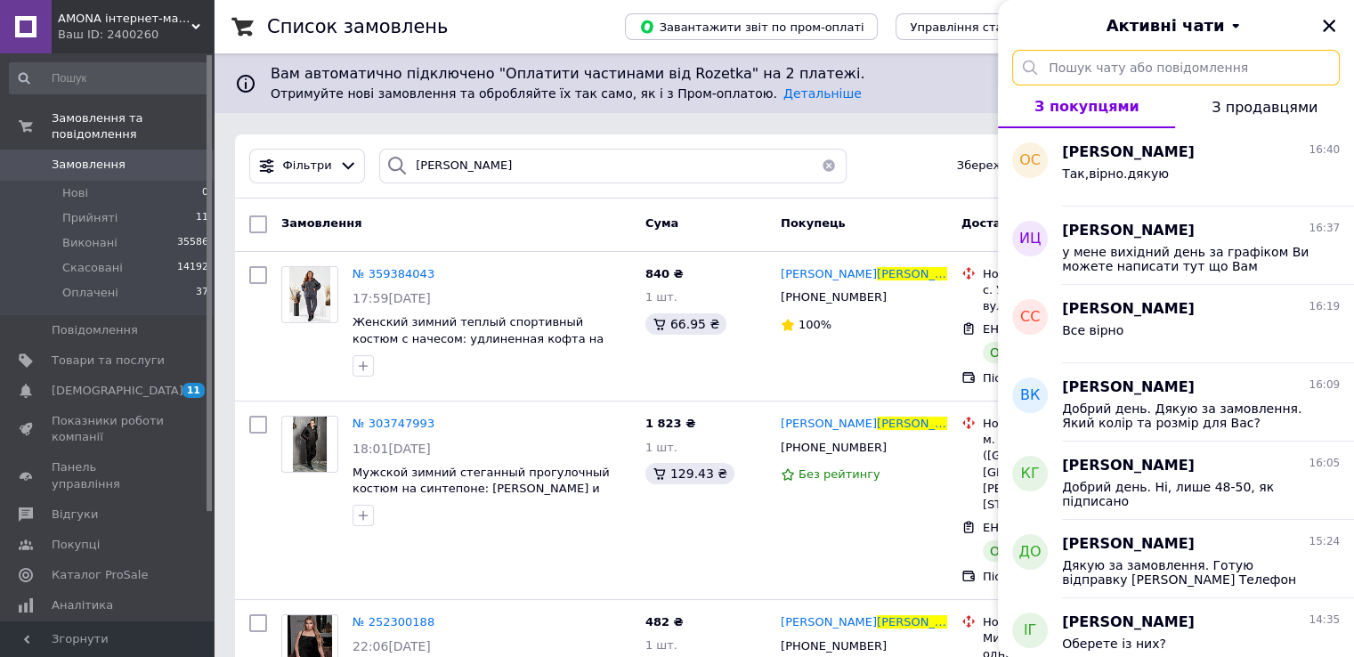
click at [1111, 57] on input "text" at bounding box center [1176, 68] width 328 height 36
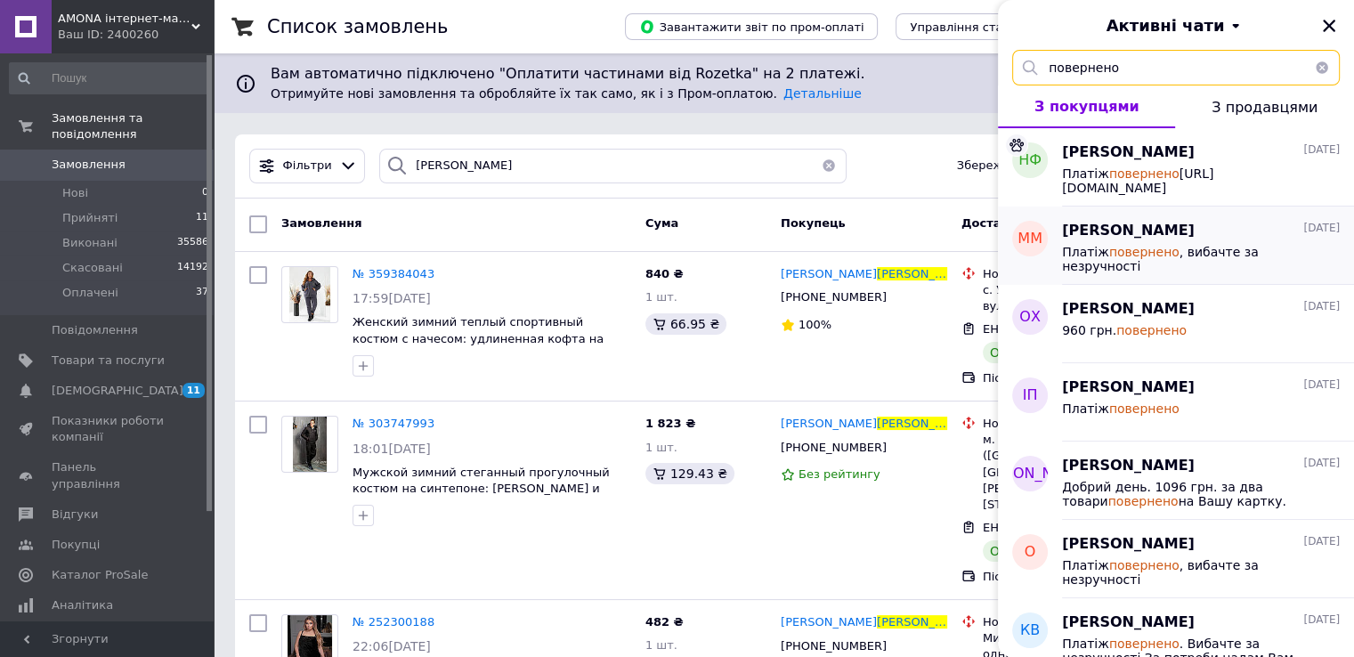
type input "повернено"
click at [1130, 250] on em "повернено" at bounding box center [1144, 252] width 70 height 14
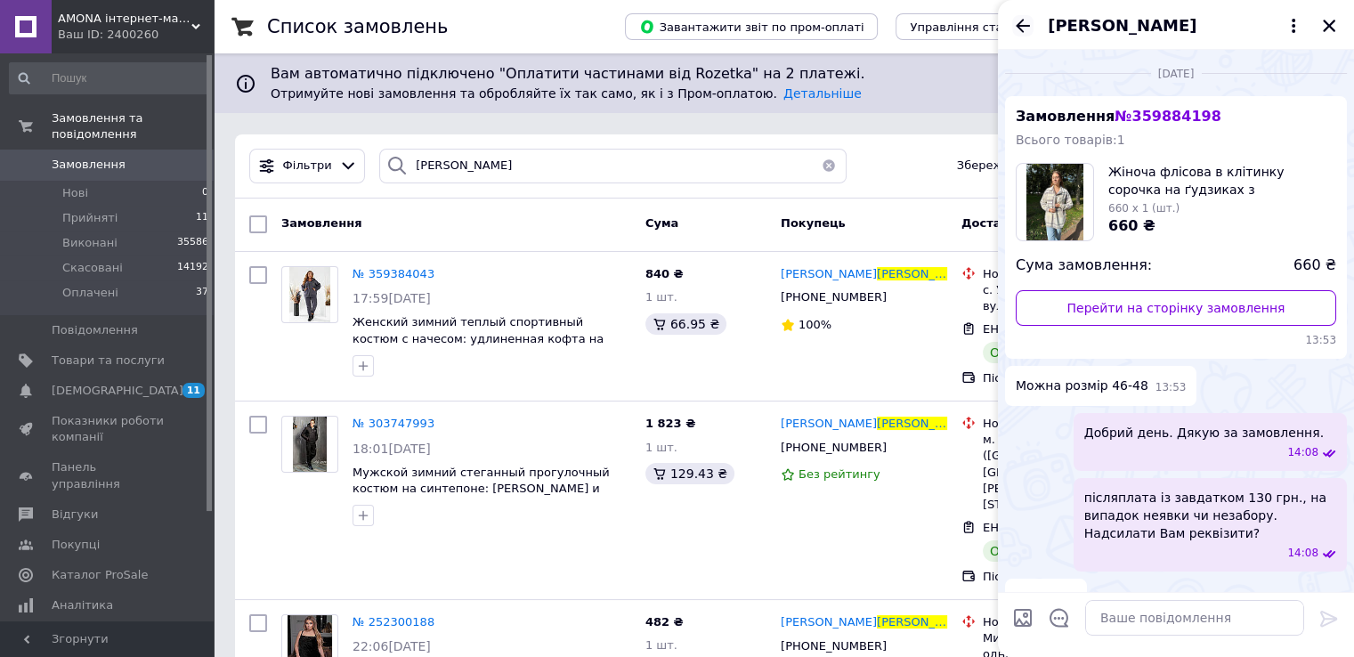
click at [1027, 22] on icon "Назад" at bounding box center [1022, 25] width 21 height 21
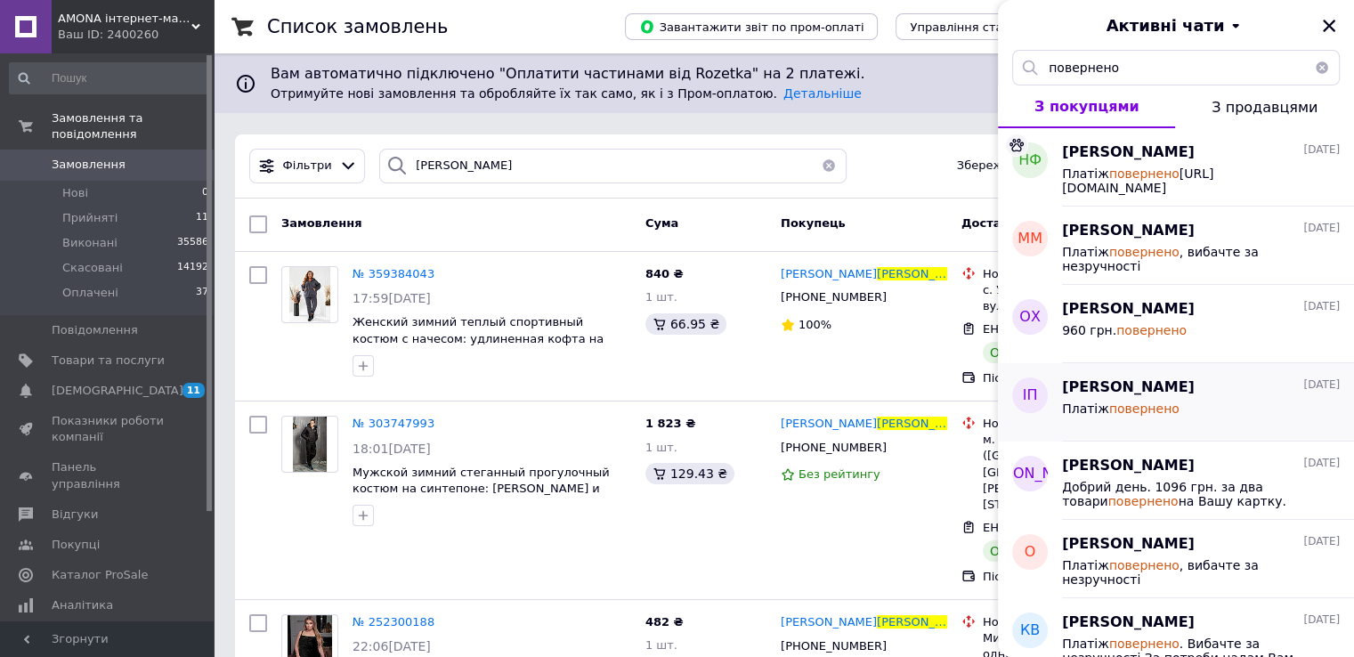
click at [1149, 410] on em "повернено" at bounding box center [1144, 408] width 70 height 14
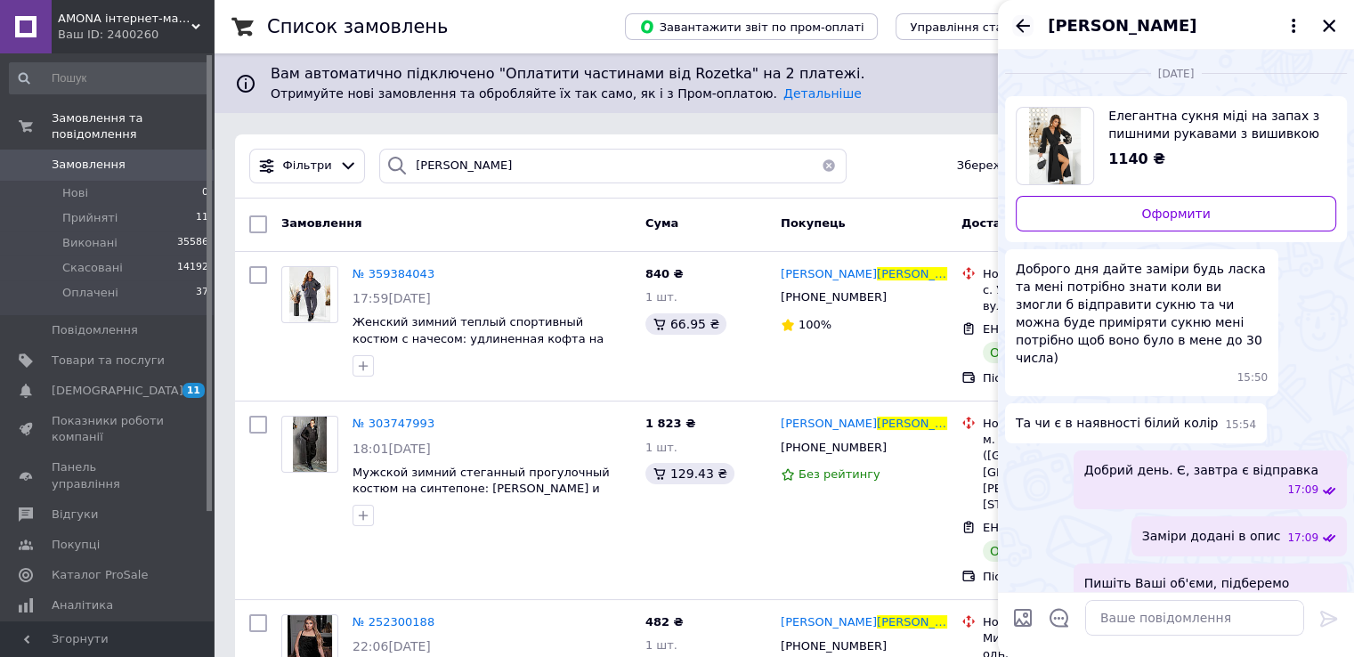
click at [1025, 29] on icon "Назад" at bounding box center [1022, 25] width 21 height 21
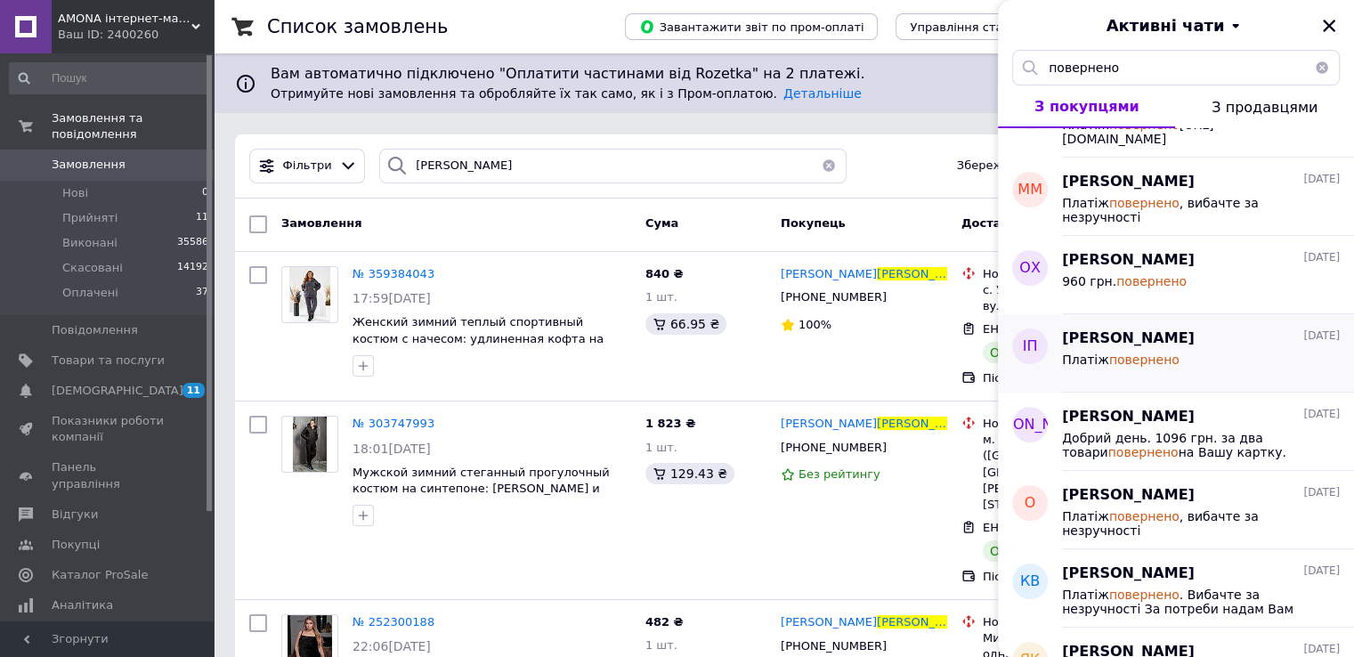
scroll to position [89, 0]
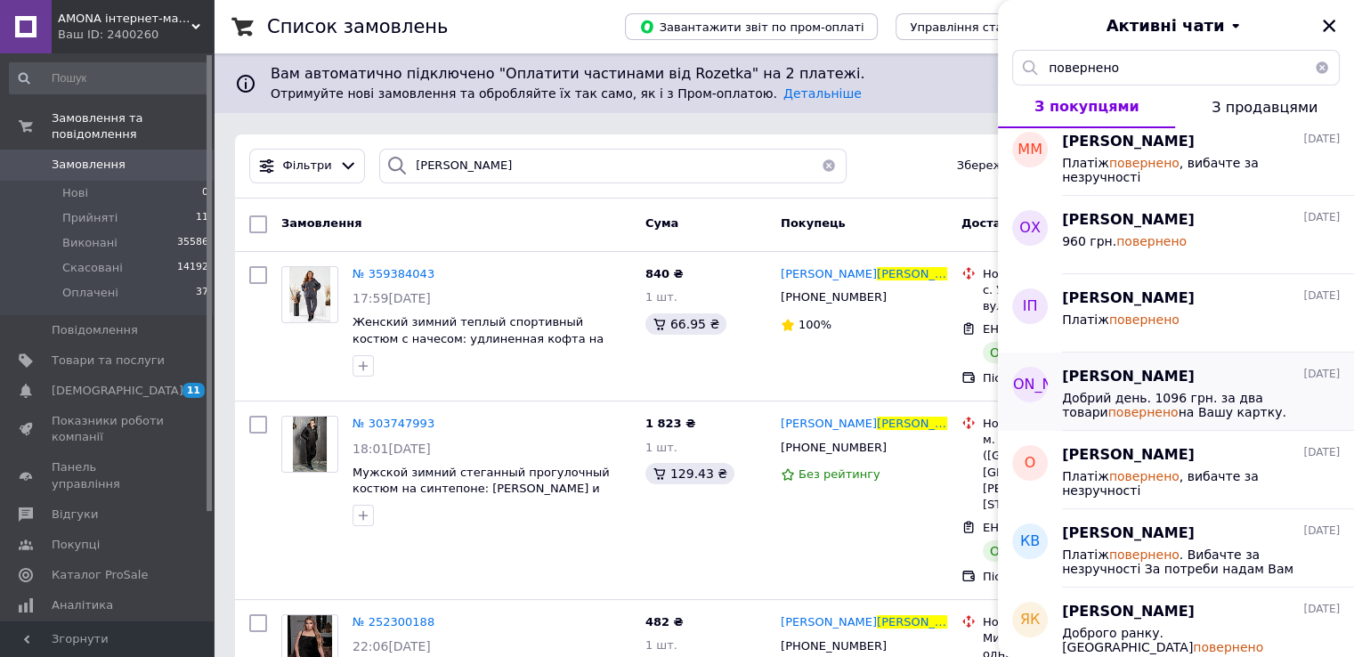
click at [1130, 403] on span "Добрий день. 1096 грн. за два товари повернено на Вашу картку." at bounding box center [1188, 405] width 253 height 28
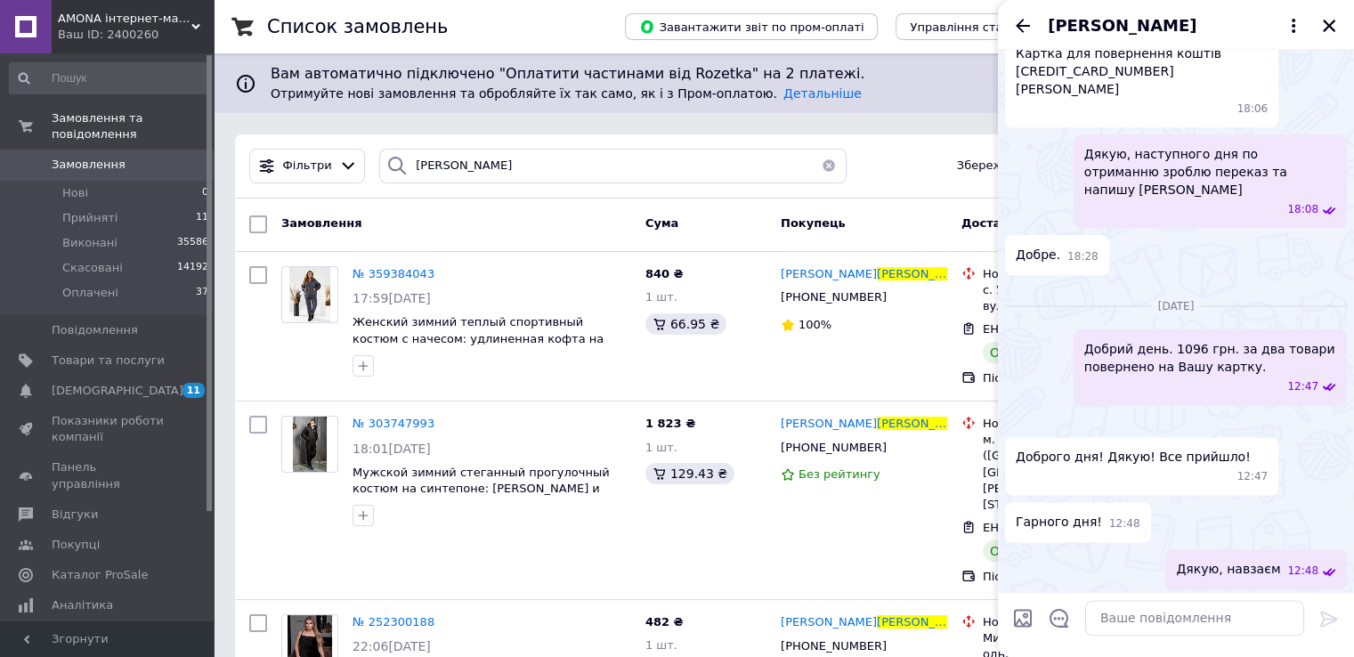
scroll to position [2221, 0]
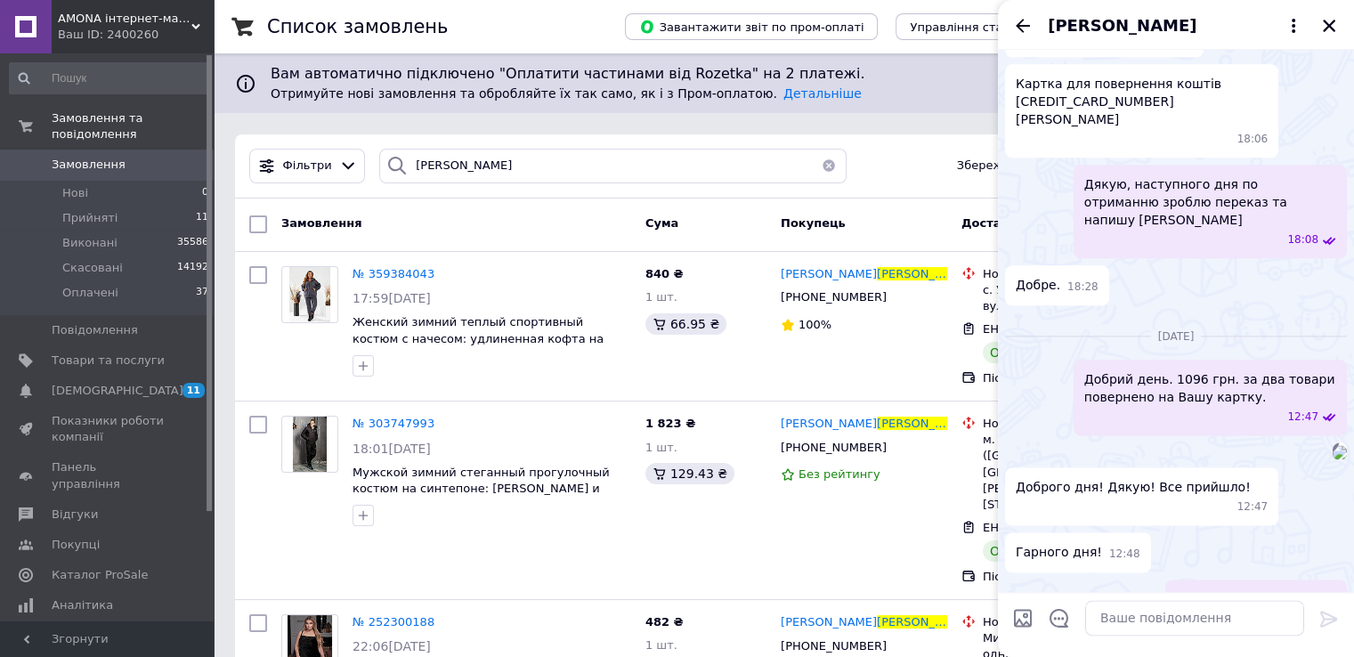
click at [1169, 128] on span "Картка для повернення коштів [CREDIT_CARD_NUMBER] [PERSON_NAME]" at bounding box center [1142, 101] width 252 height 53
click at [1171, 128] on span "Картка для повернення коштів [CREDIT_CARD_NUMBER] [PERSON_NAME]" at bounding box center [1142, 101] width 252 height 53
drag, startPoint x: 1171, startPoint y: 474, endPoint x: 1067, endPoint y: 489, distance: 104.2
click at [1067, 128] on span "Картка для повернення коштів [CREDIT_CARD_NUMBER] [PERSON_NAME]" at bounding box center [1142, 101] width 252 height 53
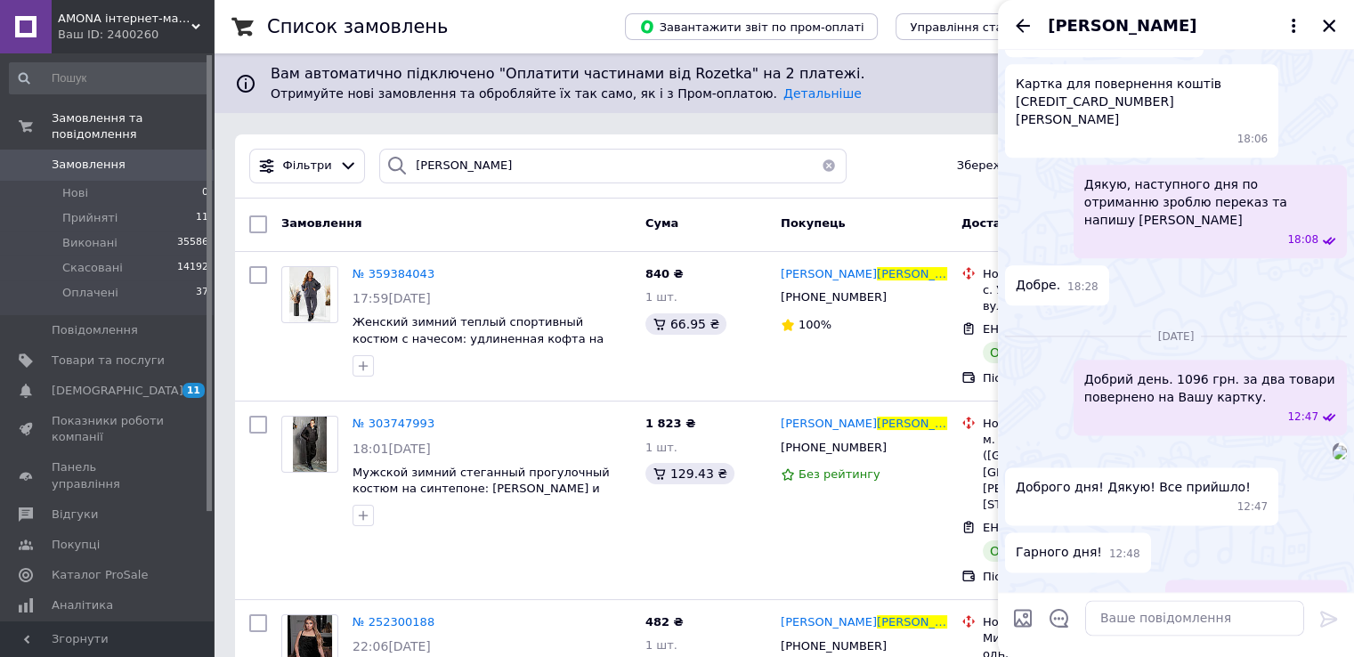
click at [1061, 46] on span "ТТН 20451233354529" at bounding box center [1086, 37] width 140 height 19
copy span "20451233354529"
click at [1024, 30] on icon "Назад" at bounding box center [1022, 25] width 21 height 21
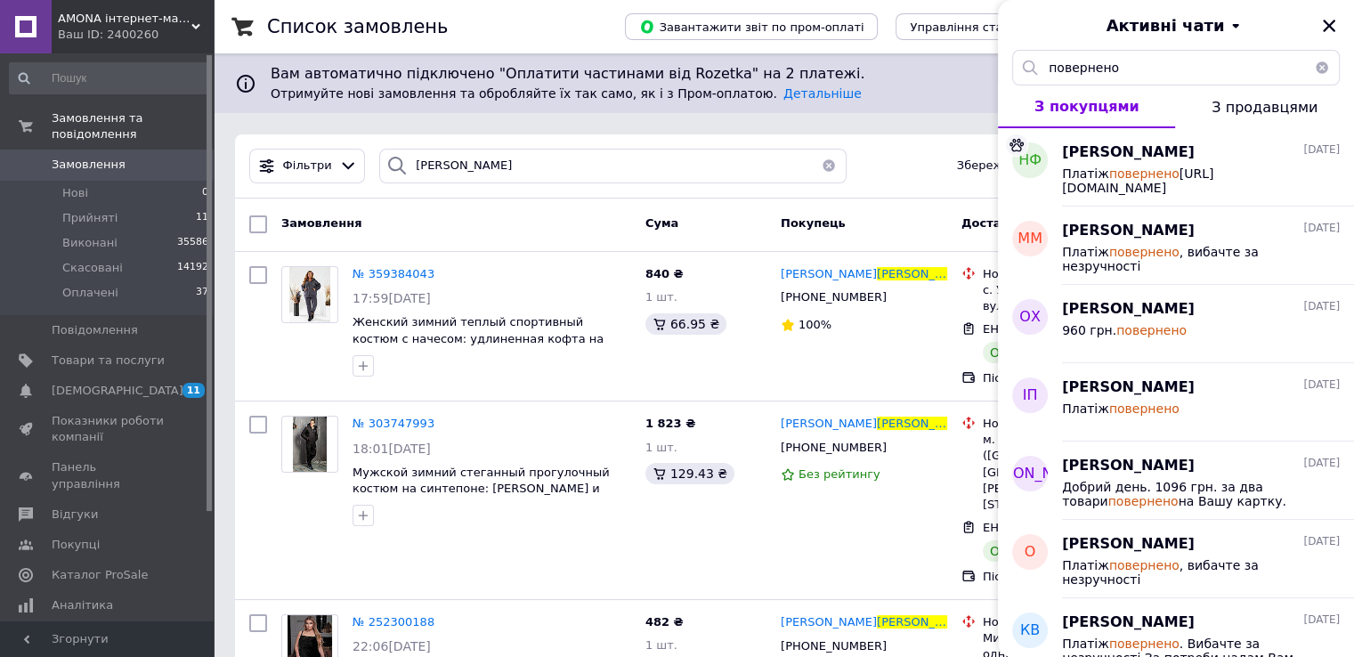
scroll to position [89, 0]
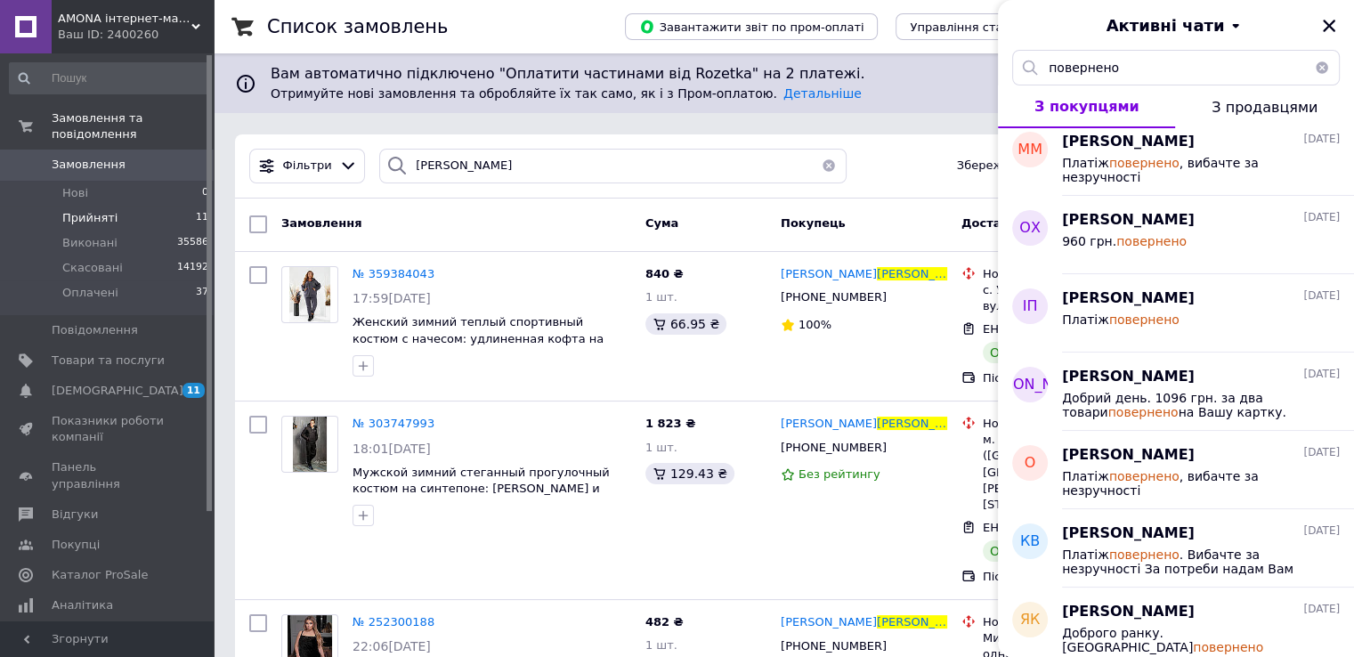
click at [167, 206] on li "Прийняті 11" at bounding box center [109, 218] width 219 height 25
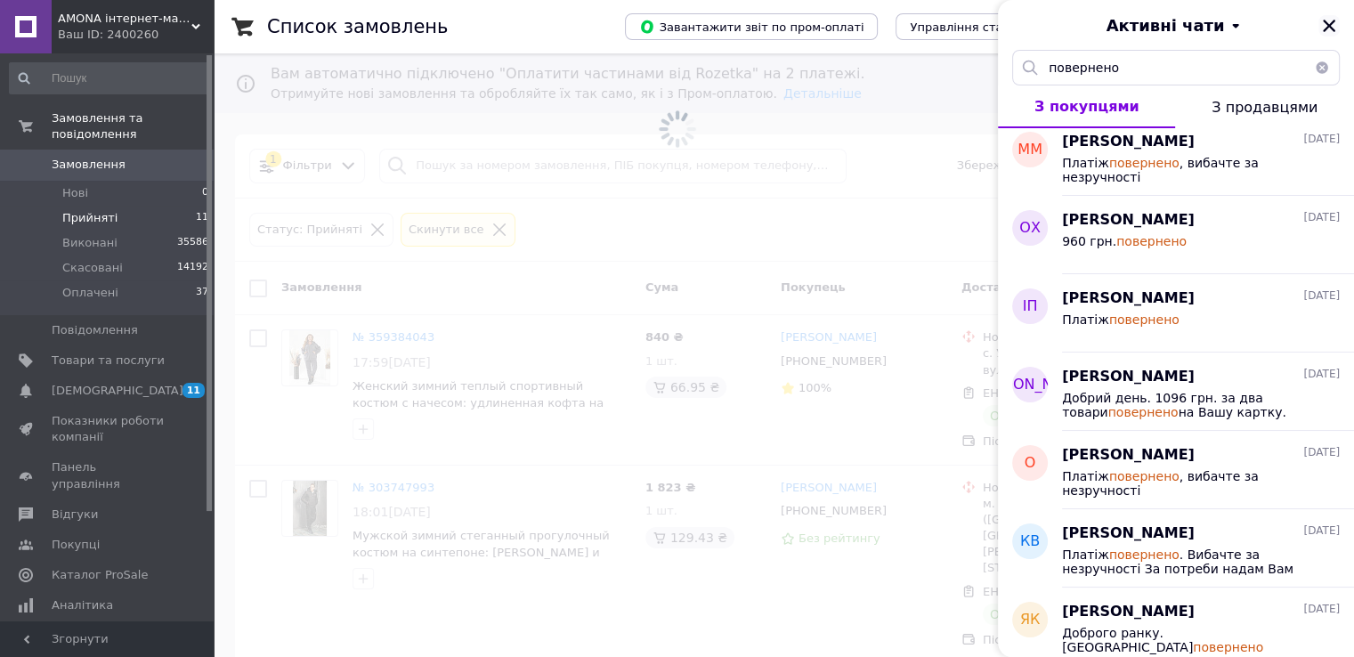
click at [1333, 19] on icon "Закрити" at bounding box center [1329, 26] width 16 height 16
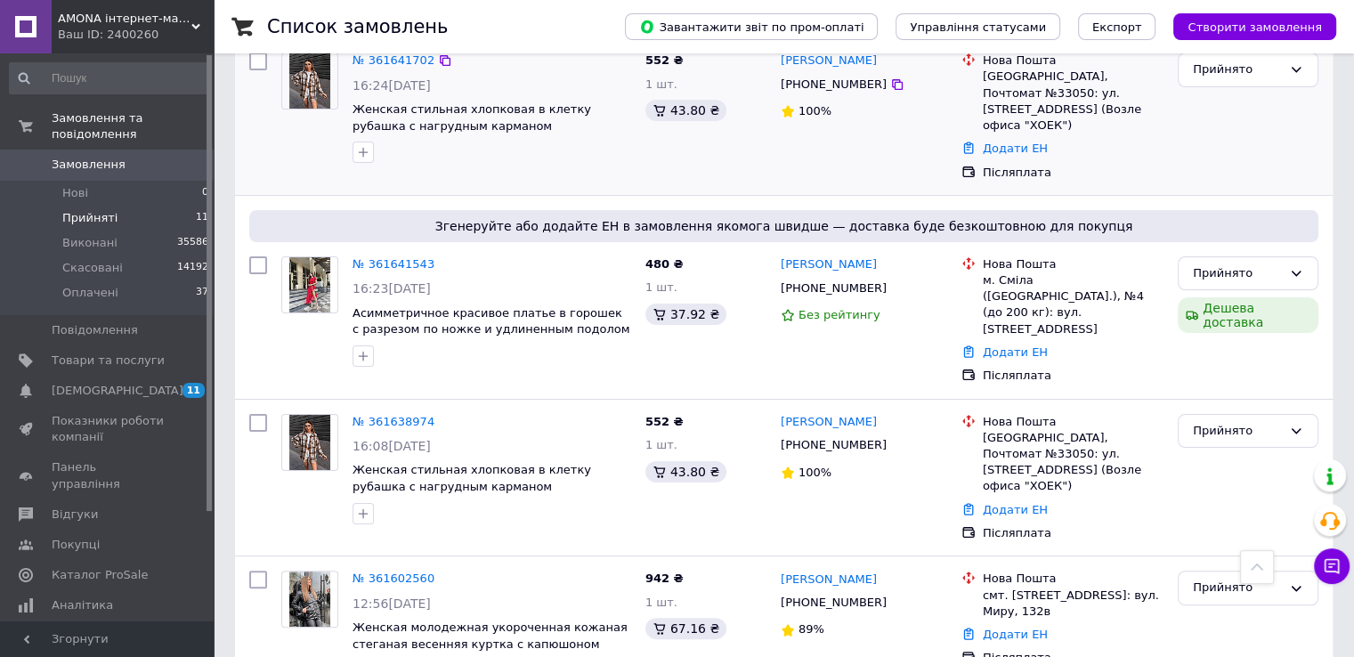
scroll to position [89, 0]
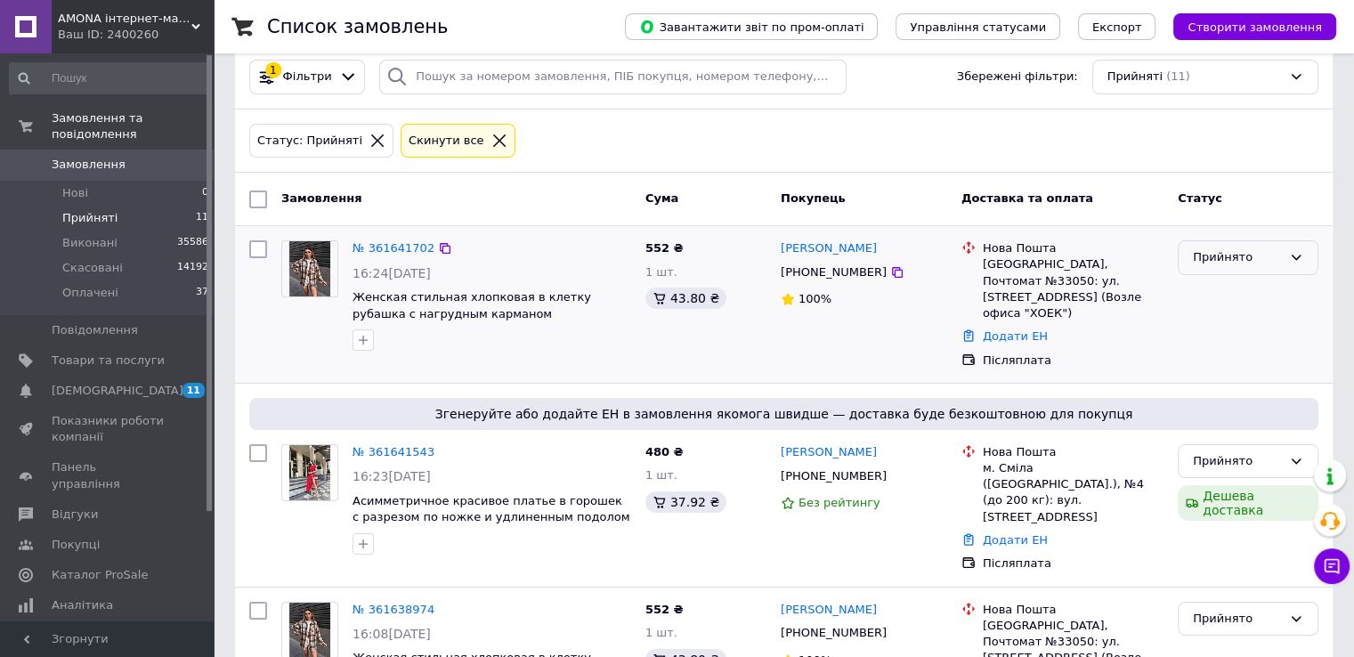
click at [1247, 257] on div "Прийнято" at bounding box center [1237, 257] width 89 height 19
click at [1213, 328] on li "Скасовано" at bounding box center [1248, 327] width 139 height 33
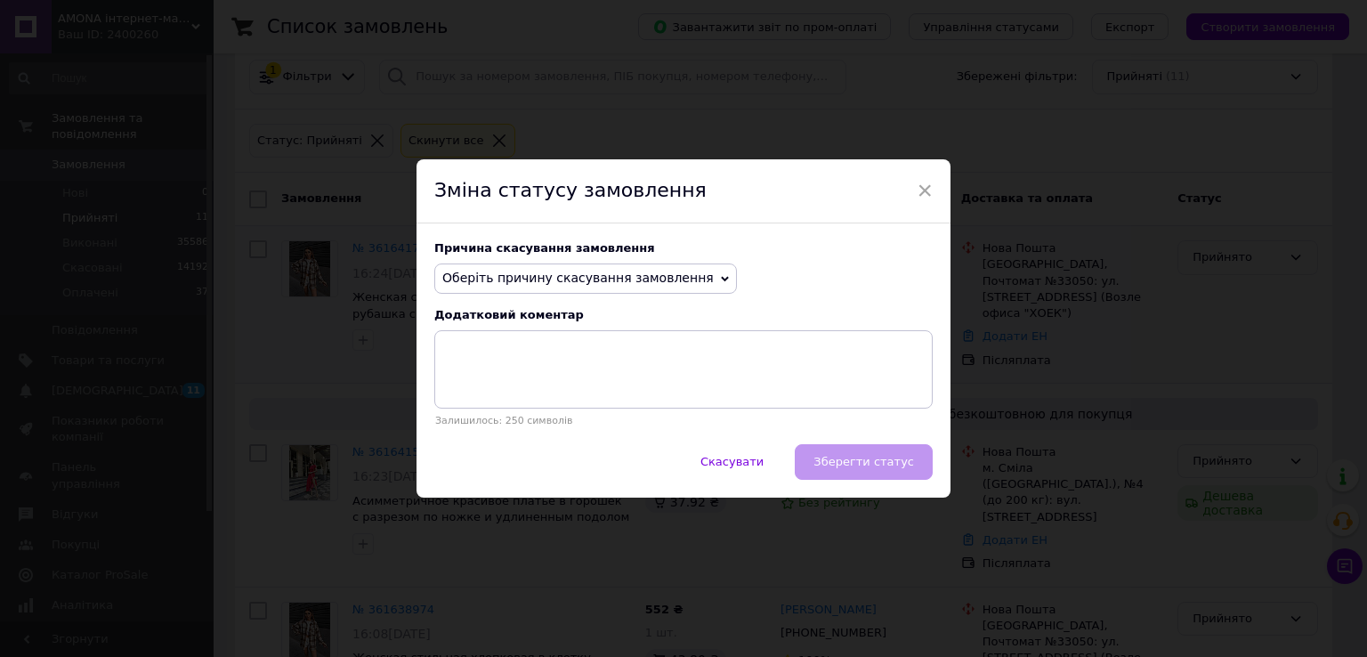
click at [566, 288] on span "Оберіть причину скасування замовлення" at bounding box center [585, 278] width 303 height 30
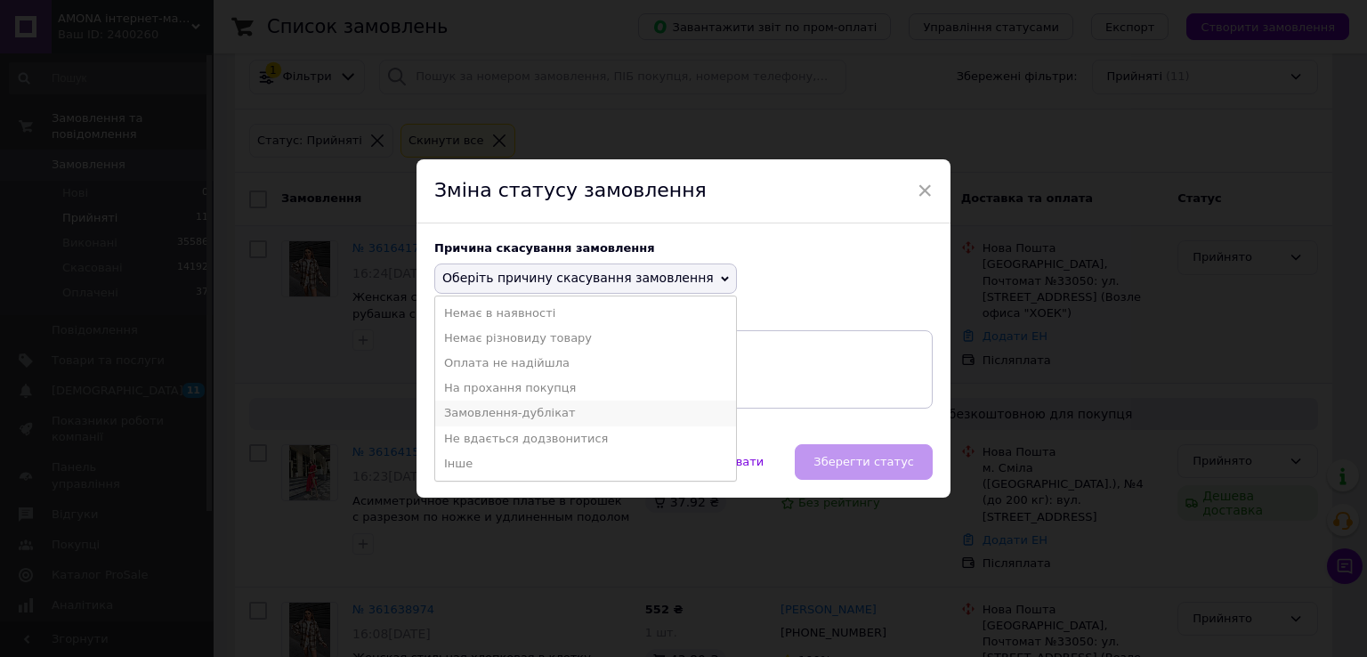
click at [534, 416] on li "Замовлення-дублікат" at bounding box center [585, 413] width 301 height 25
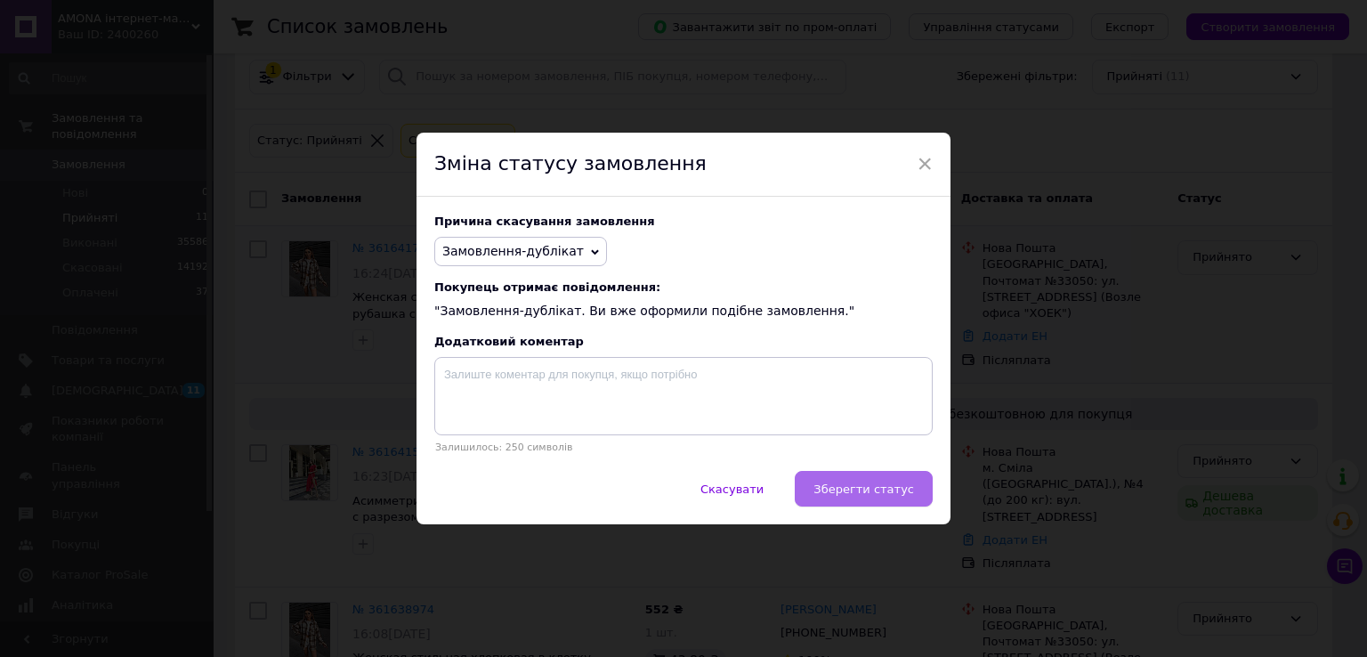
click at [863, 482] on span "Зберегти статус" at bounding box center [864, 488] width 101 height 13
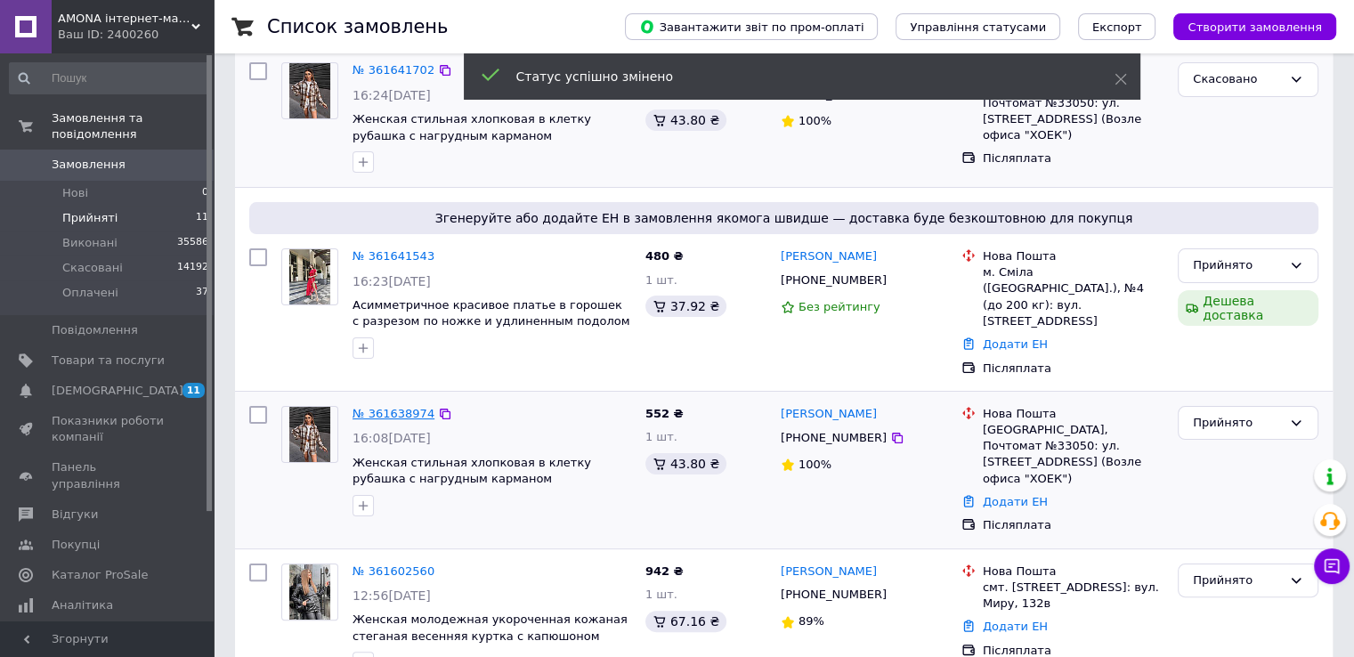
click at [385, 407] on link "№ 361638974" at bounding box center [393, 413] width 82 height 13
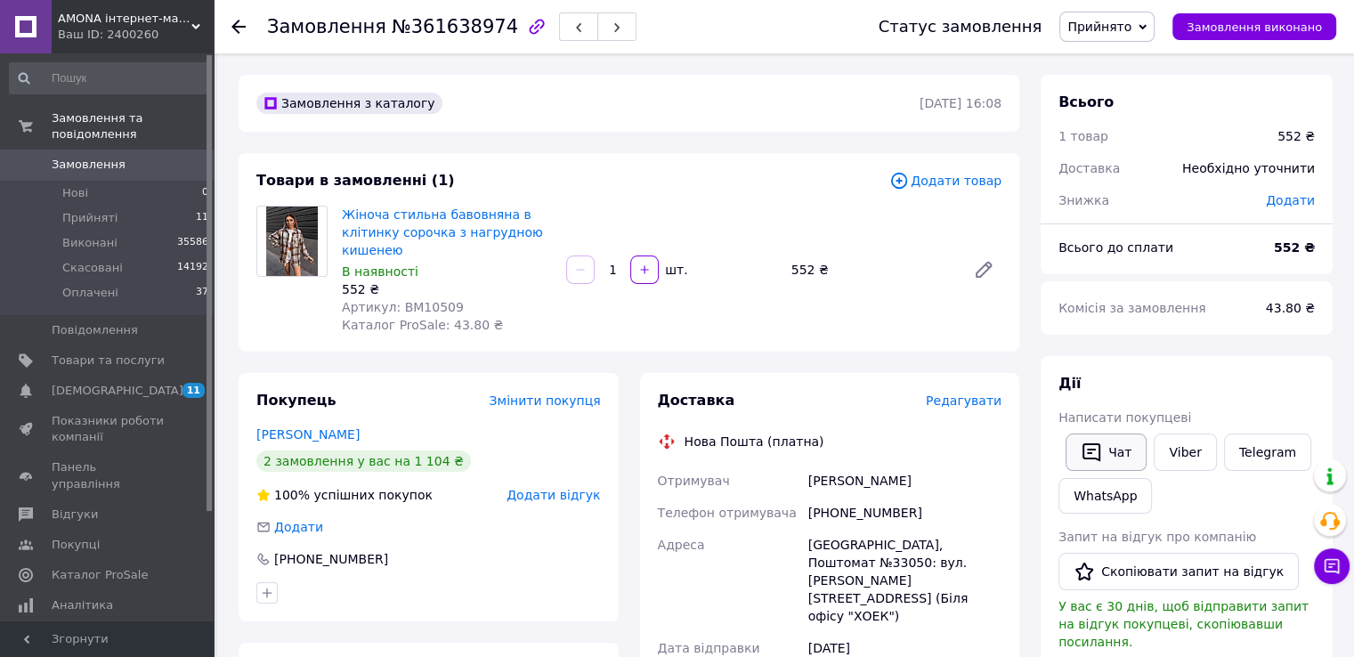
click at [1113, 460] on button "Чат" at bounding box center [1105, 451] width 81 height 37
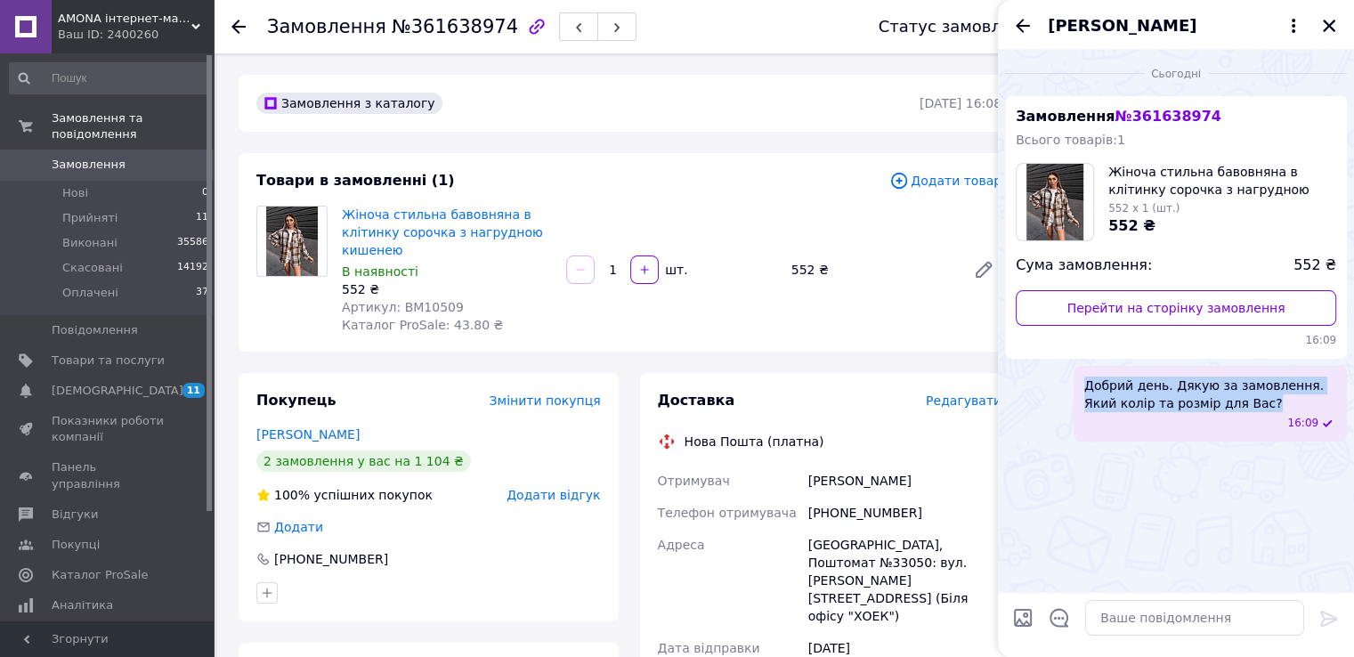
drag, startPoint x: 1236, startPoint y: 407, endPoint x: 1079, endPoint y: 387, distance: 157.9
click at [1079, 387] on div "Добрий день. Дякую за замовлення. Який колір та розмір для Вас? 16:09" at bounding box center [1209, 404] width 273 height 76
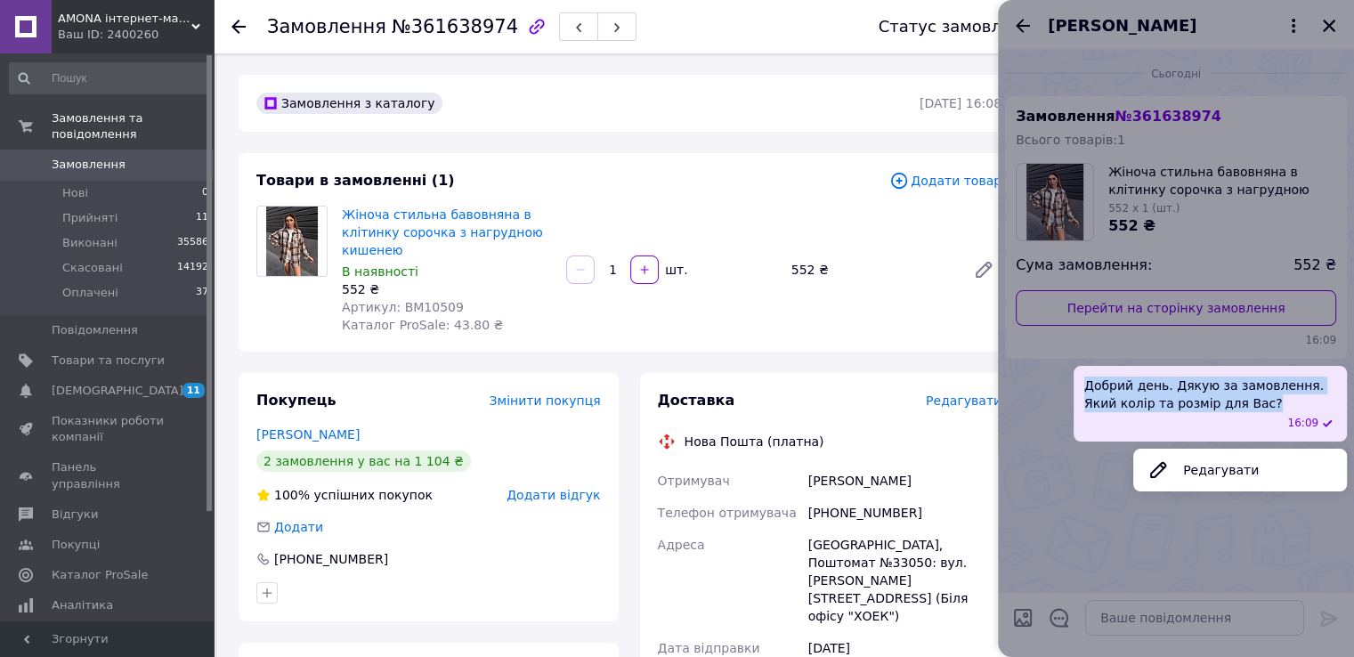
copy span "Добрий день. Дякую за замовлення. Який колір та розмір для Вас?"
click at [1326, 22] on div at bounding box center [1176, 328] width 356 height 657
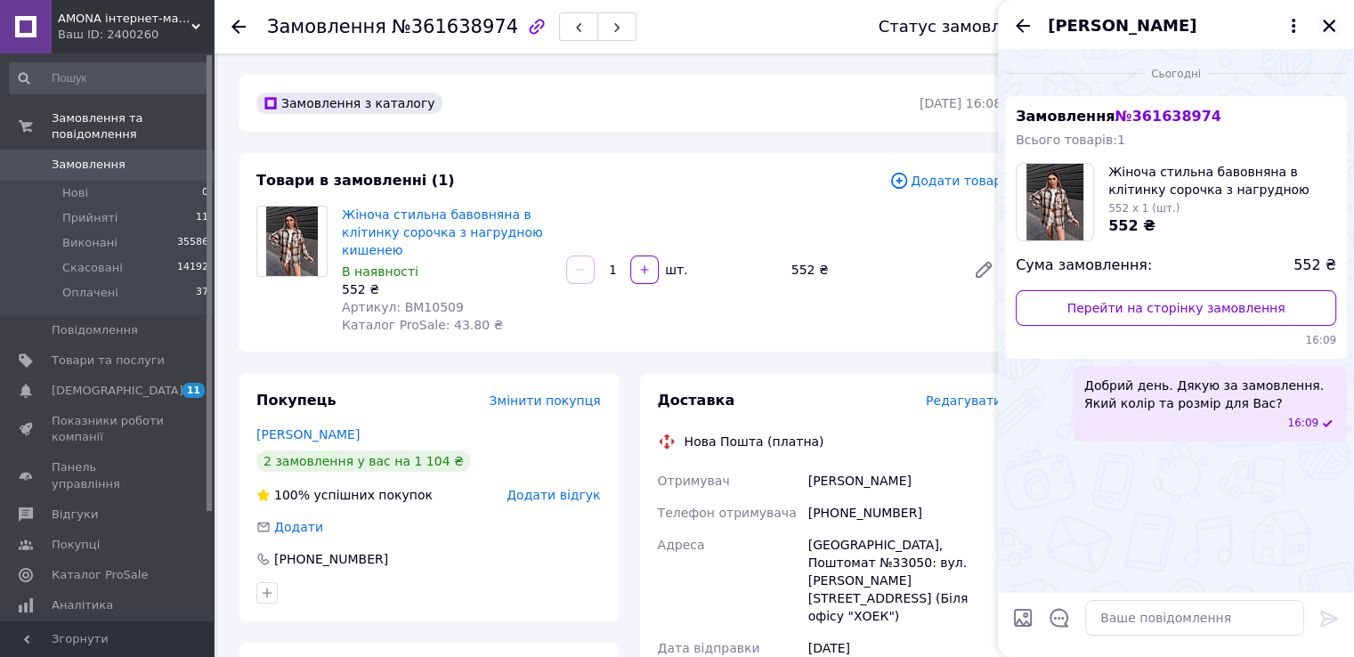
click at [1326, 18] on icon "Закрити" at bounding box center [1329, 26] width 16 height 16
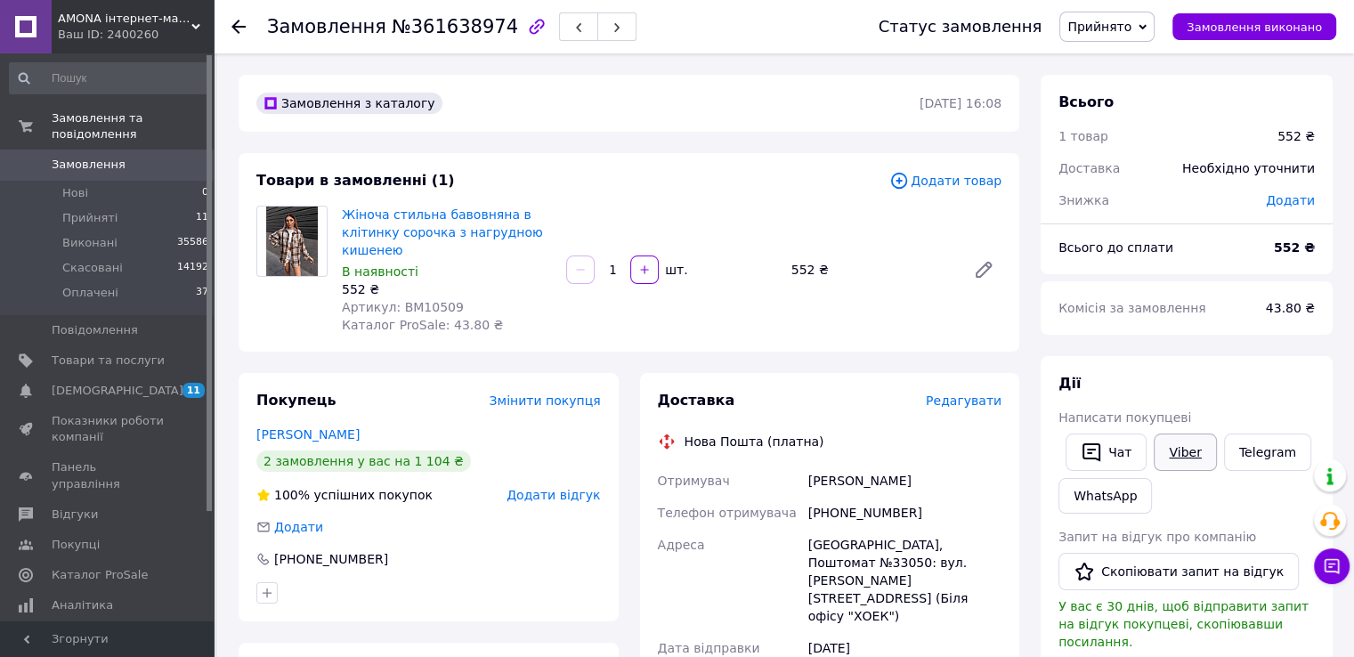
click at [1187, 438] on link "Viber" at bounding box center [1185, 451] width 62 height 37
click at [526, 16] on icon "button" at bounding box center [536, 26] width 21 height 21
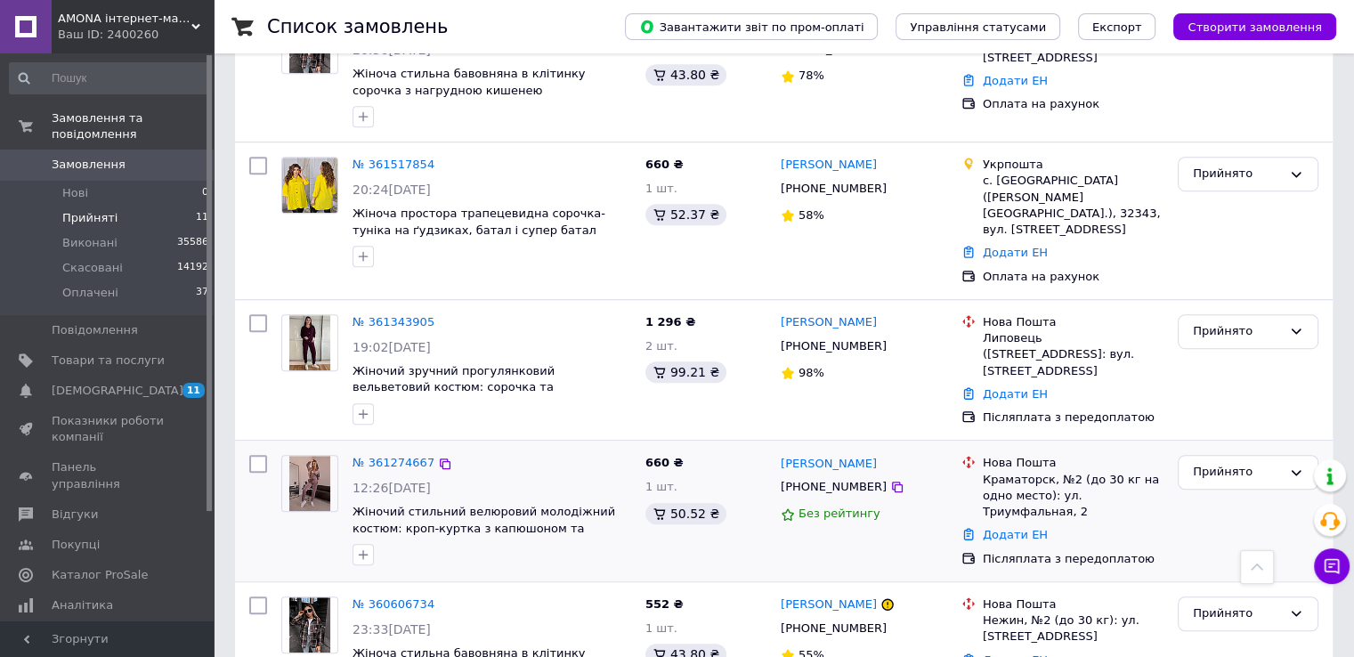
scroll to position [1149, 0]
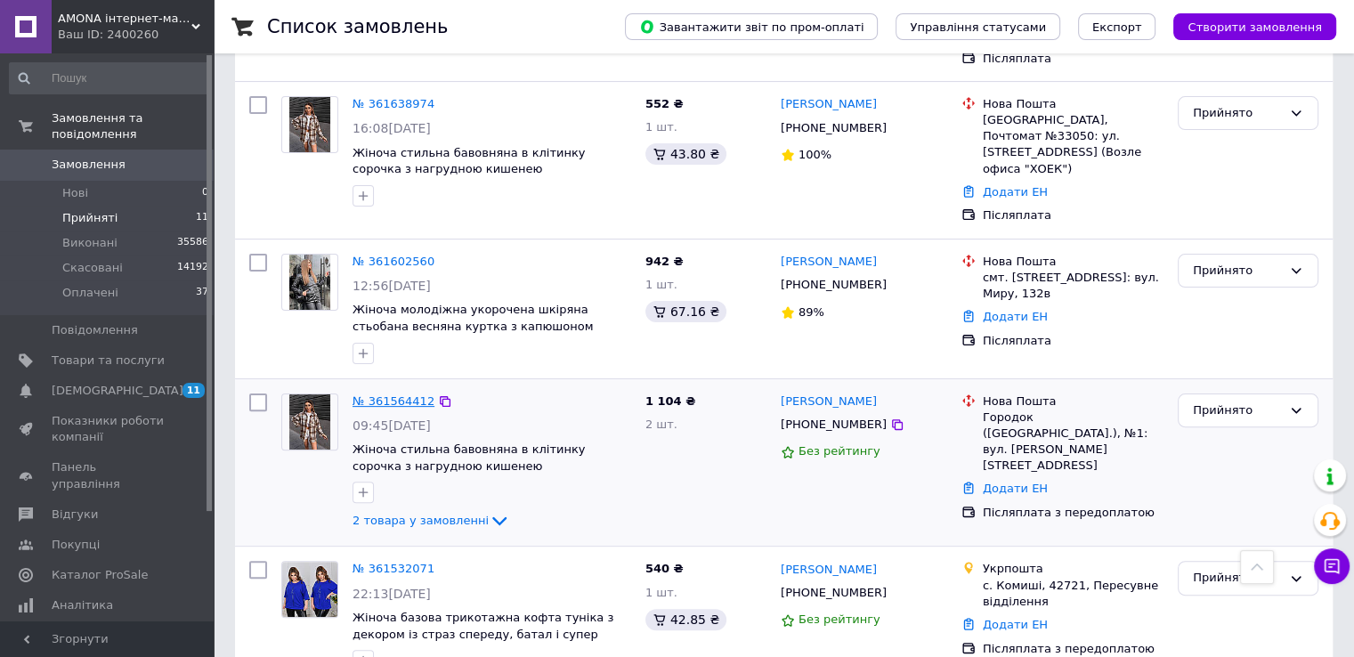
click at [396, 394] on link "№ 361564412" at bounding box center [393, 400] width 82 height 13
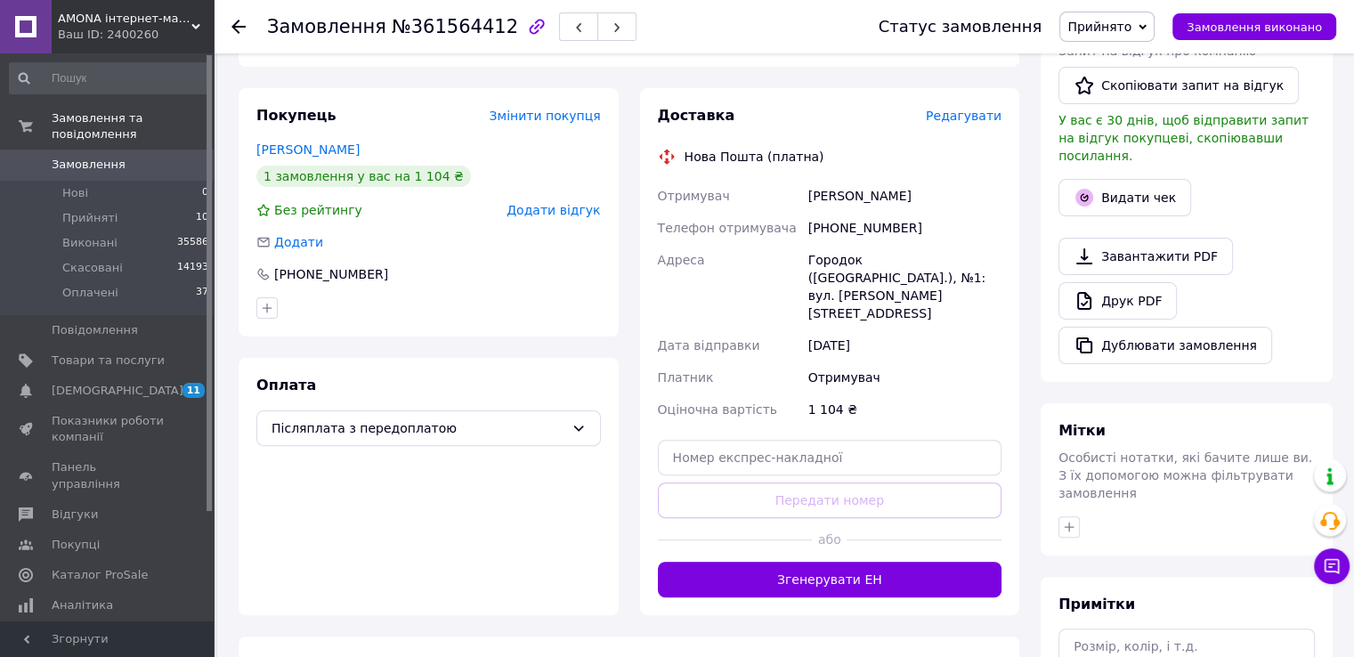
scroll to position [437, 0]
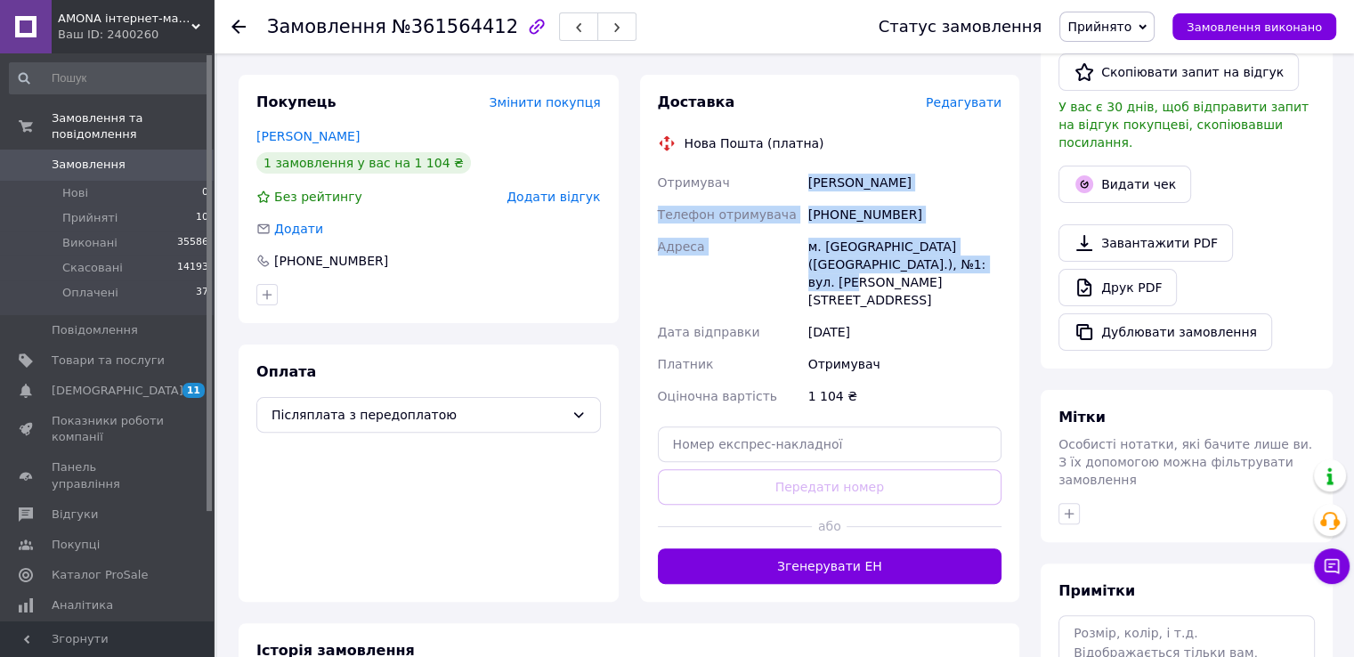
drag, startPoint x: 809, startPoint y: 184, endPoint x: 1017, endPoint y: 261, distance: 221.1
click at [1017, 261] on div "Доставка Редагувати Нова Пошта (платна) Отримувач [PERSON_NAME] Телефон отримув…" at bounding box center [830, 338] width 380 height 527
copy div "[PERSON_NAME] Телефон отримувача [PHONE_NUMBER] [GEOGRAPHIC_DATA][PERSON_NAME] …"
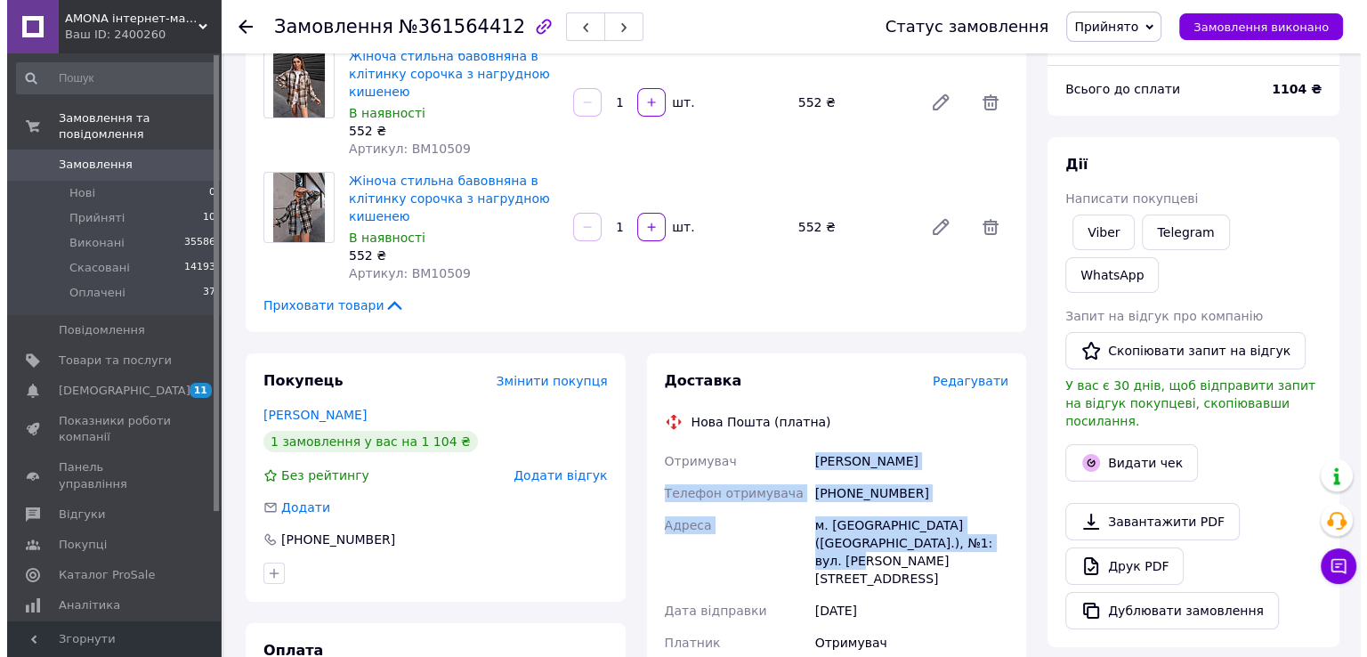
scroll to position [178, 0]
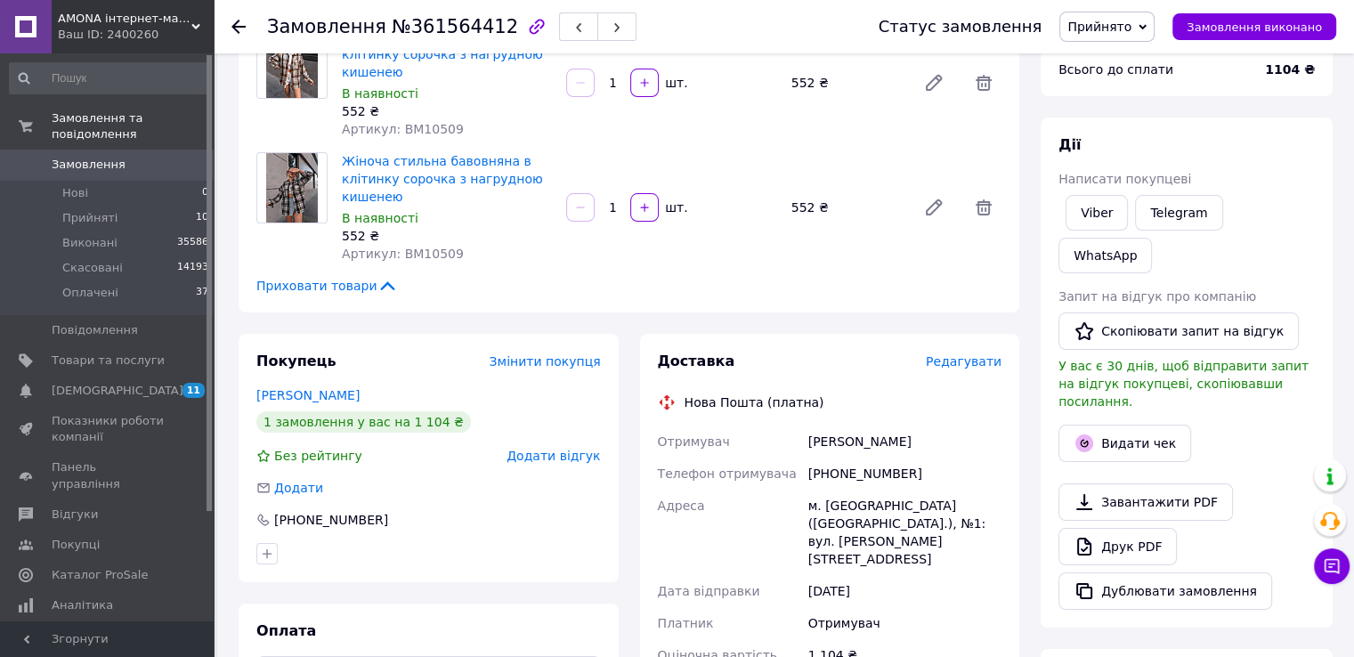
click at [956, 363] on span "Редагувати" at bounding box center [964, 361] width 76 height 14
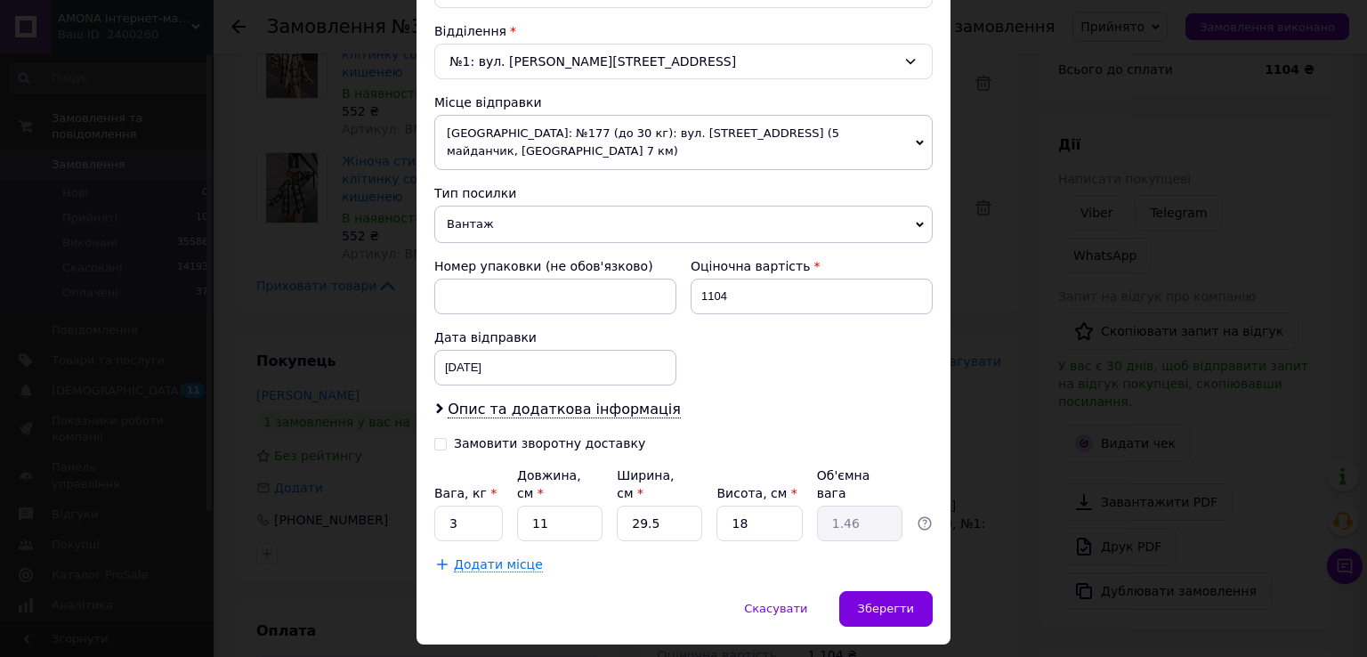
scroll to position [552, 0]
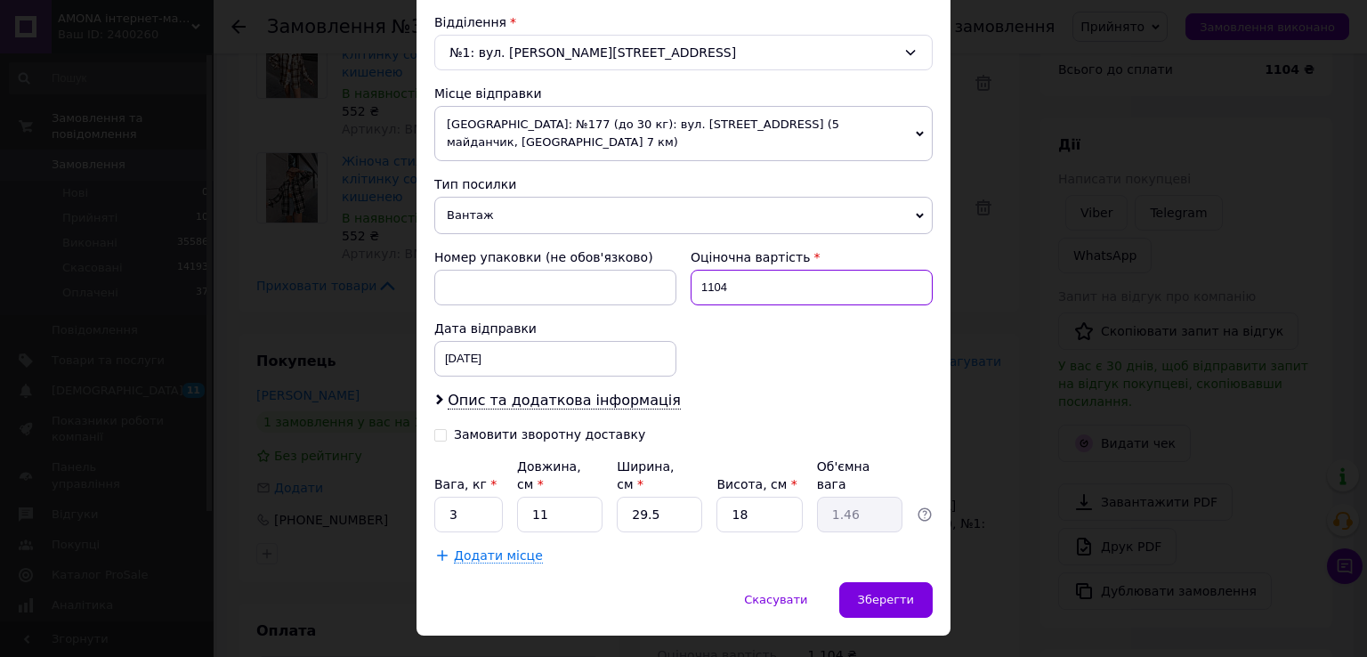
drag, startPoint x: 719, startPoint y: 264, endPoint x: 694, endPoint y: 264, distance: 24.9
click at [694, 270] on input "1104" at bounding box center [812, 288] width 242 height 36
type input "954"
click at [446, 425] on div "Замовити зворотну доставку" at bounding box center [558, 434] width 249 height 18
click at [439, 427] on input "Замовити зворотну доставку" at bounding box center [440, 433] width 12 height 12
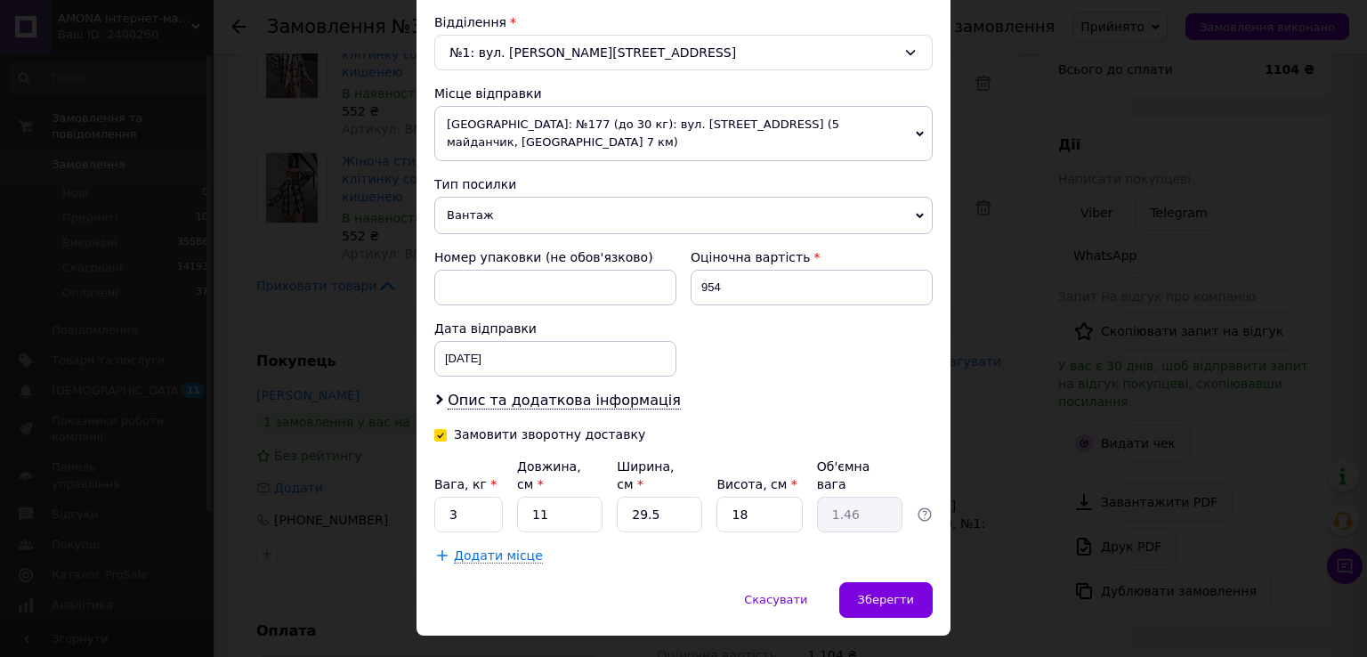
checkbox input "true"
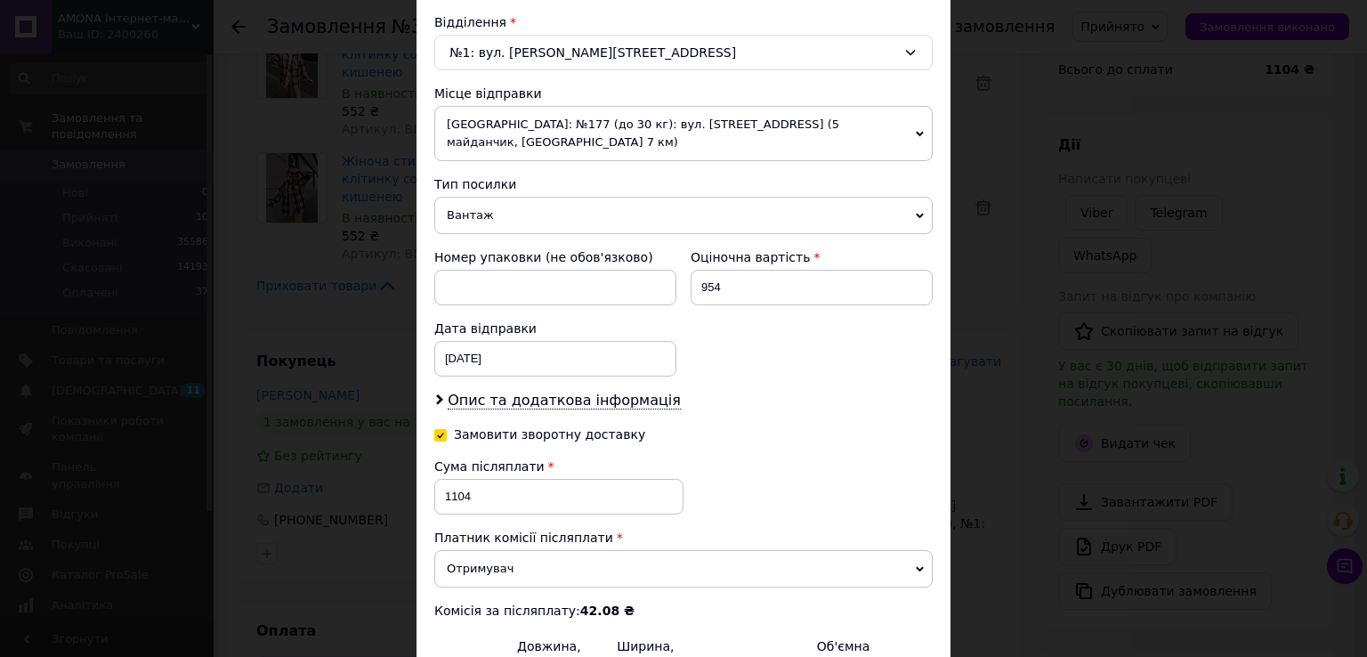
scroll to position [730, 0]
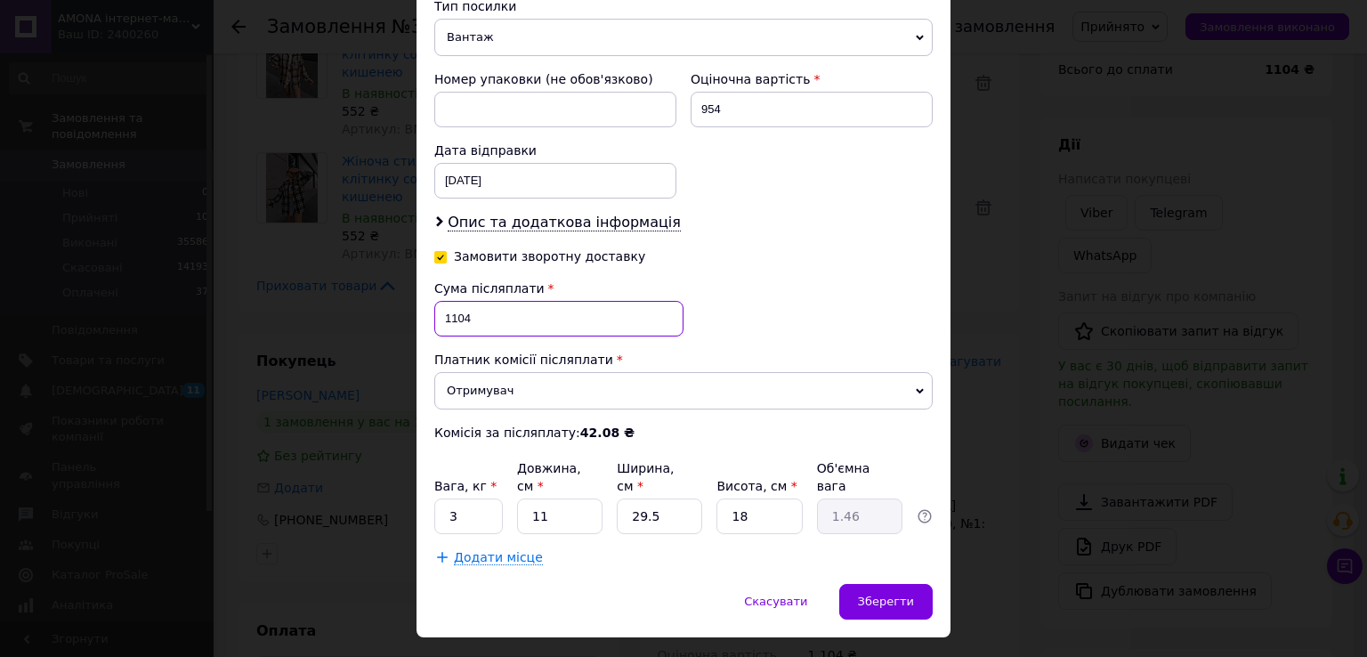
drag, startPoint x: 441, startPoint y: 296, endPoint x: 461, endPoint y: 299, distance: 20.6
click at [461, 301] on input "1104" at bounding box center [558, 319] width 249 height 36
type input "954"
drag, startPoint x: 458, startPoint y: 482, endPoint x: 429, endPoint y: 482, distance: 29.4
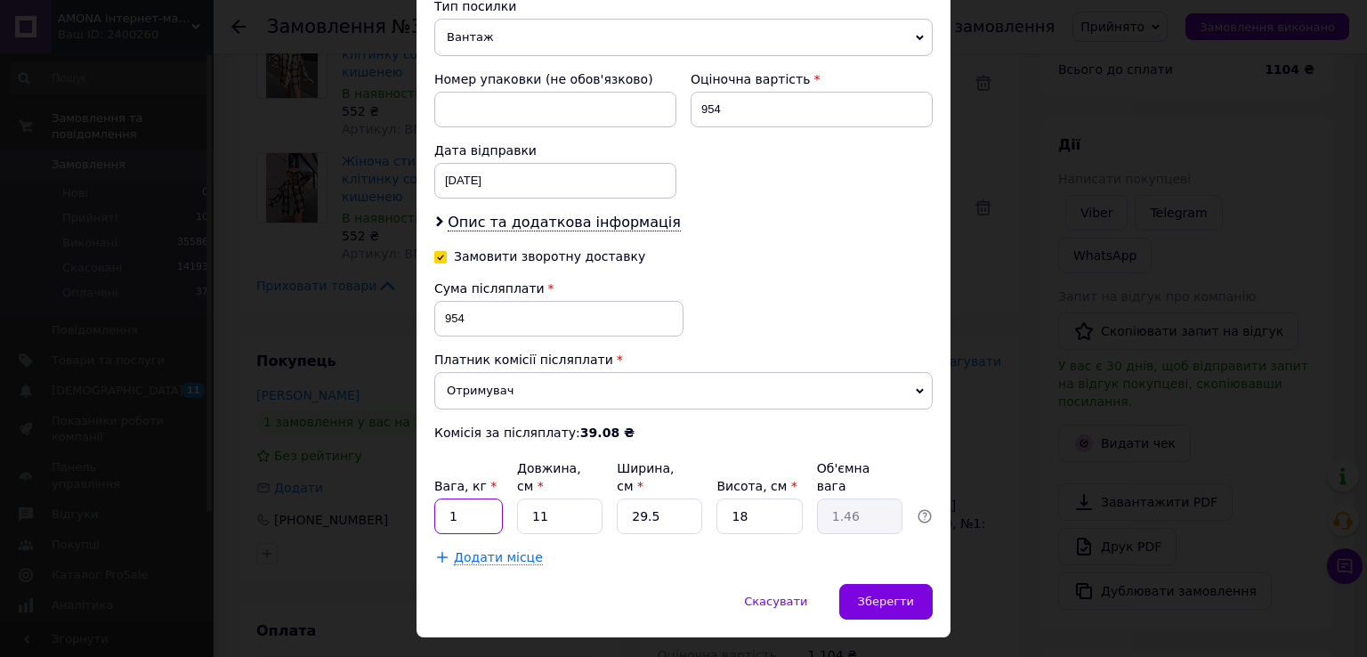
type input "1"
click at [929, 595] on div "× Редагування доставки Спосіб доставки Нова Пошта (платна) Платник Отримувач Ві…" at bounding box center [683, 328] width 1367 height 657
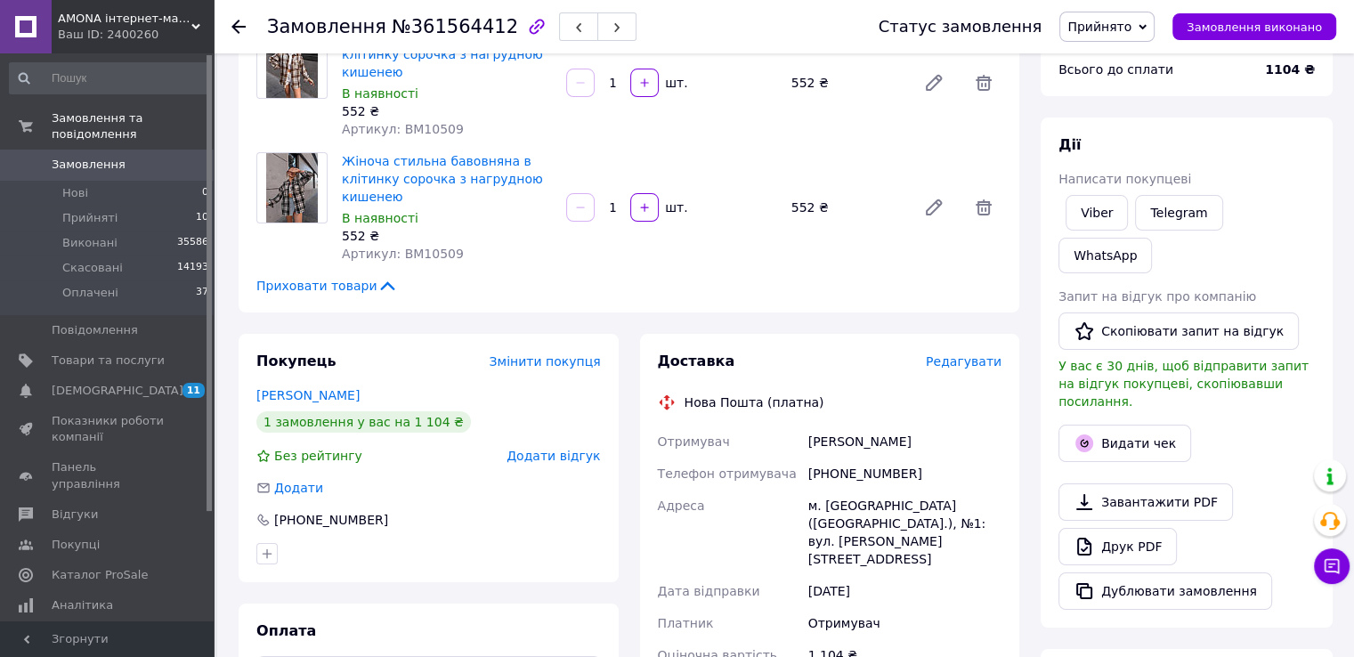
click at [919, 607] on div "Отримувач" at bounding box center [905, 623] width 200 height 32
click at [947, 367] on span "Редагувати" at bounding box center [964, 361] width 76 height 14
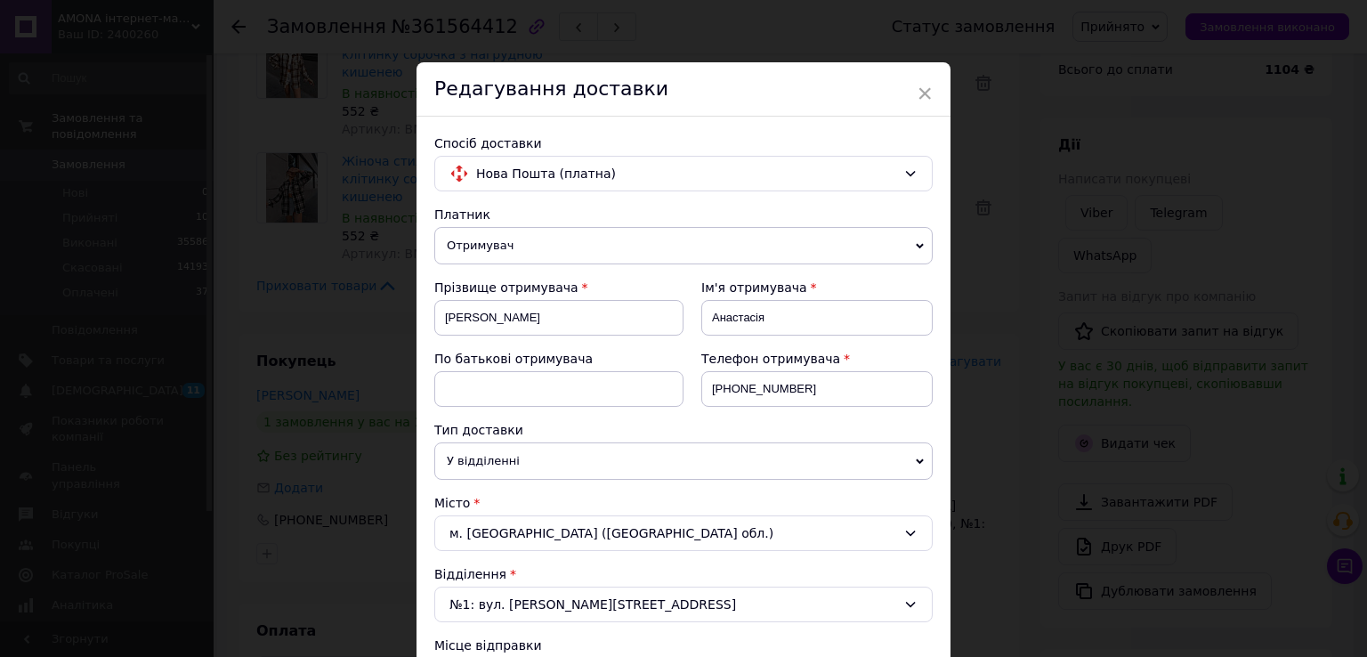
scroll to position [534, 0]
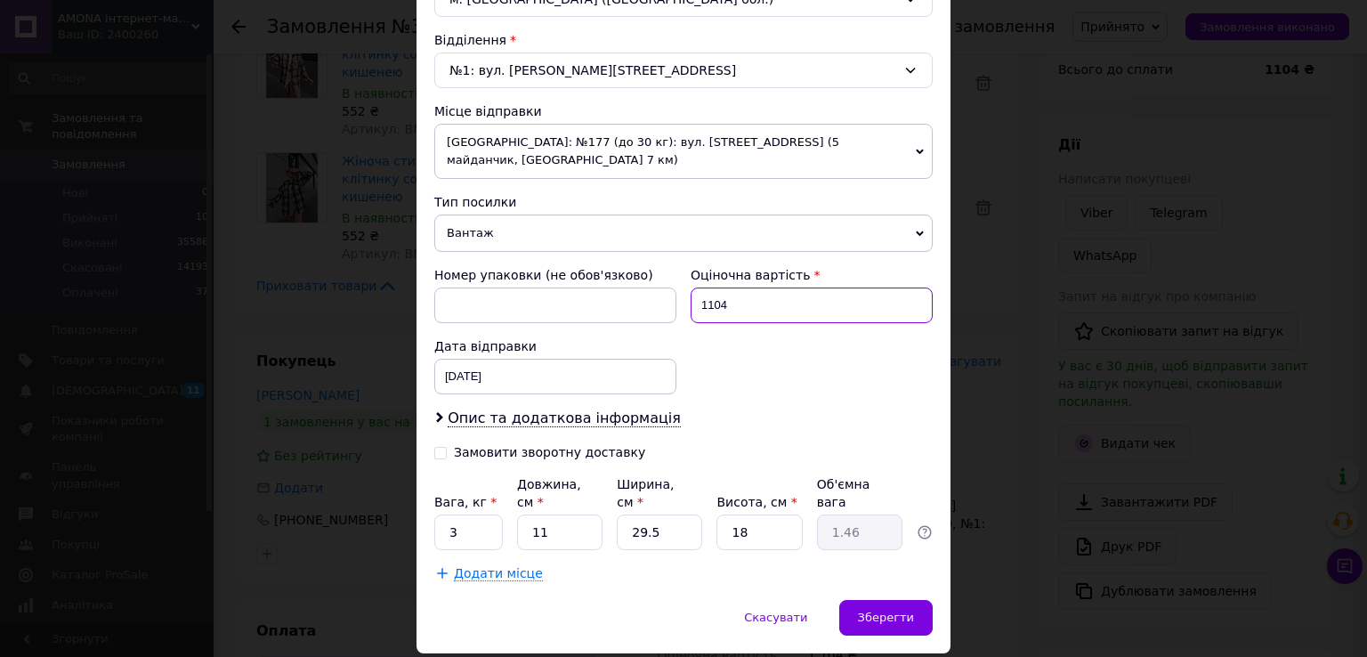
drag, startPoint x: 697, startPoint y: 285, endPoint x: 717, endPoint y: 288, distance: 20.6
click at [717, 288] on input "1104" at bounding box center [812, 306] width 242 height 36
type input "954"
click at [603, 445] on div "Замовити зворотну доставку" at bounding box center [549, 452] width 191 height 15
click at [447, 445] on input "Замовити зворотну доставку" at bounding box center [440, 451] width 12 height 12
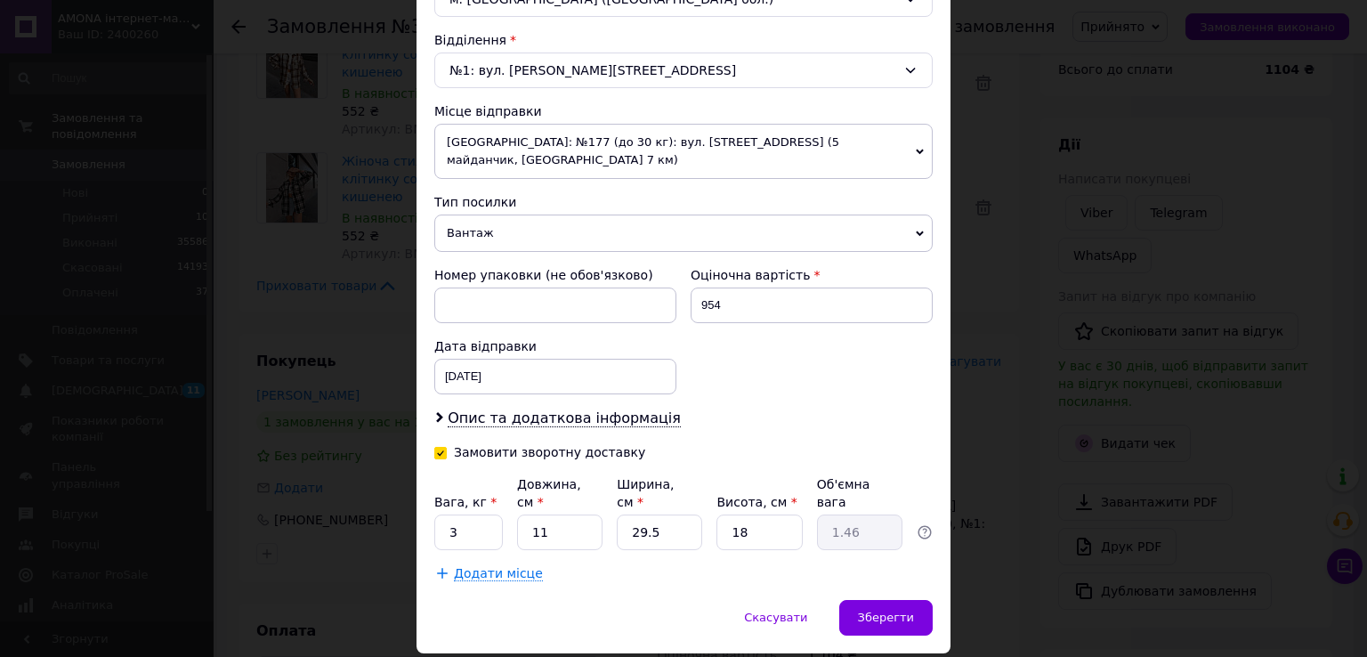
checkbox input "true"
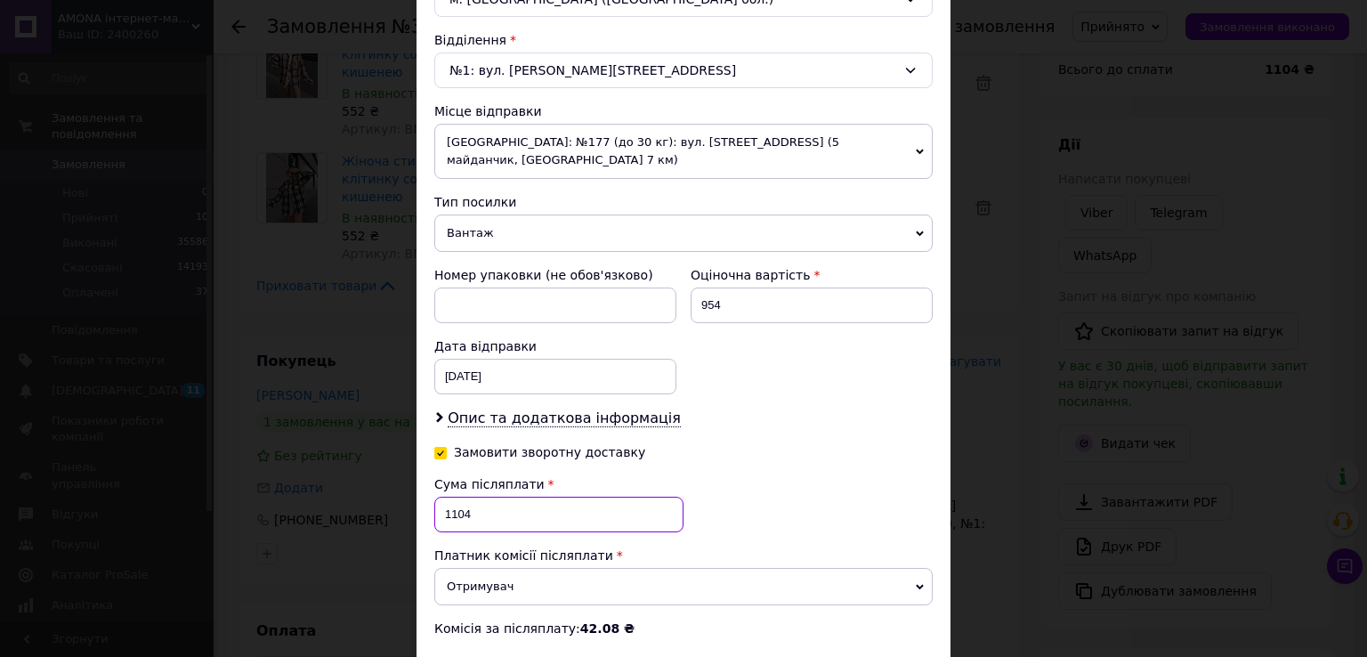
drag, startPoint x: 442, startPoint y: 492, endPoint x: 467, endPoint y: 493, distance: 24.9
click at [467, 497] on input "1104" at bounding box center [558, 515] width 249 height 36
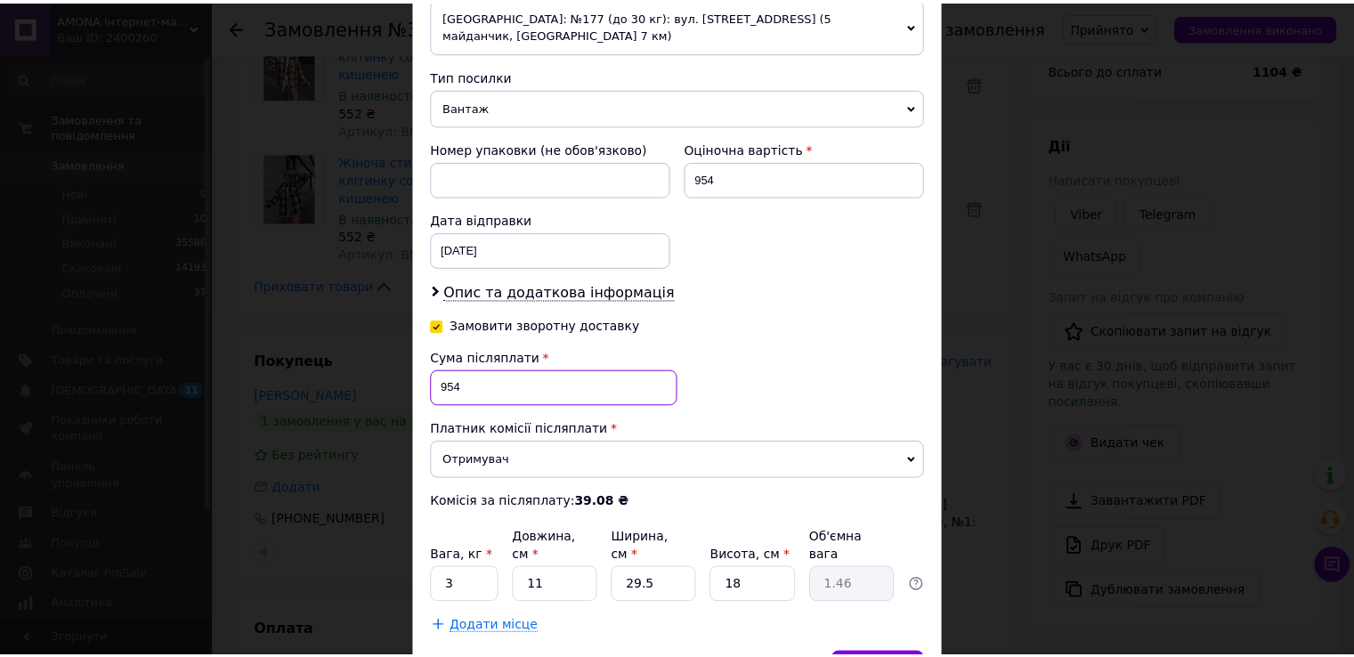
scroll to position [732, 0]
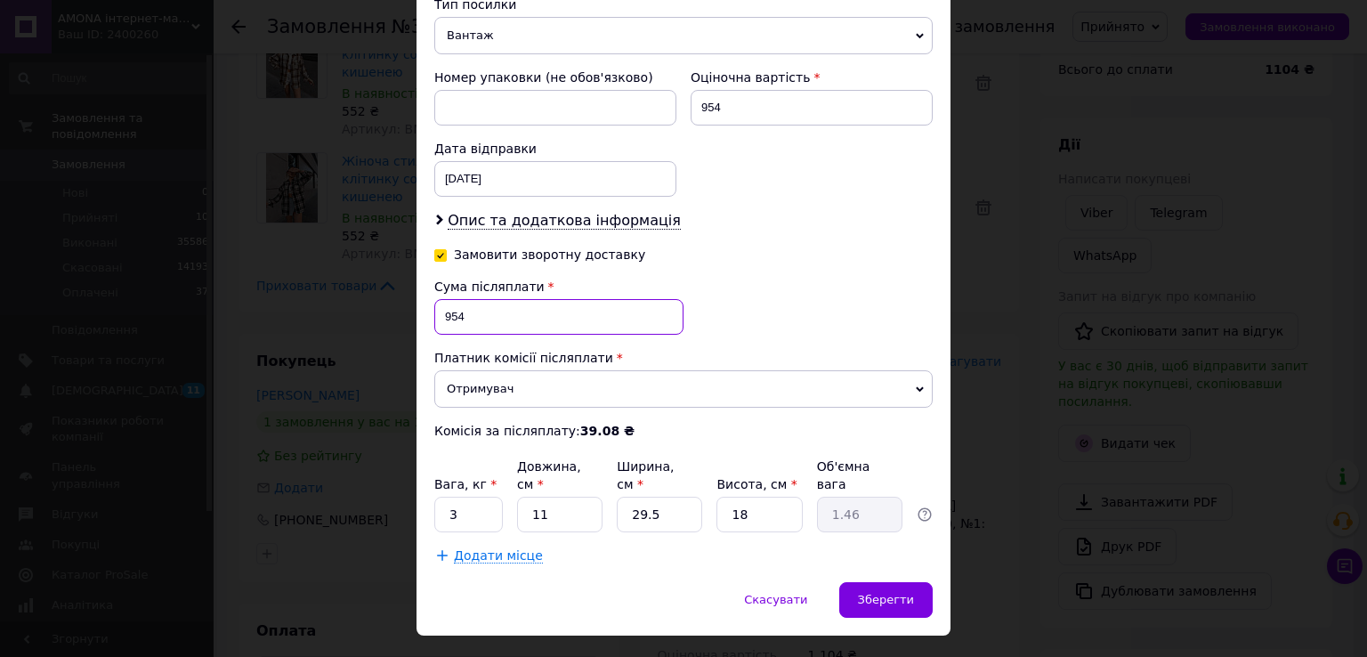
type input "954"
drag, startPoint x: 437, startPoint y: 481, endPoint x: 478, endPoint y: 482, distance: 41.0
click at [478, 497] on input "3" at bounding box center [468, 515] width 69 height 36
type input "1"
click at [903, 593] on span "Зберегти" at bounding box center [886, 599] width 56 height 13
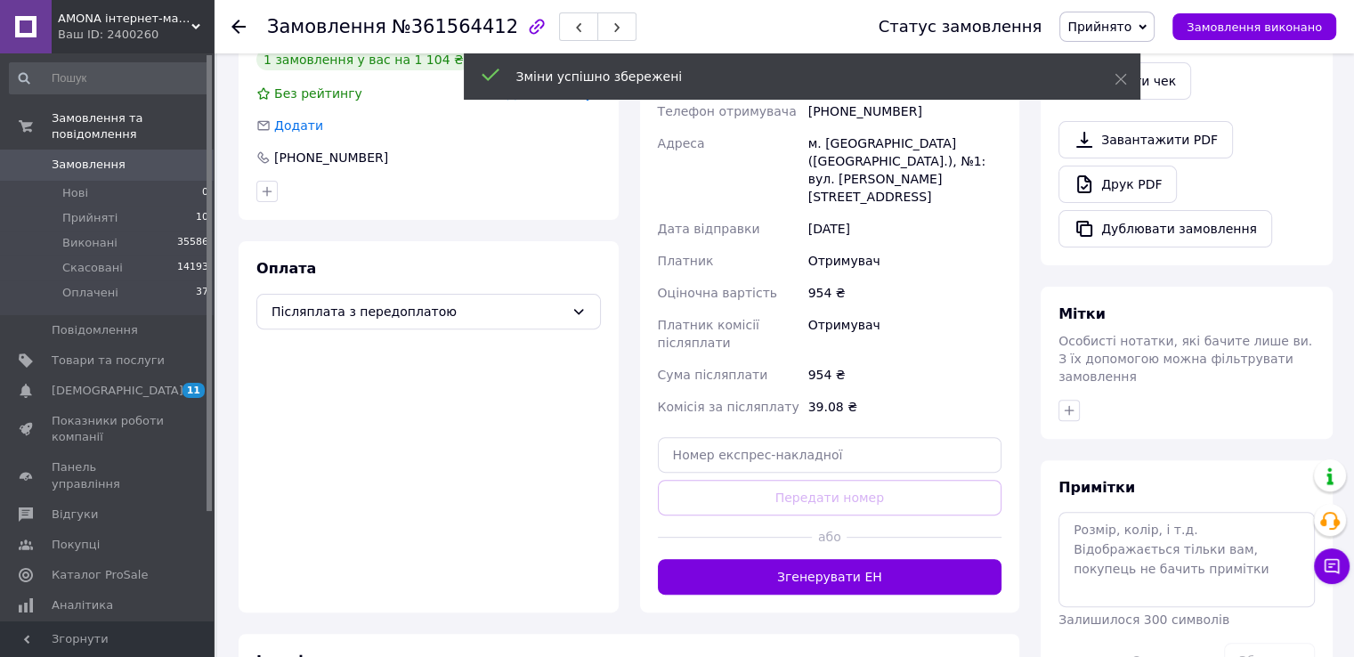
scroll to position [712, 0]
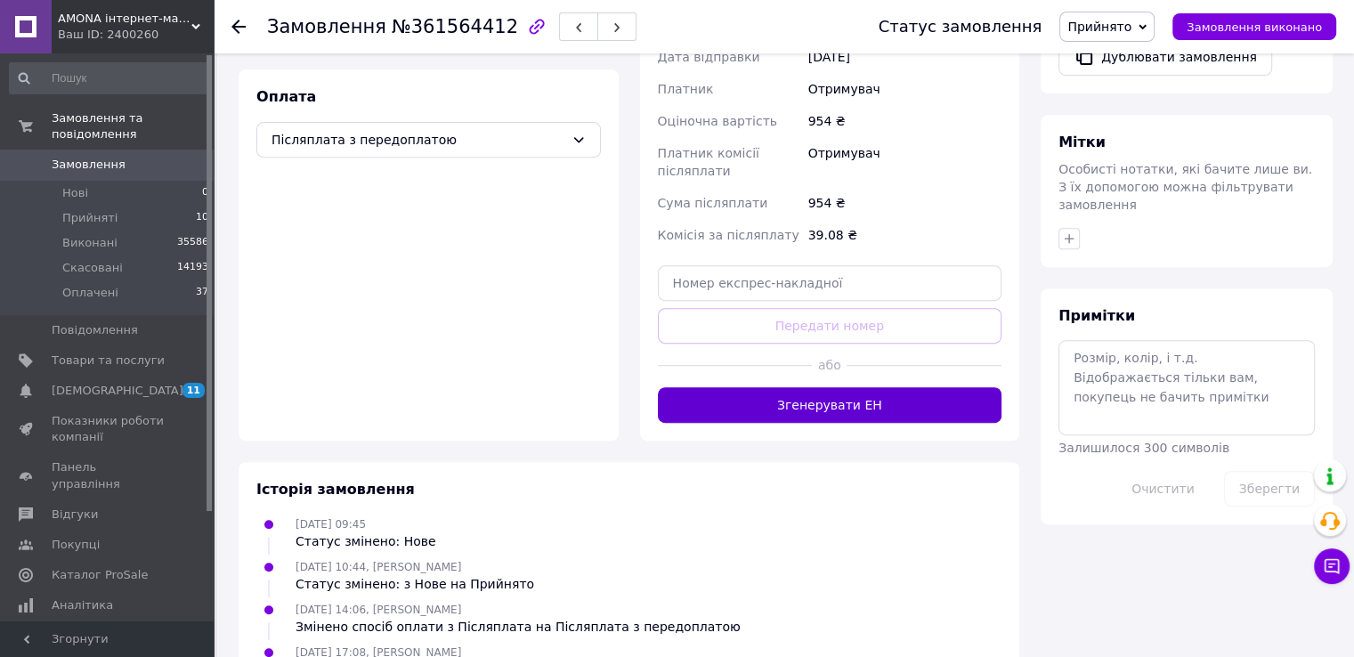
click at [774, 387] on button "Згенерувати ЕН" at bounding box center [830, 405] width 344 height 36
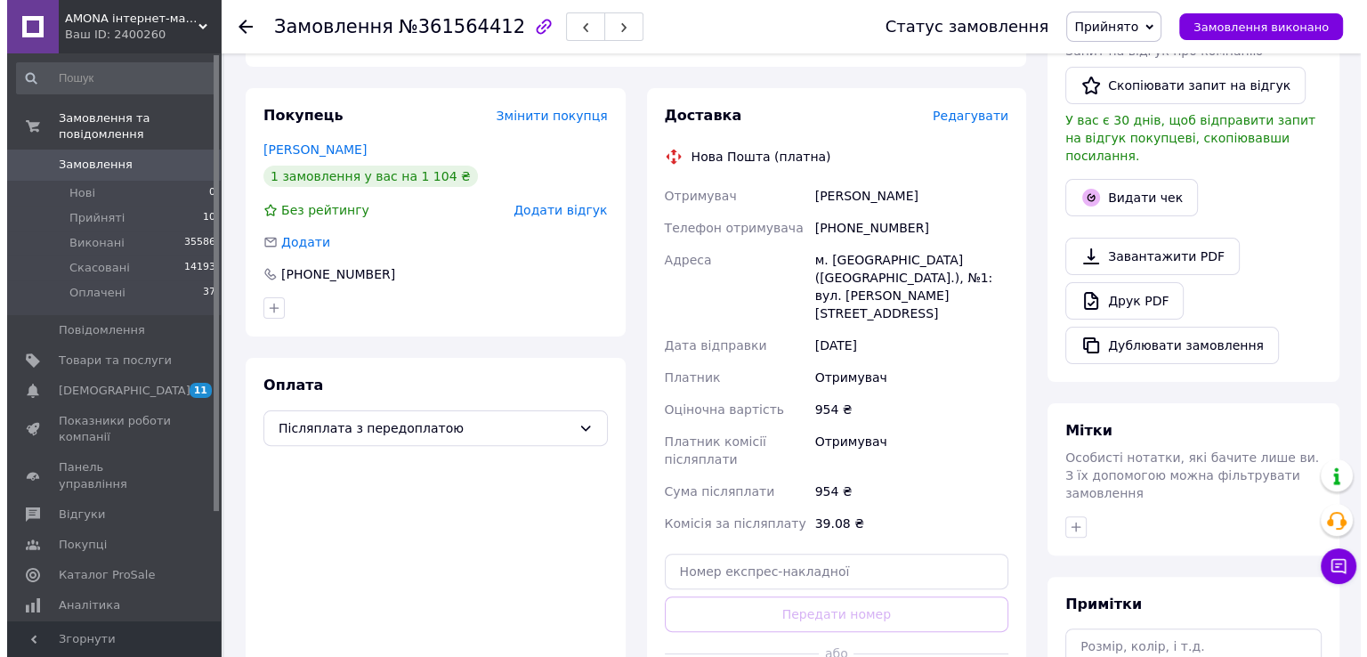
scroll to position [267, 0]
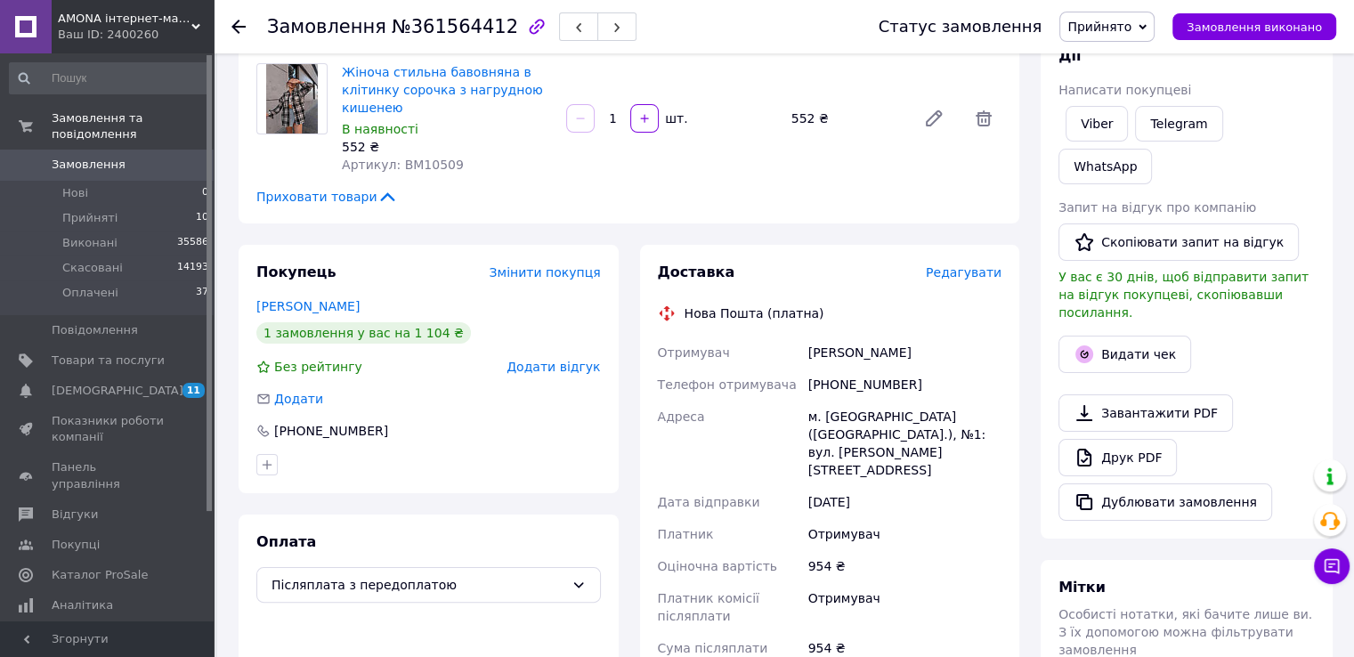
click at [1110, 34] on span "Прийнято" at bounding box center [1099, 27] width 64 height 14
click at [1119, 113] on li "Оплачено" at bounding box center [1106, 115] width 93 height 27
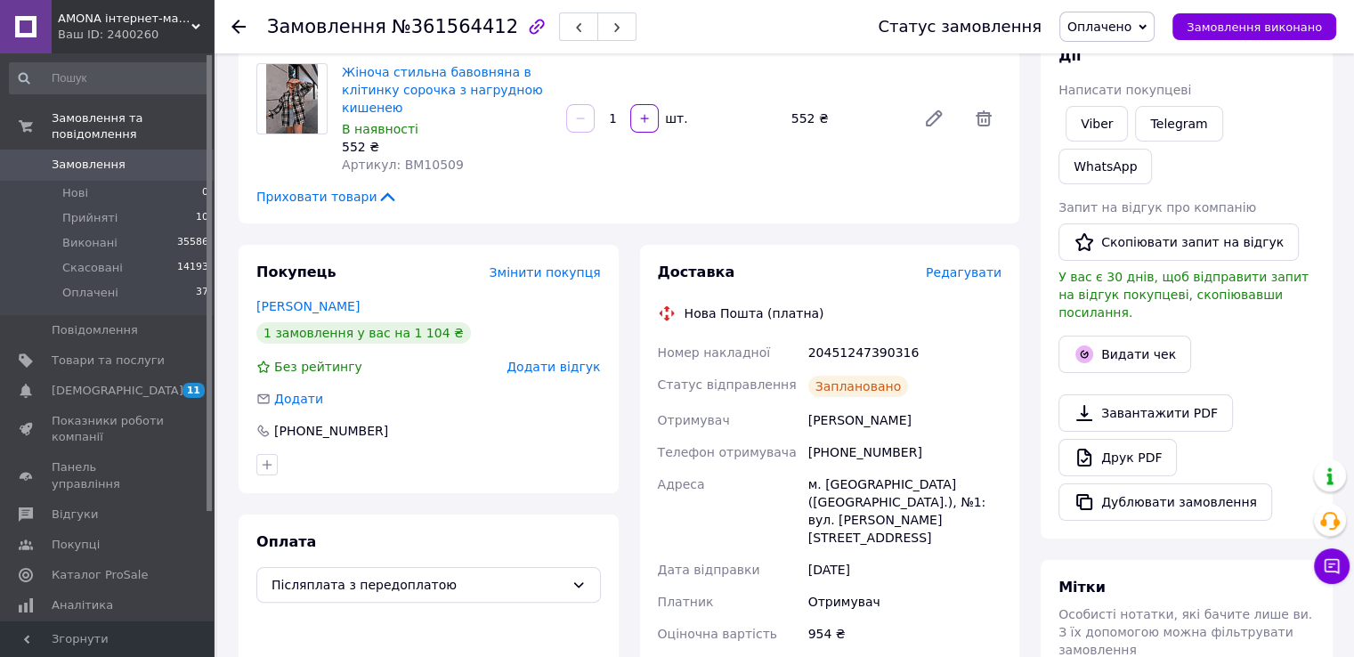
click at [961, 273] on span "Редагувати" at bounding box center [964, 272] width 76 height 14
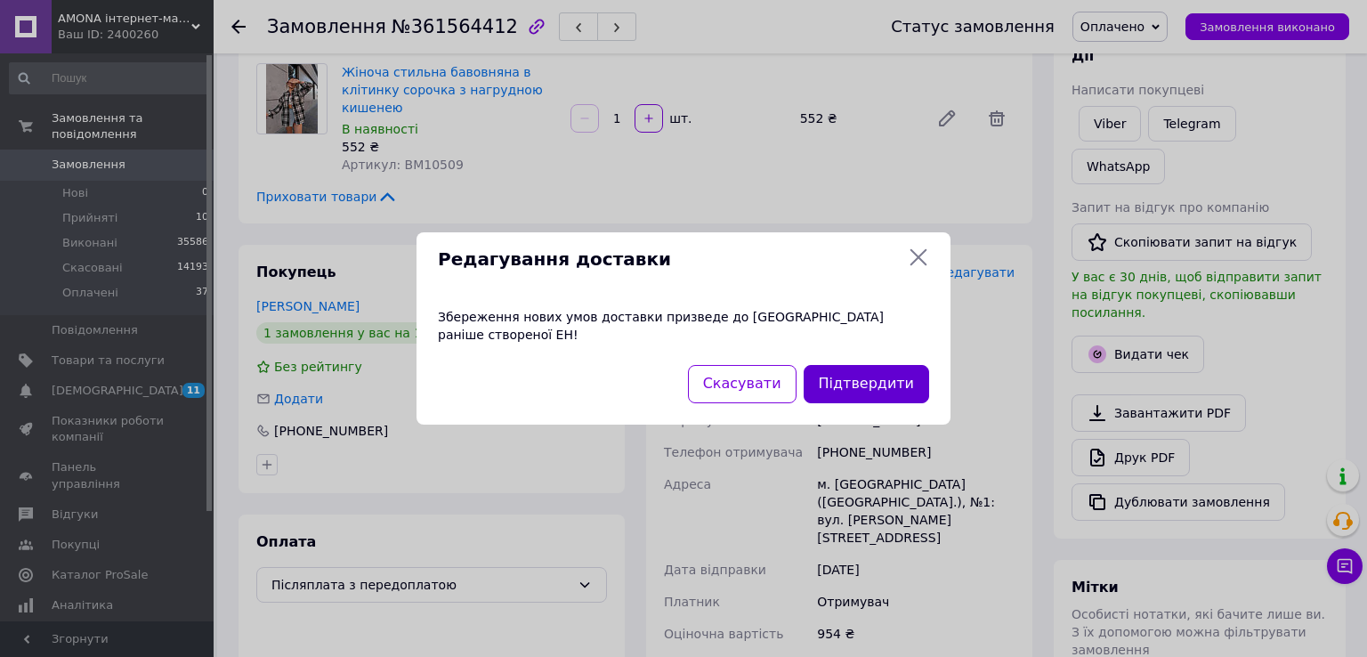
click at [865, 365] on button "Підтвердити" at bounding box center [867, 384] width 126 height 38
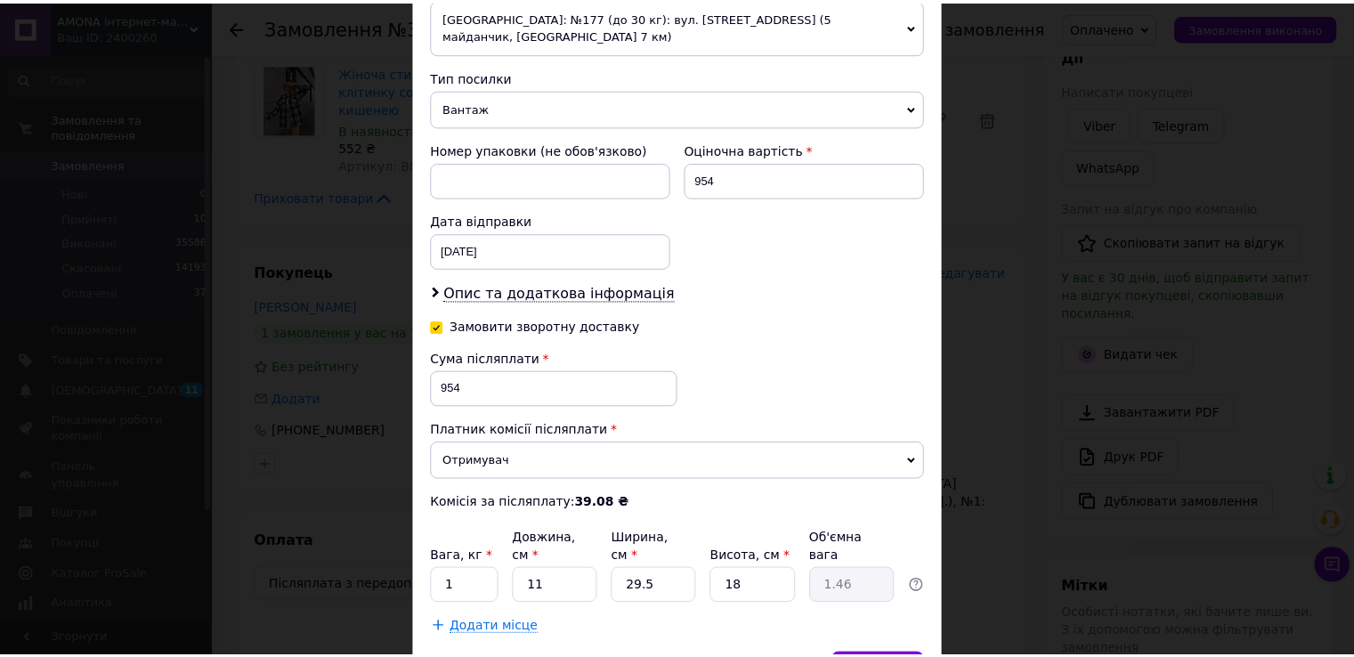
scroll to position [732, 0]
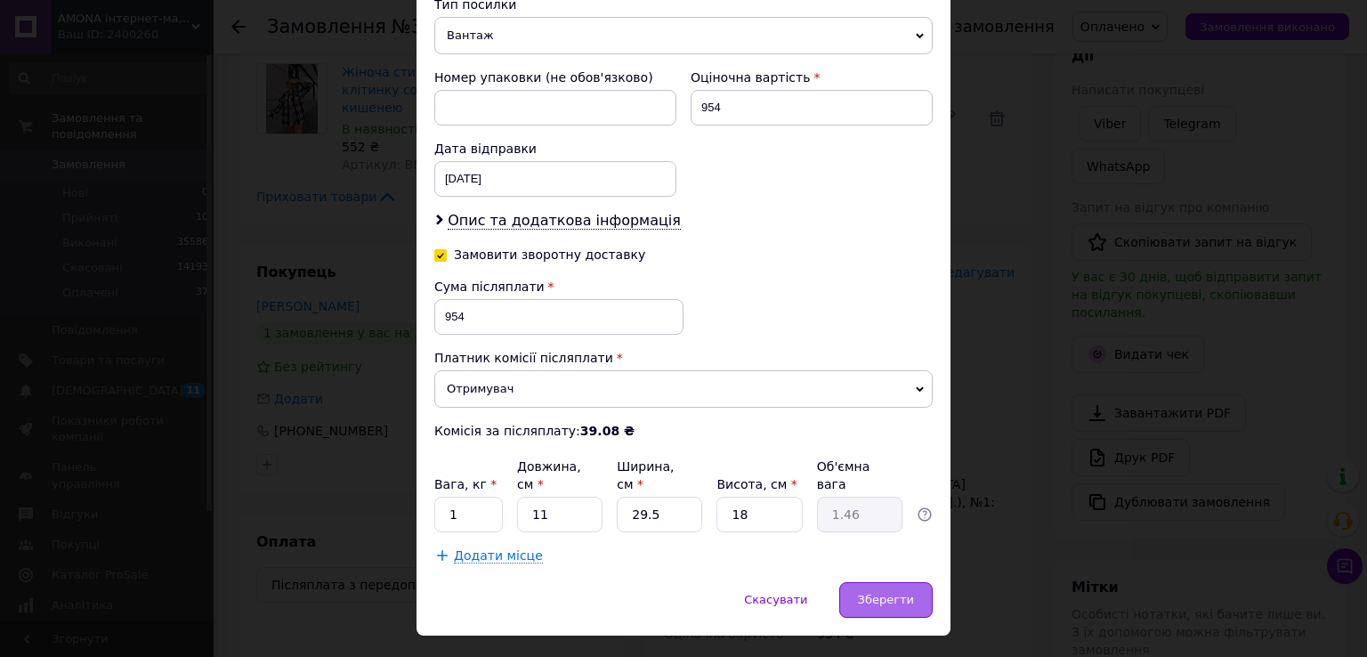
click at [879, 582] on div "Зберегти" at bounding box center [885, 600] width 93 height 36
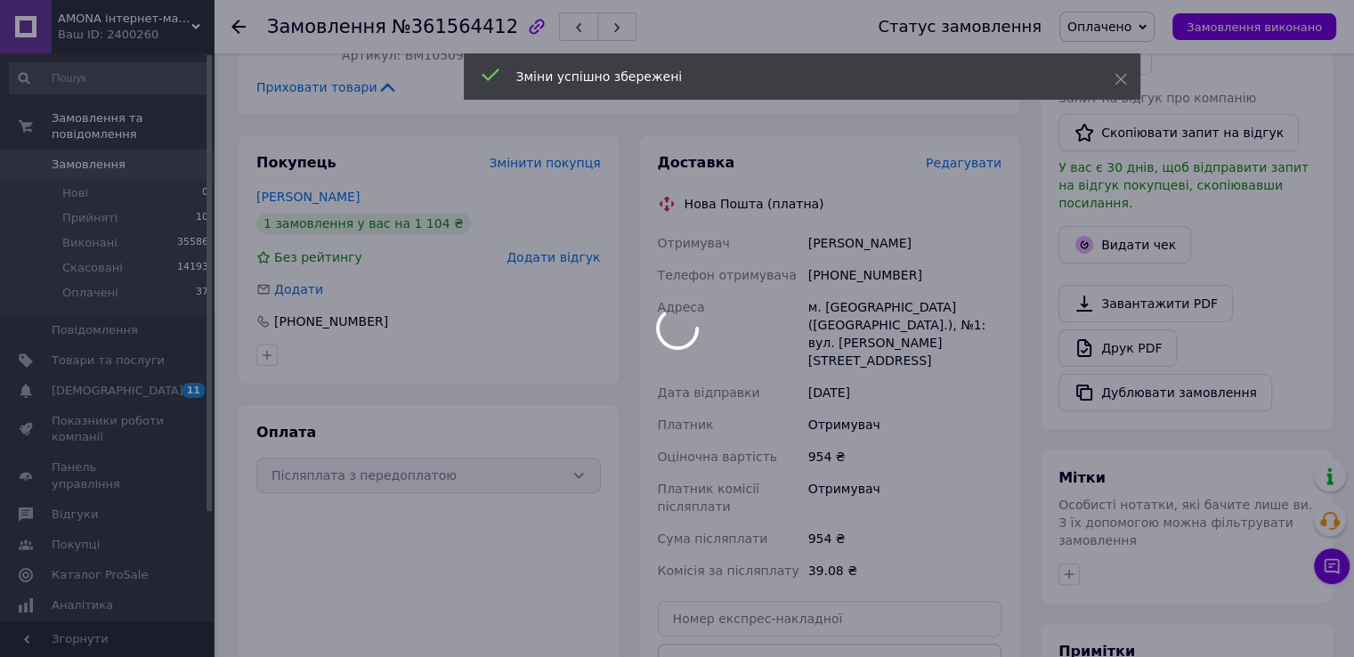
scroll to position [801, 0]
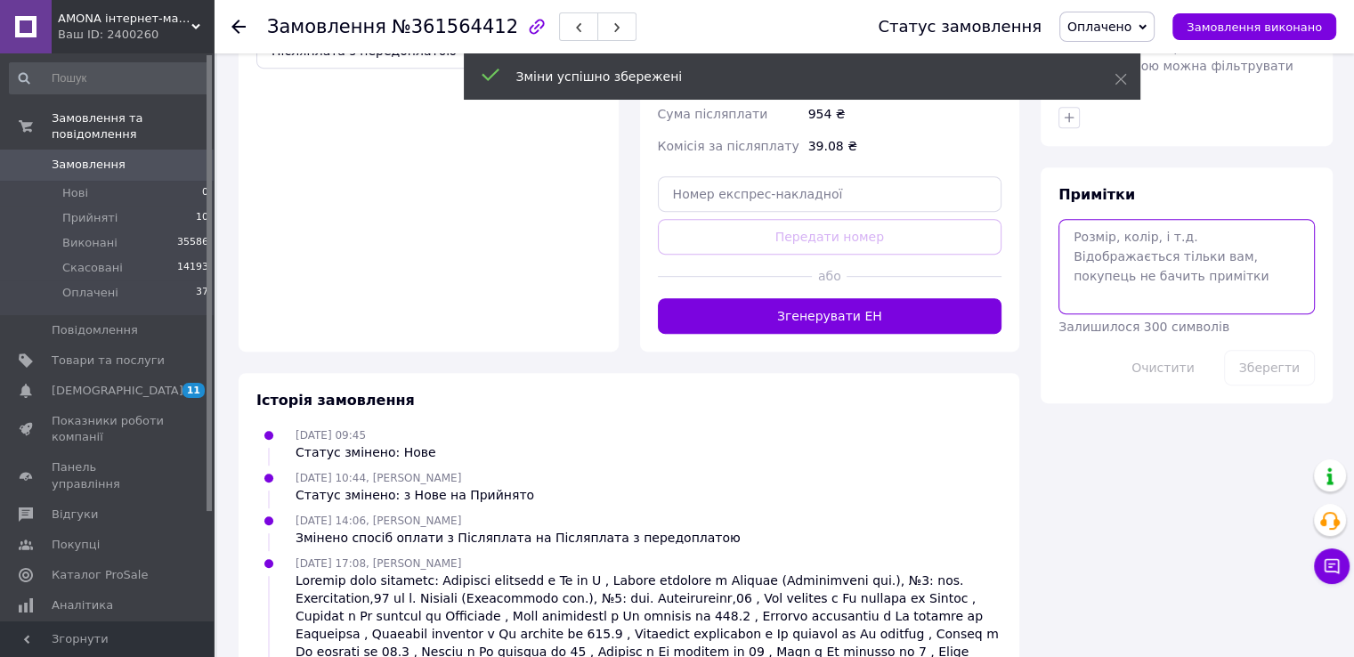
click at [1099, 219] on textarea at bounding box center [1186, 266] width 256 height 94
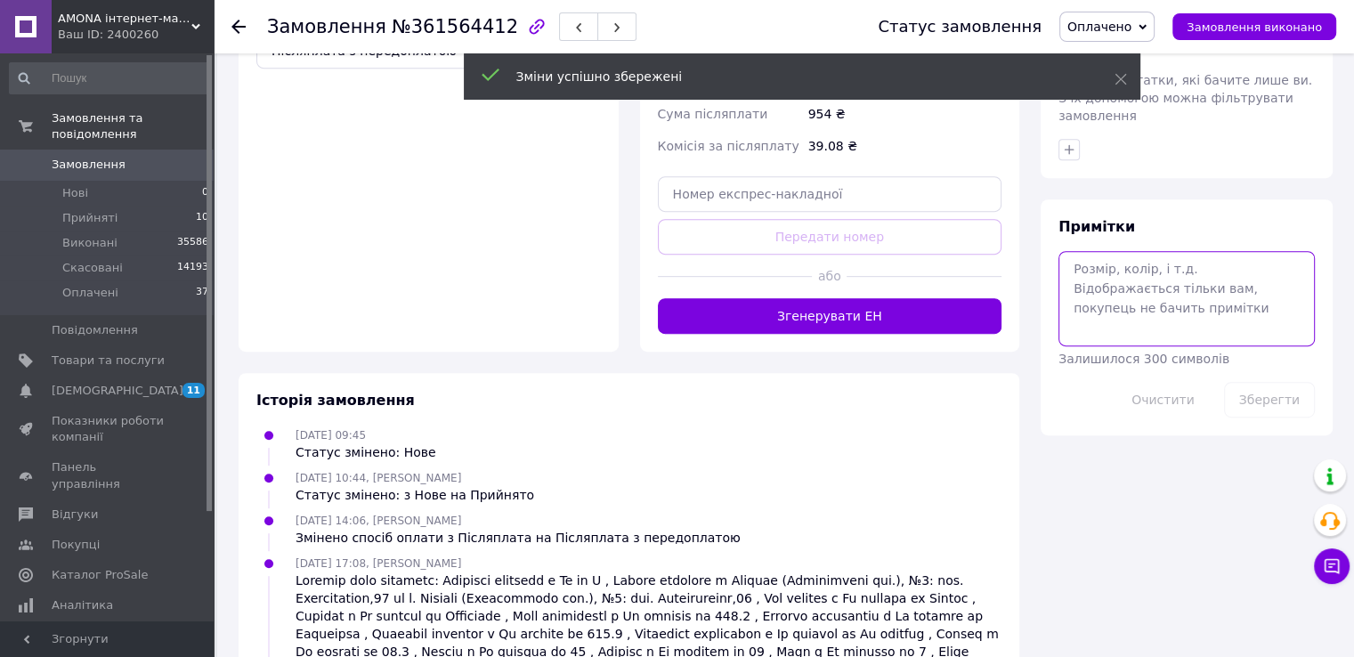
paste textarea "20451247390495"
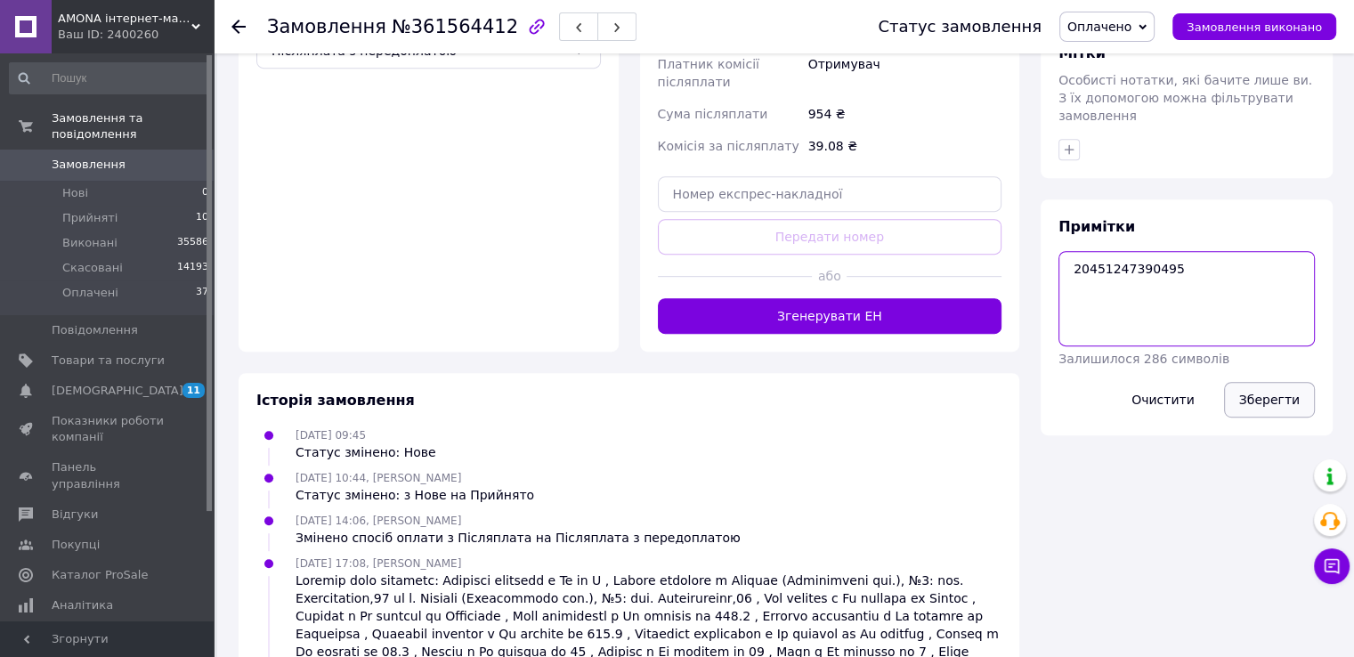
type textarea "20451247390495"
click at [1253, 382] on button "Зберегти" at bounding box center [1269, 400] width 91 height 36
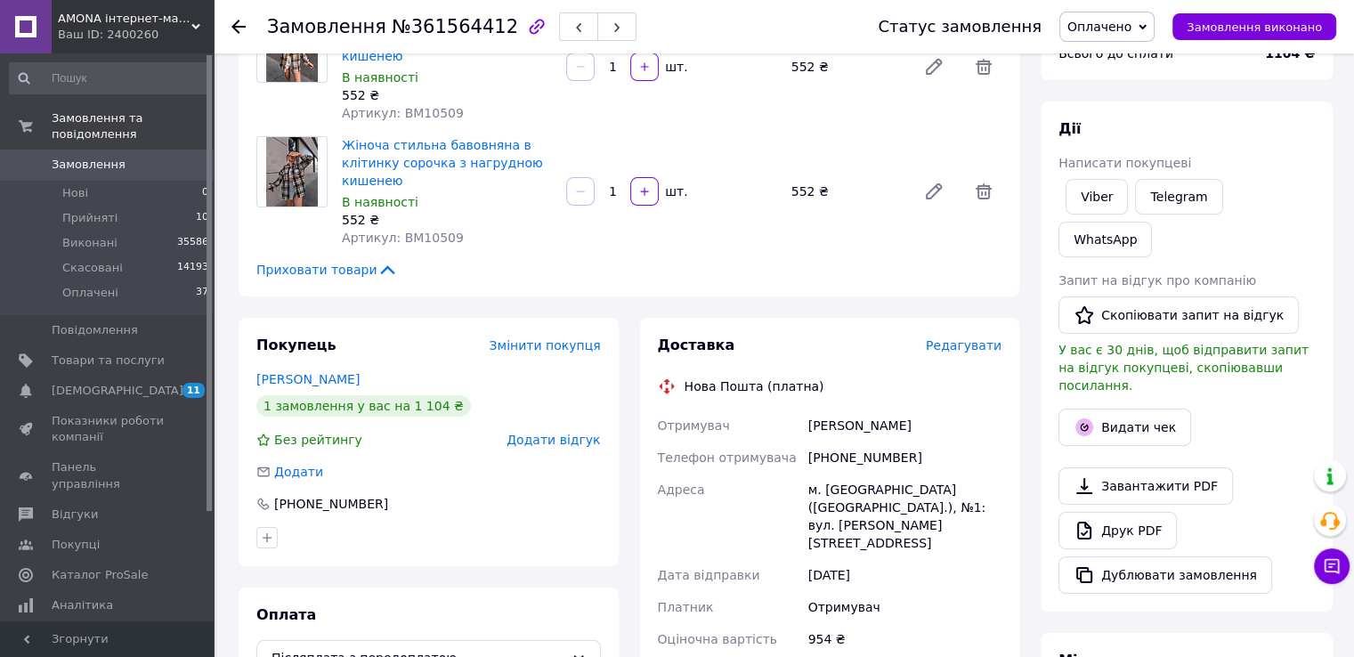
scroll to position [356, 0]
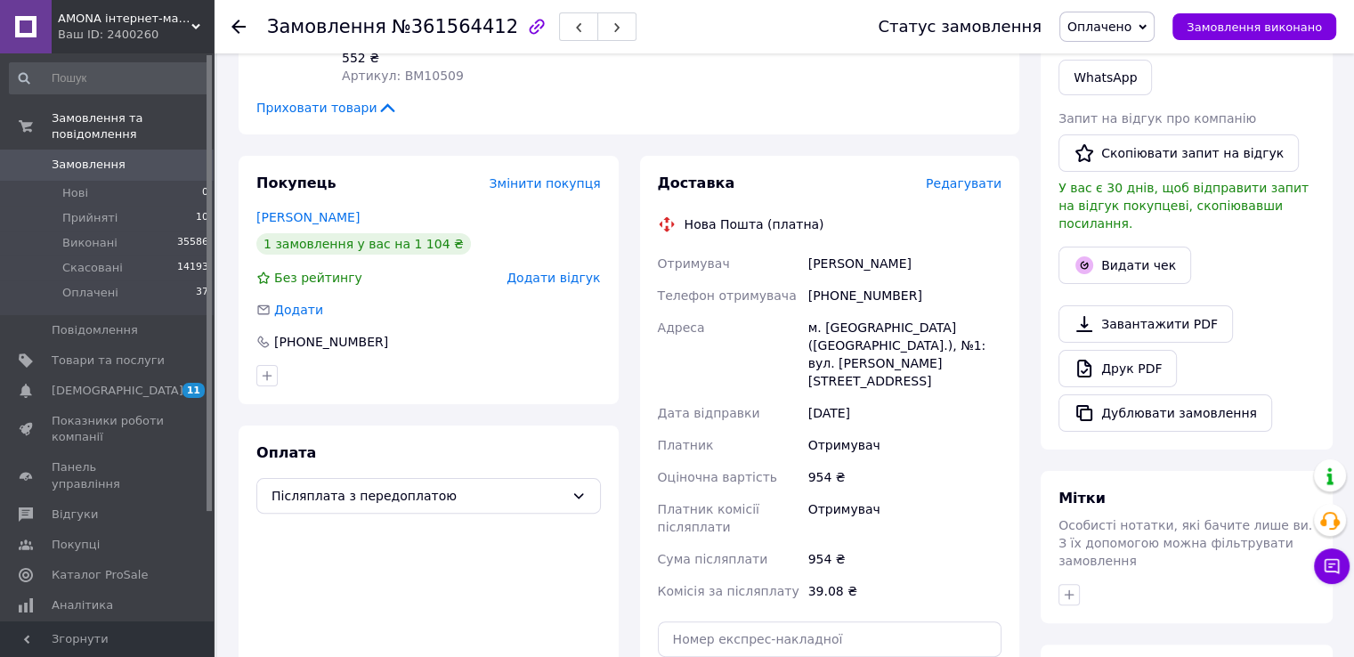
click at [840, 264] on div "[PERSON_NAME]" at bounding box center [905, 263] width 200 height 32
copy div "[PERSON_NAME]"
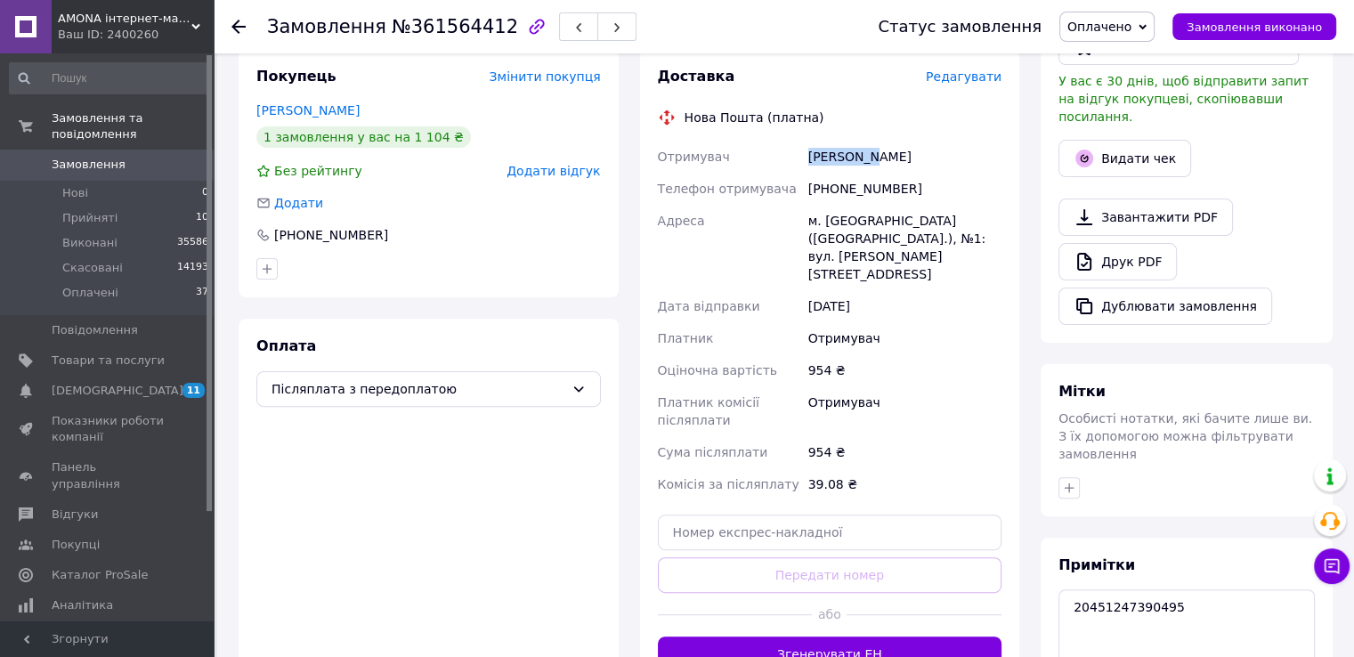
scroll to position [178, 0]
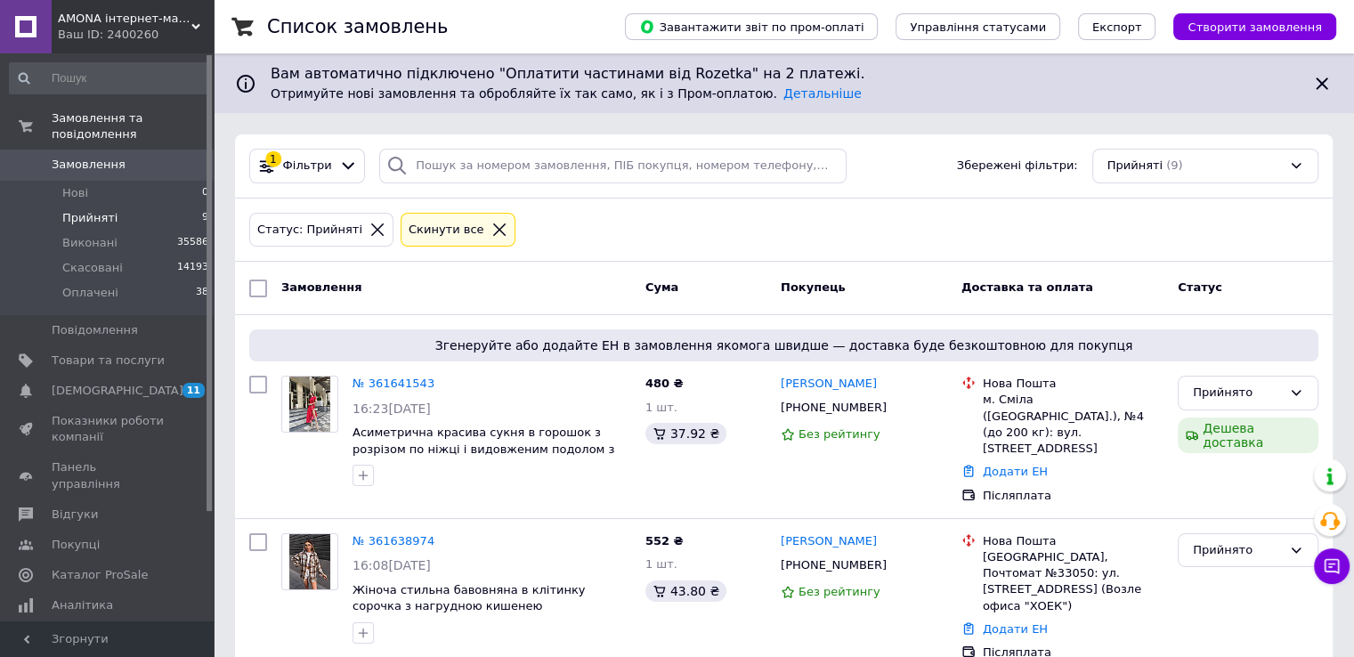
click at [158, 206] on li "Прийняті 9" at bounding box center [109, 218] width 219 height 25
click at [1332, 83] on div at bounding box center [1322, 83] width 36 height 21
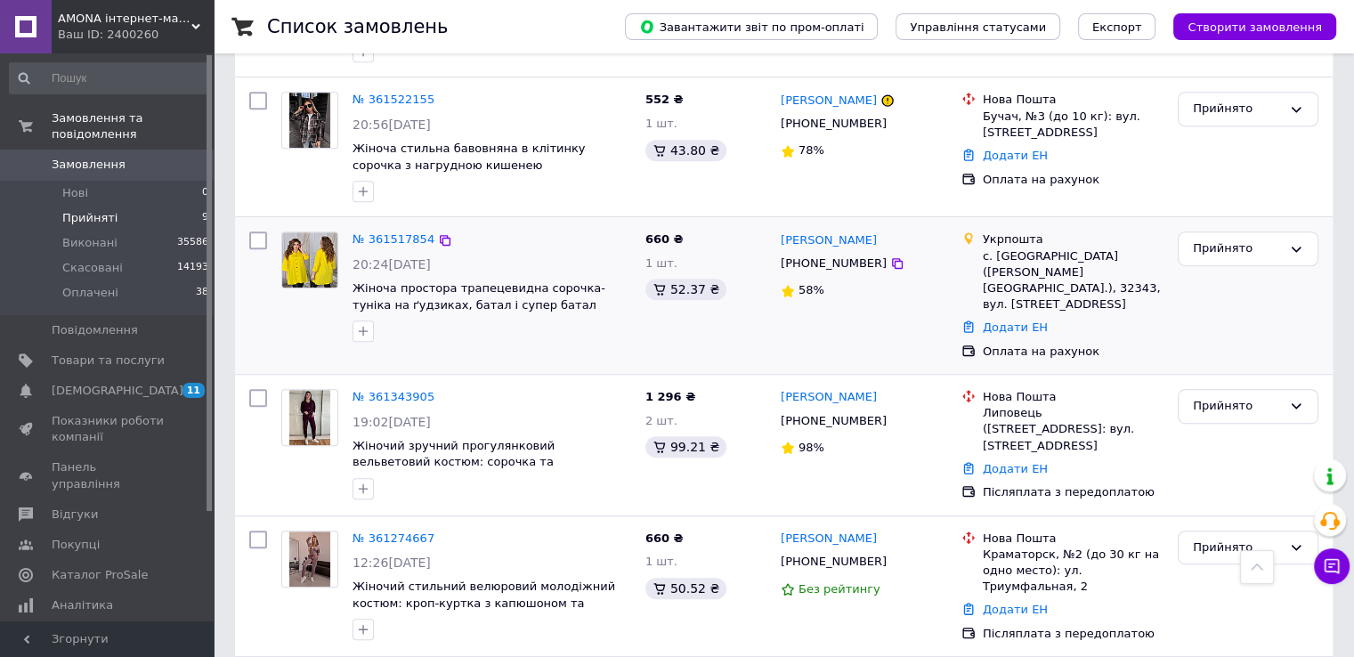
scroll to position [982, 0]
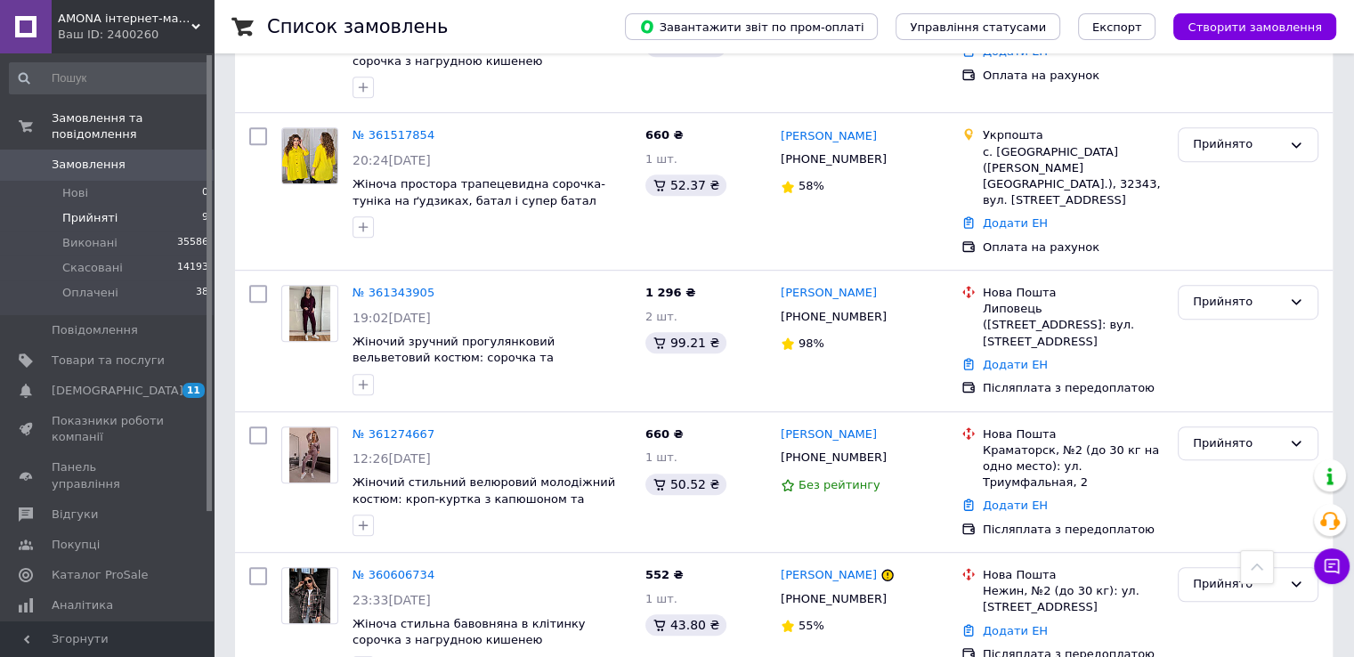
click at [153, 206] on li "Прийняті 9" at bounding box center [109, 218] width 219 height 25
click at [128, 158] on link "Замовлення 0" at bounding box center [109, 165] width 219 height 30
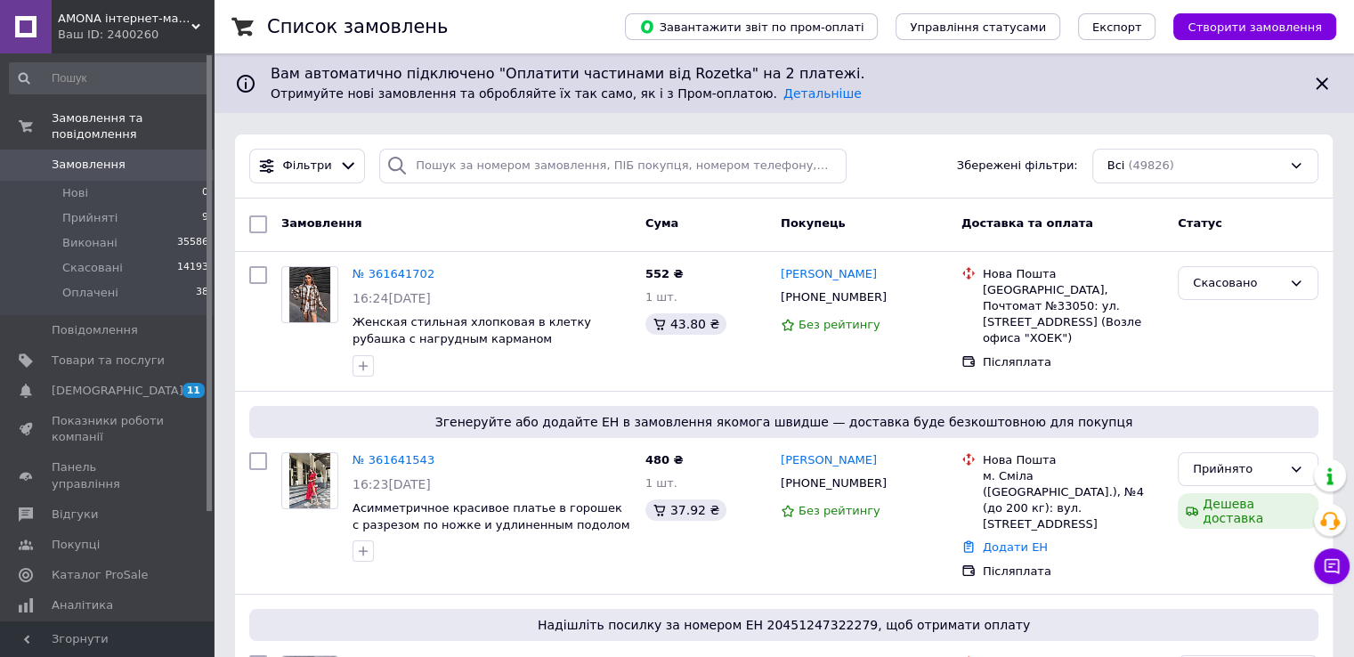
click at [1330, 82] on icon at bounding box center [1321, 83] width 21 height 21
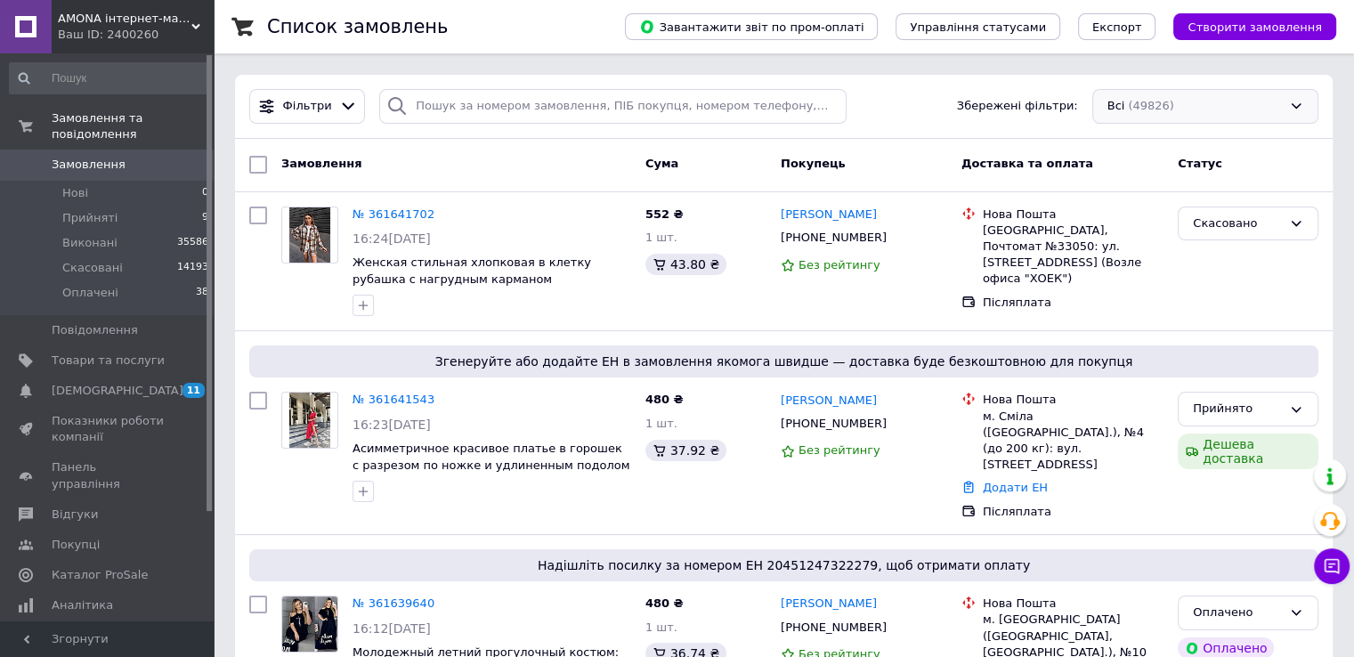
click at [1313, 90] on div "Всі (49826)" at bounding box center [1205, 106] width 226 height 35
click at [154, 211] on li "Прийняті 9" at bounding box center [109, 218] width 219 height 25
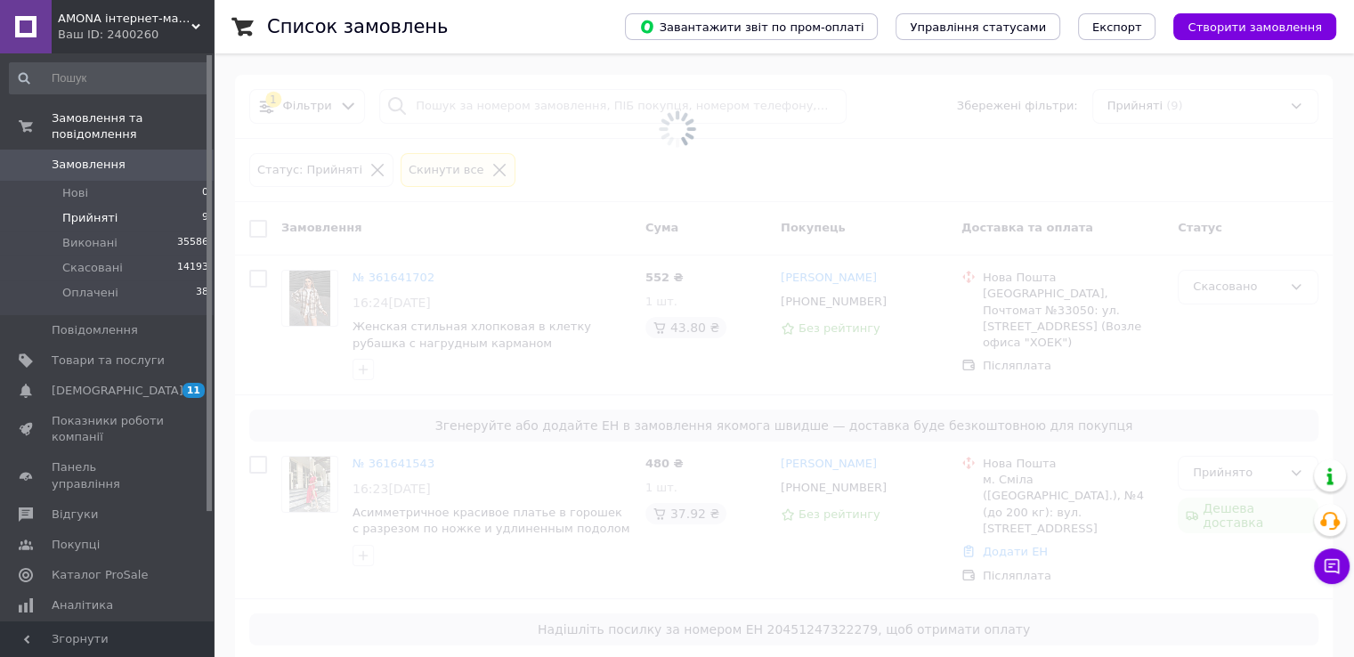
click at [141, 206] on li "Прийняті 9" at bounding box center [109, 218] width 219 height 25
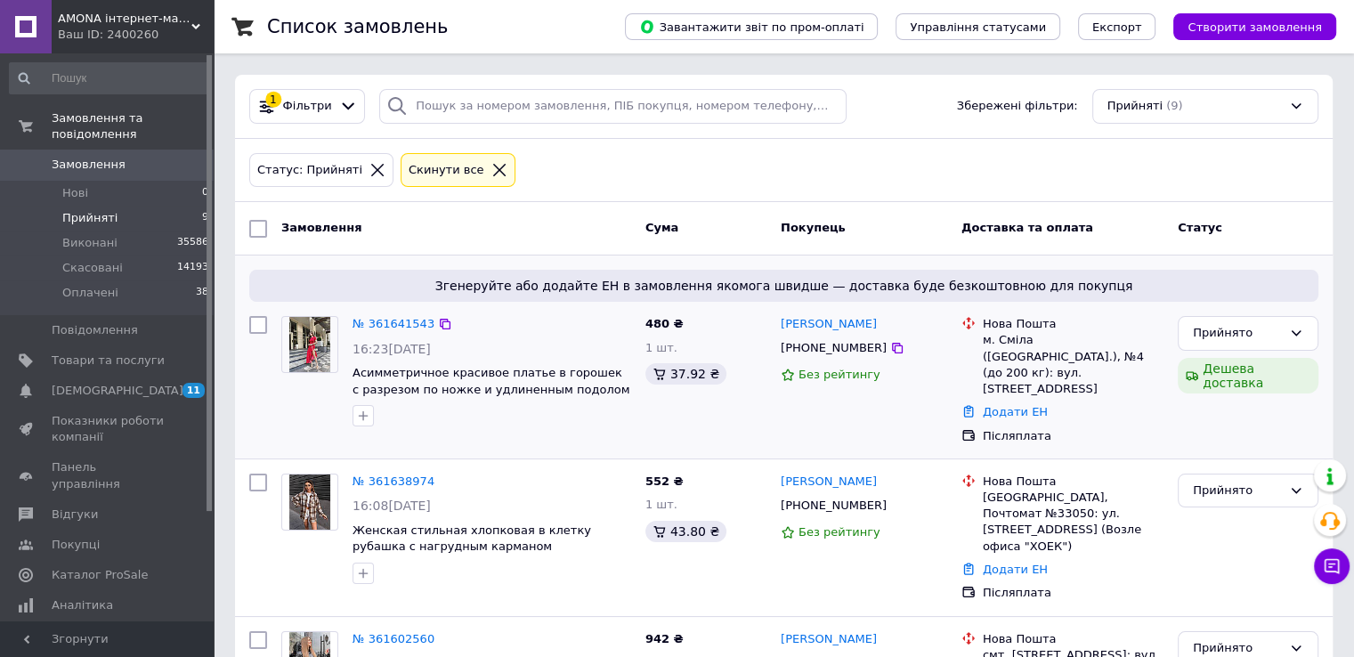
click at [839, 314] on div "[PERSON_NAME] [PHONE_NUMBER] Без рейтингу" at bounding box center [864, 380] width 181 height 142
click at [836, 320] on link "[PERSON_NAME]" at bounding box center [829, 324] width 96 height 17
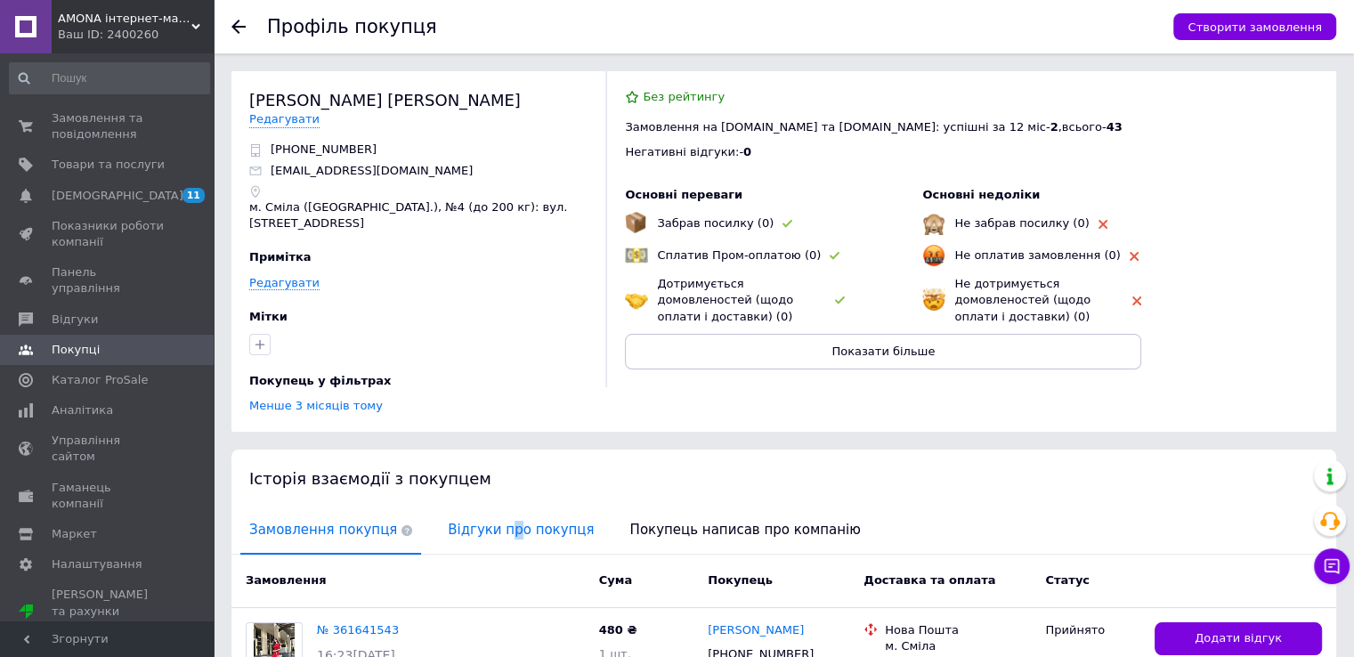
click at [488, 509] on span "Відгуки про покупця" at bounding box center [521, 529] width 164 height 45
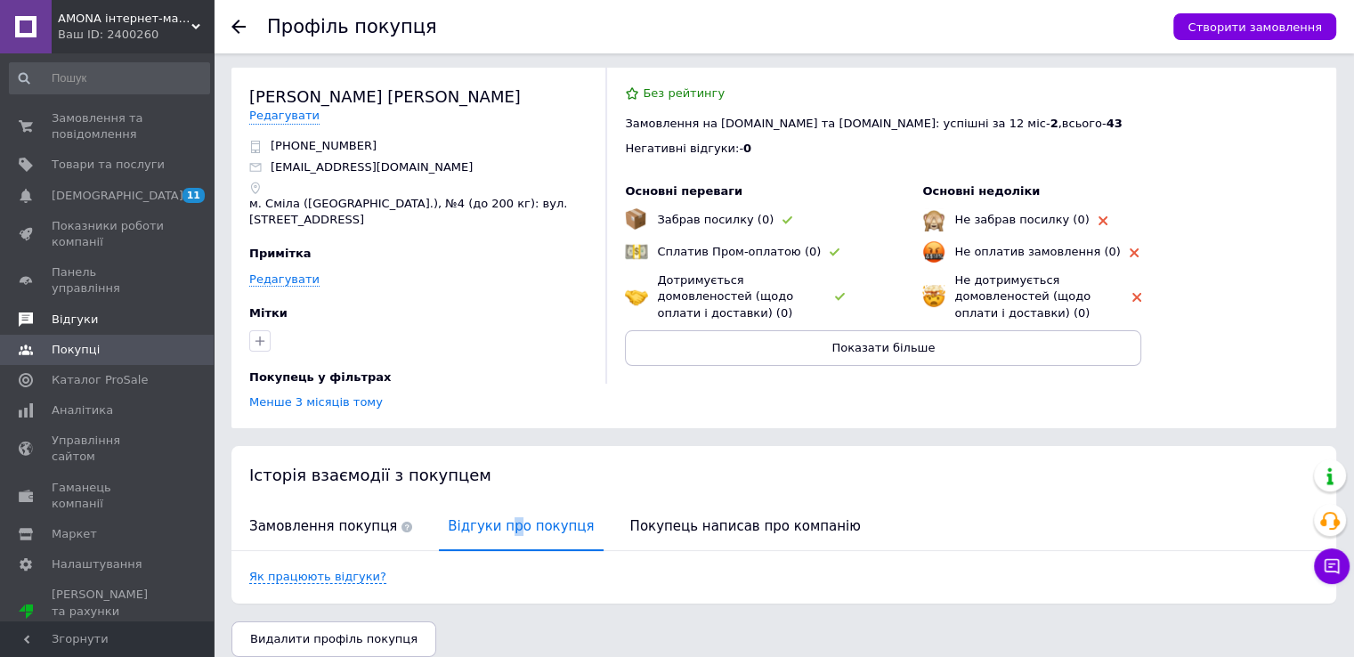
scroll to position [4, 0]
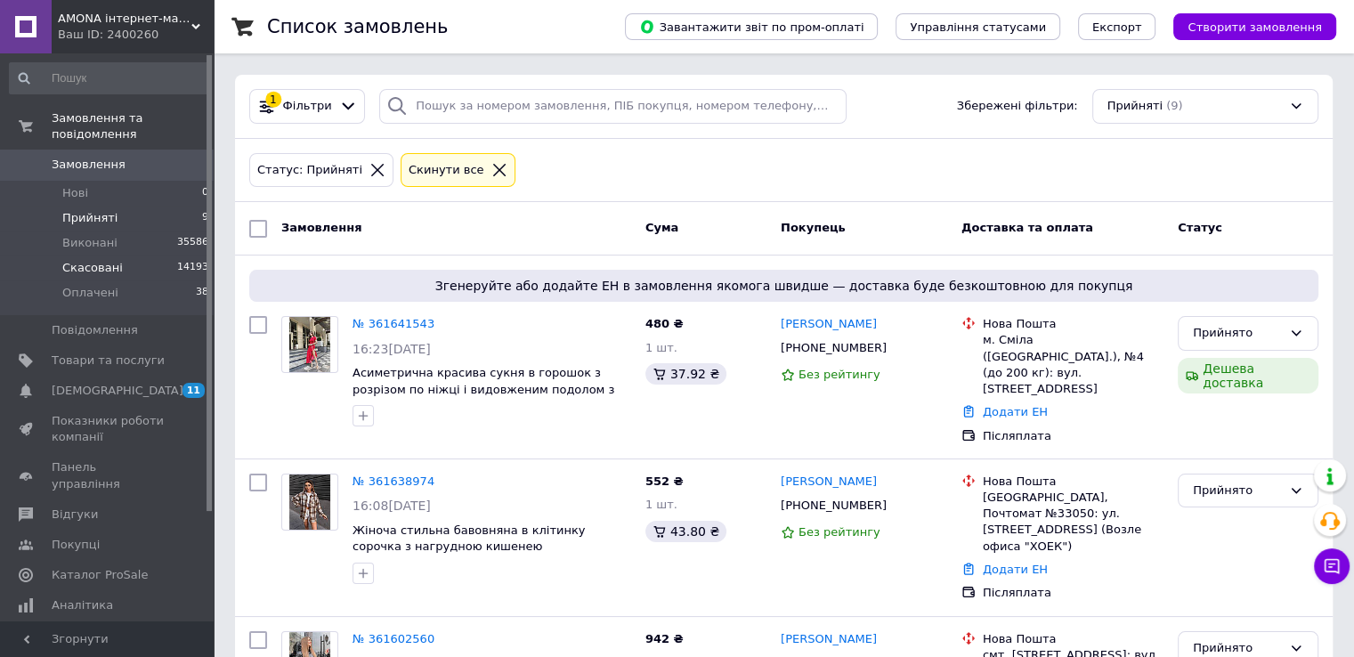
click at [150, 255] on li "Скасовані 14193" at bounding box center [109, 267] width 219 height 25
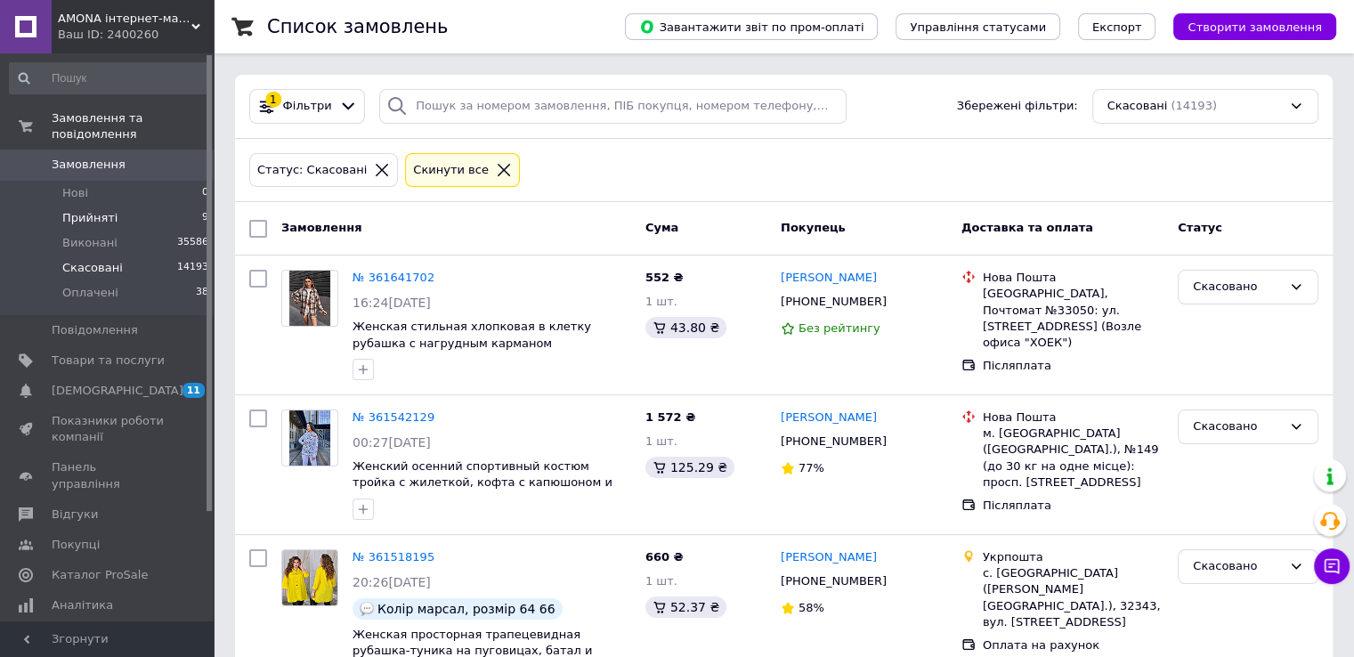
click at [171, 206] on li "Прийняті 9" at bounding box center [109, 218] width 219 height 25
